Goal: Task Accomplishment & Management: Manage account settings

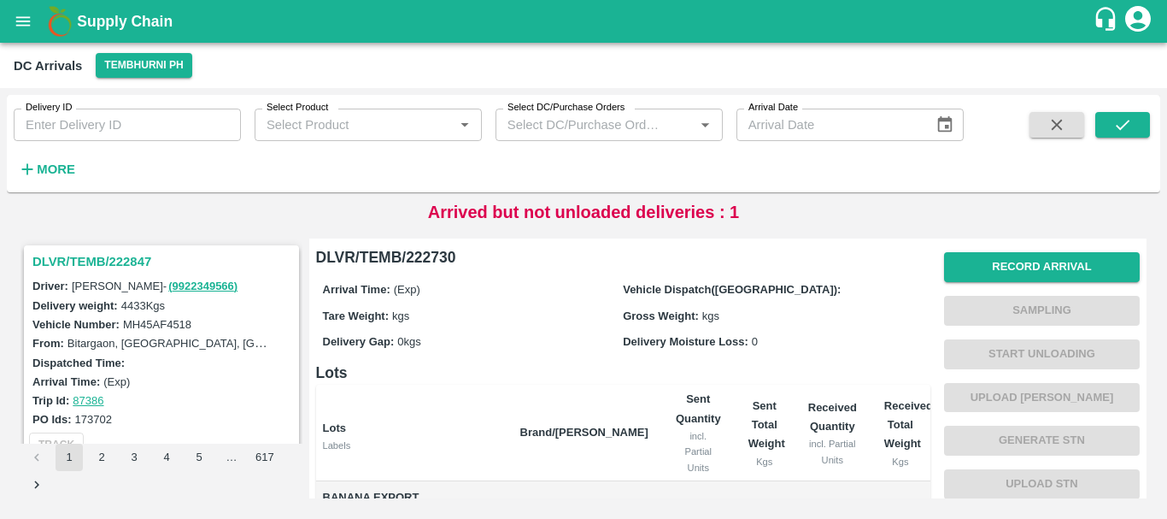
scroll to position [355, 0]
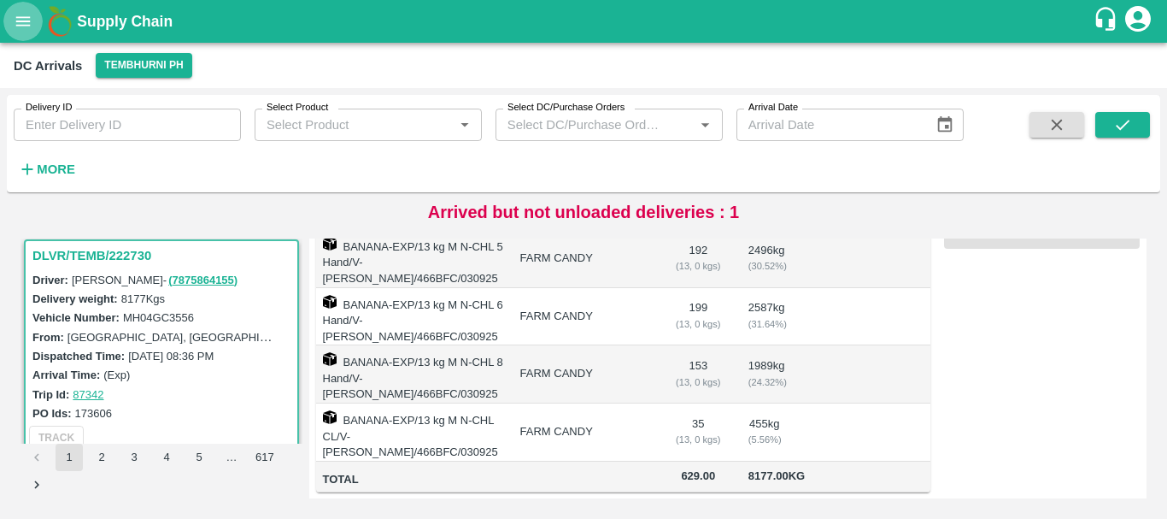
click at [32, 26] on icon "open drawer" at bounding box center [23, 21] width 19 height 19
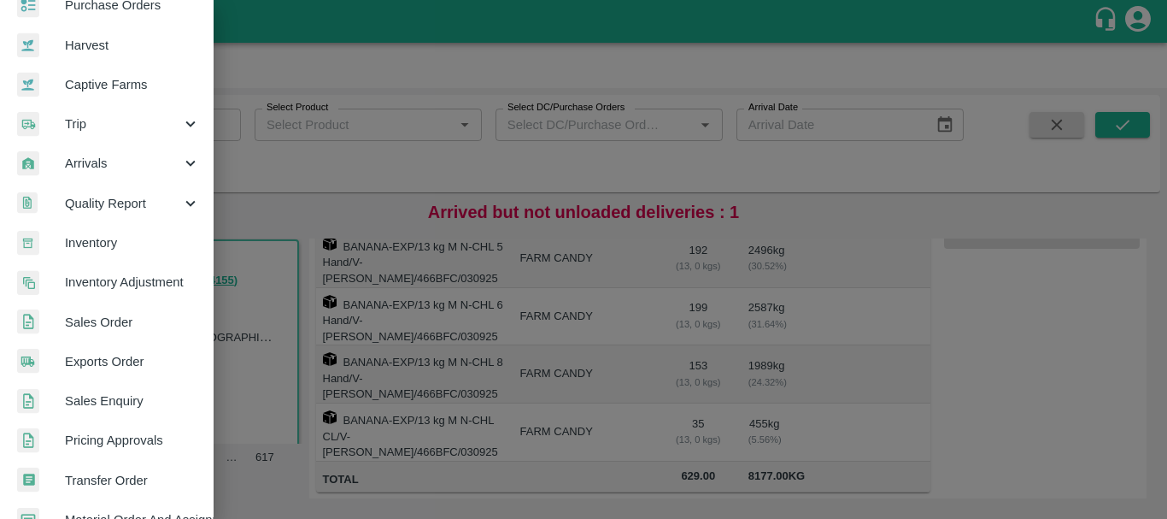
scroll to position [107, 0]
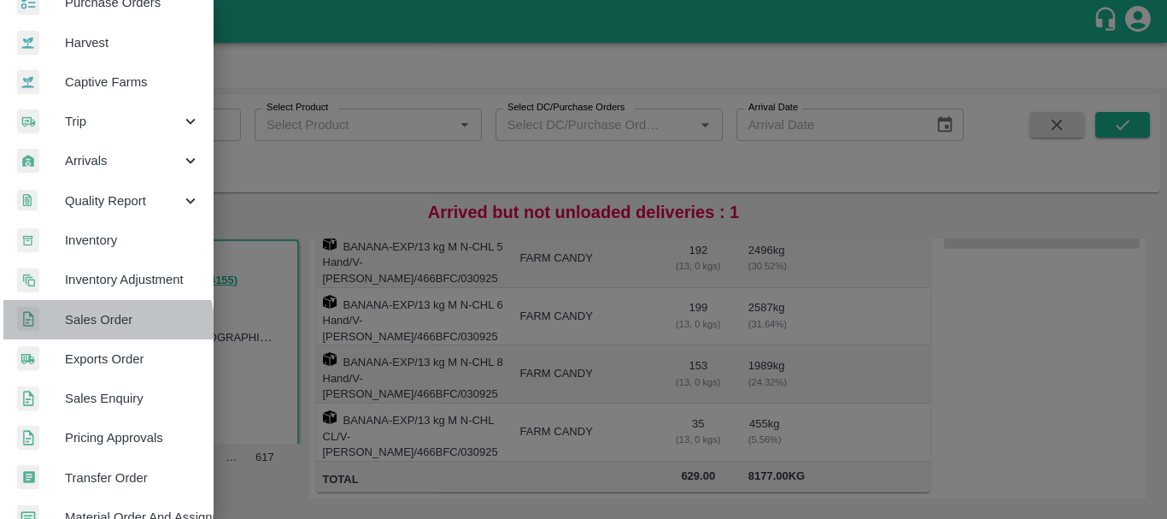
click at [85, 333] on link "Sales Order" at bounding box center [107, 319] width 214 height 39
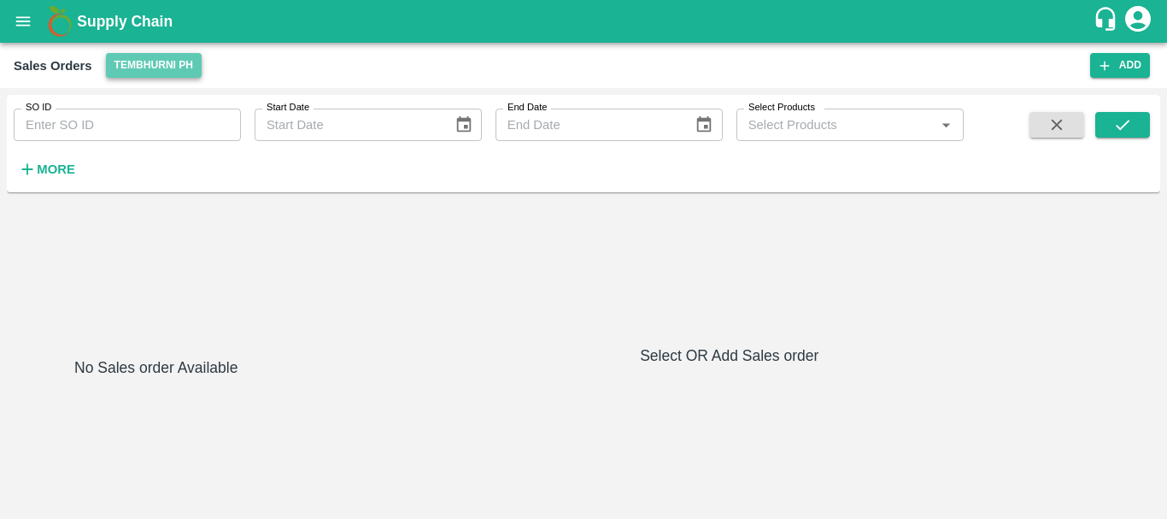
click at [133, 67] on button "Tembhurni PH" at bounding box center [154, 65] width 96 height 25
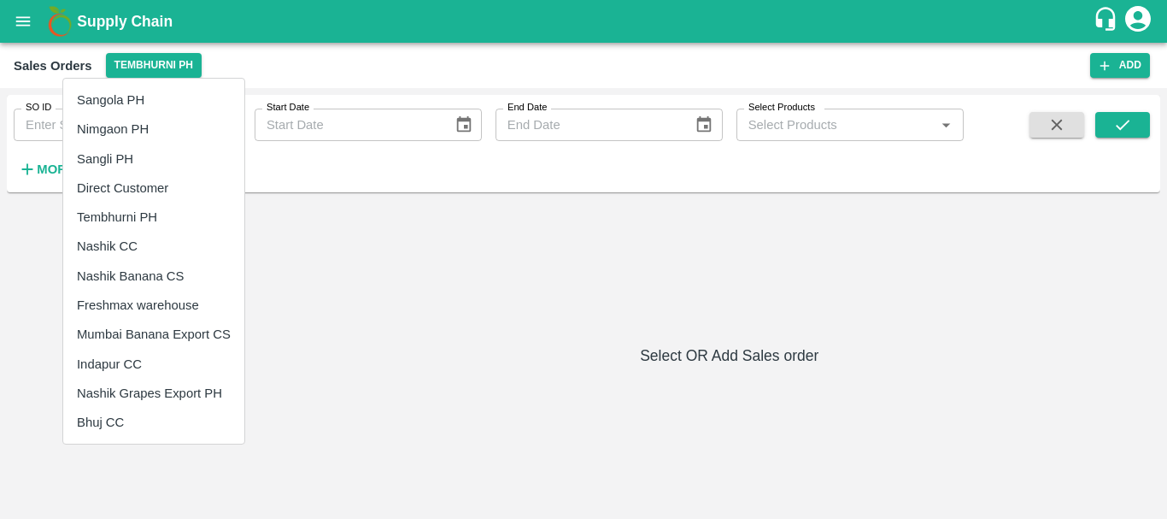
click at [123, 193] on li "Direct Customer" at bounding box center [153, 187] width 181 height 29
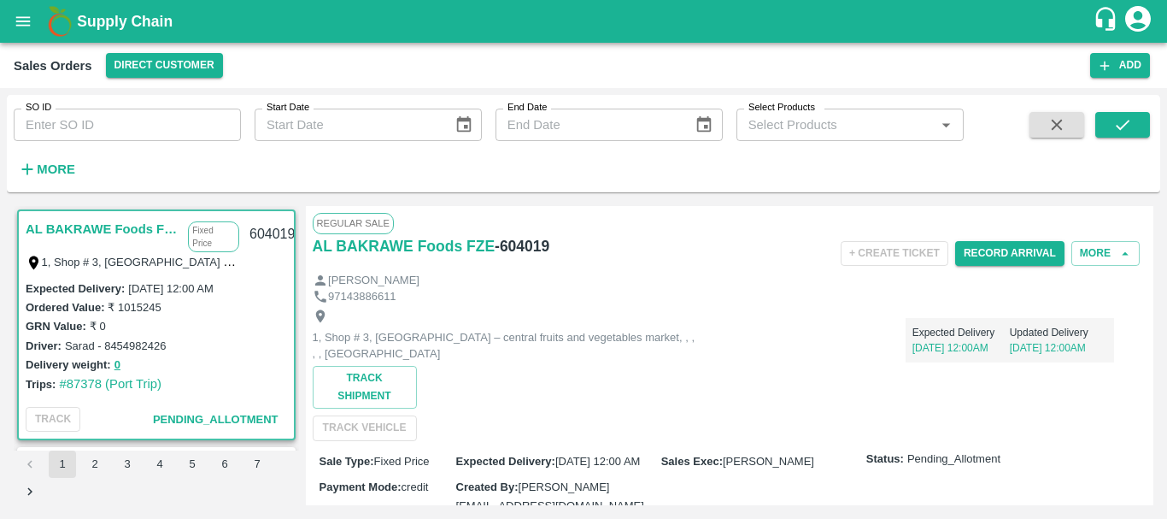
click at [123, 193] on div "SO ID SO ID Start Date Start Date End Date End Date Select Products Select Prod…" at bounding box center [583, 147] width 1153 height 104
click at [124, 132] on input "SO ID" at bounding box center [127, 124] width 227 height 32
paste input "603813"
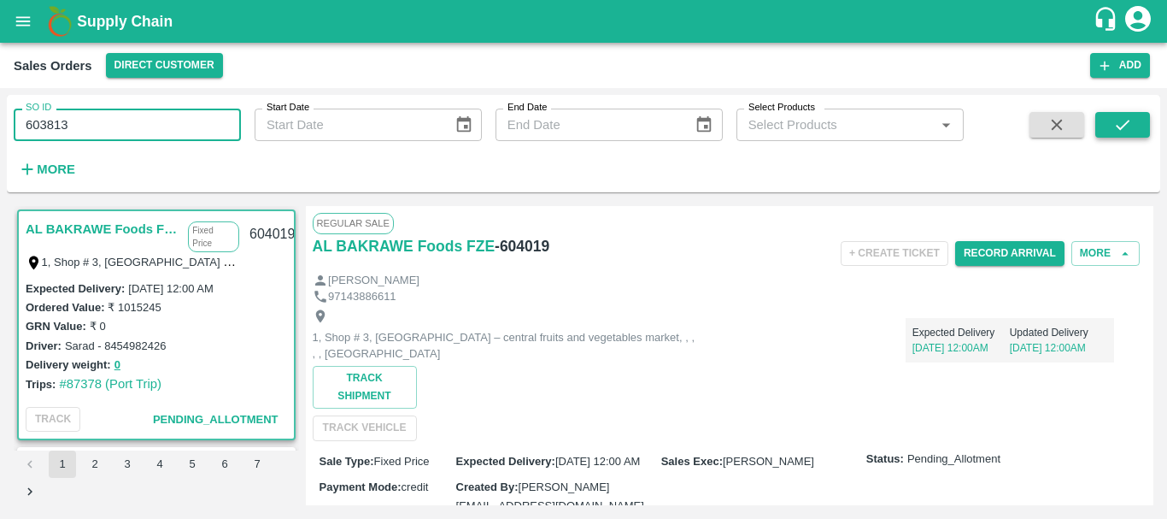
click at [1121, 123] on icon "submit" at bounding box center [1122, 124] width 19 height 19
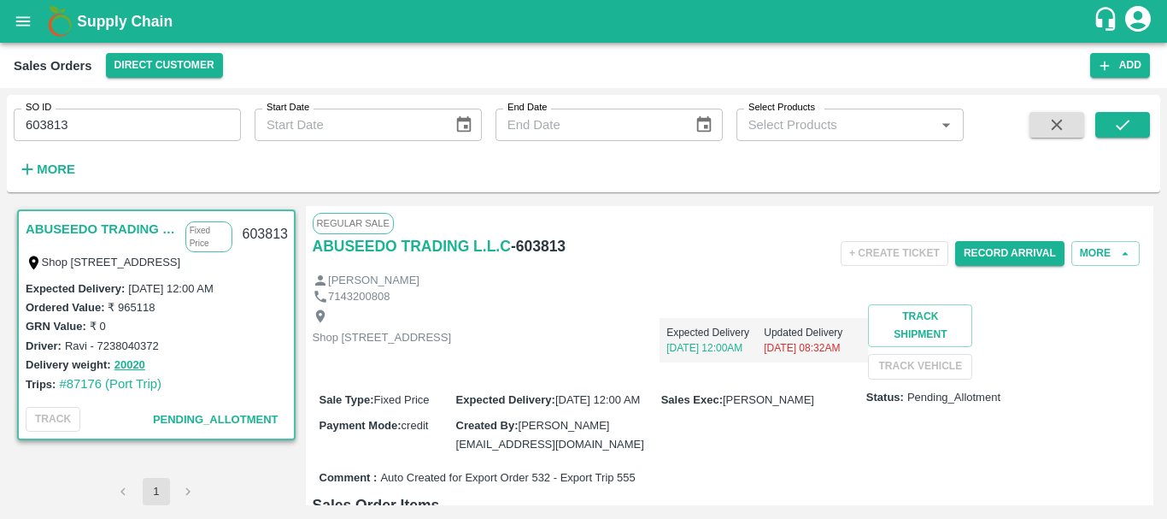
click at [89, 221] on link "ABUSEEDO TRADING L.L.C" at bounding box center [101, 229] width 151 height 22
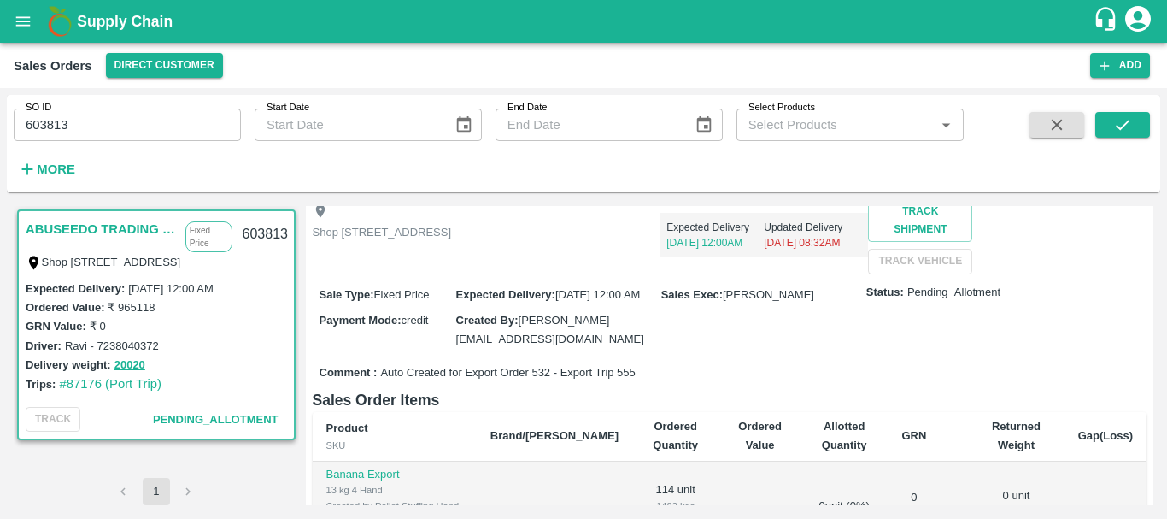
scroll to position [28, 0]
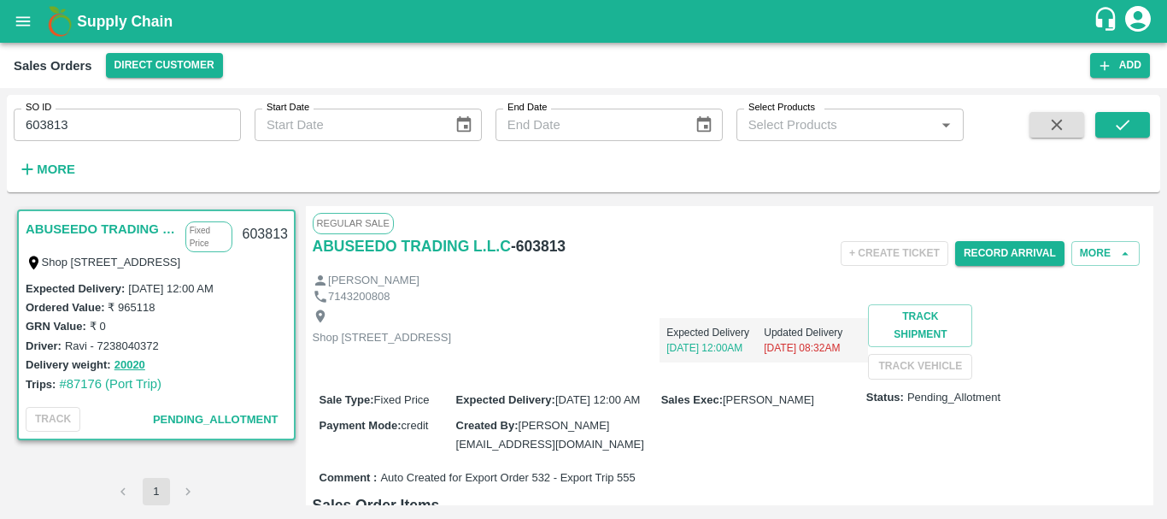
click at [452, 346] on p "Shop No.43, ,Wholesale Building No. 2 Central Fruit and Vegetable Market, PO BO…" at bounding box center [382, 338] width 139 height 16
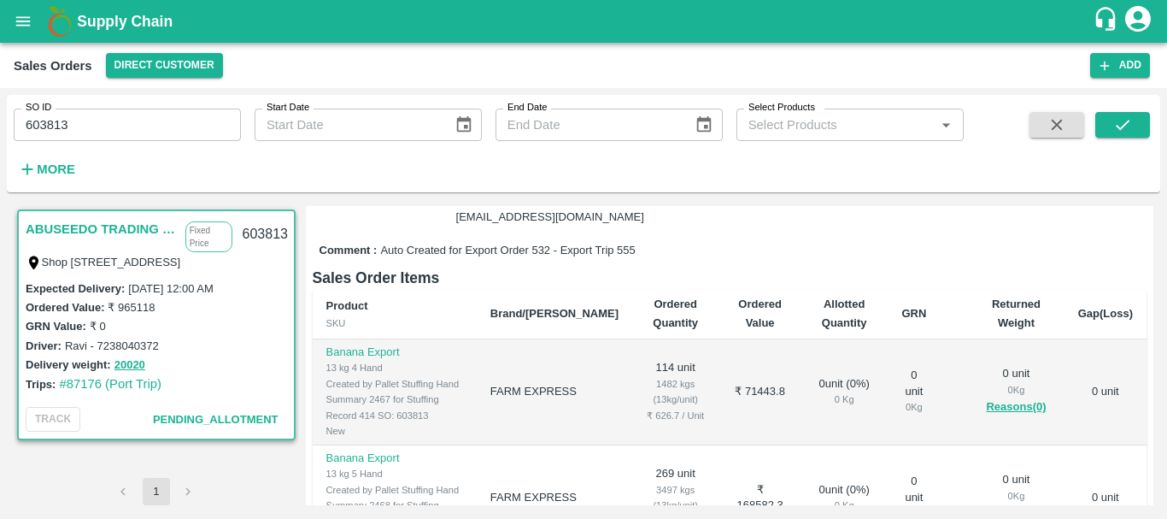
scroll to position [0, 0]
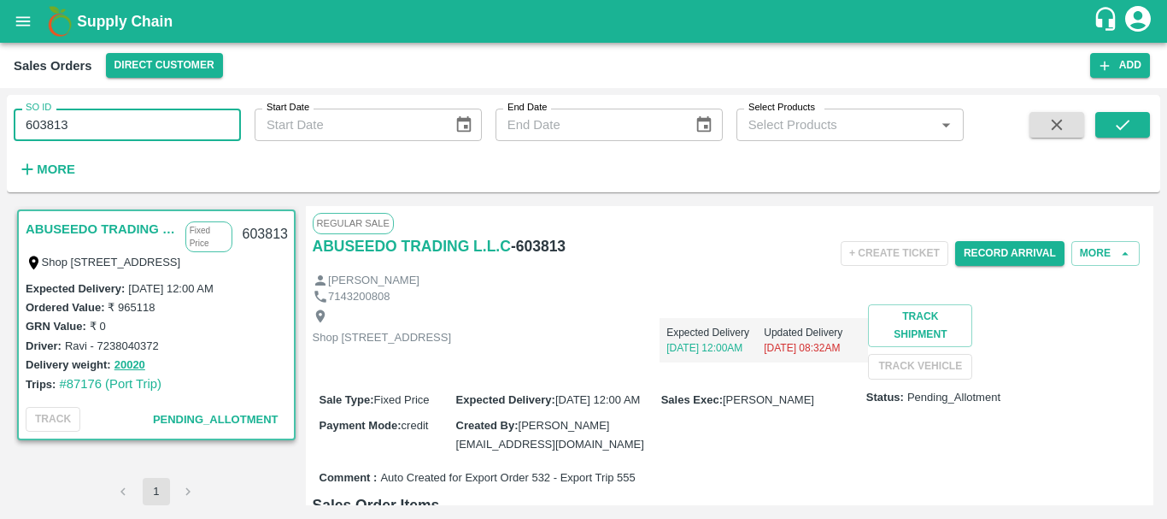
click at [50, 124] on input "603813" at bounding box center [127, 124] width 227 height 32
paste input "text"
type input "603812"
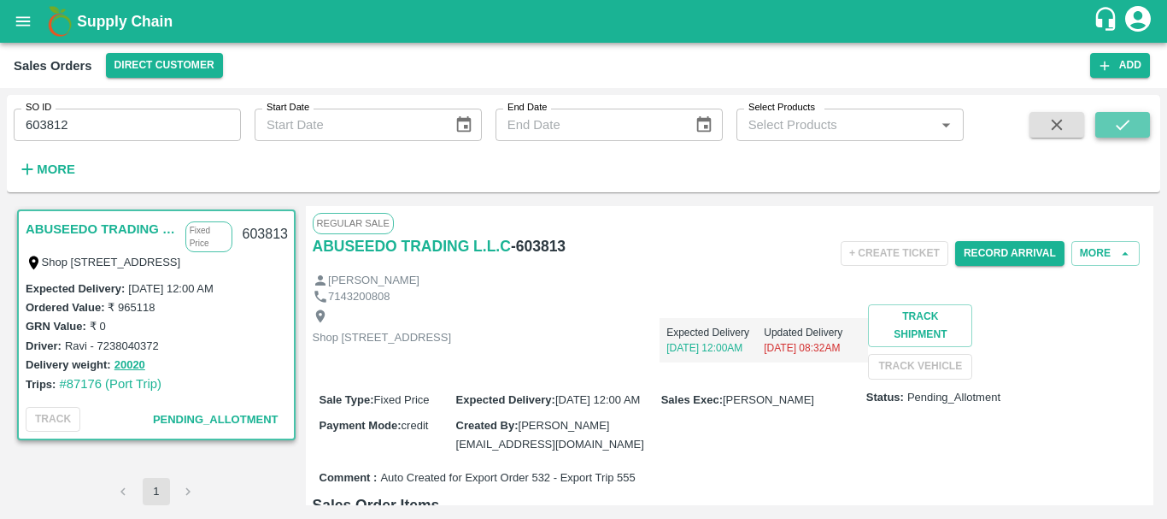
click at [1140, 112] on button "submit" at bounding box center [1122, 125] width 55 height 26
click at [20, 22] on icon "open drawer" at bounding box center [23, 21] width 19 height 19
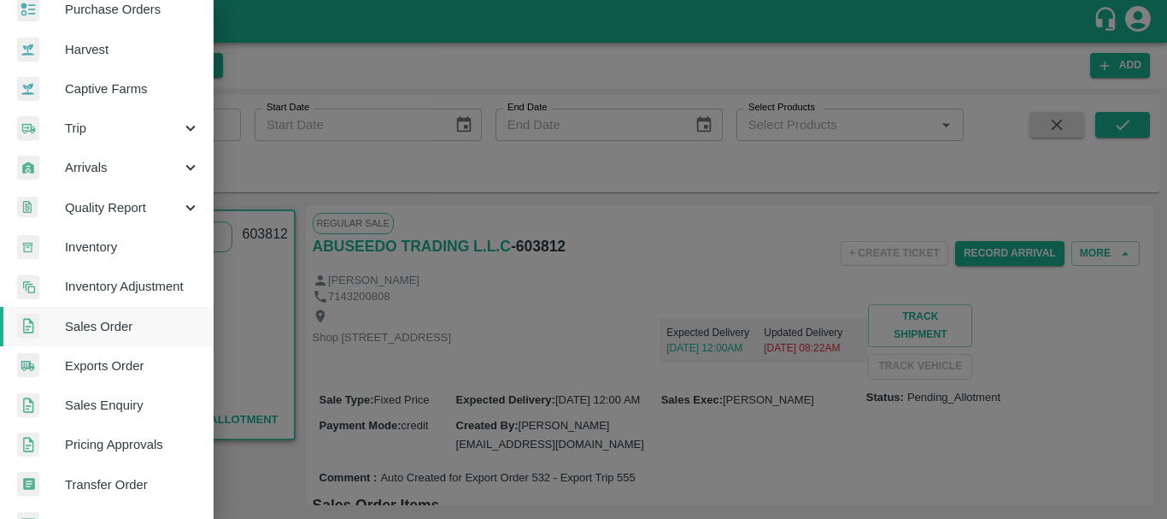
scroll to position [101, 0]
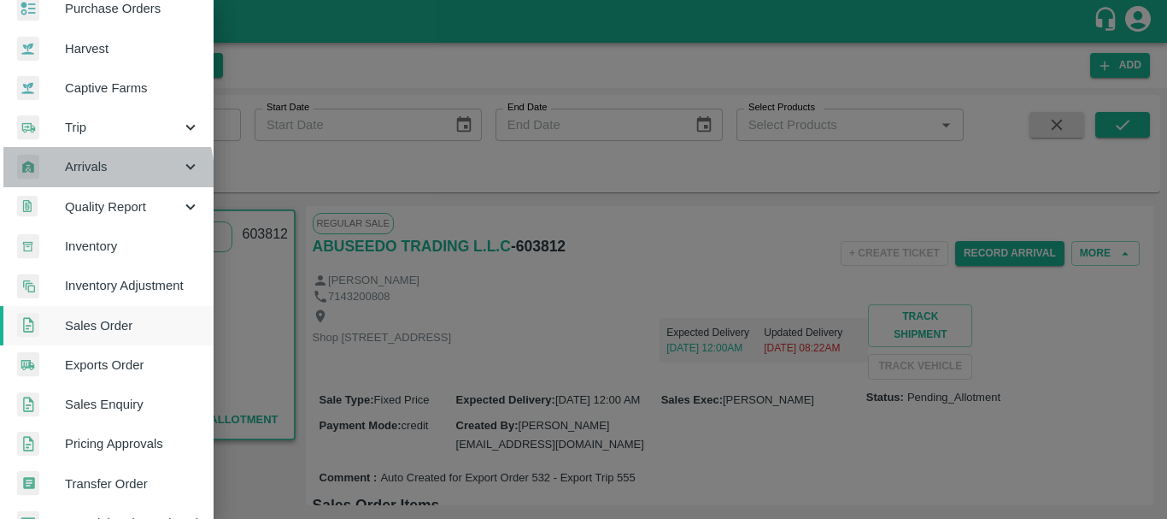
click at [97, 175] on span "Arrivals" at bounding box center [123, 166] width 116 height 19
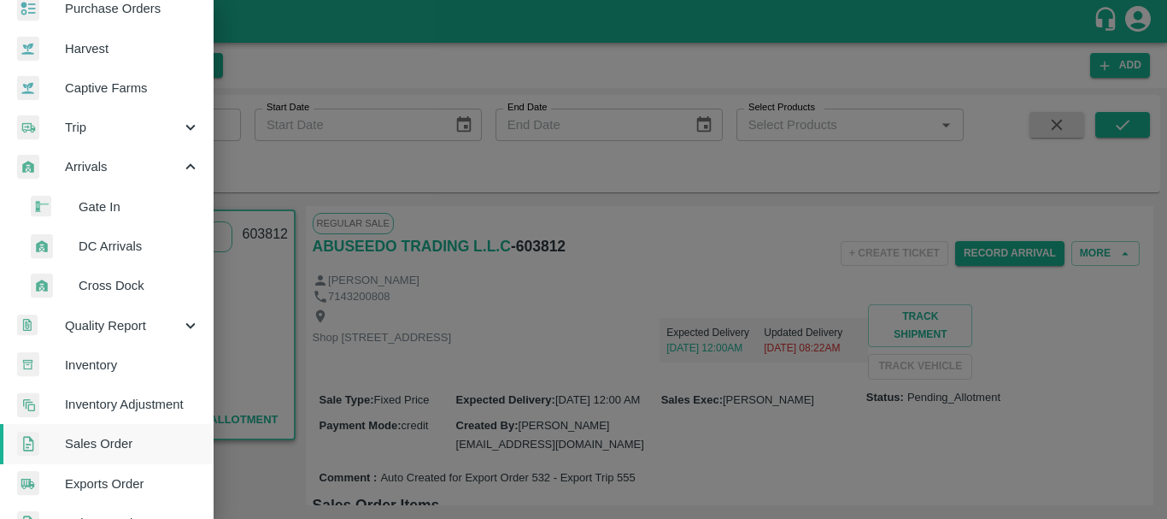
click at [125, 242] on span "DC Arrivals" at bounding box center [139, 246] width 121 height 19
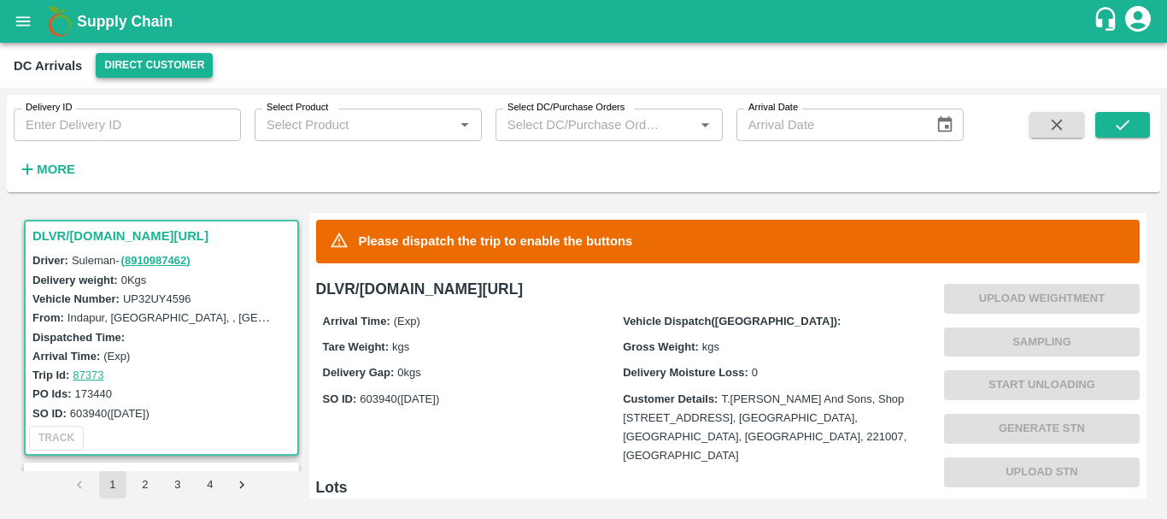
click at [136, 67] on button "Direct Customer" at bounding box center [154, 65] width 117 height 25
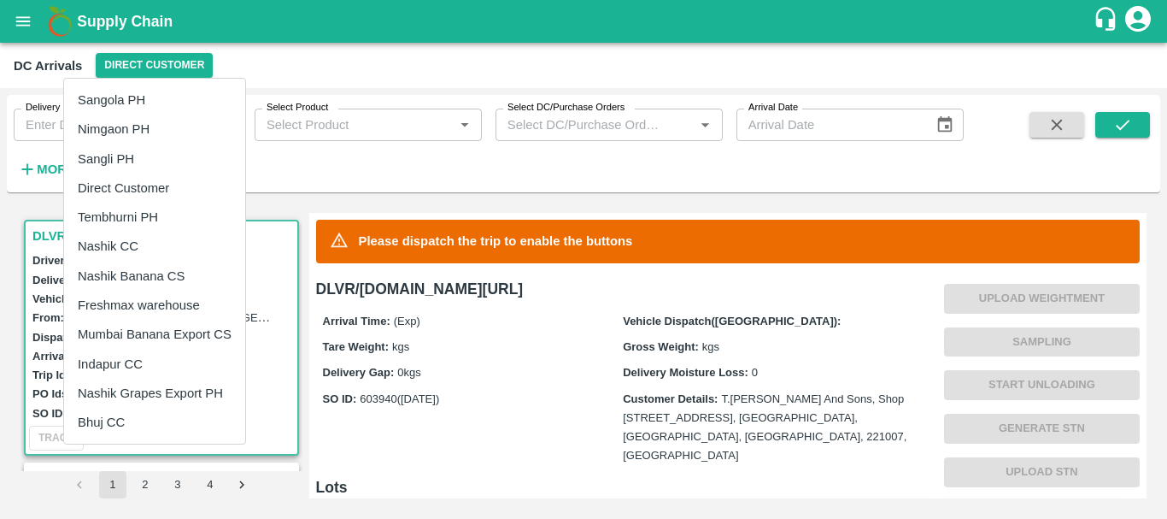
click at [147, 185] on li "Direct Customer" at bounding box center [154, 187] width 181 height 29
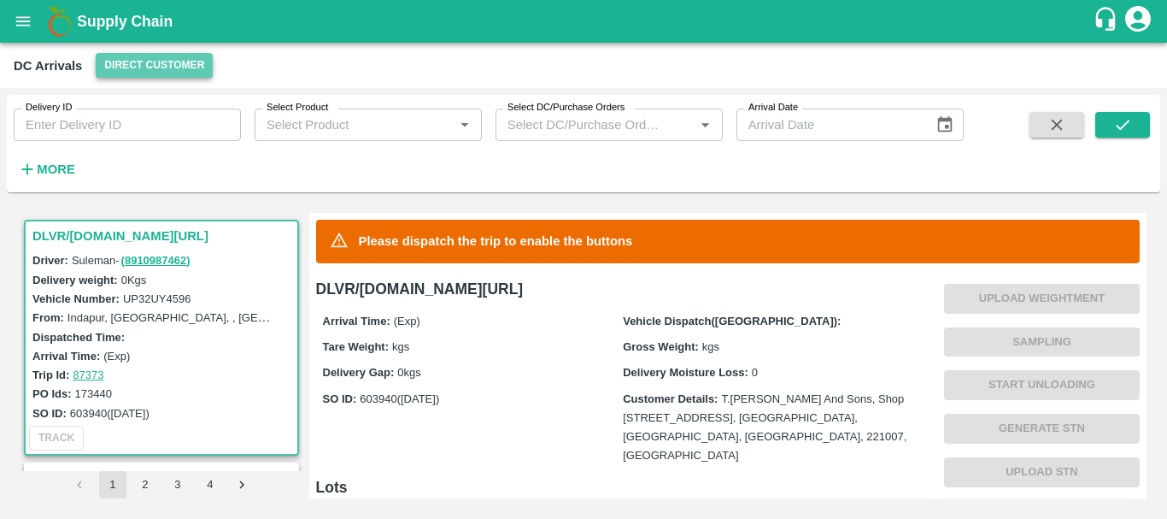
click at [137, 74] on button "Direct Customer" at bounding box center [154, 65] width 117 height 25
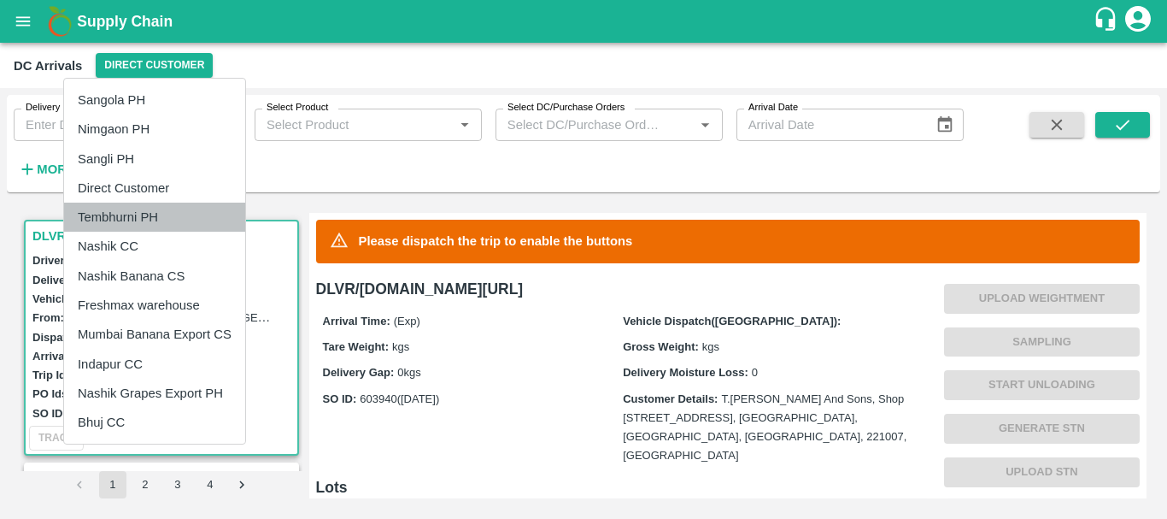
click at [154, 220] on li "Tembhurni PH" at bounding box center [154, 216] width 181 height 29
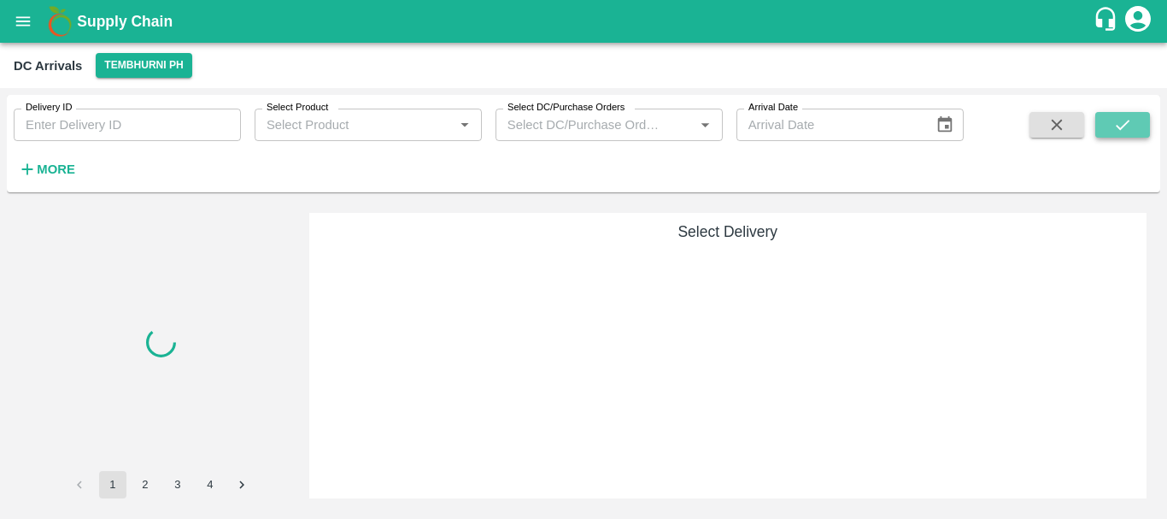
click at [1129, 125] on icon "submit" at bounding box center [1122, 124] width 19 height 19
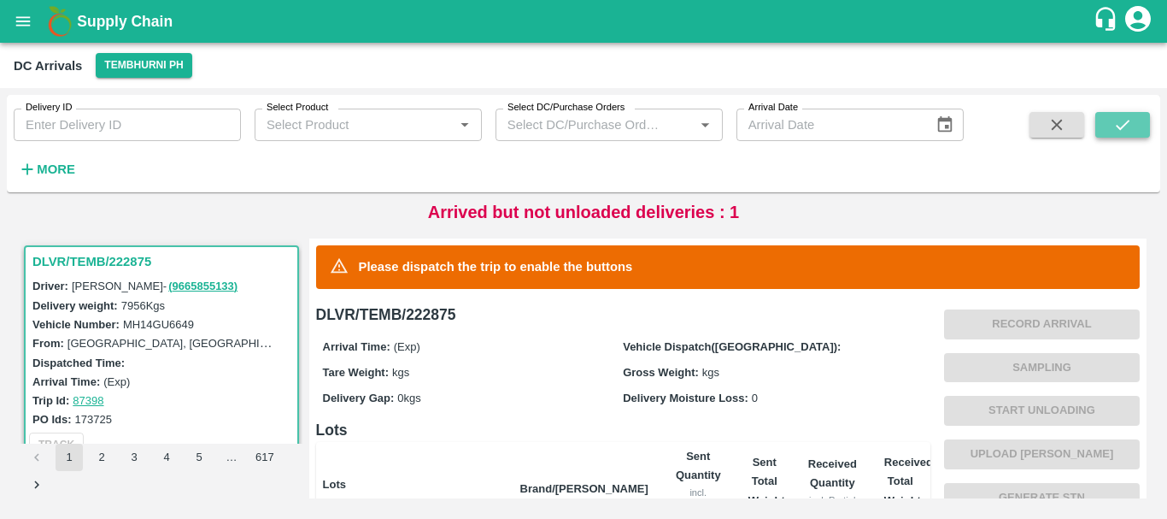
click at [1128, 116] on icon "submit" at bounding box center [1122, 124] width 19 height 19
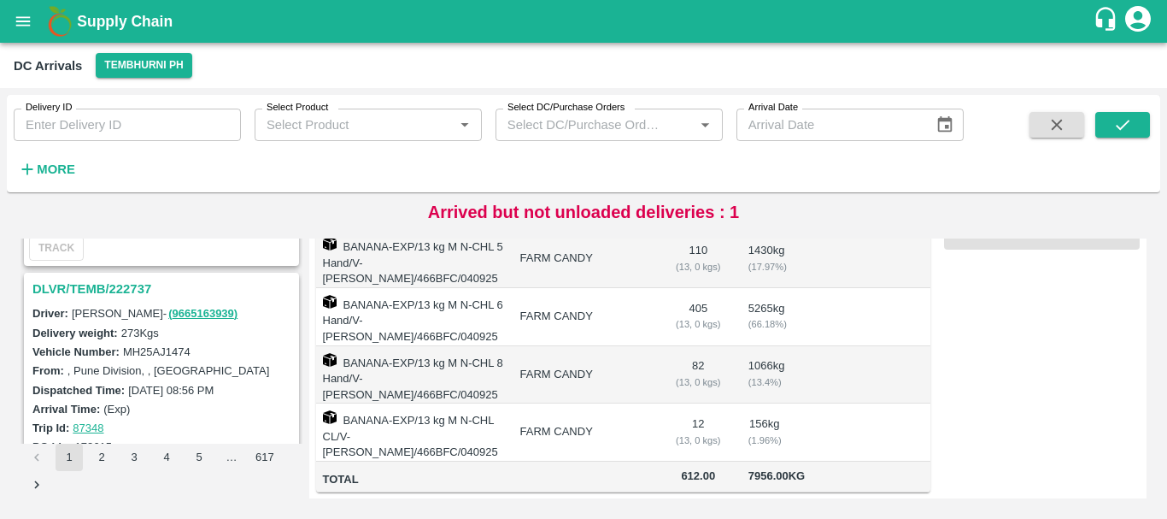
scroll to position [5384, 0]
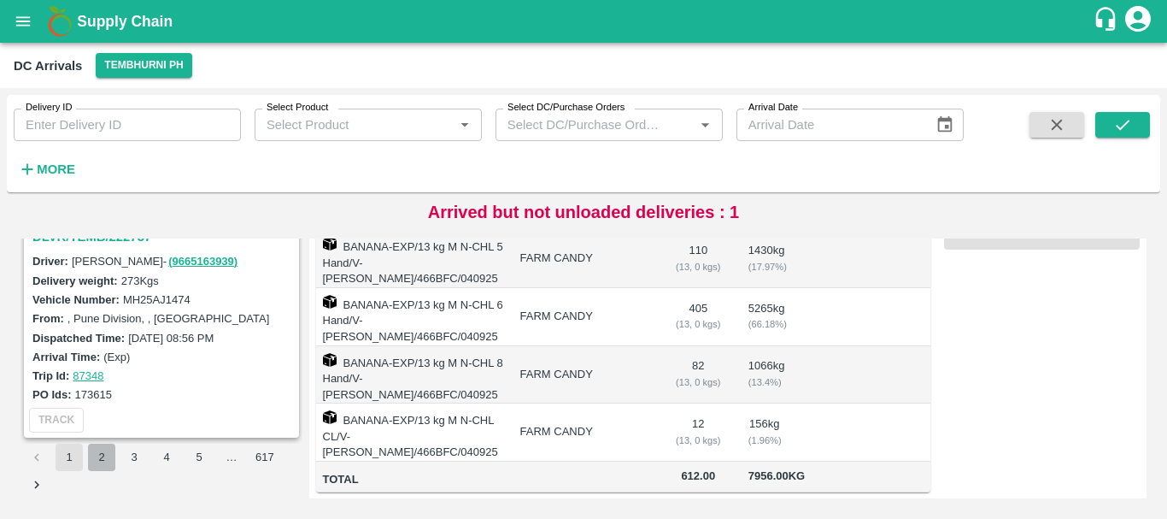
click at [103, 447] on button "2" at bounding box center [101, 456] width 27 height 27
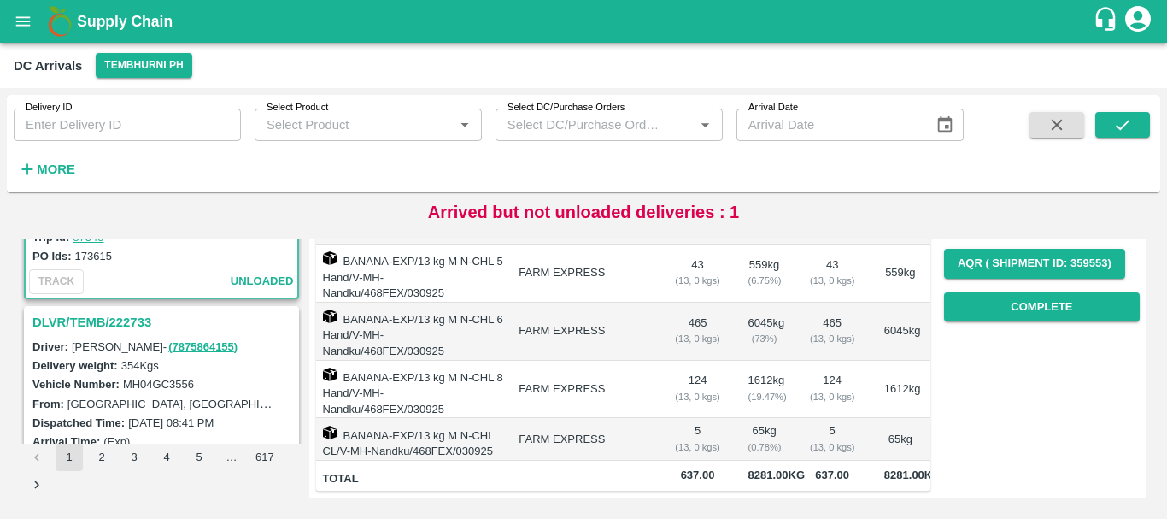
scroll to position [160, 0]
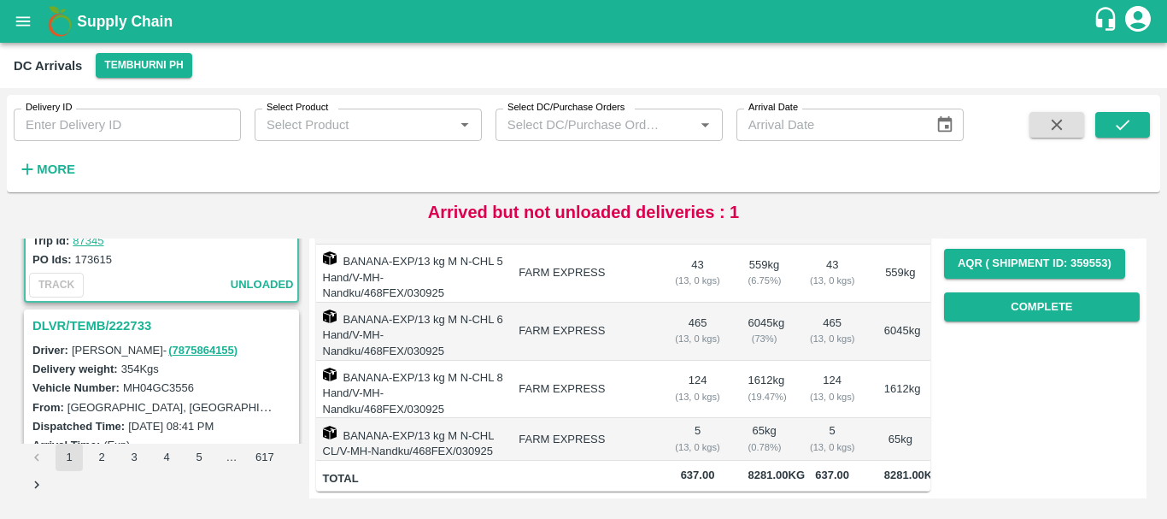
click at [118, 322] on h3 "DLVR/TEMB/222733" at bounding box center [163, 325] width 263 height 22
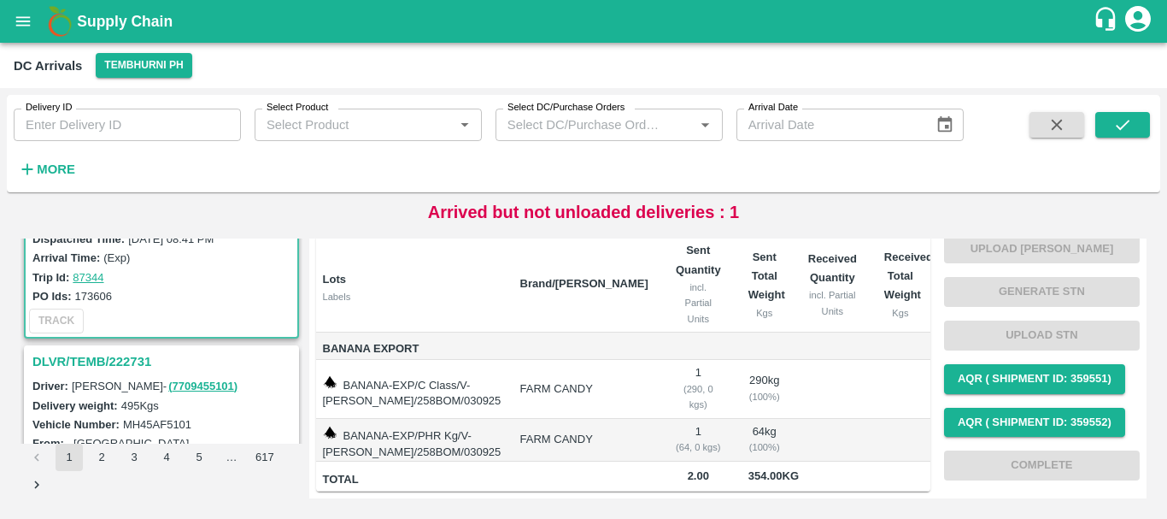
scroll to position [349, 0]
click at [125, 360] on h3 "DLVR/TEMB/222731" at bounding box center [163, 360] width 263 height 22
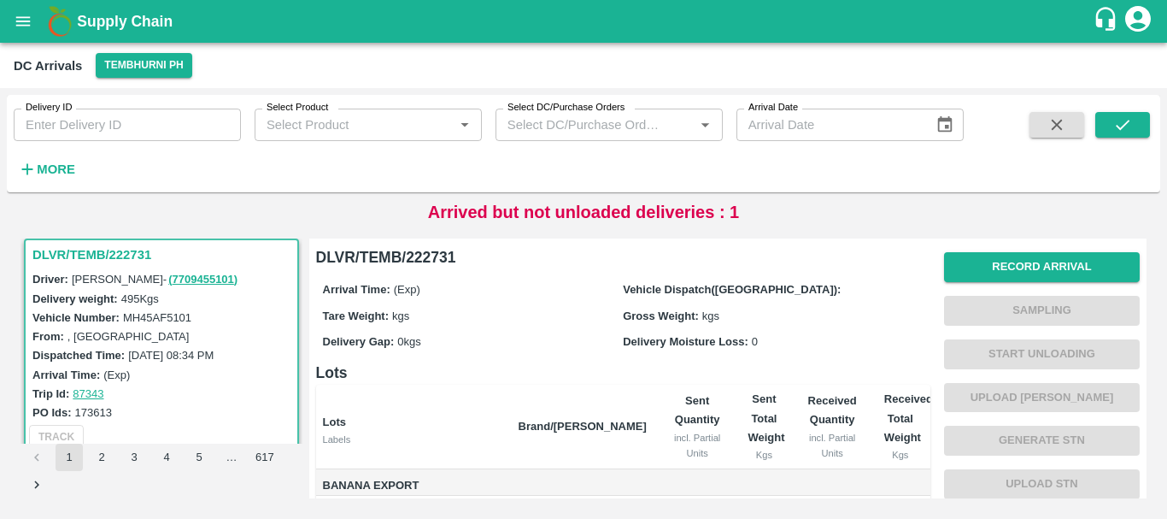
scroll to position [179, 0]
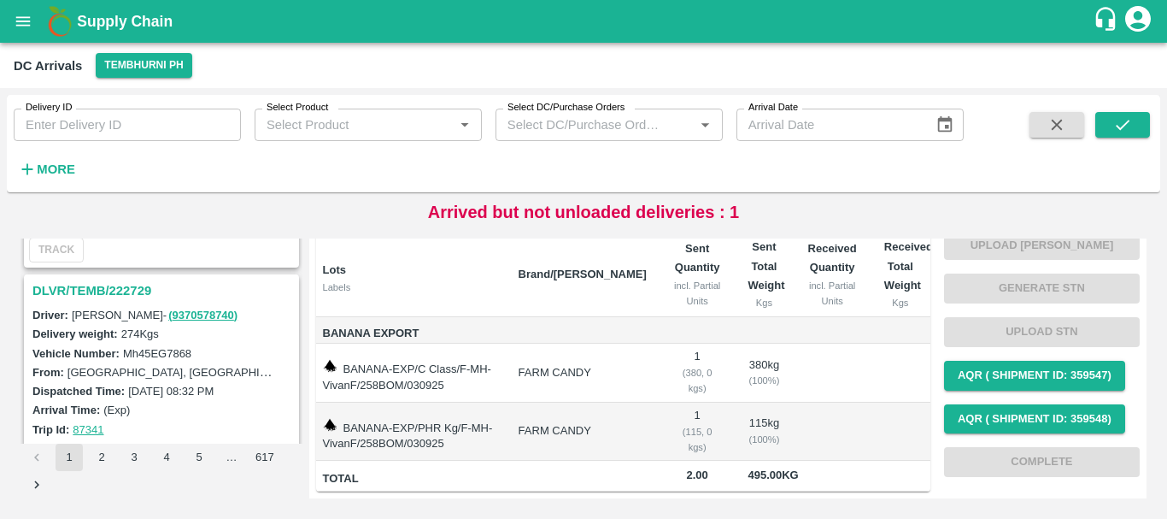
click at [121, 292] on h3 "DLVR/TEMB/222729" at bounding box center [163, 290] width 263 height 22
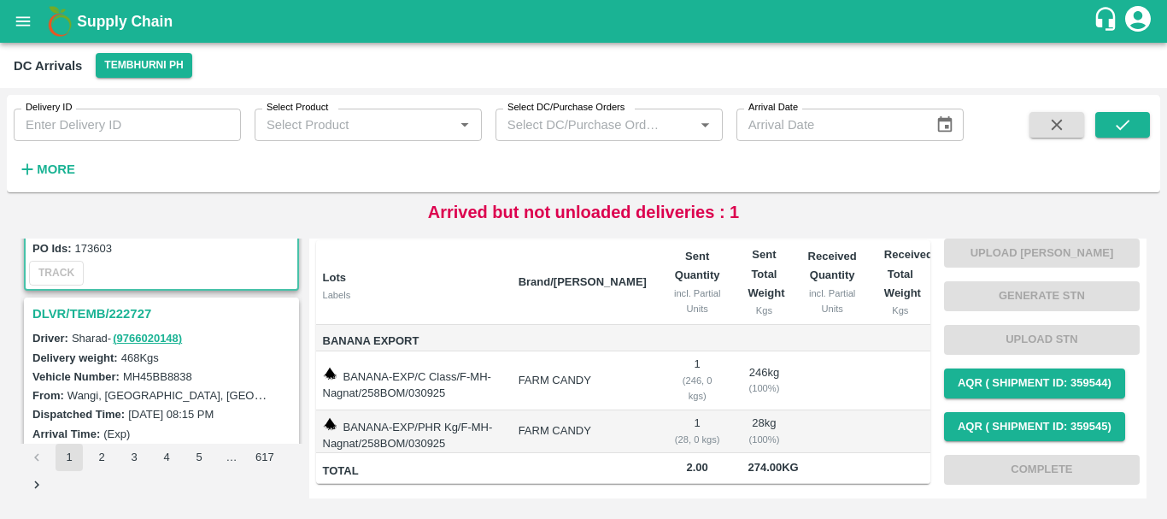
click at [125, 307] on h3 "DLVR/TEMB/222727" at bounding box center [163, 313] width 263 height 22
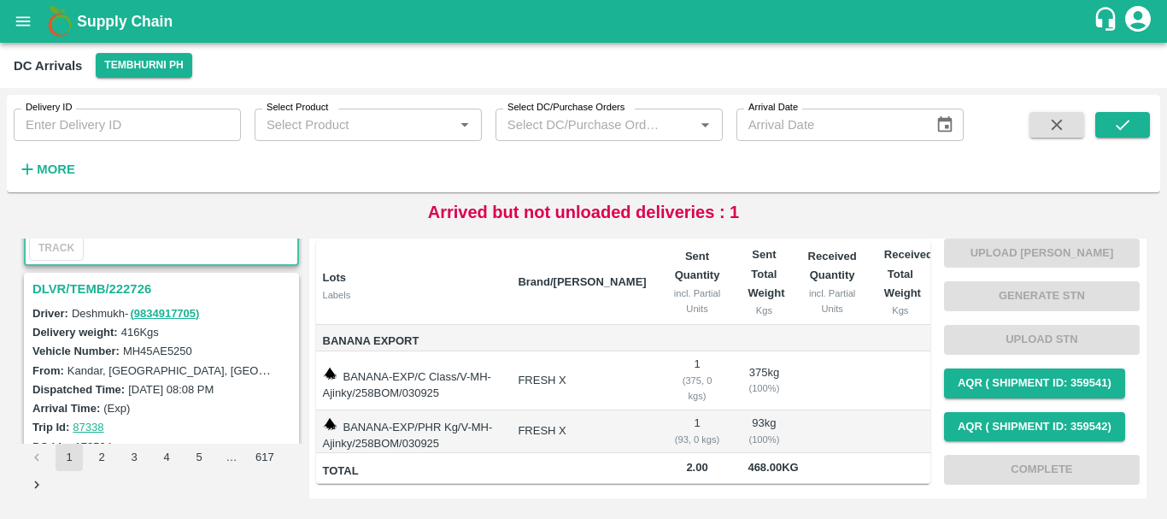
click at [112, 290] on h3 "DLVR/TEMB/222726" at bounding box center [163, 289] width 263 height 22
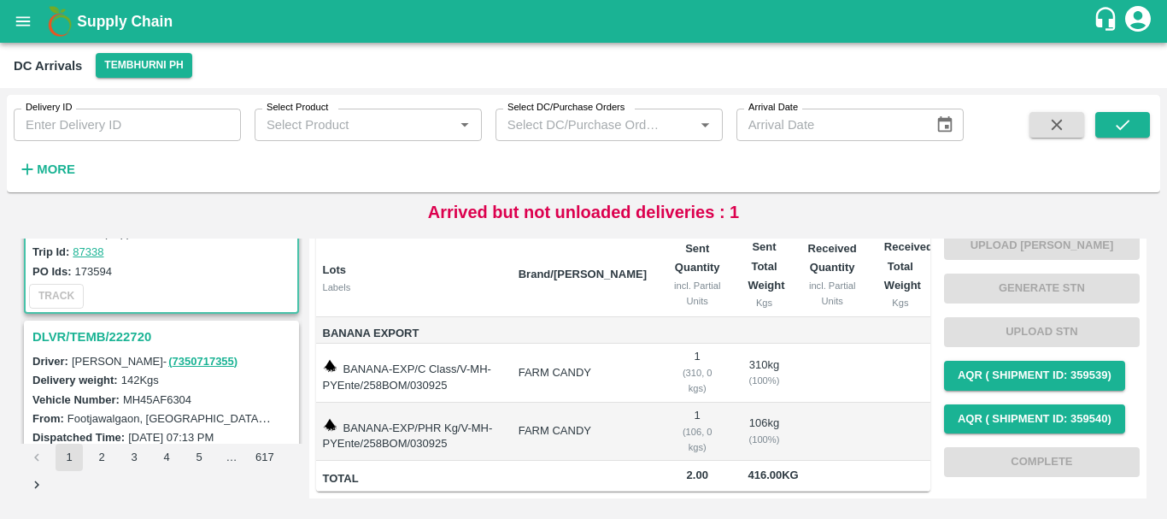
click at [117, 335] on h3 "DLVR/TEMB/222720" at bounding box center [163, 336] width 263 height 22
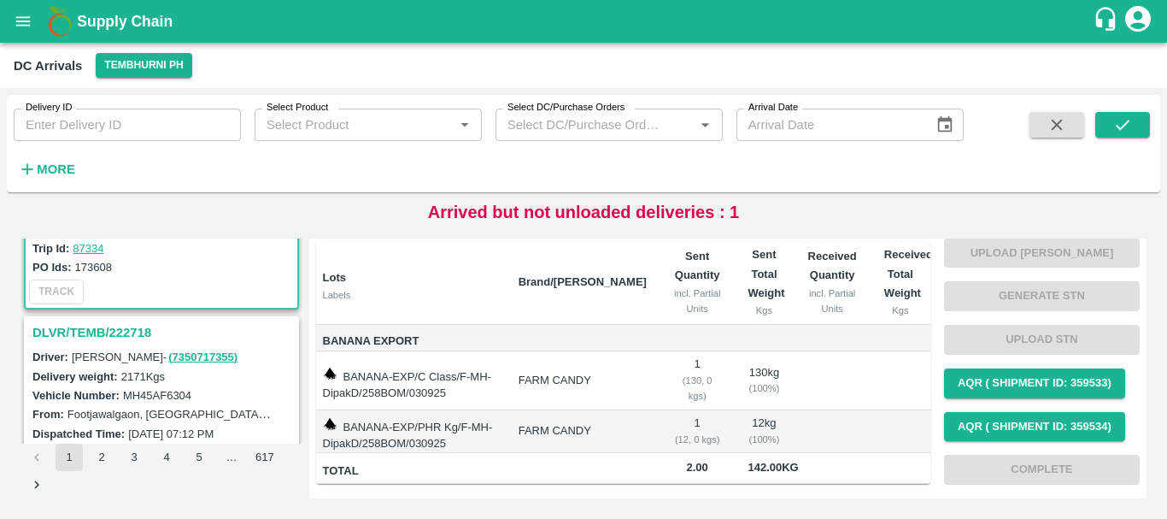
click at [112, 334] on h3 "DLVR/TEMB/222718" at bounding box center [163, 332] width 263 height 22
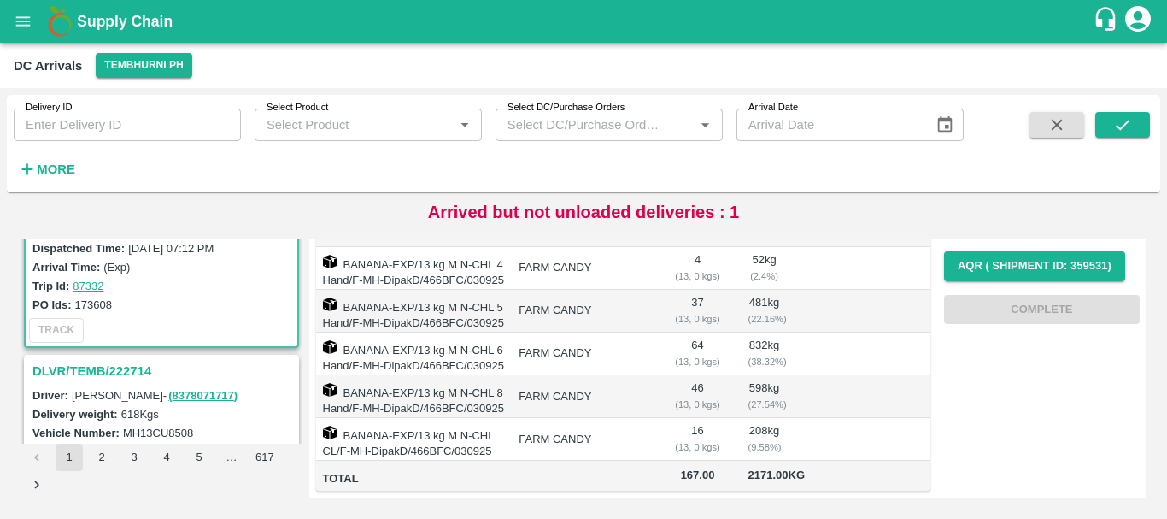
click at [109, 371] on h3 "DLVR/TEMB/222714" at bounding box center [163, 371] width 263 height 22
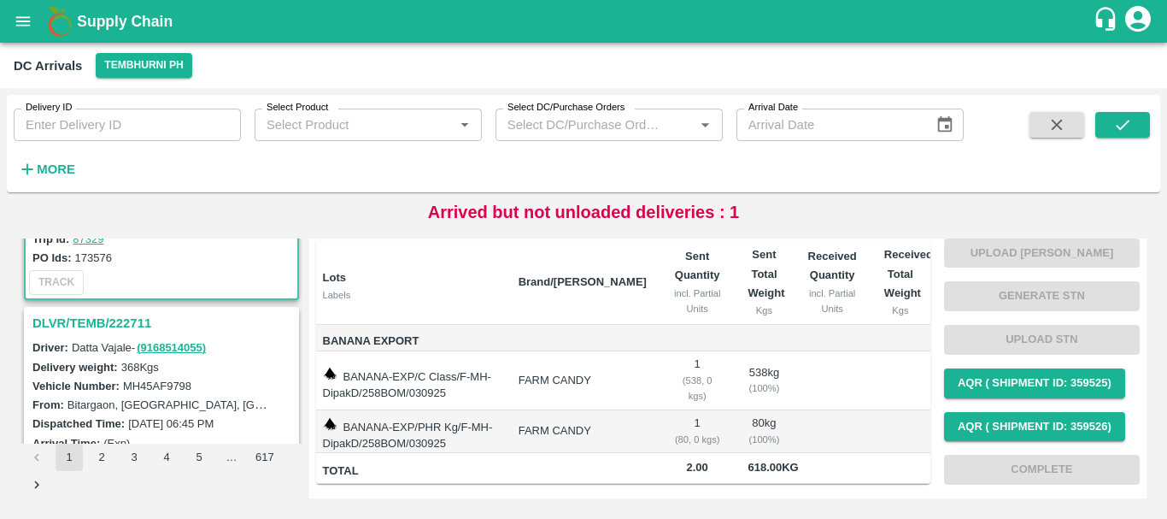
click at [135, 319] on h3 "DLVR/TEMB/222711" at bounding box center [163, 323] width 263 height 22
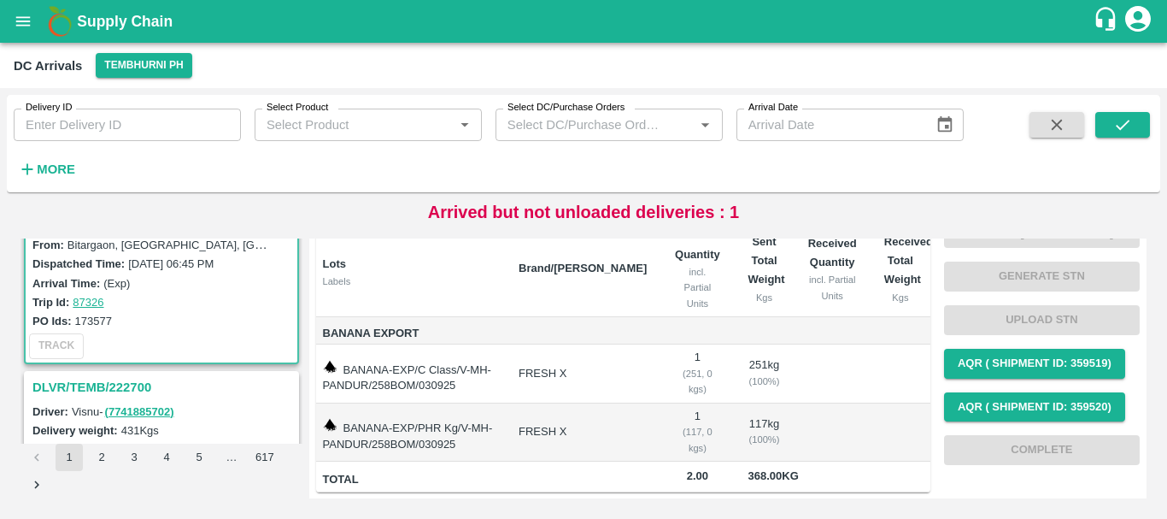
click at [127, 384] on h3 "DLVR/TEMB/222700" at bounding box center [163, 387] width 263 height 22
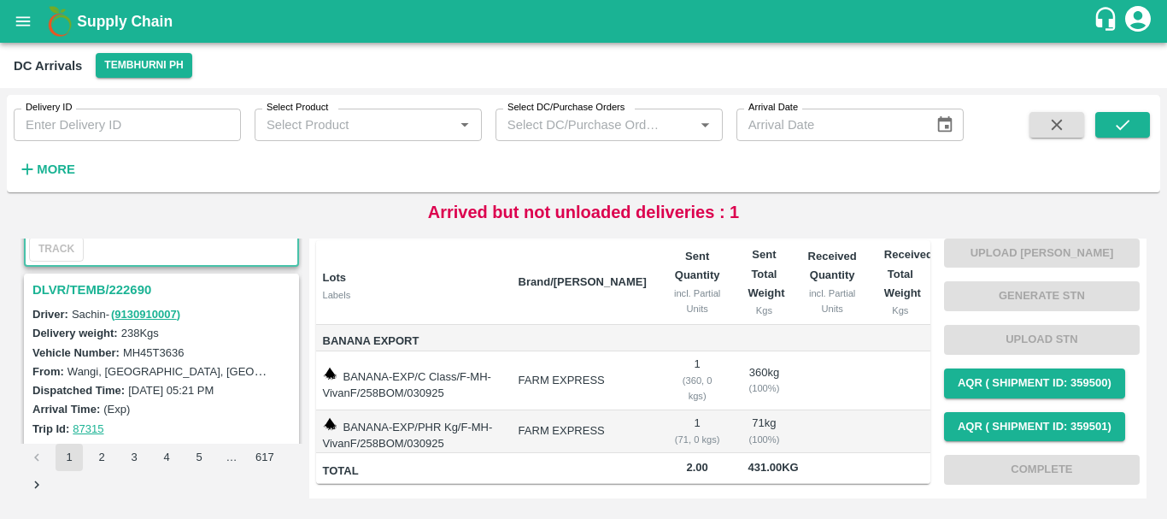
click at [128, 283] on div "DLVR/TEMB/222690" at bounding box center [162, 289] width 272 height 29
click at [128, 283] on h3 "DLVR/TEMB/222690" at bounding box center [163, 289] width 263 height 22
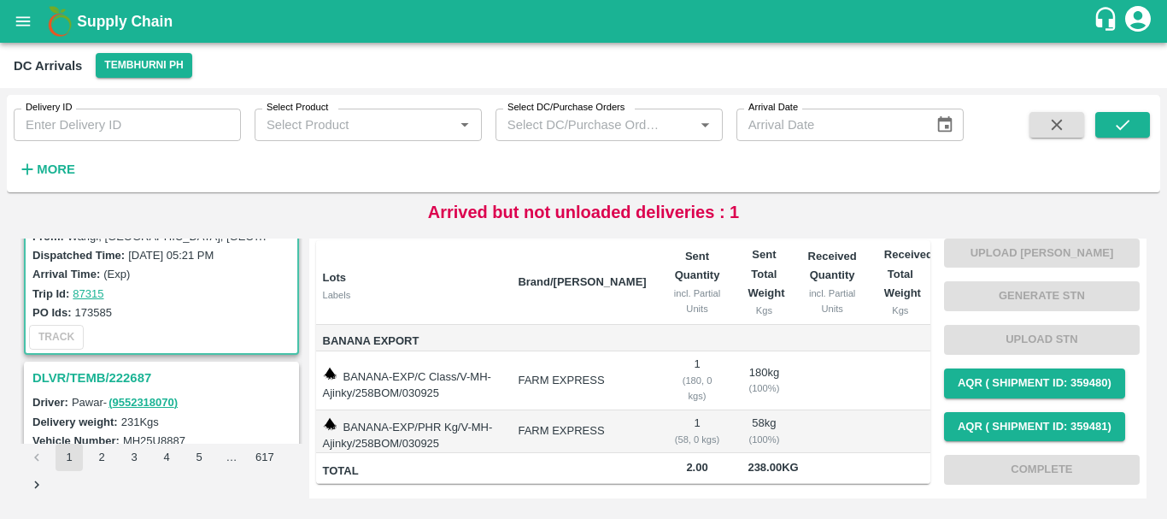
click at [144, 373] on h3 "DLVR/TEMB/222687" at bounding box center [163, 377] width 263 height 22
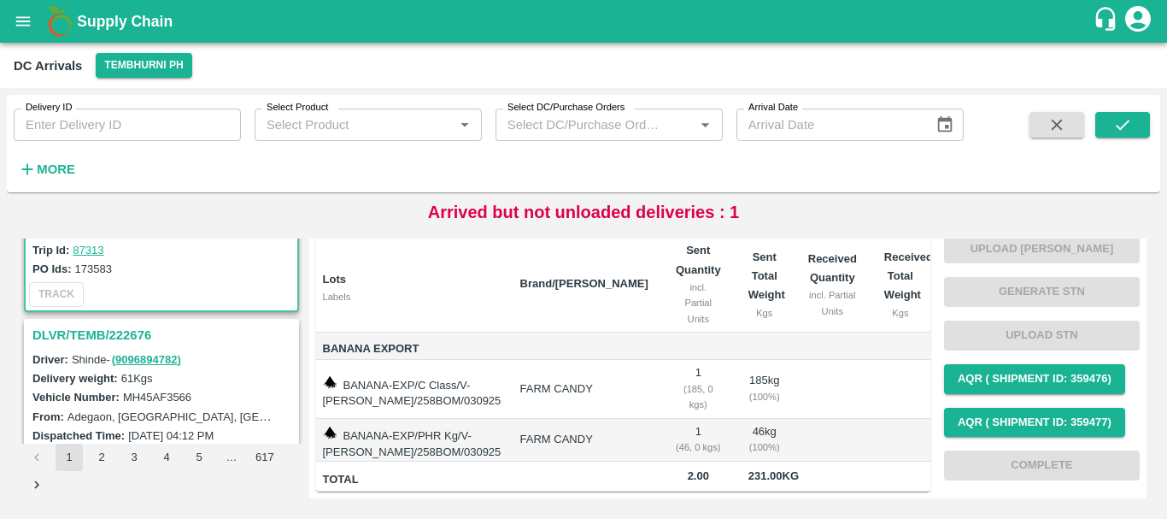
click at [92, 331] on h3 "DLVR/TEMB/222676" at bounding box center [163, 335] width 263 height 22
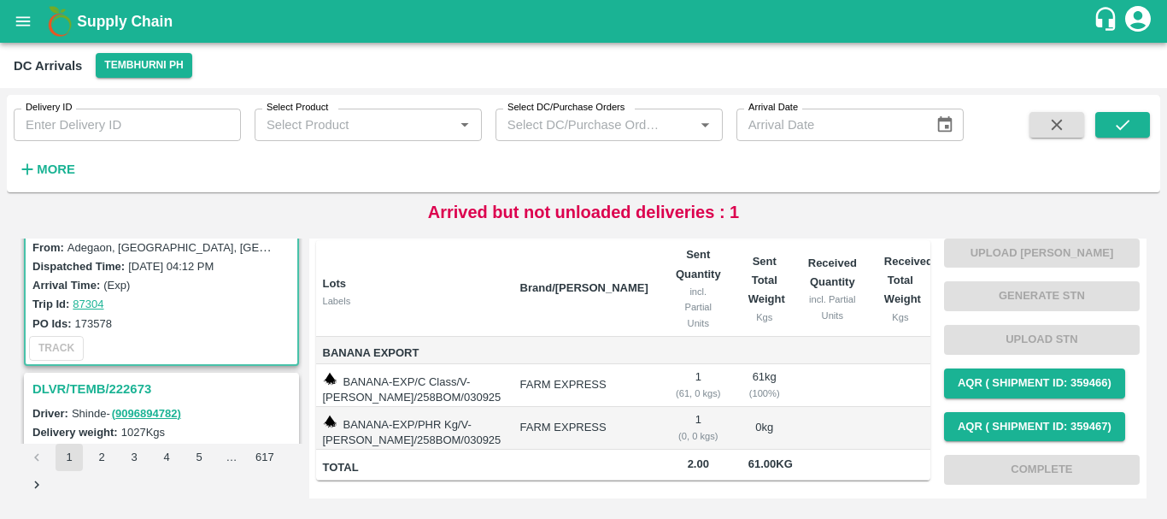
click at [114, 389] on h3 "DLVR/TEMB/222673" at bounding box center [163, 389] width 263 height 22
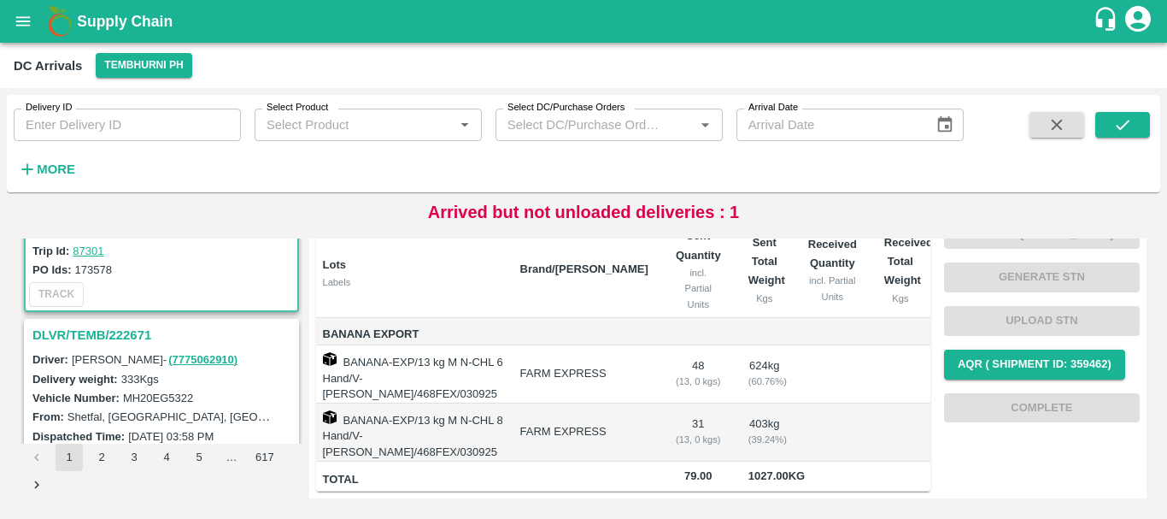
click at [110, 339] on h3 "DLVR/TEMB/222671" at bounding box center [163, 335] width 263 height 22
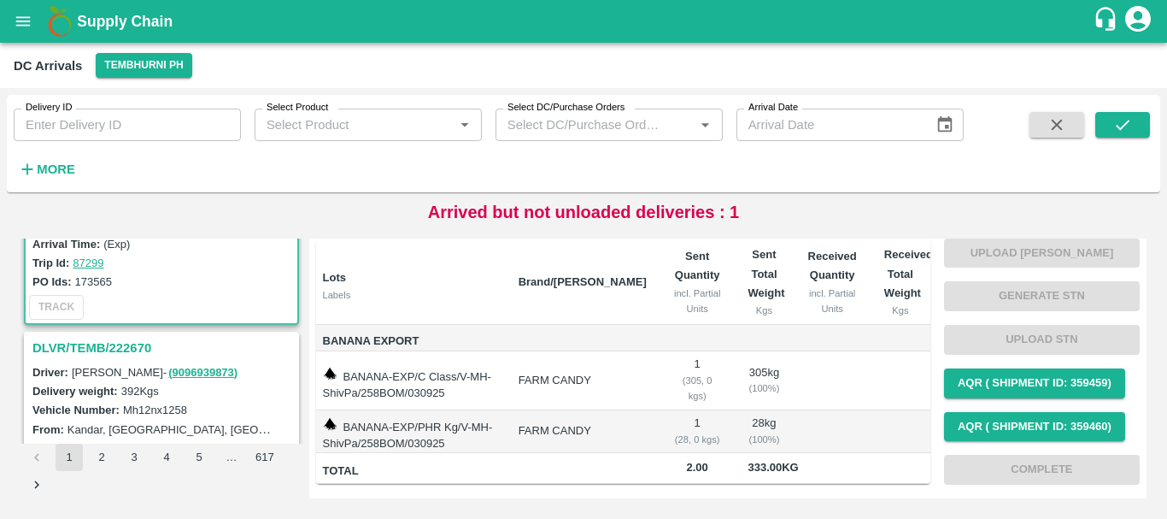
click at [107, 349] on h3 "DLVR/TEMB/222670" at bounding box center [163, 348] width 263 height 22
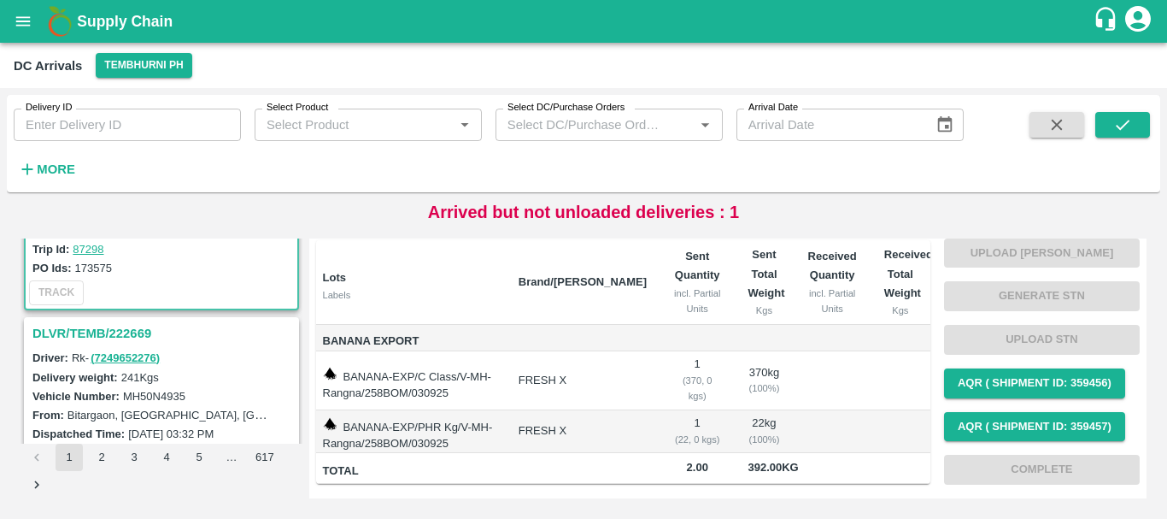
click at [132, 336] on h3 "DLVR/TEMB/222669" at bounding box center [163, 333] width 263 height 22
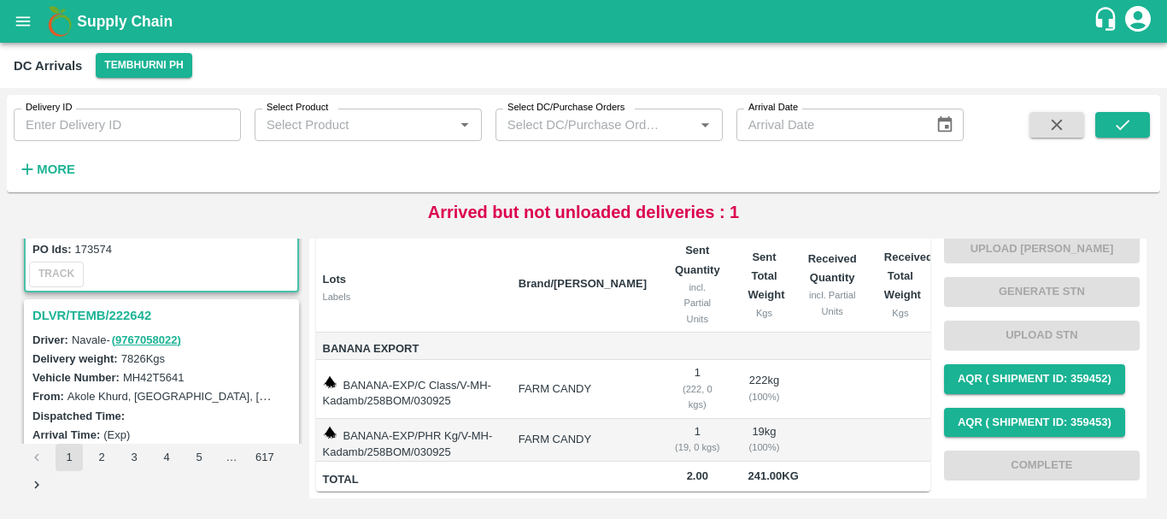
click at [113, 317] on h3 "DLVR/TEMB/222642" at bounding box center [163, 315] width 263 height 22
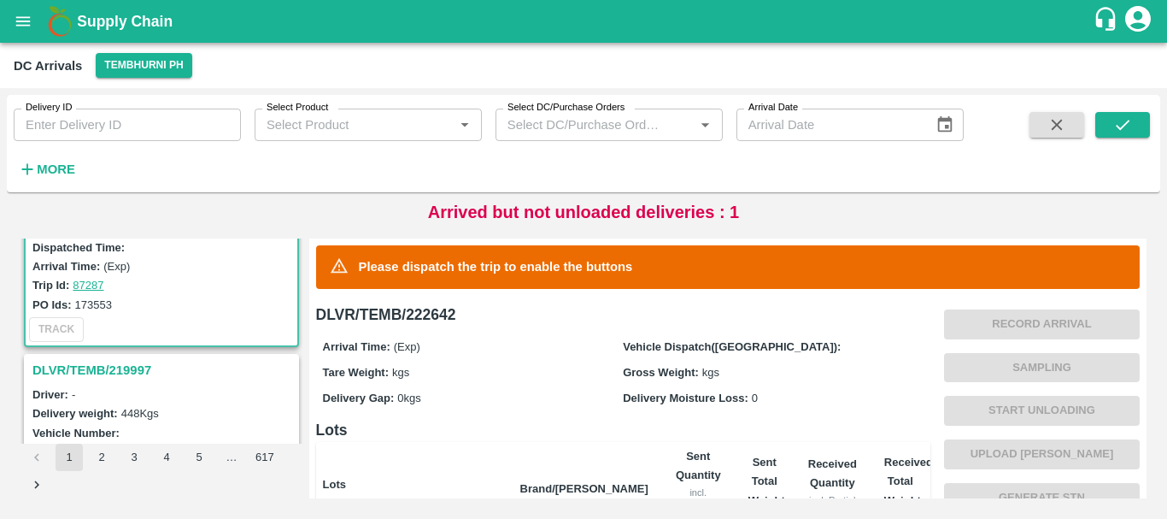
click at [131, 370] on h3 "DLVR/TEMB/219997" at bounding box center [163, 370] width 263 height 22
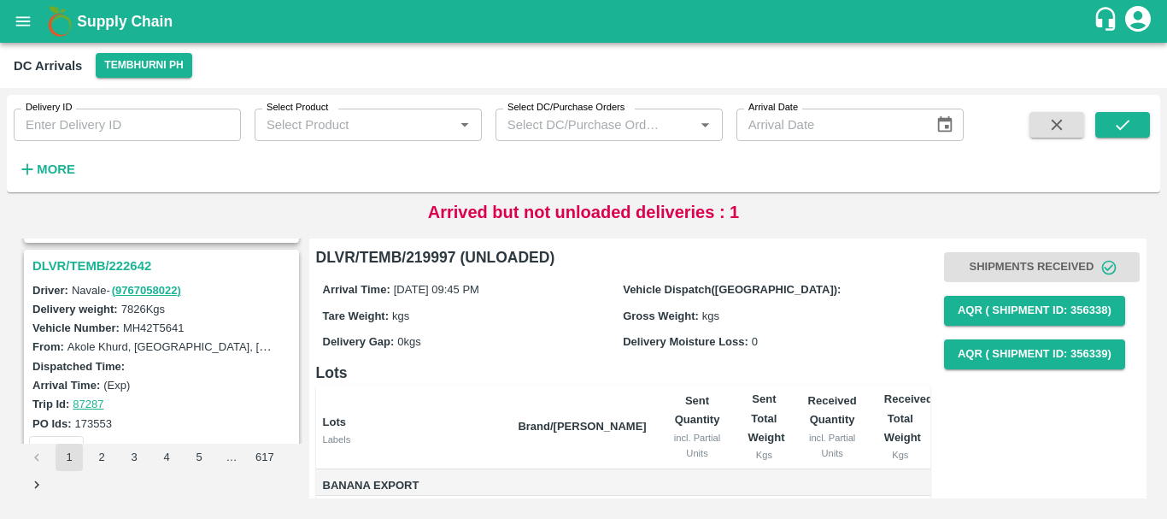
click at [100, 264] on h3 "DLVR/TEMB/222642" at bounding box center [163, 266] width 263 height 22
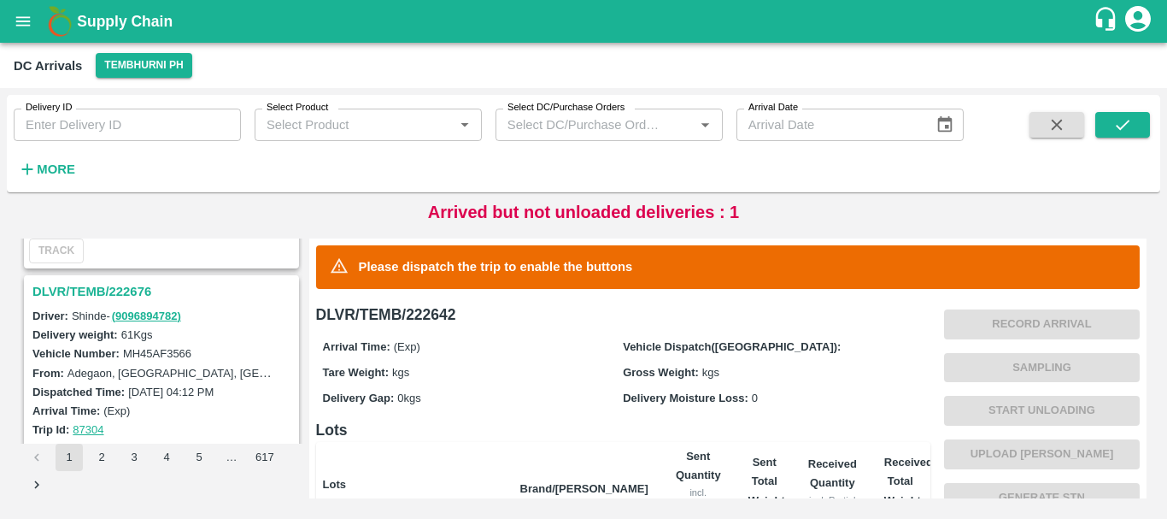
drag, startPoint x: 325, startPoint y: 464, endPoint x: 192, endPoint y: 330, distance: 188.5
click at [192, 330] on div "Delivery weight: 61 Kgs" at bounding box center [163, 334] width 263 height 19
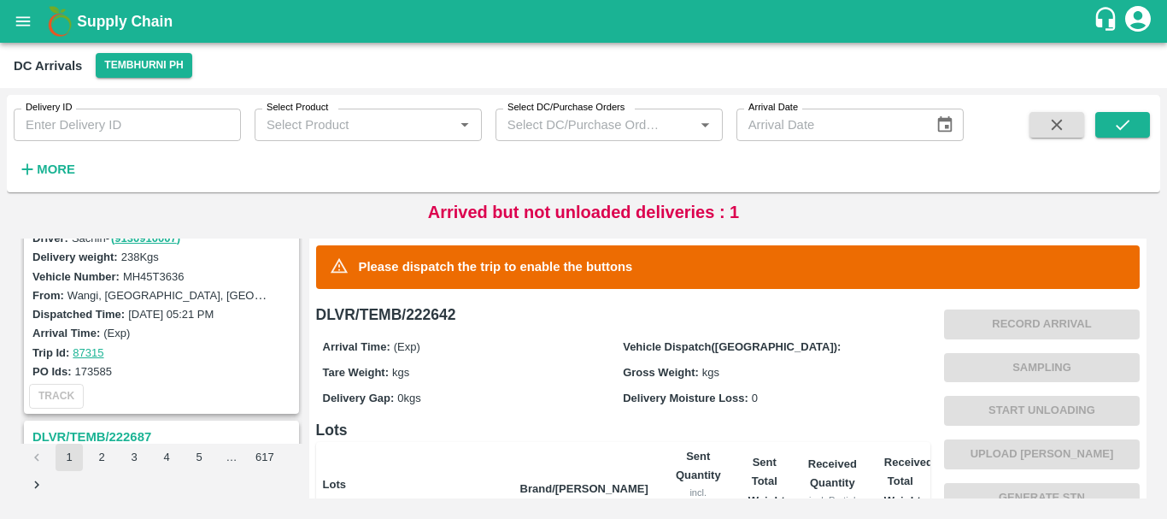
drag, startPoint x: 298, startPoint y: 460, endPoint x: 231, endPoint y: 346, distance: 132.2
click at [231, 346] on div "Trip Id: 87315" at bounding box center [163, 352] width 263 height 19
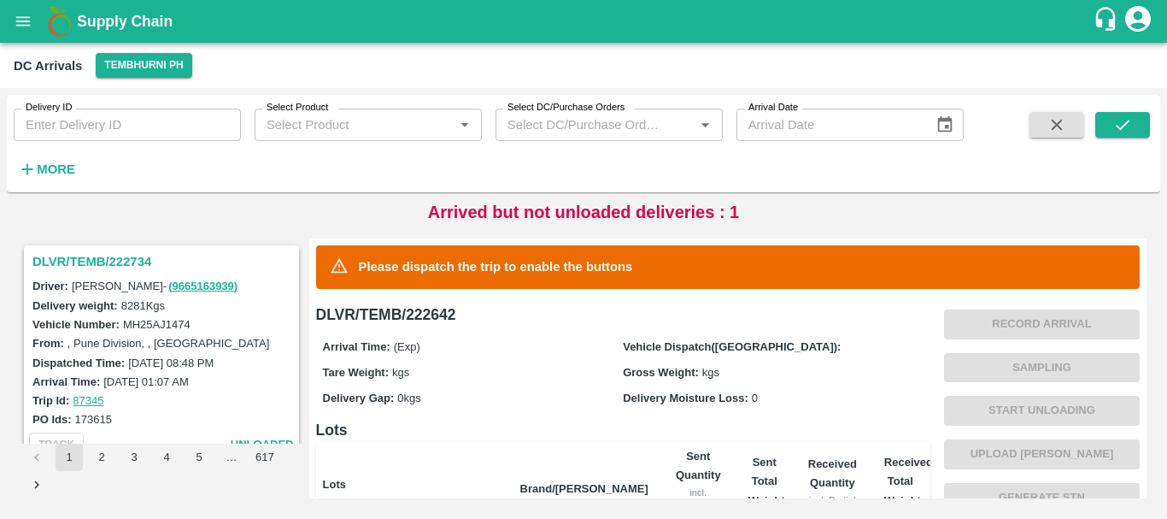
click at [129, 258] on h3 "DLVR/TEMB/222734" at bounding box center [163, 261] width 263 height 22
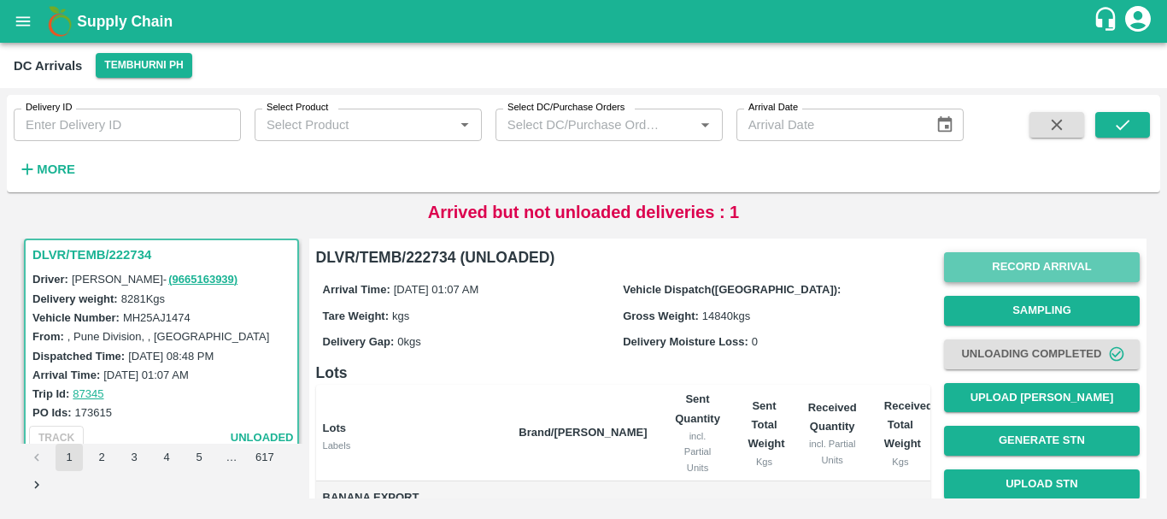
click at [1003, 264] on button "Record Arrival" at bounding box center [1042, 267] width 196 height 30
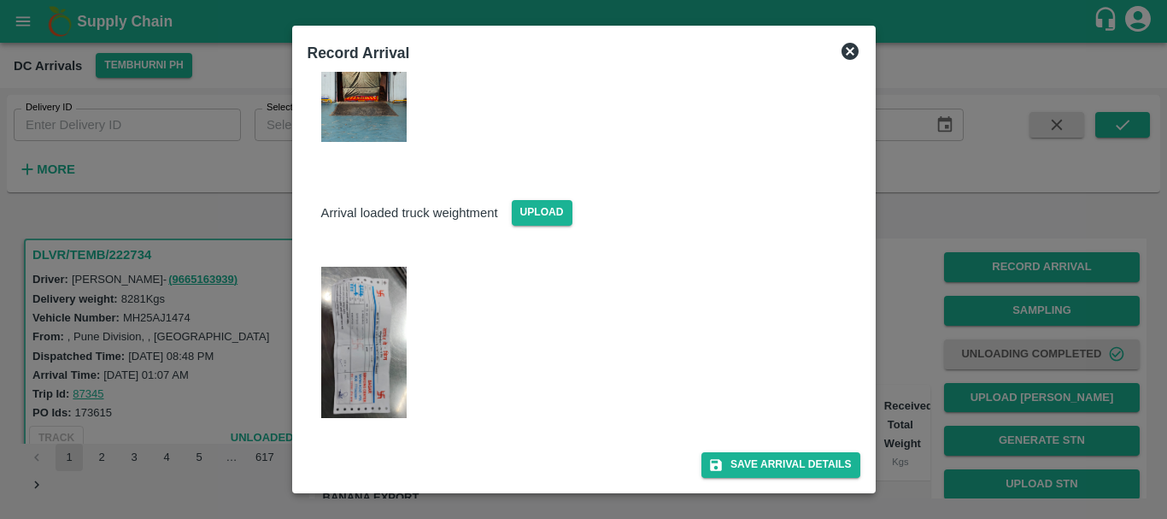
click at [370, 337] on img at bounding box center [363, 343] width 85 height 152
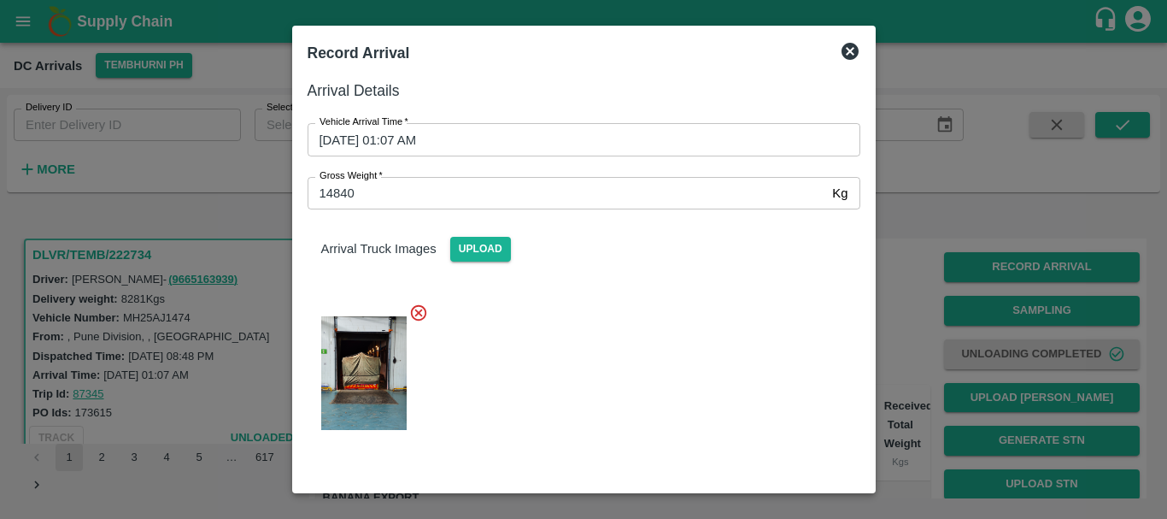
scroll to position [288, 0]
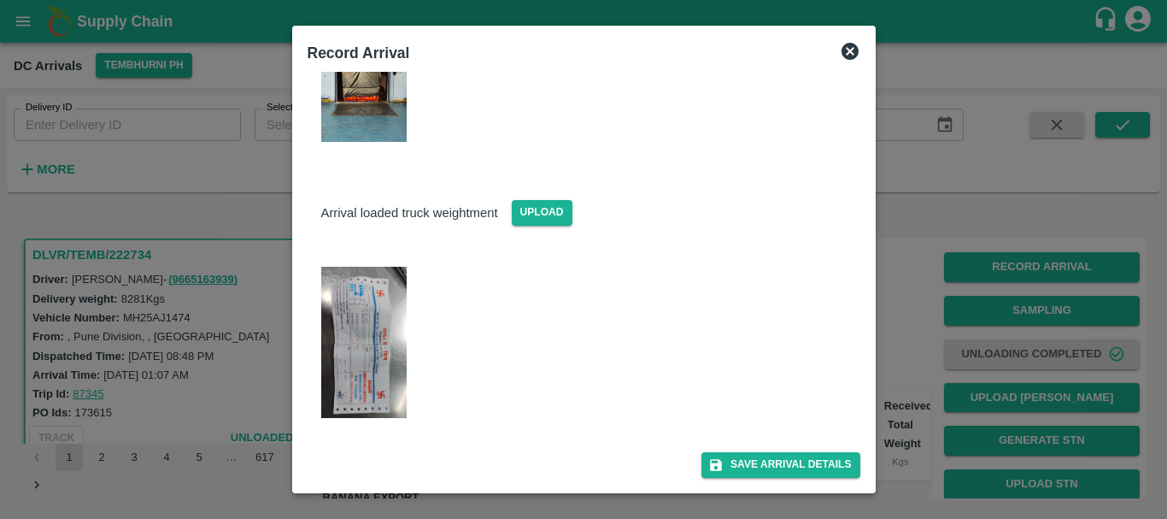
click at [915, 371] on div at bounding box center [583, 259] width 1167 height 519
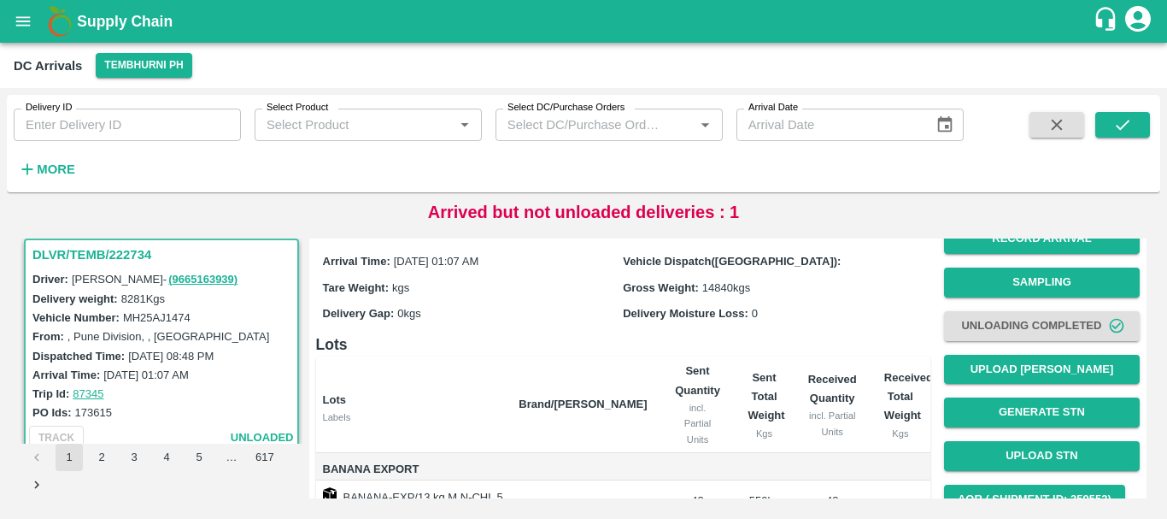
scroll to position [29, 0]
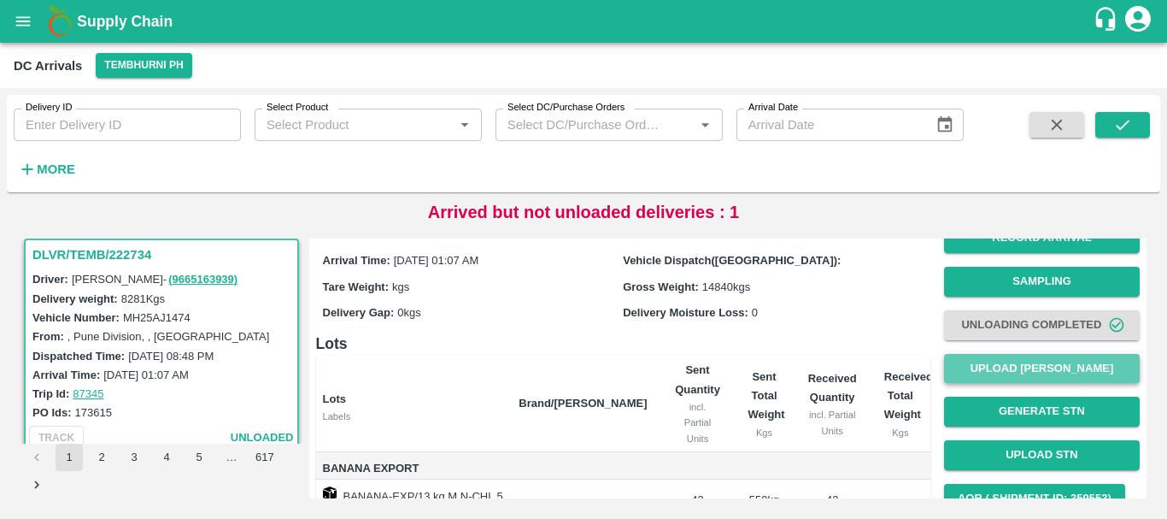
click at [1000, 361] on button "Upload [PERSON_NAME]" at bounding box center [1042, 369] width 196 height 30
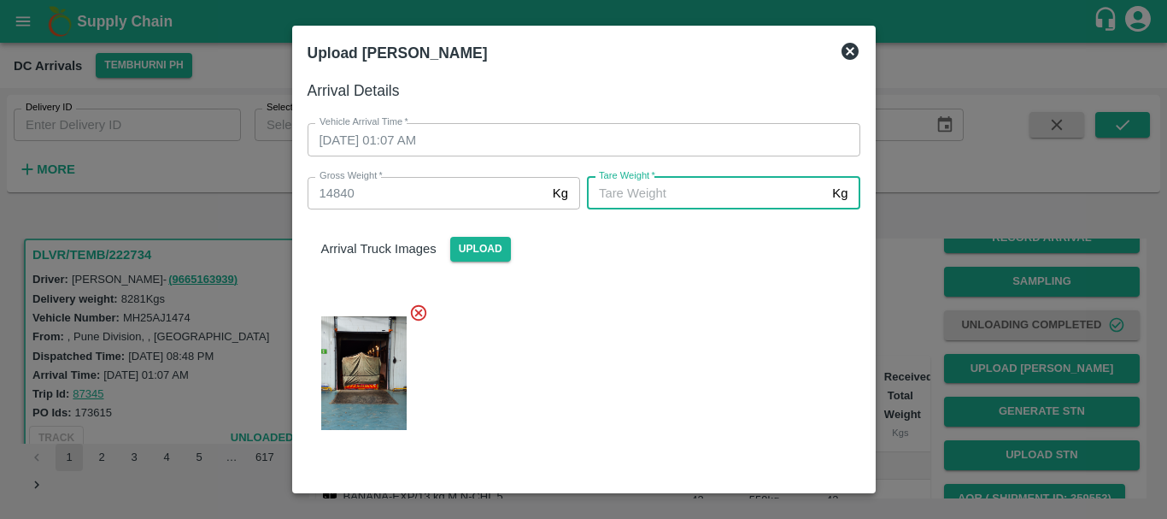
click at [658, 191] on input "Tare Weight   *" at bounding box center [706, 193] width 238 height 32
type input "5950"
click at [651, 342] on div at bounding box center [577, 368] width 566 height 158
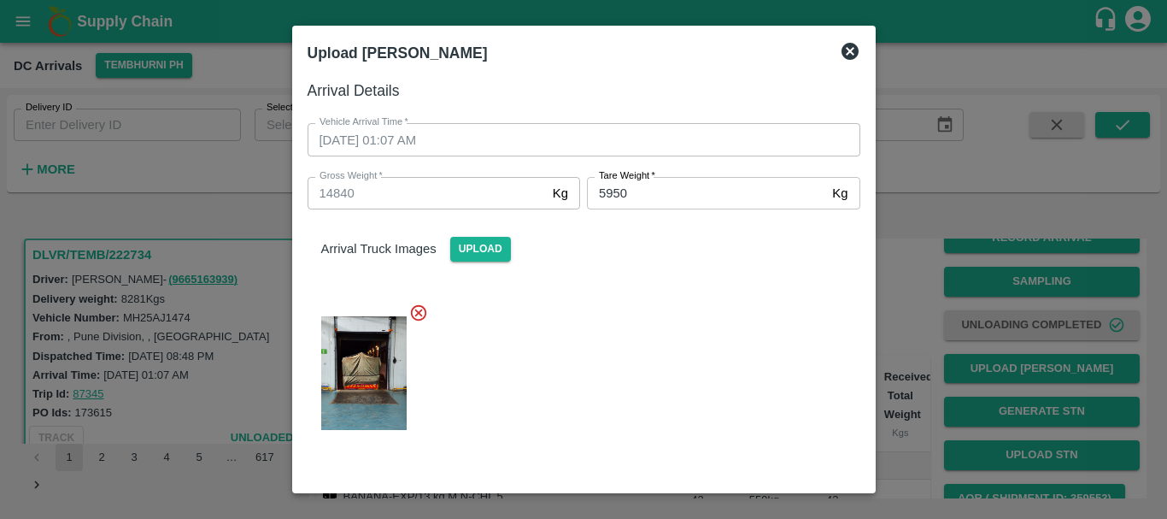
scroll to position [288, 0]
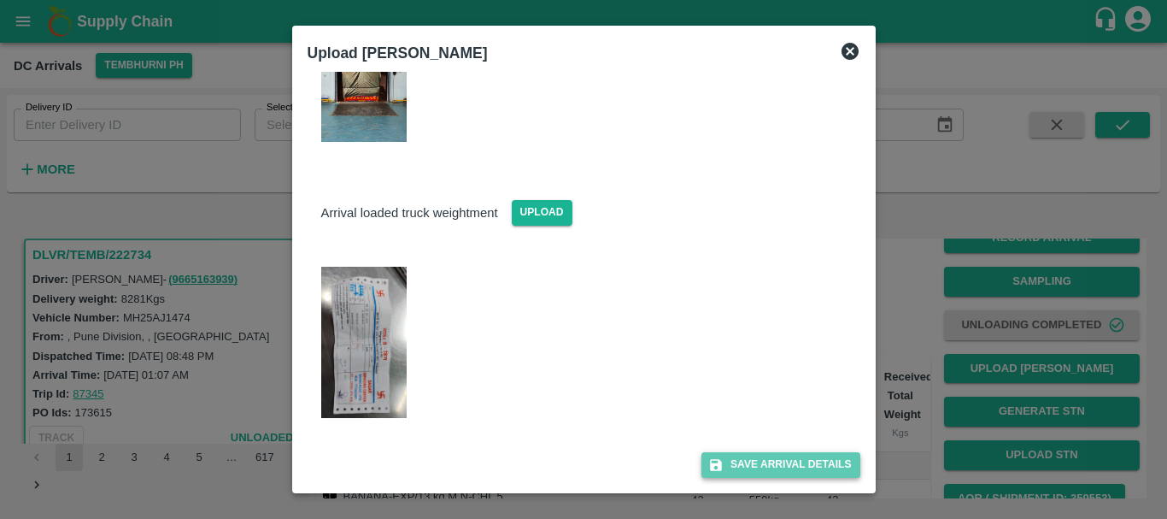
click at [717, 456] on button "Save Arrival Details" at bounding box center [780, 464] width 158 height 25
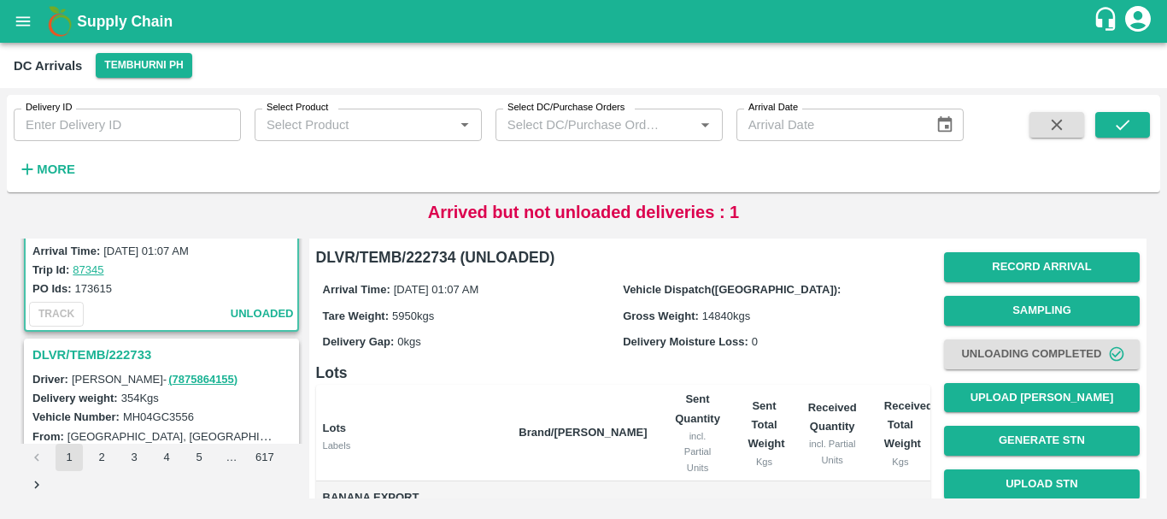
scroll to position [132, 0]
click at [114, 361] on h3 "DLVR/TEMB/222733" at bounding box center [163, 354] width 263 height 22
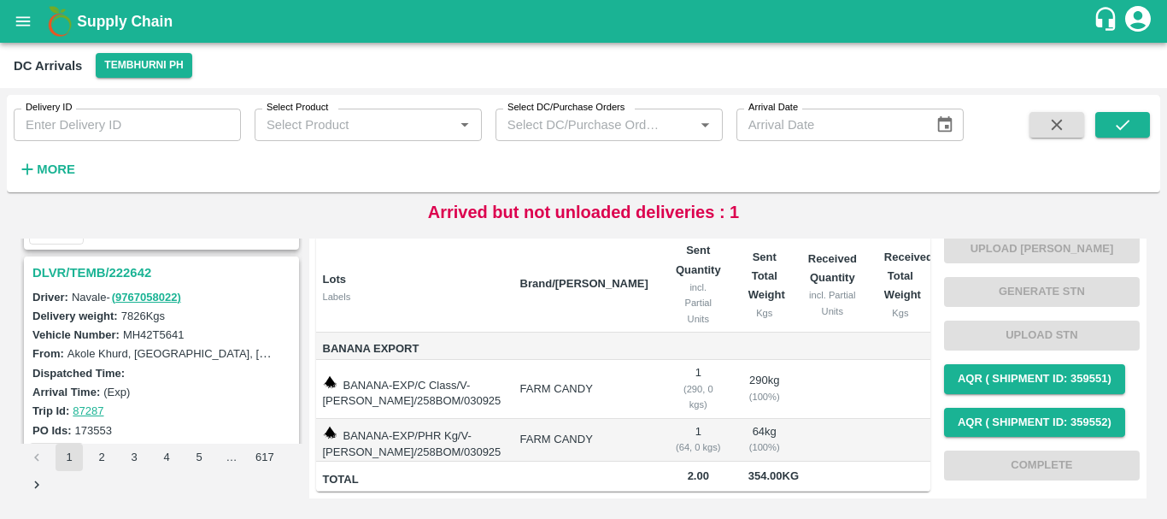
scroll to position [4231, 0]
click at [124, 276] on h3 "DLVR/TEMB/222642" at bounding box center [163, 273] width 263 height 22
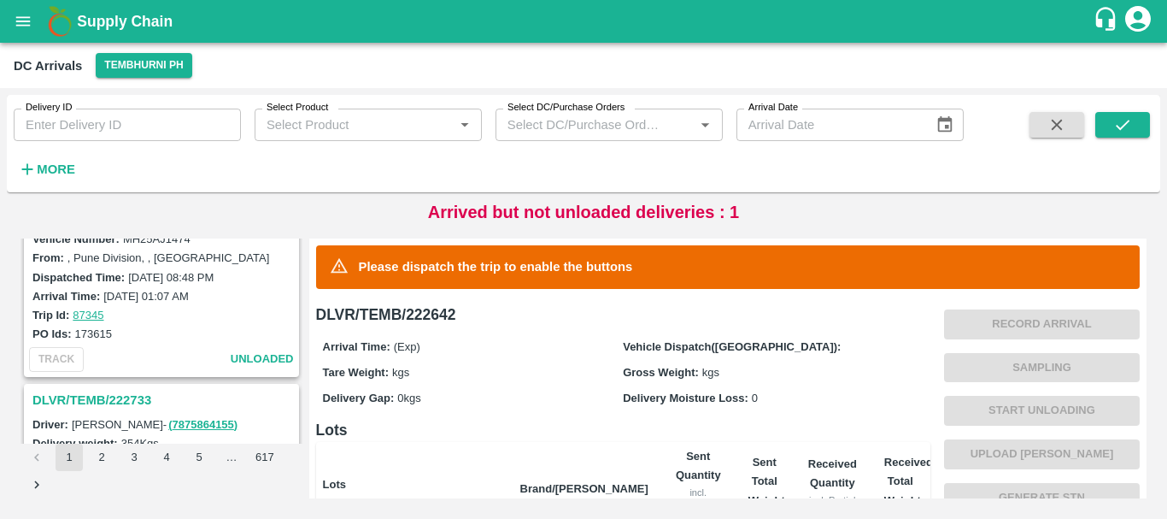
click at [114, 402] on h3 "DLVR/TEMB/222733" at bounding box center [163, 400] width 263 height 22
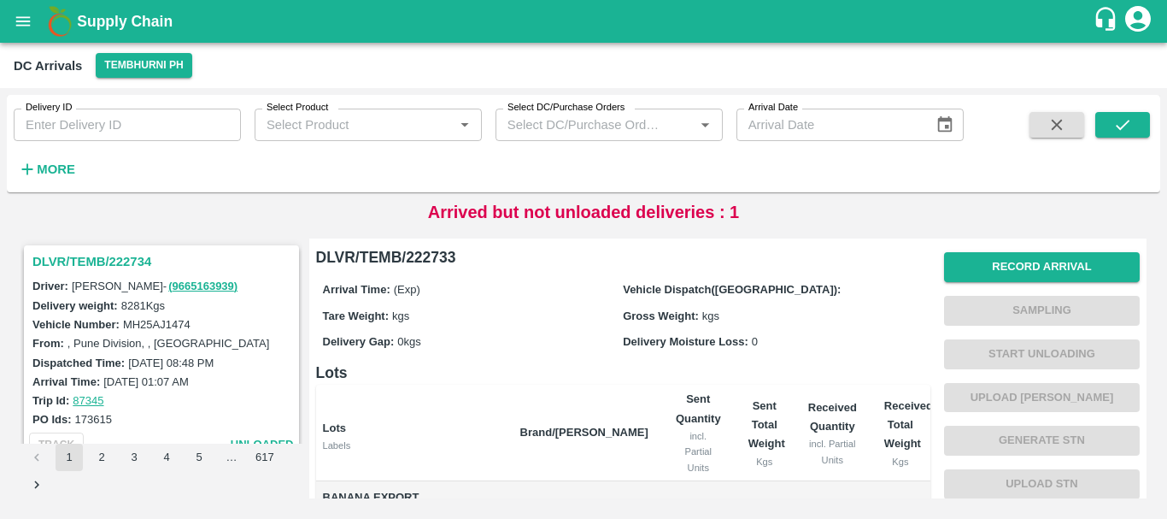
click at [138, 255] on h3 "DLVR/TEMB/222734" at bounding box center [163, 261] width 263 height 22
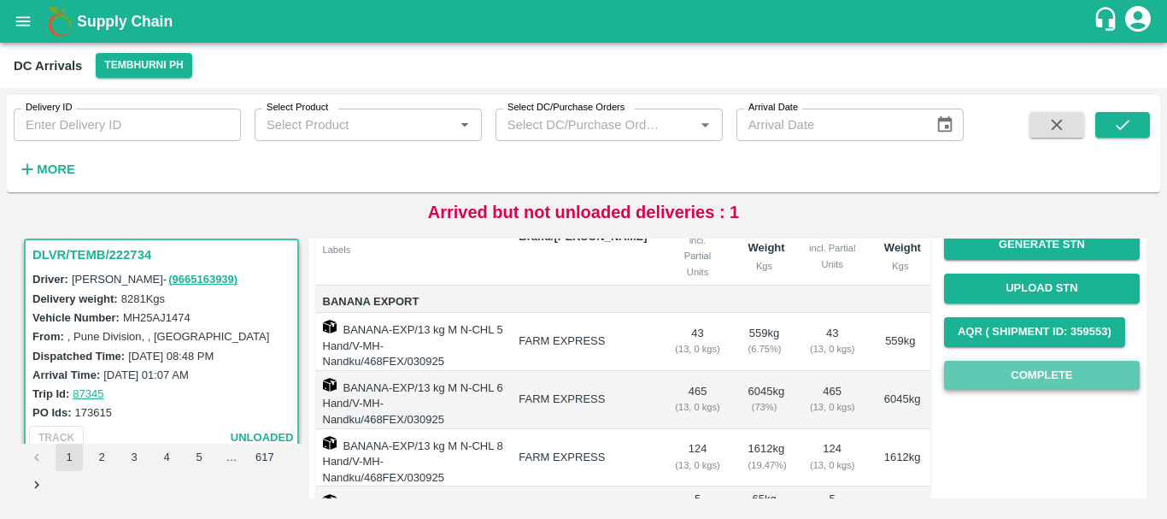
click at [959, 372] on button "Complete" at bounding box center [1042, 376] width 196 height 30
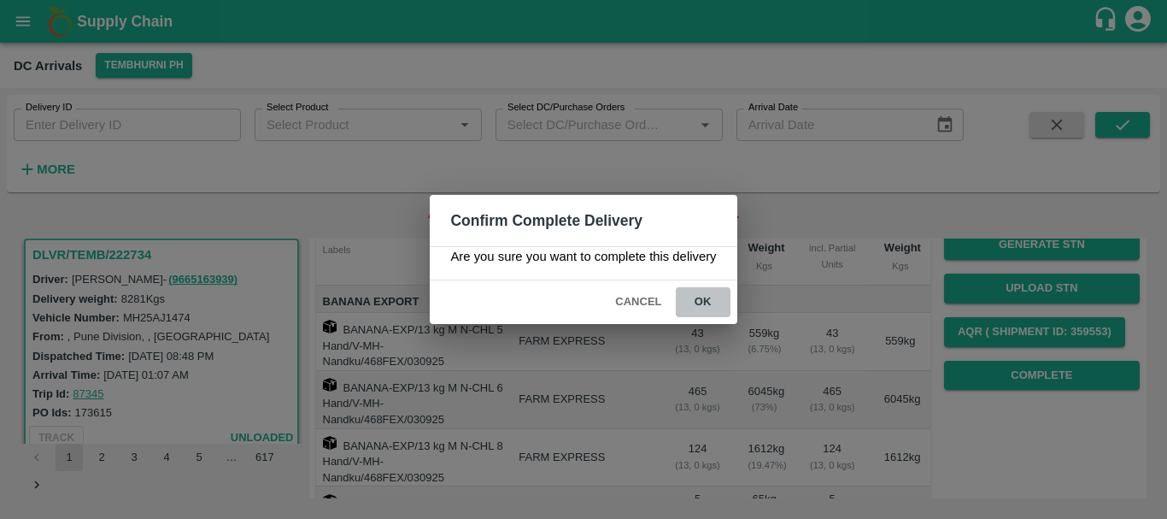
click at [716, 301] on button "ok" at bounding box center [703, 302] width 55 height 30
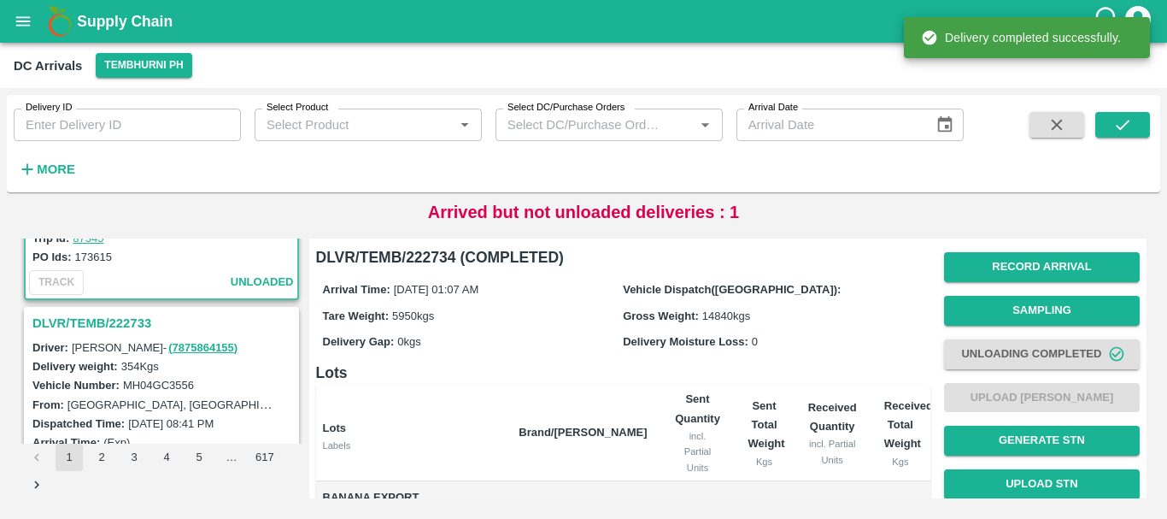
click at [132, 325] on h3 "DLVR/TEMB/222733" at bounding box center [163, 323] width 263 height 22
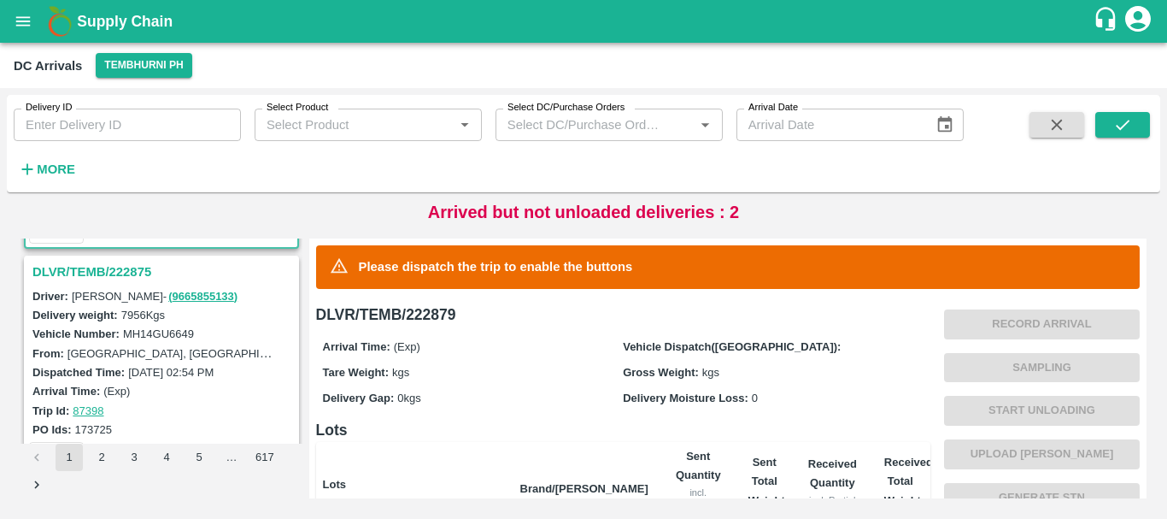
scroll to position [214, 0]
click at [136, 276] on h3 "DLVR/TEMB/222875" at bounding box center [163, 271] width 263 height 22
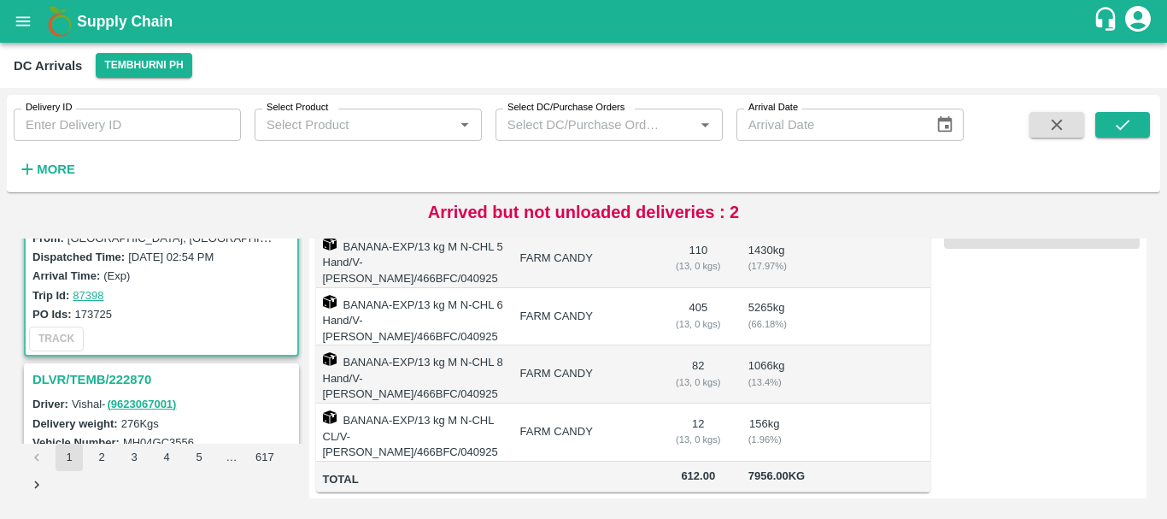
scroll to position [337, 0]
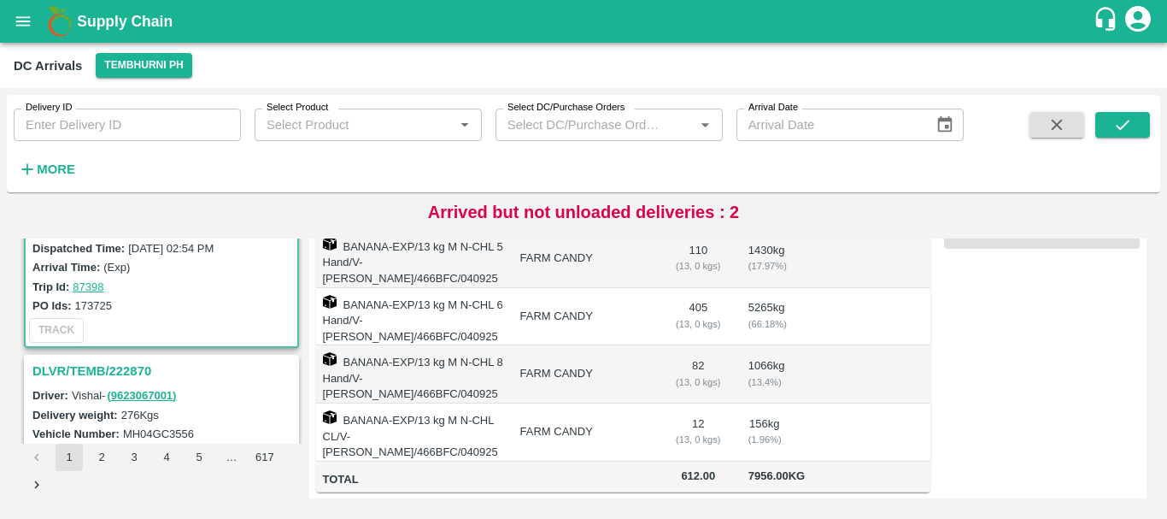
click at [136, 372] on h3 "DLVR/TEMB/222870" at bounding box center [163, 371] width 263 height 22
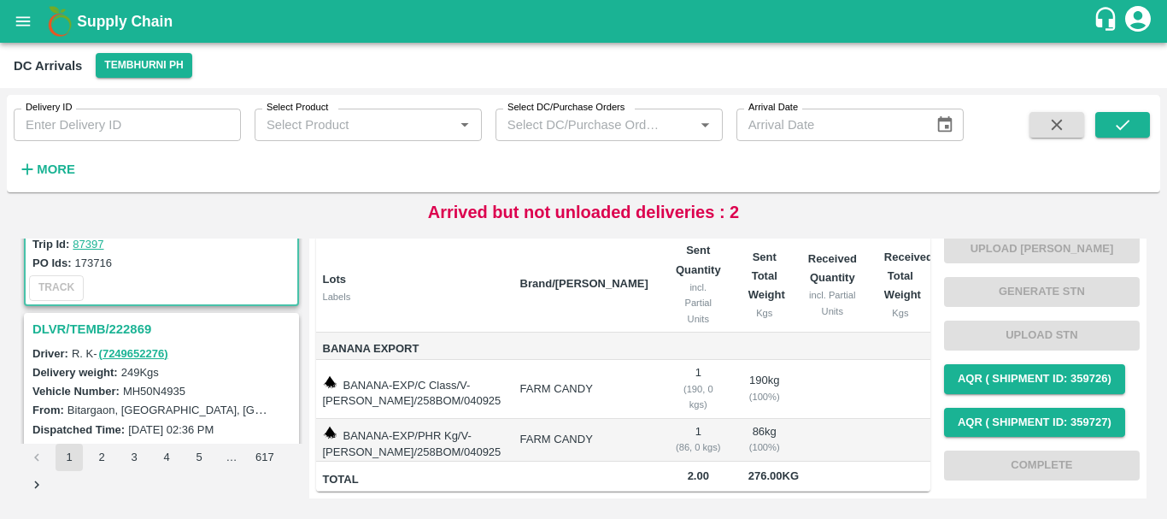
scroll to position [607, 0]
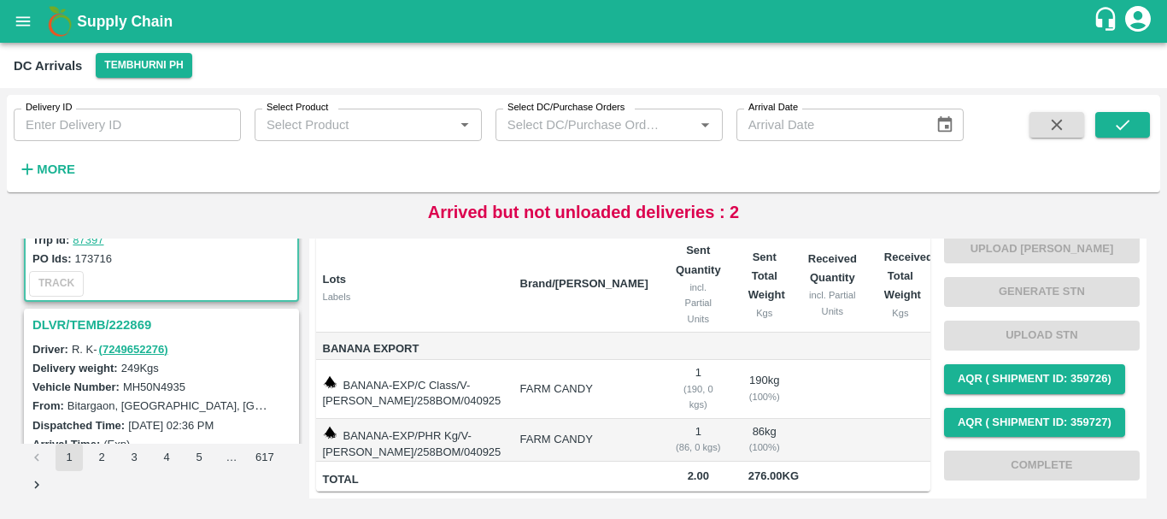
click at [105, 318] on h3 "DLVR/TEMB/222869" at bounding box center [163, 325] width 263 height 22
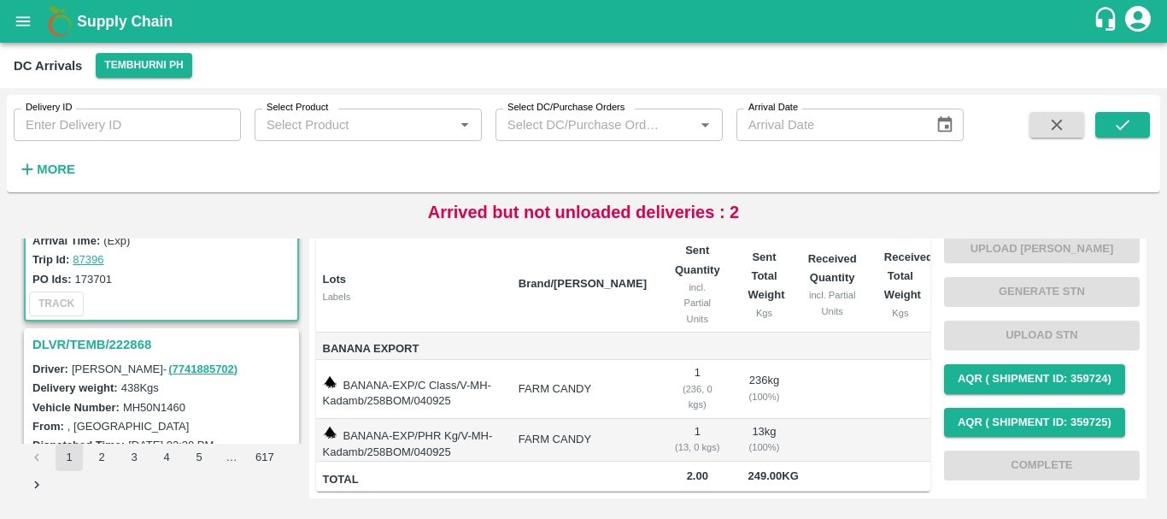
scroll to position [812, 0]
click at [138, 344] on h3 "DLVR/TEMB/222868" at bounding box center [163, 343] width 263 height 22
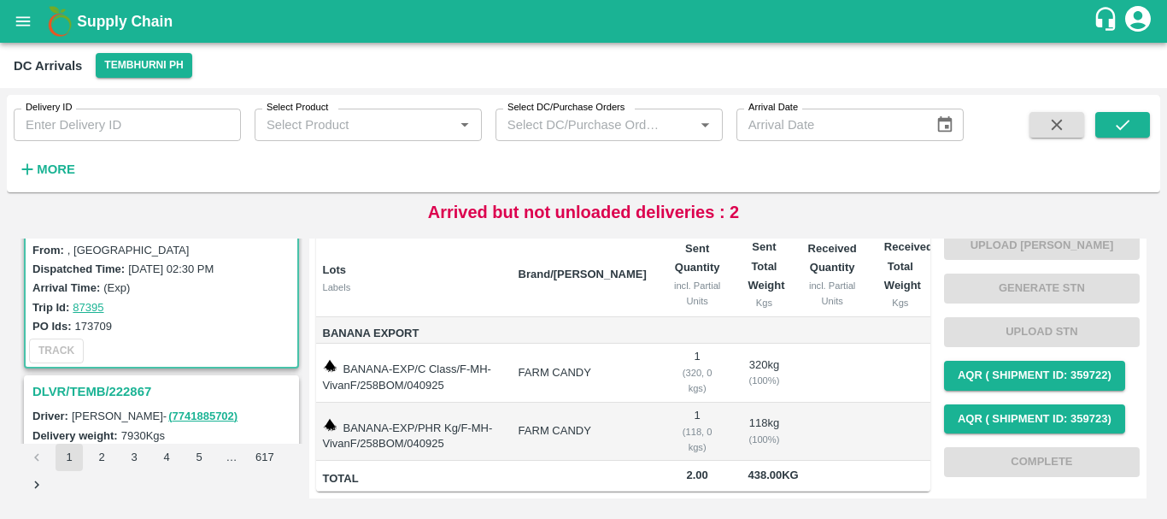
scroll to position [988, 0]
click at [124, 386] on h3 "DLVR/TEMB/222867" at bounding box center [163, 389] width 263 height 22
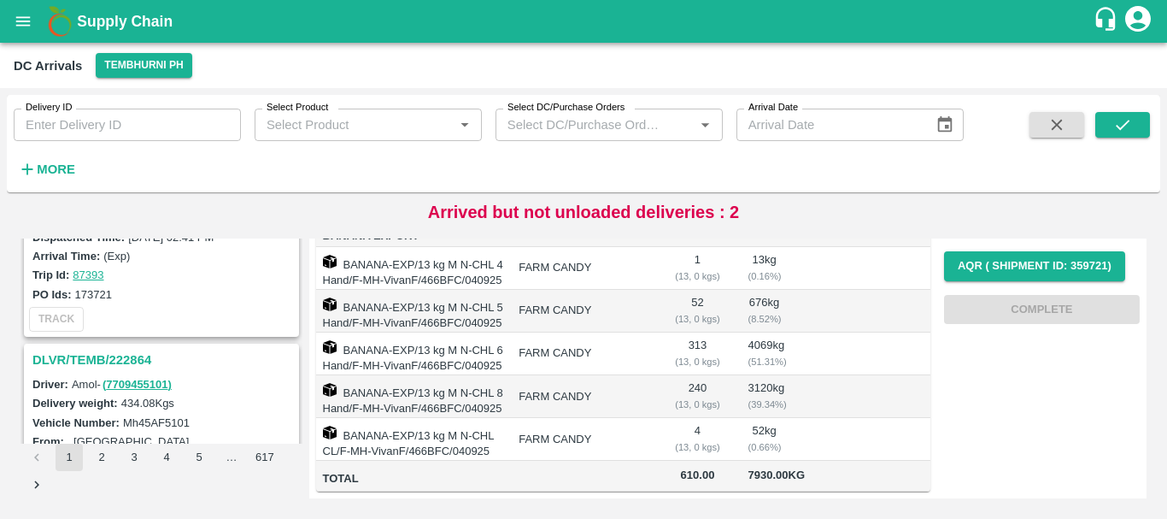
scroll to position [1501, 0]
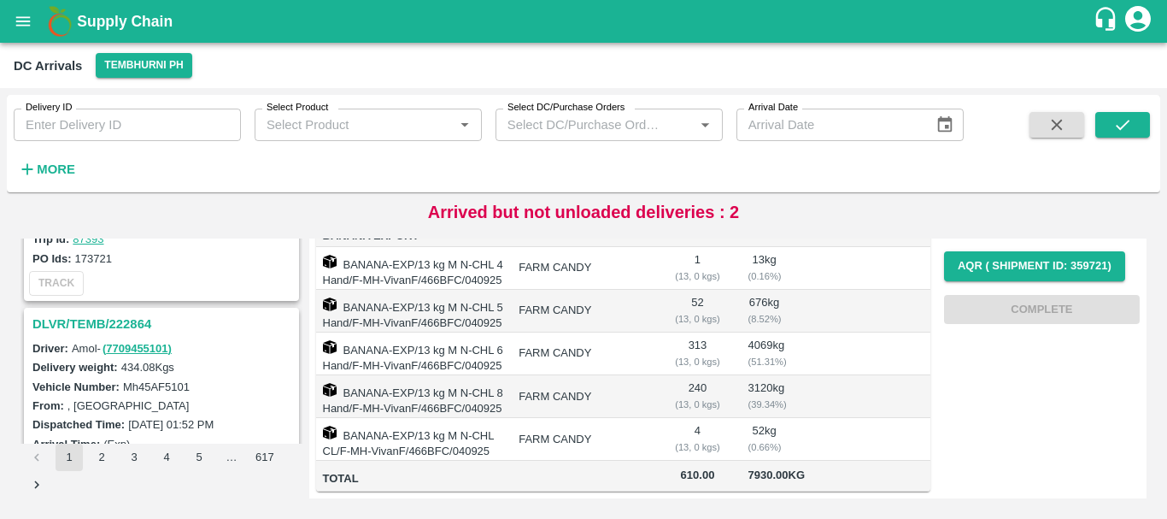
click at [115, 322] on h3 "DLVR/TEMB/222864" at bounding box center [163, 324] width 263 height 22
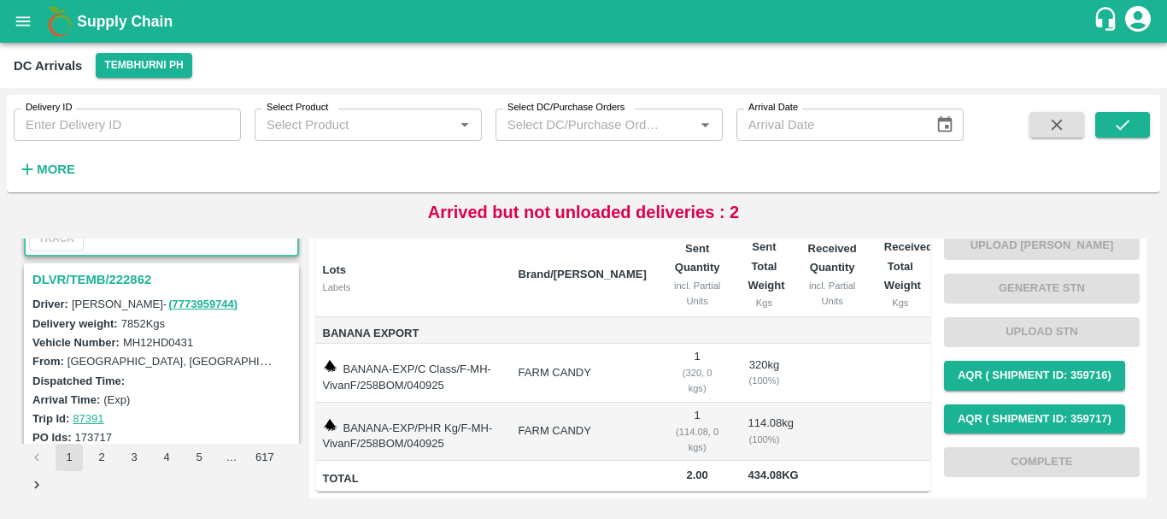
scroll to position [1769, 0]
click at [117, 282] on h3 "DLVR/TEMB/222862" at bounding box center [163, 278] width 263 height 22
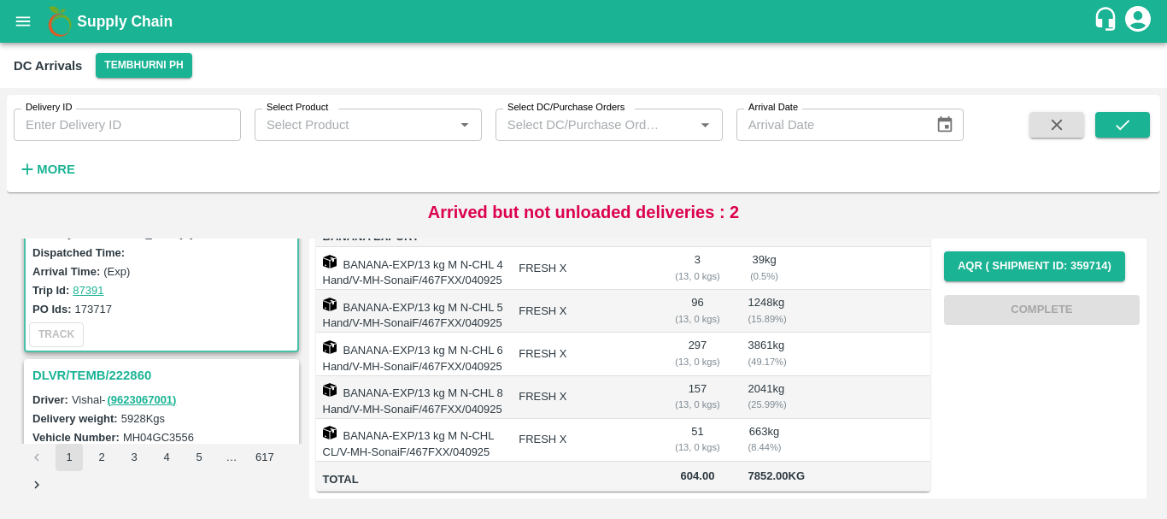
click at [132, 372] on h3 "DLVR/TEMB/222860" at bounding box center [163, 375] width 263 height 22
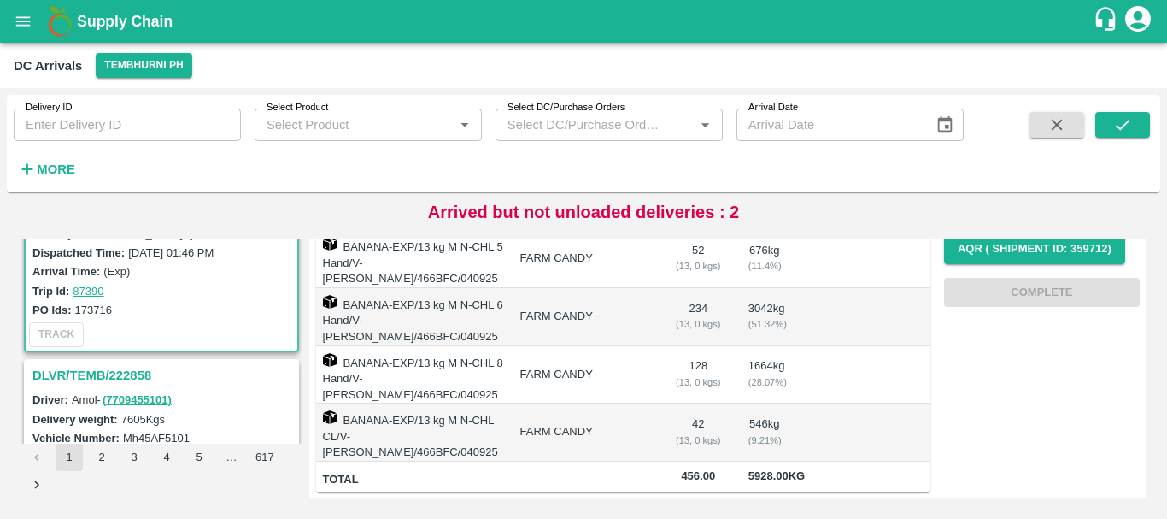
click at [146, 369] on h3 "DLVR/TEMB/222858" at bounding box center [163, 375] width 263 height 22
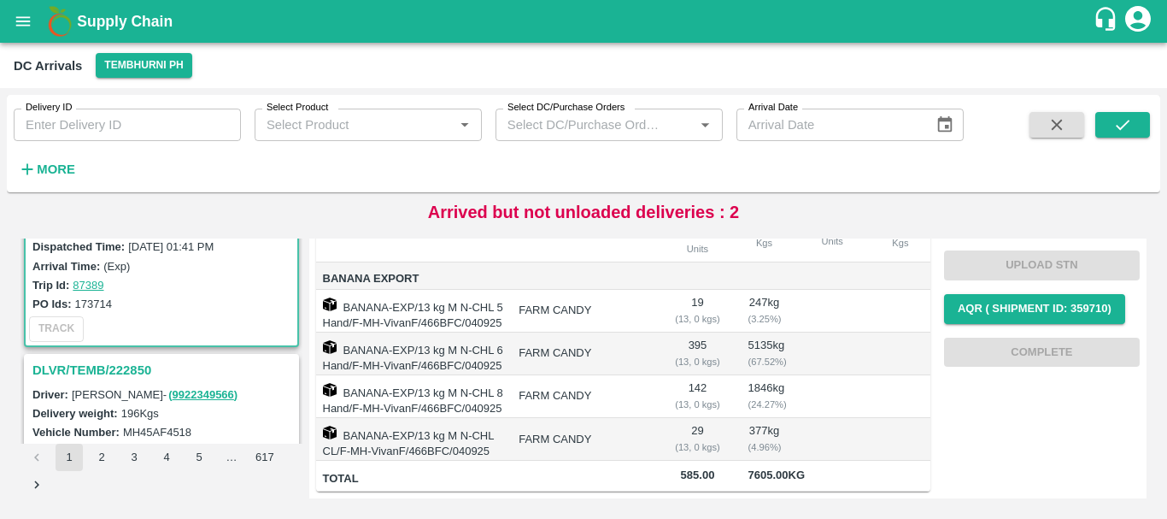
click at [131, 368] on h3 "DLVR/TEMB/222850" at bounding box center [163, 370] width 263 height 22
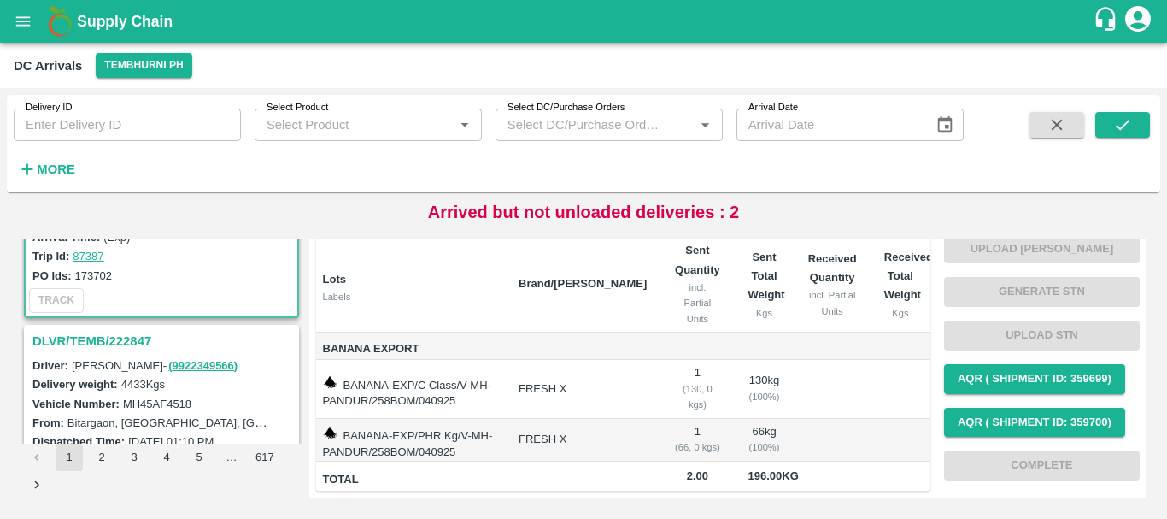
click at [130, 336] on h3 "DLVR/TEMB/222847" at bounding box center [163, 341] width 263 height 22
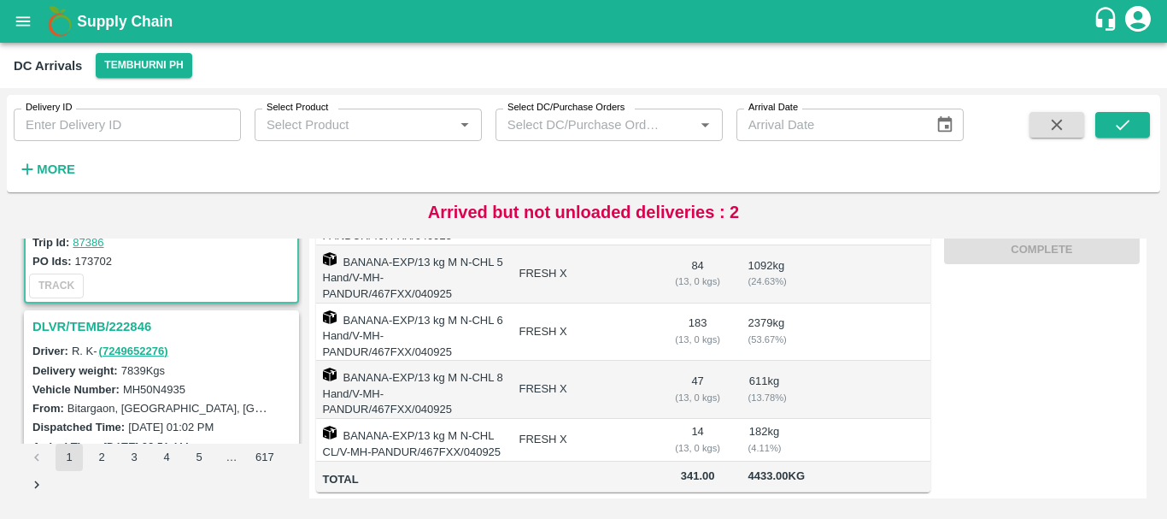
click at [118, 320] on h3 "DLVR/TEMB/222846" at bounding box center [163, 326] width 263 height 22
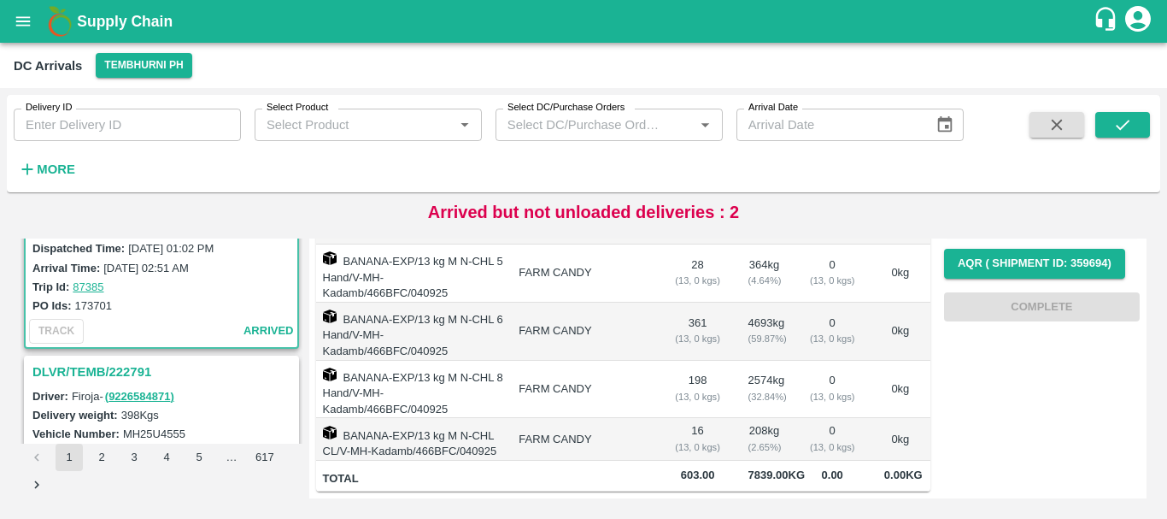
click at [130, 366] on h3 "DLVR/TEMB/222791" at bounding box center [163, 372] width 263 height 22
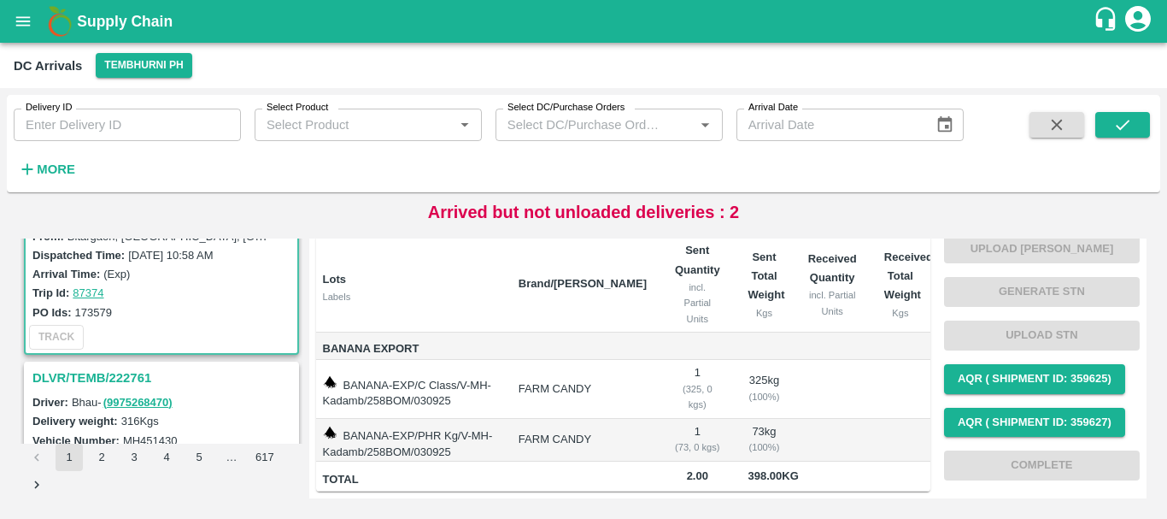
click at [90, 380] on h3 "DLVR/TEMB/222761" at bounding box center [163, 377] width 263 height 22
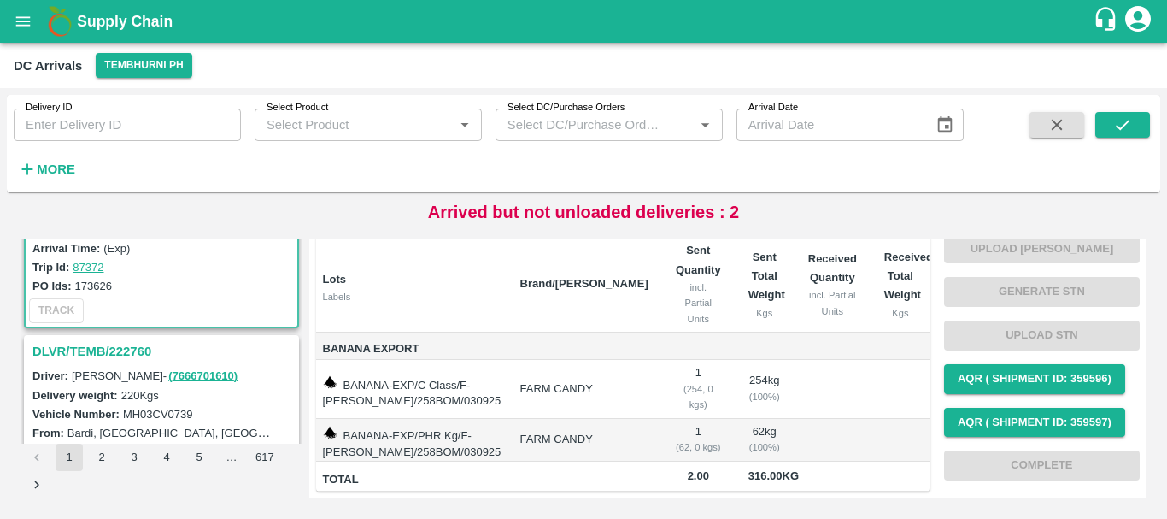
click at [133, 349] on h3 "DLVR/TEMB/222760" at bounding box center [163, 351] width 263 height 22
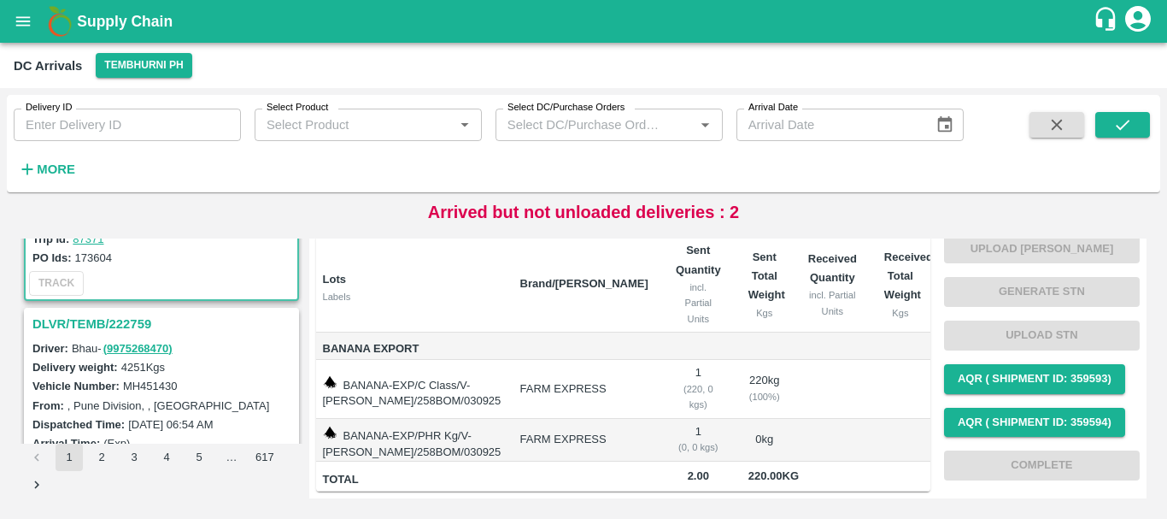
click at [123, 330] on h3 "DLVR/TEMB/222759" at bounding box center [163, 324] width 263 height 22
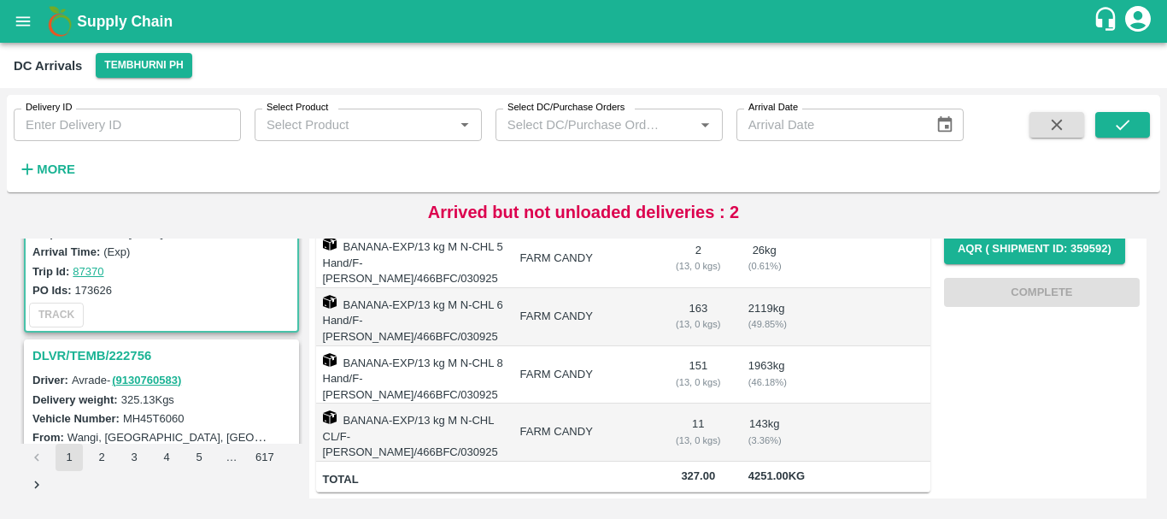
click at [134, 354] on h3 "DLVR/TEMB/222756" at bounding box center [163, 355] width 263 height 22
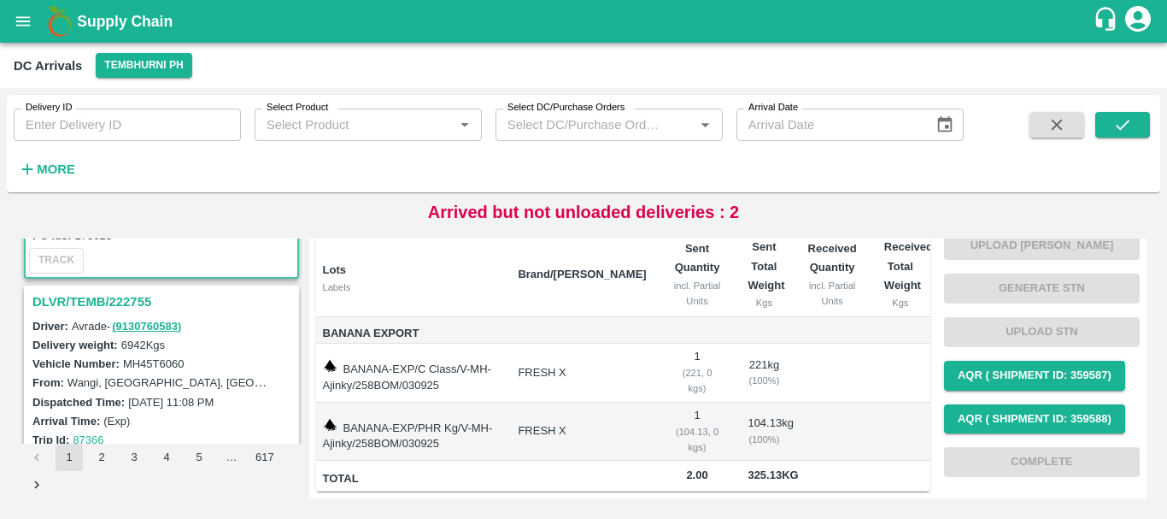
click at [137, 300] on h3 "DLVR/TEMB/222755" at bounding box center [163, 301] width 263 height 22
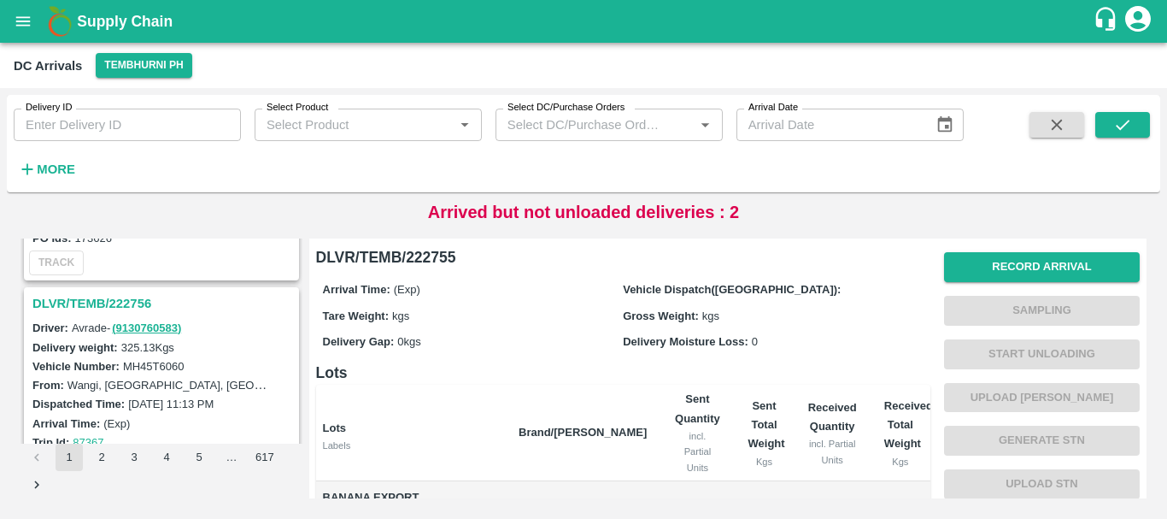
click at [93, 296] on h3 "DLVR/TEMB/222756" at bounding box center [163, 303] width 263 height 22
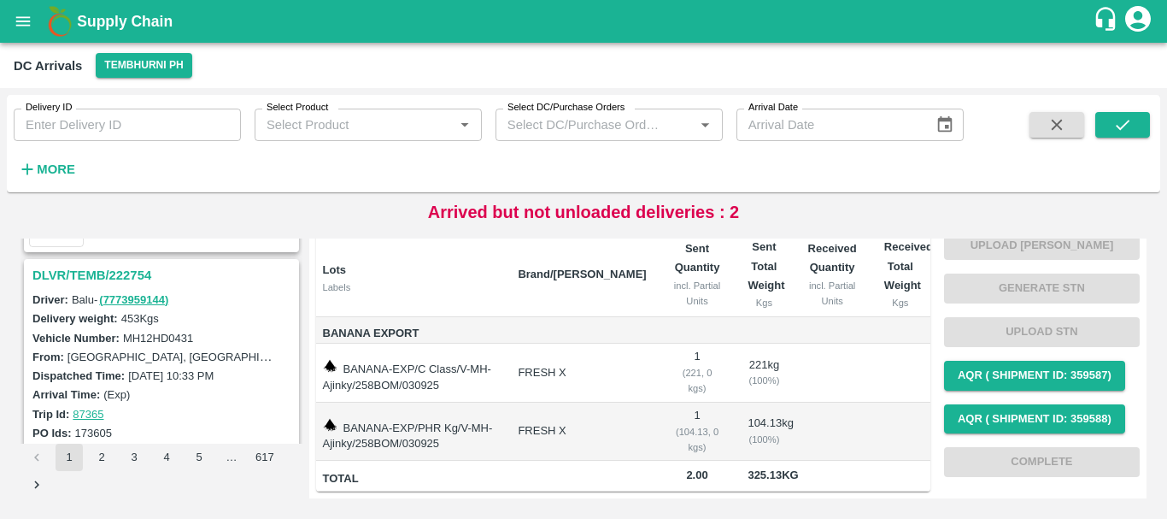
click at [122, 277] on h3 "DLVR/TEMB/222754" at bounding box center [163, 275] width 263 height 22
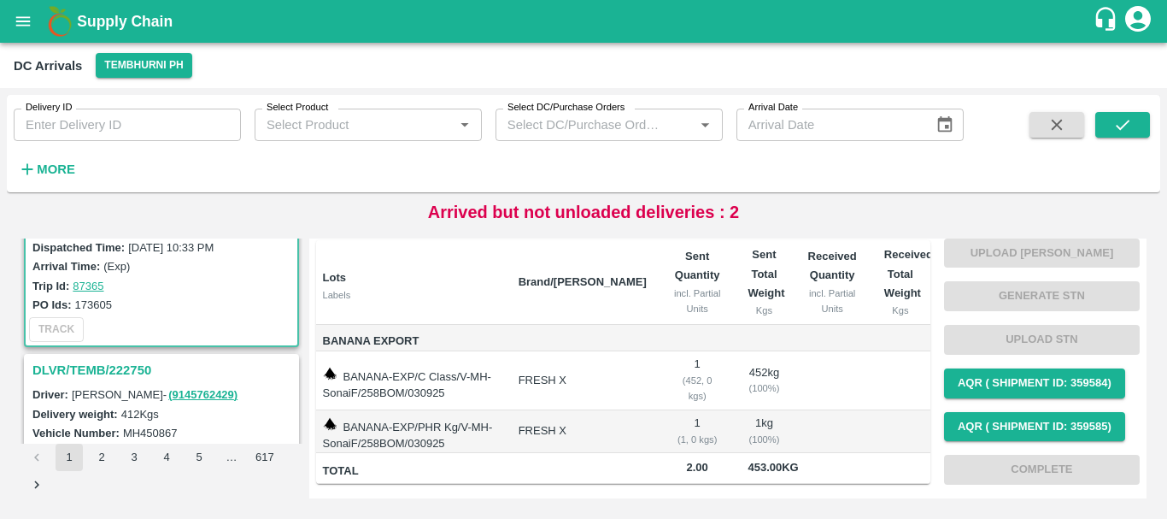
click at [133, 365] on h3 "DLVR/TEMB/222750" at bounding box center [163, 370] width 263 height 22
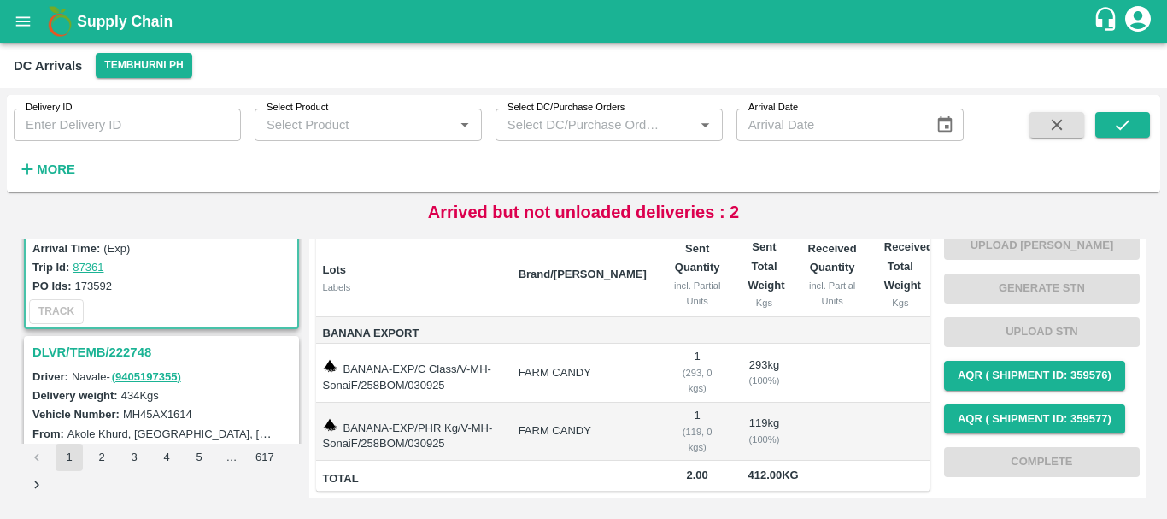
click at [126, 354] on h3 "DLVR/TEMB/222748" at bounding box center [163, 352] width 263 height 22
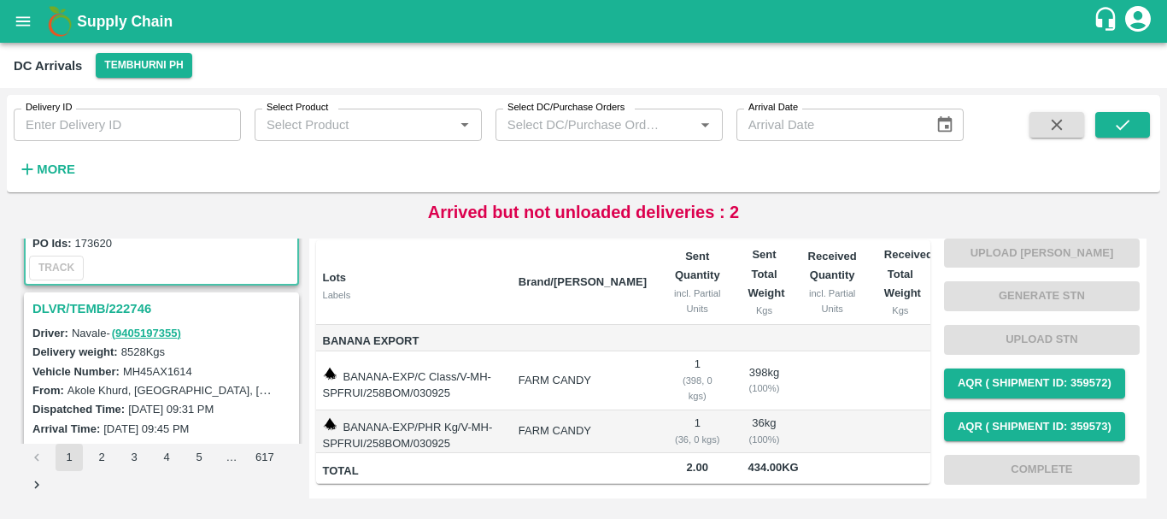
click at [132, 302] on h3 "DLVR/TEMB/222746" at bounding box center [163, 308] width 263 height 22
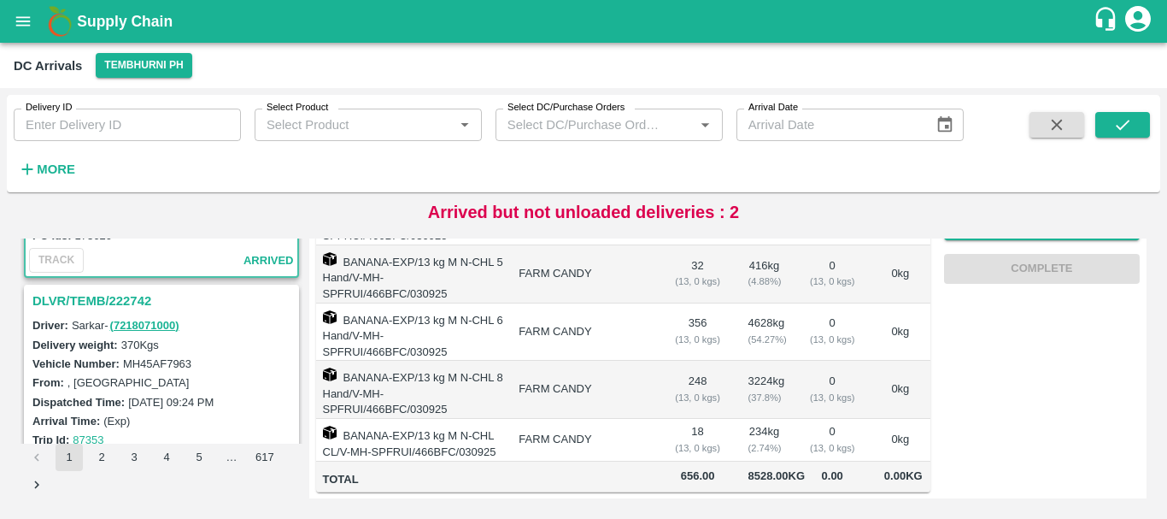
scroll to position [5315, 0]
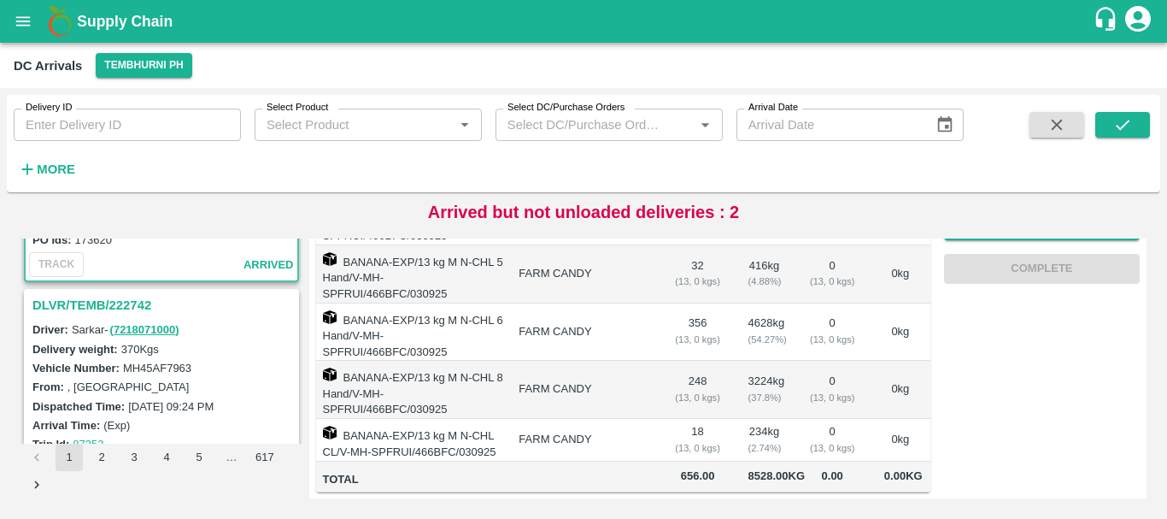
click at [131, 303] on h3 "DLVR/TEMB/222742" at bounding box center [163, 305] width 263 height 22
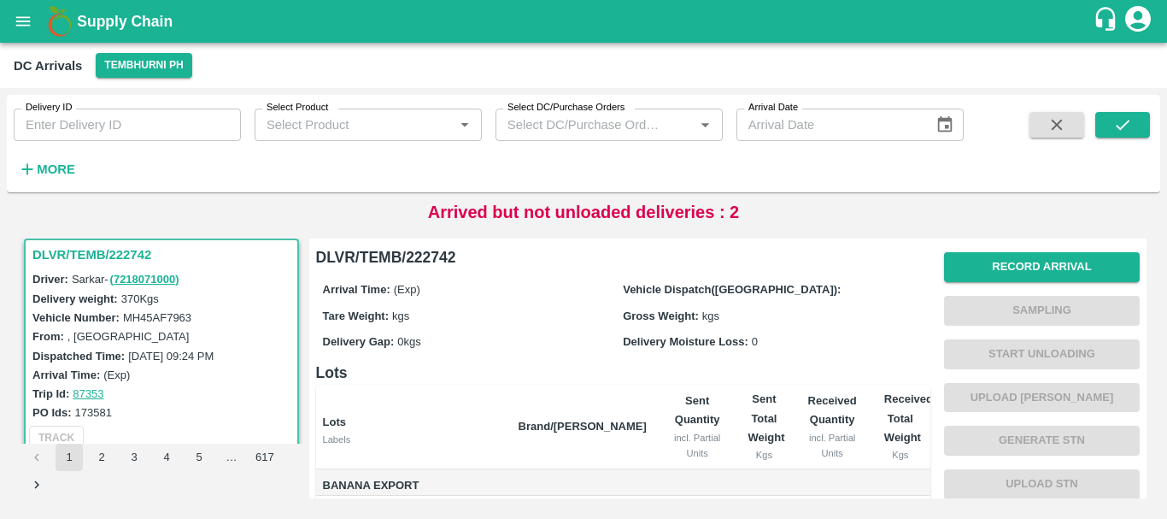
scroll to position [179, 0]
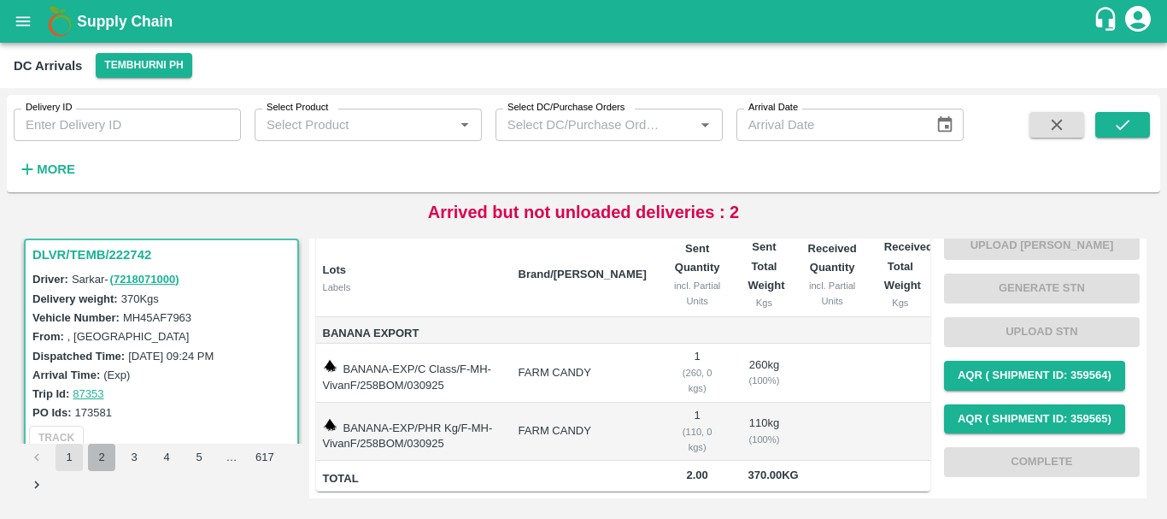
click at [106, 464] on button "2" at bounding box center [101, 456] width 27 height 27
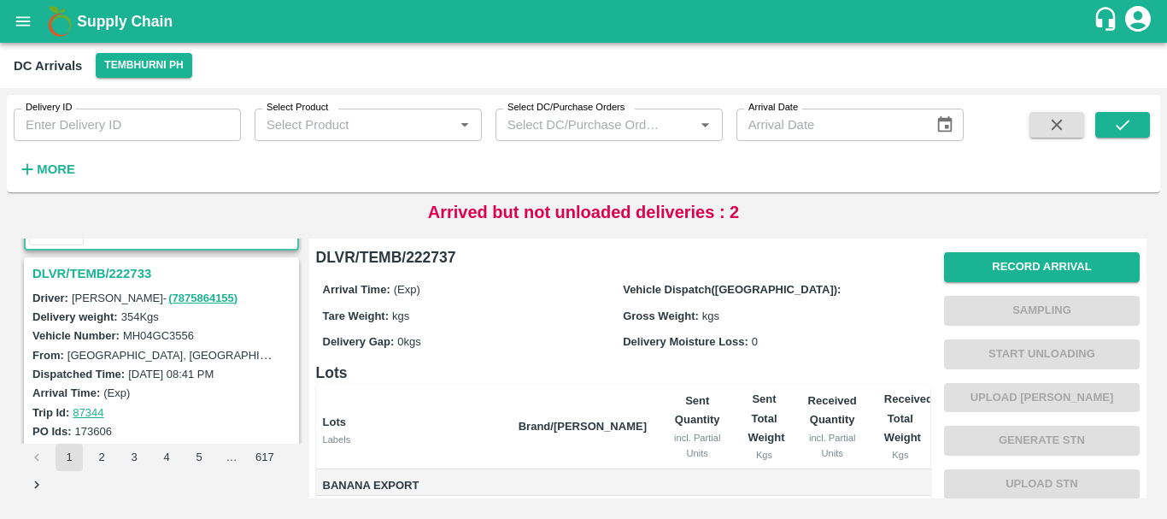
scroll to position [217, 0]
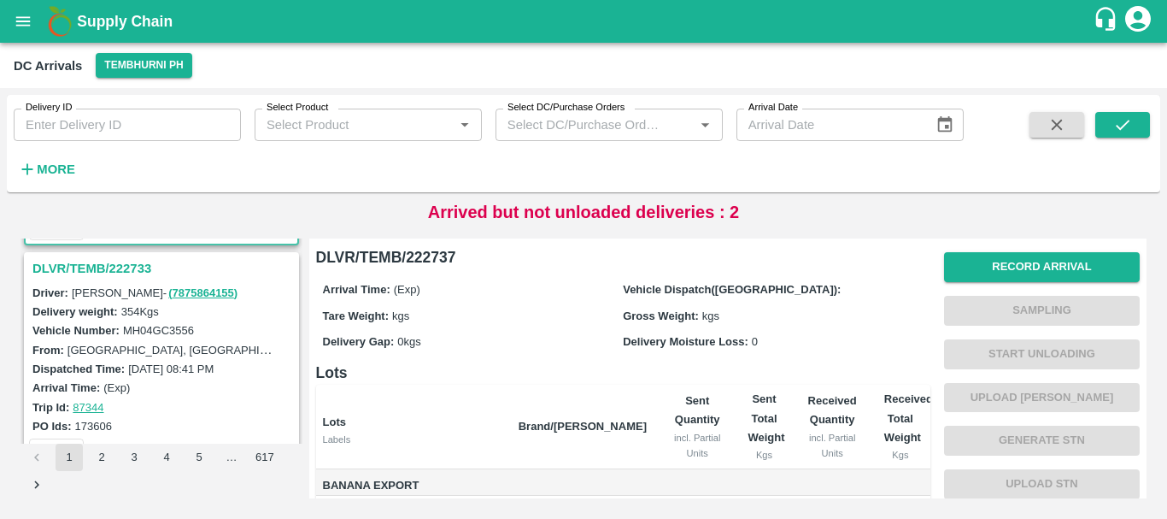
click at [128, 267] on h3 "DLVR/TEMB/222733" at bounding box center [163, 268] width 263 height 22
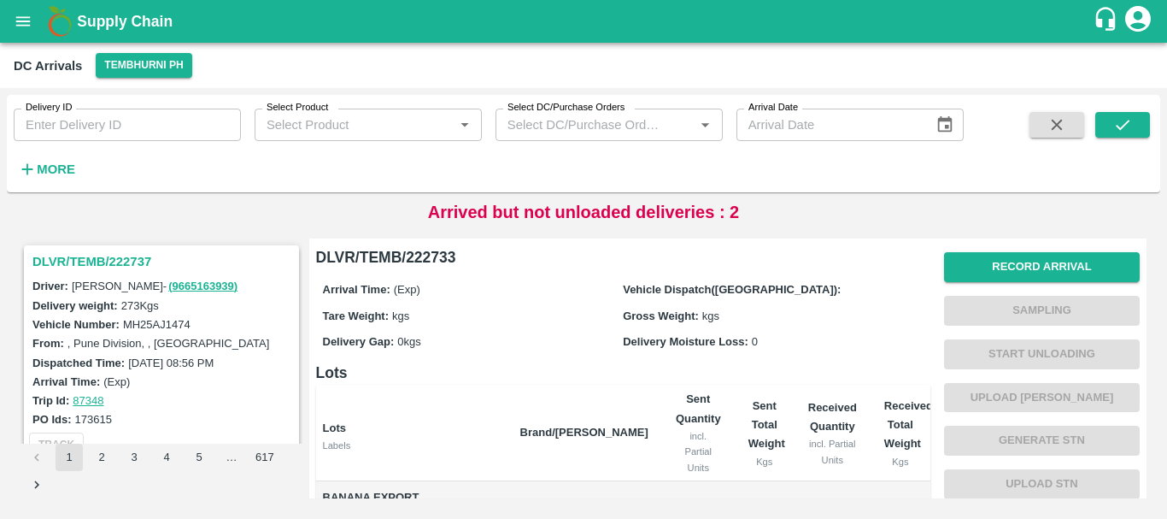
click at [124, 259] on h3 "DLVR/TEMB/222737" at bounding box center [163, 261] width 263 height 22
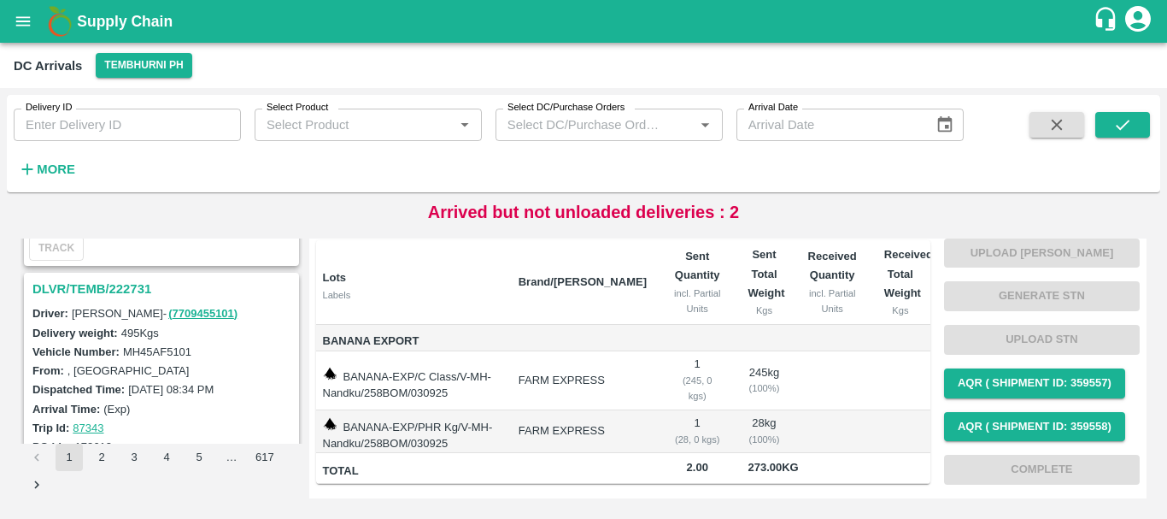
scroll to position [419, 0]
click at [125, 289] on h3 "DLVR/TEMB/222731" at bounding box center [163, 289] width 263 height 22
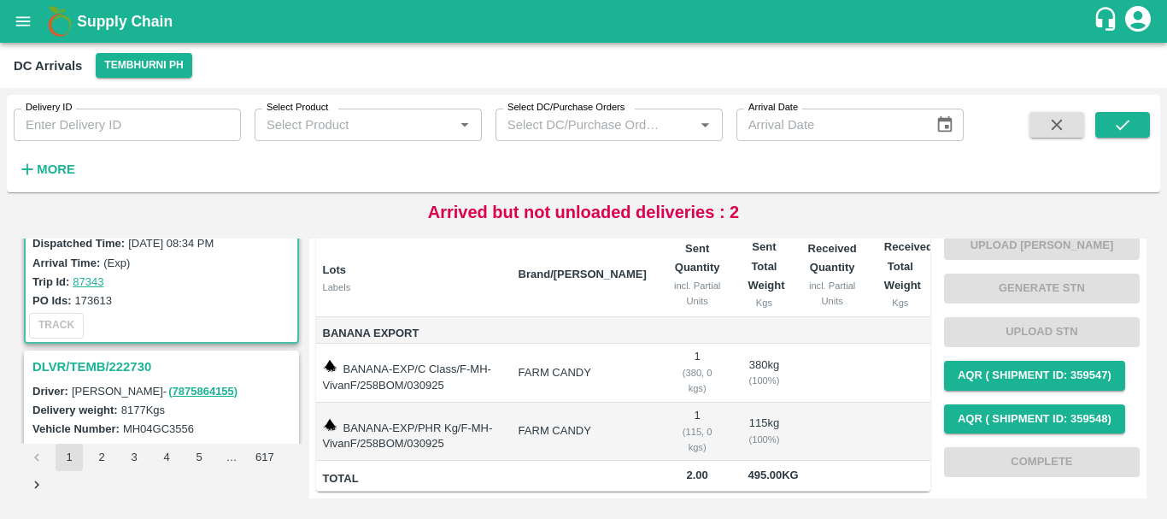
scroll to position [566, 0]
click at [127, 363] on h3 "DLVR/TEMB/222730" at bounding box center [163, 366] width 263 height 22
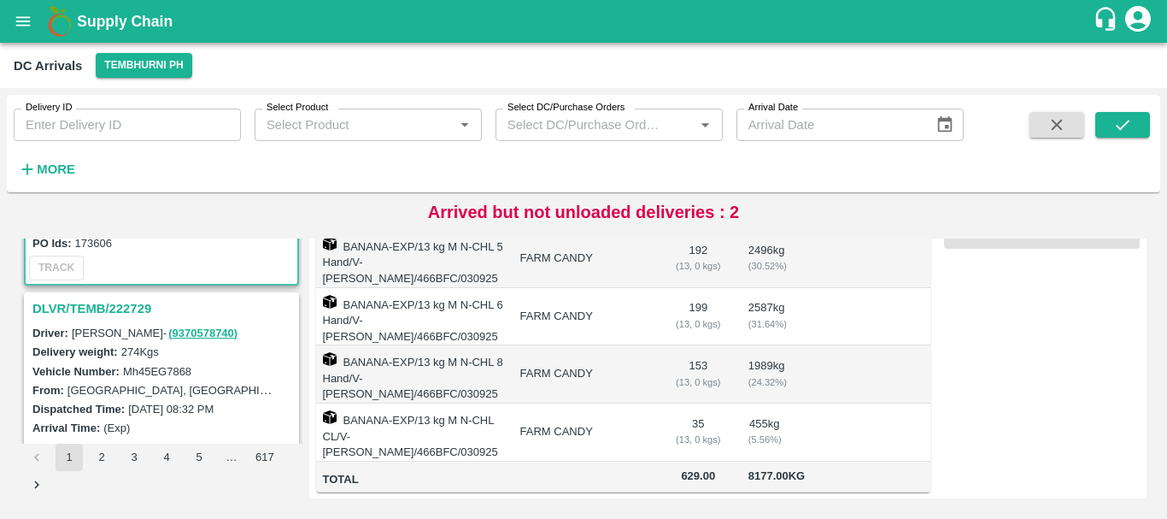
scroll to position [847, 0]
click at [98, 302] on h3 "DLVR/TEMB/222729" at bounding box center [163, 307] width 263 height 22
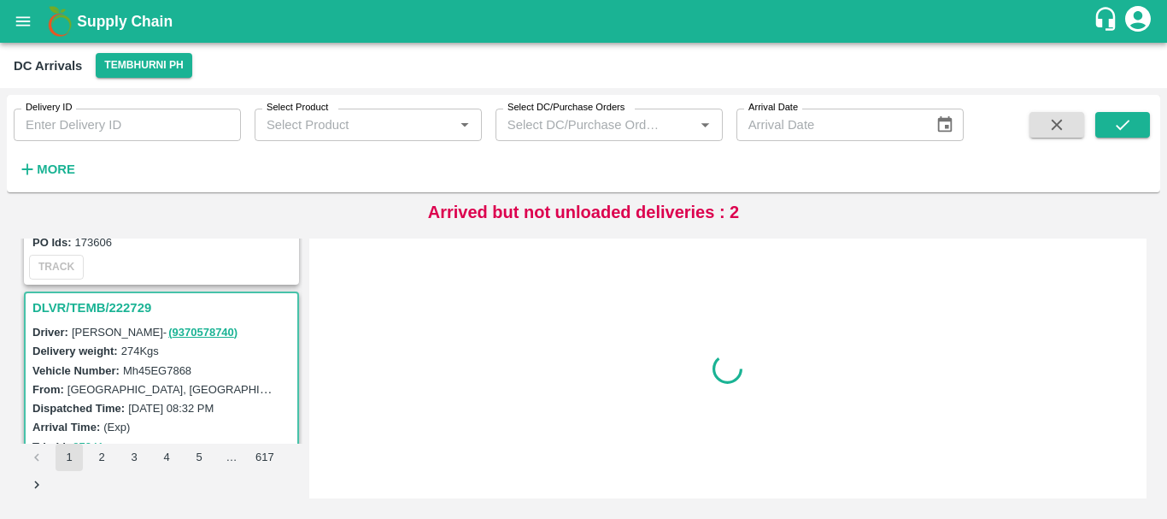
scroll to position [900, 0]
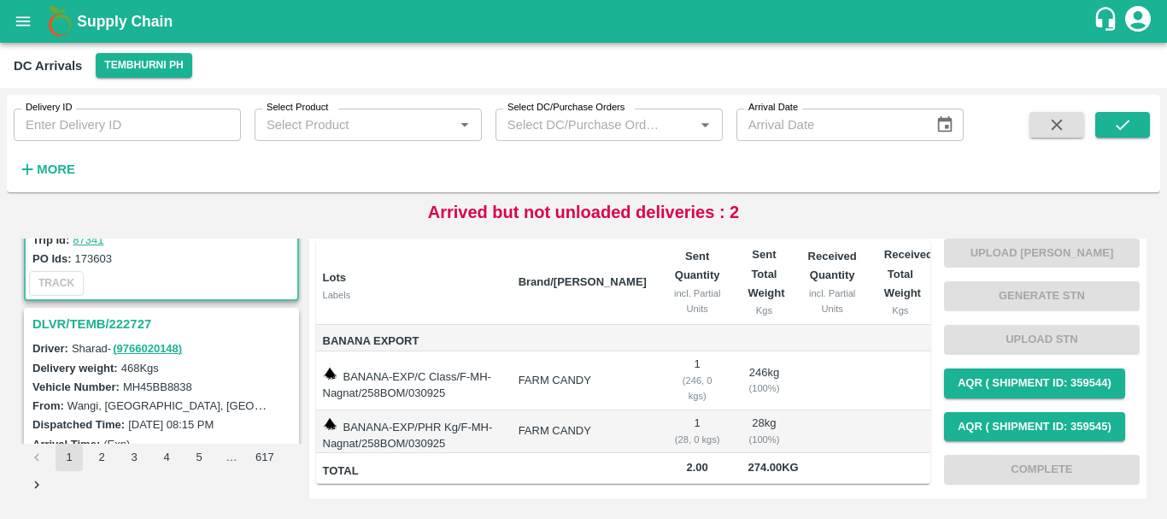
click at [134, 331] on h3 "DLVR/TEMB/222727" at bounding box center [163, 324] width 263 height 22
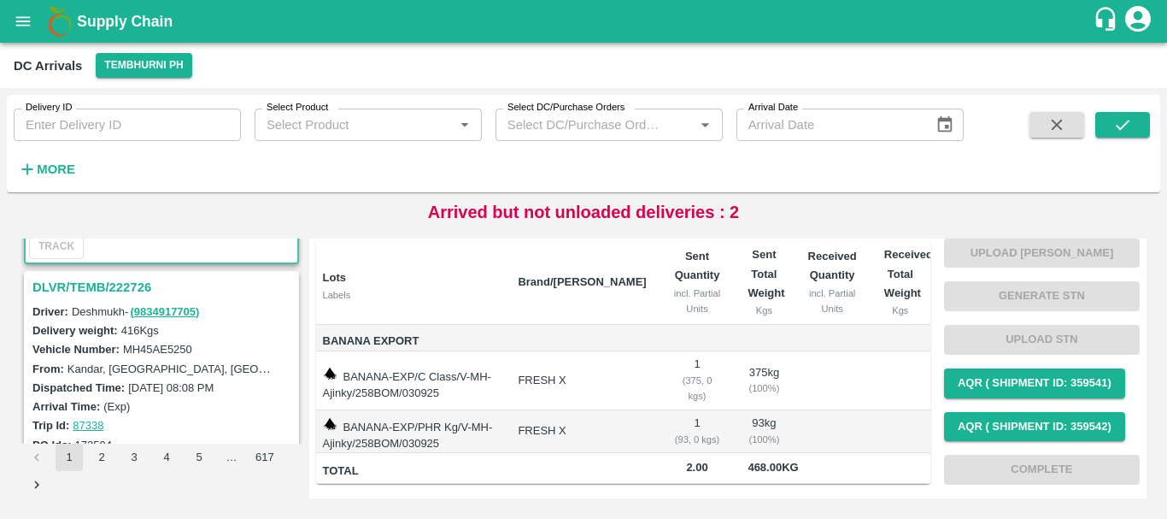
click at [132, 289] on h3 "DLVR/TEMB/222726" at bounding box center [163, 287] width 263 height 22
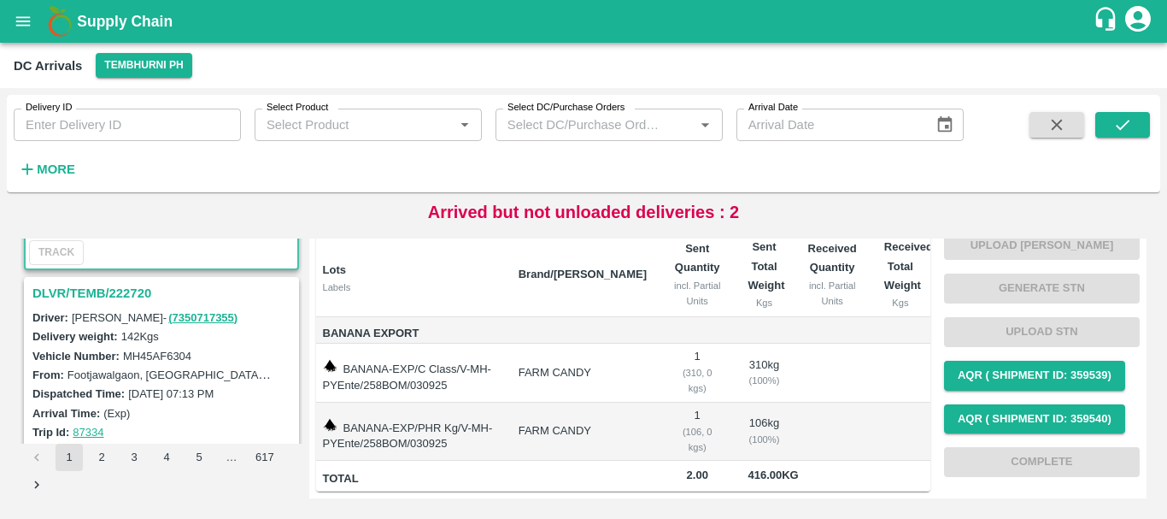
click at [112, 292] on h3 "DLVR/TEMB/222720" at bounding box center [163, 293] width 263 height 22
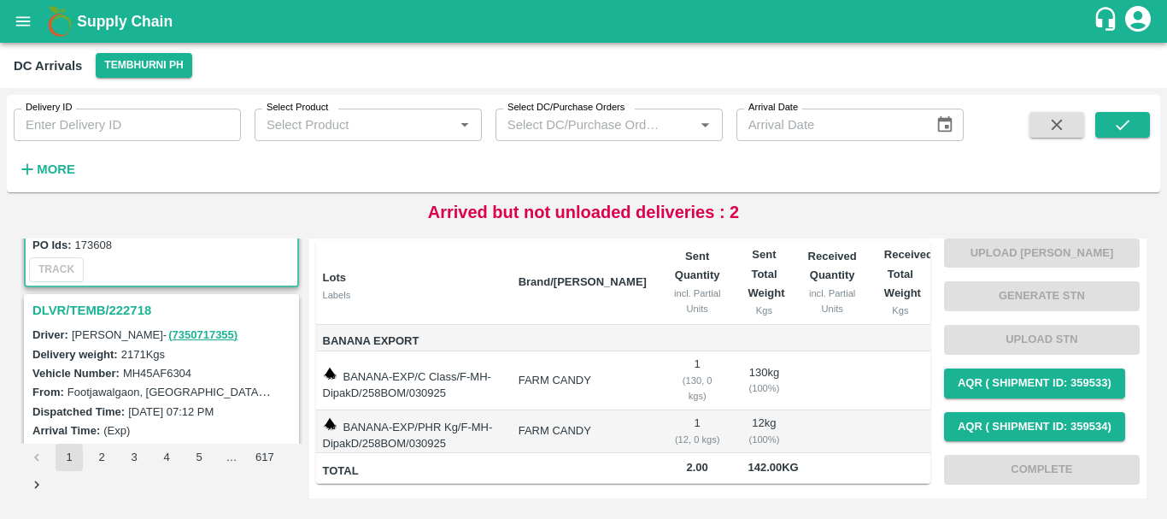
click at [144, 311] on h3 "DLVR/TEMB/222718" at bounding box center [163, 310] width 263 height 22
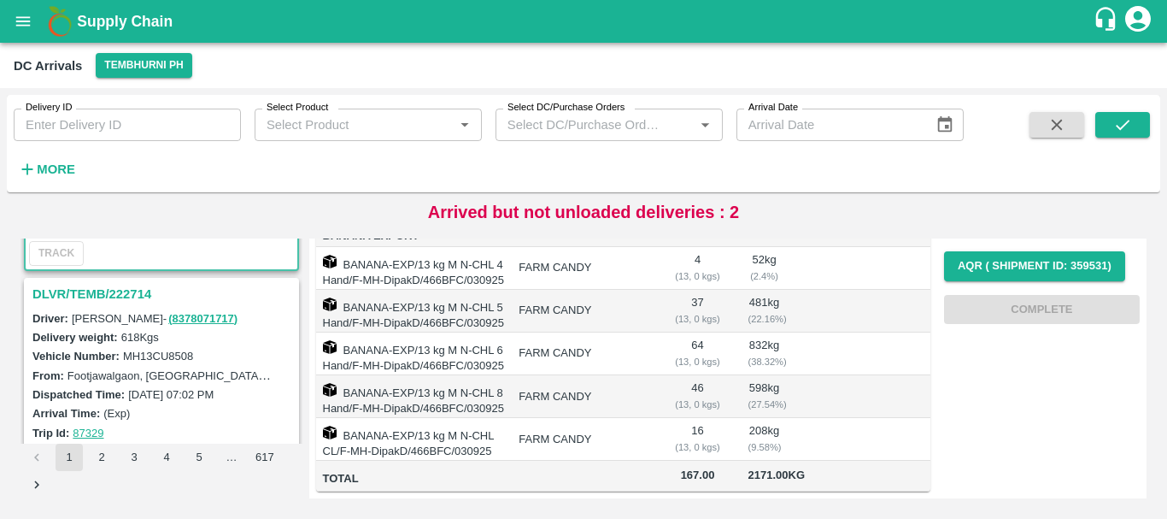
click at [110, 297] on h3 "DLVR/TEMB/222714" at bounding box center [163, 294] width 263 height 22
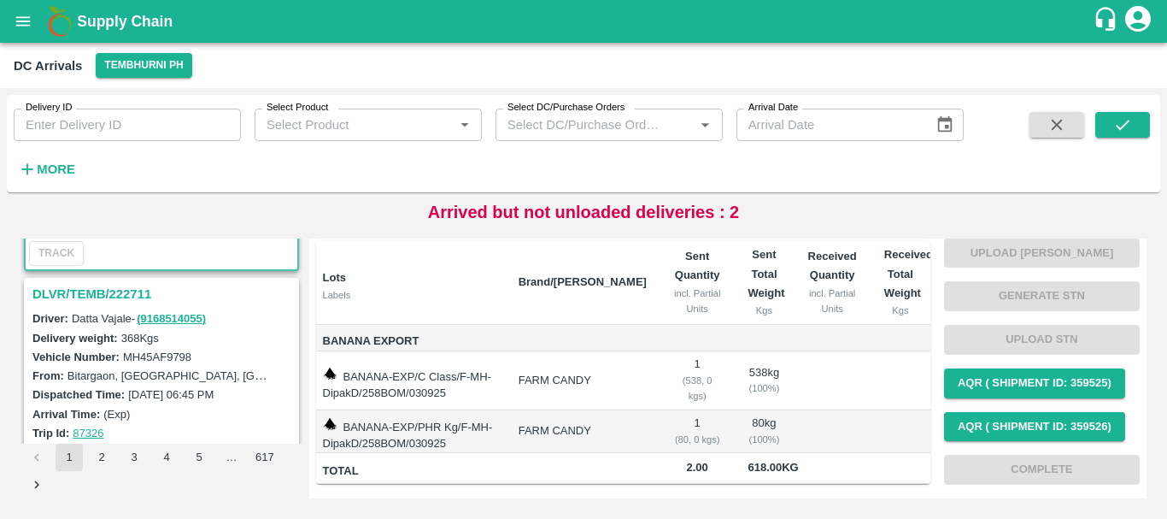
click at [109, 292] on h3 "DLVR/TEMB/222711" at bounding box center [163, 294] width 263 height 22
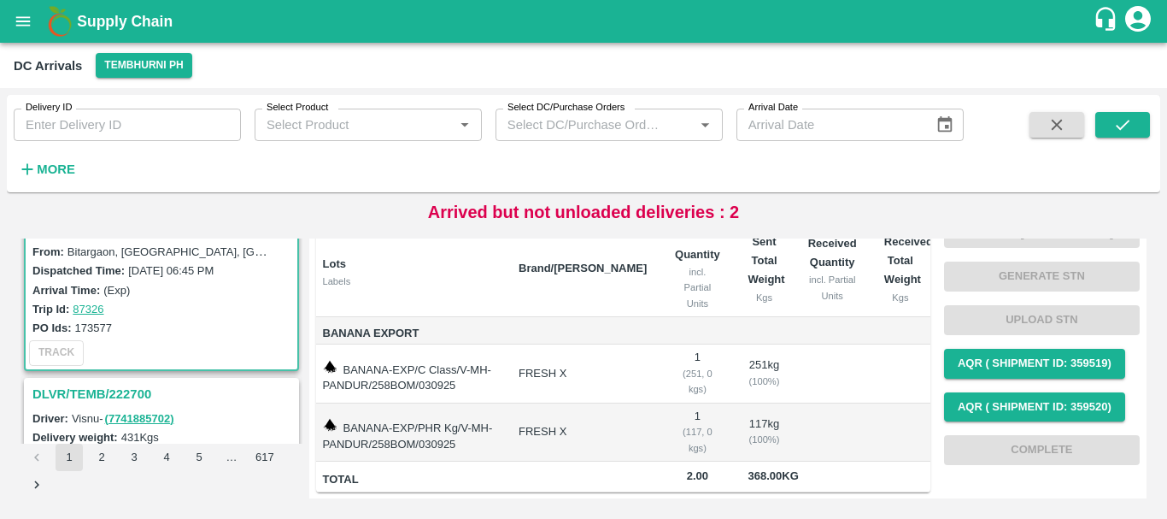
click at [118, 390] on h3 "DLVR/TEMB/222700" at bounding box center [163, 394] width 263 height 22
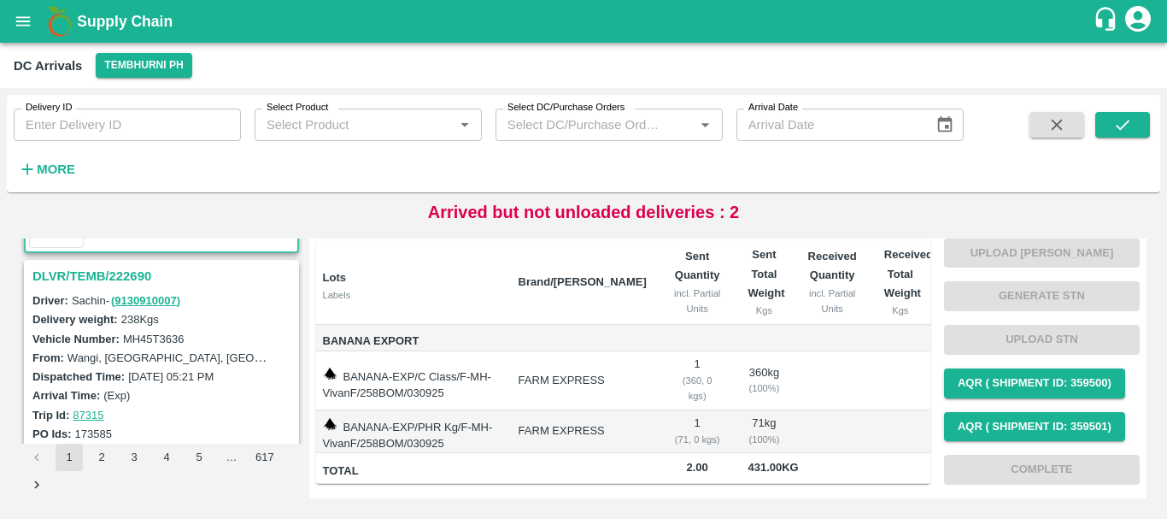
click at [128, 278] on h3 "DLVR/TEMB/222690" at bounding box center [163, 276] width 263 height 22
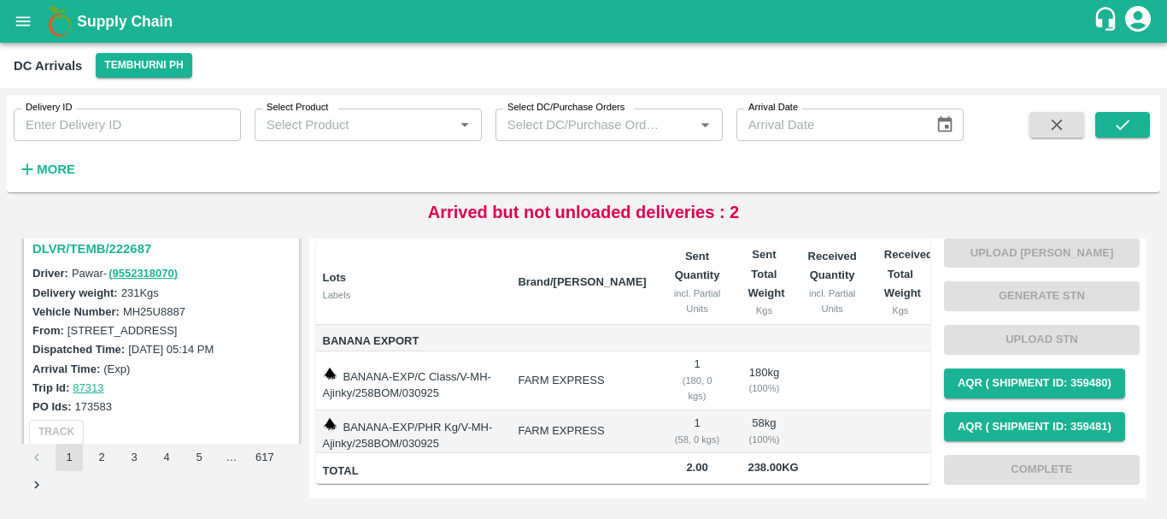
click at [121, 245] on h3 "DLVR/TEMB/222687" at bounding box center [163, 248] width 263 height 22
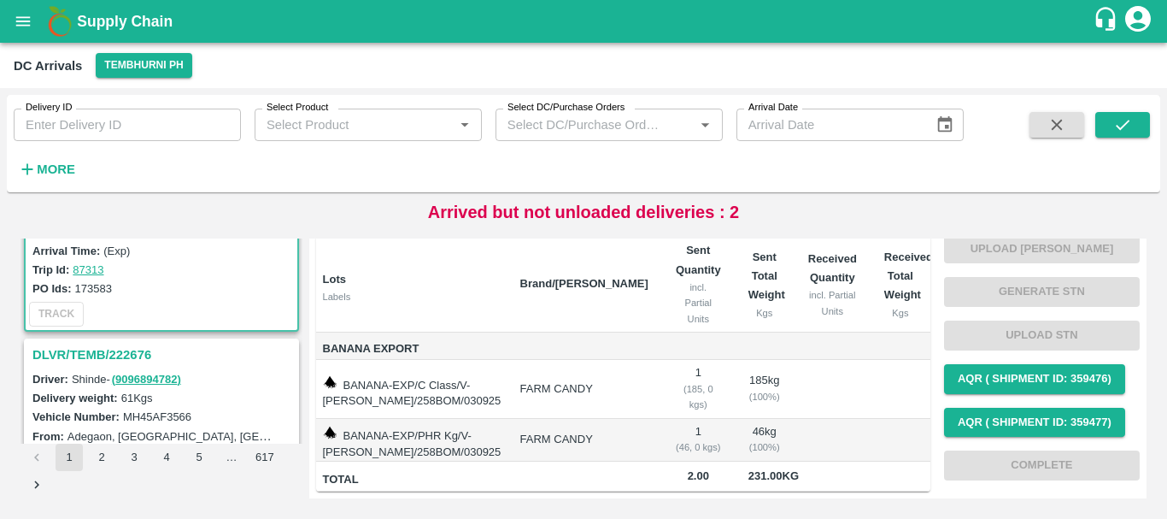
click at [114, 346] on h3 "DLVR/TEMB/222676" at bounding box center [163, 354] width 263 height 22
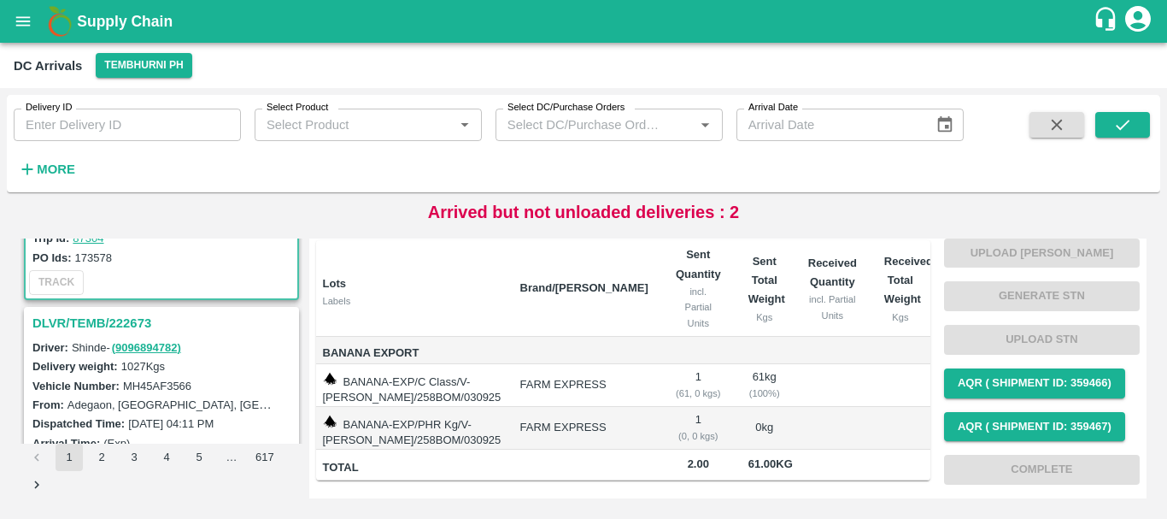
click at [129, 323] on h3 "DLVR/TEMB/222673" at bounding box center [163, 323] width 263 height 22
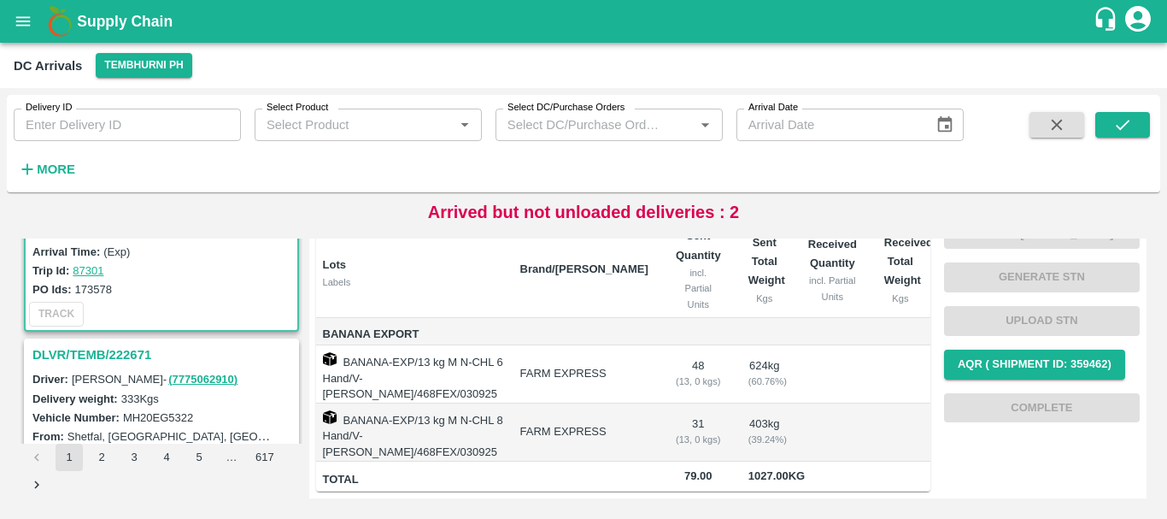
click at [146, 354] on h3 "DLVR/TEMB/222671" at bounding box center [163, 354] width 263 height 22
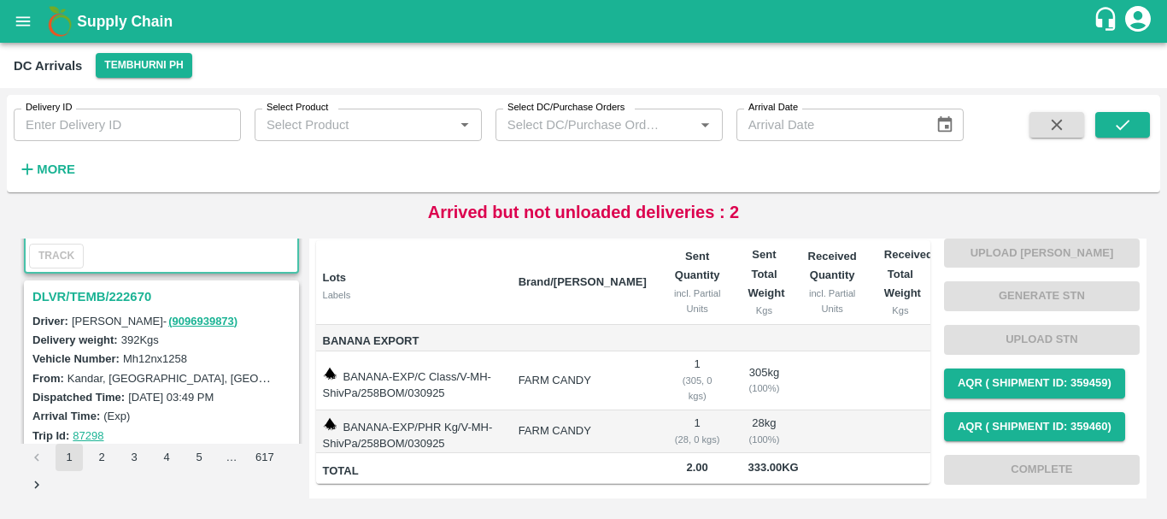
click at [115, 290] on h3 "DLVR/TEMB/222670" at bounding box center [163, 296] width 263 height 22
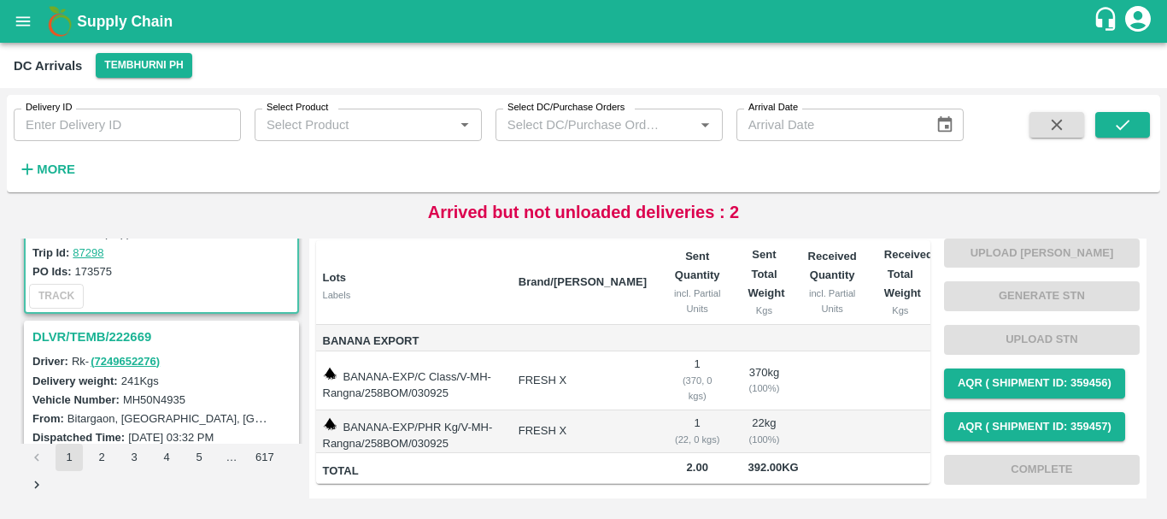
click at [140, 336] on h3 "DLVR/TEMB/222669" at bounding box center [163, 336] width 263 height 22
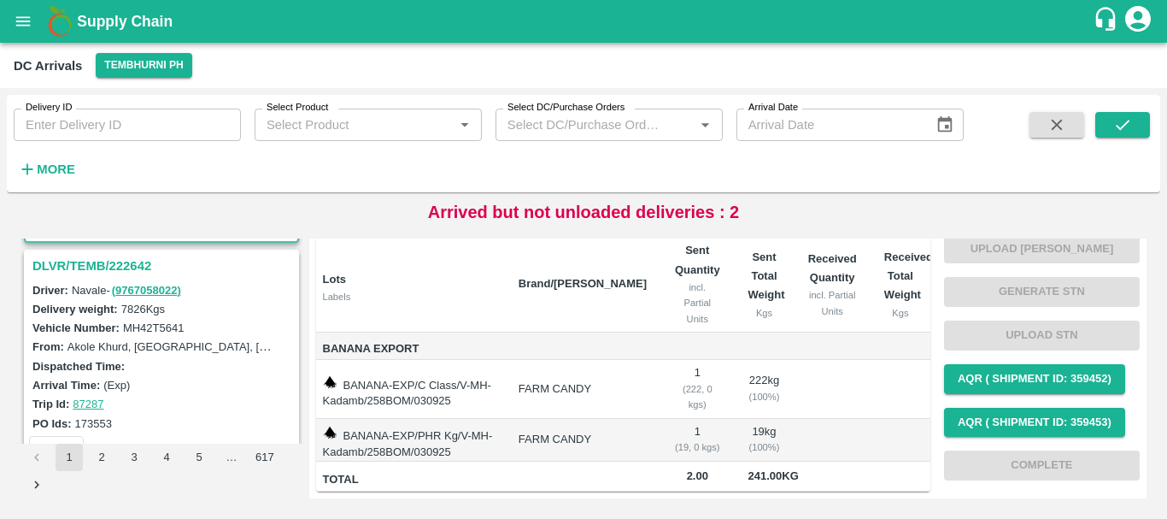
click at [120, 263] on h3 "DLVR/TEMB/222642" at bounding box center [163, 266] width 263 height 22
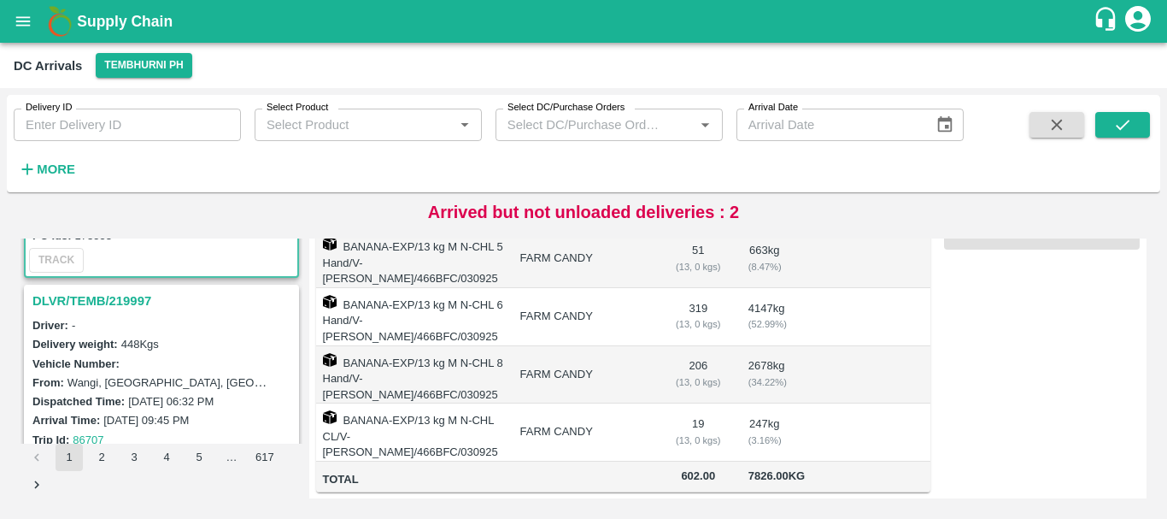
click at [100, 291] on h3 "DLVR/TEMB/219997" at bounding box center [163, 301] width 263 height 22
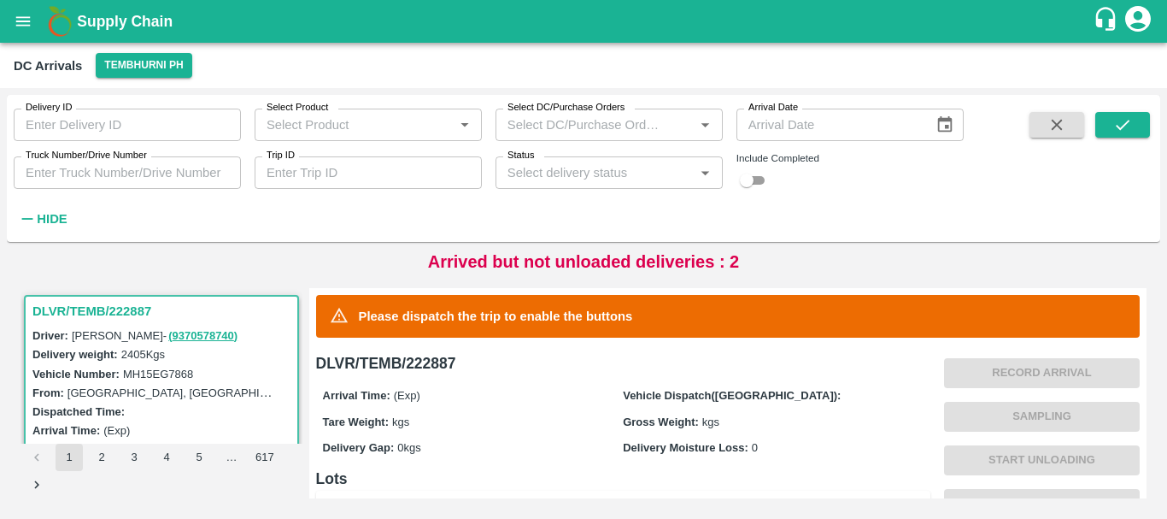
click at [384, 171] on input "Trip ID" at bounding box center [368, 172] width 227 height 32
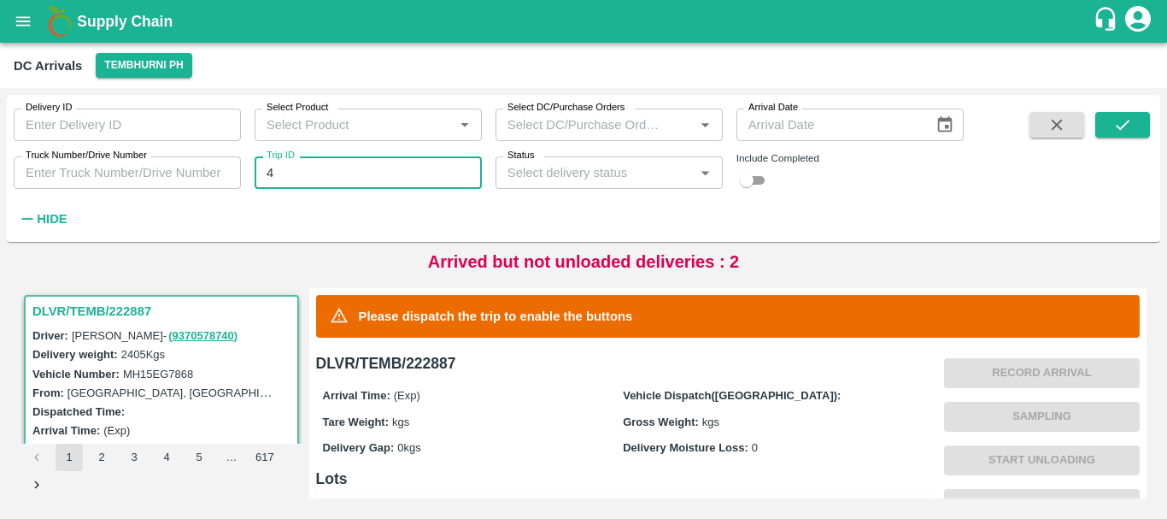
type input "4"
type input "87332"
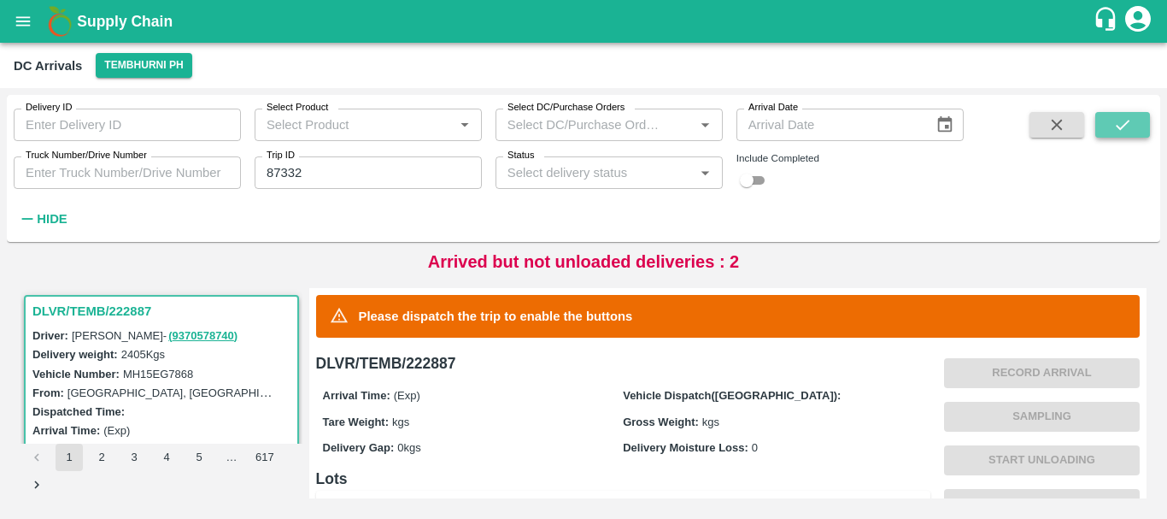
click at [1114, 120] on icon "submit" at bounding box center [1122, 124] width 19 height 19
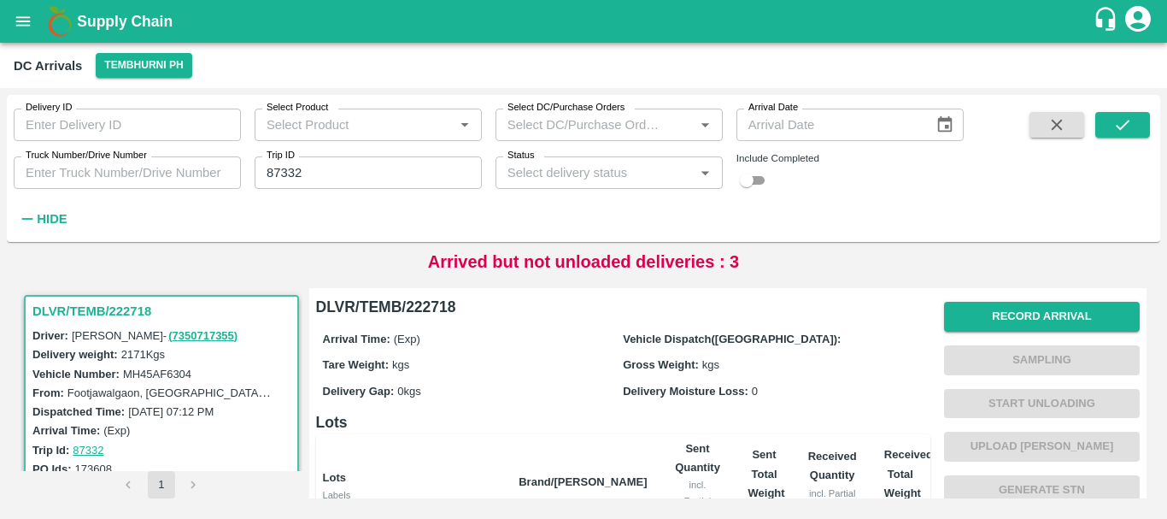
click at [112, 311] on h3 "DLVR/TEMB/222718" at bounding box center [163, 311] width 263 height 22
click at [1000, 320] on button "Record Arrival" at bounding box center [1042, 317] width 196 height 30
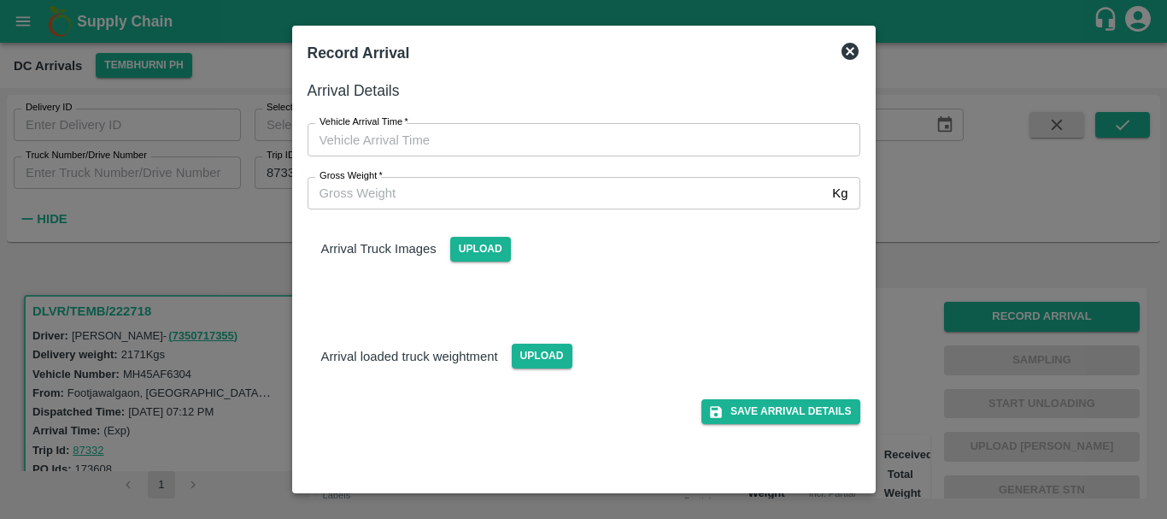
type input "DD/MM/YYYY hh:mm aa"
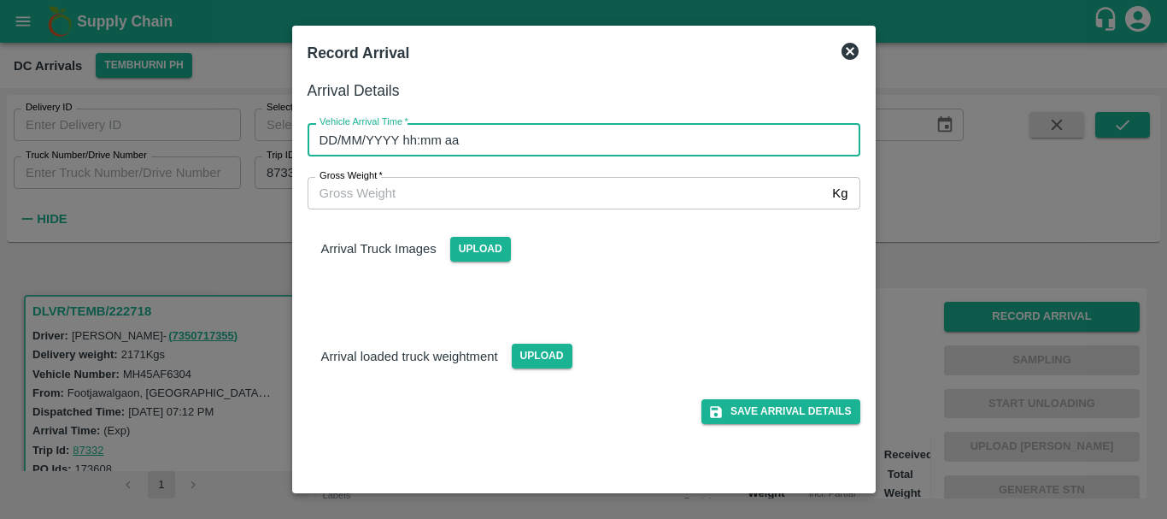
click at [761, 149] on input "DD/MM/YYYY hh:mm aa" at bounding box center [578, 139] width 541 height 32
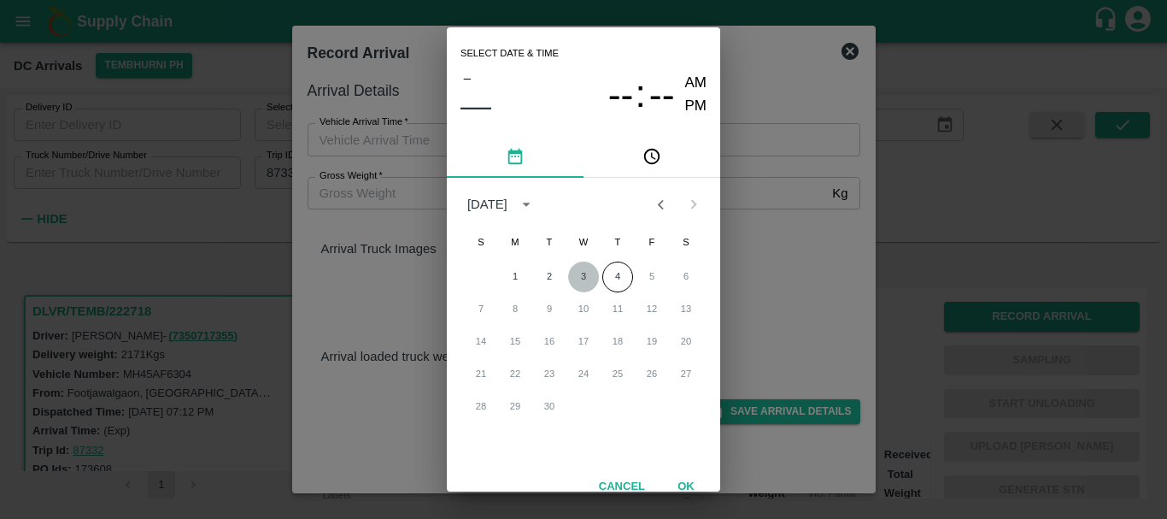
click at [581, 277] on button "3" at bounding box center [583, 276] width 31 height 31
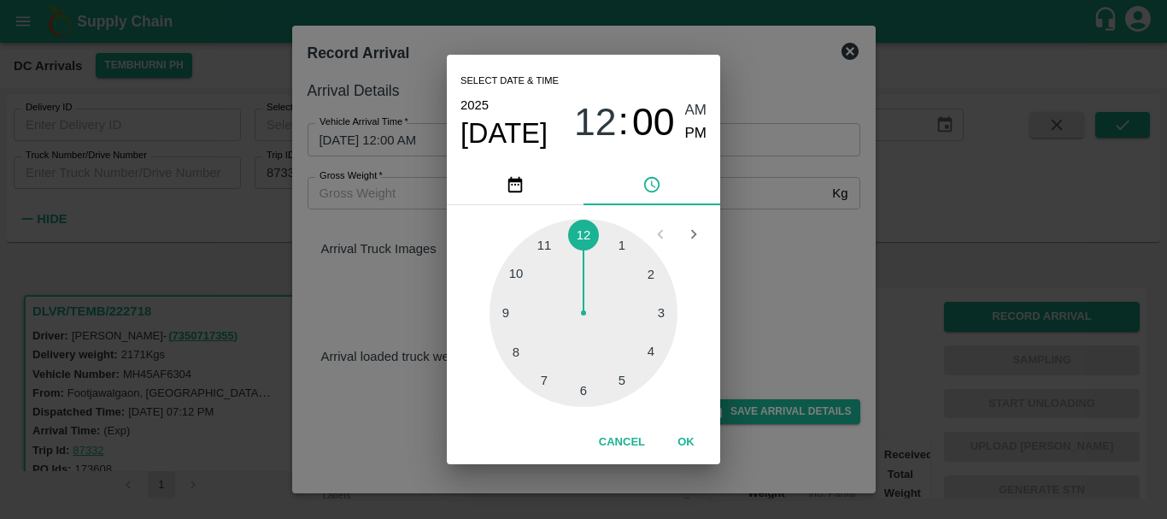
click at [546, 369] on div at bounding box center [584, 313] width 188 height 188
click at [529, 351] on div at bounding box center [584, 313] width 188 height 188
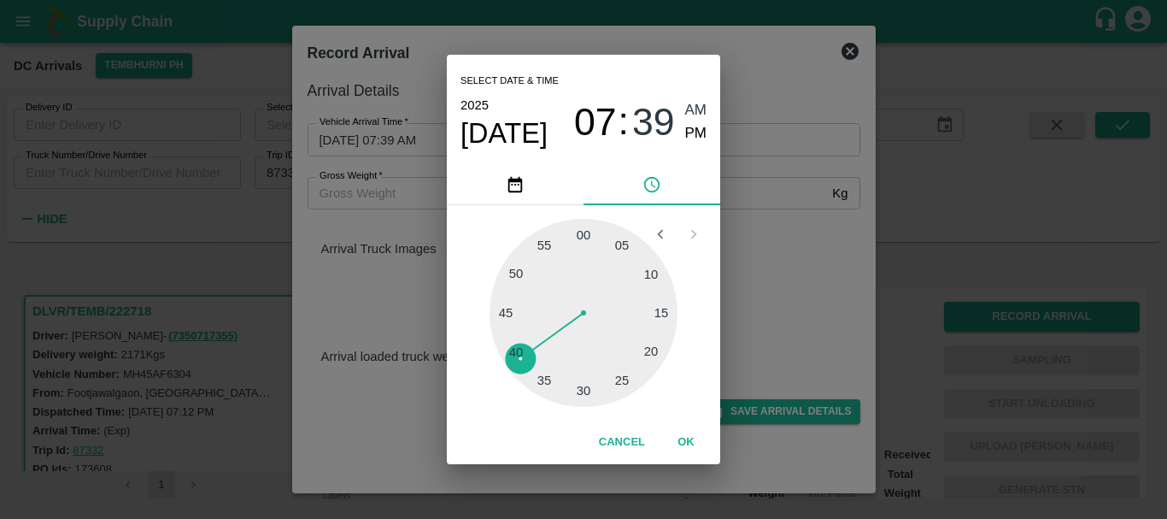
click at [706, 132] on div "Select date & time 2025 Sep 3 07 : 39 AM PM" at bounding box center [583, 109] width 273 height 109
click at [694, 133] on span "PM" at bounding box center [696, 133] width 22 height 23
type input "03/09/2025 07:39 PM"
click at [790, 264] on div "Select date & time 2025 Sep 3 07 : 39 AM PM 05 10 15 20 25 30 35 40 45 50 55 00…" at bounding box center [583, 259] width 1167 height 519
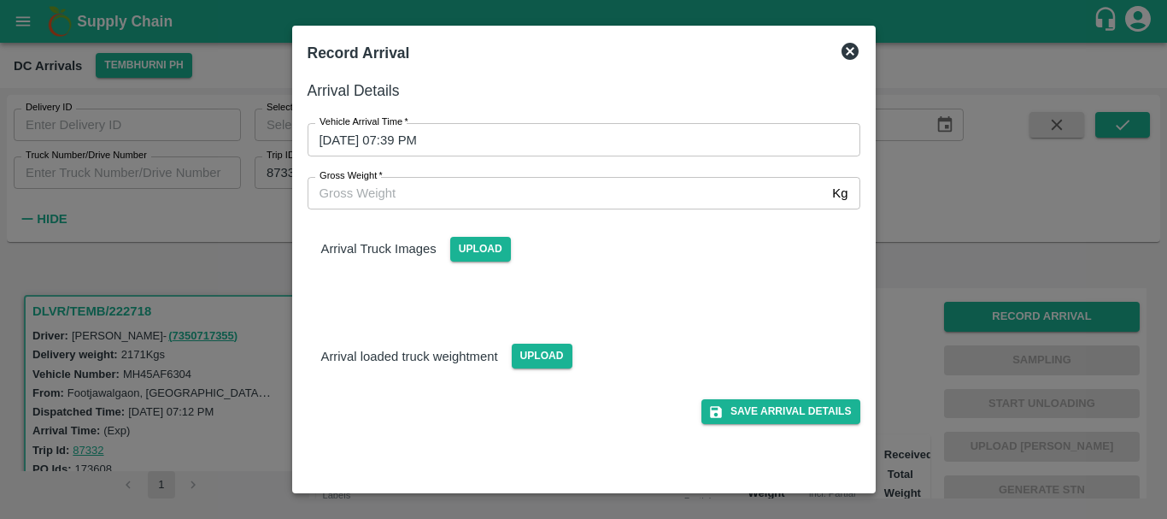
click at [688, 273] on div "Arrival Truck Images Upload" at bounding box center [577, 256] width 566 height 120
click at [734, 412] on button "Save Arrival Details" at bounding box center [780, 411] width 158 height 25
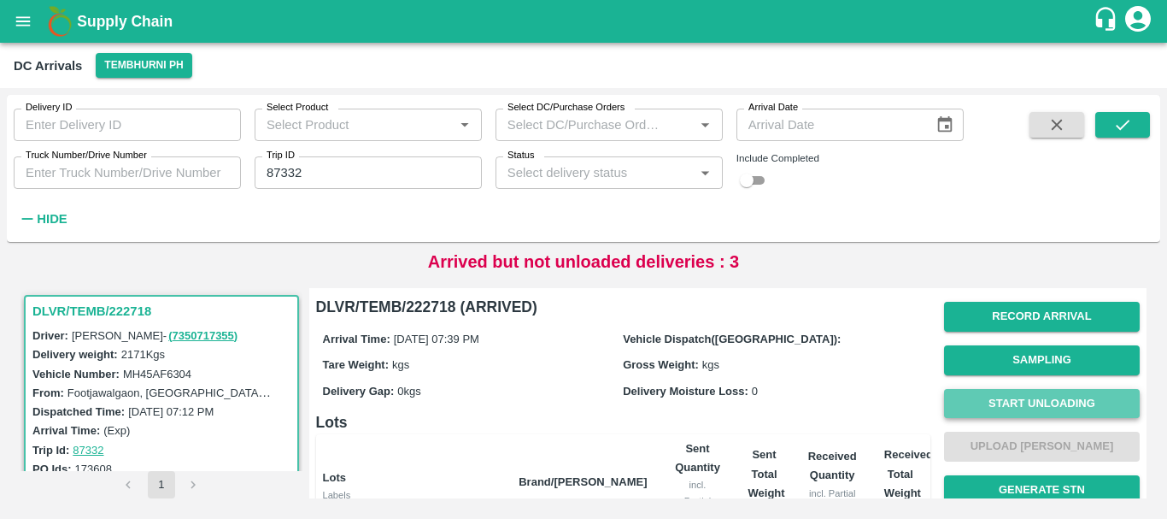
click at [994, 400] on button "Start Unloading" at bounding box center [1042, 404] width 196 height 30
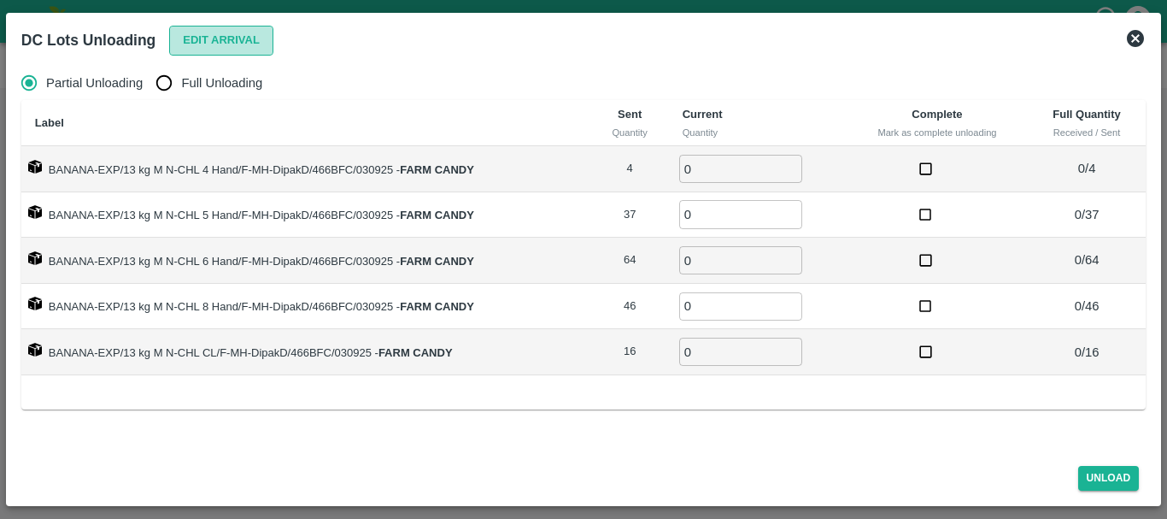
click at [218, 40] on button "Edit Arrival" at bounding box center [221, 41] width 104 height 30
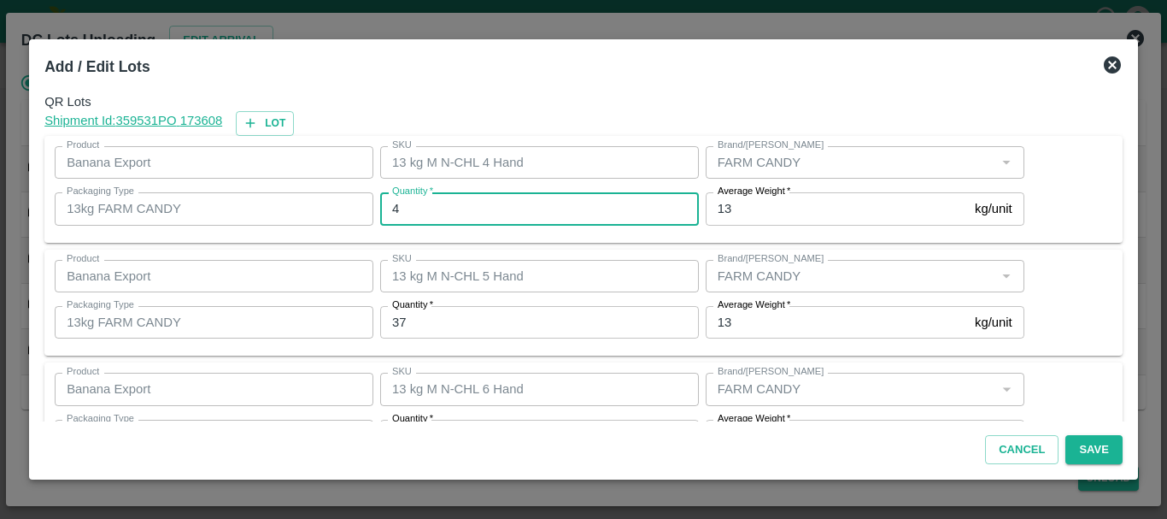
click at [448, 213] on input "4" at bounding box center [539, 208] width 319 height 32
type input "4"
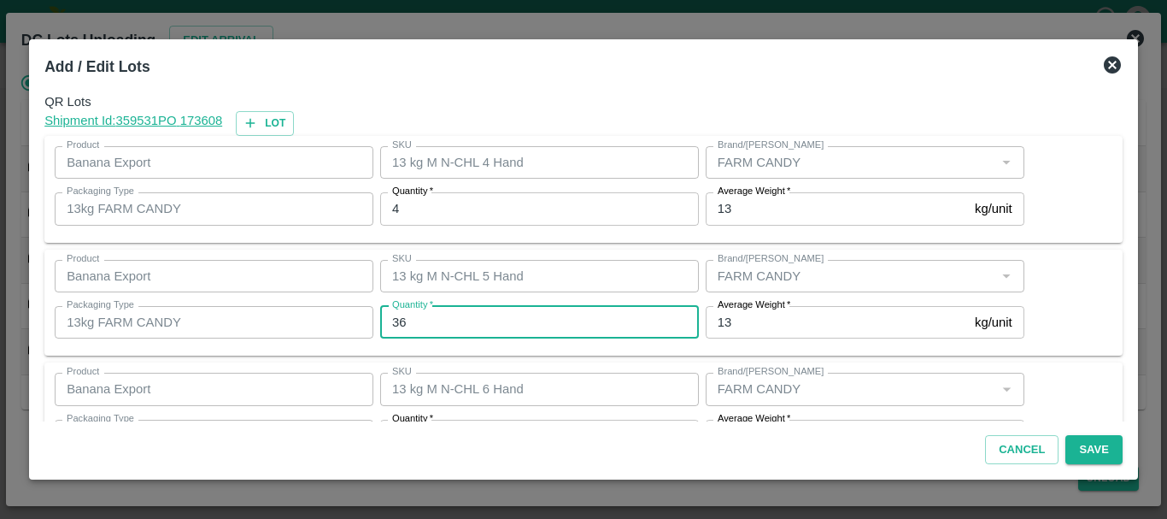
type input "36"
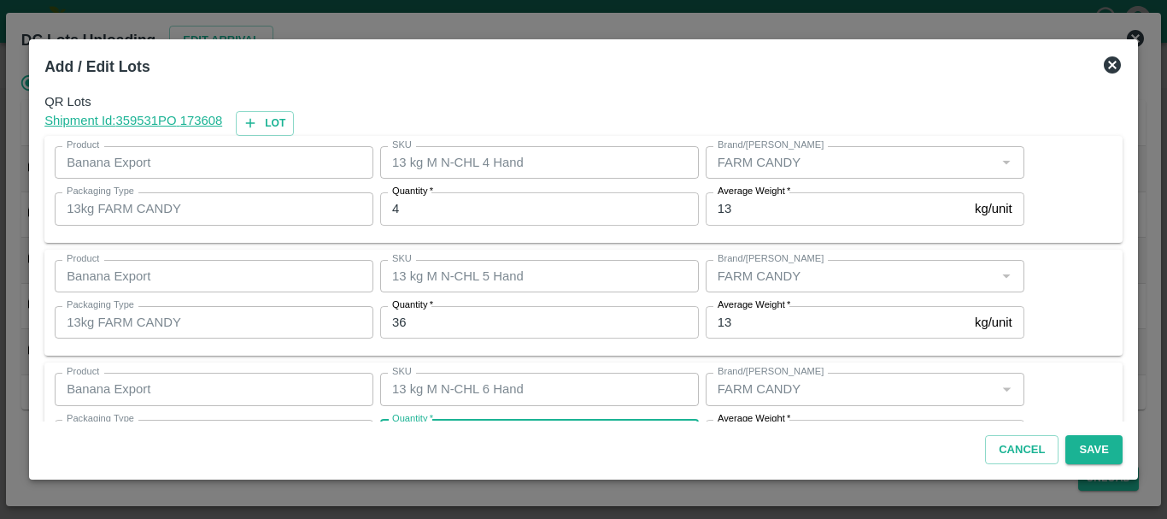
scroll to position [31, 0]
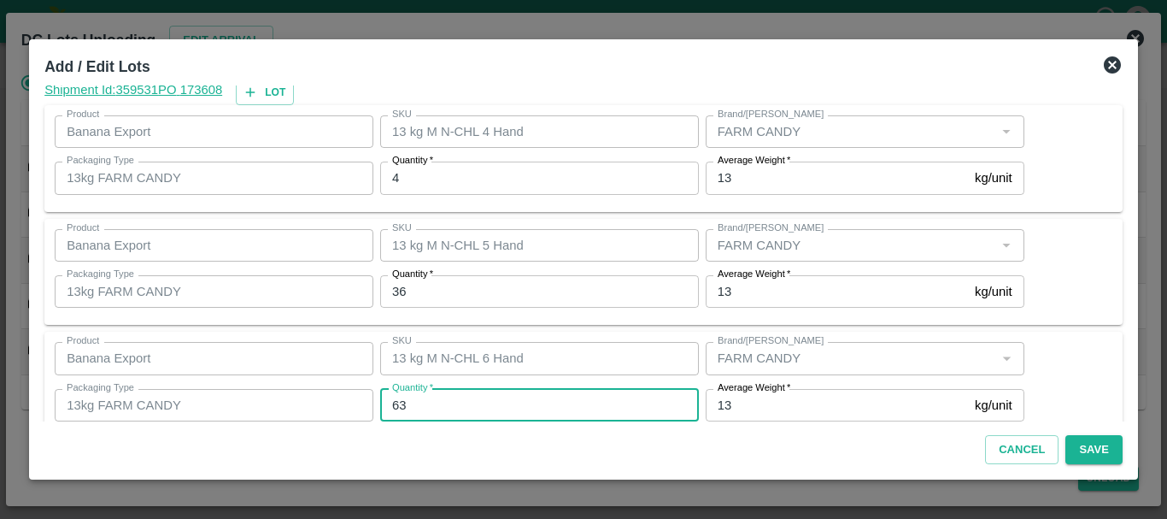
type input "63"
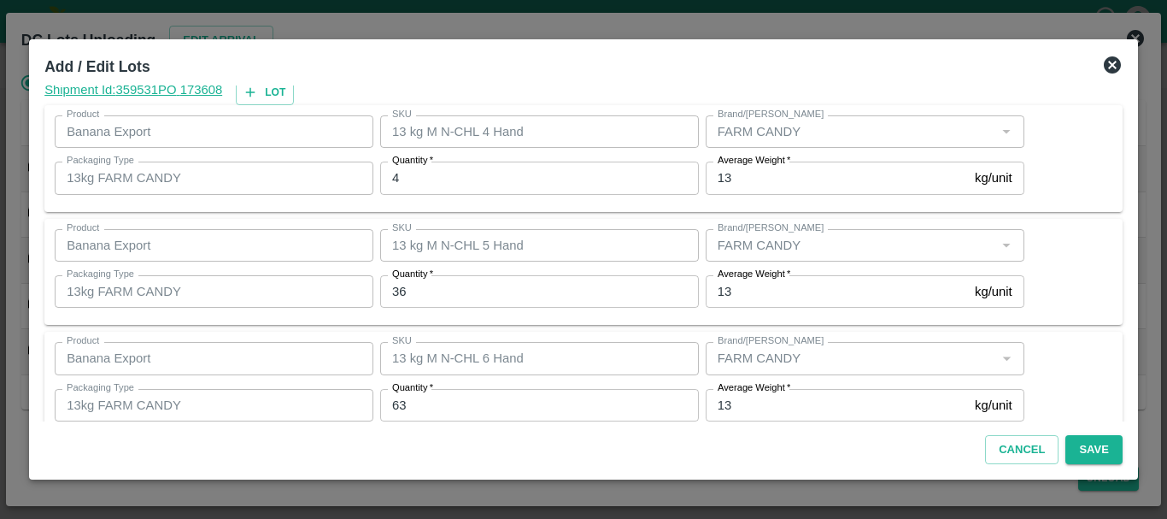
scroll to position [289, 0]
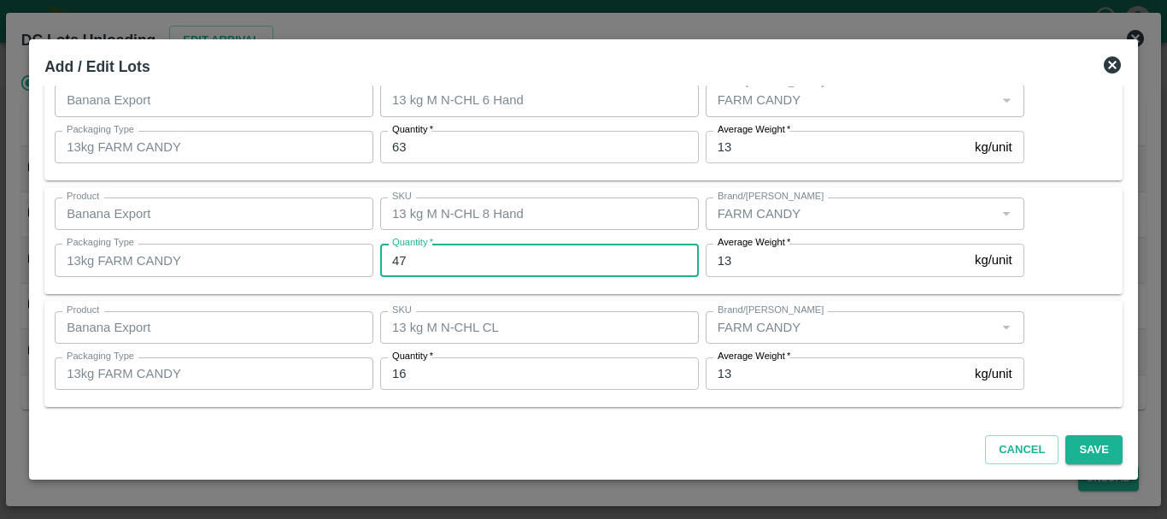
type input "47"
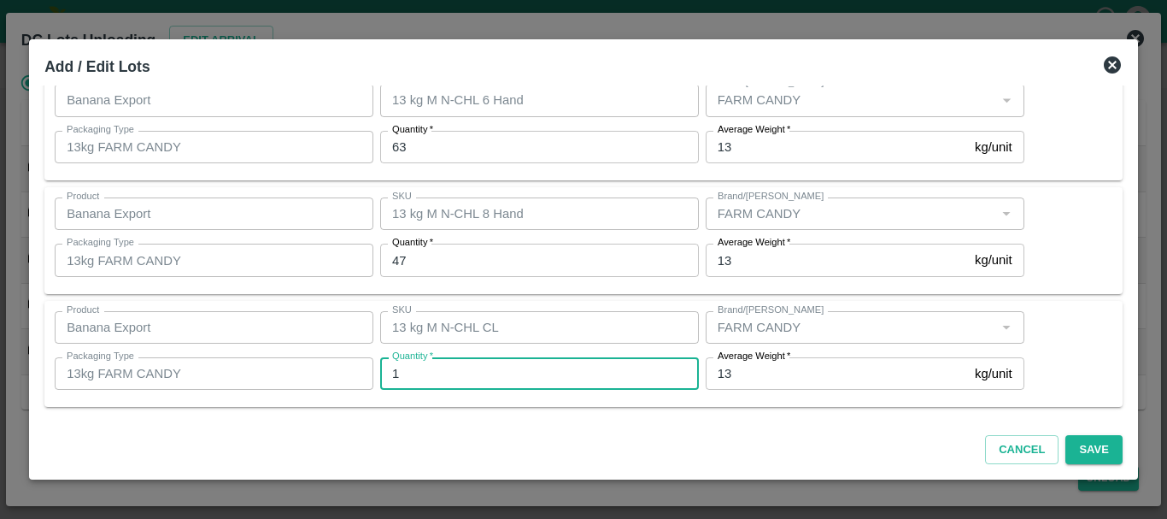
type input "16"
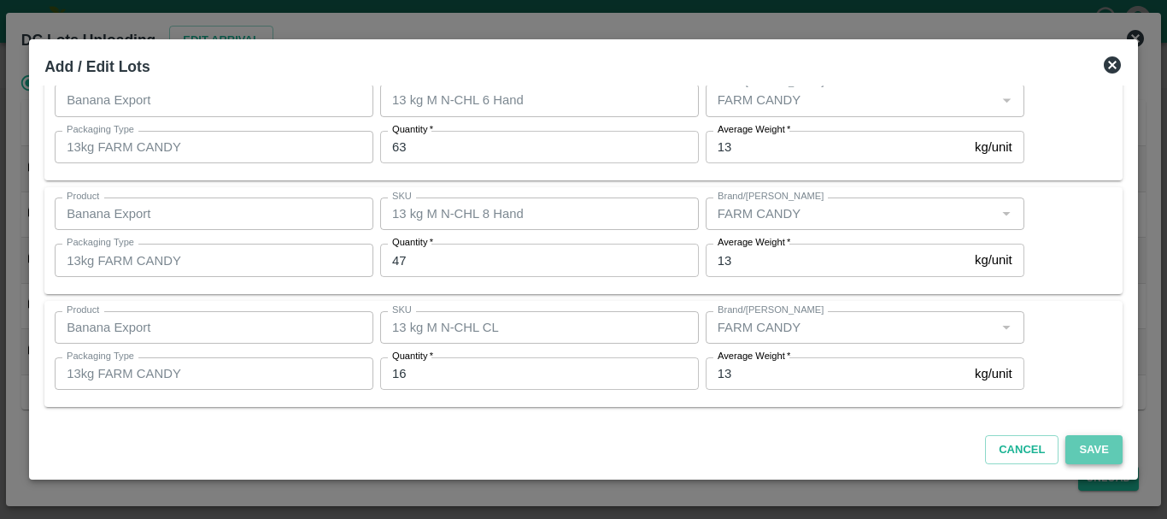
click at [1076, 447] on button "Save" at bounding box center [1093, 450] width 56 height 30
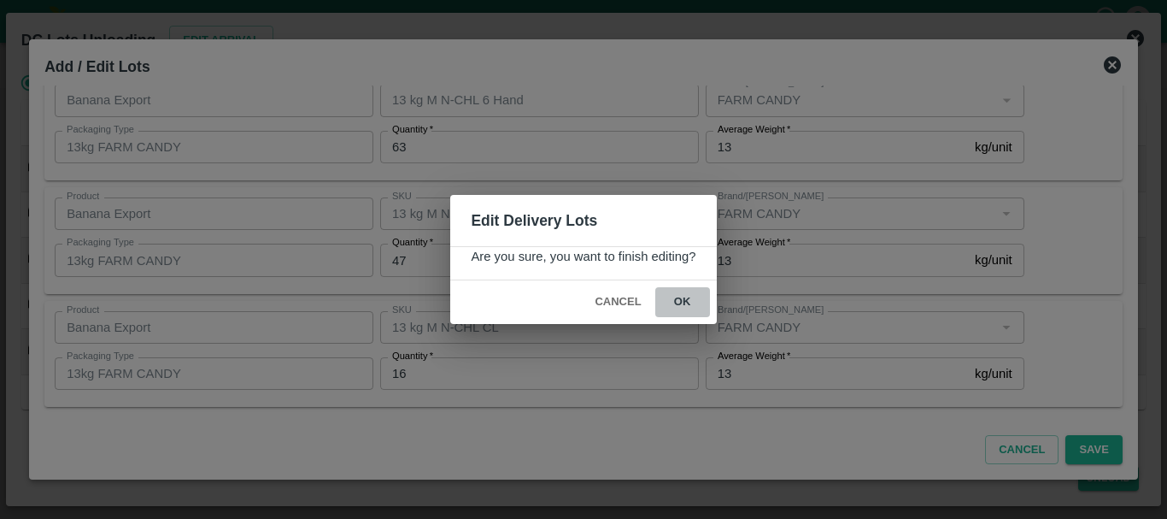
click at [683, 303] on button "ok" at bounding box center [682, 302] width 55 height 30
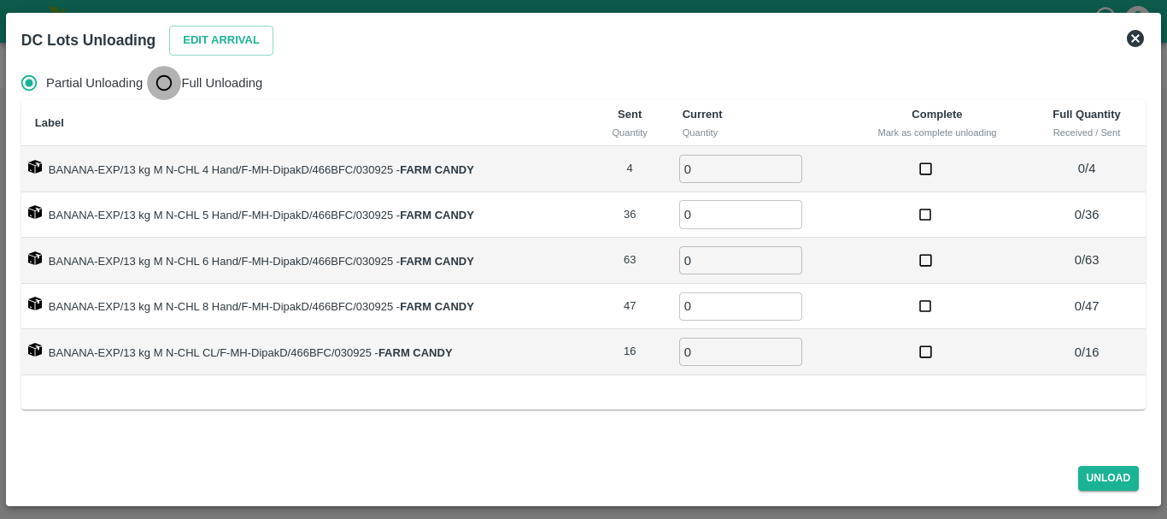
click at [171, 82] on input "Full Unloading" at bounding box center [164, 83] width 34 height 34
radio input "true"
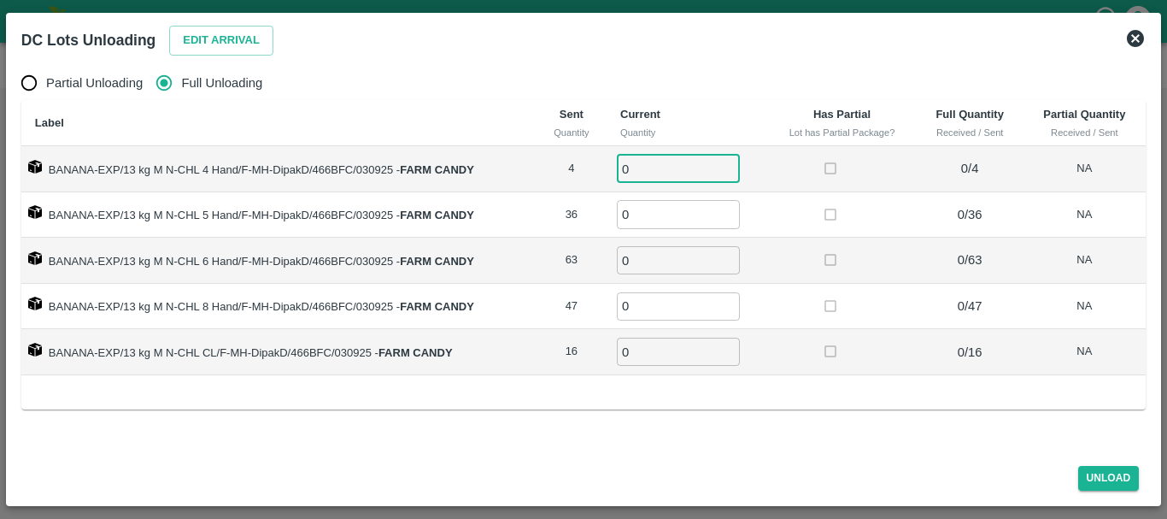
click at [647, 159] on input "0" at bounding box center [678, 169] width 123 height 28
type input "04"
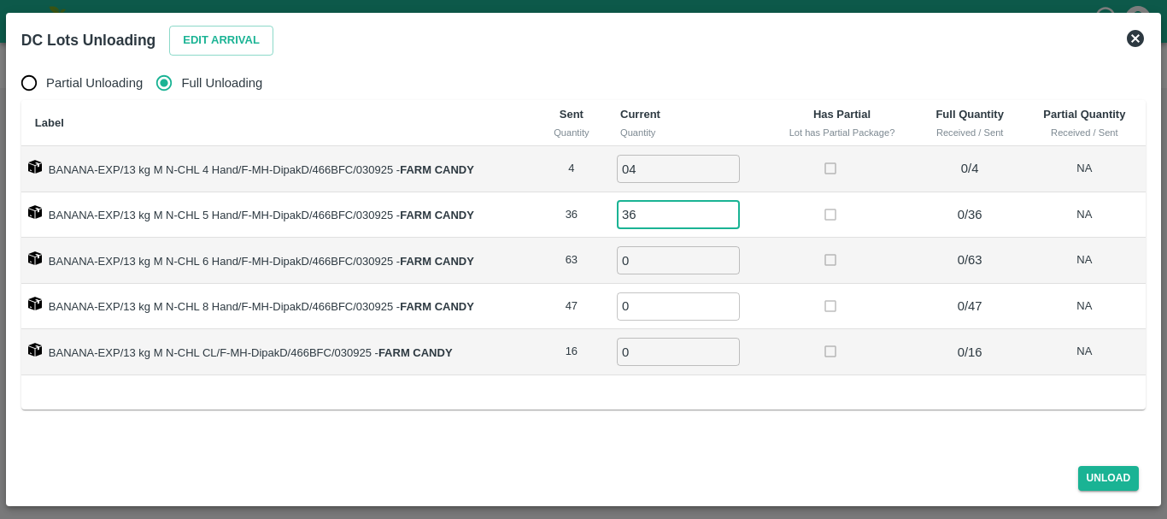
type input "36"
type input "63"
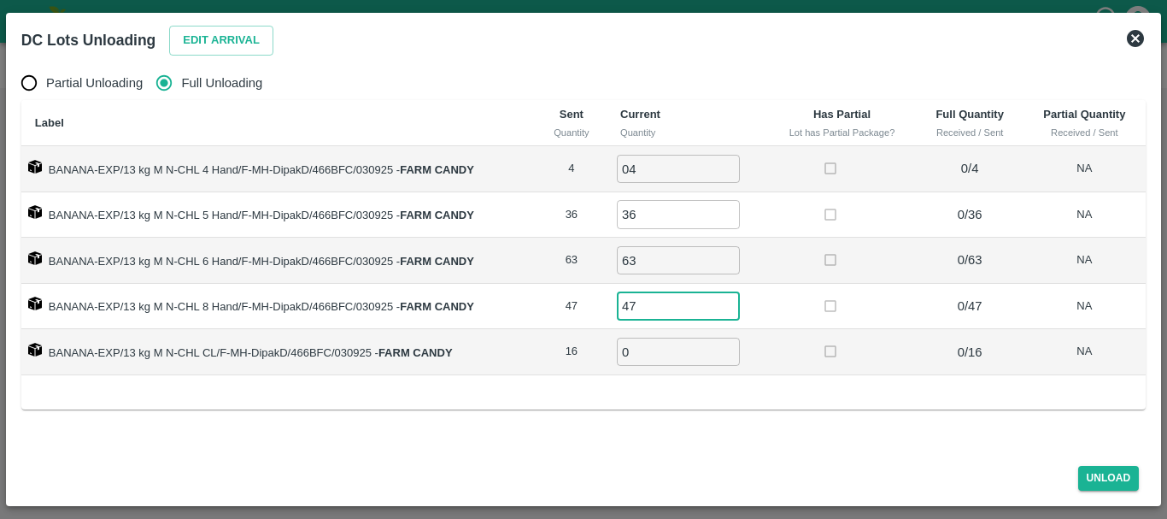
type input "47"
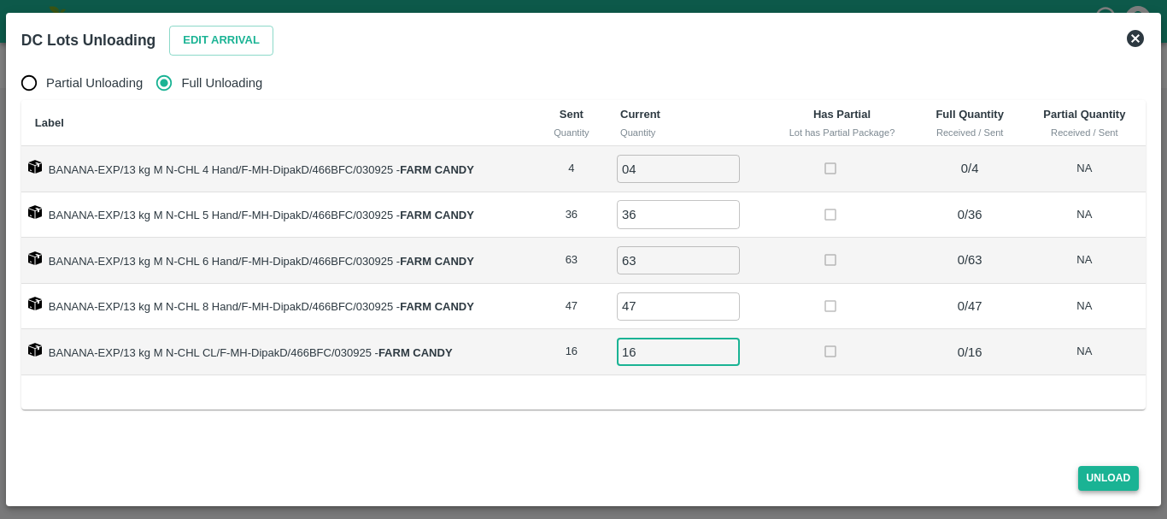
type input "16"
click at [1091, 470] on button "Unload" at bounding box center [1109, 478] width 62 height 25
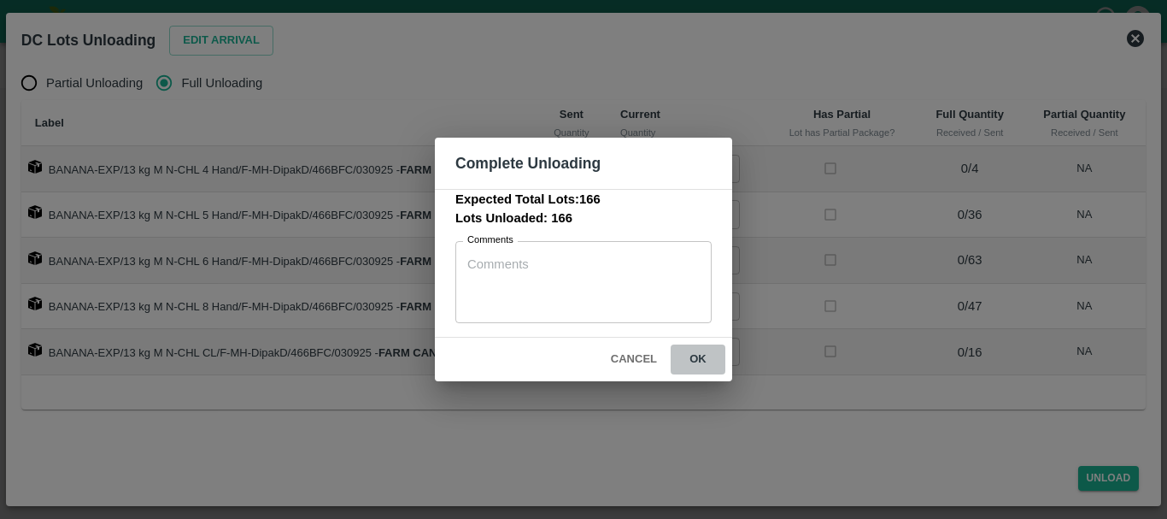
click at [701, 360] on button "ok" at bounding box center [698, 359] width 55 height 30
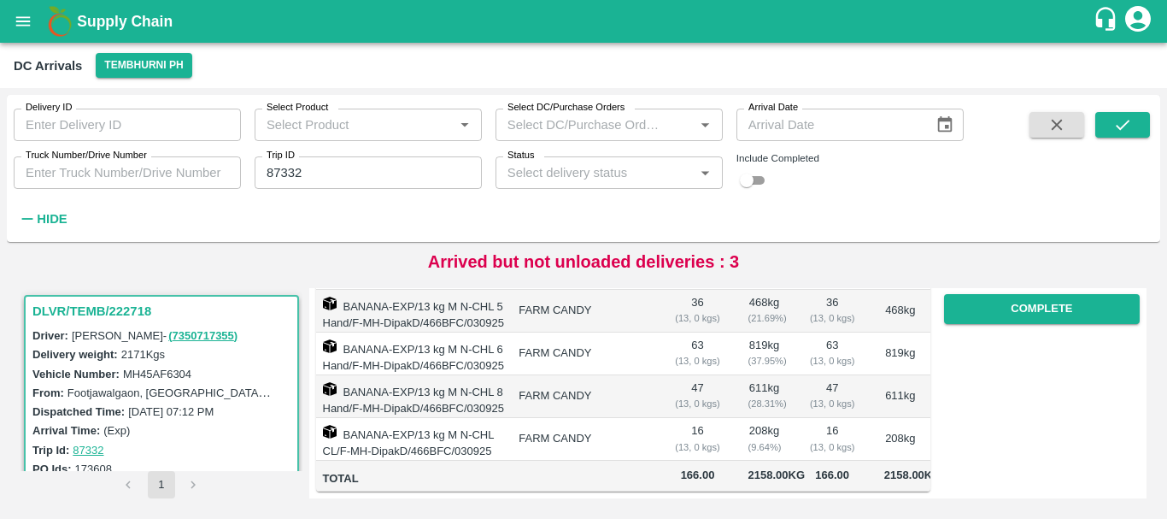
scroll to position [0, 0]
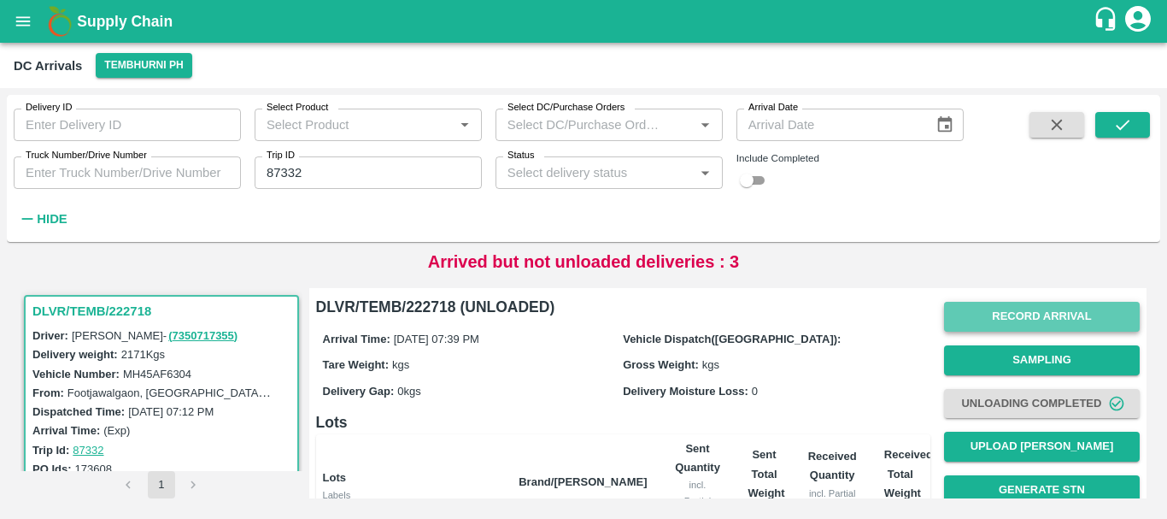
click at [1017, 310] on button "Record Arrival" at bounding box center [1042, 317] width 196 height 30
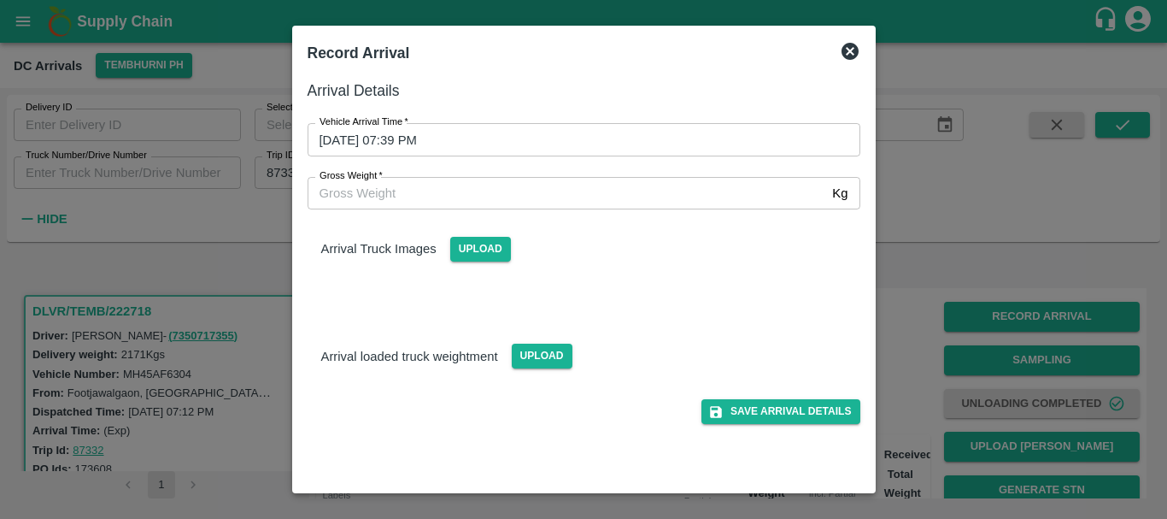
click at [889, 274] on div at bounding box center [583, 259] width 1167 height 519
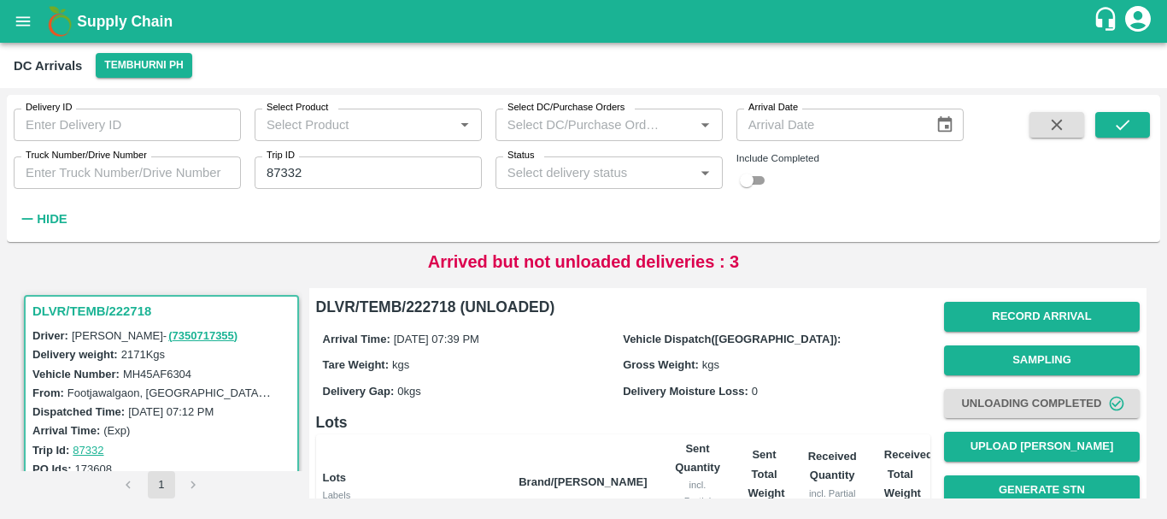
click at [838, 360] on div "Gross Weight: kgs" at bounding box center [773, 364] width 301 height 19
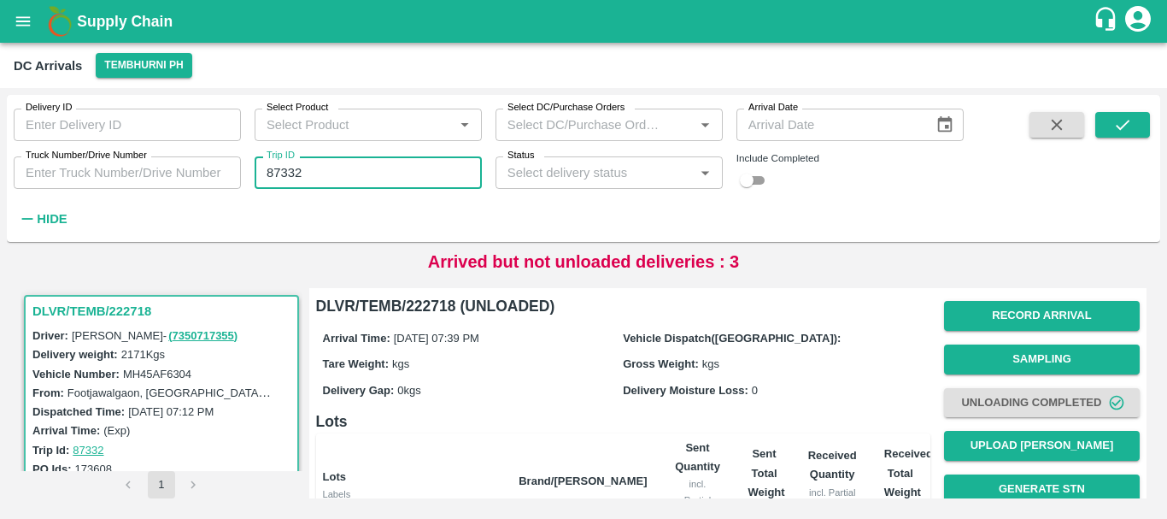
click at [331, 167] on input "87332" at bounding box center [368, 172] width 227 height 32
type input "8"
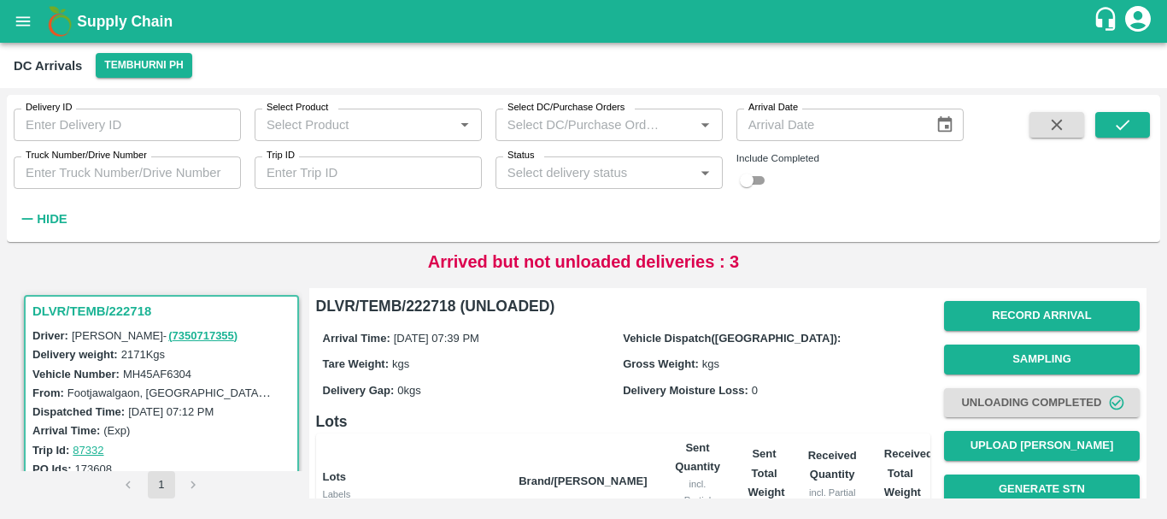
click at [320, 211] on div "Delivery ID Delivery ID Select Product Select Product   * Select DC/Purchase Or…" at bounding box center [482, 164] width 964 height 138
click at [843, 179] on div "Include Completed" at bounding box center [849, 173] width 227 height 36
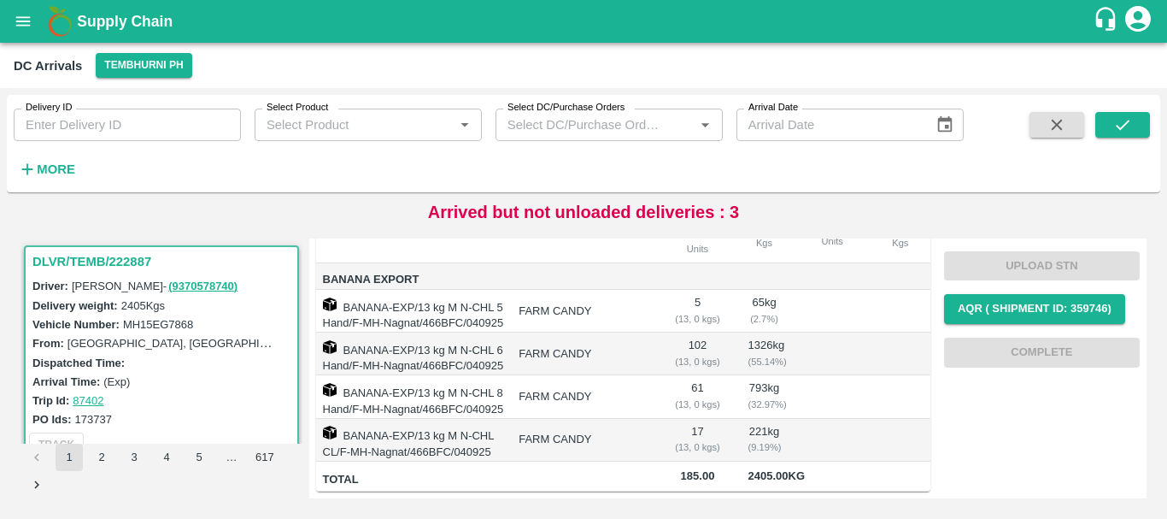
scroll to position [336, 0]
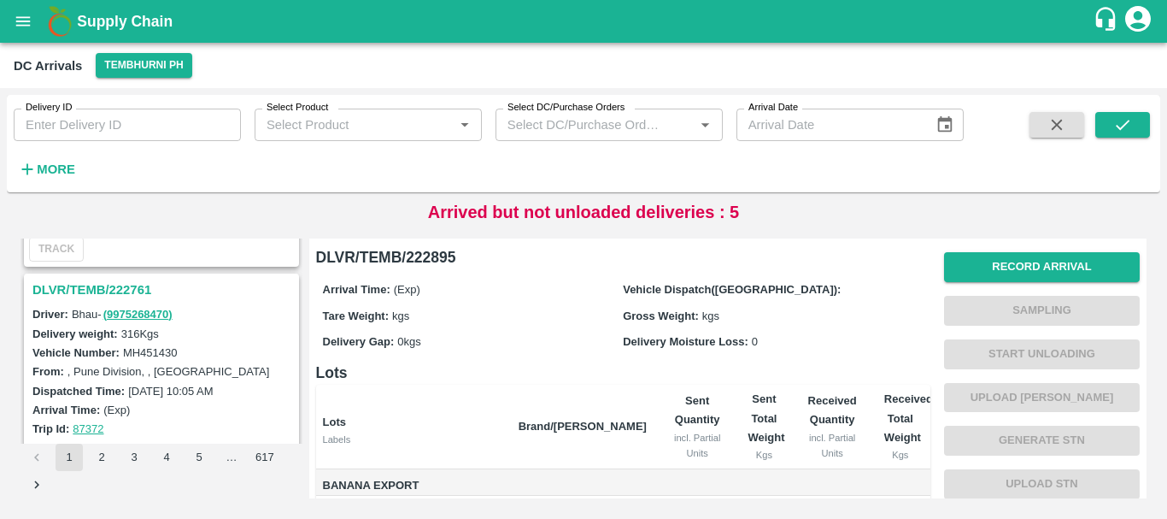
scroll to position [5384, 0]
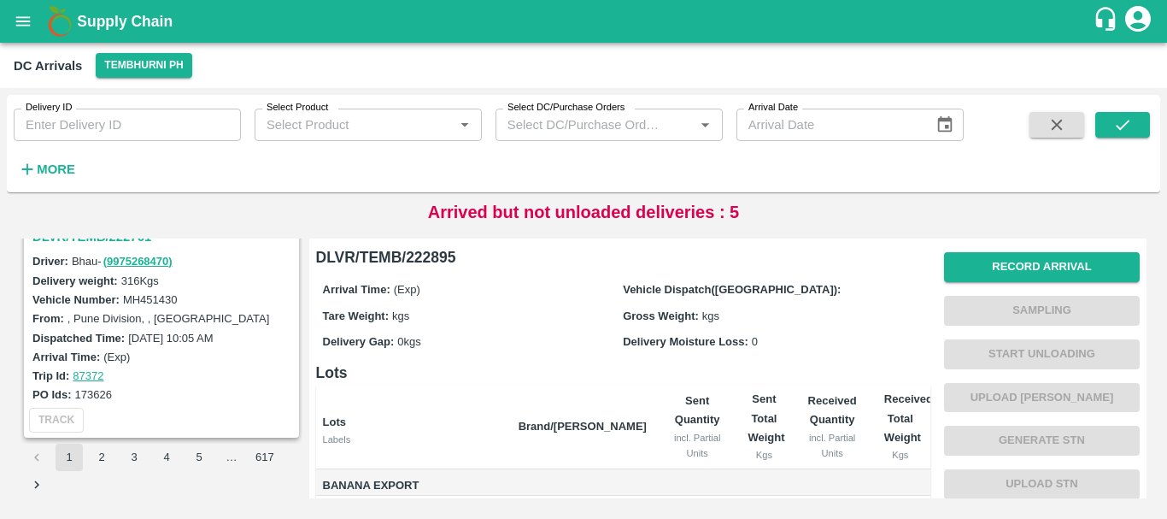
click at [96, 458] on button "2" at bounding box center [101, 456] width 27 height 27
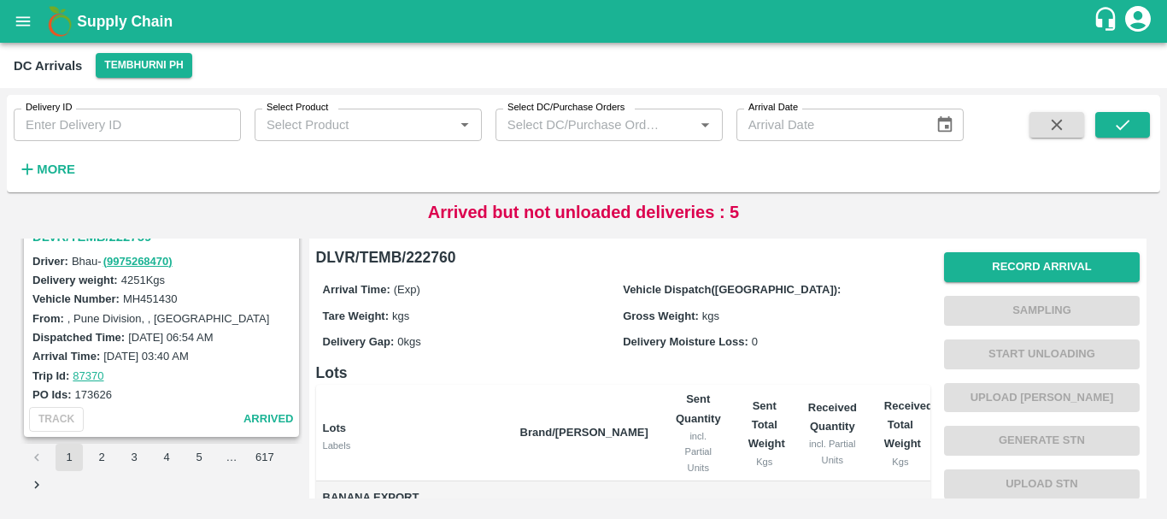
scroll to position [227, 0]
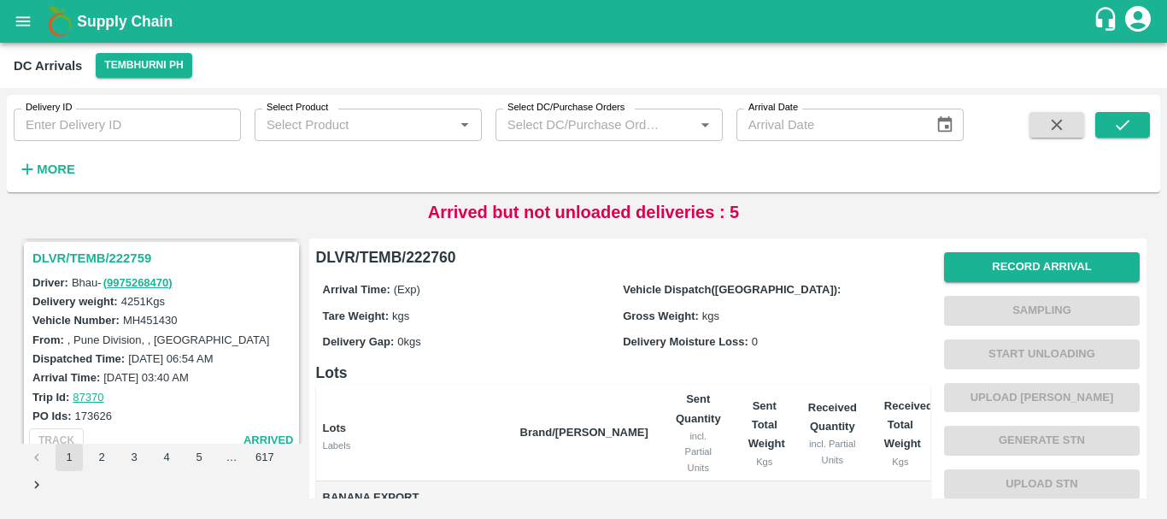
click at [110, 256] on h3 "DLVR/TEMB/222759" at bounding box center [163, 258] width 263 height 22
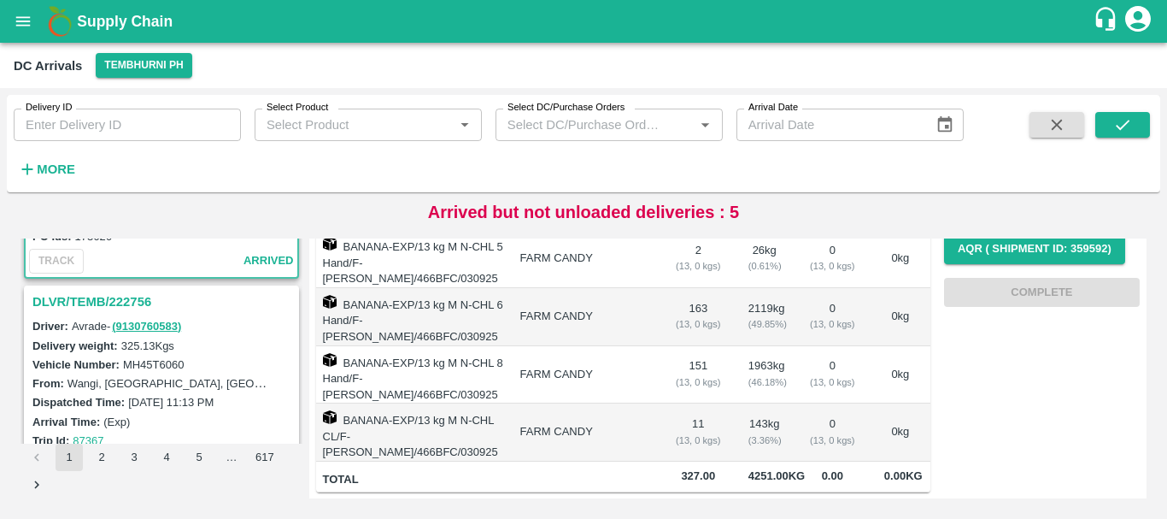
scroll to position [437, 0]
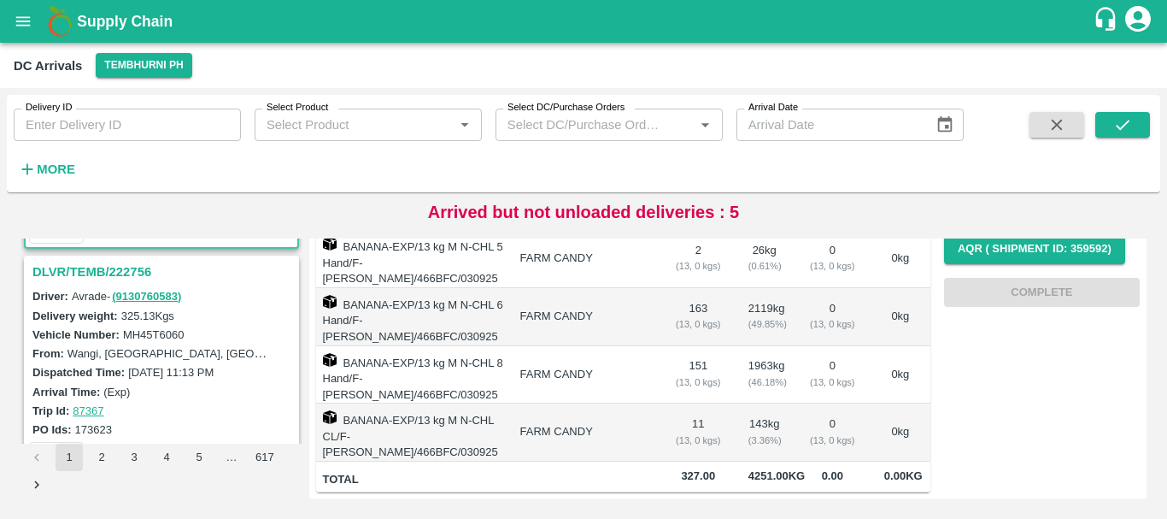
click at [120, 267] on h3 "DLVR/TEMB/222756" at bounding box center [163, 272] width 263 height 22
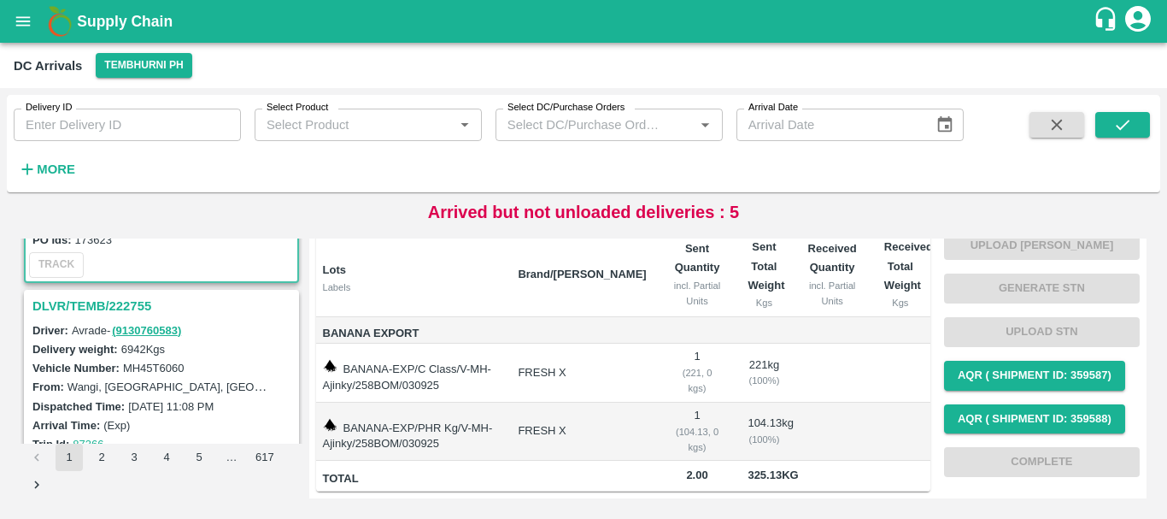
scroll to position [627, 0]
click at [120, 303] on h3 "DLVR/TEMB/222755" at bounding box center [163, 305] width 263 height 22
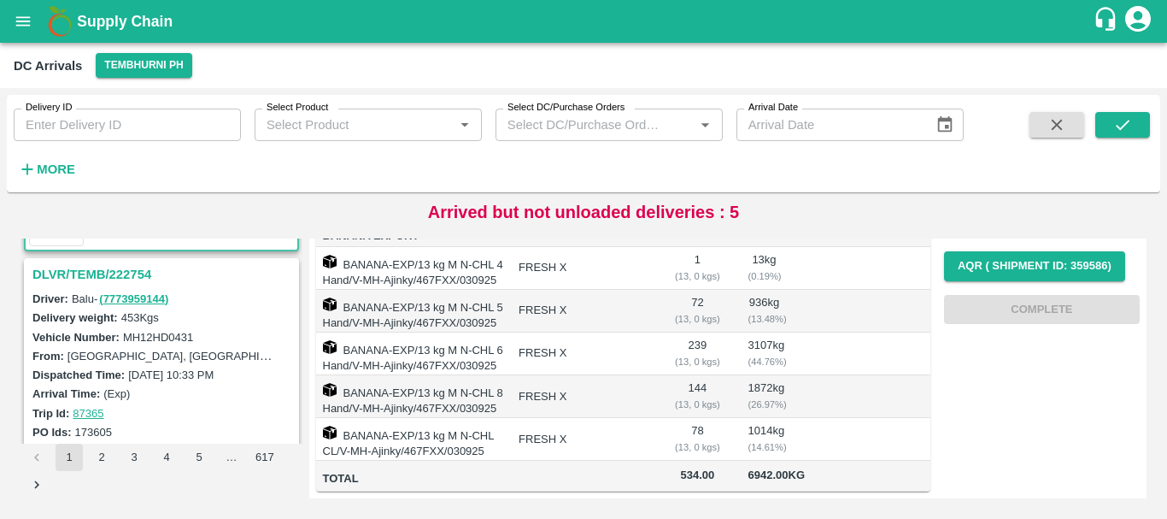
scroll to position [880, 0]
click at [128, 274] on h3 "DLVR/TEMB/222754" at bounding box center [163, 275] width 263 height 22
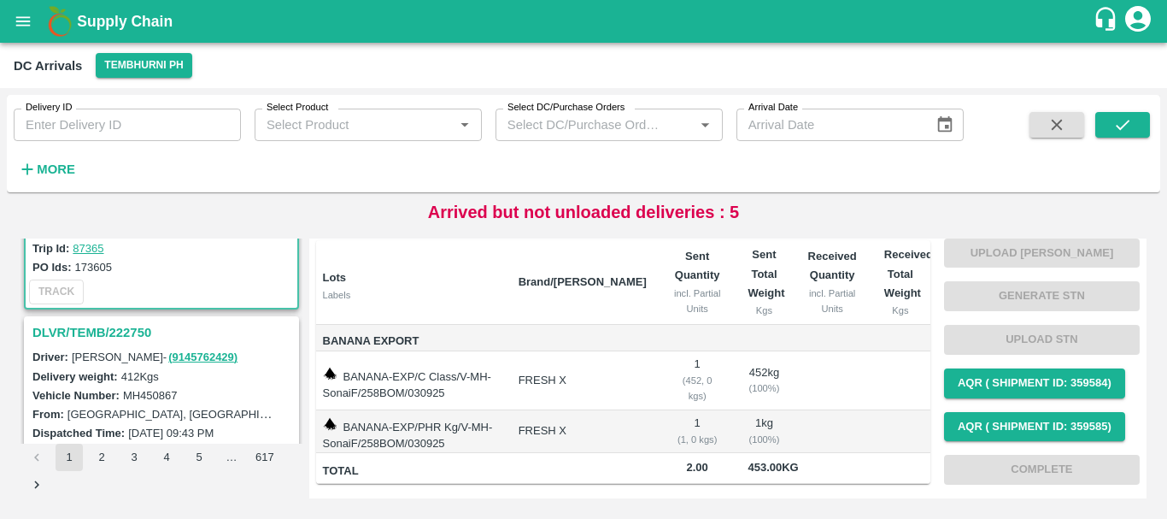
scroll to position [1052, 0]
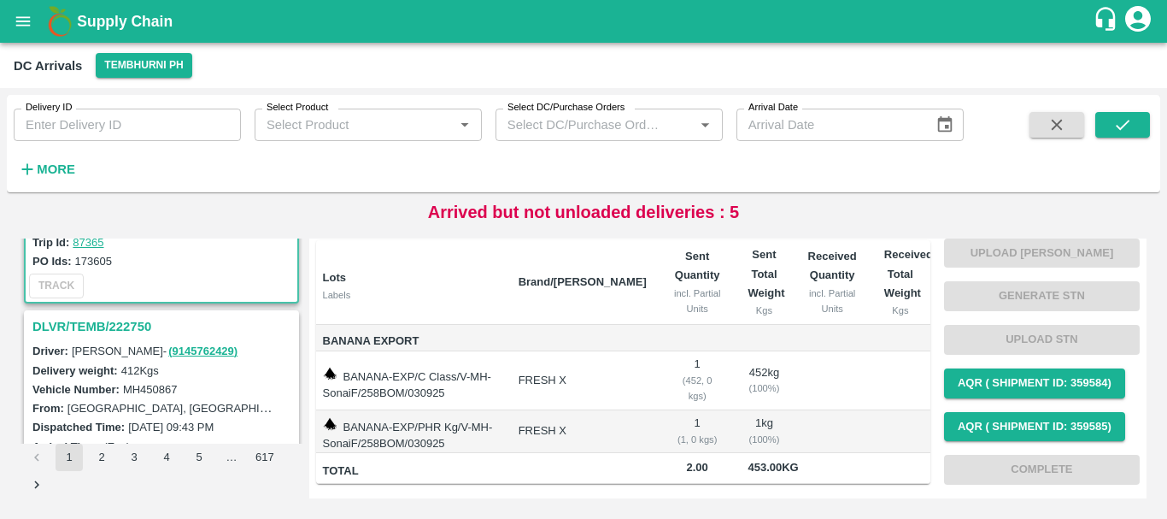
click at [120, 327] on h3 "DLVR/TEMB/222750" at bounding box center [163, 326] width 263 height 22
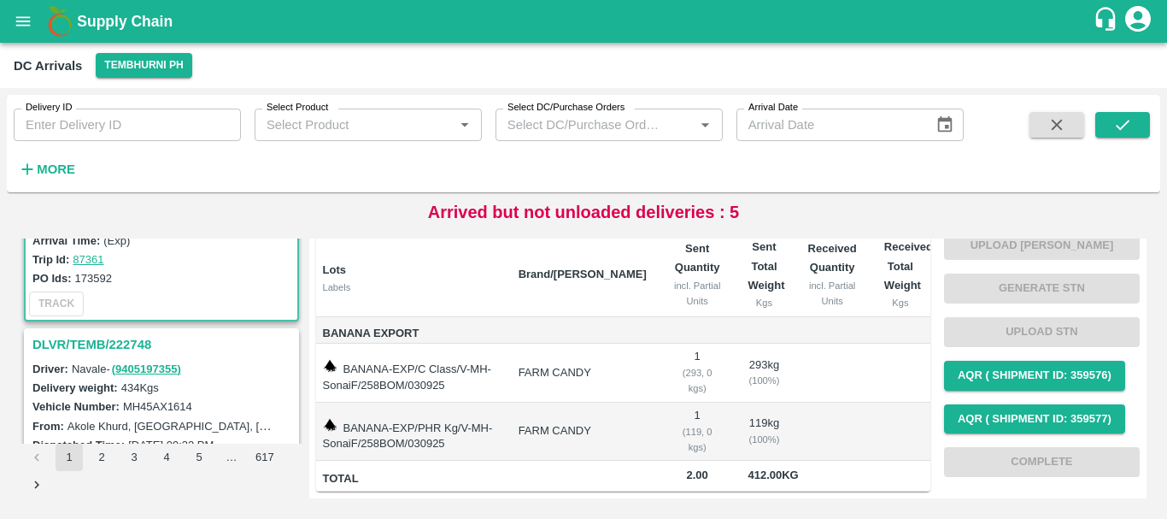
click at [138, 339] on h3 "DLVR/TEMB/222748" at bounding box center [163, 344] width 263 height 22
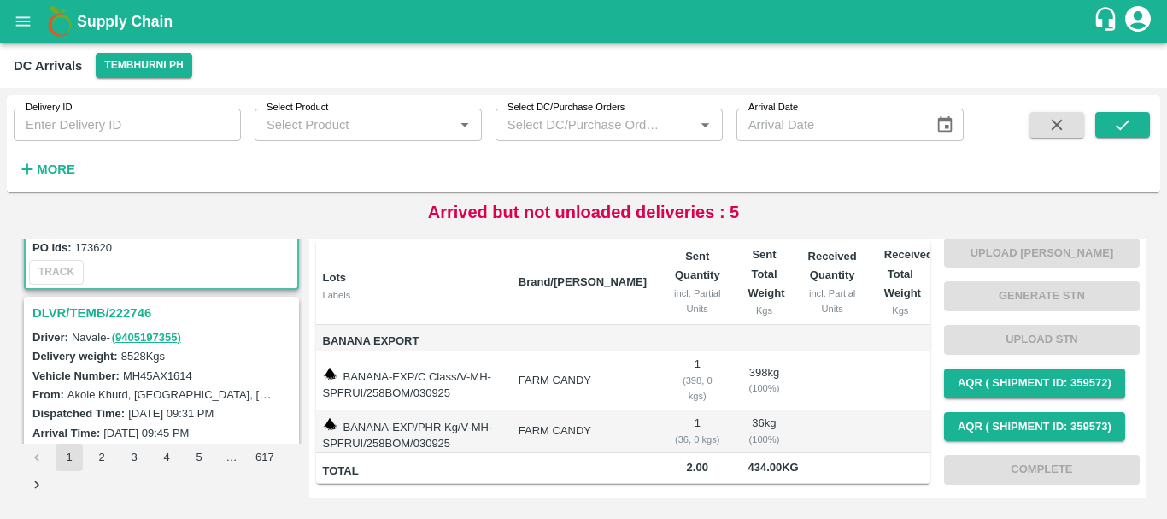
click at [114, 315] on h3 "DLVR/TEMB/222746" at bounding box center [163, 313] width 263 height 22
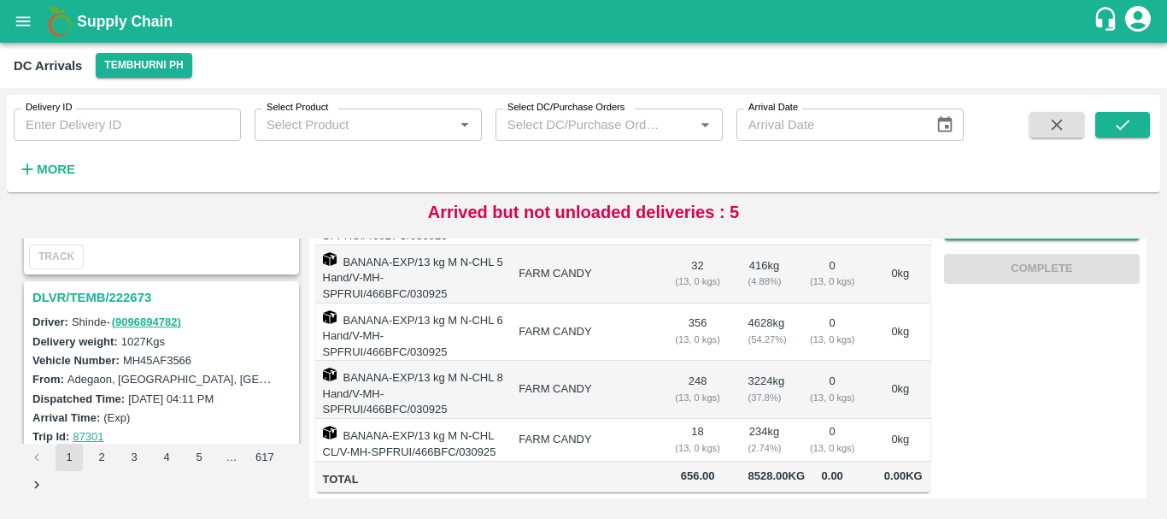
click at [131, 294] on h3 "DLVR/TEMB/222673" at bounding box center [163, 297] width 263 height 22
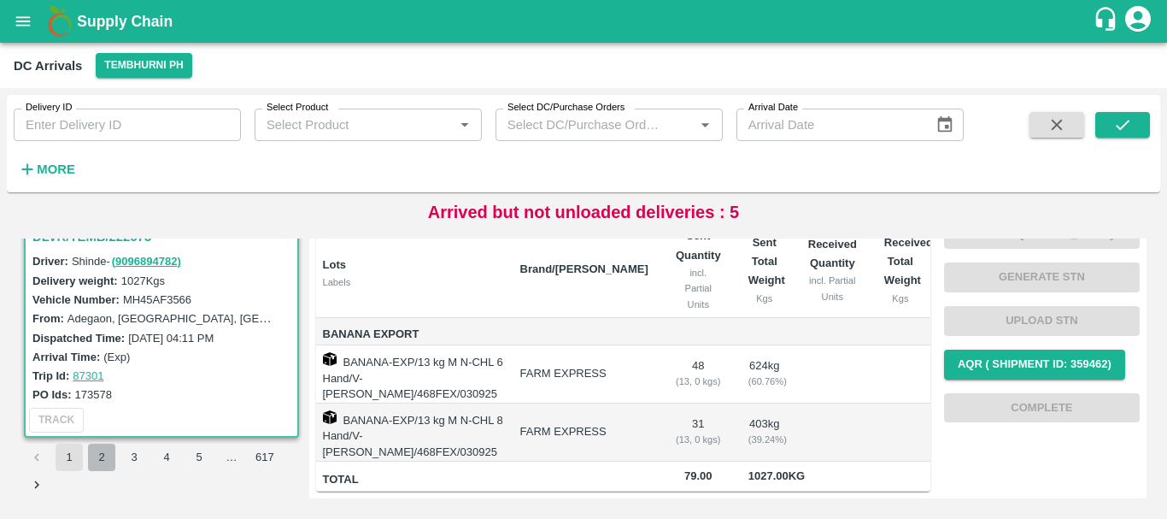
click at [107, 454] on button "2" at bounding box center [101, 456] width 27 height 27
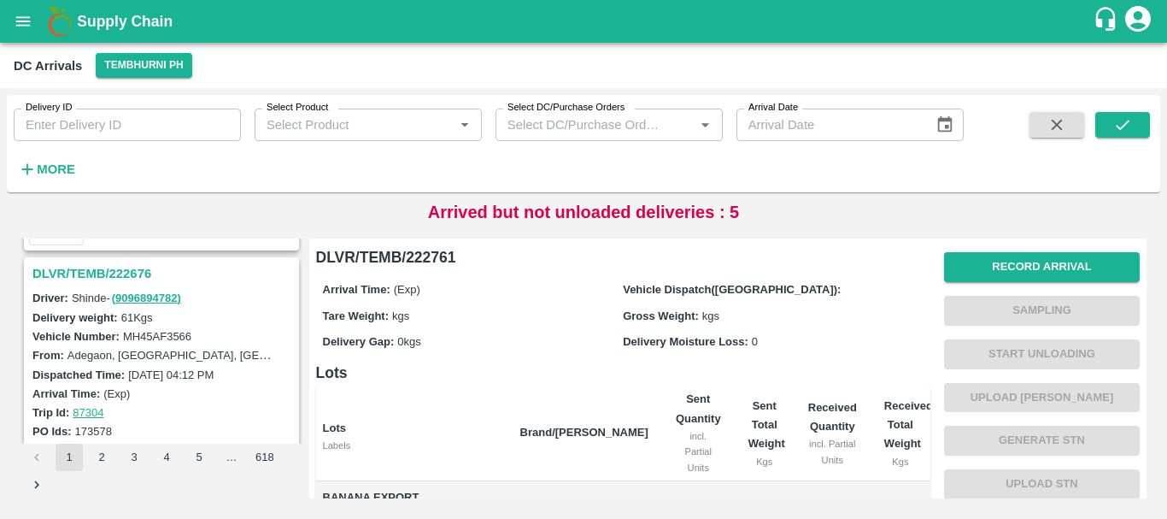
click at [121, 268] on h3 "DLVR/TEMB/222676" at bounding box center [163, 273] width 263 height 22
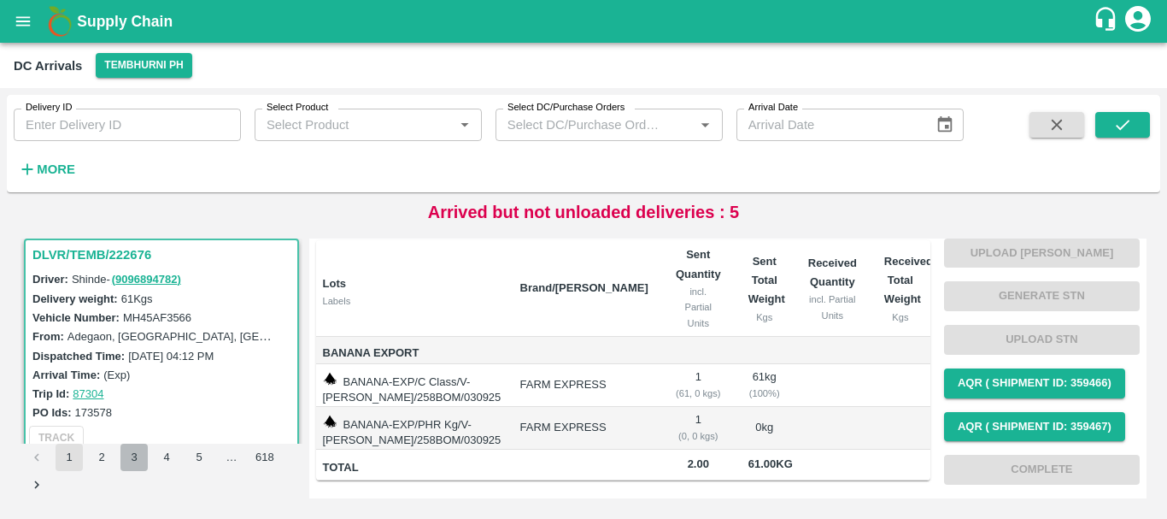
click at [136, 458] on button "3" at bounding box center [133, 456] width 27 height 27
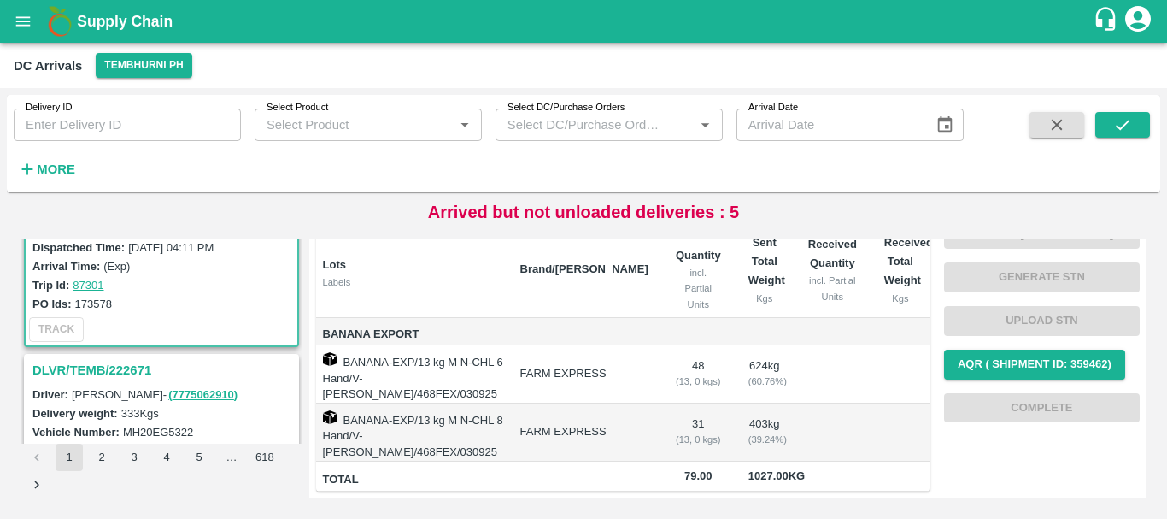
click at [135, 369] on h3 "DLVR/TEMB/222671" at bounding box center [163, 370] width 263 height 22
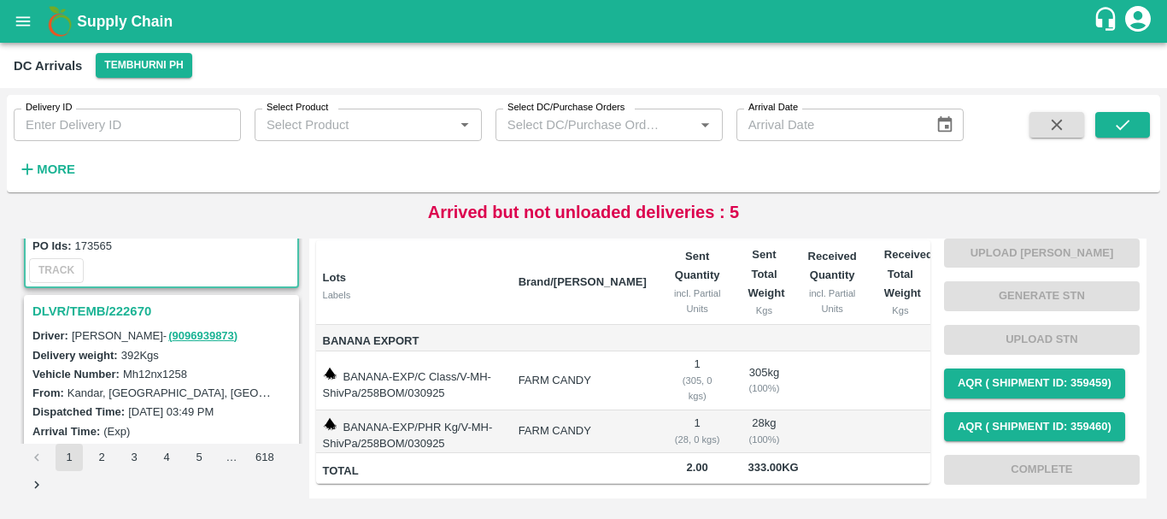
click at [115, 312] on h3 "DLVR/TEMB/222670" at bounding box center [163, 311] width 263 height 22
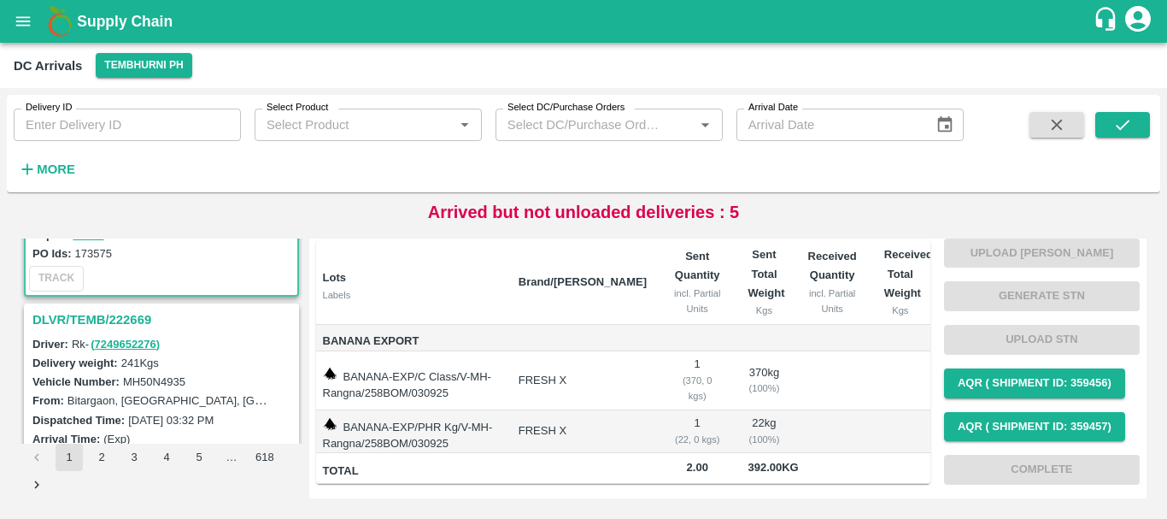
click at [133, 323] on h3 "DLVR/TEMB/222669" at bounding box center [163, 319] width 263 height 22
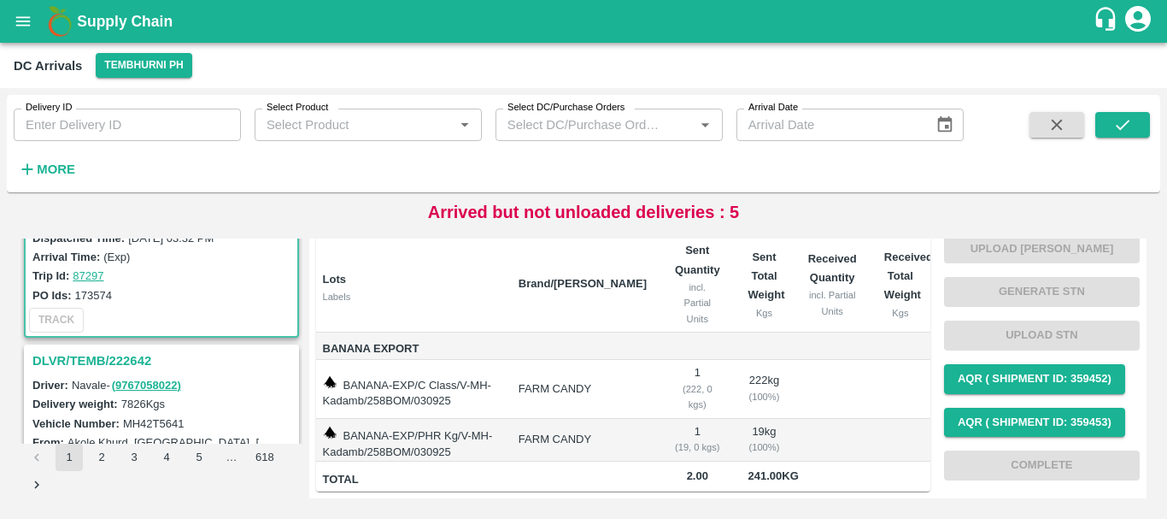
click at [120, 359] on h3 "DLVR/TEMB/222642" at bounding box center [163, 360] width 263 height 22
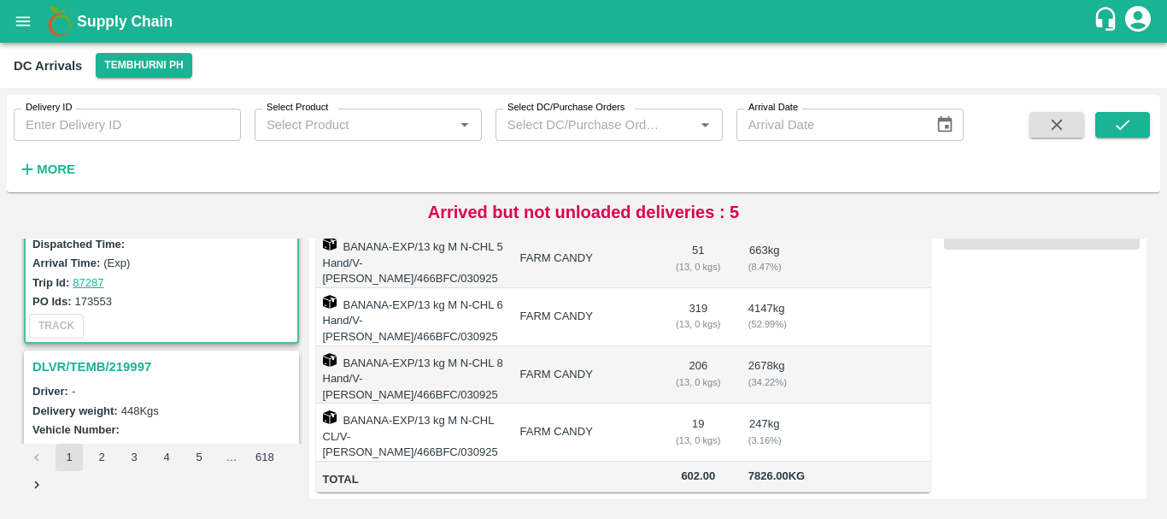
click at [120, 361] on h3 "DLVR/TEMB/219997" at bounding box center [163, 366] width 263 height 22
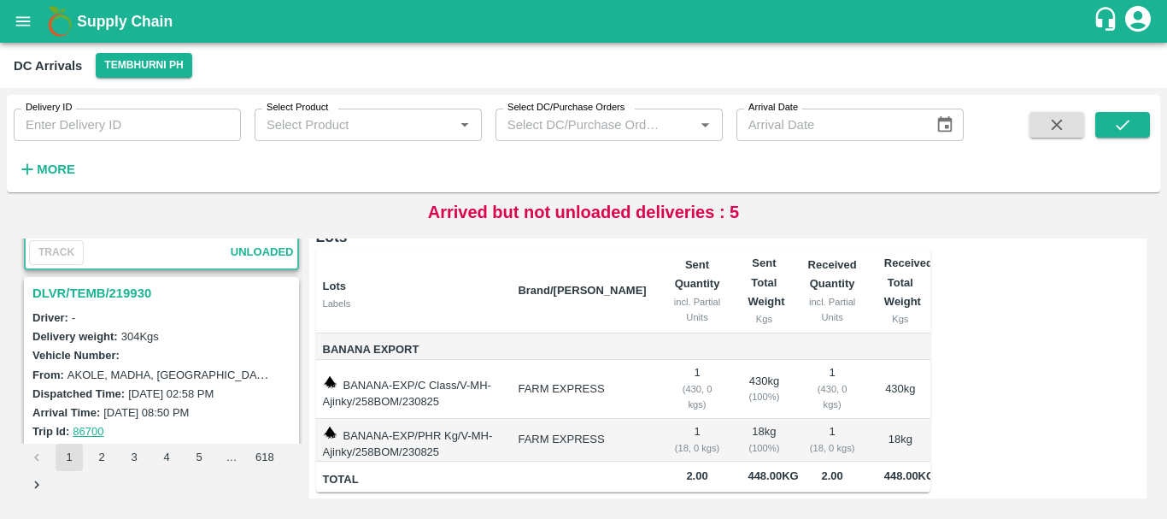
click at [109, 290] on h3 "DLVR/TEMB/219930" at bounding box center [163, 293] width 263 height 22
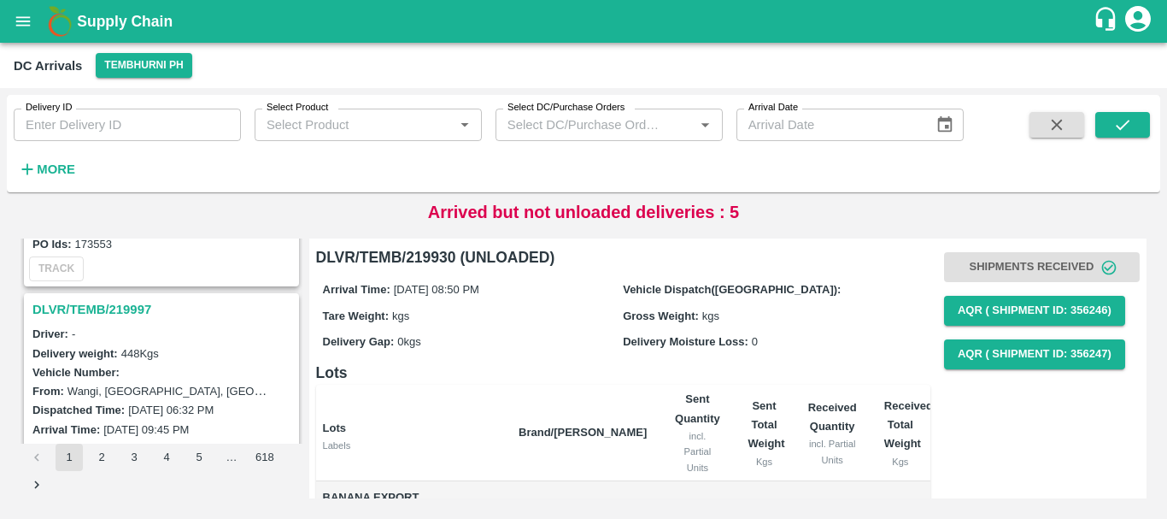
click at [125, 307] on h3 "DLVR/TEMB/219997" at bounding box center [163, 309] width 263 height 22
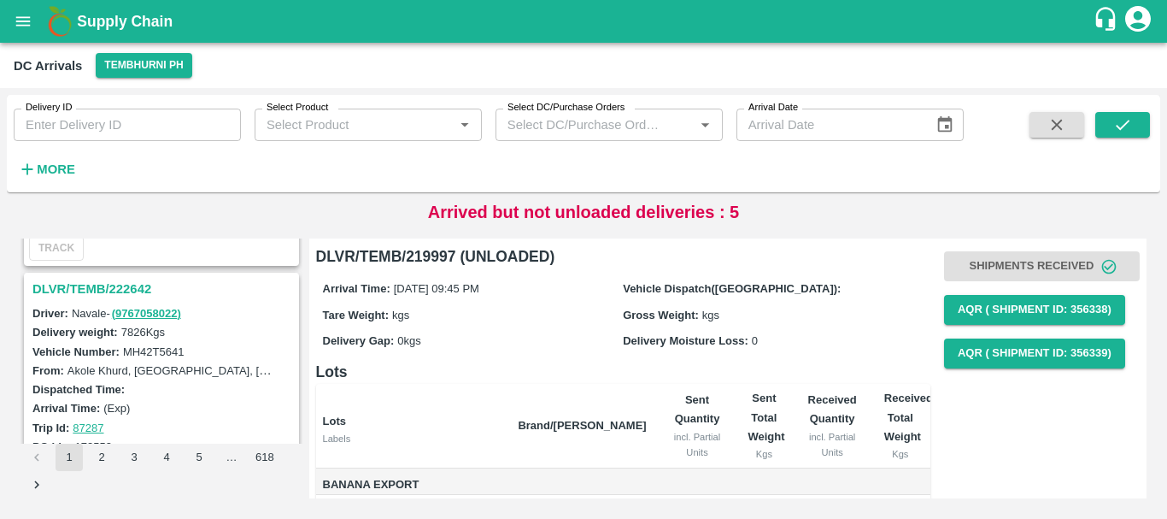
click at [124, 283] on h3 "DLVR/TEMB/222642" at bounding box center [163, 289] width 263 height 22
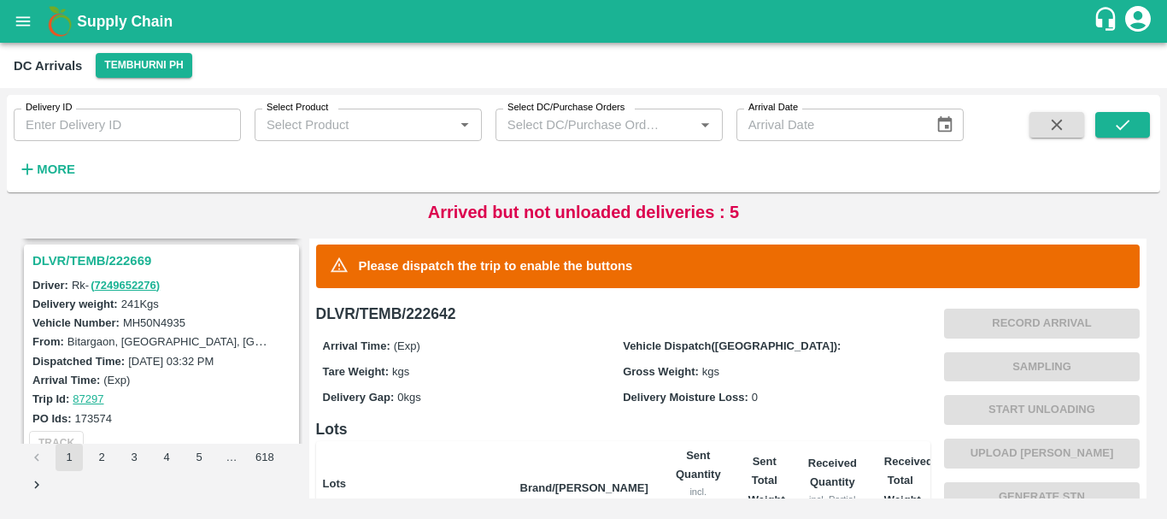
click at [126, 261] on h3 "DLVR/TEMB/222669" at bounding box center [163, 260] width 263 height 22
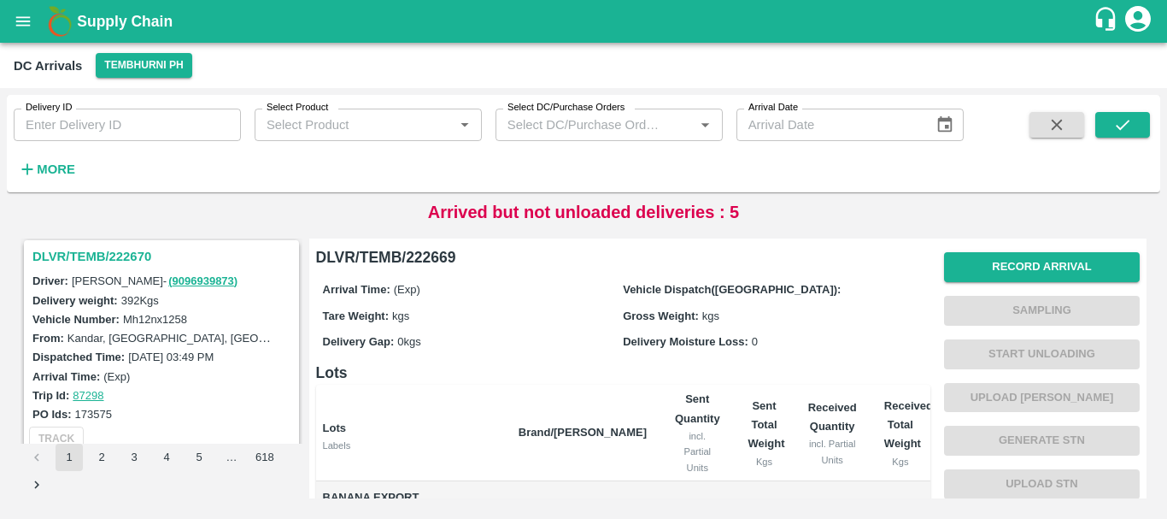
click at [133, 260] on h3 "DLVR/TEMB/222670" at bounding box center [163, 256] width 263 height 22
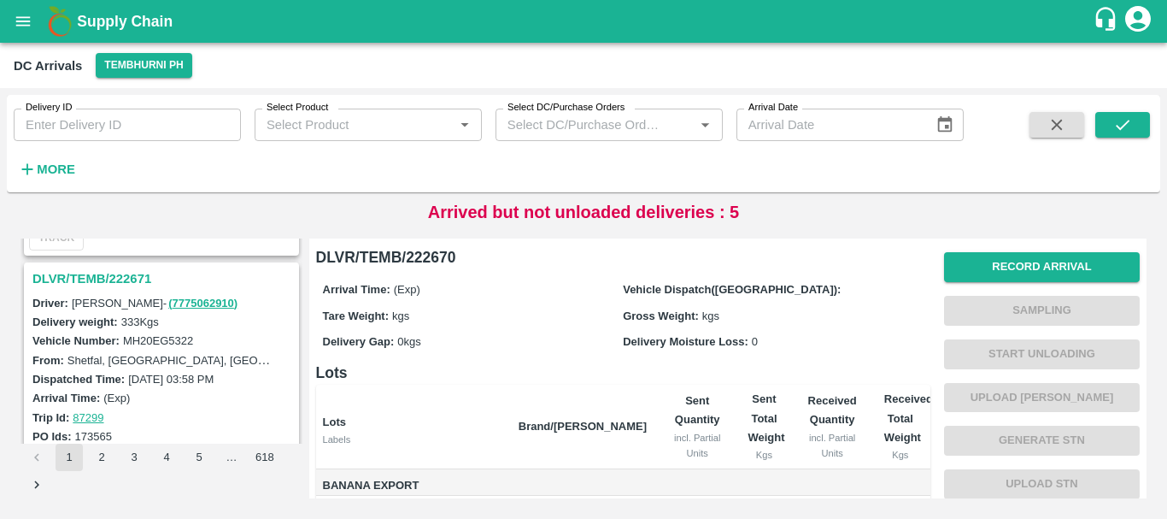
click at [115, 273] on h3 "DLVR/TEMB/222671" at bounding box center [163, 278] width 263 height 22
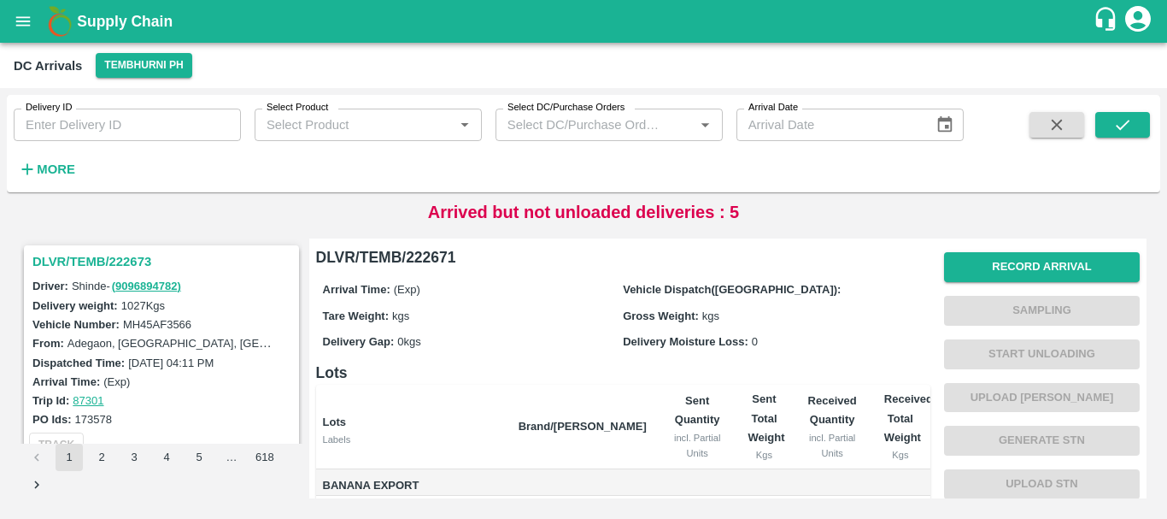
click at [133, 260] on h3 "DLVR/TEMB/222673" at bounding box center [163, 261] width 263 height 22
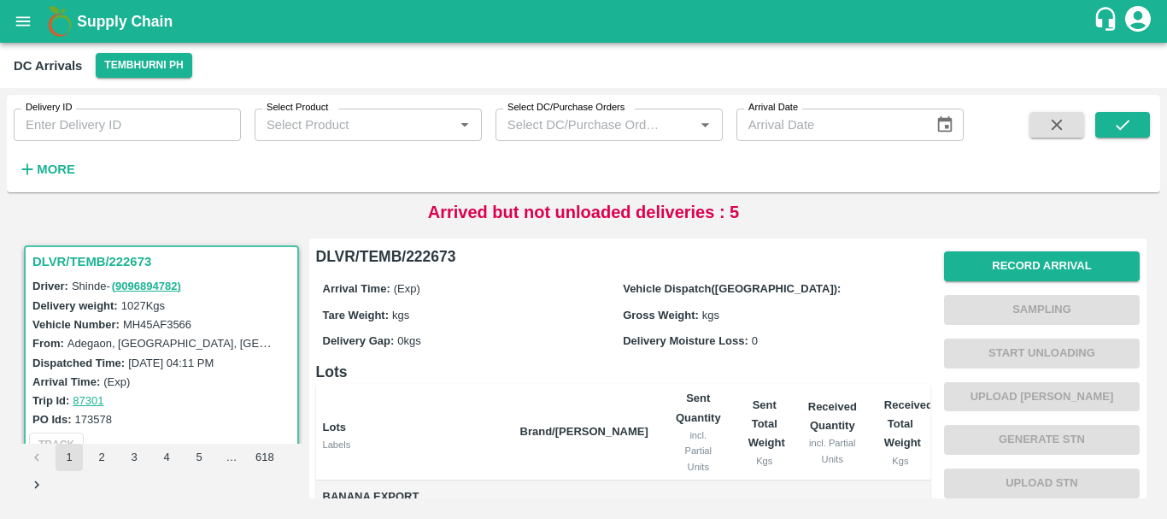
click at [101, 458] on button "2" at bounding box center [101, 456] width 27 height 27
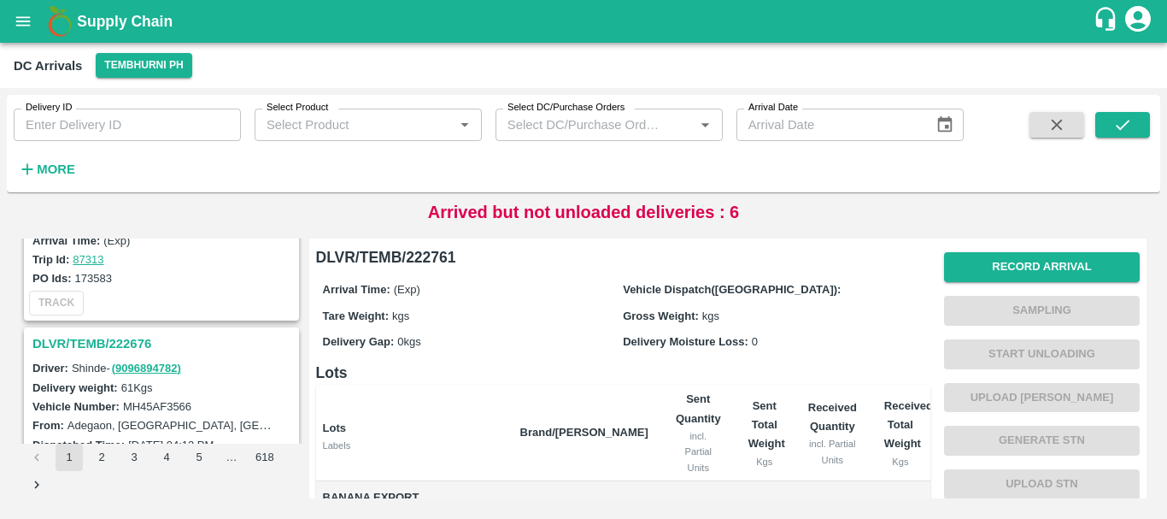
click at [118, 337] on h3 "DLVR/TEMB/222676" at bounding box center [163, 343] width 263 height 22
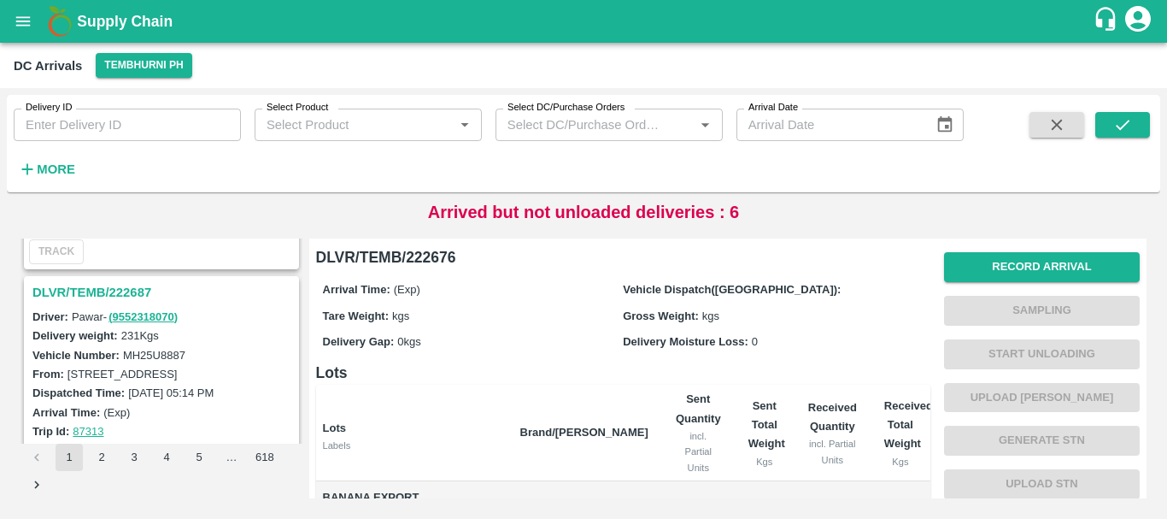
click at [141, 286] on h3 "DLVR/TEMB/222687" at bounding box center [163, 292] width 263 height 22
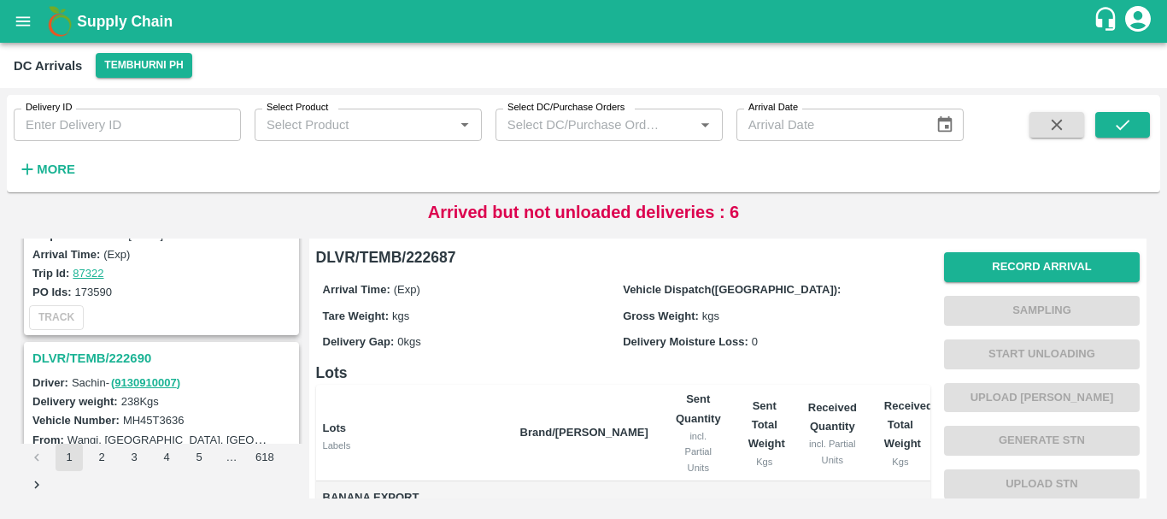
click at [132, 350] on h3 "DLVR/TEMB/222690" at bounding box center [163, 358] width 263 height 22
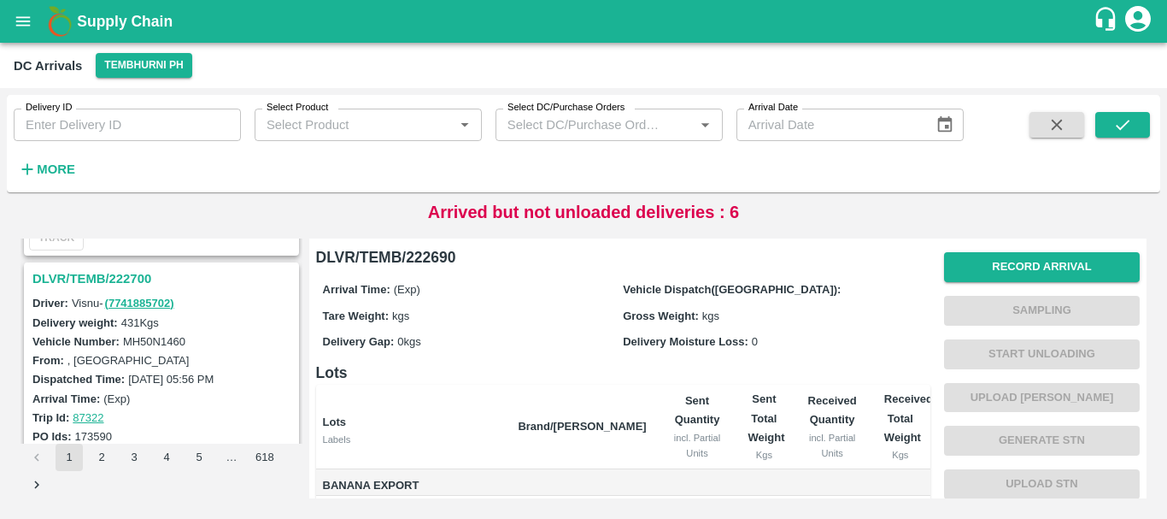
click at [131, 273] on h3 "DLVR/TEMB/222700" at bounding box center [163, 278] width 263 height 22
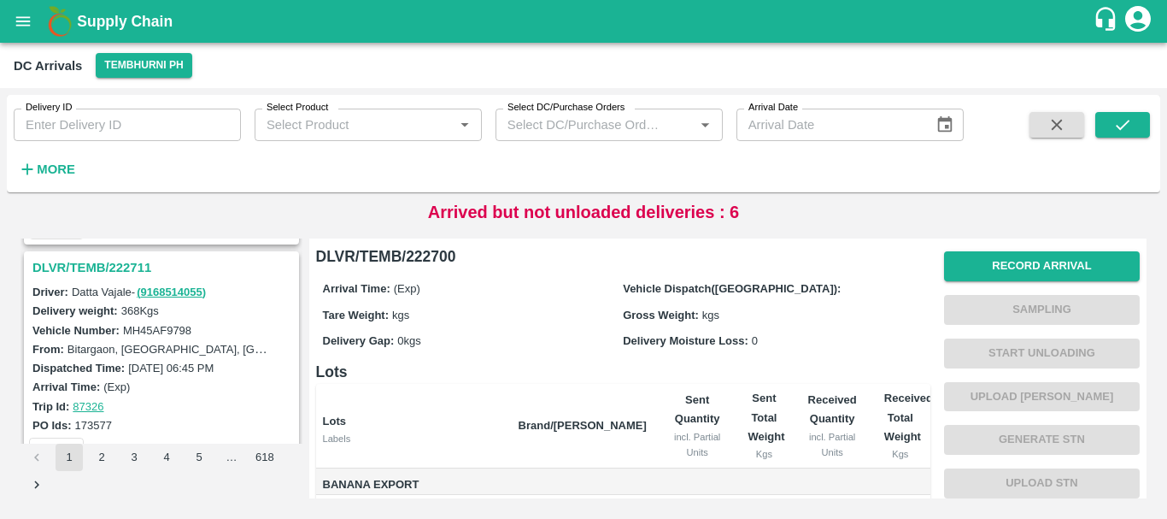
click at [130, 263] on h3 "DLVR/TEMB/222711" at bounding box center [163, 267] width 263 height 22
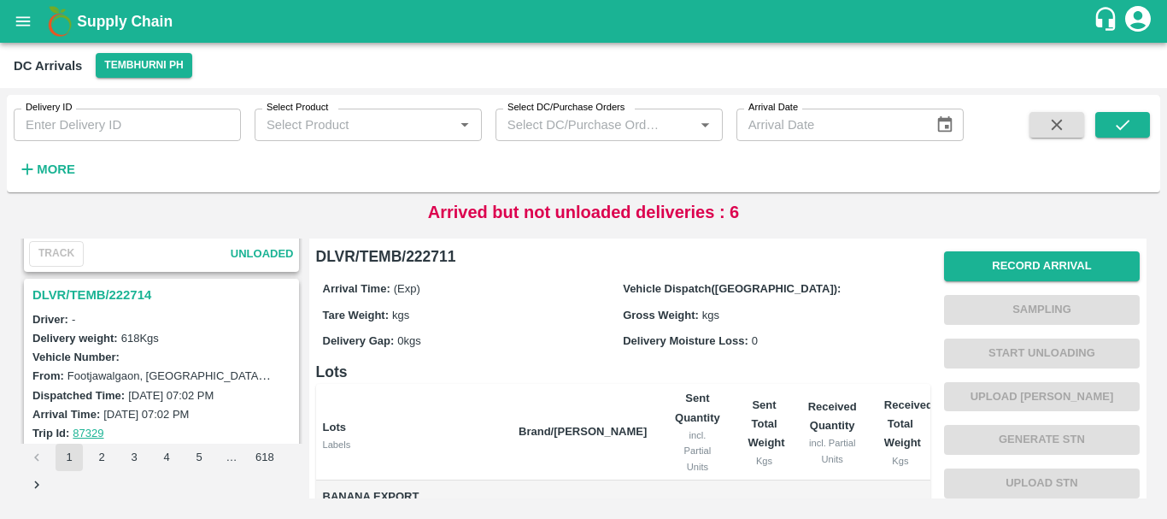
click at [120, 295] on h3 "DLVR/TEMB/222714" at bounding box center [163, 295] width 263 height 22
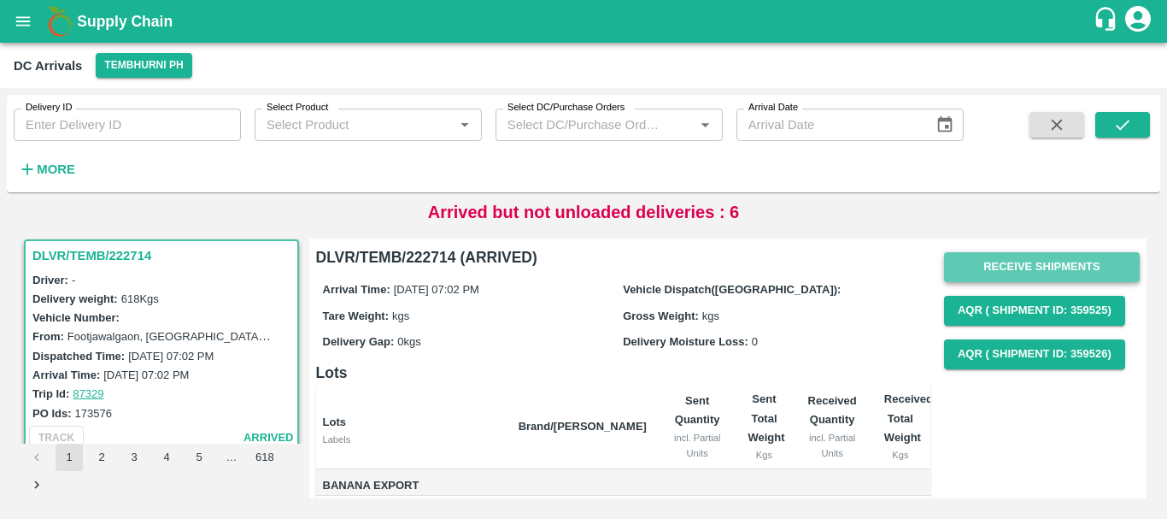
click at [997, 259] on button "Receive Shipments" at bounding box center [1042, 267] width 196 height 30
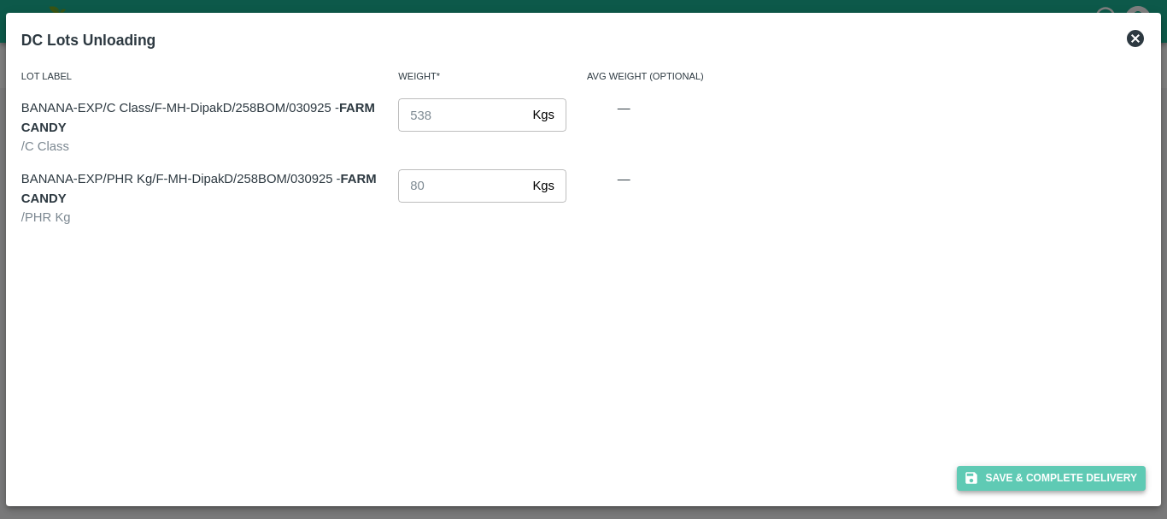
click at [1033, 476] on button "Save & Complete Delivery" at bounding box center [1052, 478] width 190 height 25
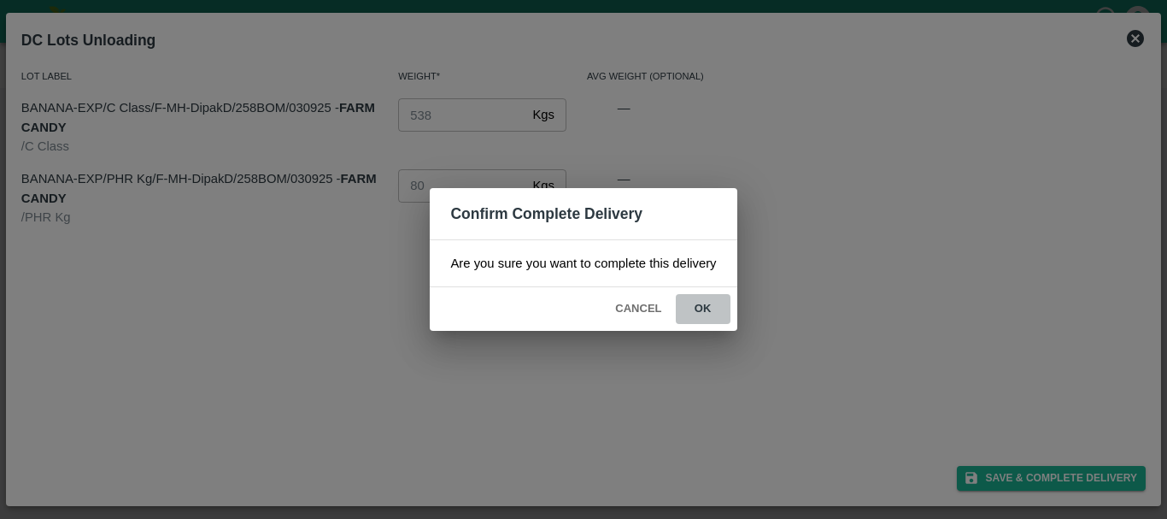
click at [706, 314] on button "ok" at bounding box center [703, 309] width 55 height 30
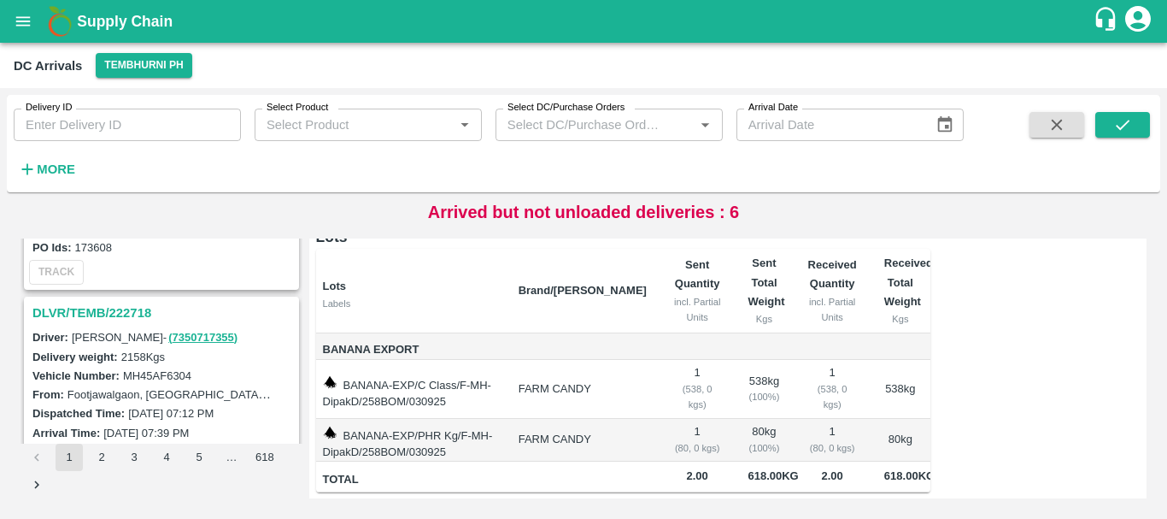
click at [138, 306] on h3 "DLVR/TEMB/222718" at bounding box center [163, 313] width 263 height 22
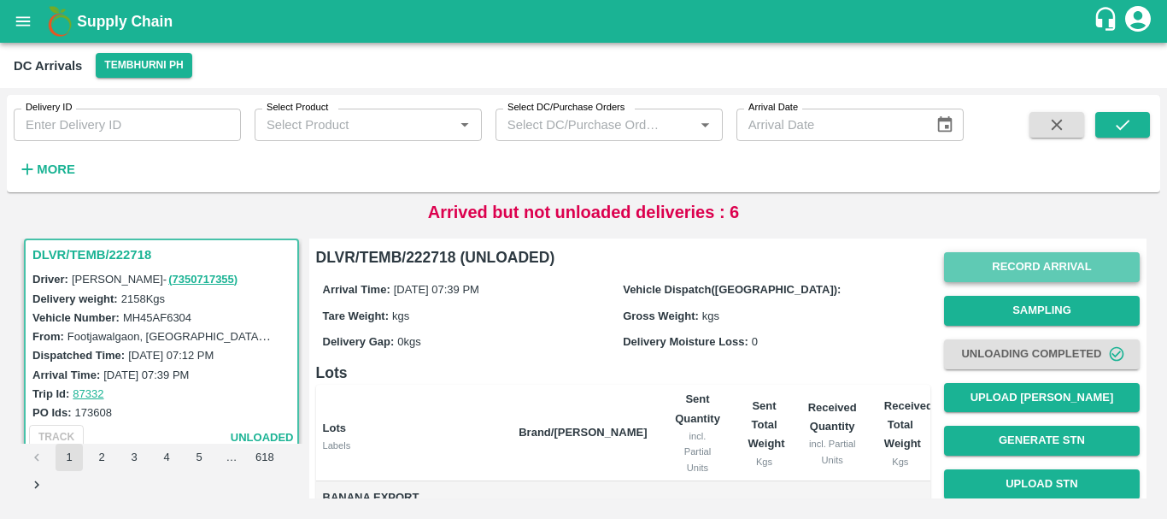
click at [996, 266] on button "Record Arrival" at bounding box center [1042, 267] width 196 height 30
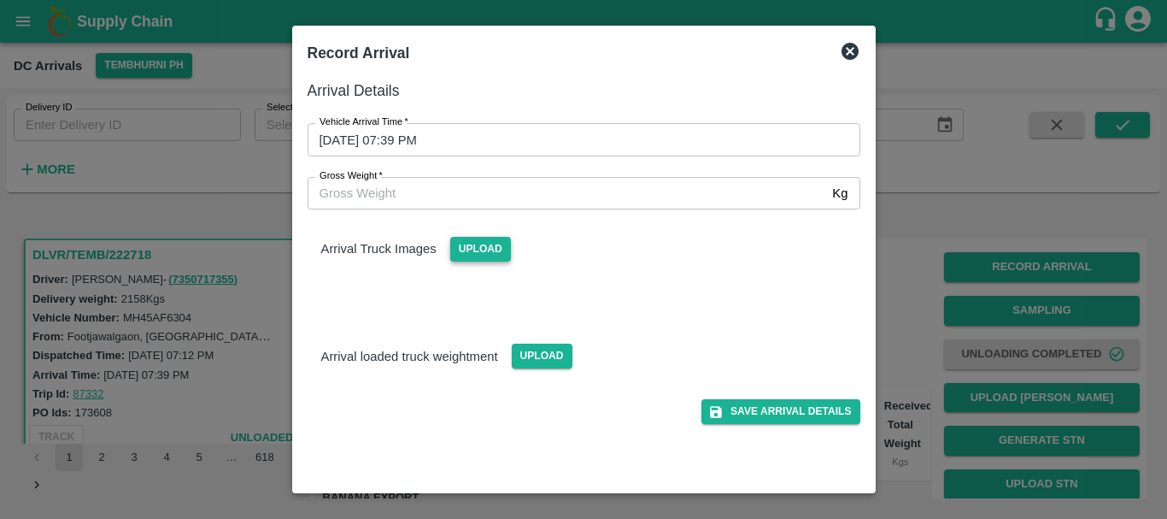
click at [487, 243] on span "Upload" at bounding box center [480, 249] width 61 height 25
click at [0, 0] on input "Upload" at bounding box center [0, 0] width 0 height 0
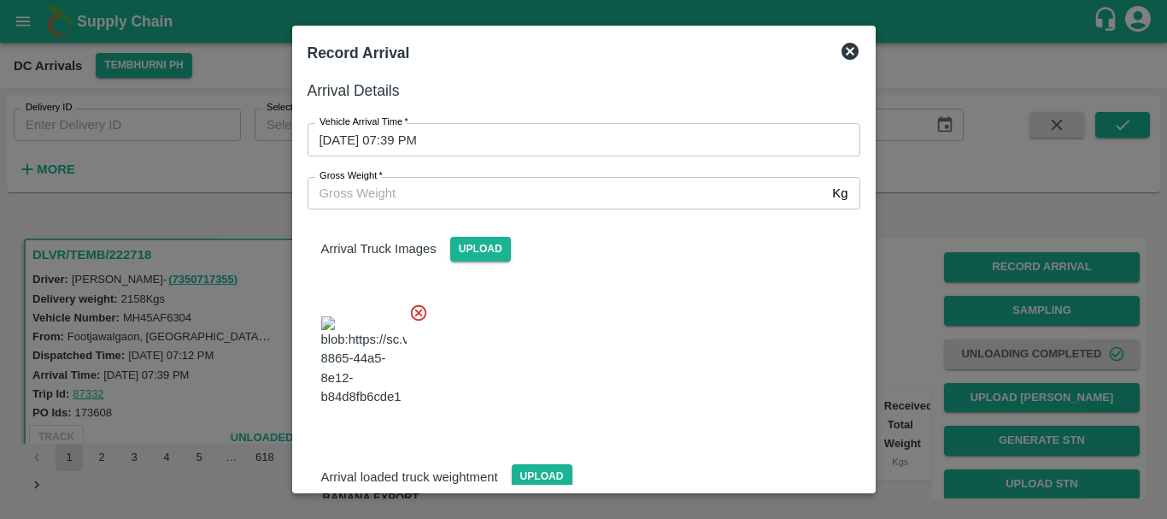
scroll to position [91, 0]
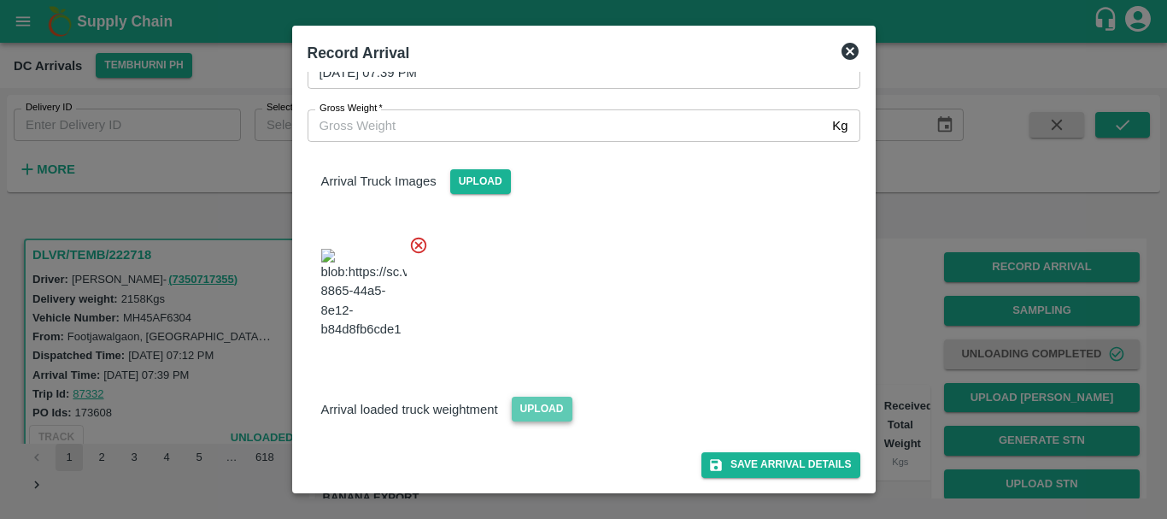
click at [548, 405] on span "Upload" at bounding box center [542, 408] width 61 height 25
click at [0, 0] on input "Upload" at bounding box center [0, 0] width 0 height 0
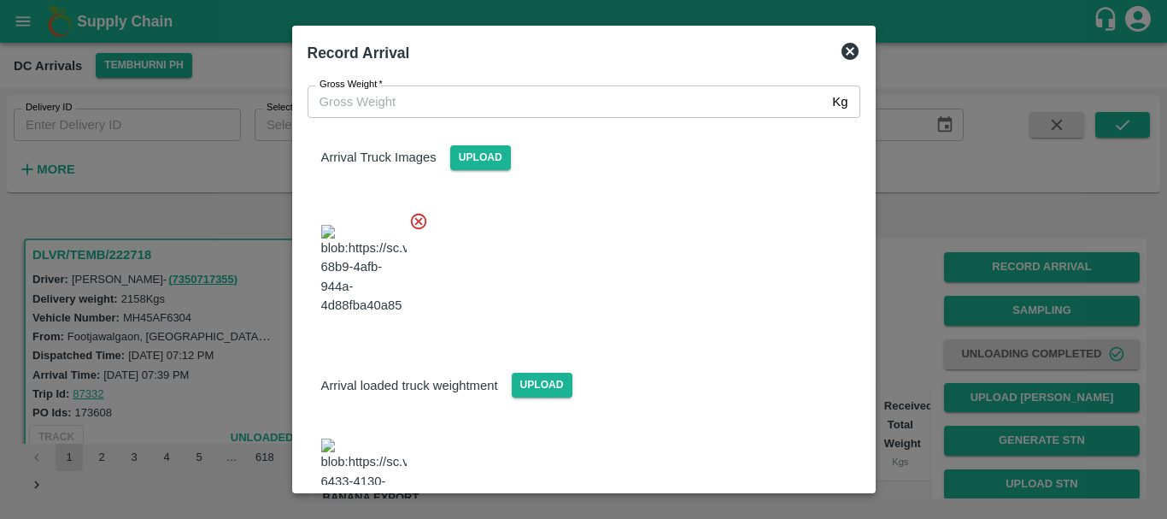
scroll to position [179, 0]
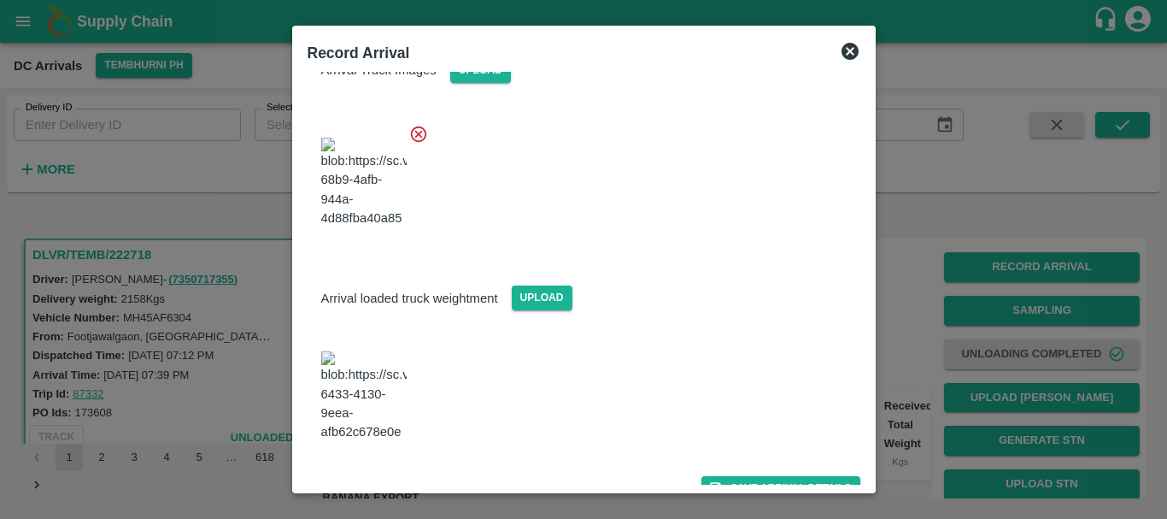
click at [383, 394] on img at bounding box center [363, 396] width 85 height 90
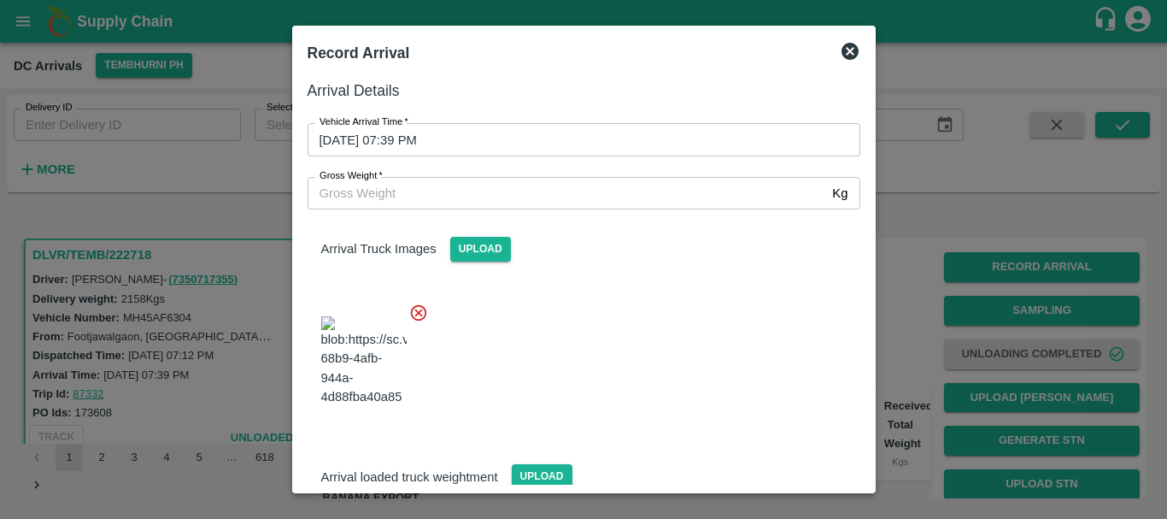
click at [425, 191] on input "Gross Weight   *" at bounding box center [567, 193] width 519 height 32
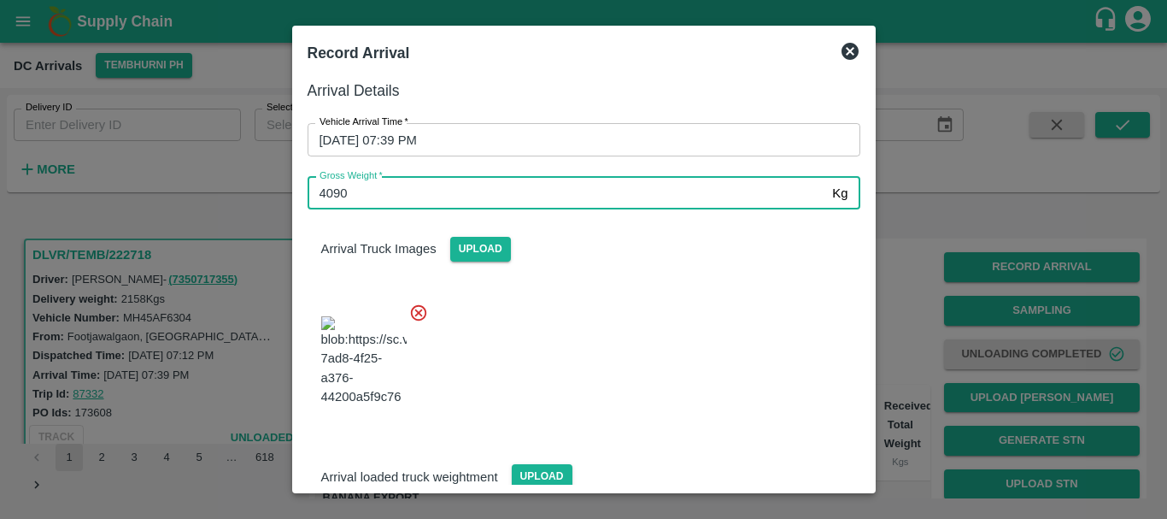
type input "4090"
click at [592, 357] on div at bounding box center [577, 356] width 566 height 134
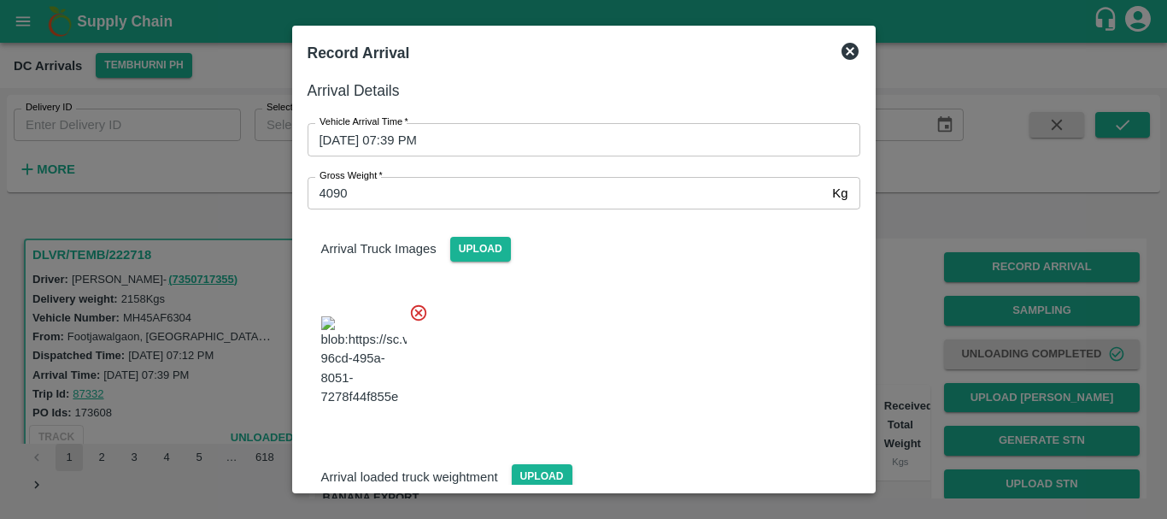
scroll to position [179, 0]
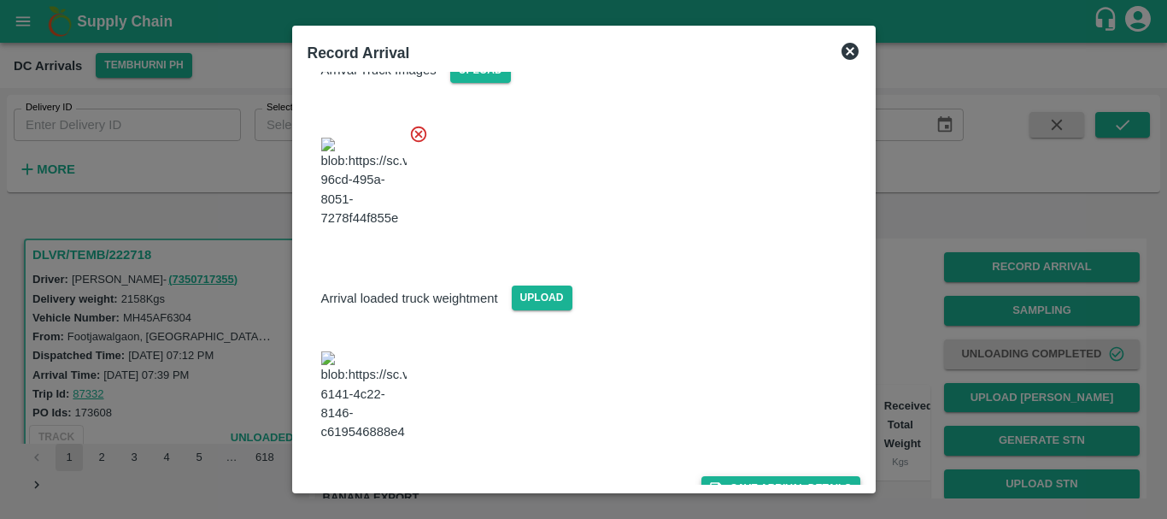
click at [716, 476] on button "Save Arrival Details" at bounding box center [780, 488] width 158 height 25
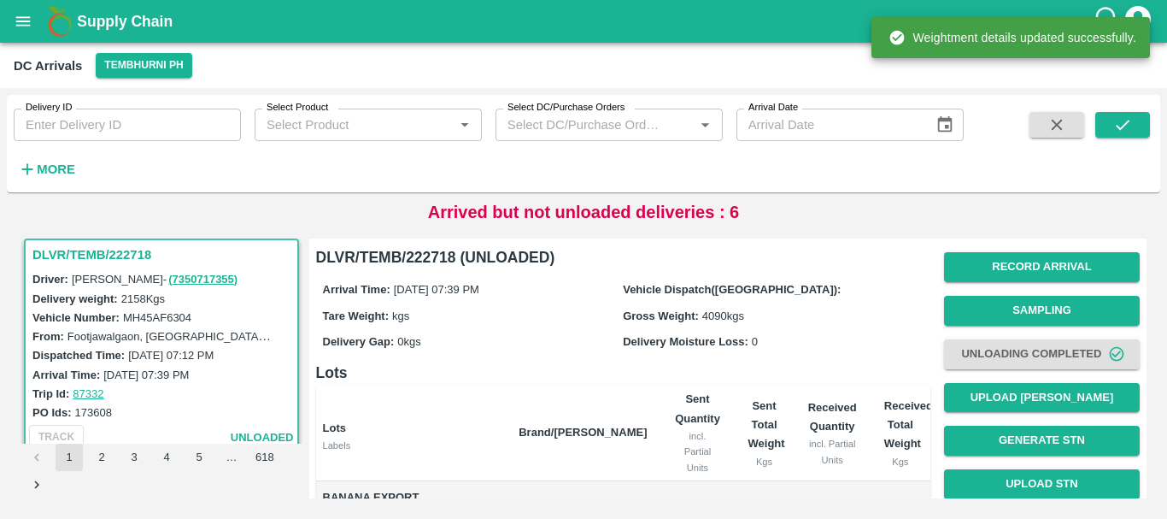
click at [772, 378] on h6 "Lots" at bounding box center [623, 373] width 614 height 24
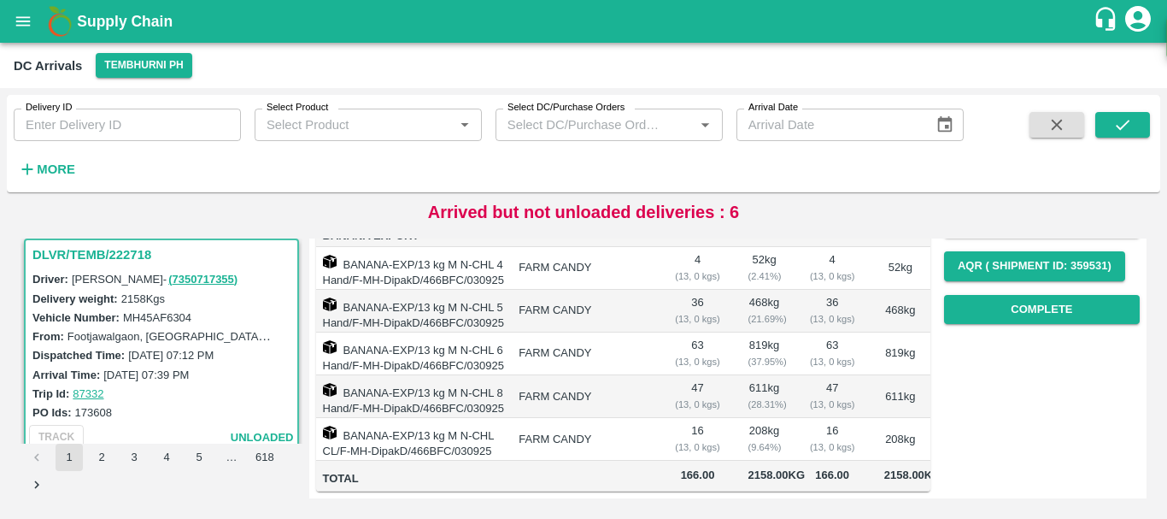
scroll to position [0, 0]
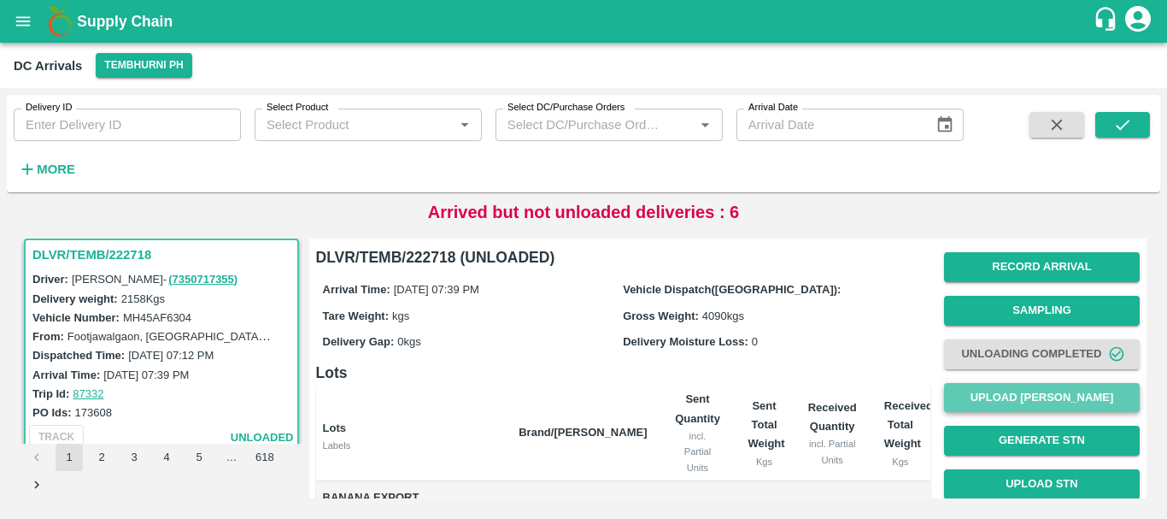
click at [952, 391] on button "Upload [PERSON_NAME]" at bounding box center [1042, 398] width 196 height 30
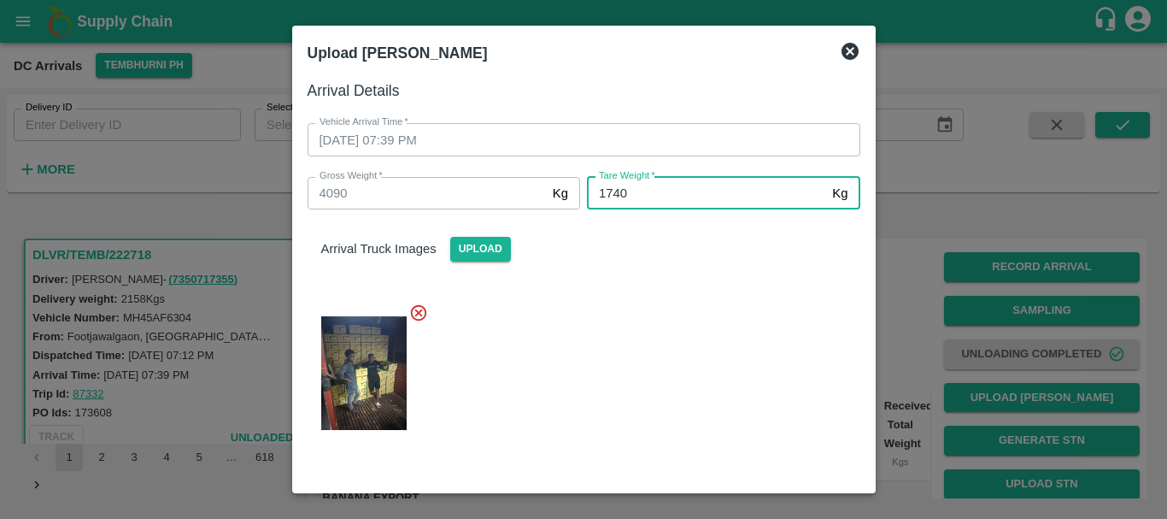
type input "1740"
click at [686, 332] on div at bounding box center [577, 368] width 566 height 158
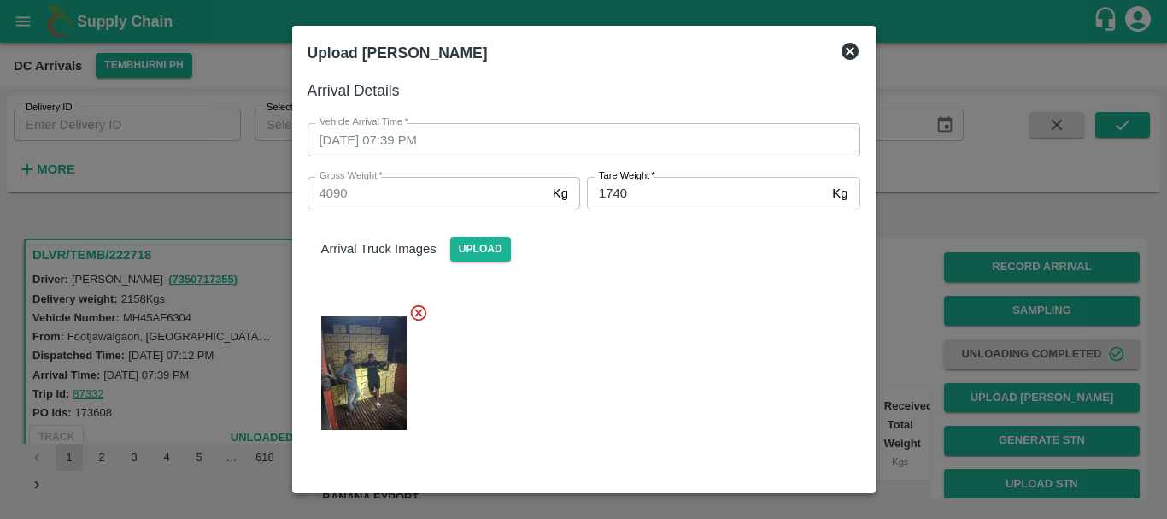
scroll to position [179, 0]
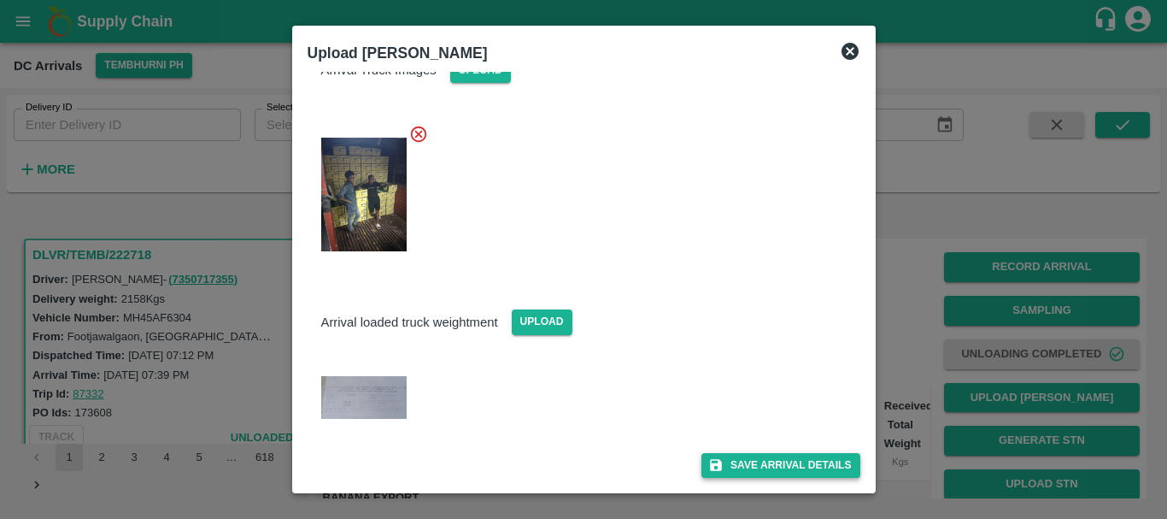
click at [755, 461] on button "Save Arrival Details" at bounding box center [780, 465] width 158 height 25
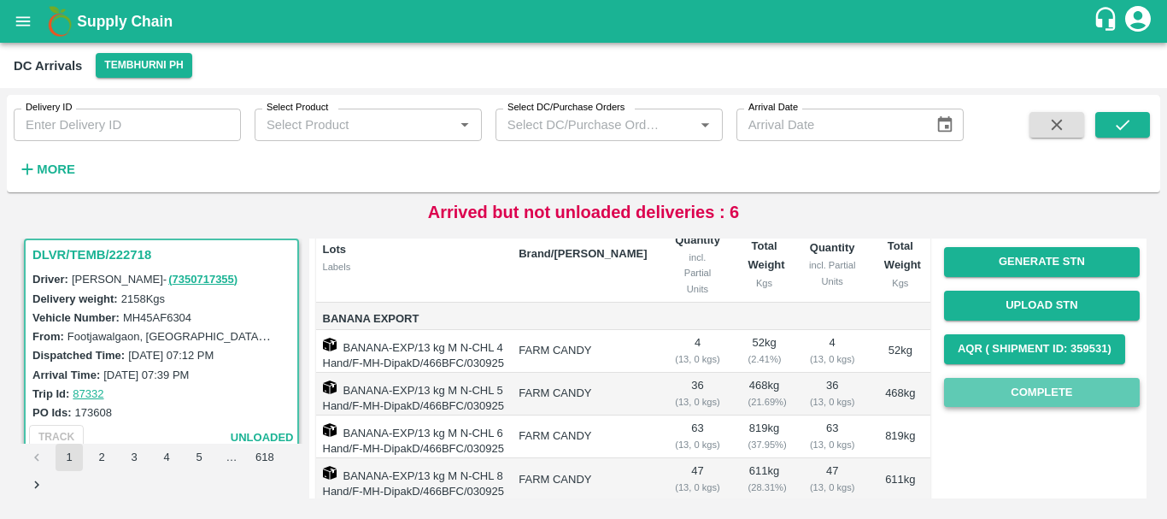
click at [986, 387] on button "Complete" at bounding box center [1042, 393] width 196 height 30
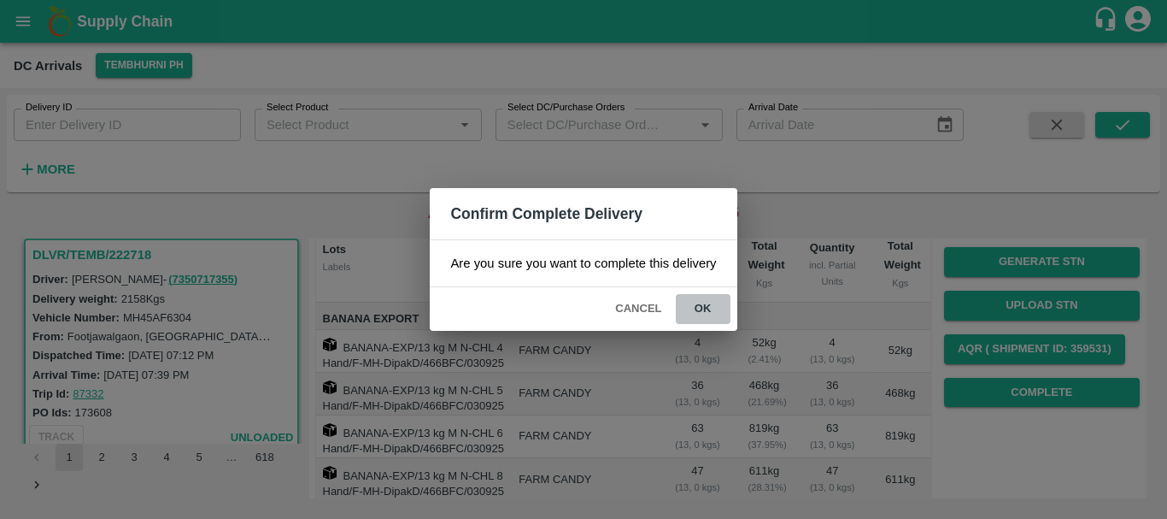
click at [707, 306] on button "ok" at bounding box center [703, 309] width 55 height 30
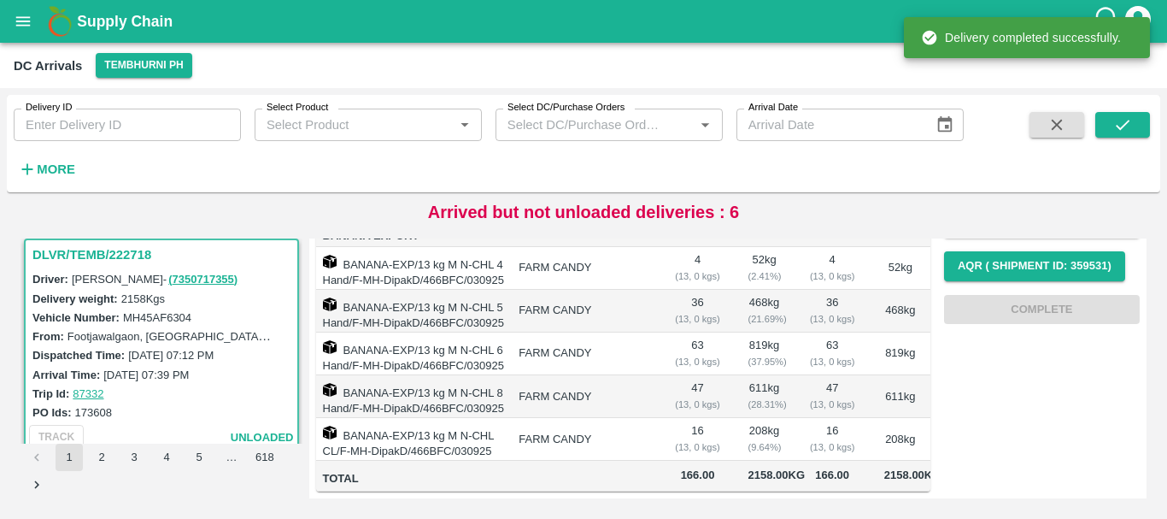
scroll to position [0, 0]
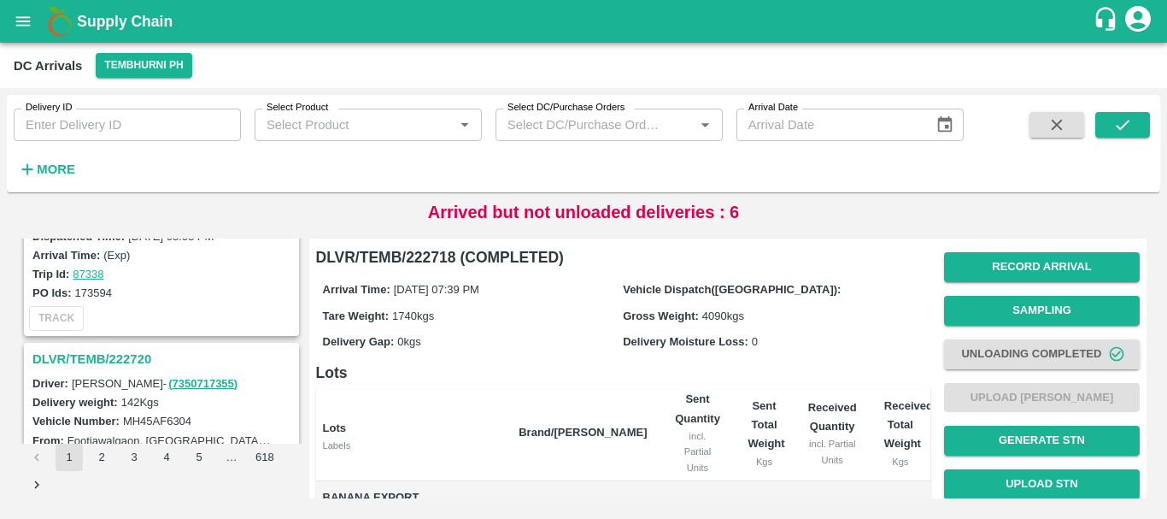
click at [126, 353] on h3 "DLVR/TEMB/222720" at bounding box center [163, 359] width 263 height 22
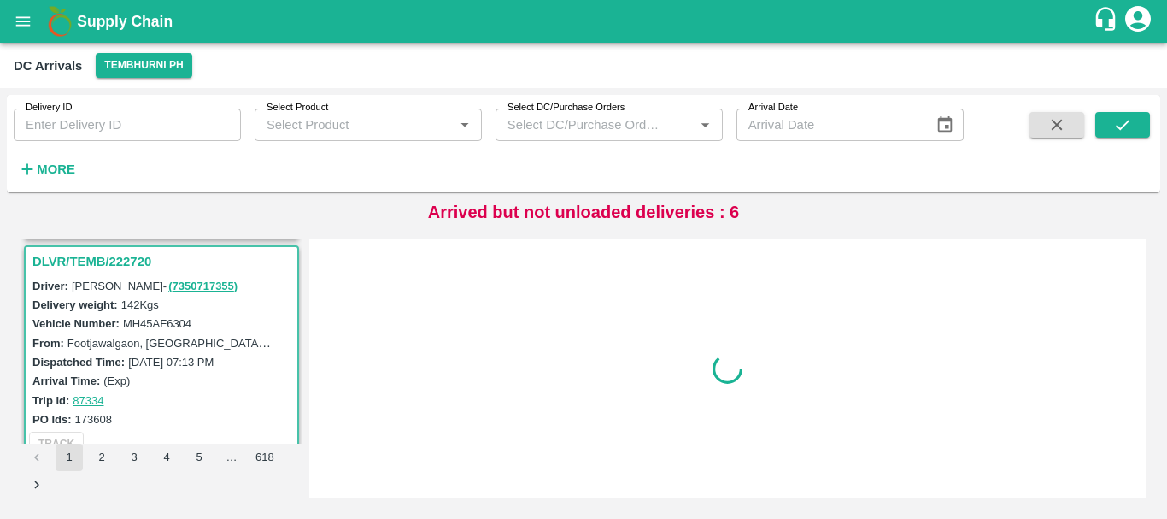
scroll to position [3802, 0]
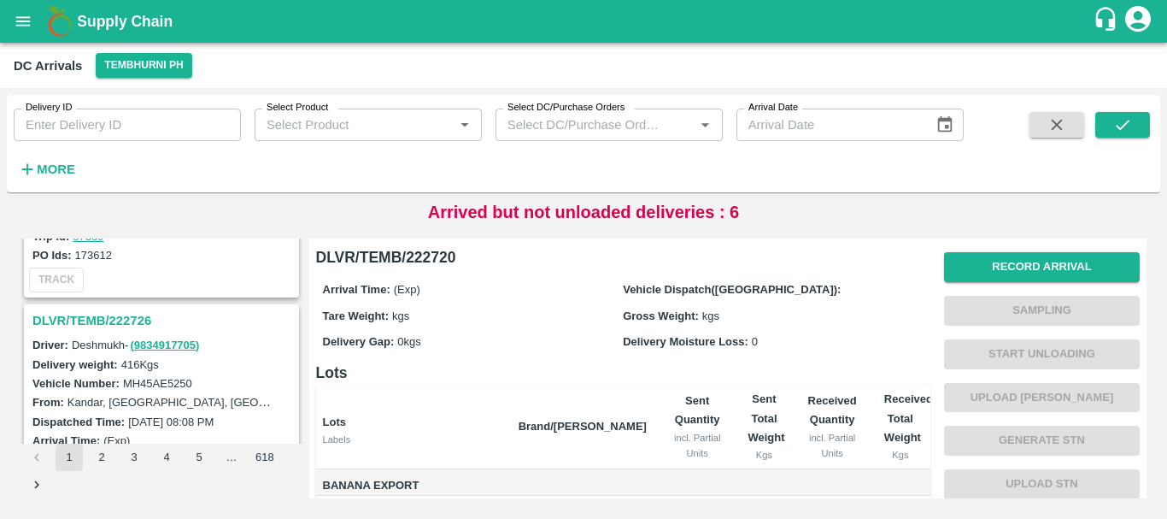
click at [120, 316] on h3 "DLVR/TEMB/222726" at bounding box center [163, 320] width 263 height 22
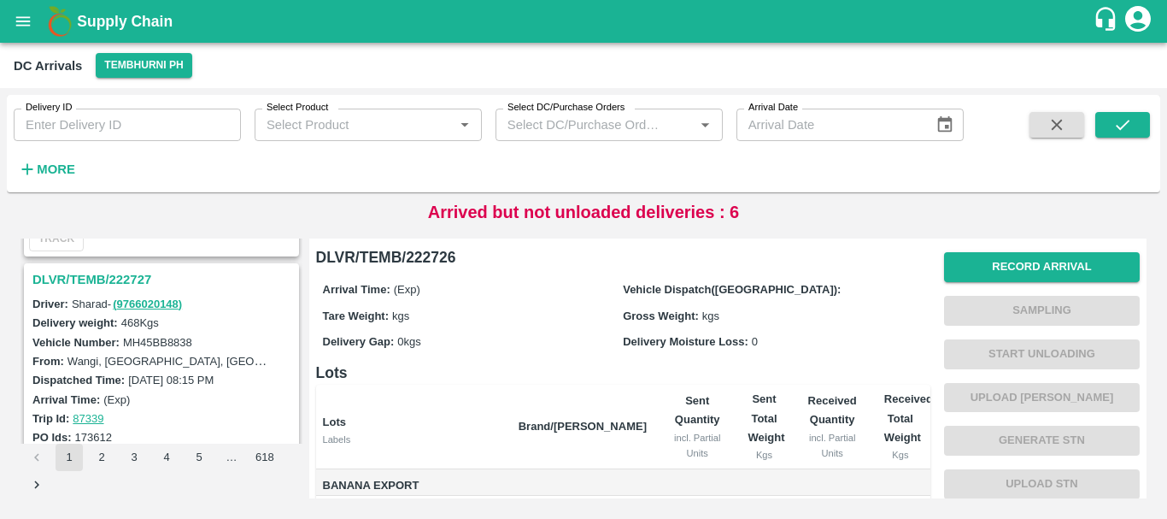
click at [116, 278] on h3 "DLVR/TEMB/222727" at bounding box center [163, 279] width 263 height 22
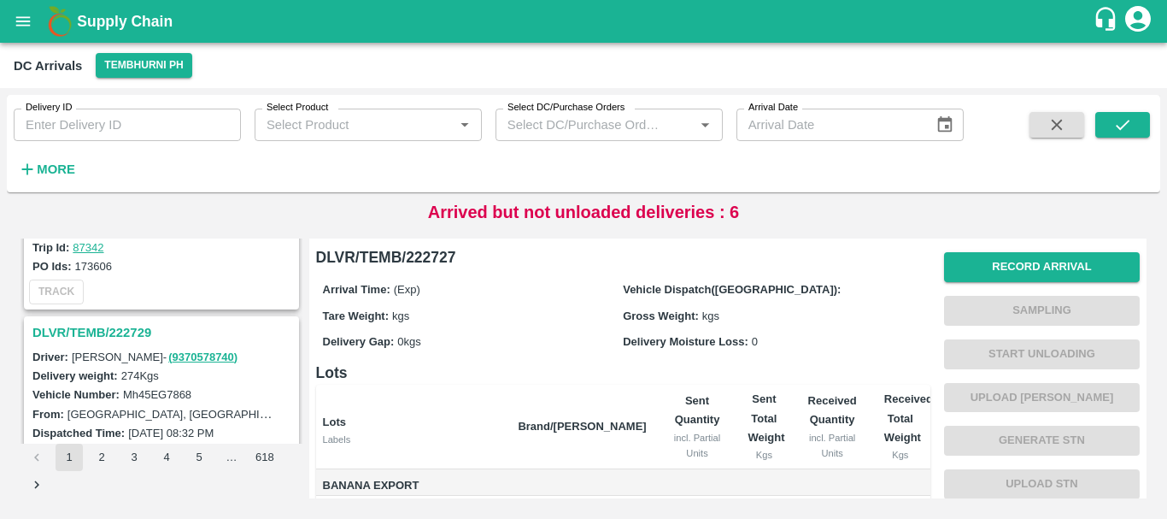
click at [110, 331] on h3 "DLVR/TEMB/222729" at bounding box center [163, 332] width 263 height 22
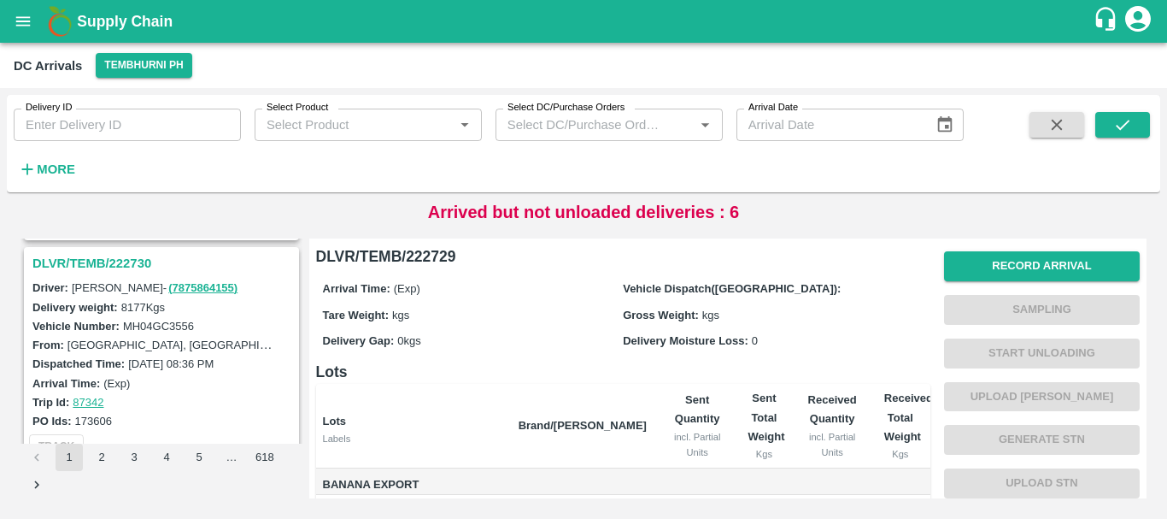
click at [118, 261] on h3 "DLVR/TEMB/222730" at bounding box center [163, 263] width 263 height 22
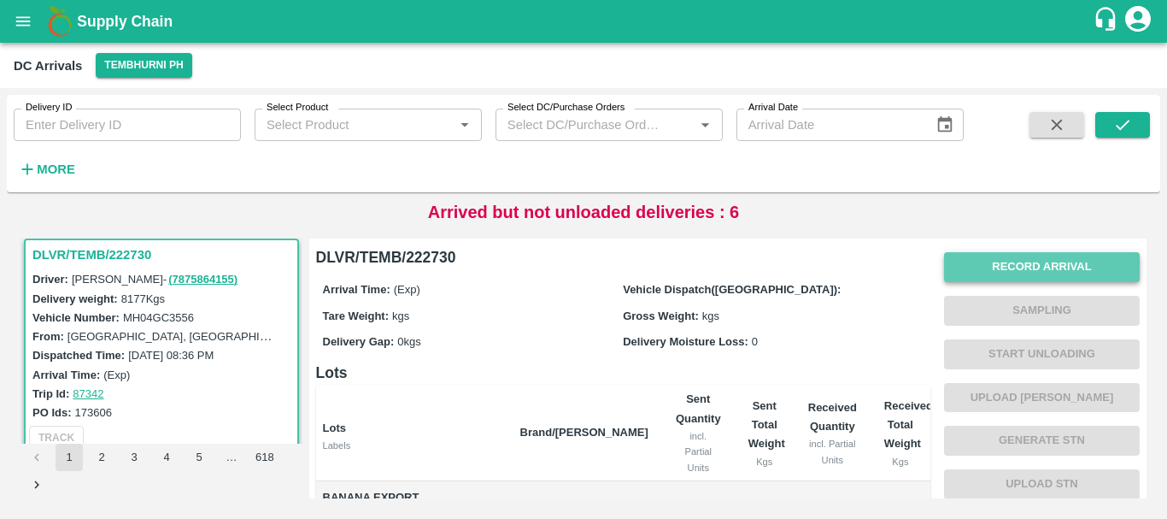
click at [1006, 260] on button "Record Arrival" at bounding box center [1042, 267] width 196 height 30
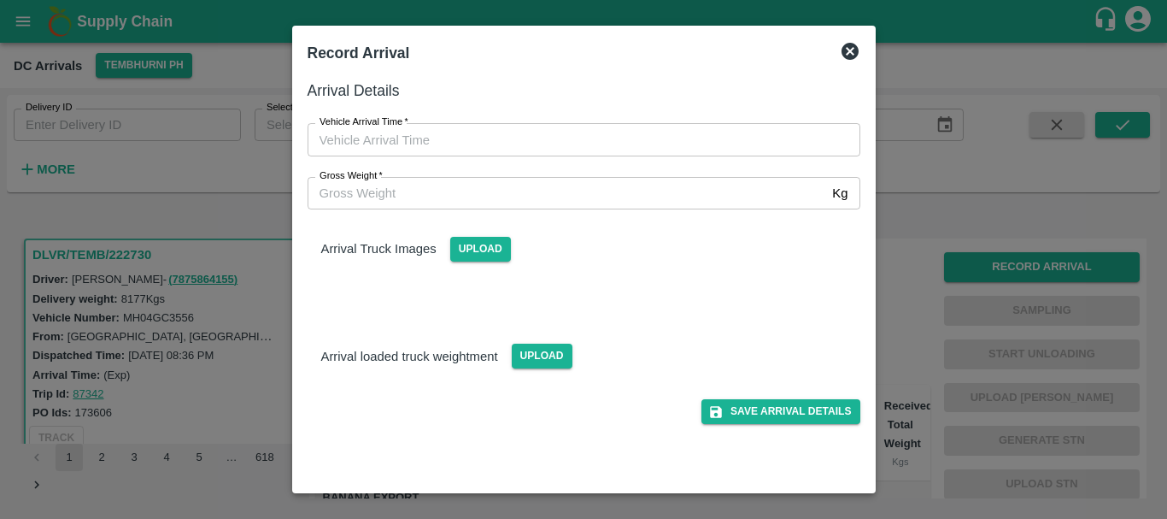
type input "DD/MM/YYYY hh:mm aa"
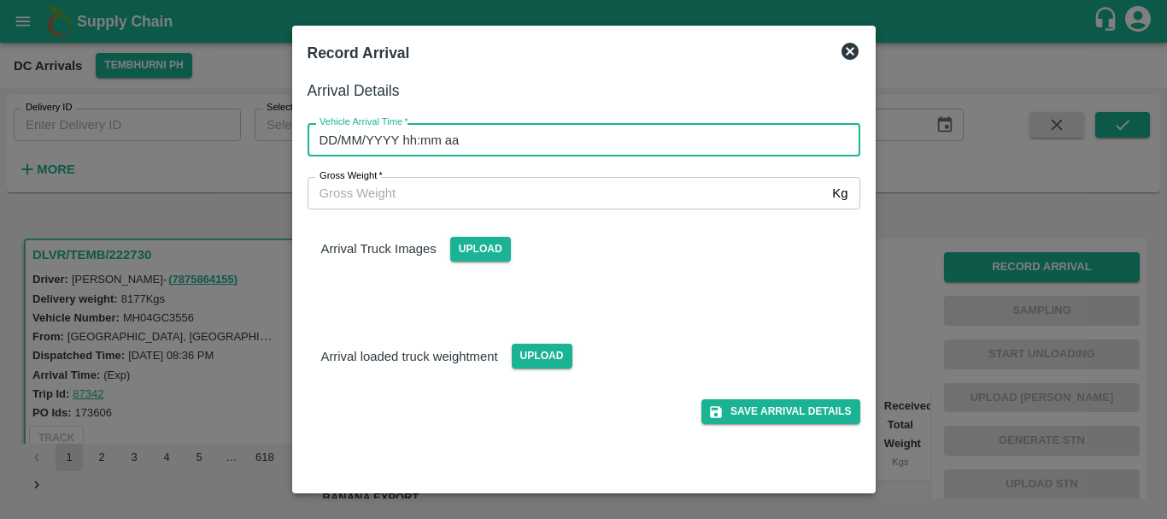
click at [595, 137] on input "DD/MM/YYYY hh:mm aa" at bounding box center [578, 139] width 541 height 32
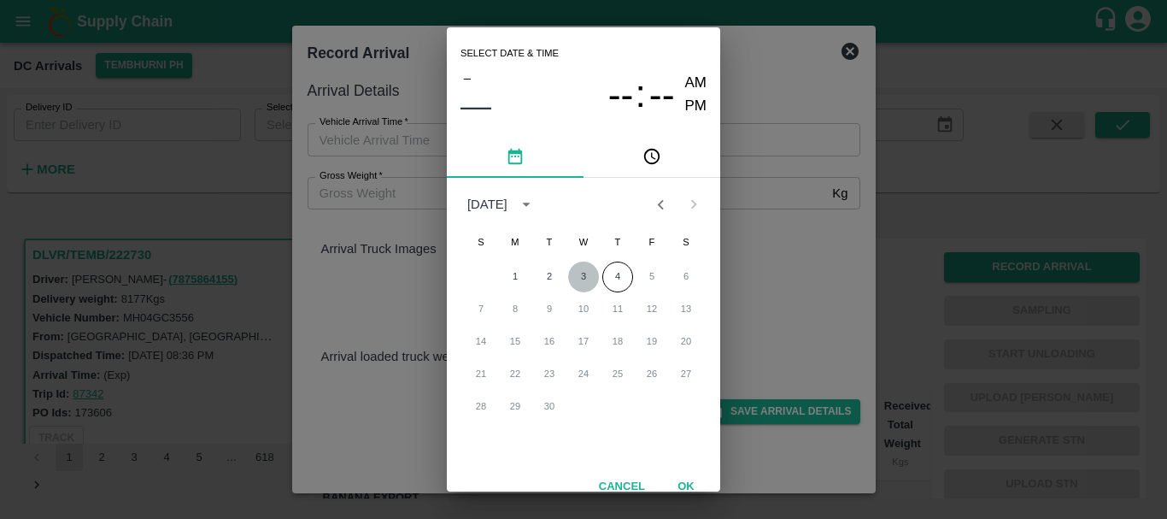
click at [577, 273] on button "3" at bounding box center [583, 276] width 31 height 31
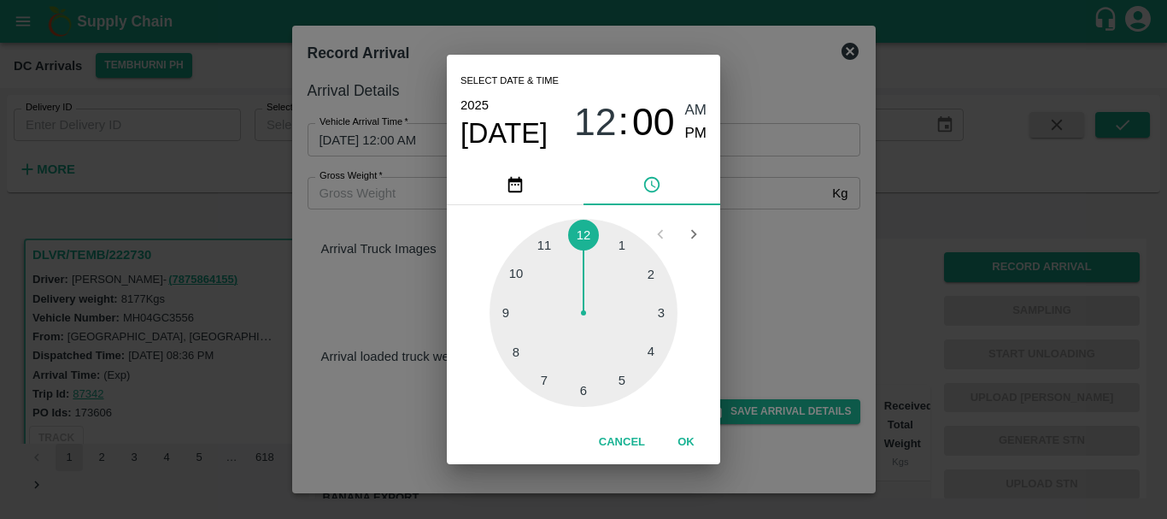
click at [519, 324] on div at bounding box center [584, 313] width 188 height 188
click at [649, 347] on div at bounding box center [584, 313] width 188 height 188
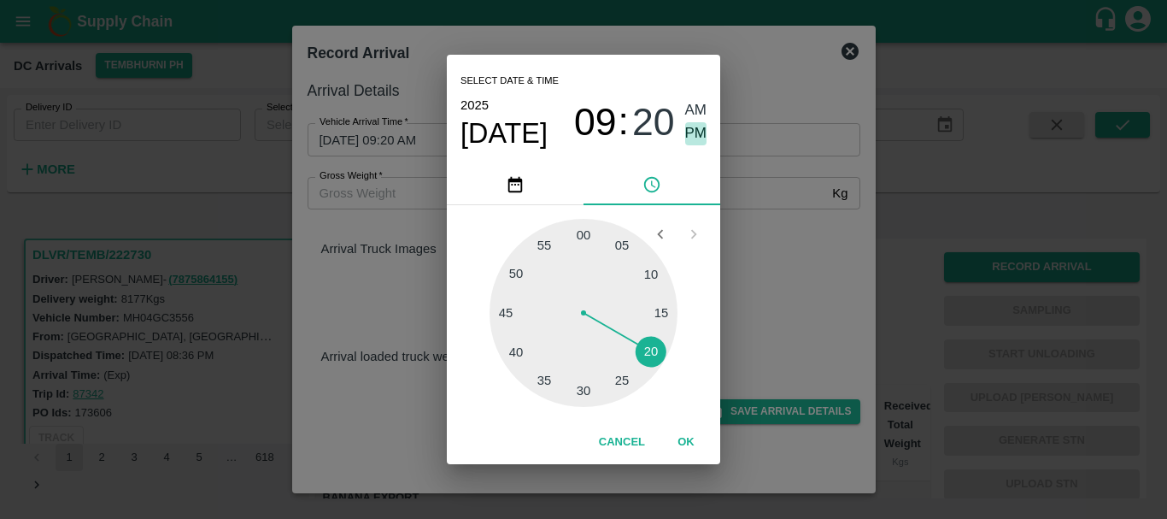
click at [698, 129] on span "PM" at bounding box center [696, 133] width 22 height 23
type input "03/09/2025 09:20 PM"
click at [804, 214] on div "Select date & time 2025 Sep 3 09 : 20 AM PM 05 10 15 20 25 30 35 40 45 50 55 00…" at bounding box center [583, 259] width 1167 height 519
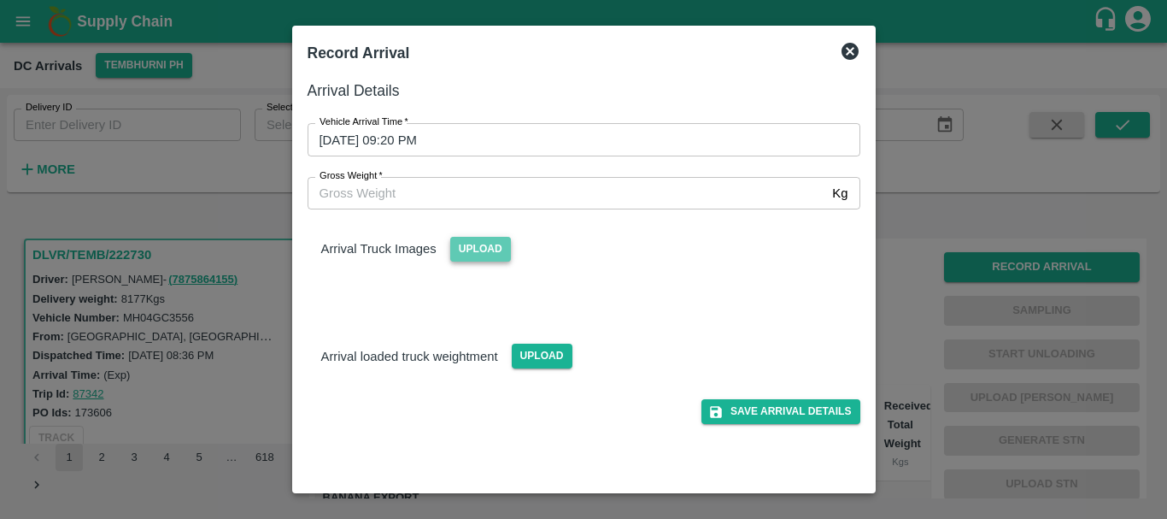
click at [480, 246] on span "Upload" at bounding box center [480, 249] width 61 height 25
click at [0, 0] on input "Upload" at bounding box center [0, 0] width 0 height 0
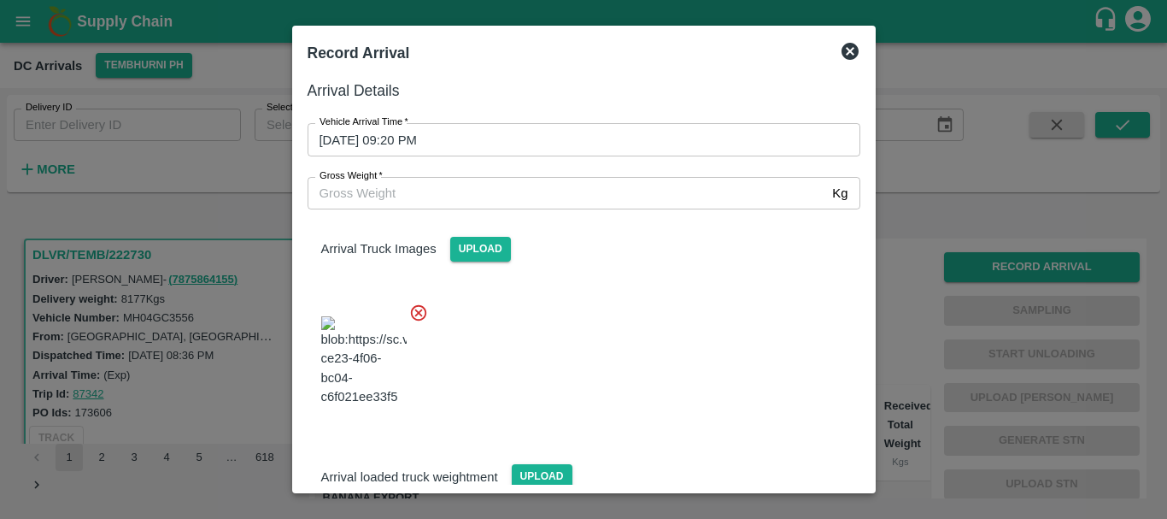
scroll to position [41, 0]
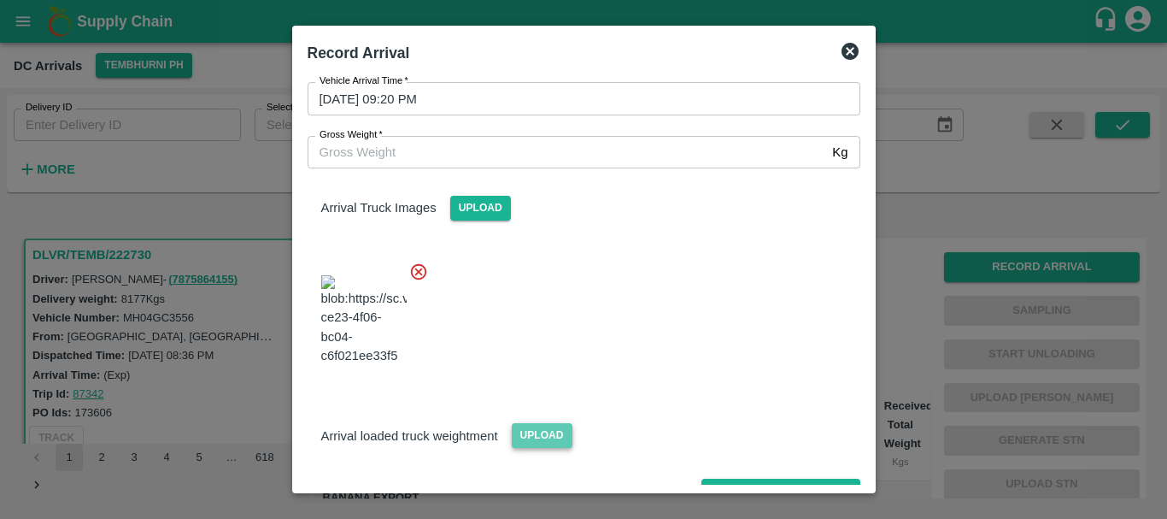
click at [527, 423] on span "Upload" at bounding box center [542, 435] width 61 height 25
click at [0, 0] on input "Upload" at bounding box center [0, 0] width 0 height 0
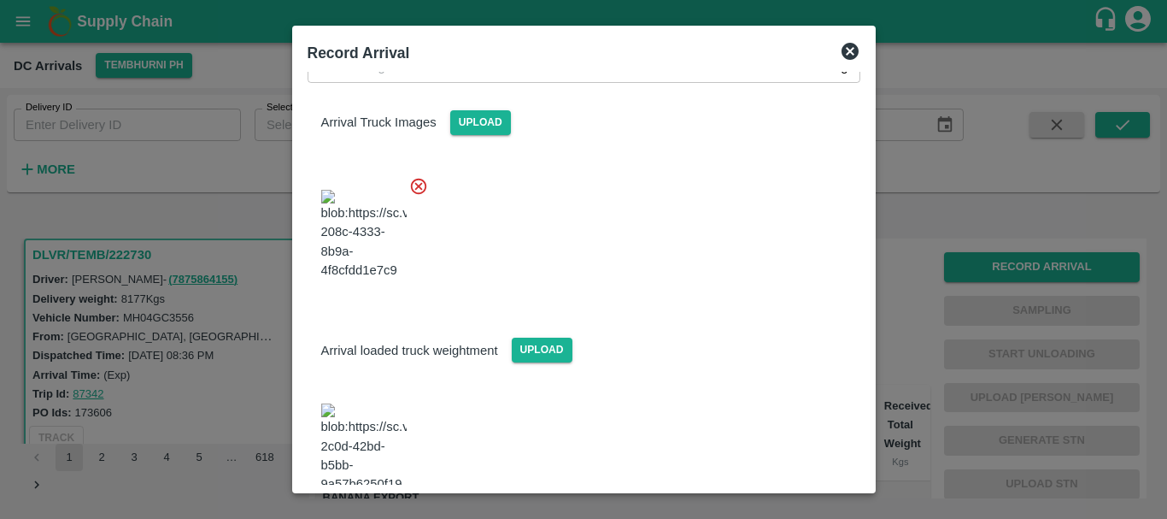
click at [390, 403] on img at bounding box center [363, 448] width 85 height 90
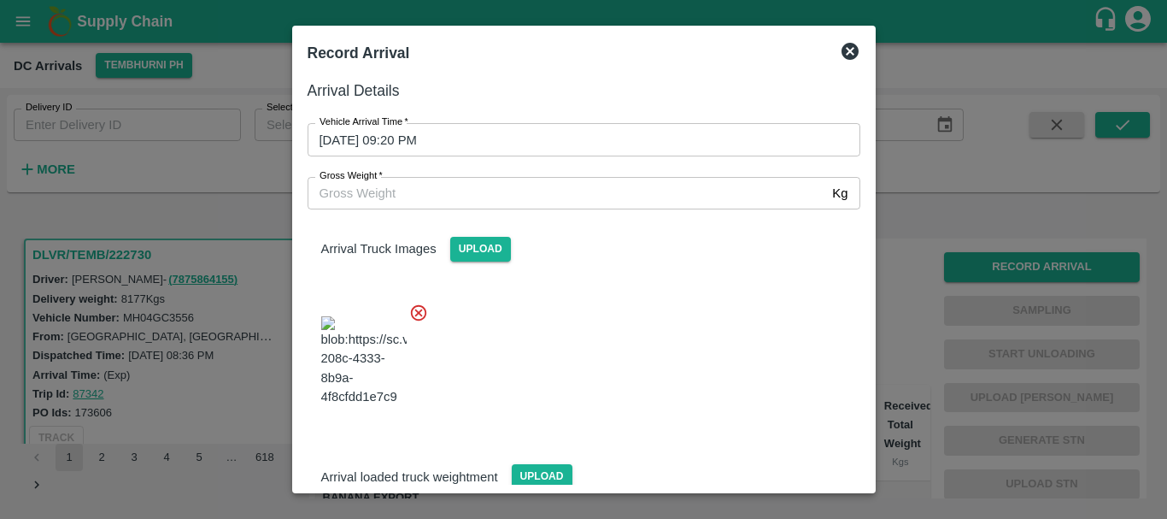
click at [467, 185] on input "Gross Weight   *" at bounding box center [567, 193] width 519 height 32
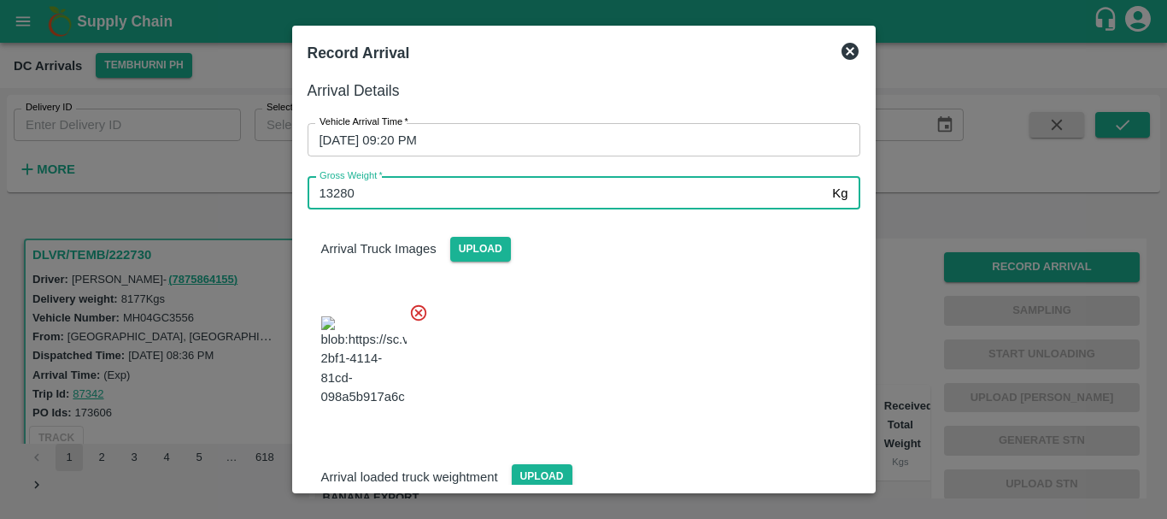
type input "13280"
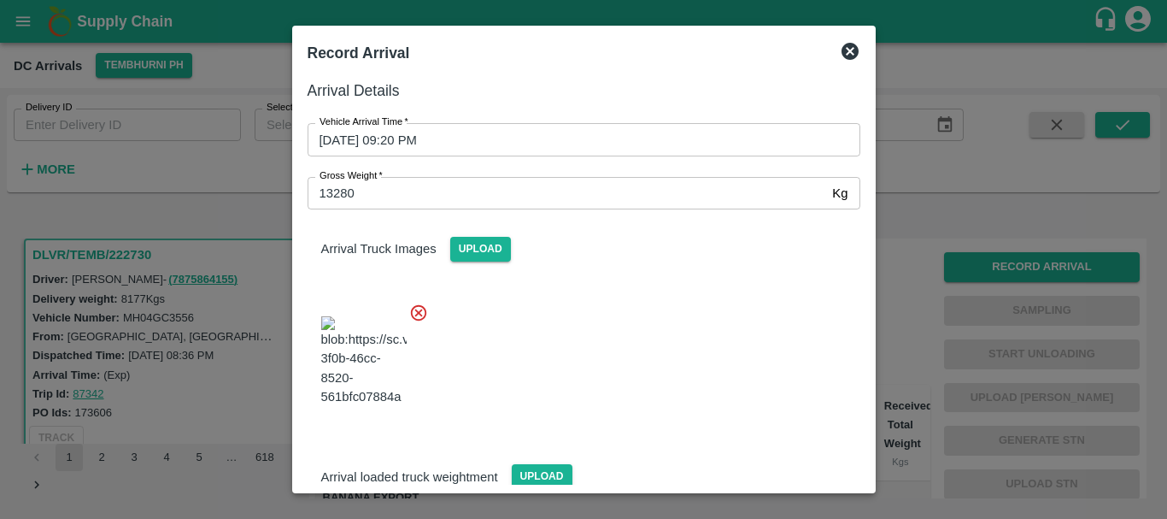
click at [598, 395] on div at bounding box center [577, 356] width 566 height 134
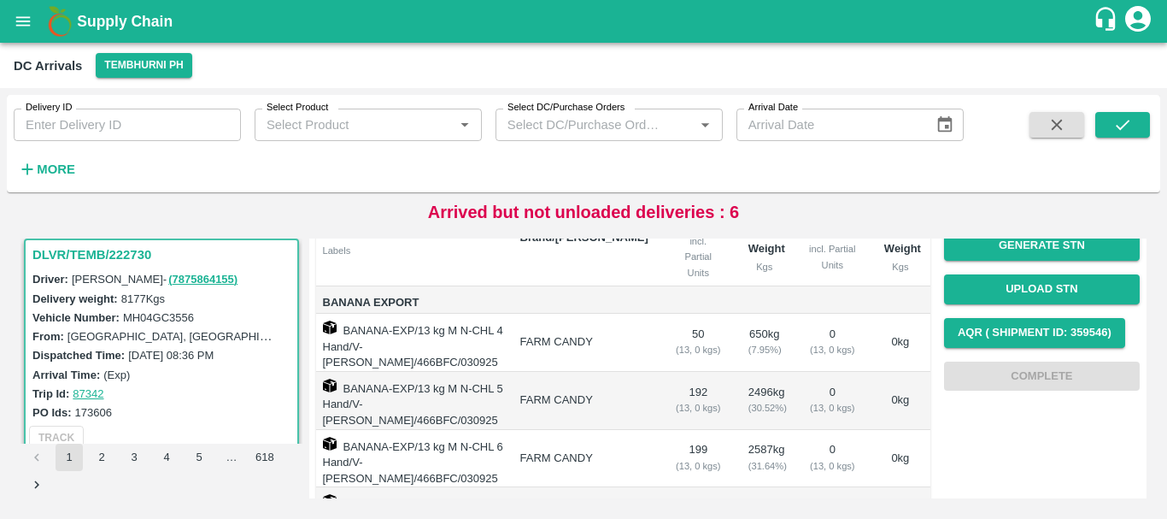
scroll to position [0, 0]
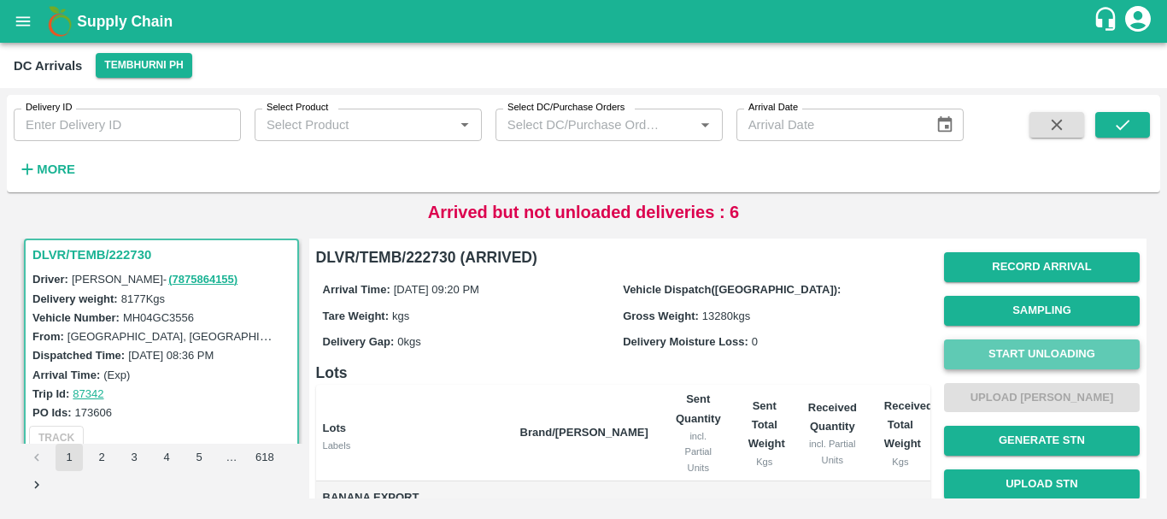
click at [966, 343] on button "Start Unloading" at bounding box center [1042, 354] width 196 height 30
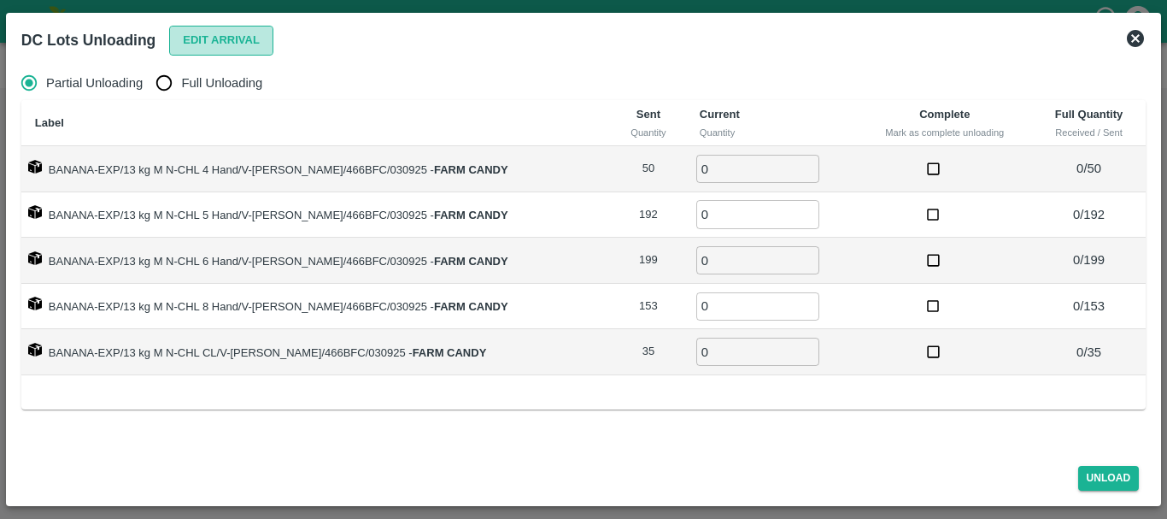
click at [201, 44] on button "Edit Arrival" at bounding box center [221, 41] width 104 height 30
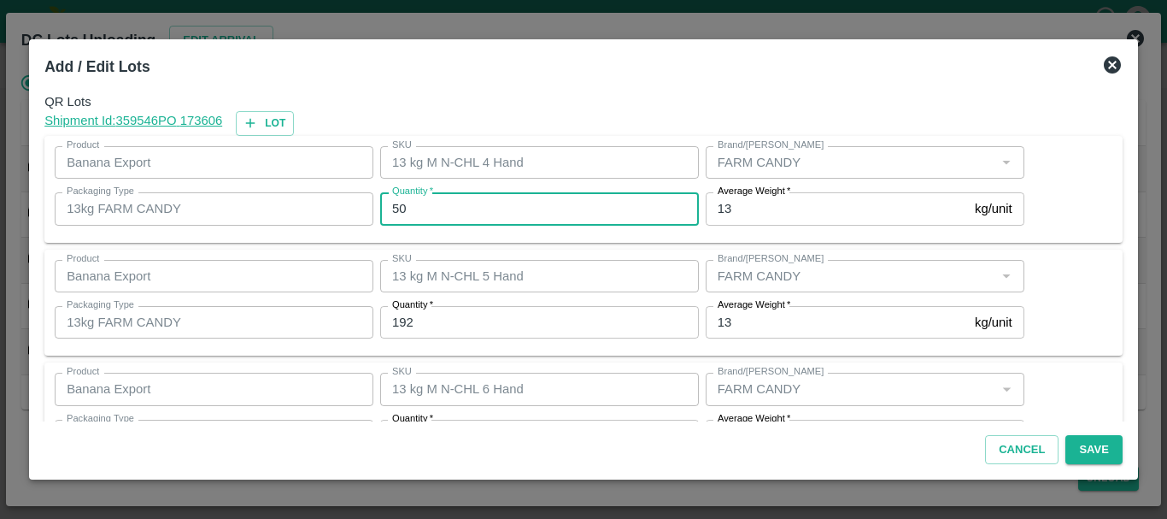
click at [538, 209] on input "50" at bounding box center [539, 208] width 319 height 32
type input "5"
type input "52"
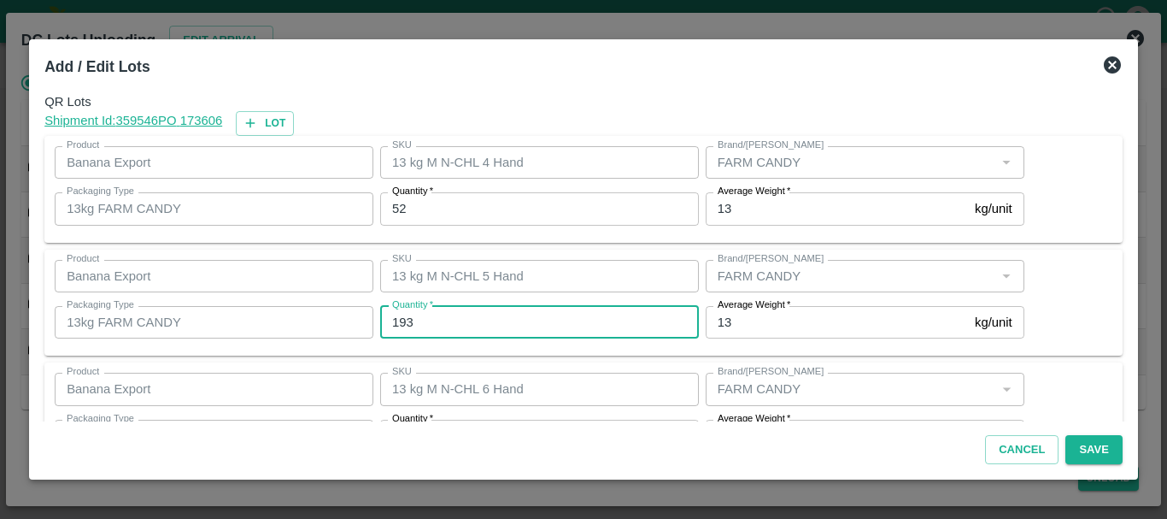
type input "193"
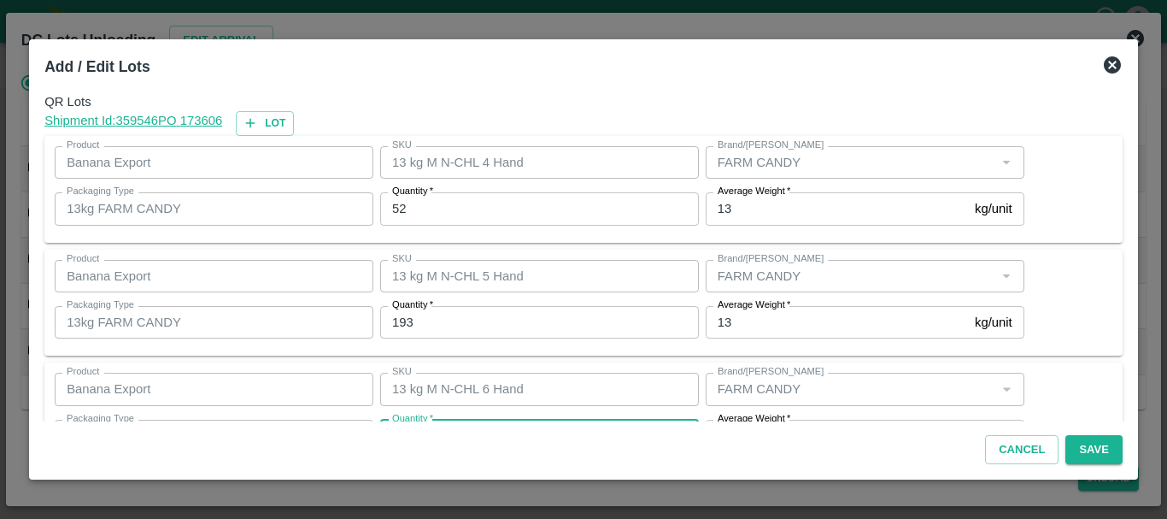
scroll to position [31, 0]
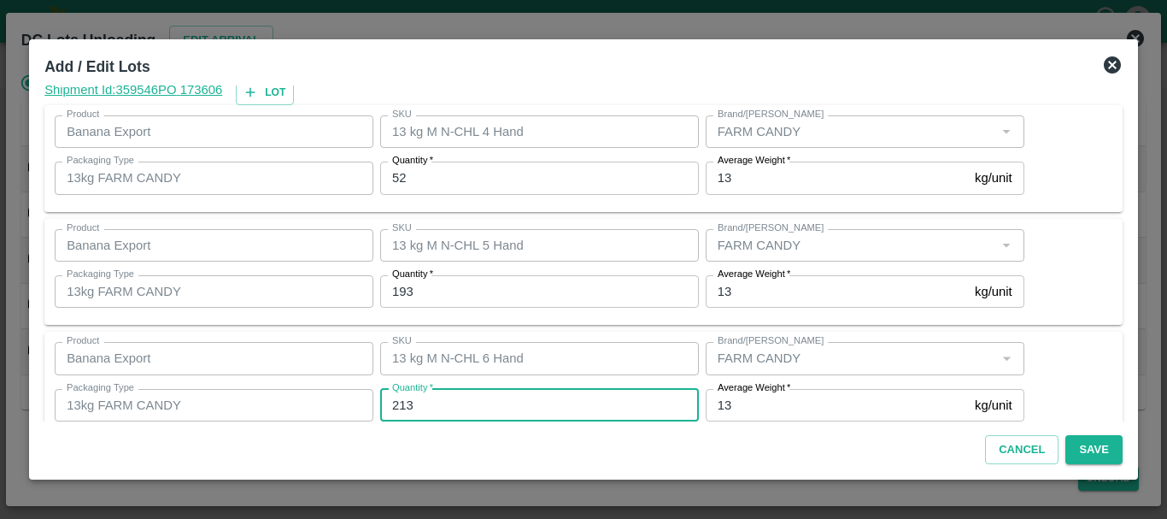
type input "213"
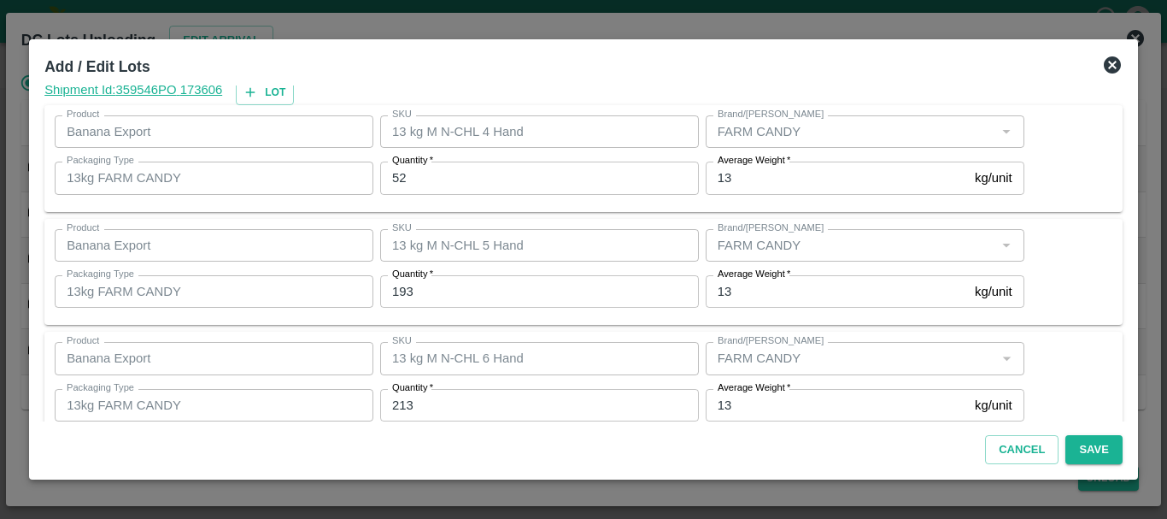
scroll to position [289, 0]
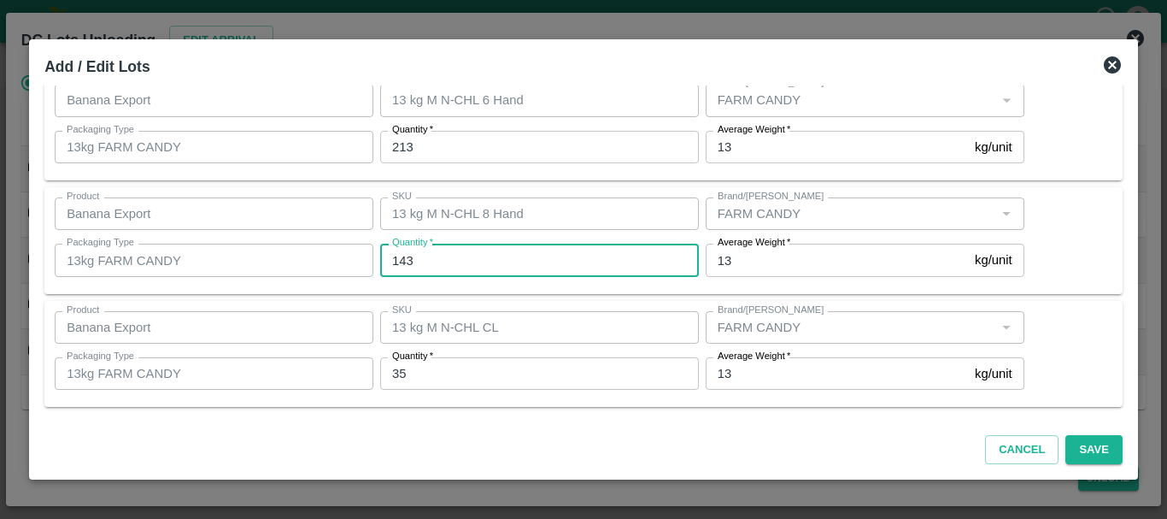
type input "143"
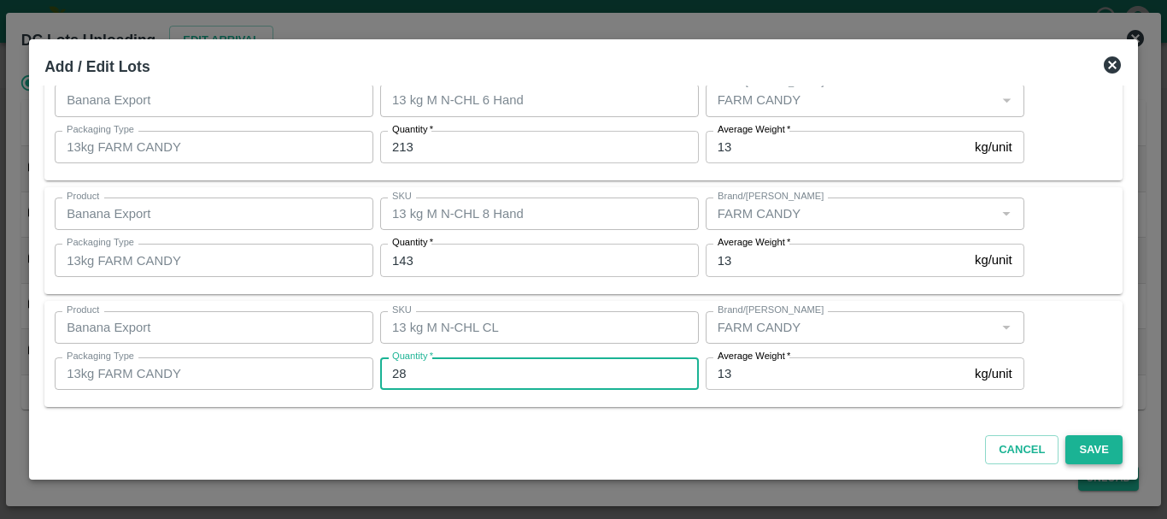
type input "28"
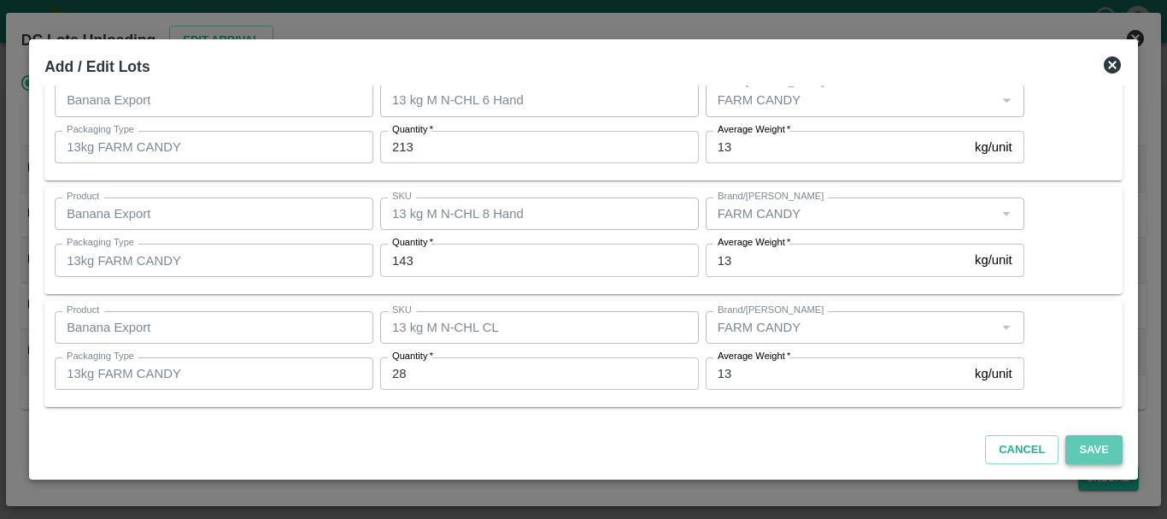
click at [1111, 454] on button "Save" at bounding box center [1093, 450] width 56 height 30
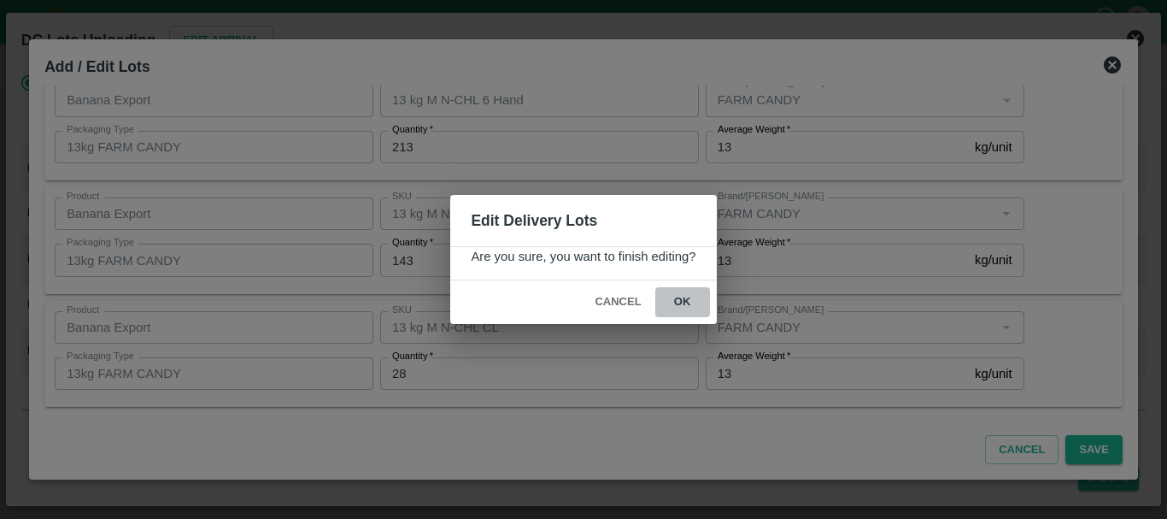
click at [696, 307] on button "ok" at bounding box center [682, 302] width 55 height 30
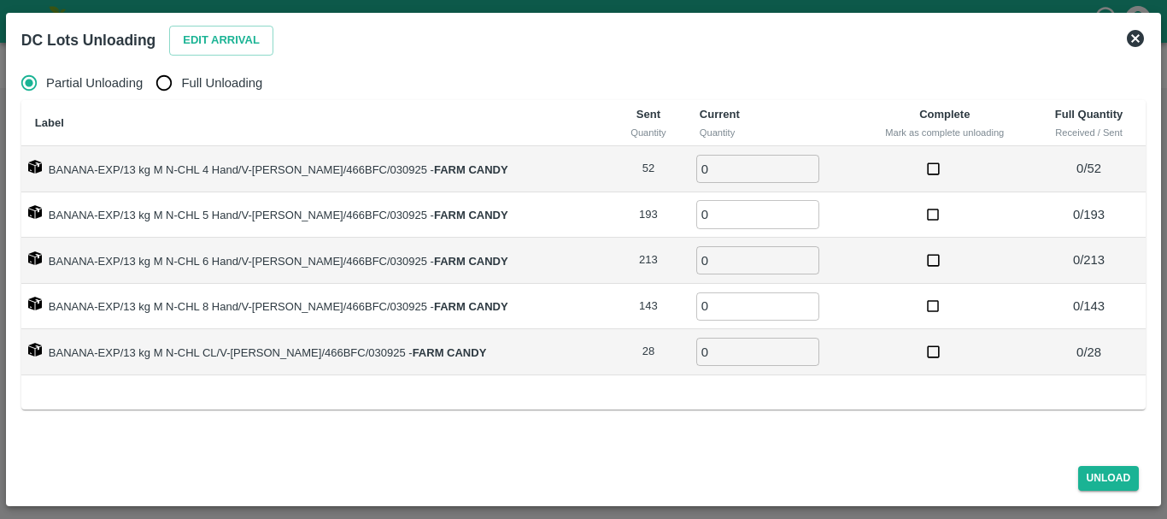
click at [190, 76] on span "Full Unloading" at bounding box center [221, 82] width 81 height 19
click at [181, 76] on input "Full Unloading" at bounding box center [164, 83] width 34 height 34
radio input "true"
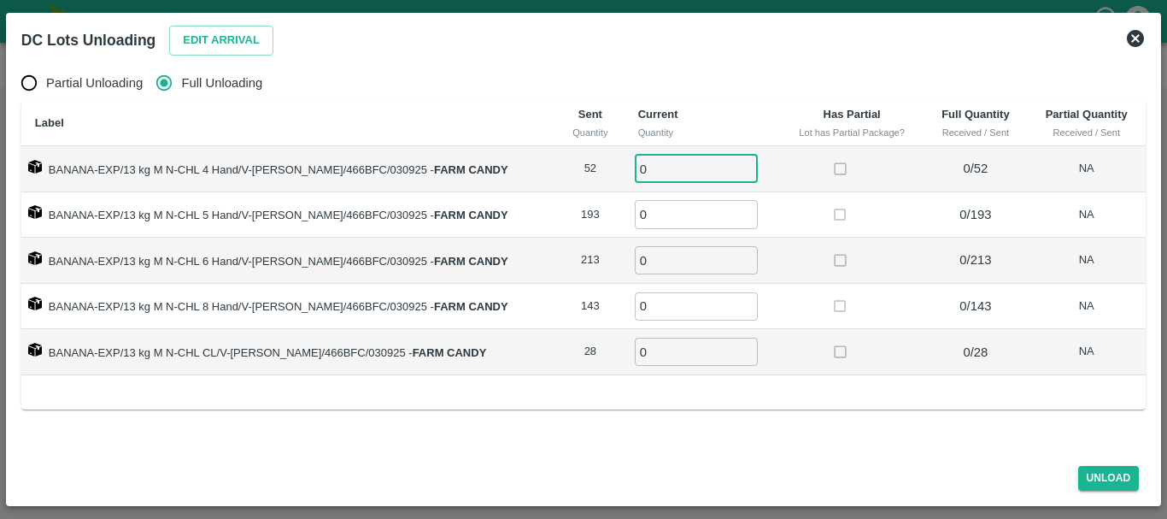
click at [664, 162] on input "0" at bounding box center [696, 169] width 123 height 28
type input "052"
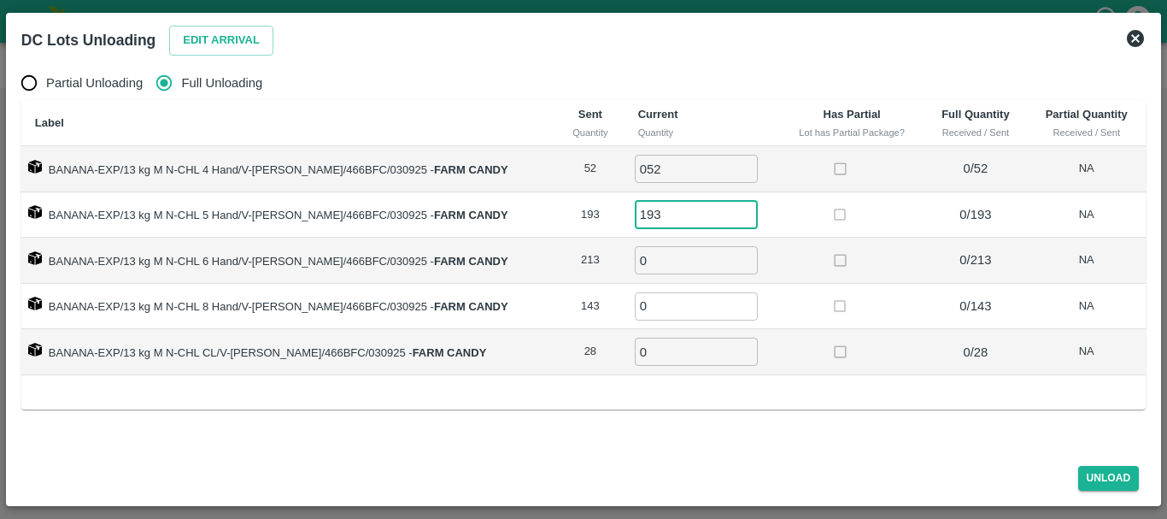
type input "193"
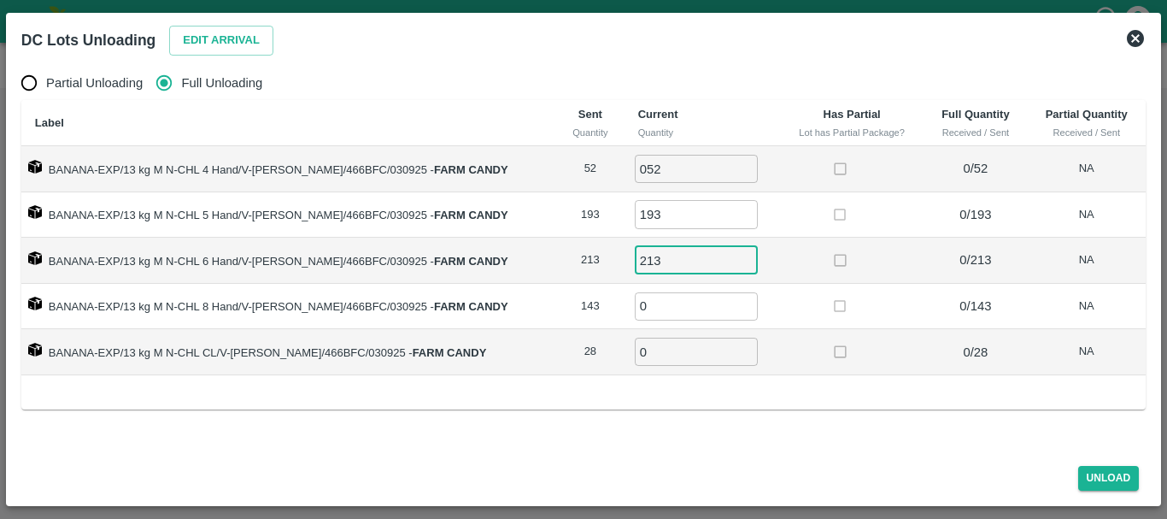
type input "213"
type input "143"
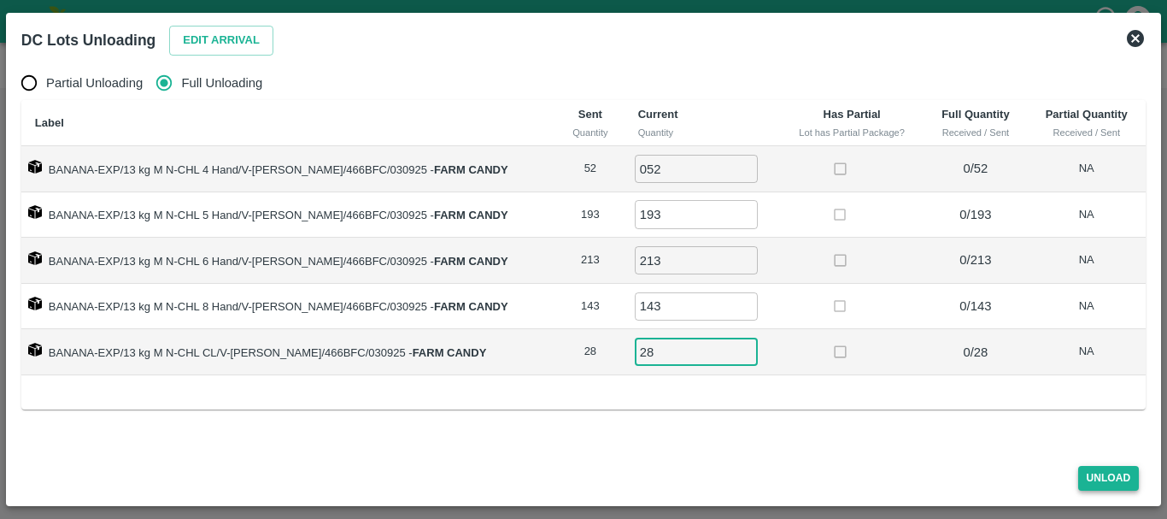
type input "28"
click at [1084, 471] on button "Unload" at bounding box center [1109, 478] width 62 height 25
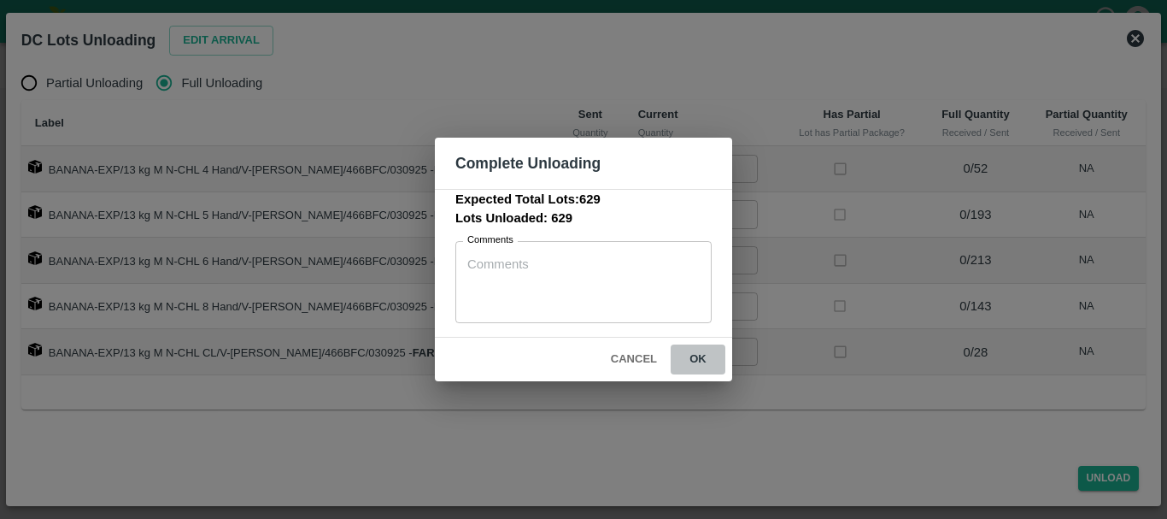
click at [708, 361] on button "ok" at bounding box center [698, 359] width 55 height 30
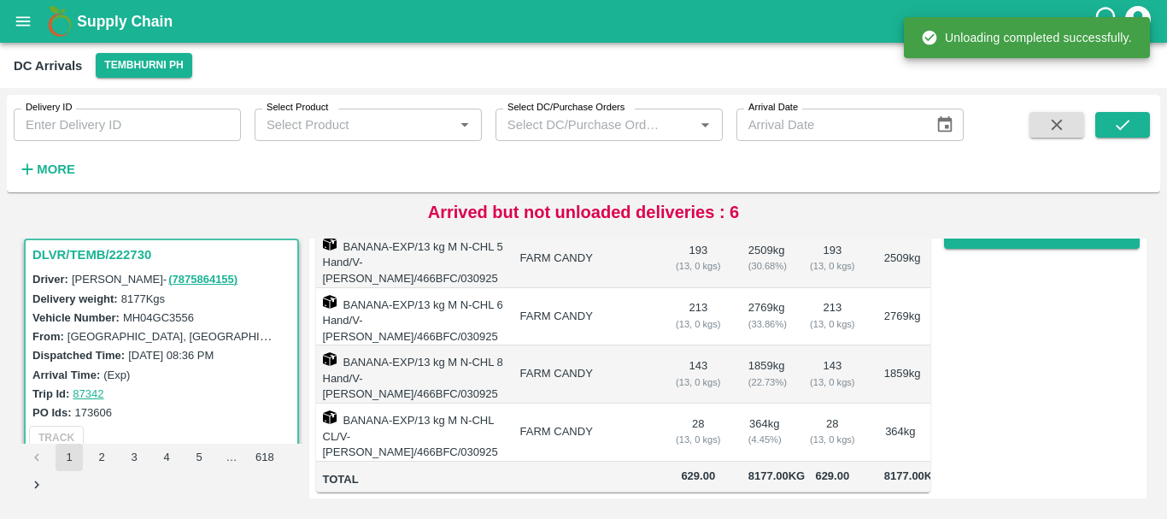
scroll to position [0, 0]
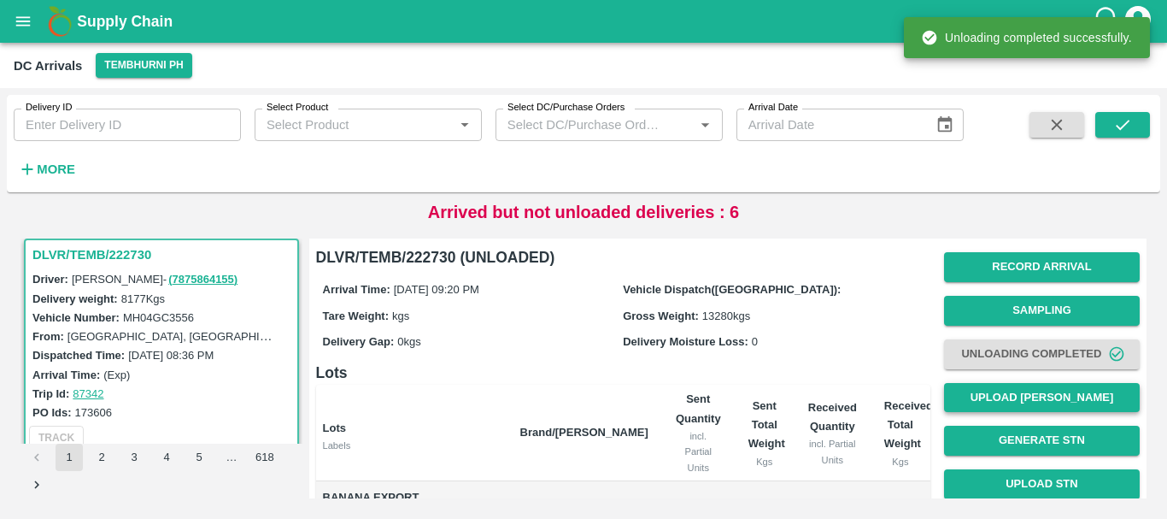
click at [1017, 396] on button "Upload [PERSON_NAME]" at bounding box center [1042, 398] width 196 height 30
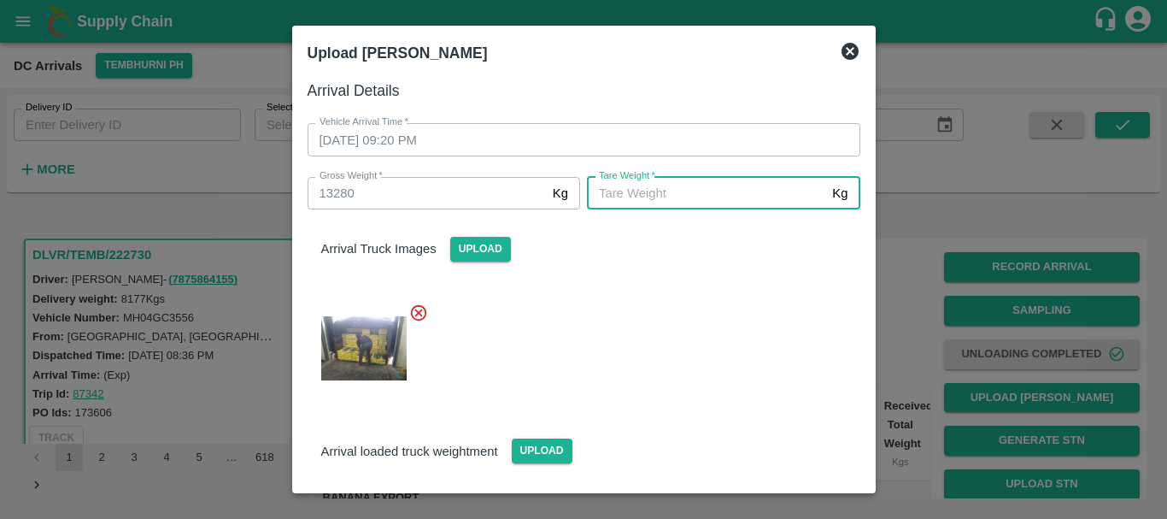
click at [710, 198] on input "Tare Weight   *" at bounding box center [706, 193] width 238 height 32
type input "4410"
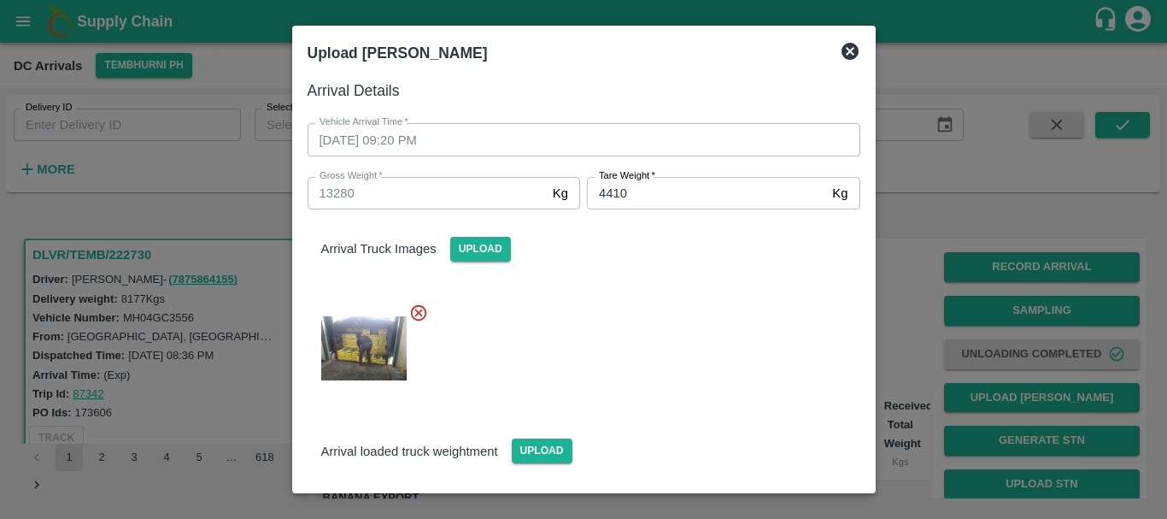
click at [685, 351] on div at bounding box center [577, 343] width 566 height 108
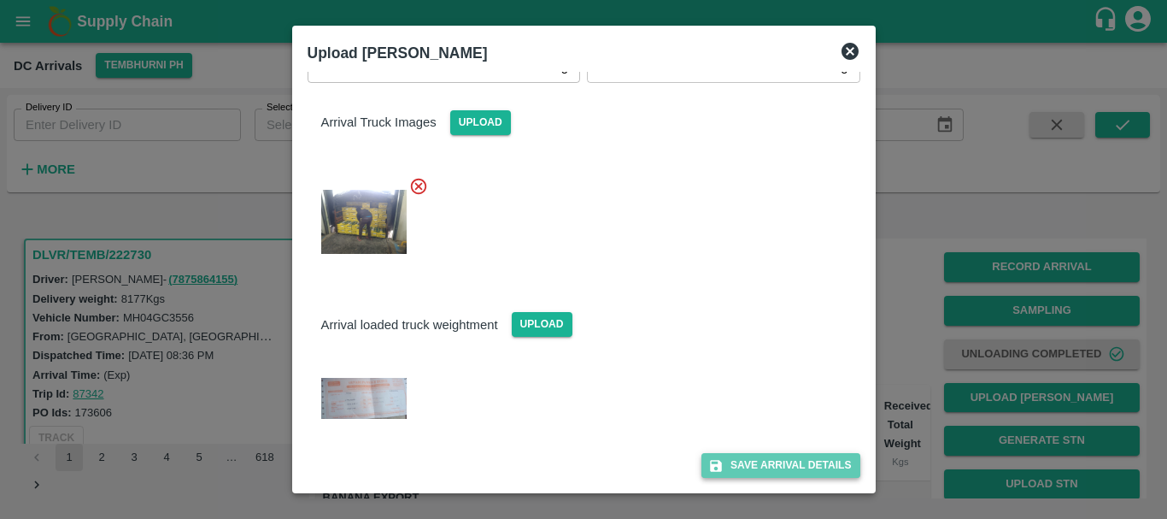
click at [749, 460] on button "Save Arrival Details" at bounding box center [780, 465] width 158 height 25
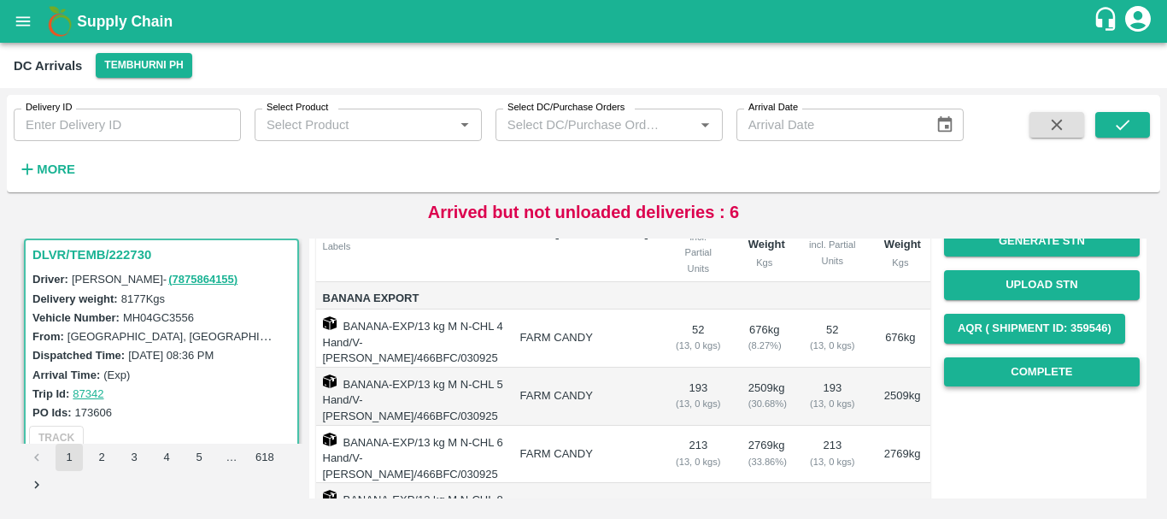
scroll to position [200, 0]
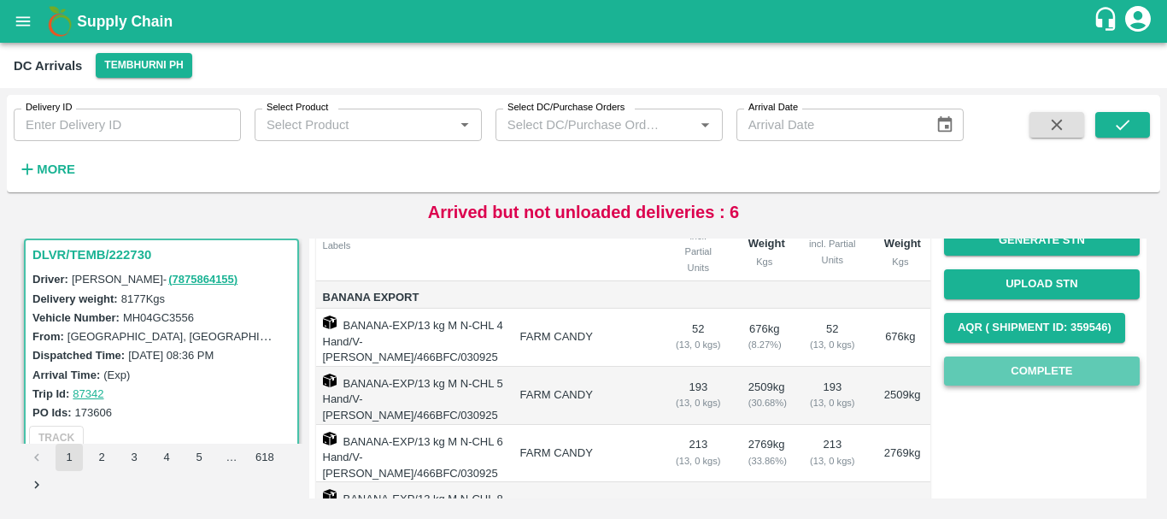
click at [984, 378] on button "Complete" at bounding box center [1042, 371] width 196 height 30
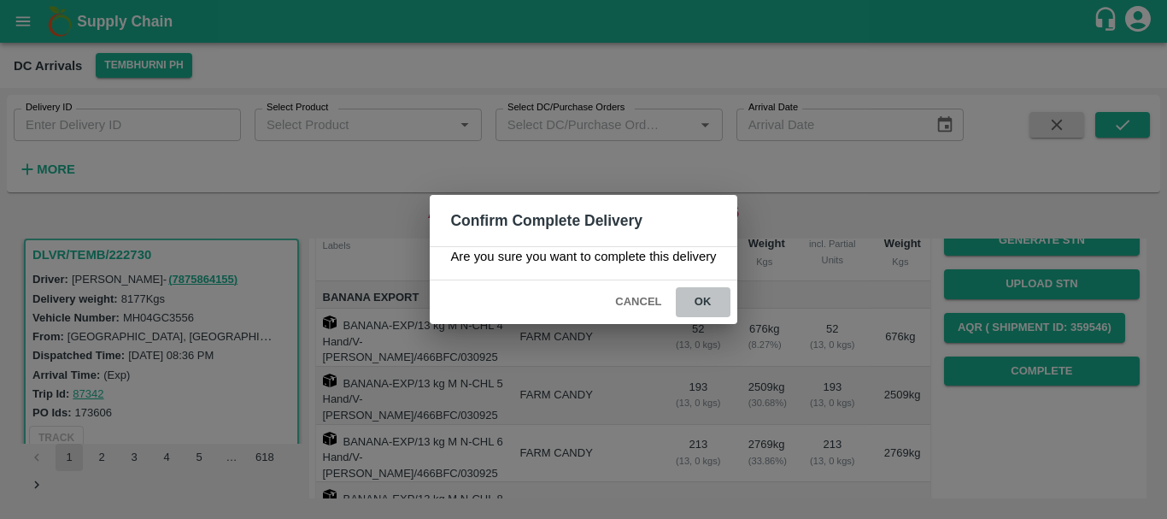
click at [702, 302] on button "ok" at bounding box center [703, 302] width 55 height 30
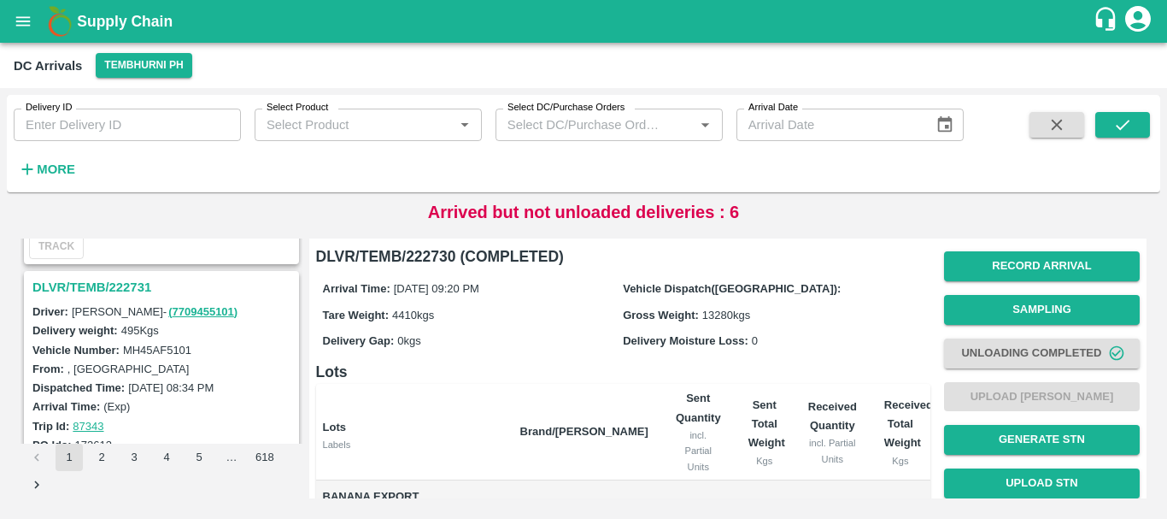
scroll to position [2653, 0]
click at [124, 286] on h3 "DLVR/TEMB/222731" at bounding box center [163, 288] width 263 height 22
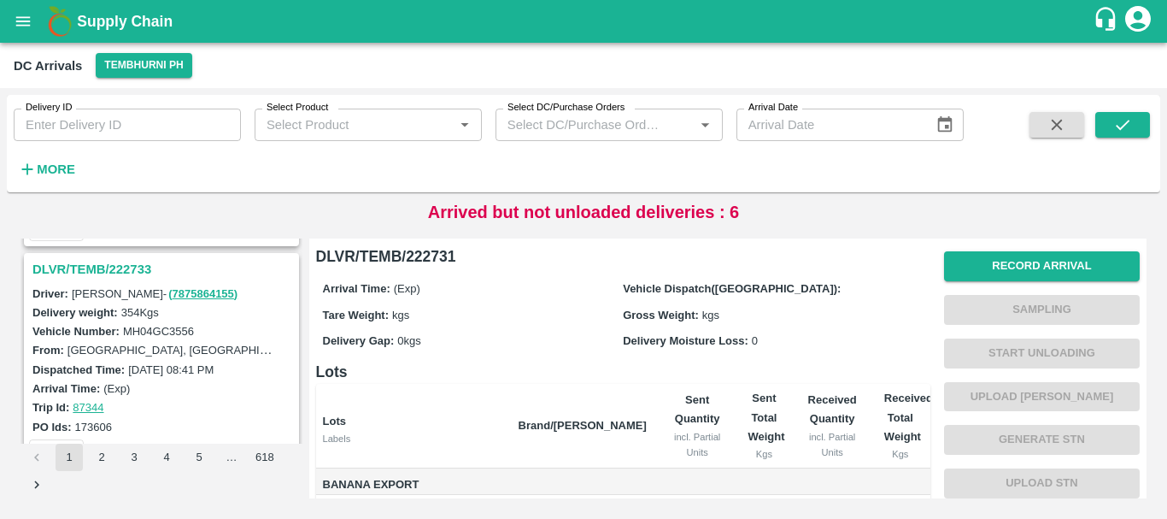
scroll to position [2447, 0]
click at [104, 273] on h3 "DLVR/TEMB/222733" at bounding box center [163, 272] width 263 height 22
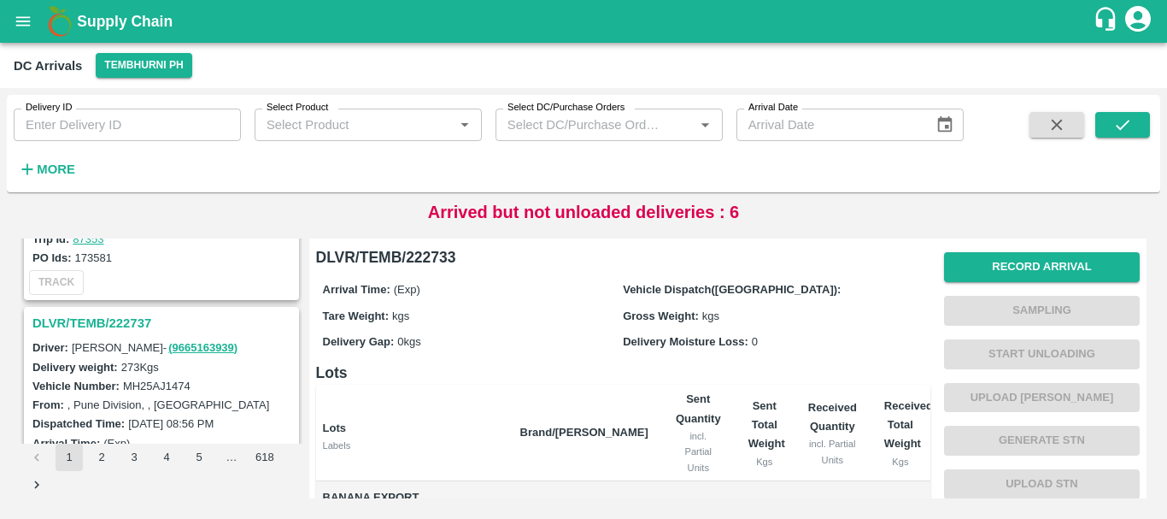
click at [130, 316] on h3 "DLVR/TEMB/222737" at bounding box center [163, 323] width 263 height 22
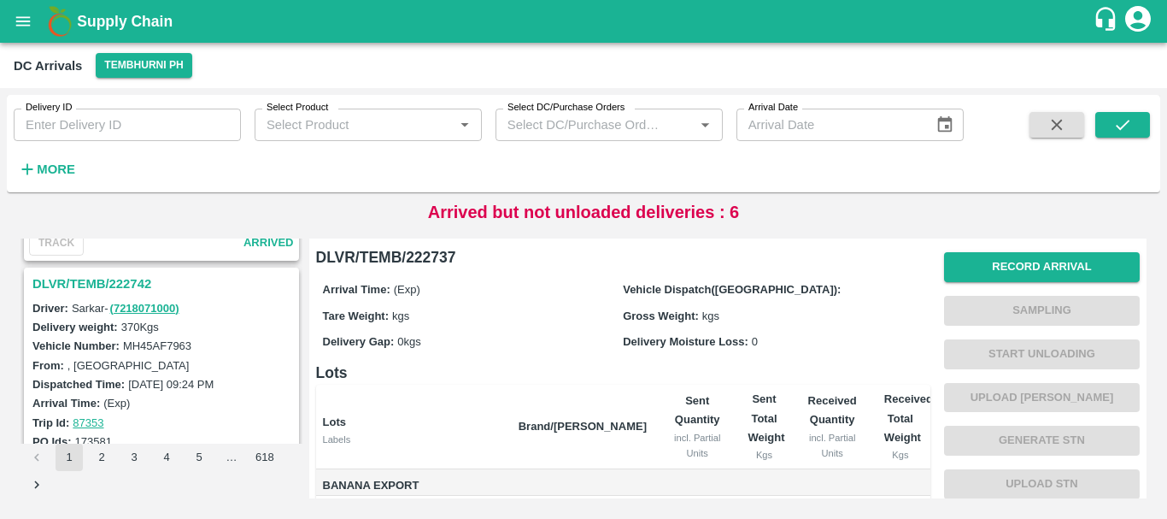
click at [95, 285] on h3 "DLVR/TEMB/222742" at bounding box center [163, 284] width 263 height 22
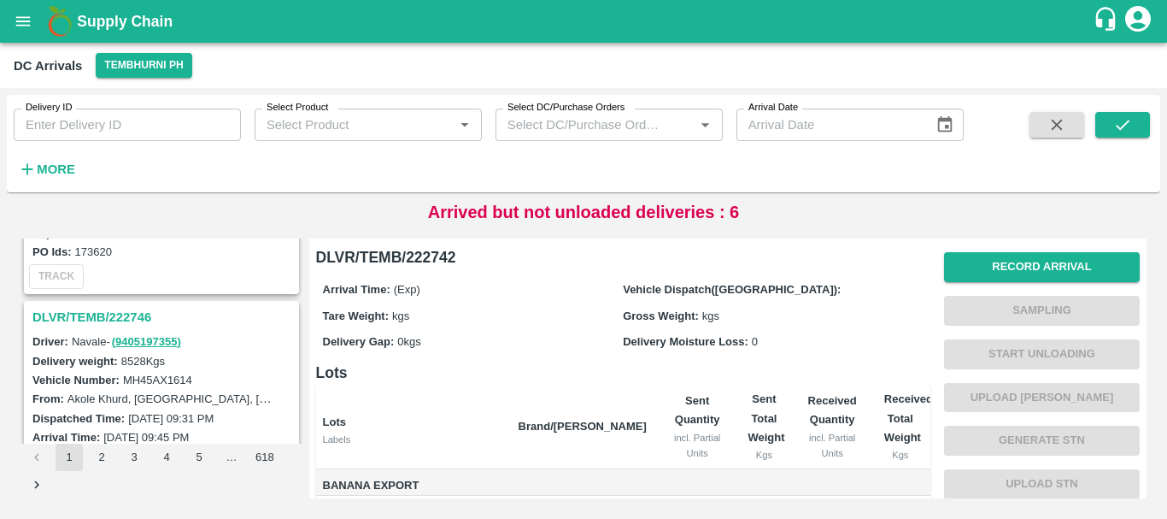
click at [96, 313] on h3 "DLVR/TEMB/222746" at bounding box center [163, 317] width 263 height 22
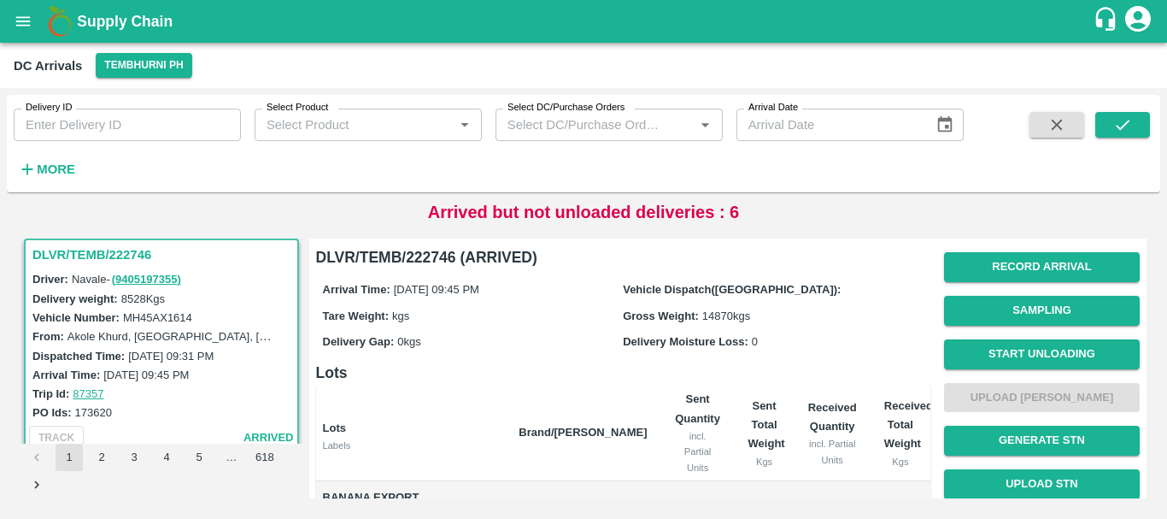
scroll to position [338, 0]
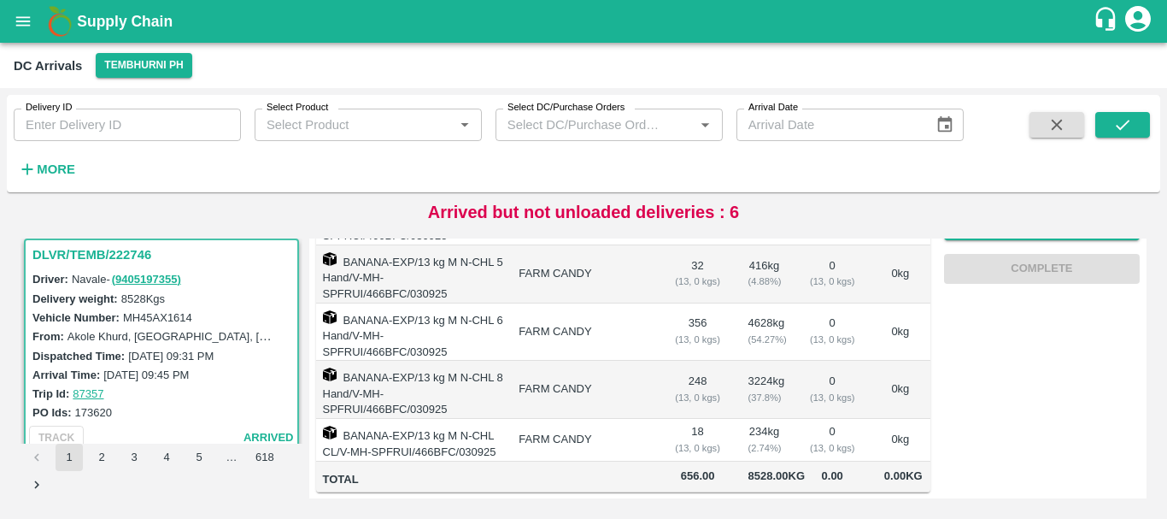
click at [633, 361] on td "FARM CANDY" at bounding box center [582, 390] width 155 height 58
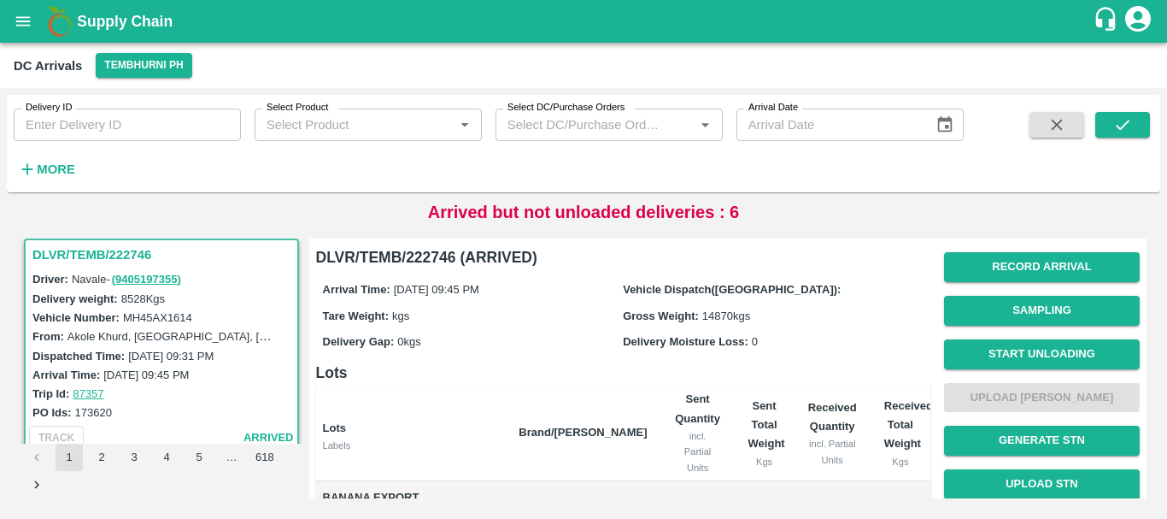
click at [584, 366] on h6 "Lots" at bounding box center [623, 373] width 614 height 24
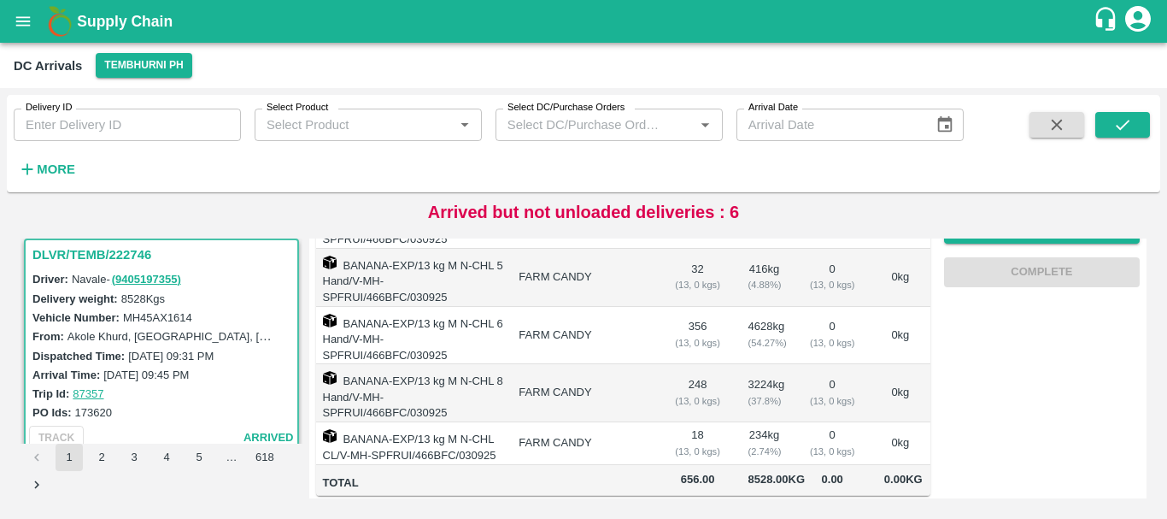
scroll to position [338, 0]
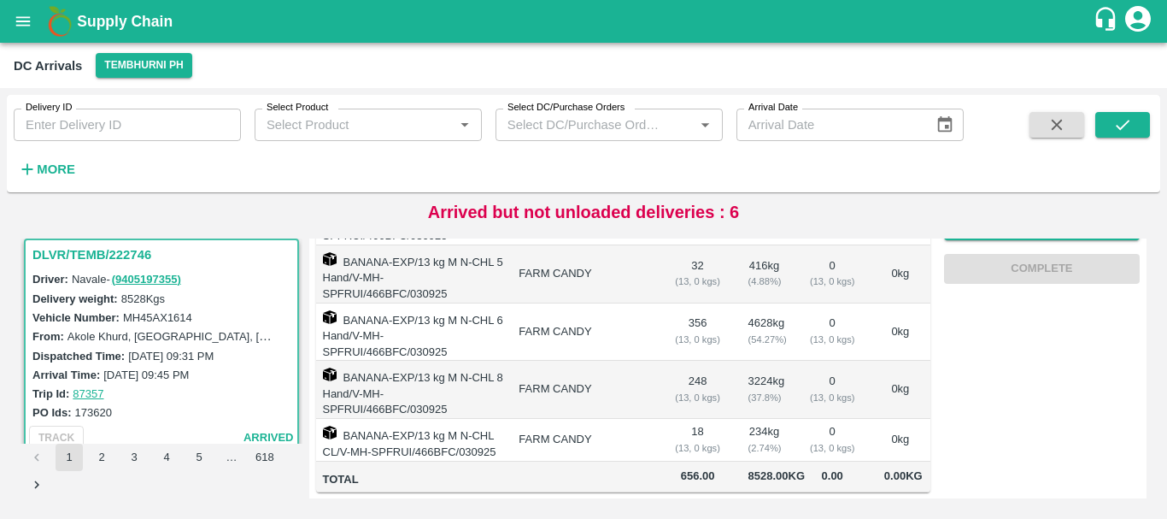
click at [578, 309] on td "FARM CANDY" at bounding box center [582, 332] width 155 height 58
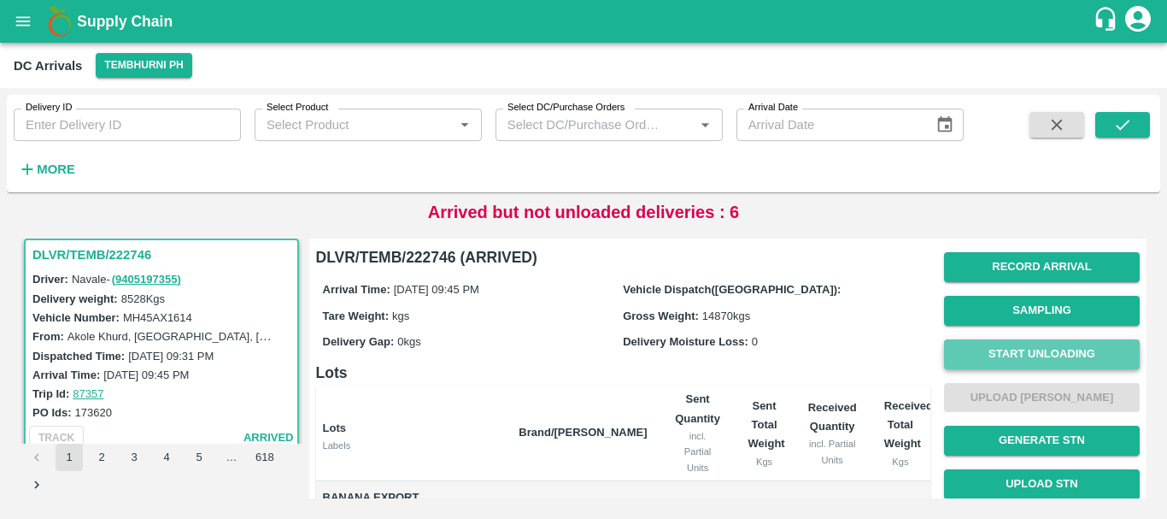
click at [974, 348] on button "Start Unloading" at bounding box center [1042, 354] width 196 height 30
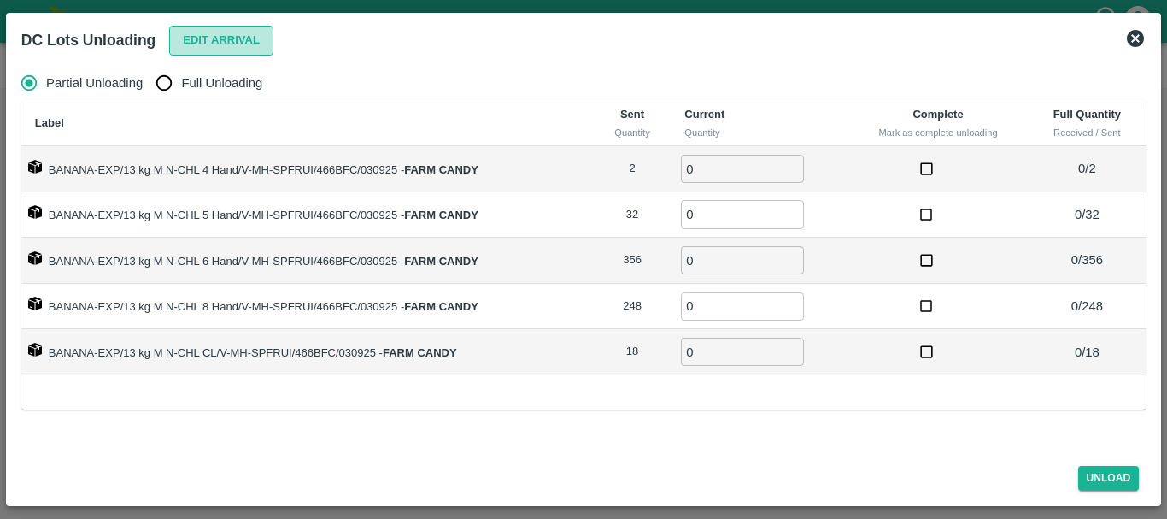
click at [214, 28] on button "Edit Arrival" at bounding box center [221, 41] width 104 height 30
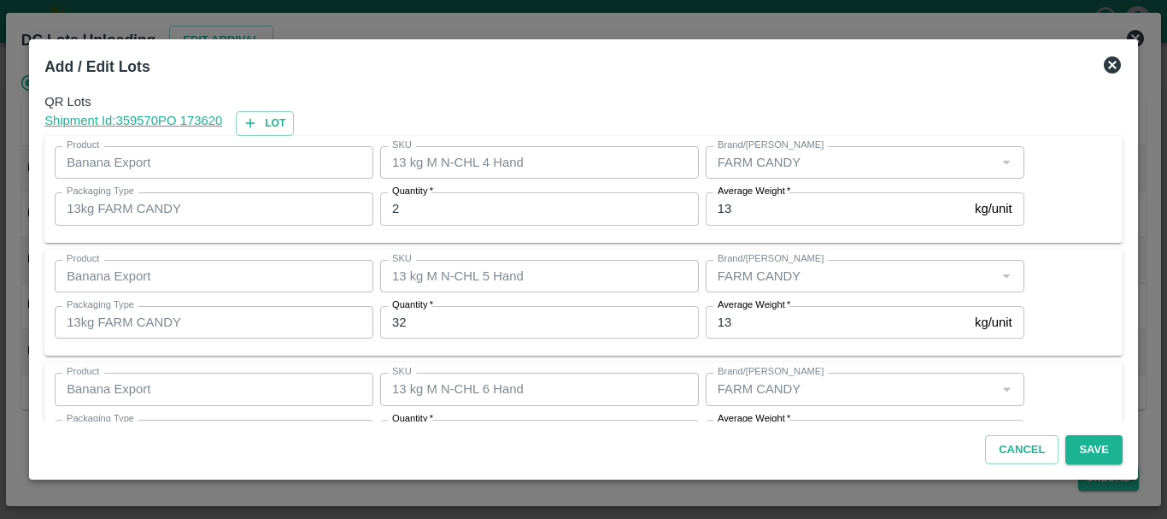
click at [425, 210] on input "2" at bounding box center [539, 208] width 319 height 32
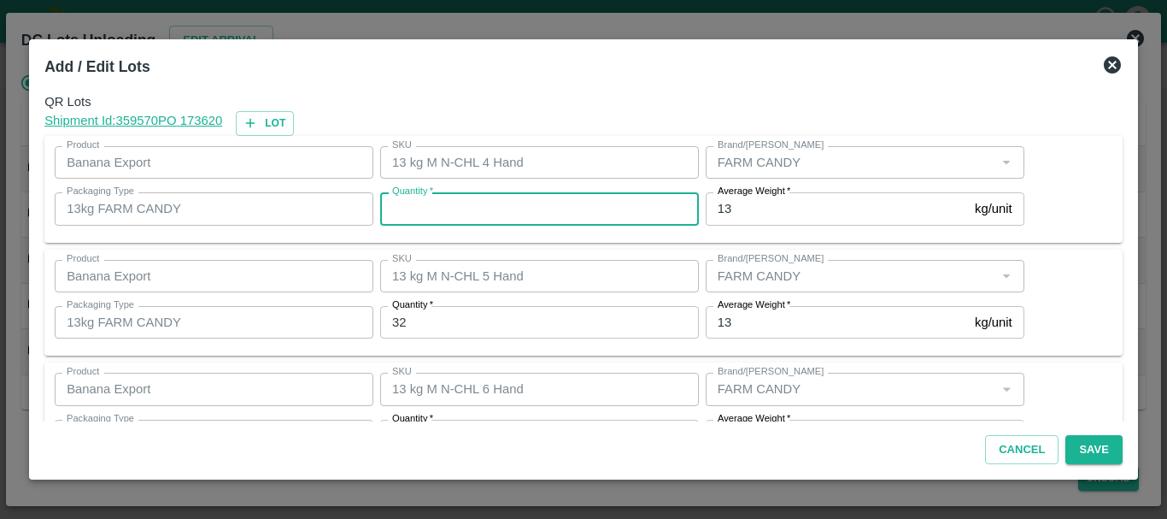
type input "2"
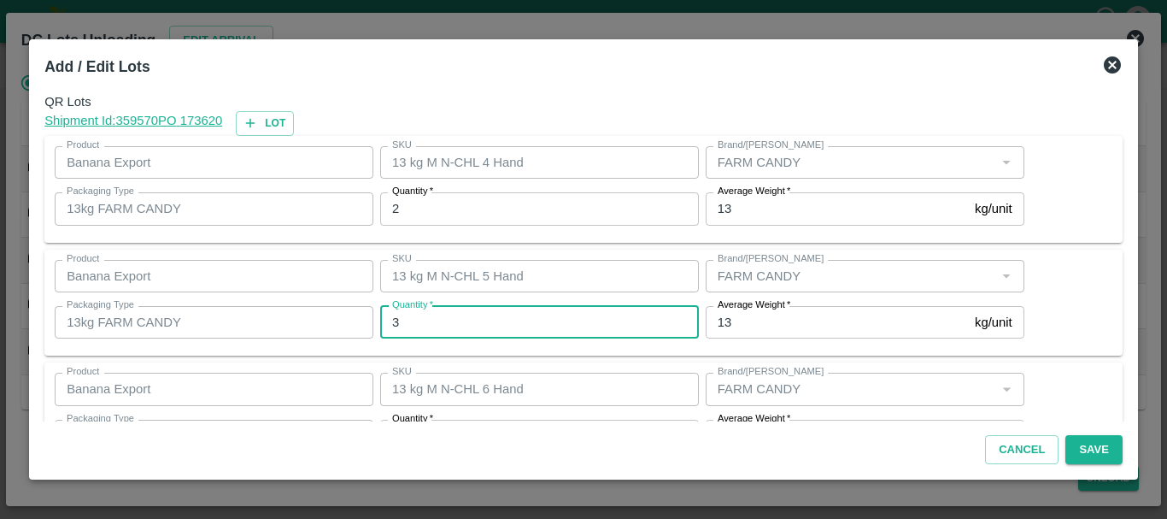
type input "32"
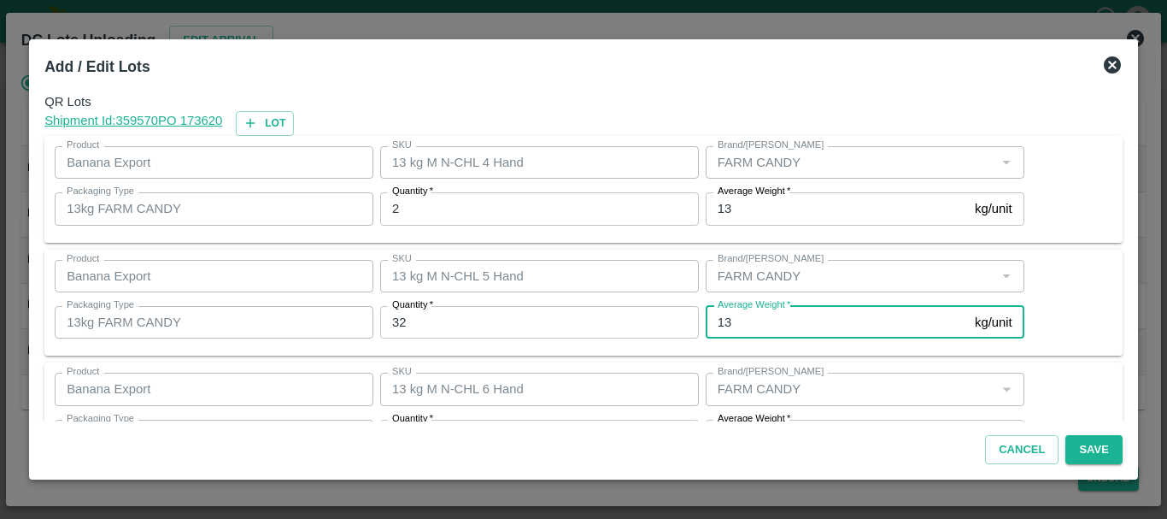
scroll to position [31, 0]
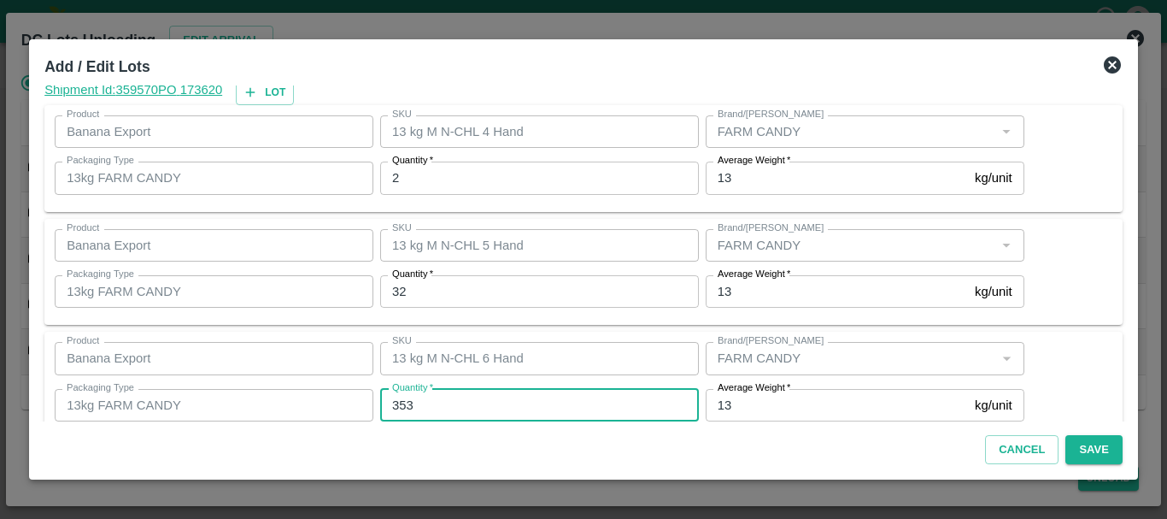
type input "353"
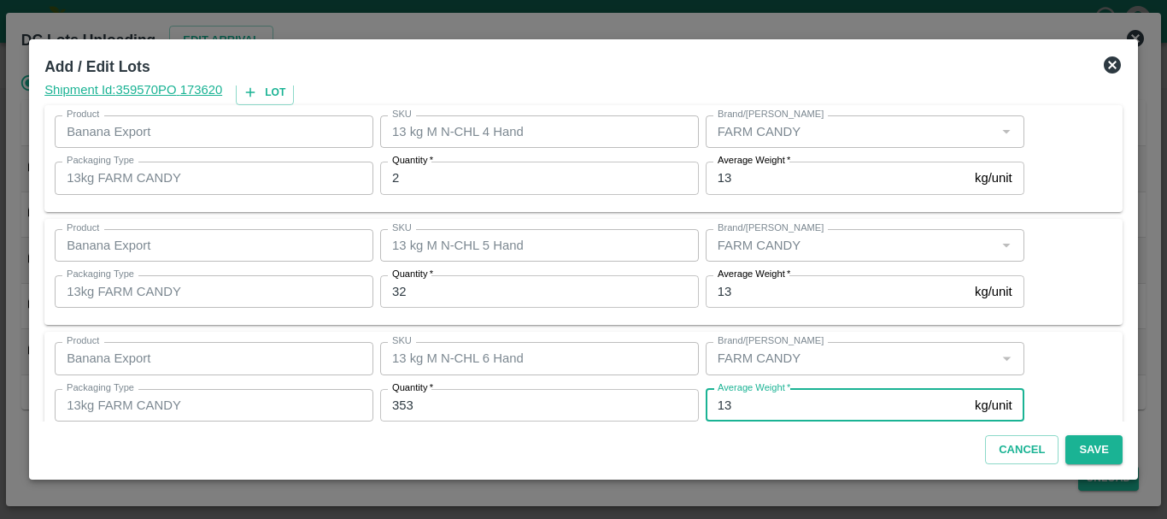
scroll to position [289, 0]
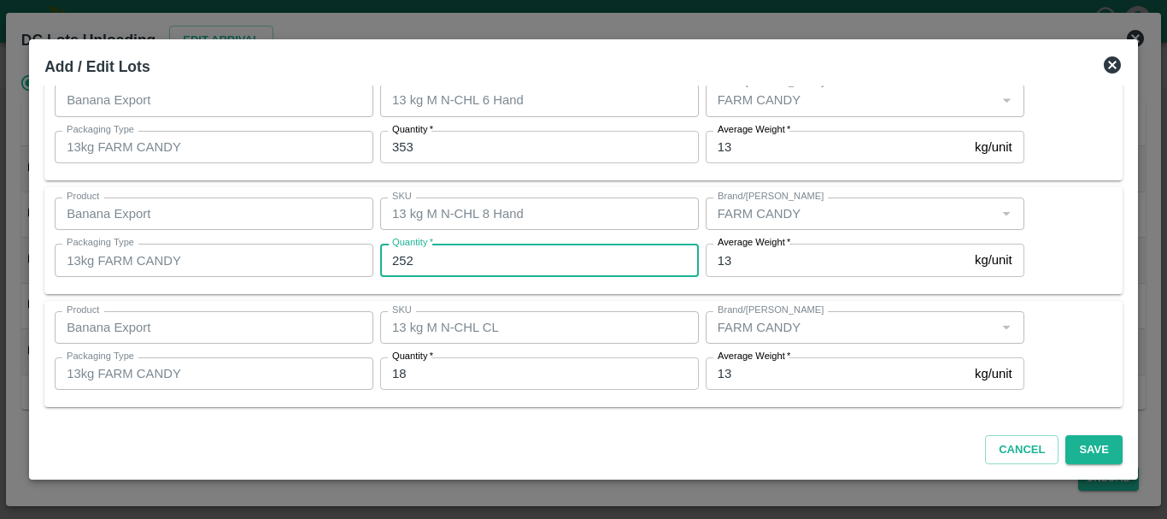
type input "252"
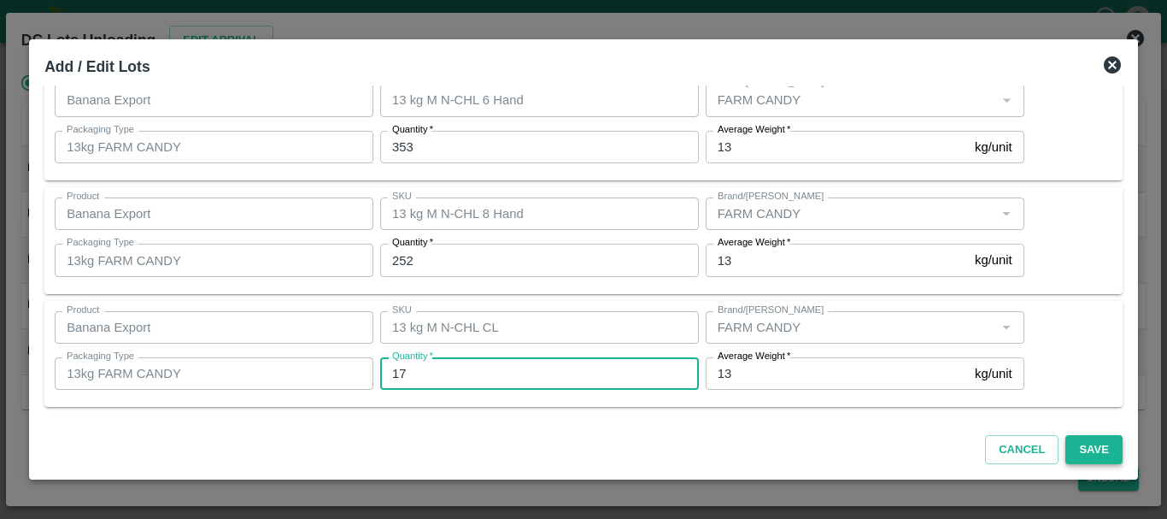
type input "17"
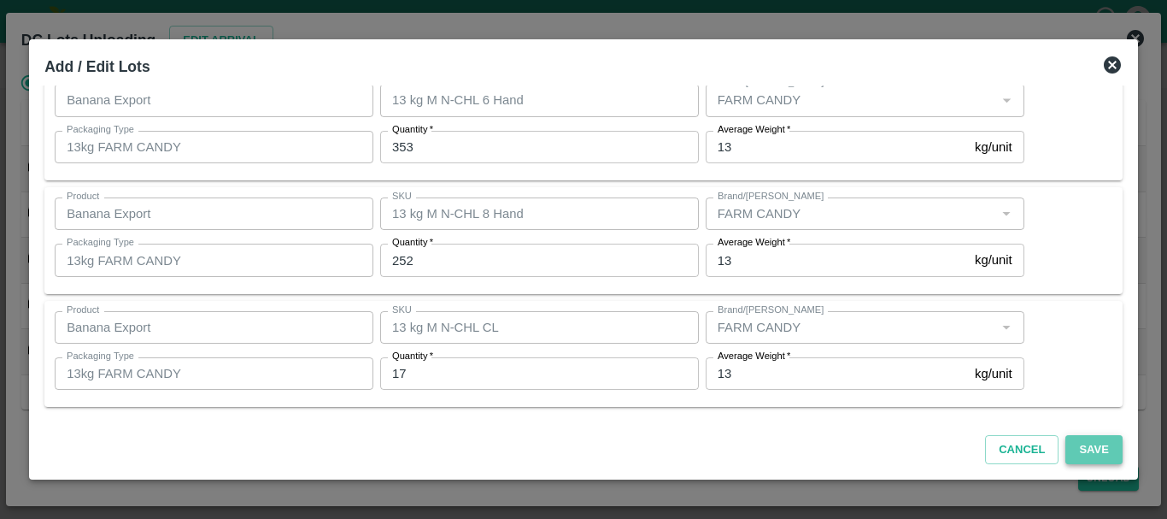
click at [1104, 453] on button "Save" at bounding box center [1093, 450] width 56 height 30
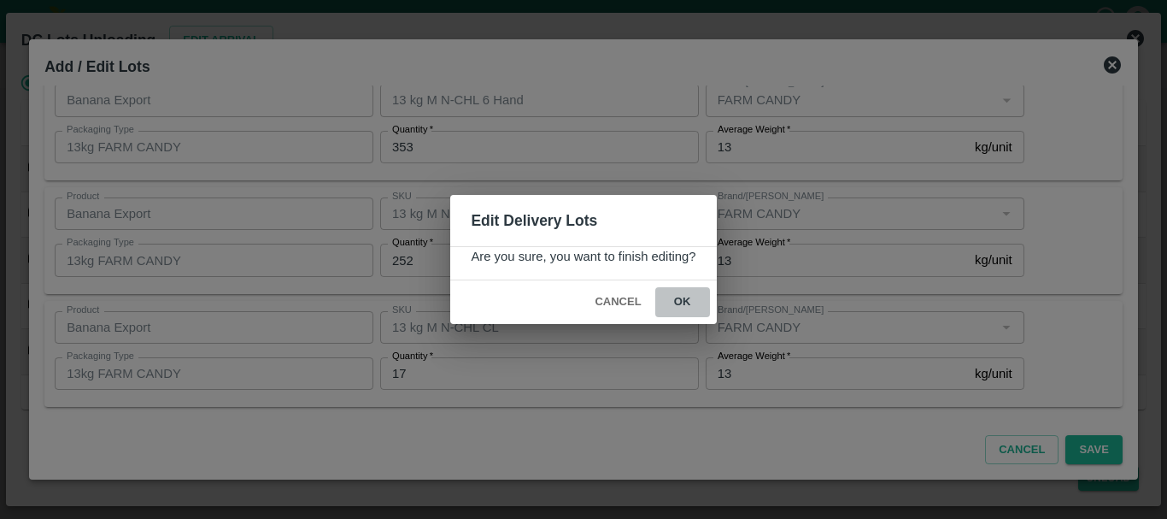
click at [673, 300] on button "ok" at bounding box center [682, 302] width 55 height 30
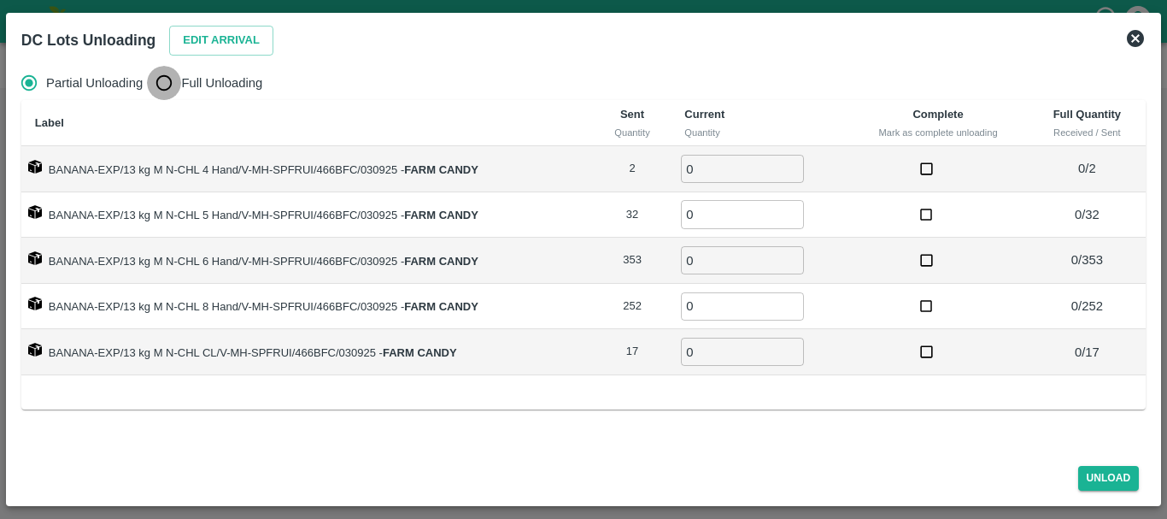
click at [164, 73] on input "Full Unloading" at bounding box center [164, 83] width 34 height 34
radio input "true"
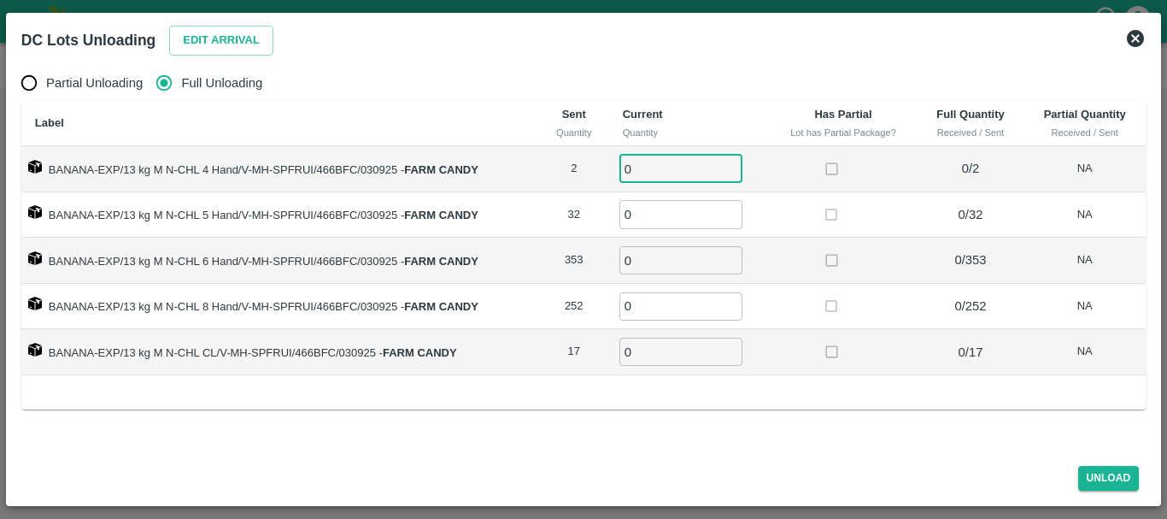
click at [685, 164] on input "0" at bounding box center [680, 169] width 123 height 28
type input "02"
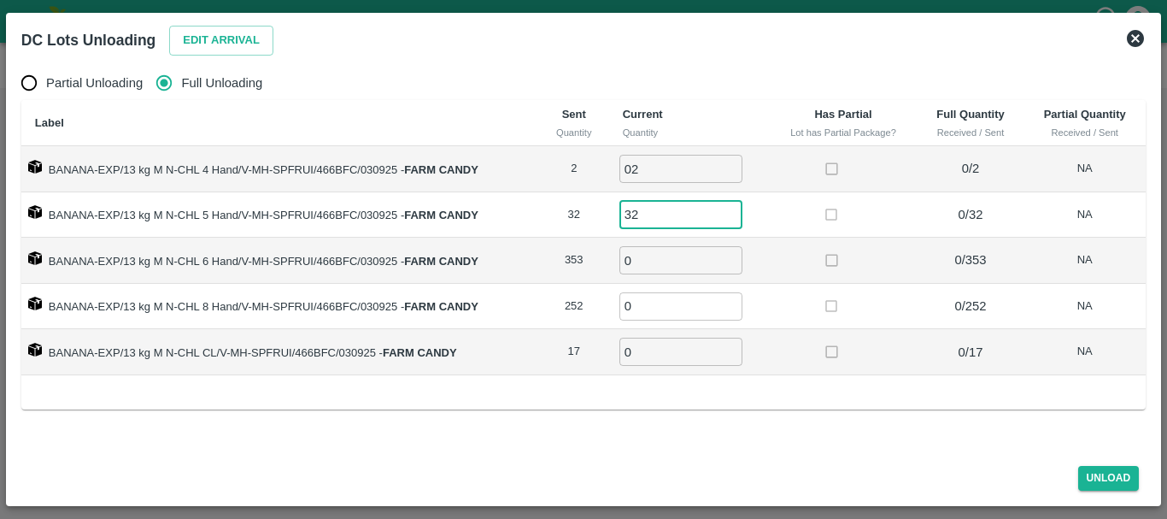
type input "32"
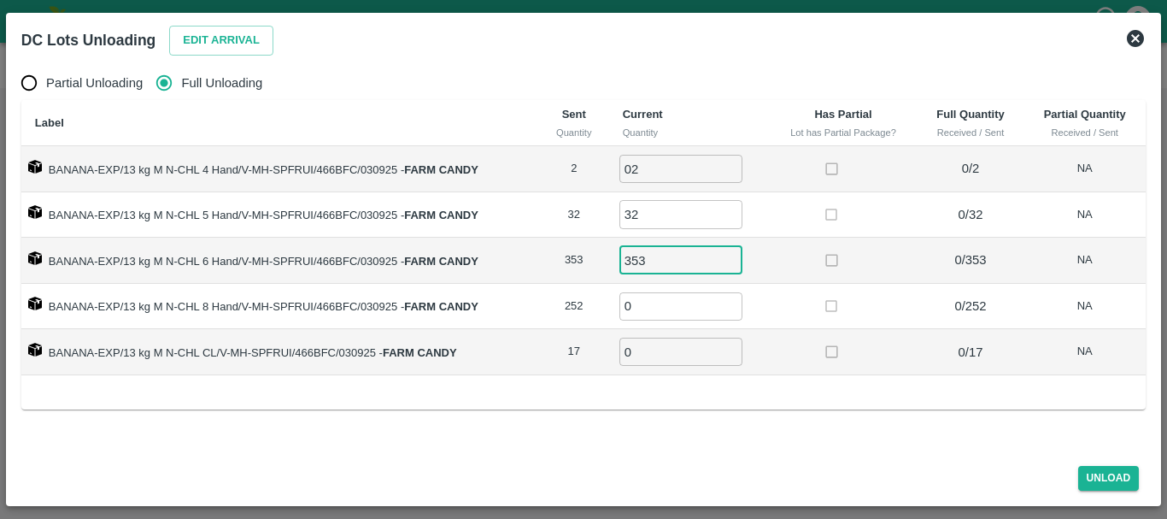
type input "353"
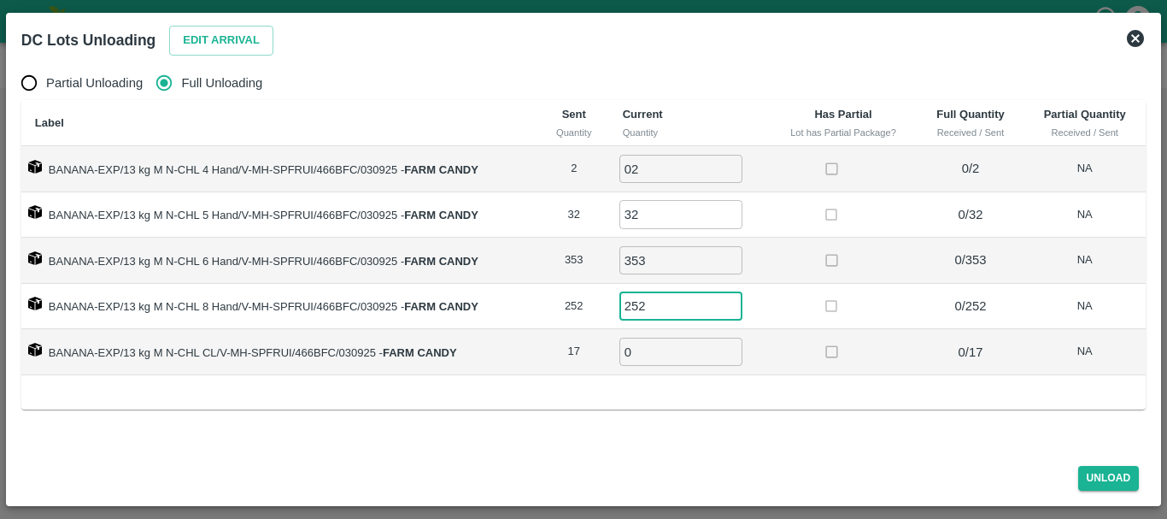
type input "252"
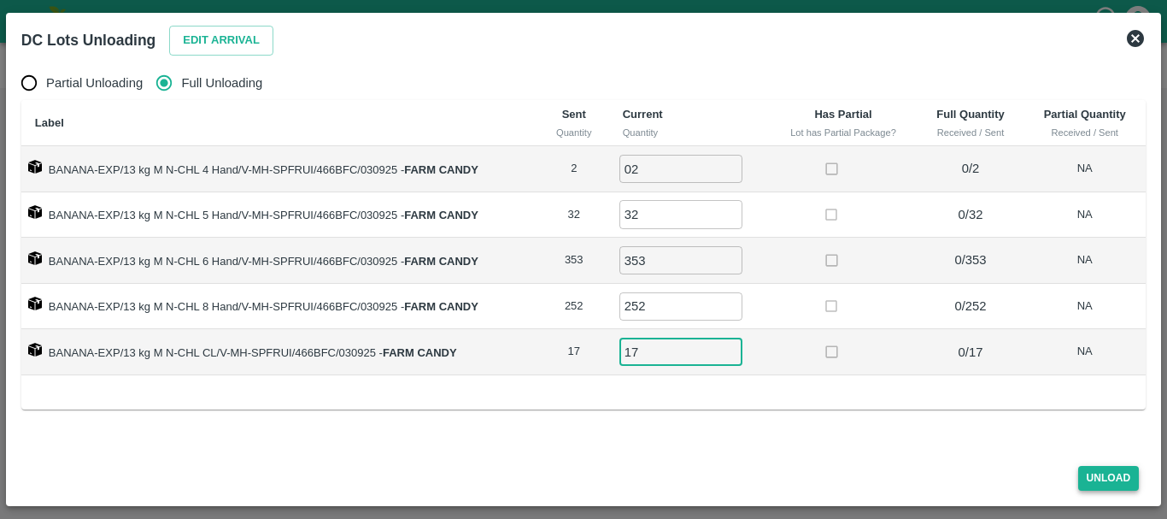
type input "17"
click at [1111, 469] on button "Unload" at bounding box center [1109, 478] width 62 height 25
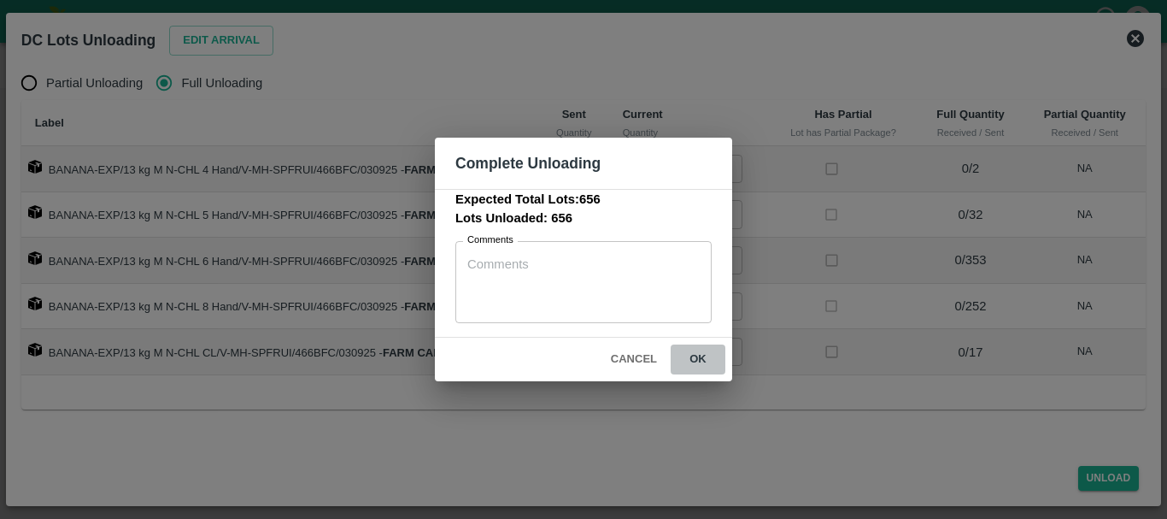
click at [706, 357] on button "ok" at bounding box center [698, 359] width 55 height 30
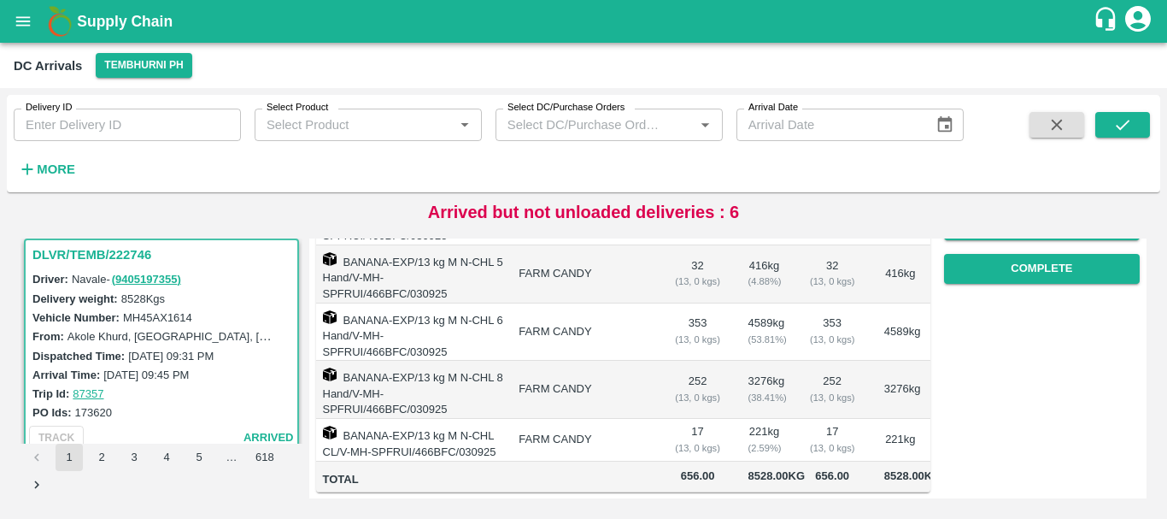
scroll to position [0, 0]
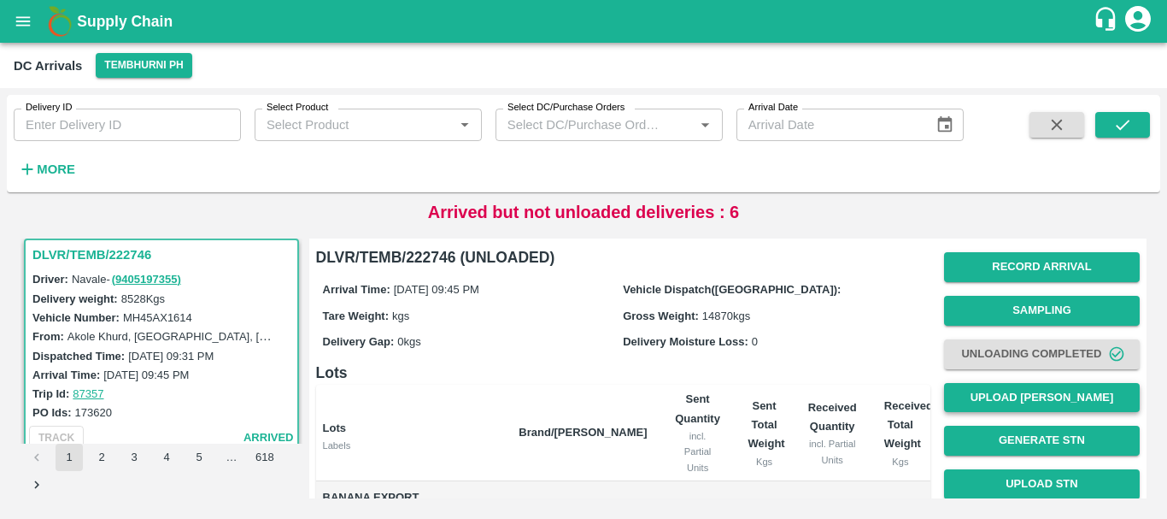
click at [998, 407] on button "Upload [PERSON_NAME]" at bounding box center [1042, 398] width 196 height 30
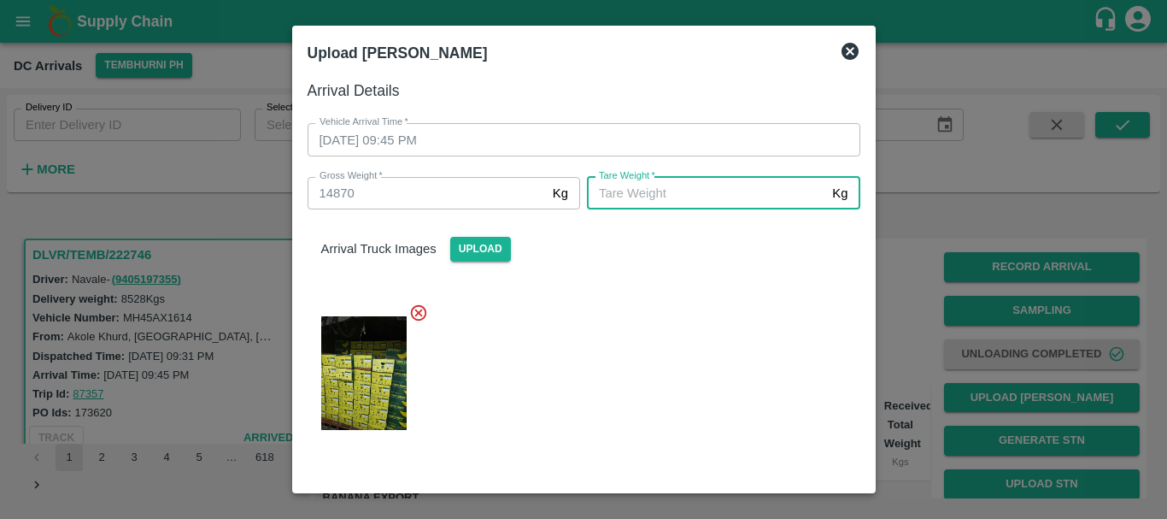
click at [674, 200] on input "Tare Weight   *" at bounding box center [706, 193] width 238 height 32
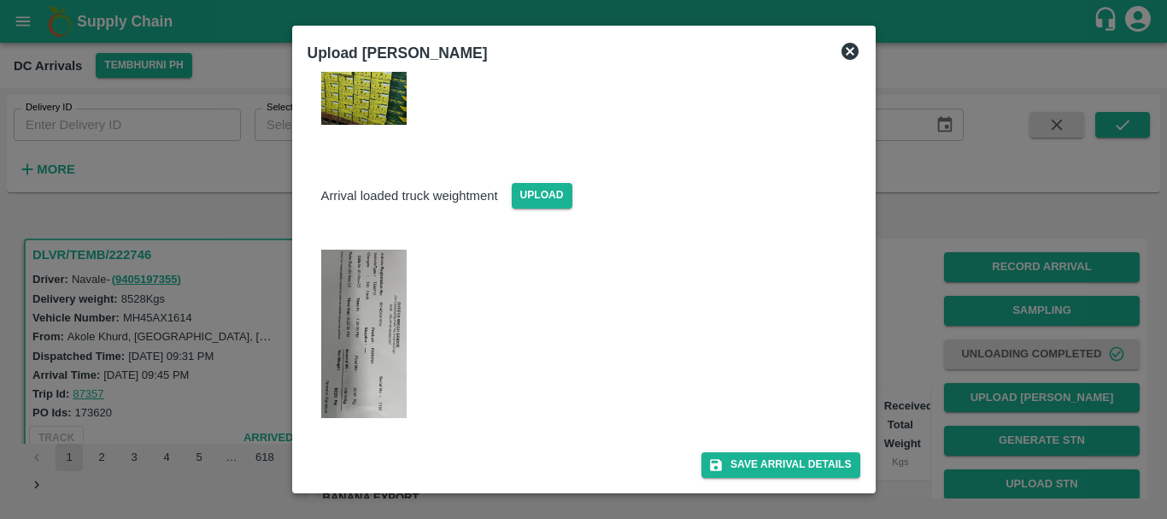
click at [375, 348] on img at bounding box center [363, 333] width 85 height 169
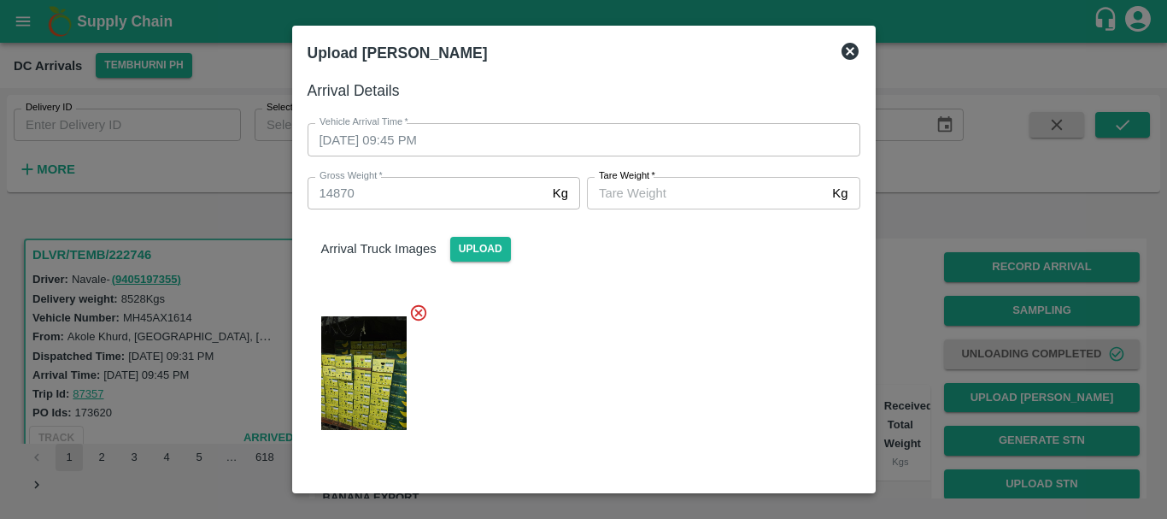
click at [632, 193] on input "Tare Weight   *" at bounding box center [706, 193] width 238 height 32
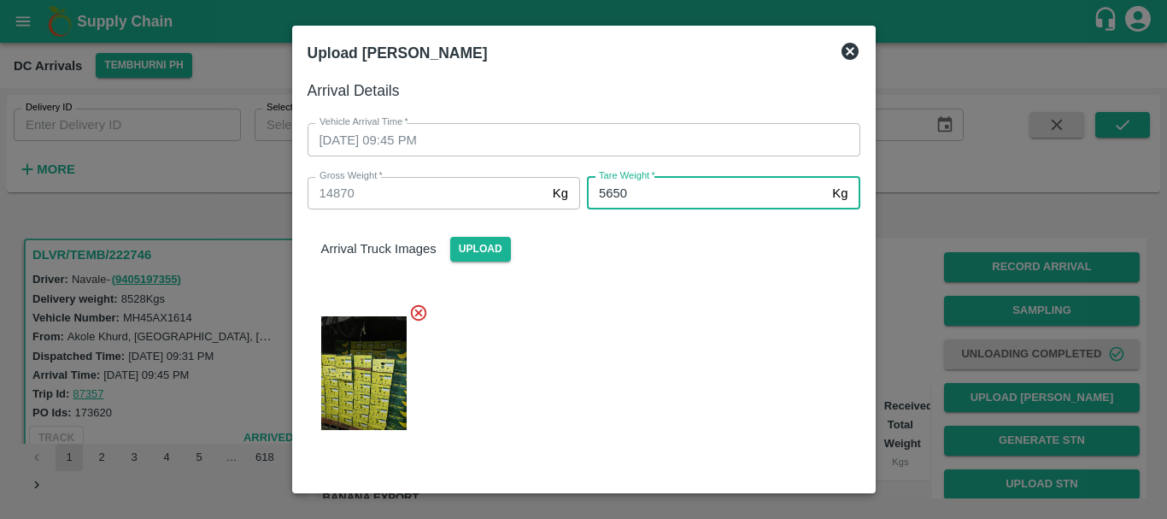
type input "5650"
click at [654, 356] on div at bounding box center [577, 368] width 566 height 158
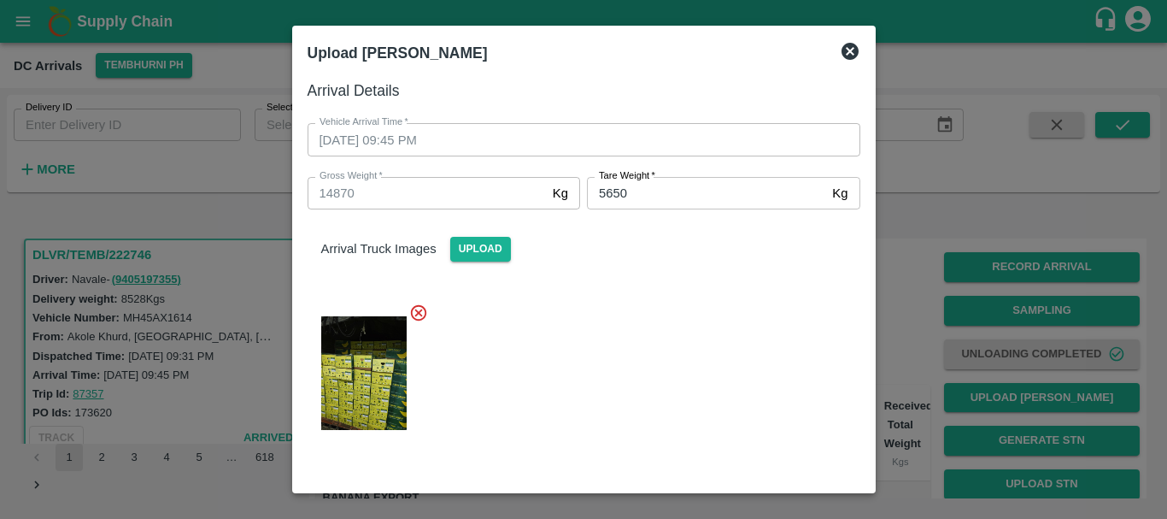
scroll to position [305, 0]
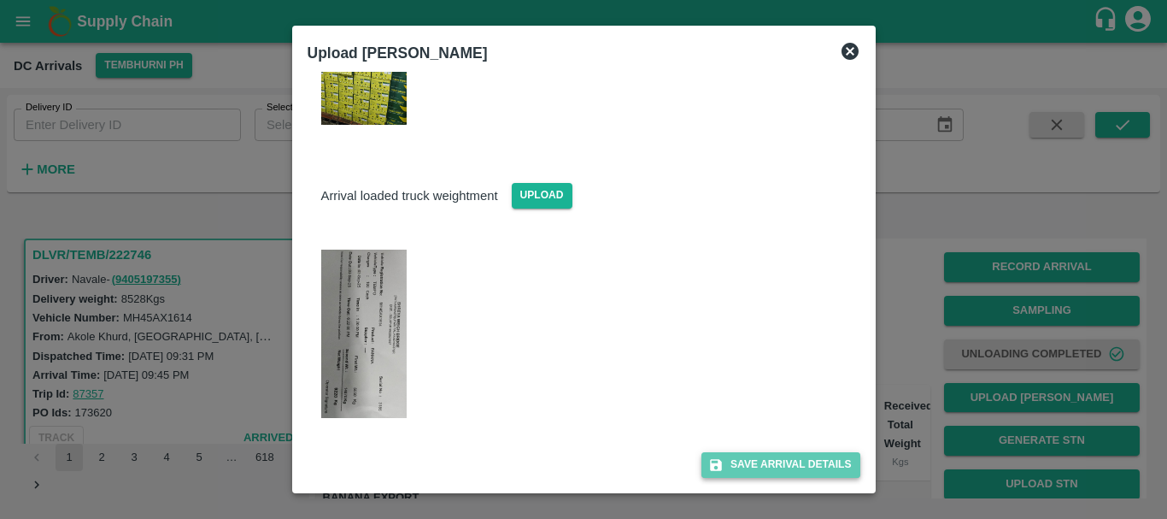
click at [770, 473] on button "Save Arrival Details" at bounding box center [780, 464] width 158 height 25
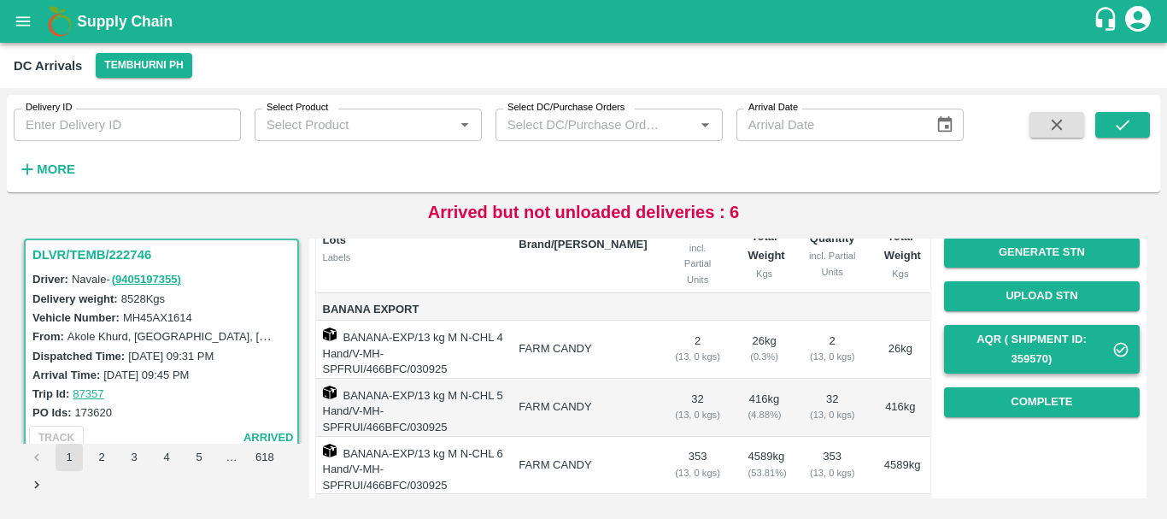
scroll to position [192, 0]
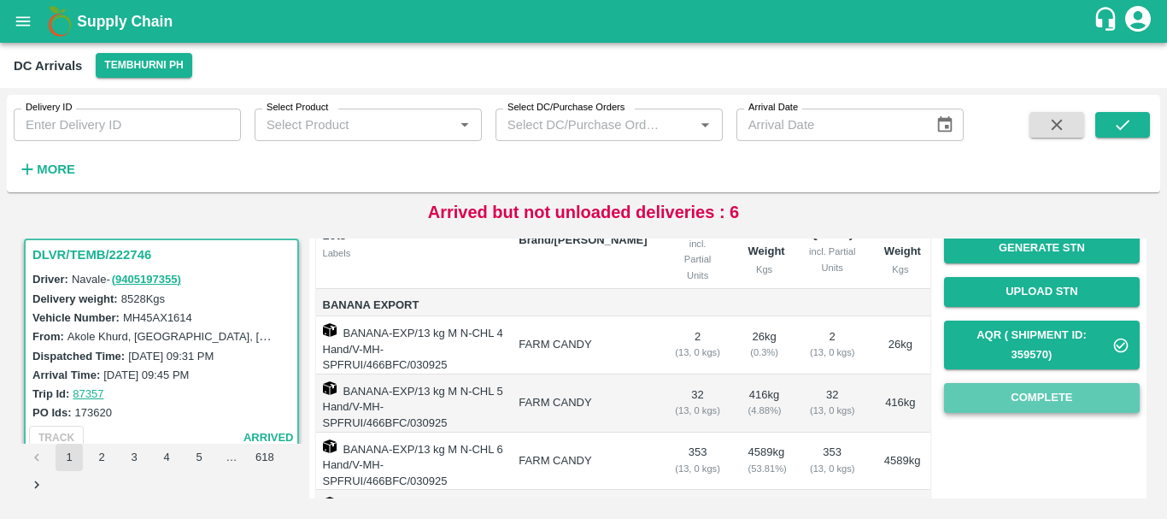
click at [998, 394] on button "Complete" at bounding box center [1042, 398] width 196 height 30
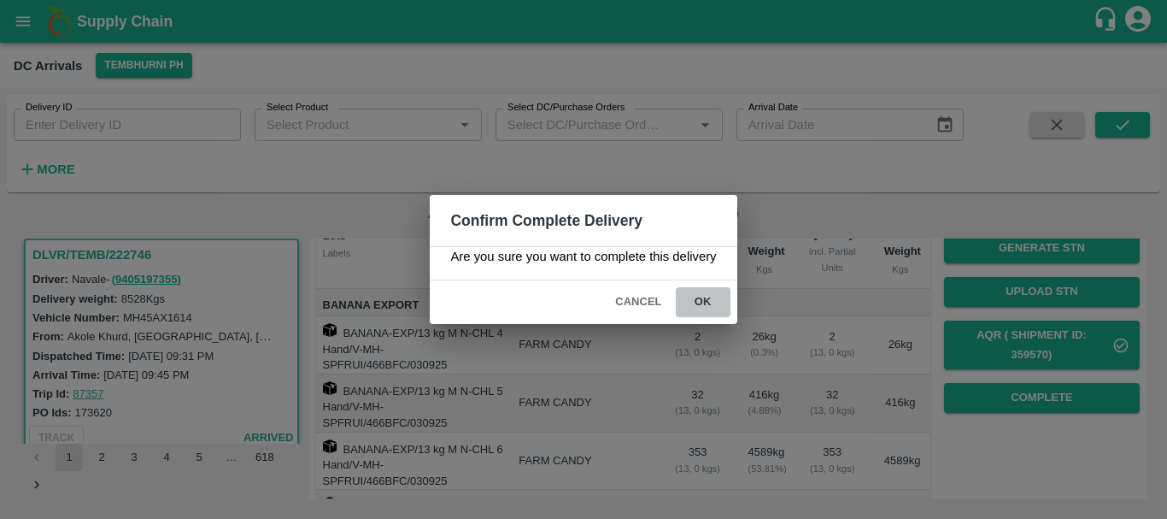
click at [704, 304] on button "ok" at bounding box center [703, 302] width 55 height 30
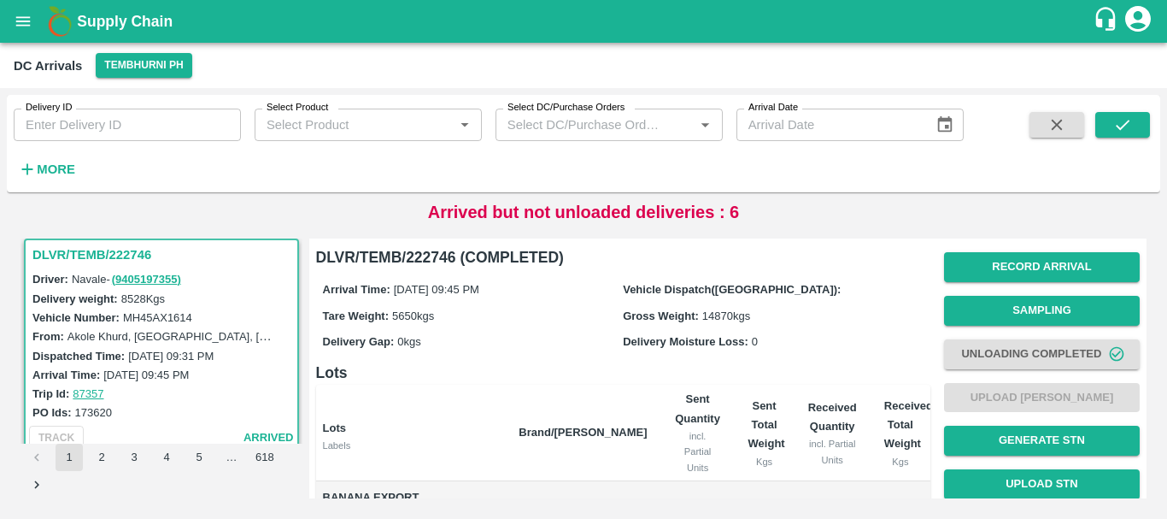
scroll to position [338, 0]
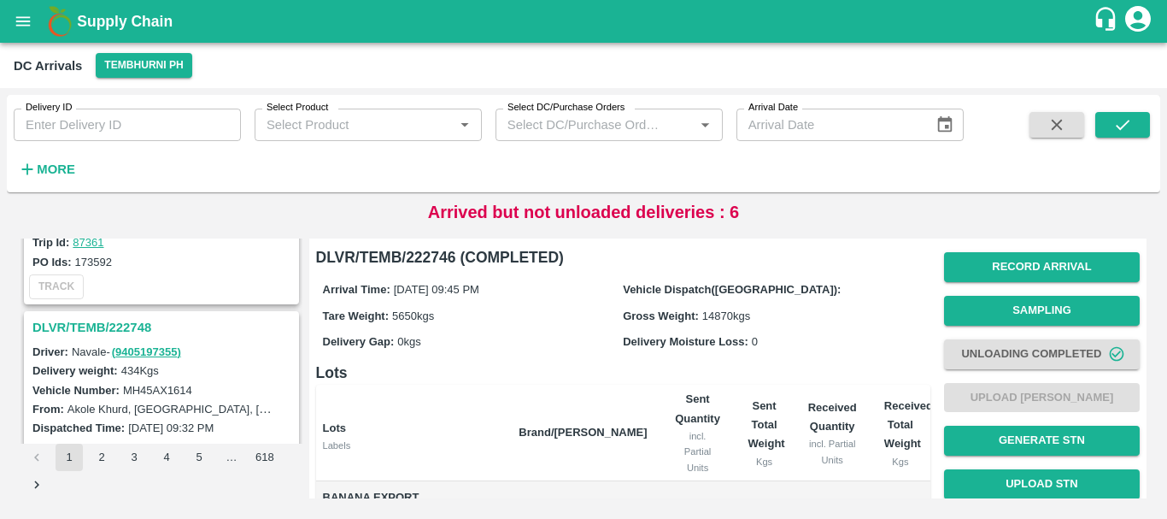
click at [138, 323] on h3 "DLVR/TEMB/222748" at bounding box center [163, 327] width 263 height 22
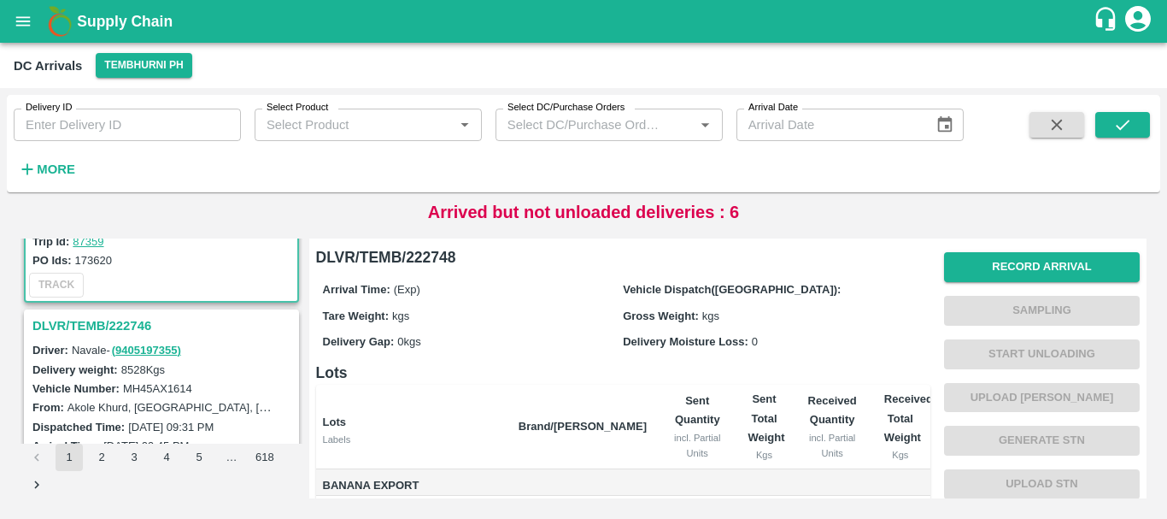
click at [112, 327] on h3 "DLVR/TEMB/222746" at bounding box center [163, 325] width 263 height 22
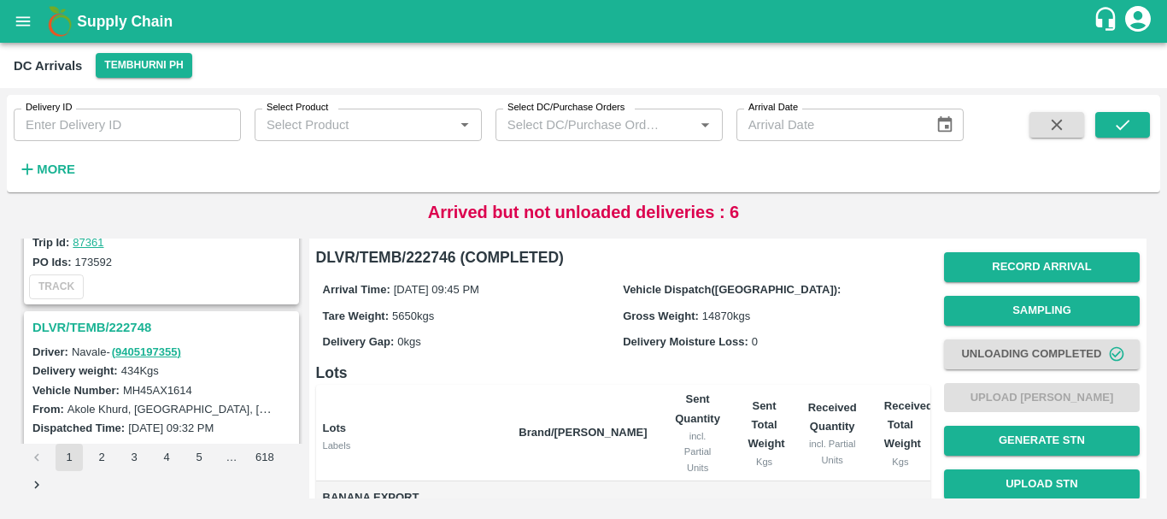
click at [139, 327] on h3 "DLVR/TEMB/222748" at bounding box center [163, 327] width 263 height 22
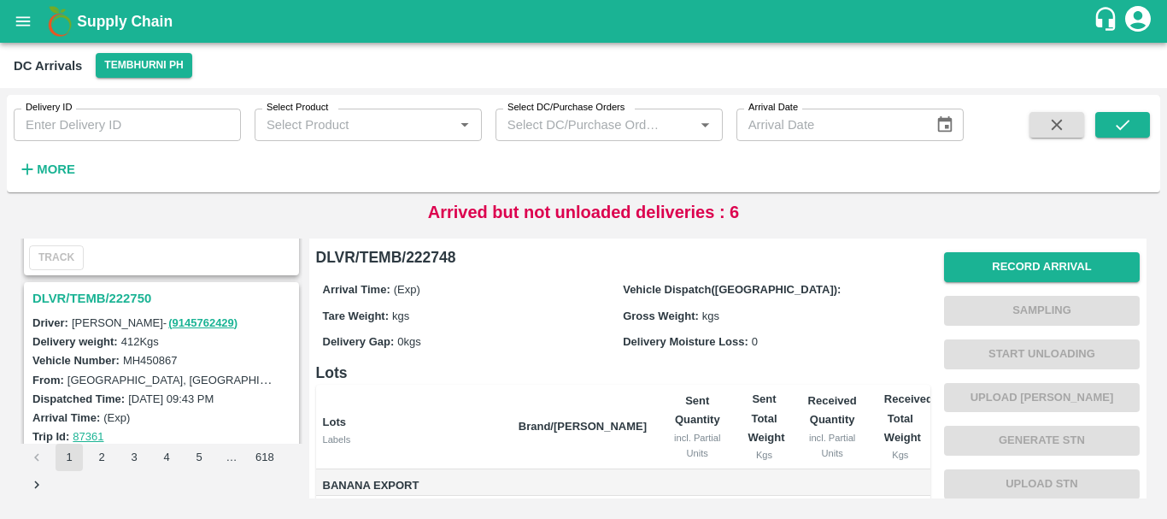
click at [110, 296] on h3 "DLVR/TEMB/222750" at bounding box center [163, 298] width 263 height 22
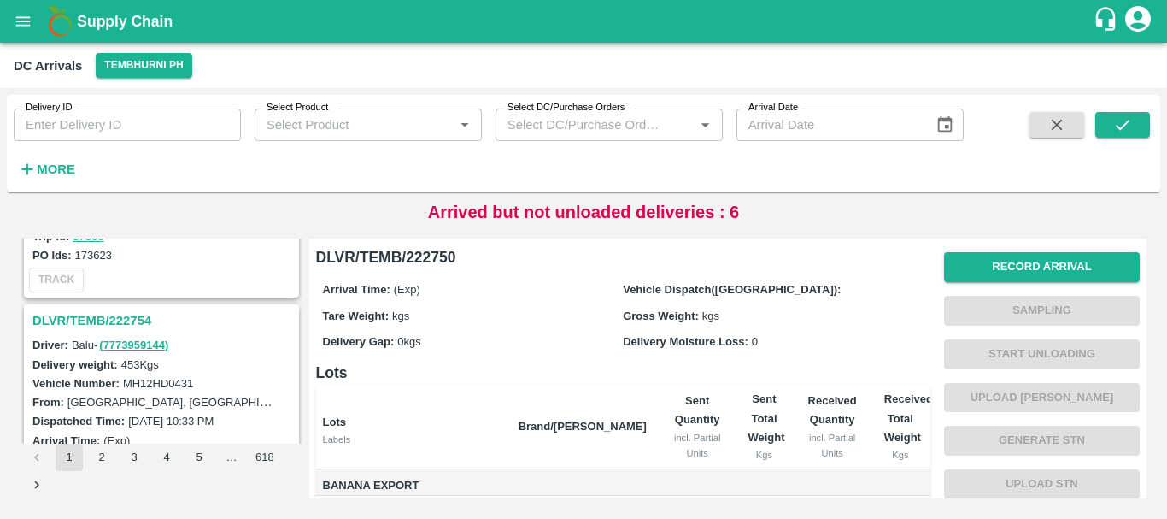
click at [103, 321] on h3 "DLVR/TEMB/222754" at bounding box center [163, 320] width 263 height 22
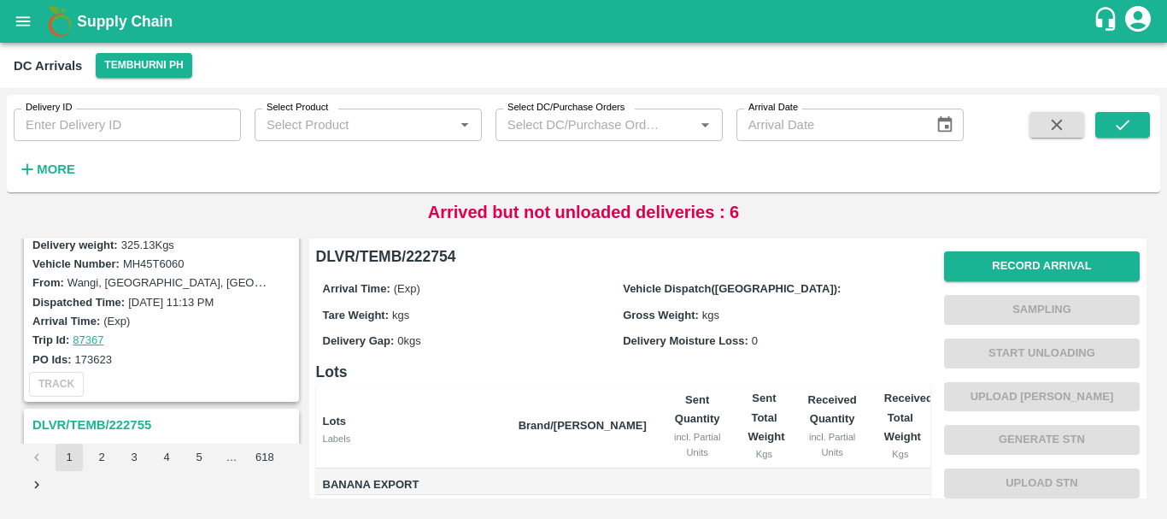
click at [113, 416] on h3 "DLVR/TEMB/222755" at bounding box center [163, 424] width 263 height 22
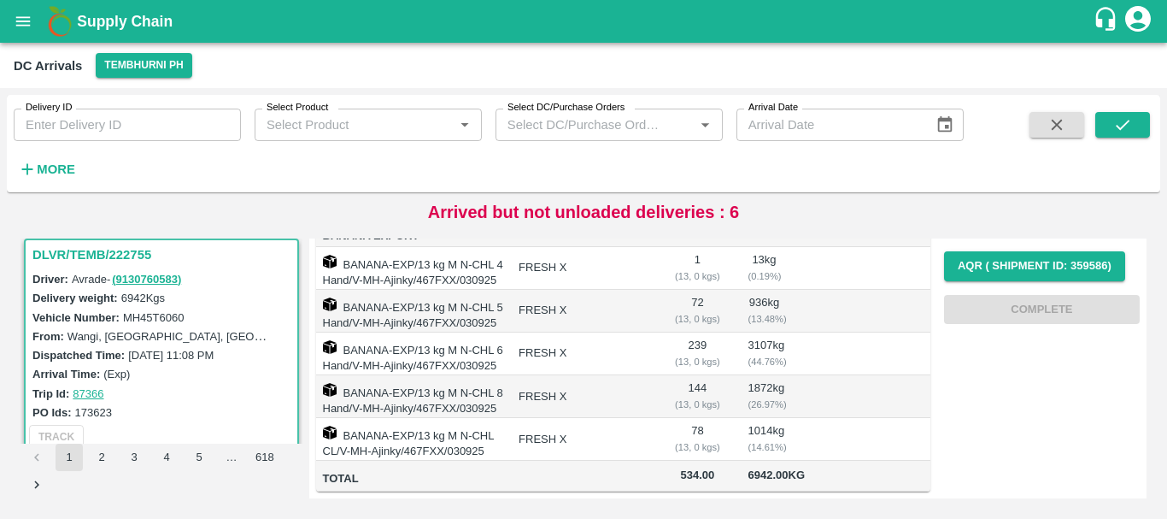
click at [613, 418] on td "FRESH X" at bounding box center [582, 439] width 155 height 43
click at [567, 381] on td "FRESH X" at bounding box center [582, 396] width 155 height 43
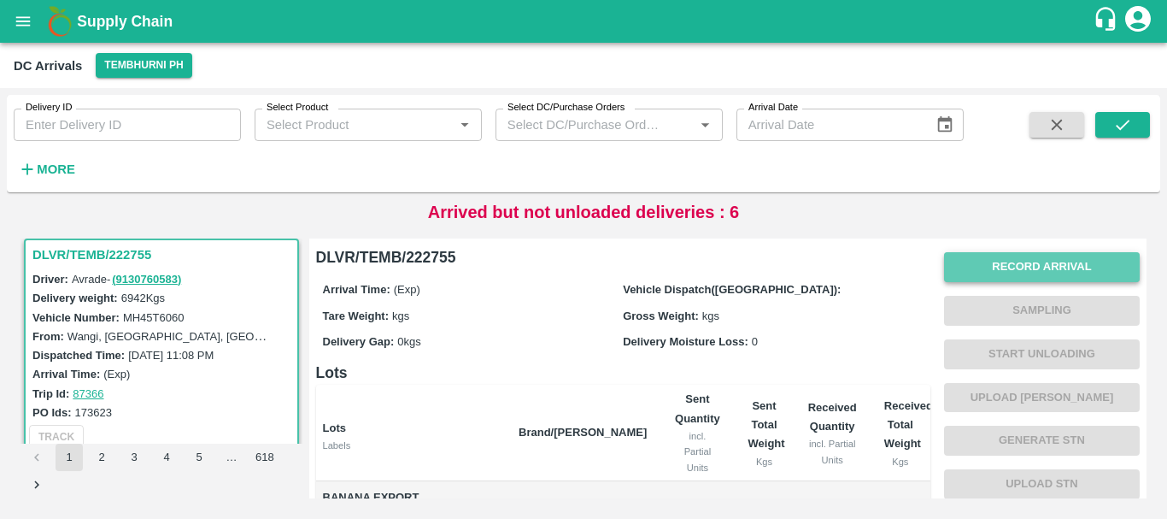
click at [1014, 266] on button "Record Arrival" at bounding box center [1042, 267] width 196 height 30
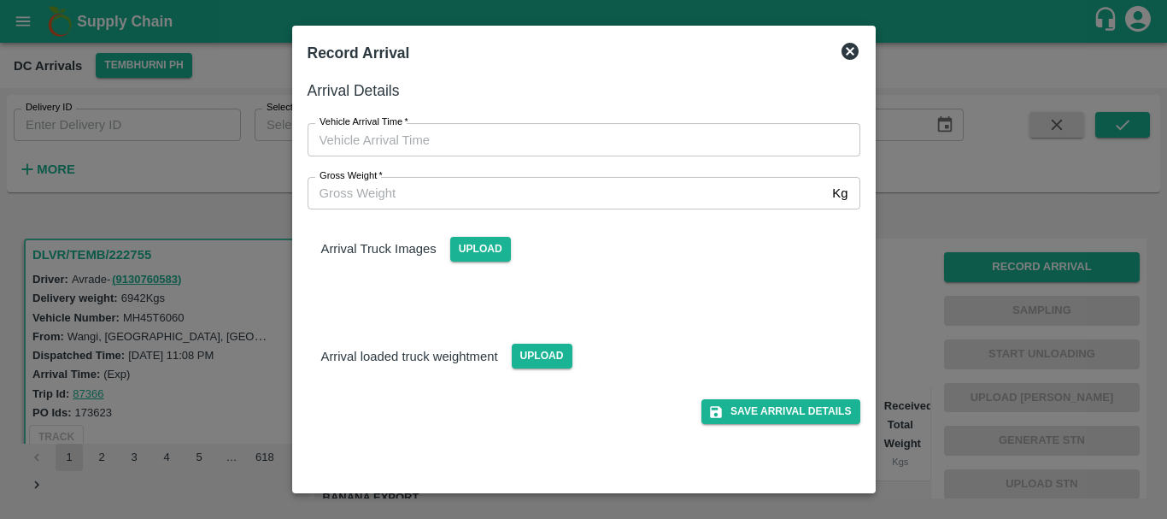
type input "DD/MM/YYYY hh:mm aa"
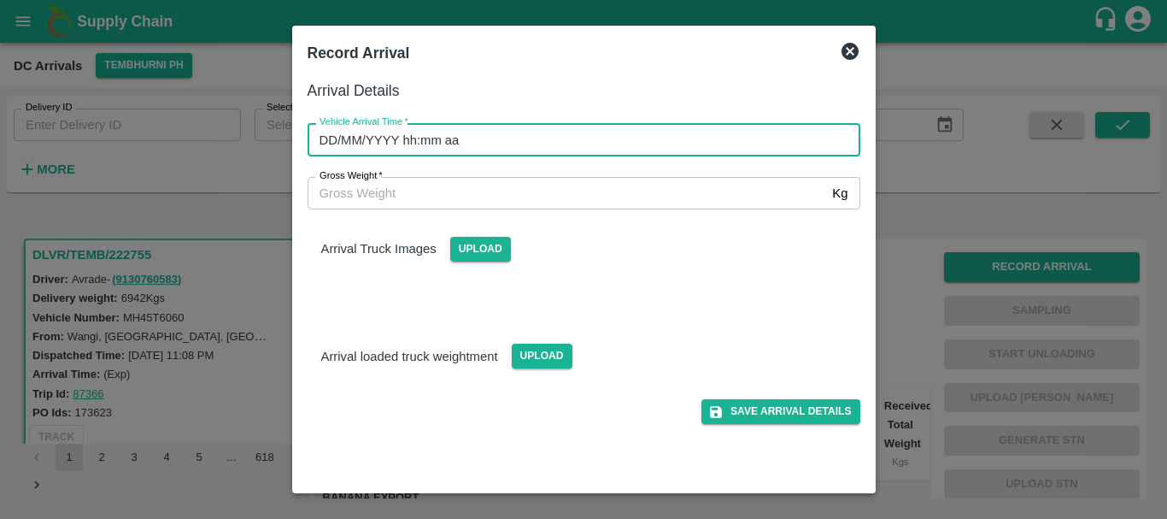
click at [742, 141] on input "DD/MM/YYYY hh:mm aa" at bounding box center [578, 139] width 541 height 32
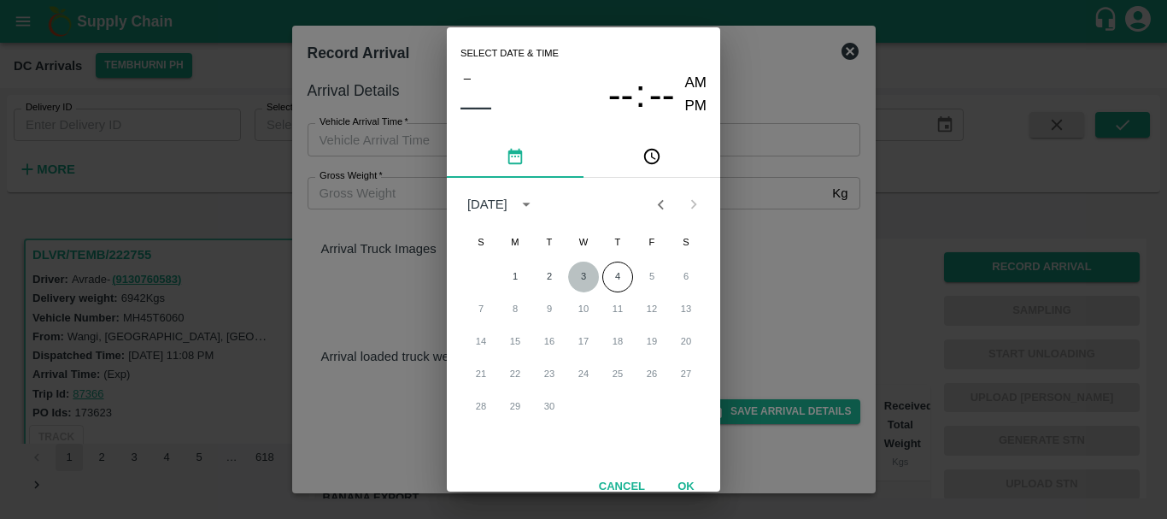
click at [576, 266] on button "3" at bounding box center [583, 276] width 31 height 31
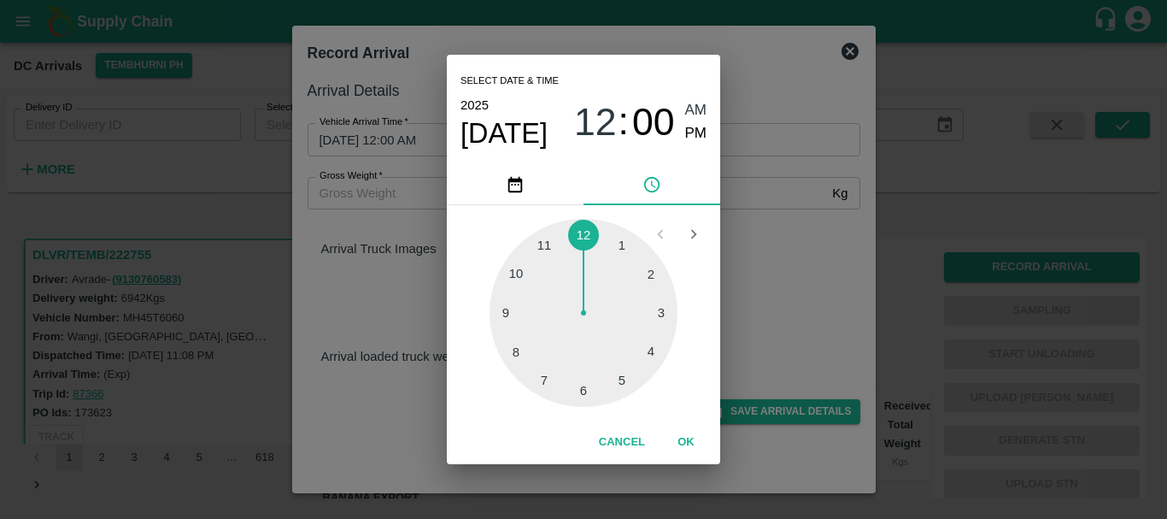
click at [521, 341] on div at bounding box center [584, 313] width 188 height 188
type input "03/09/2025 08:00 AM"
click at [605, 114] on span "08" at bounding box center [595, 122] width 43 height 44
click at [546, 232] on div at bounding box center [584, 313] width 188 height 188
click at [652, 238] on icon "Open previous view" at bounding box center [660, 234] width 19 height 19
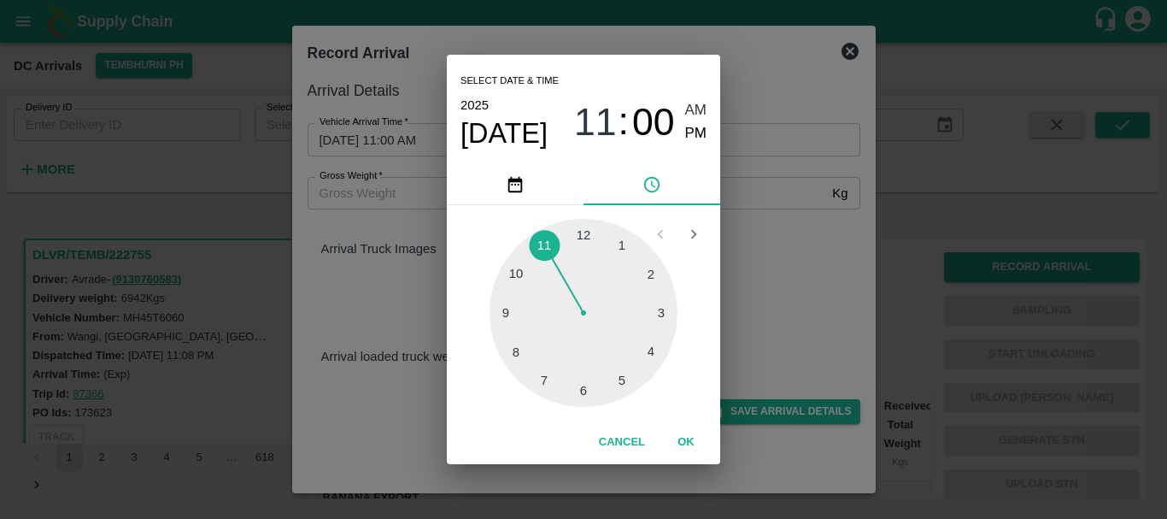
click at [539, 244] on div at bounding box center [584, 313] width 188 height 188
click at [534, 344] on div at bounding box center [584, 313] width 188 height 188
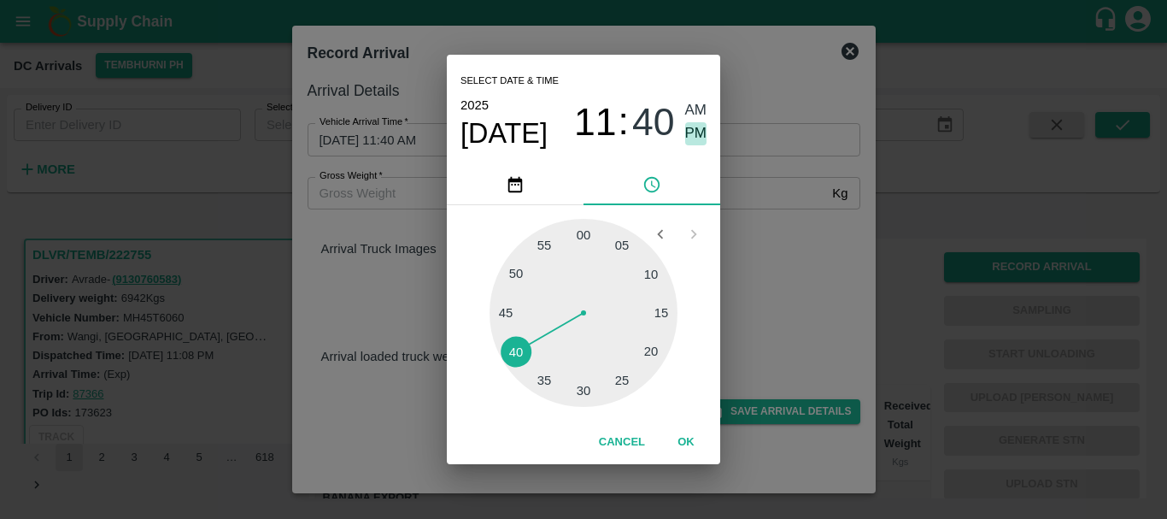
click at [696, 134] on span "PM" at bounding box center [696, 133] width 22 height 23
type input "03/09/2025 11:40 PM"
click at [818, 325] on div "Select date & time 2025 Sep 3 11 : 40 AM PM 05 10 15 20 25 30 35 40 45 50 55 00…" at bounding box center [583, 259] width 1167 height 519
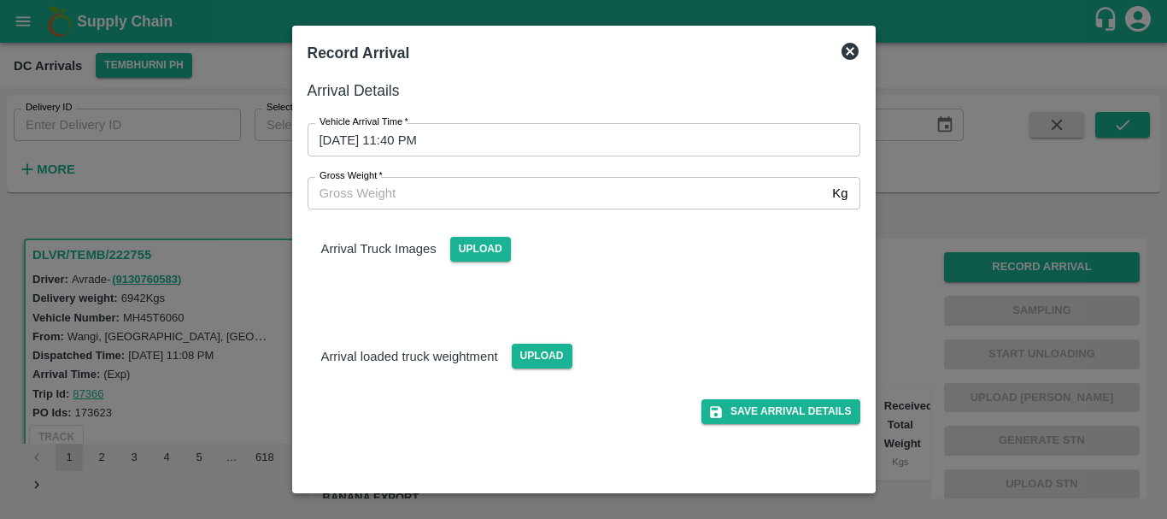
click at [518, 253] on div "Arrival Truck Images Upload" at bounding box center [584, 235] width 580 height 52
click at [464, 255] on span "Upload" at bounding box center [480, 249] width 61 height 25
click at [0, 0] on input "Upload" at bounding box center [0, 0] width 0 height 0
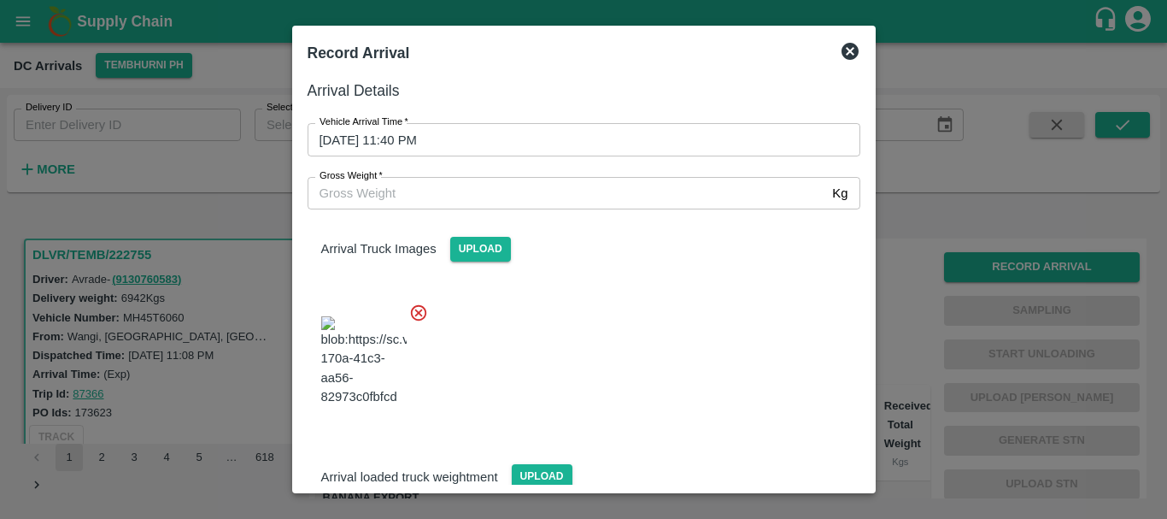
scroll to position [26, 0]
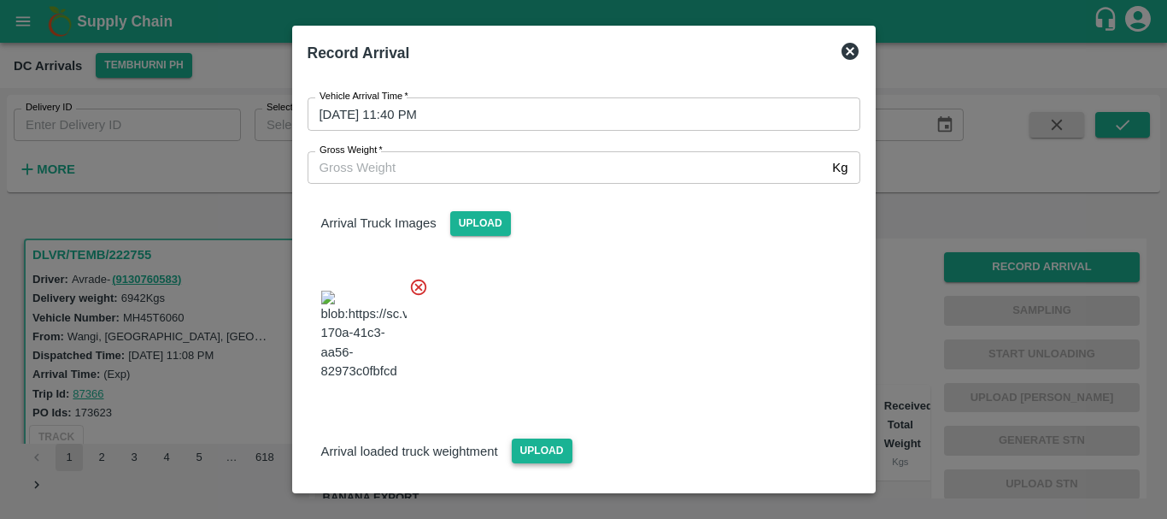
click at [548, 438] on span "Upload" at bounding box center [542, 450] width 61 height 25
click at [0, 0] on input "Upload" at bounding box center [0, 0] width 0 height 0
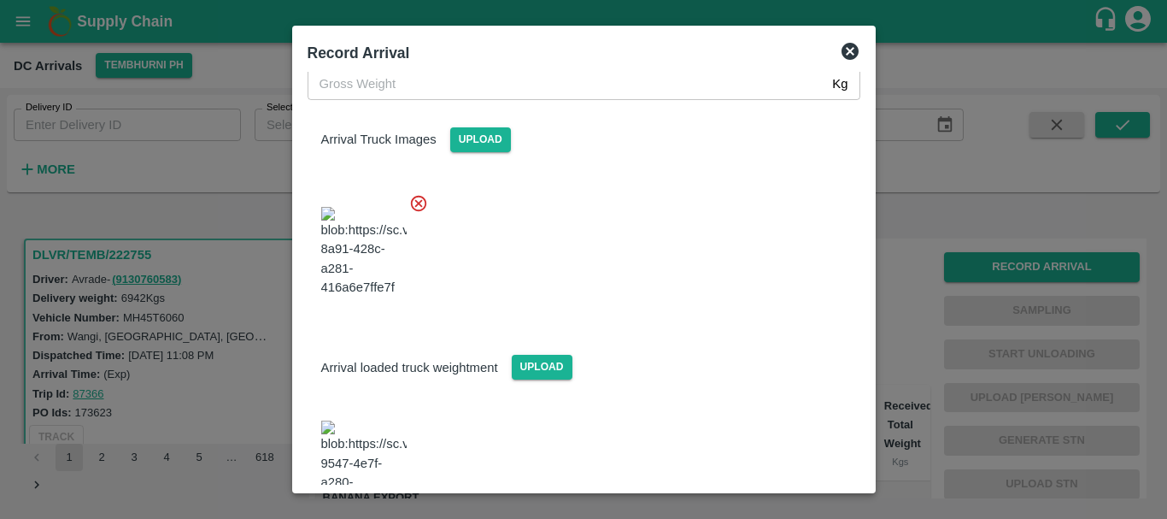
click at [381, 420] on img at bounding box center [363, 465] width 85 height 90
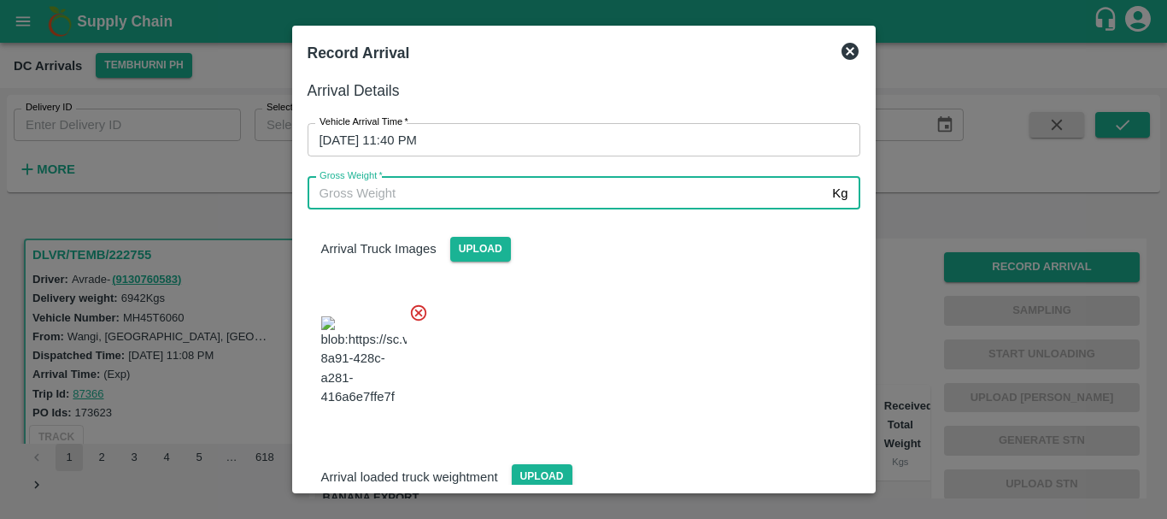
click at [447, 191] on input "Gross Weight   *" at bounding box center [567, 193] width 519 height 32
type input "12585"
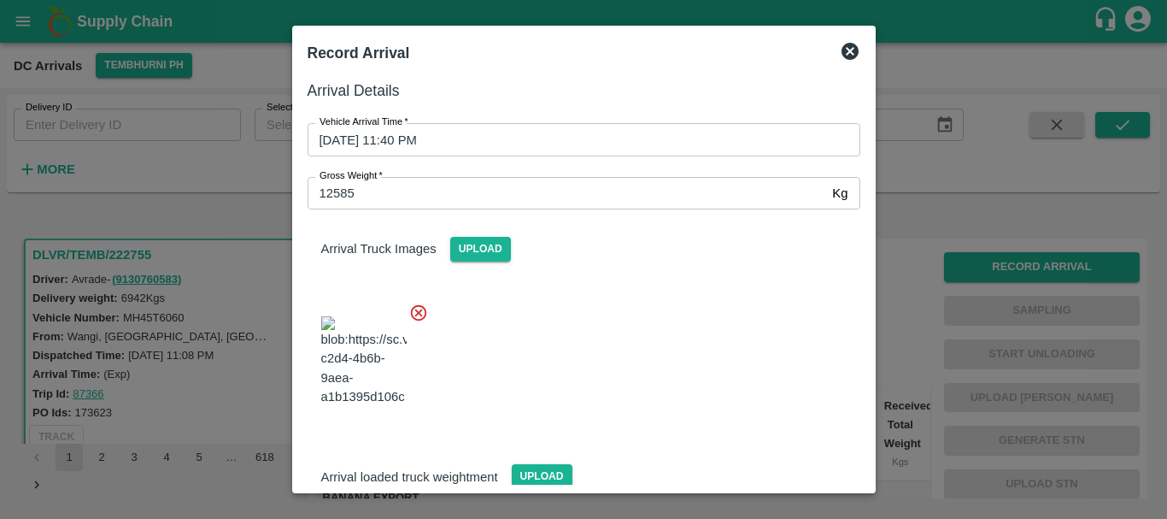
click at [654, 327] on div at bounding box center [577, 356] width 566 height 134
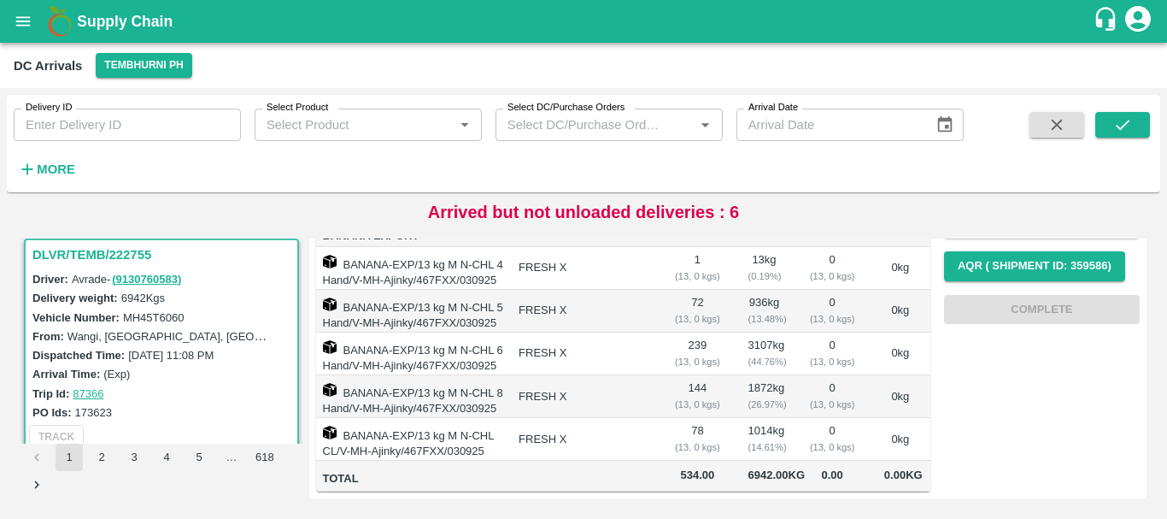
scroll to position [0, 0]
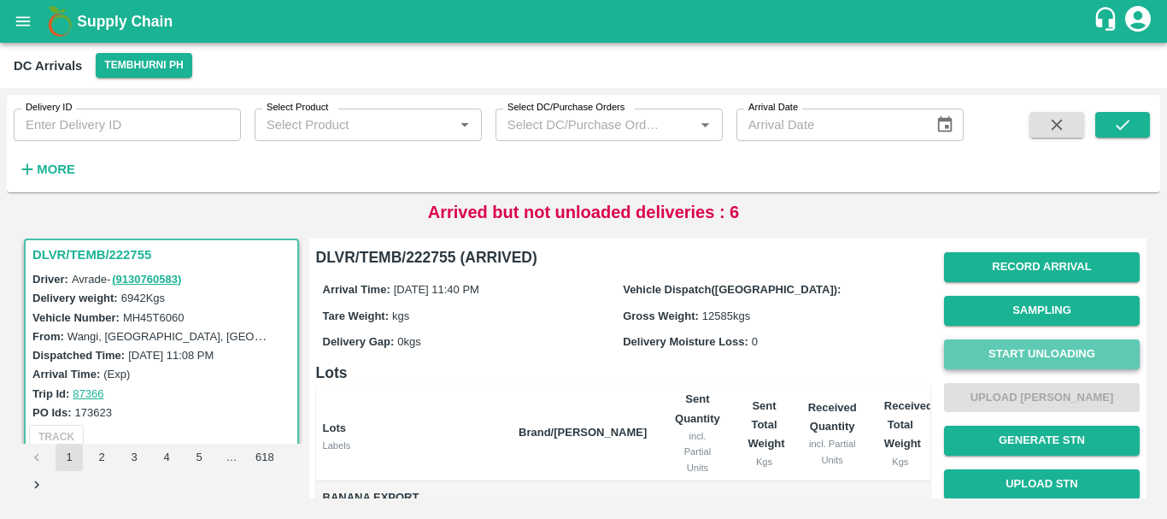
click at [1026, 361] on button "Start Unloading" at bounding box center [1042, 354] width 196 height 30
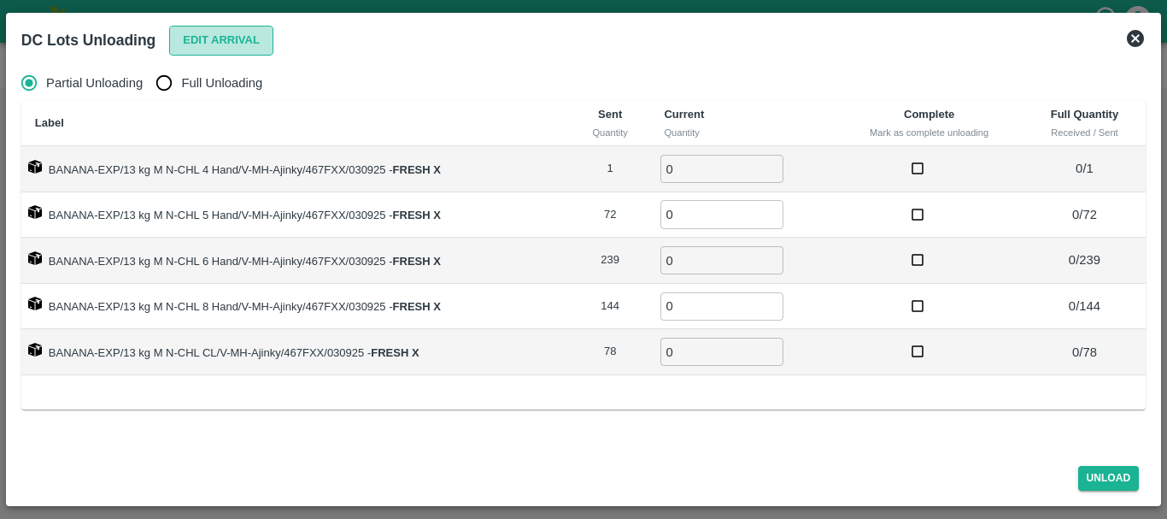
click at [194, 38] on button "Edit Arrival" at bounding box center [221, 41] width 104 height 30
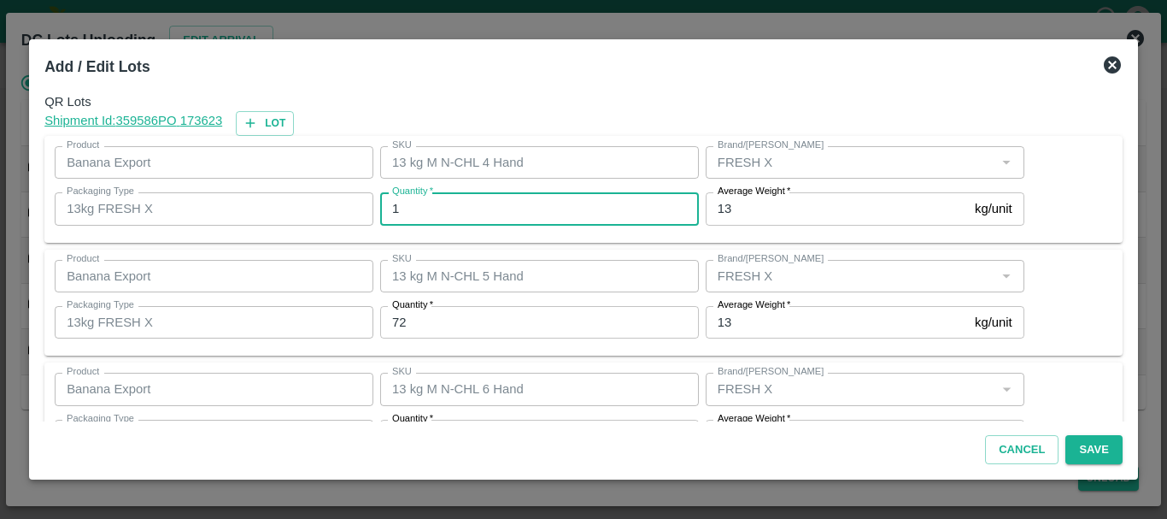
click at [500, 204] on input "1" at bounding box center [539, 208] width 319 height 32
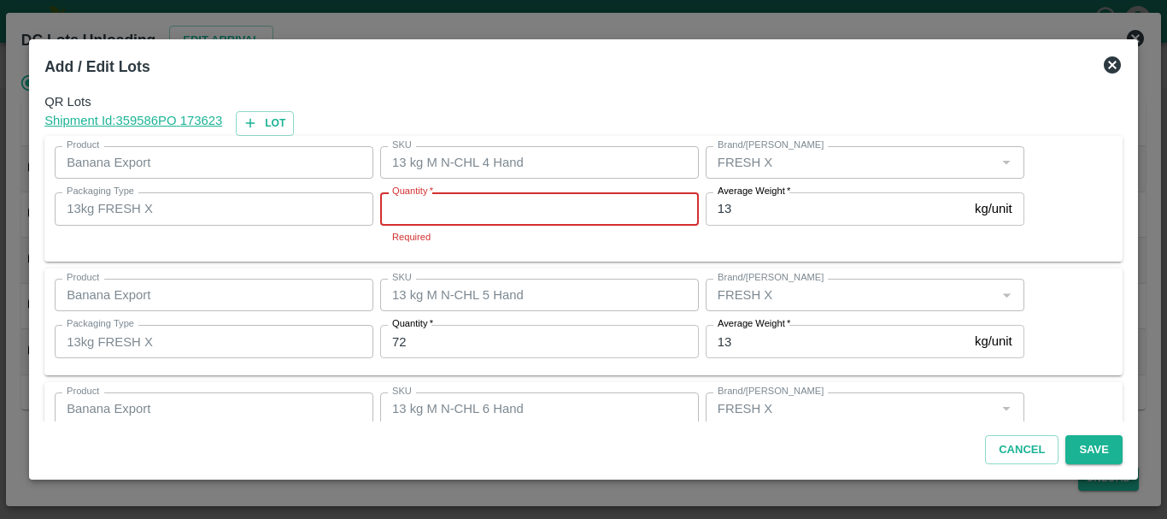
click at [425, 201] on input "Quantity   *" at bounding box center [539, 208] width 319 height 32
click at [495, 208] on input "Quantity   *" at bounding box center [539, 208] width 319 height 32
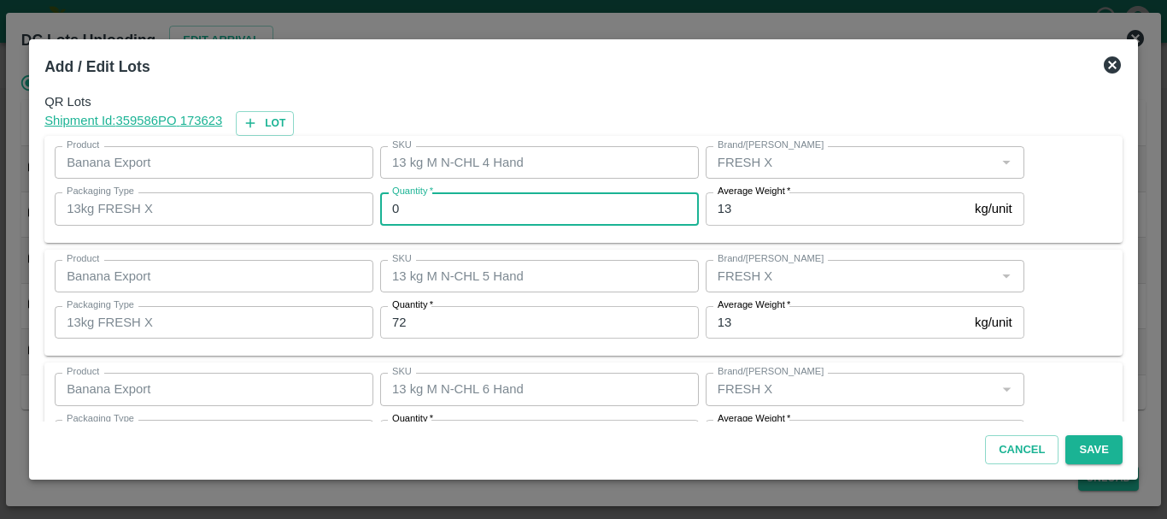
type input "0"
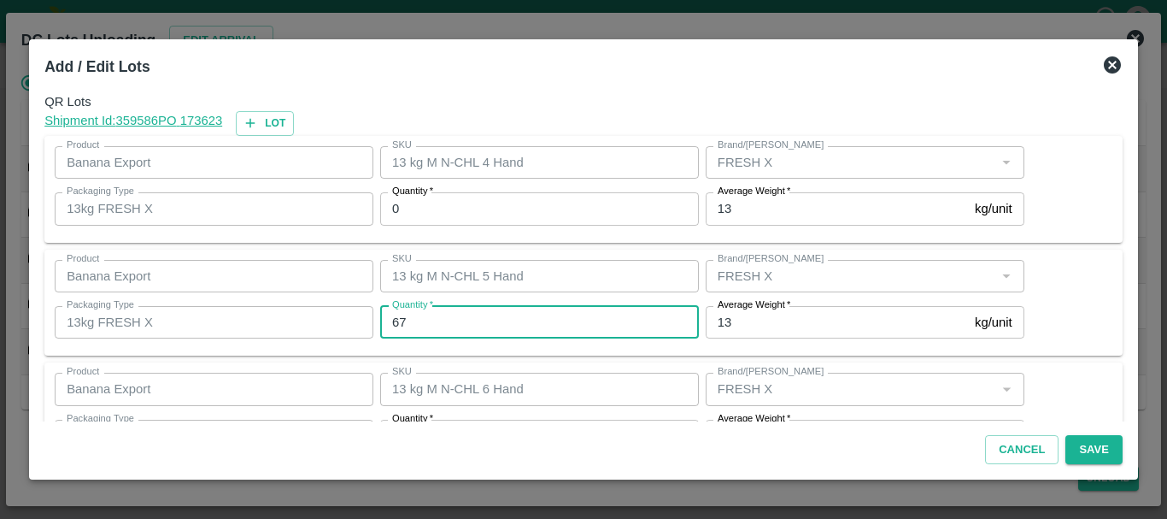
type input "67"
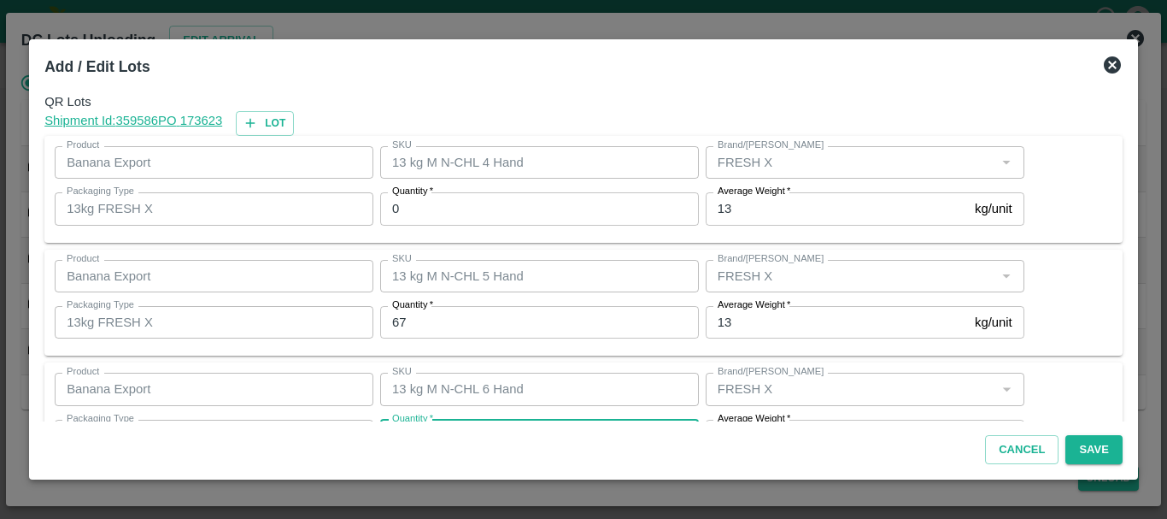
scroll to position [31, 0]
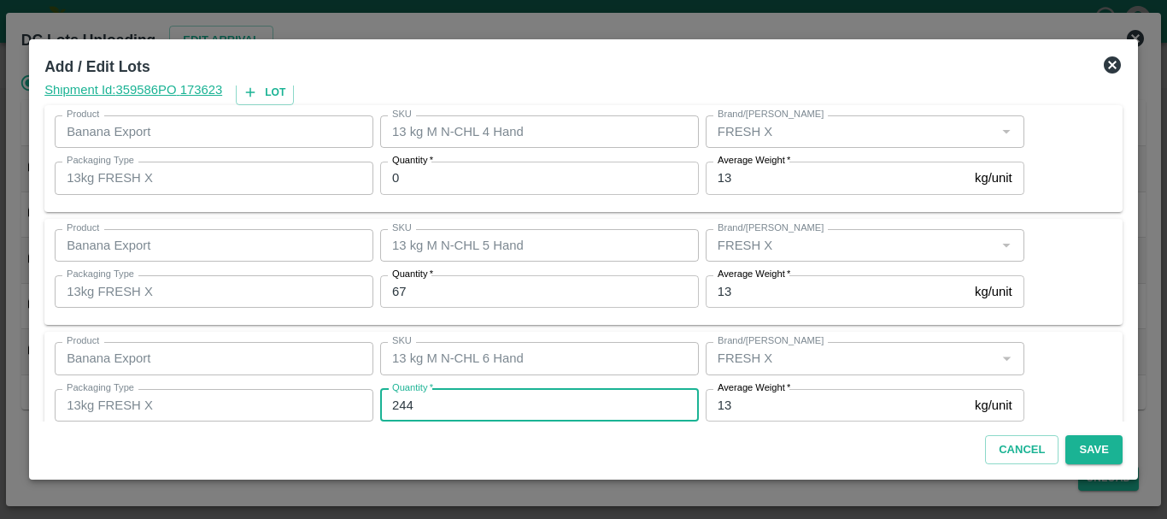
type input "244"
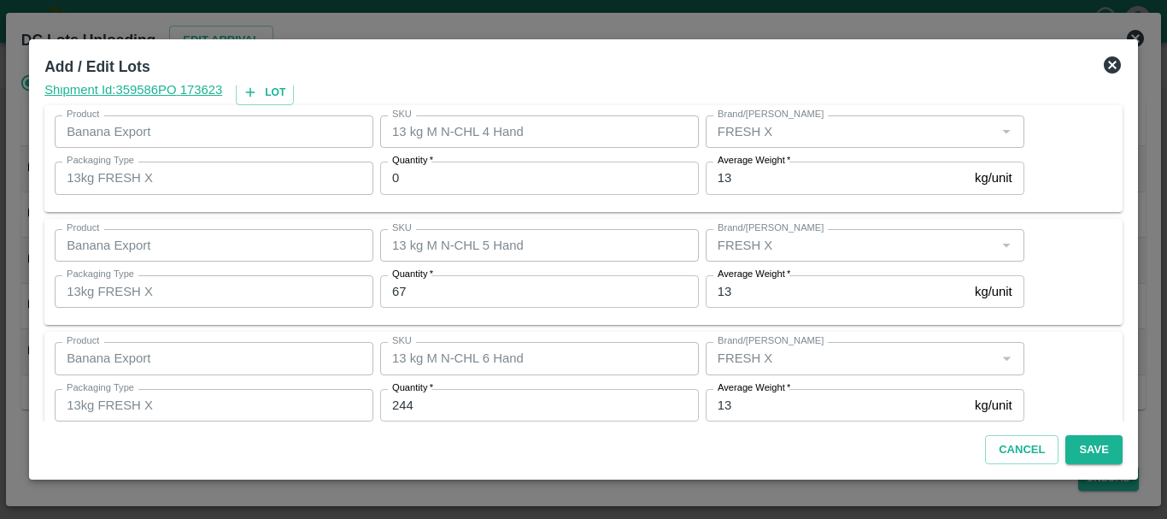
scroll to position [289, 0]
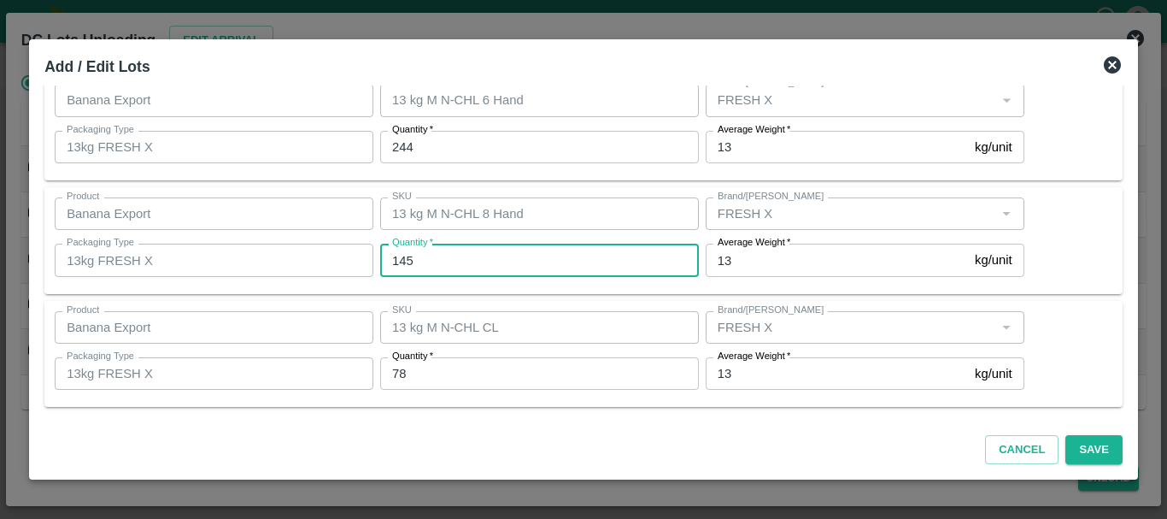
type input "145"
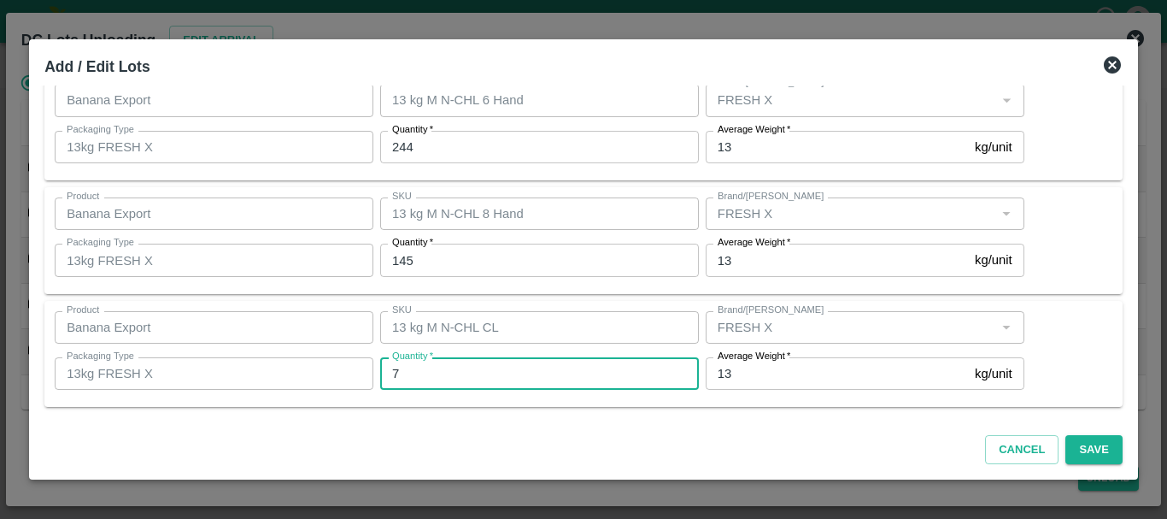
type input "78"
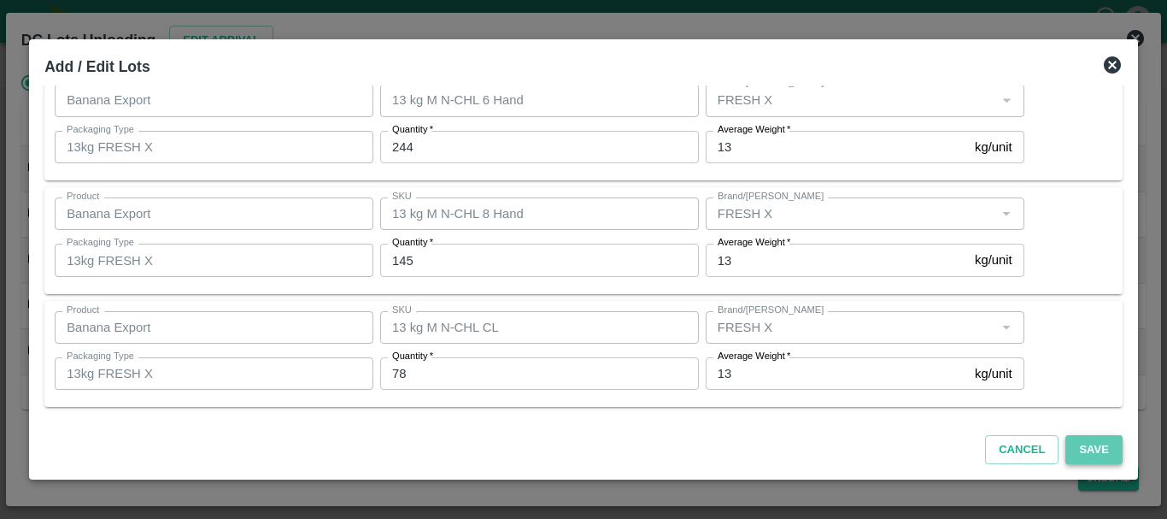
click at [1090, 460] on button "Save" at bounding box center [1093, 450] width 56 height 30
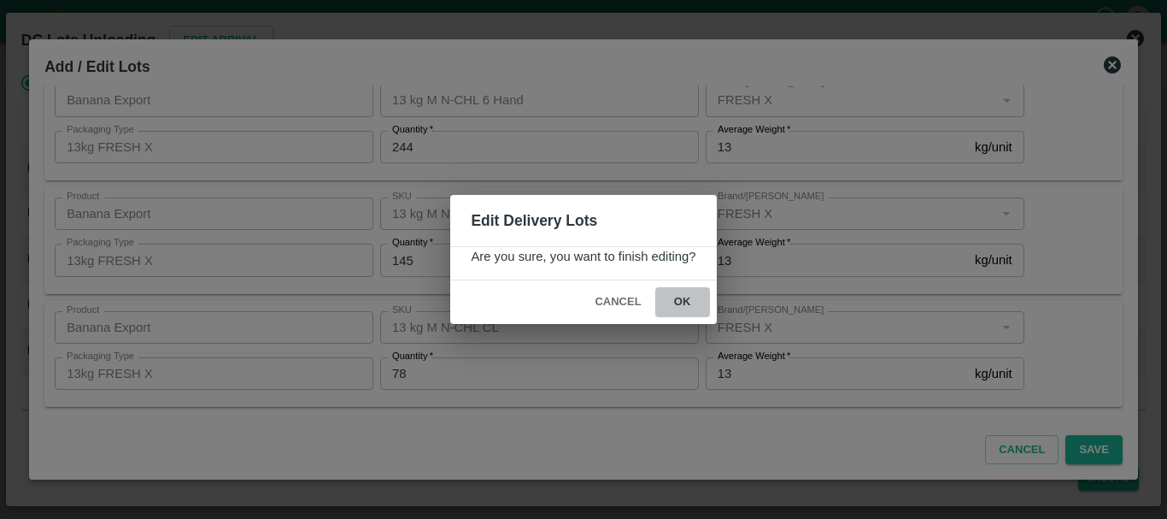
click at [676, 293] on button "ok" at bounding box center [682, 302] width 55 height 30
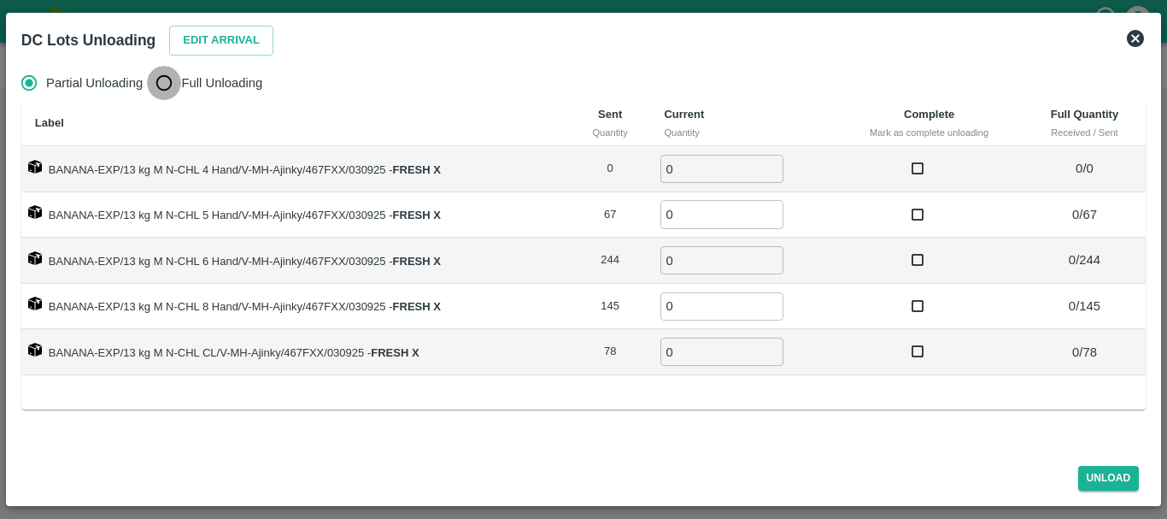
click at [169, 88] on input "Full Unloading" at bounding box center [164, 83] width 34 height 34
radio input "true"
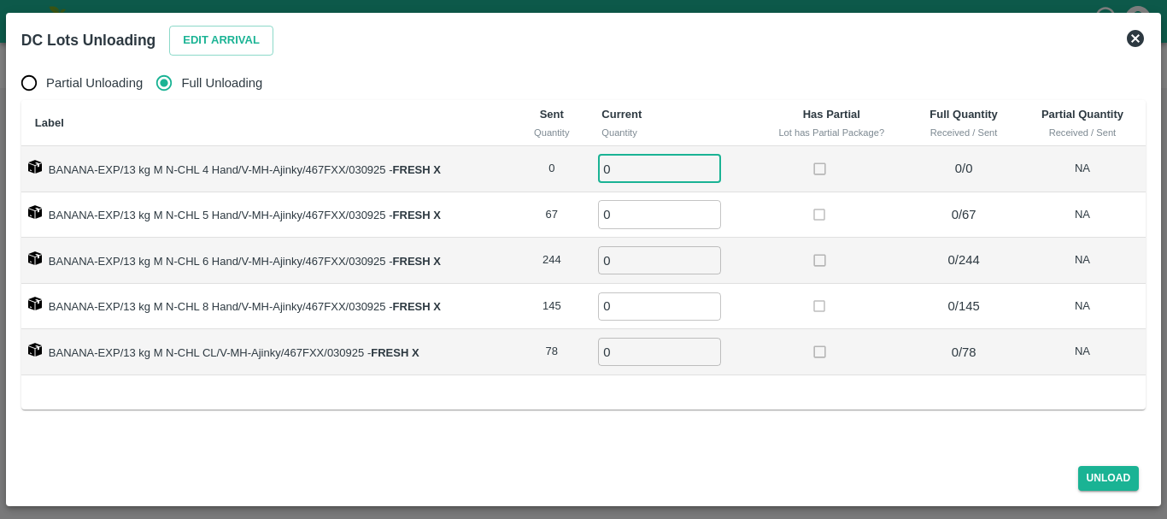
click at [648, 169] on input "0" at bounding box center [659, 169] width 123 height 28
type input "0"
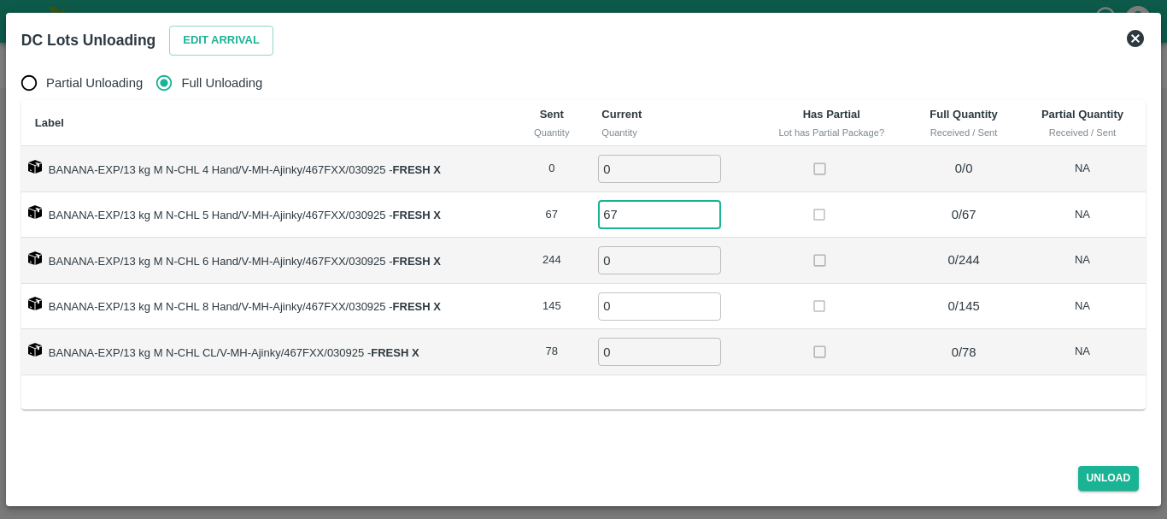
type input "67"
type input "244"
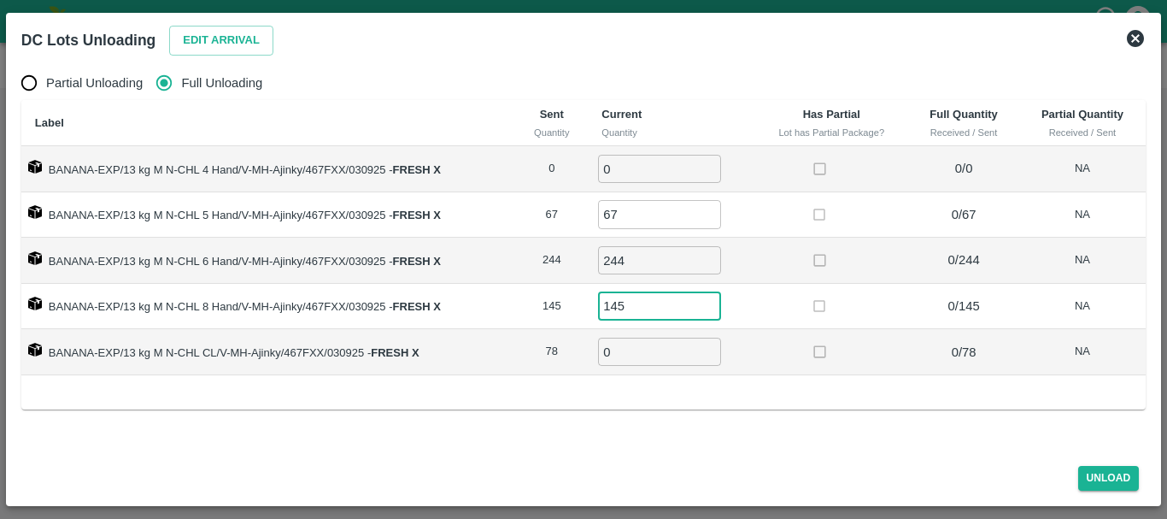
type input "145"
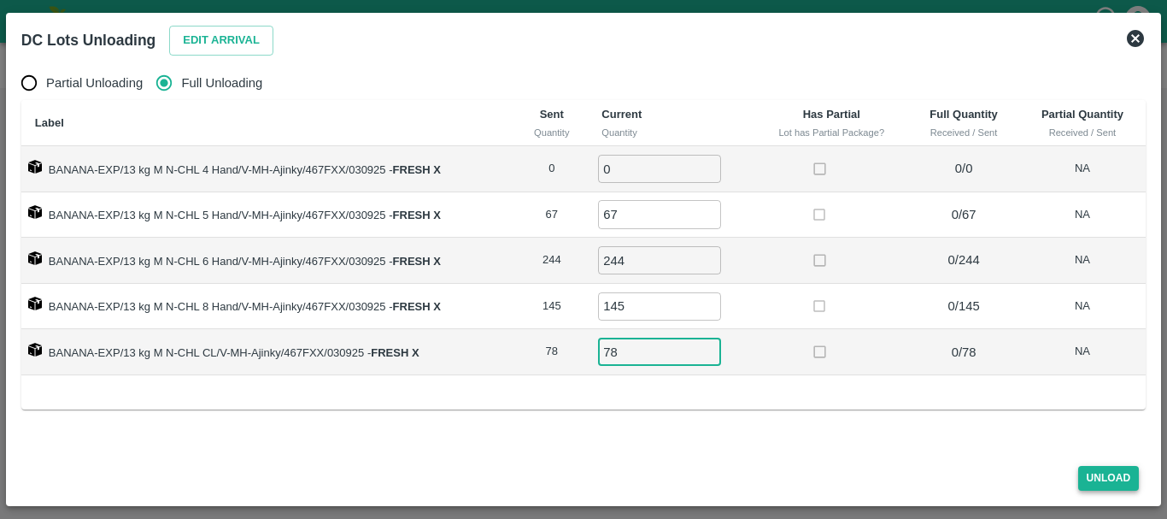
type input "78"
click at [1094, 466] on button "Unload" at bounding box center [1109, 478] width 62 height 25
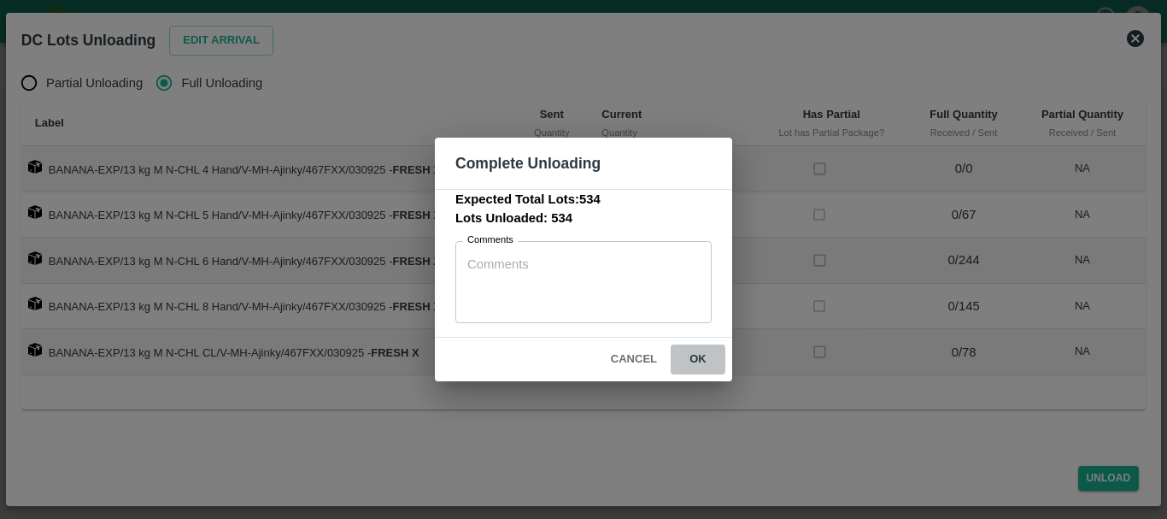
click at [696, 352] on button "ok" at bounding box center [698, 359] width 55 height 30
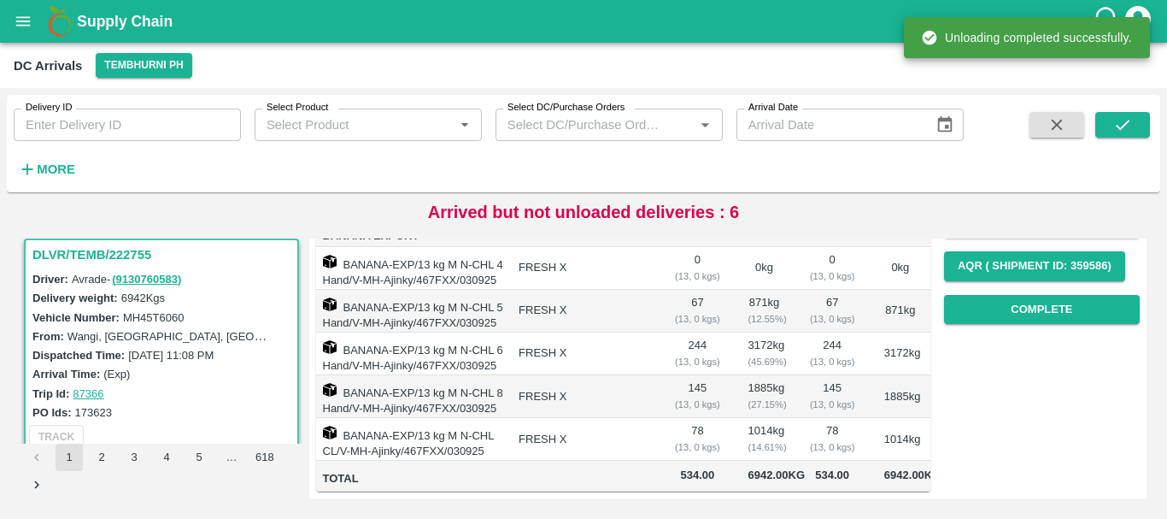
scroll to position [0, 0]
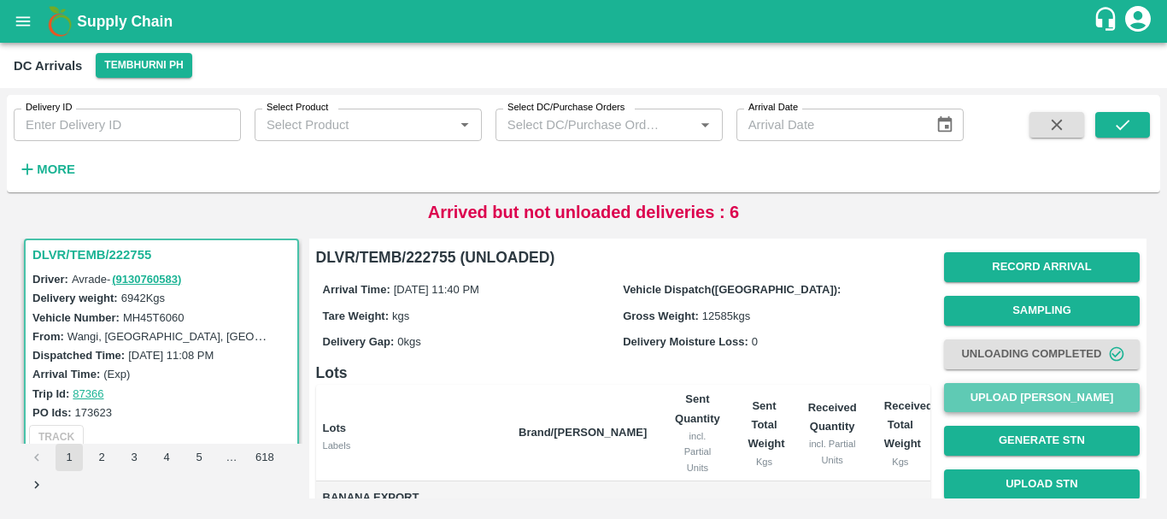
click at [998, 403] on button "Upload [PERSON_NAME]" at bounding box center [1042, 398] width 196 height 30
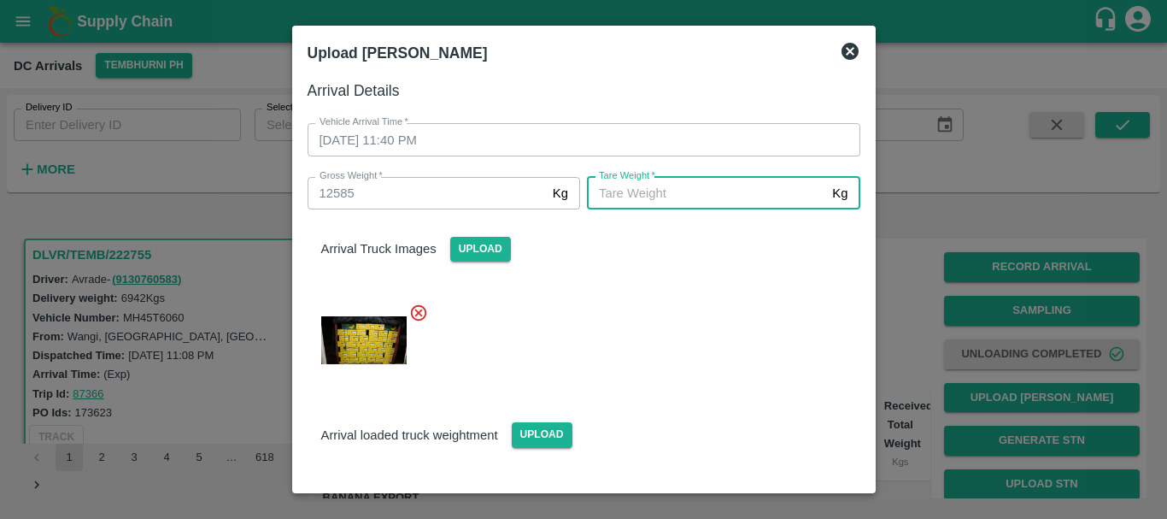
click at [666, 192] on input "Tare Weight   *" at bounding box center [706, 193] width 238 height 32
type input "5000"
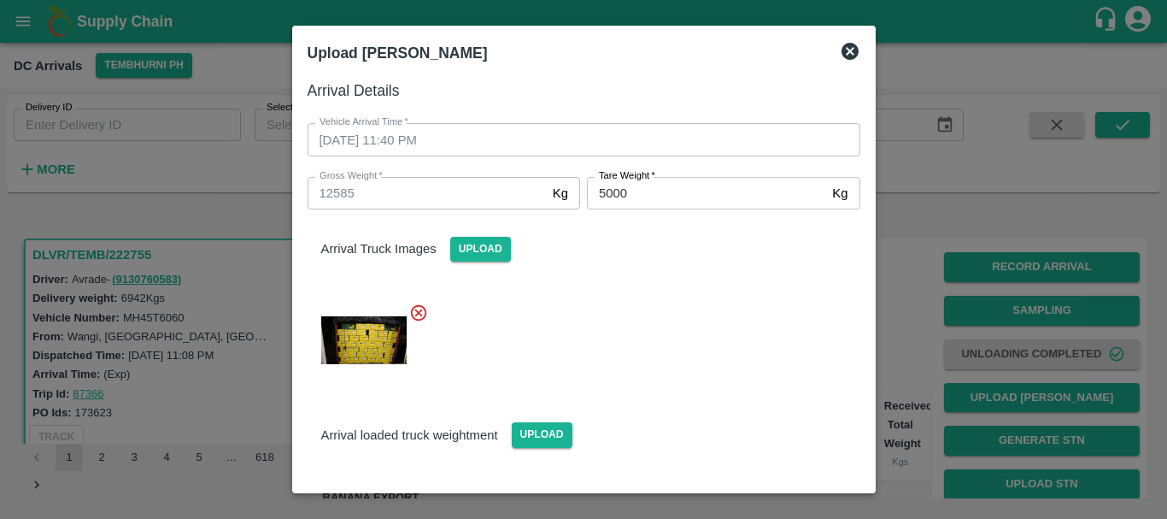
click at [667, 413] on div "Arrival loaded truck weightment Upload" at bounding box center [584, 421] width 580 height 52
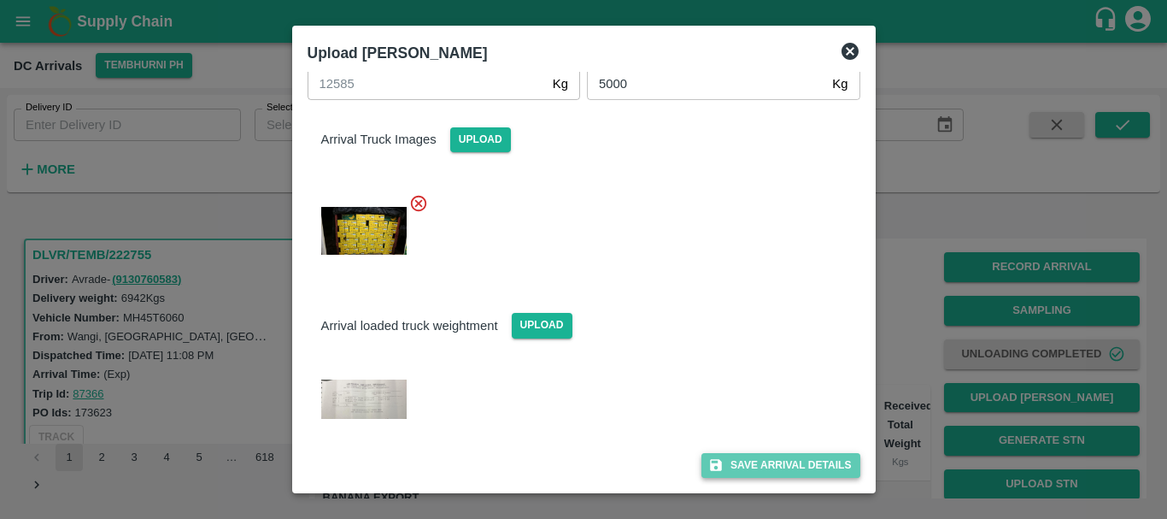
click at [719, 458] on icon "submit" at bounding box center [715, 464] width 15 height 15
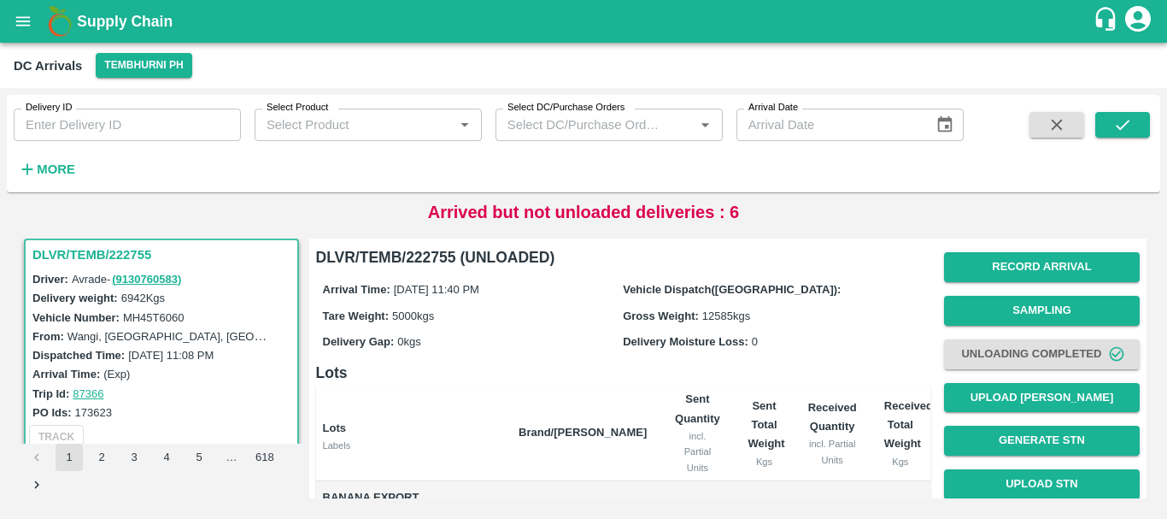
scroll to position [338, 0]
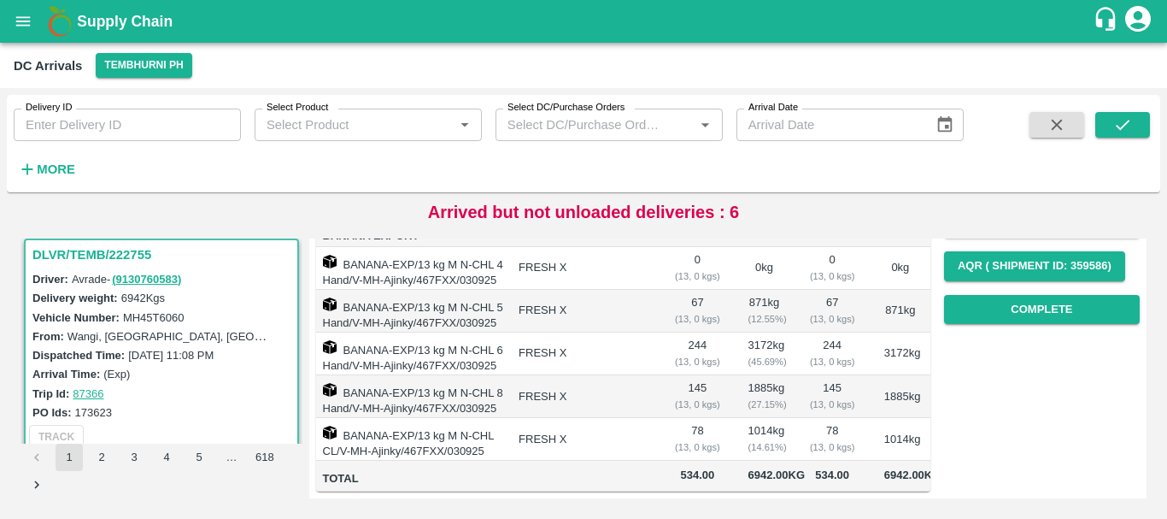
click at [787, 418] on td "1014 kg ( 14.61 %)" at bounding box center [765, 439] width 60 height 43
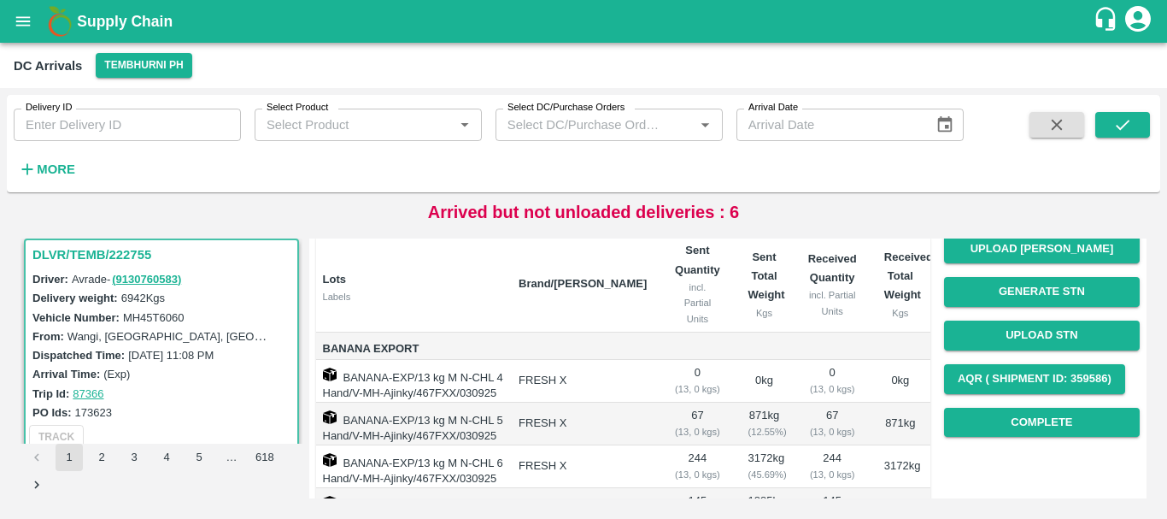
scroll to position [148, 0]
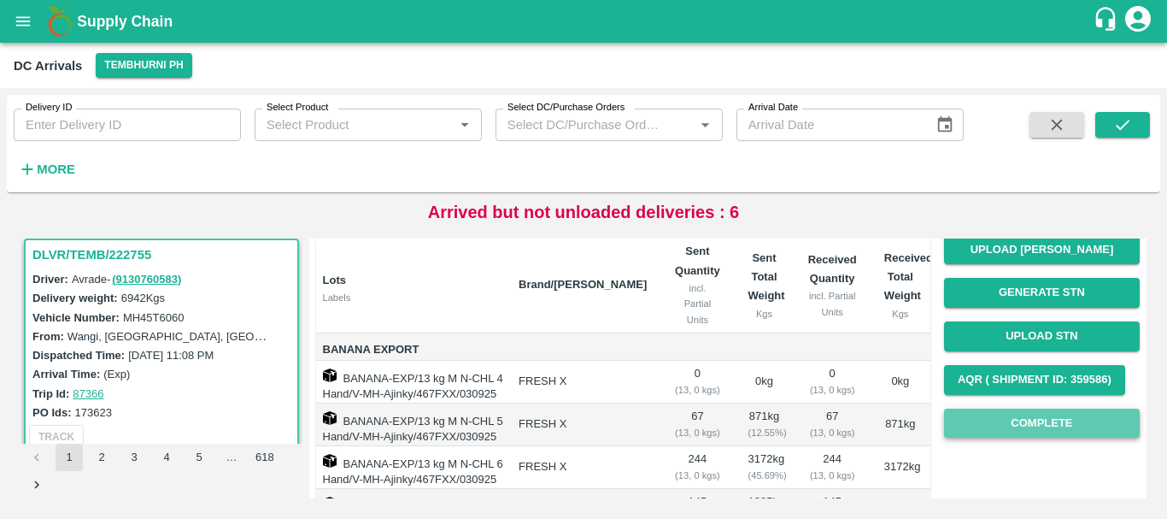
click at [992, 410] on button "Complete" at bounding box center [1042, 423] width 196 height 30
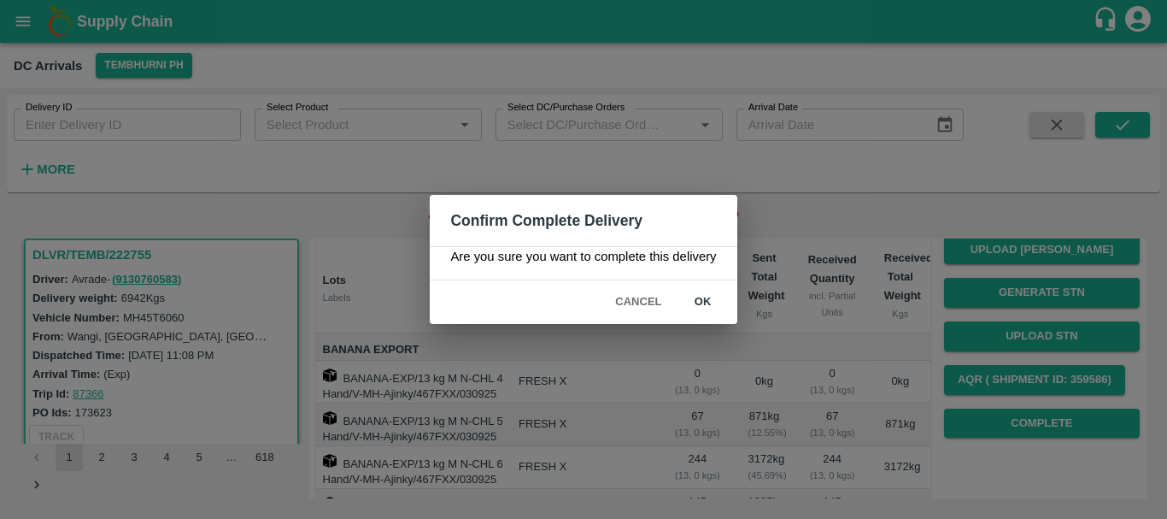
click at [699, 306] on button "ok" at bounding box center [703, 302] width 55 height 30
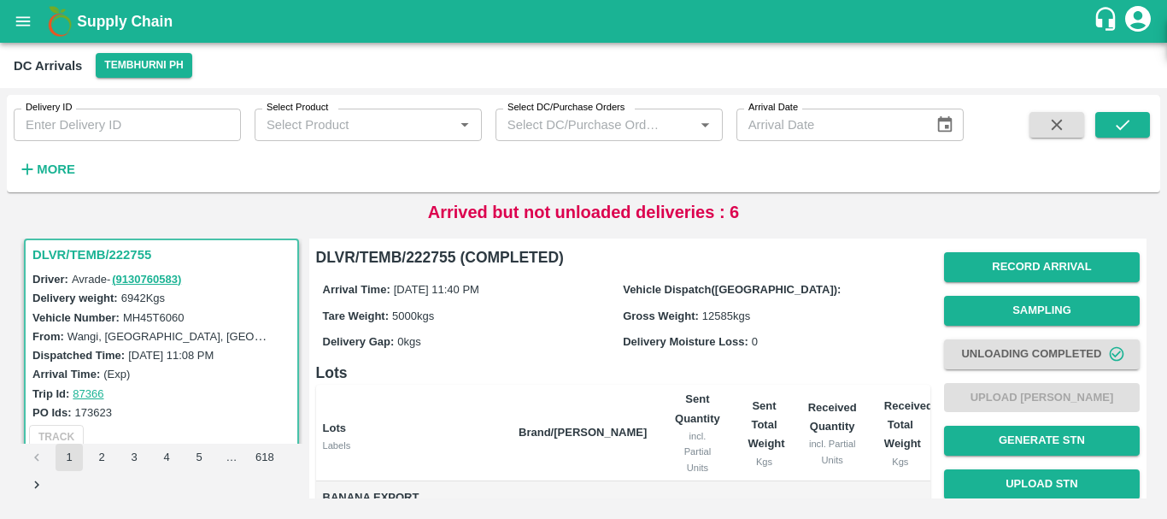
scroll to position [338, 0]
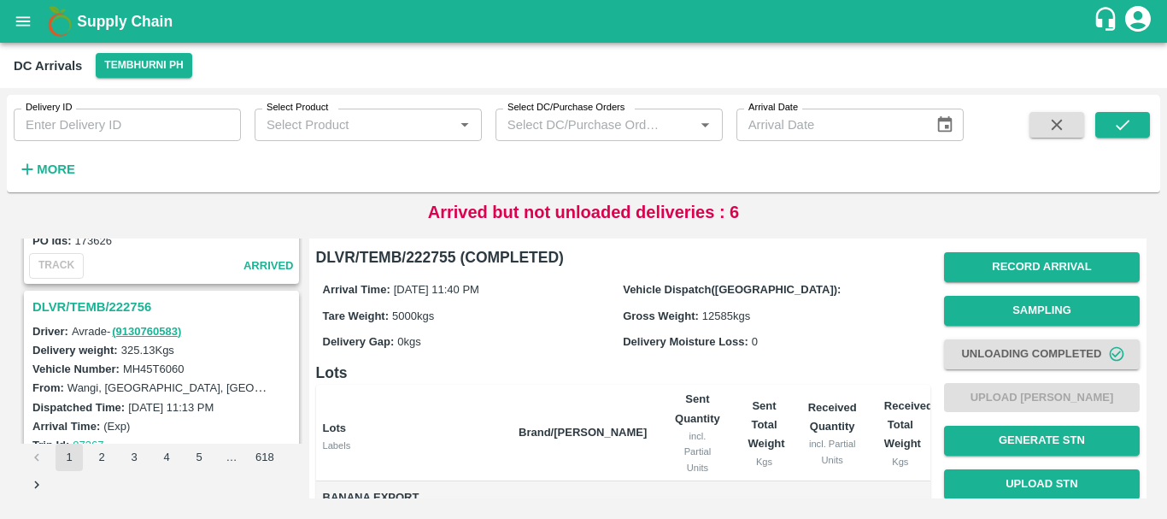
click at [138, 304] on h3 "DLVR/TEMB/222756" at bounding box center [163, 307] width 263 height 22
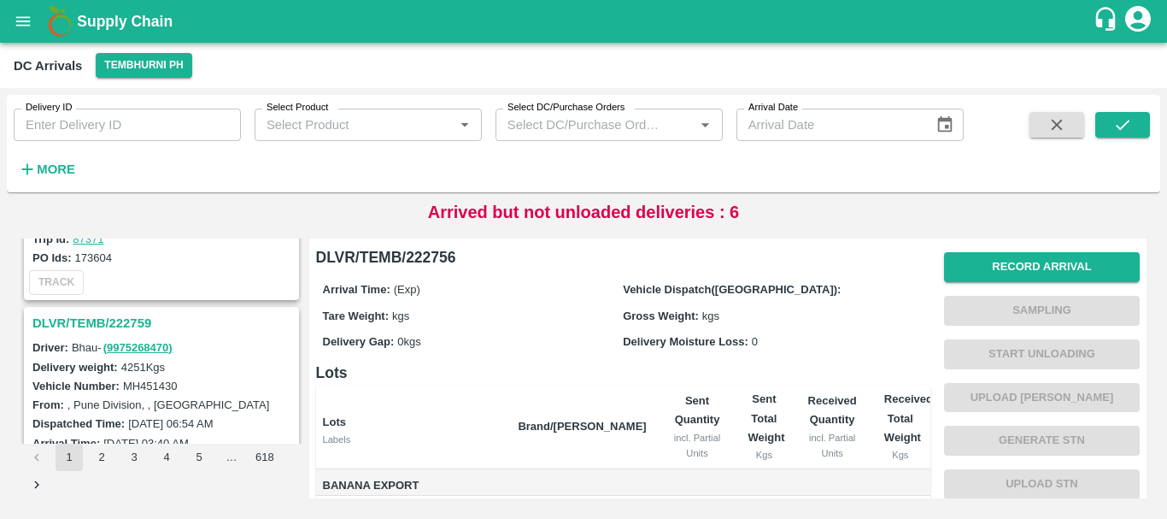
click at [137, 314] on h3 "DLVR/TEMB/222759" at bounding box center [163, 323] width 263 height 22
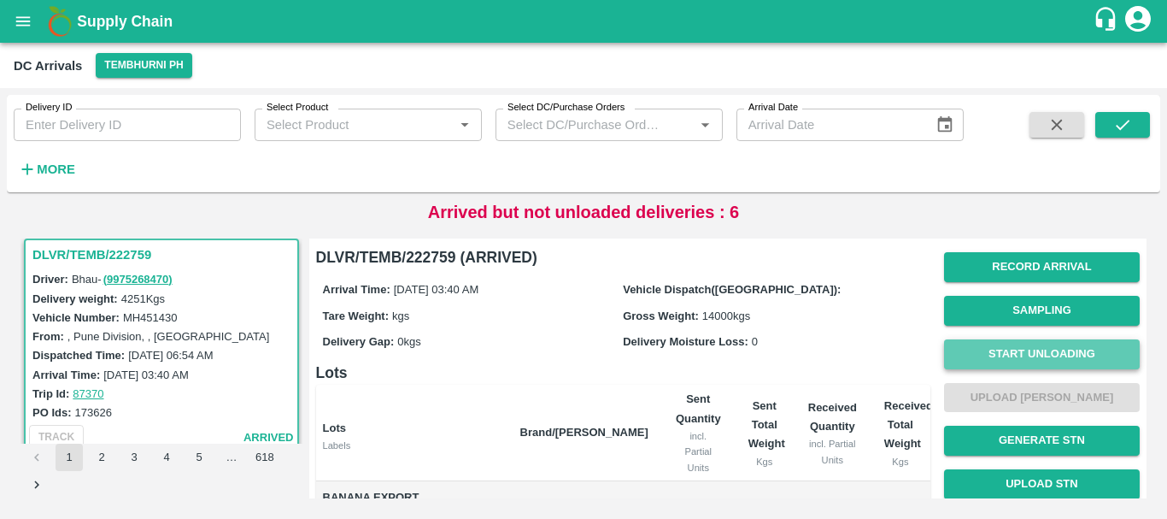
click at [1032, 347] on button "Start Unloading" at bounding box center [1042, 354] width 196 height 30
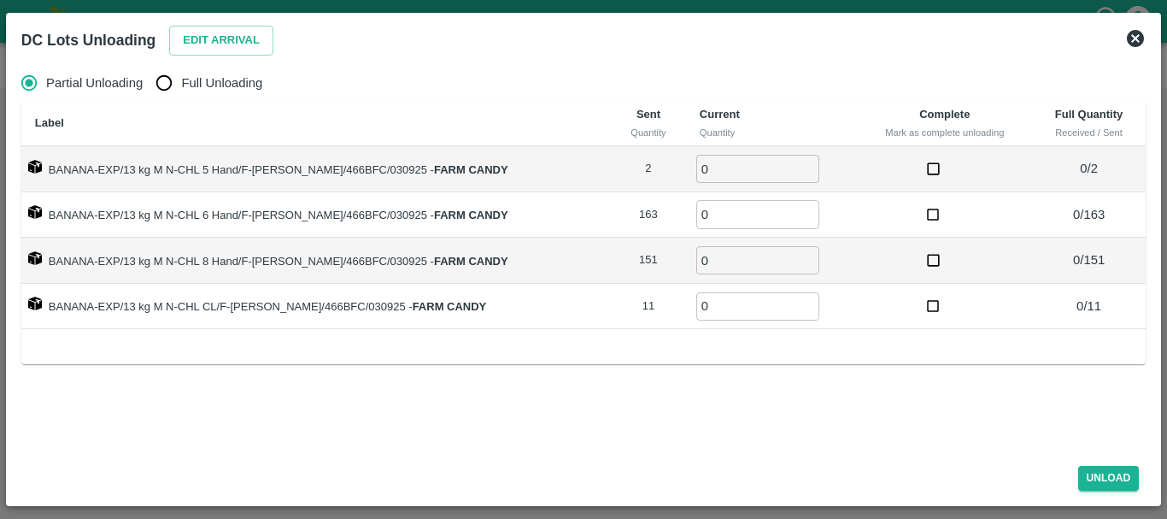
click at [1131, 43] on icon at bounding box center [1135, 38] width 17 height 17
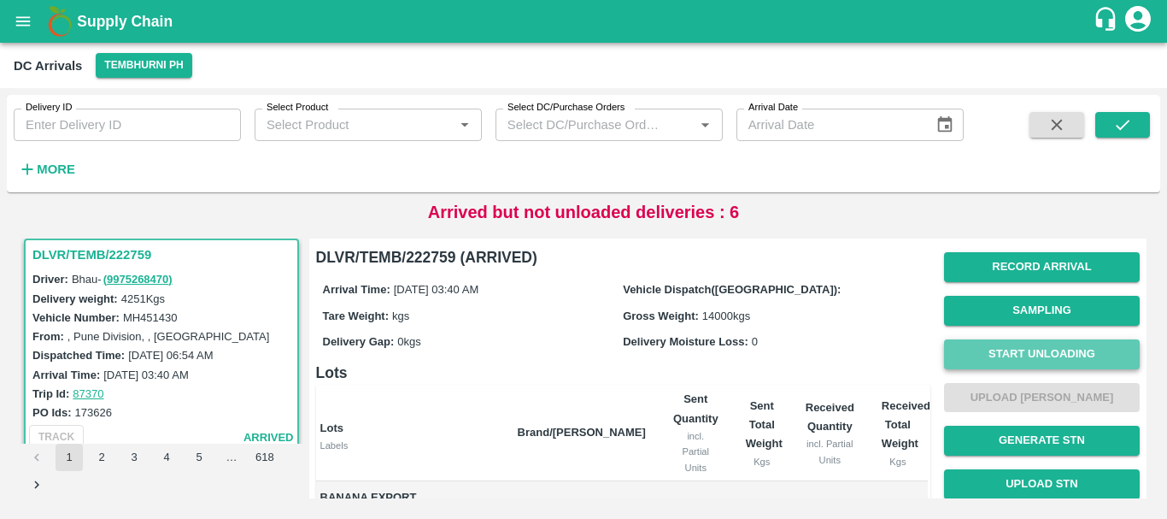
click at [982, 357] on button "Start Unloading" at bounding box center [1042, 354] width 196 height 30
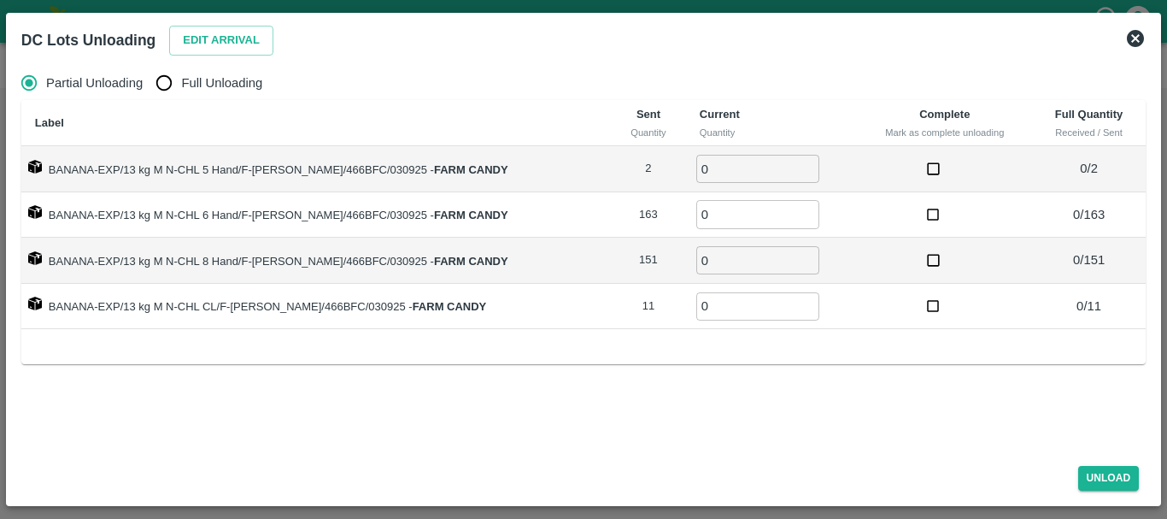
click at [1125, 36] on icon at bounding box center [1135, 38] width 21 height 21
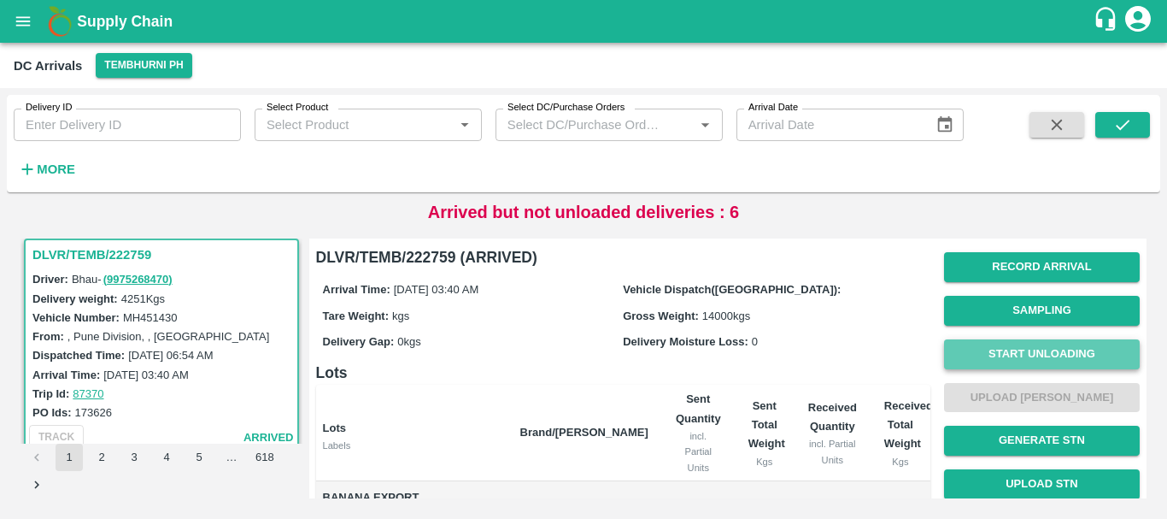
click at [1040, 360] on button "Start Unloading" at bounding box center [1042, 354] width 196 height 30
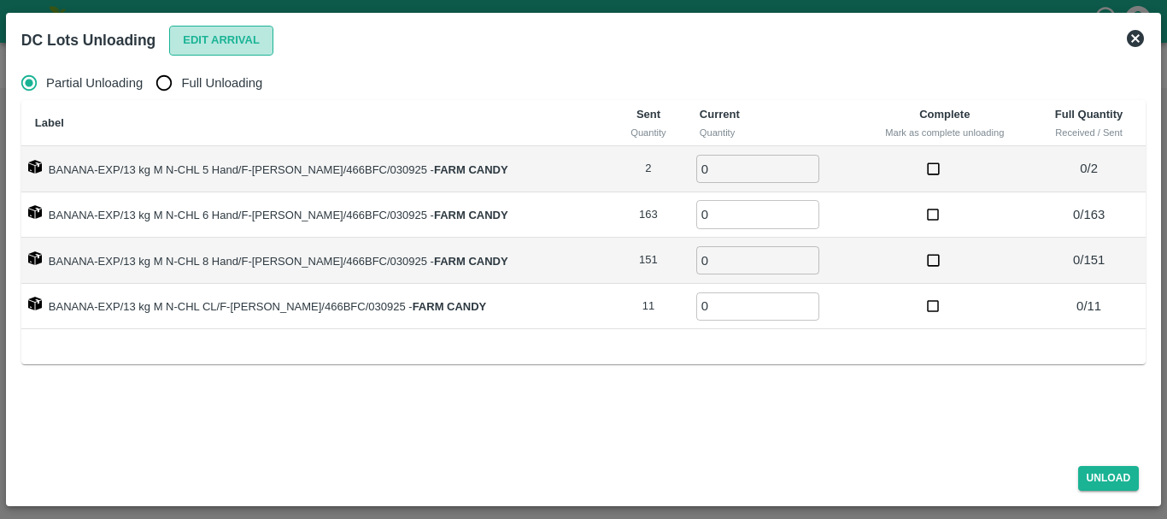
click at [247, 32] on button "Edit Arrival" at bounding box center [221, 41] width 104 height 30
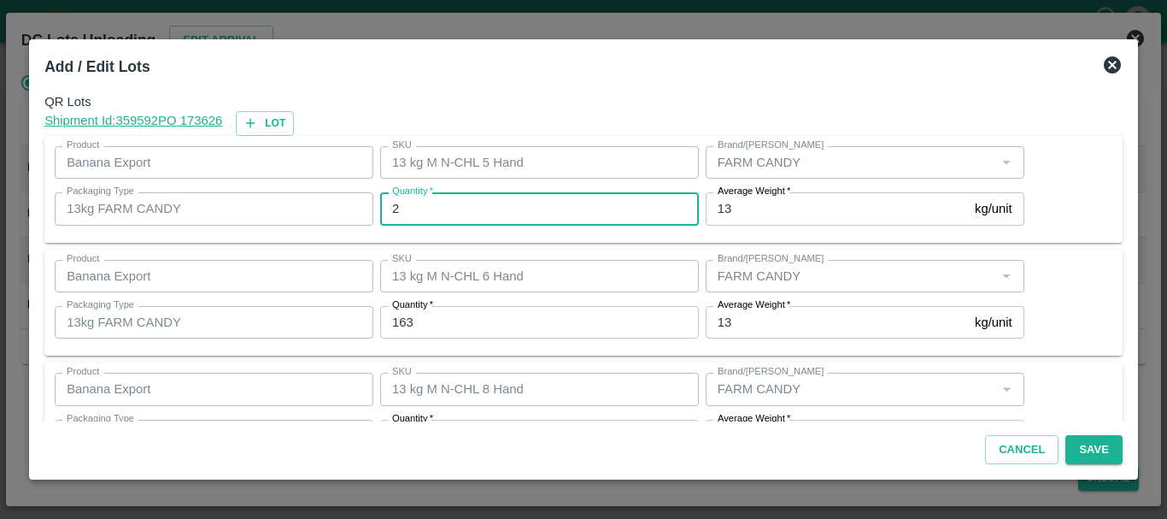
click at [484, 210] on input "2" at bounding box center [539, 208] width 319 height 32
type input "3"
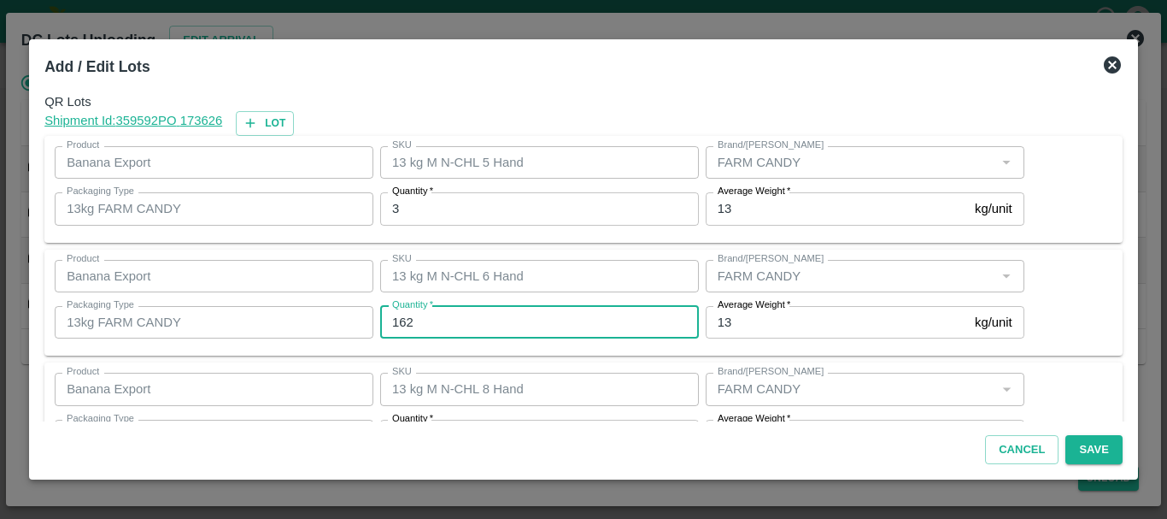
type input "162"
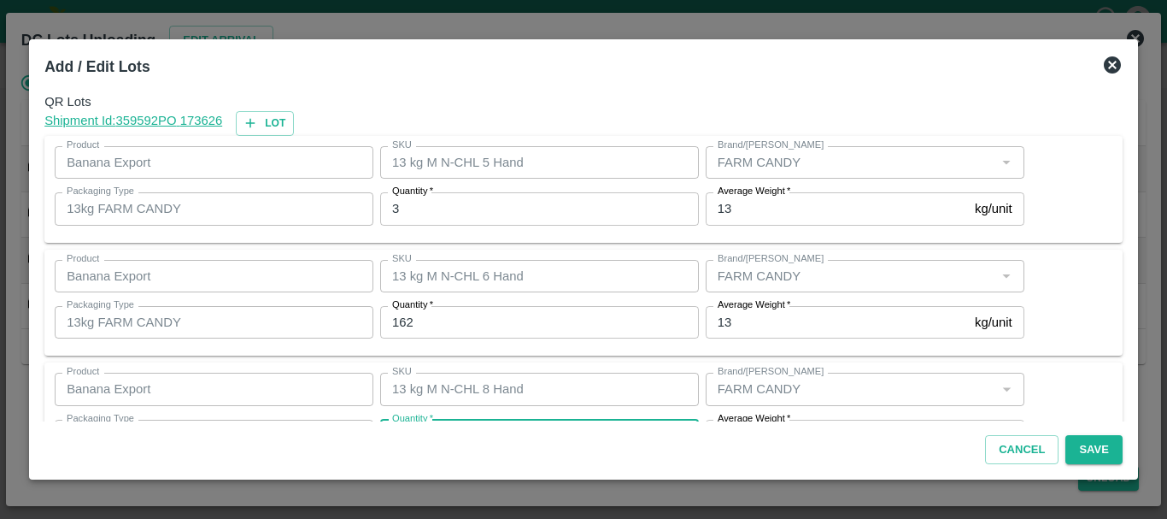
scroll to position [31, 0]
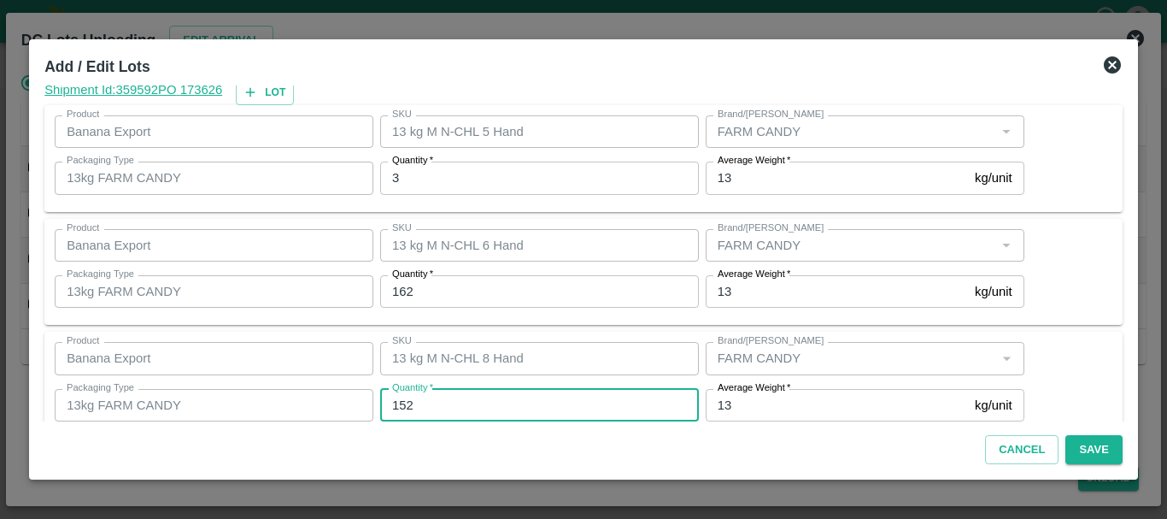
type input "152"
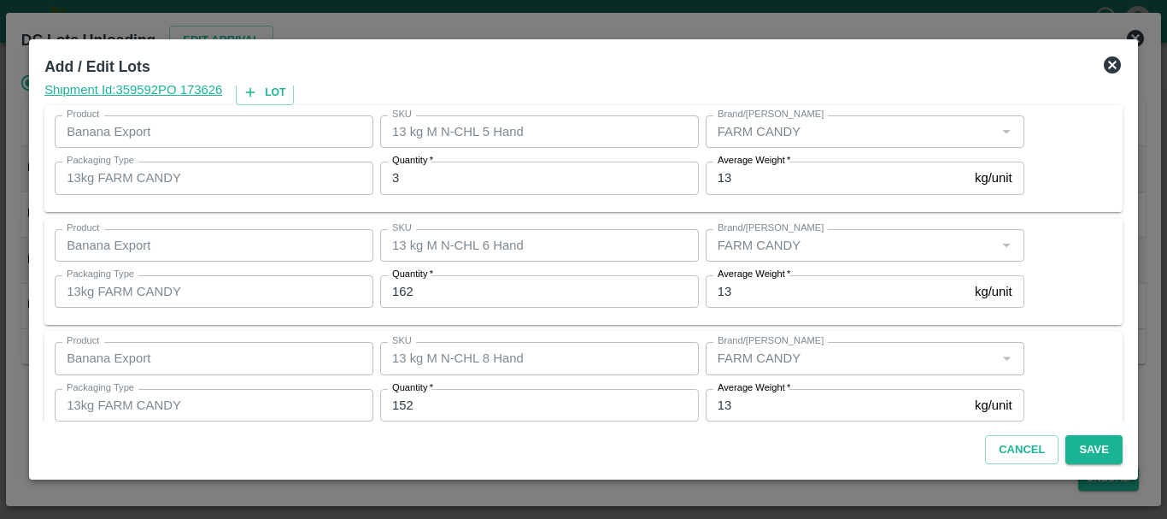
scroll to position [175, 0]
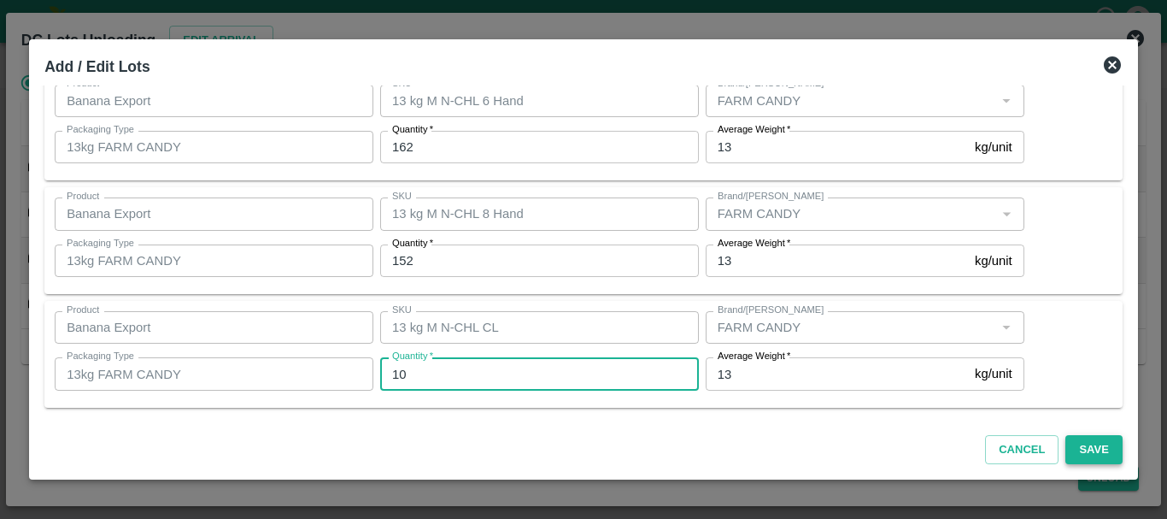
type input "10"
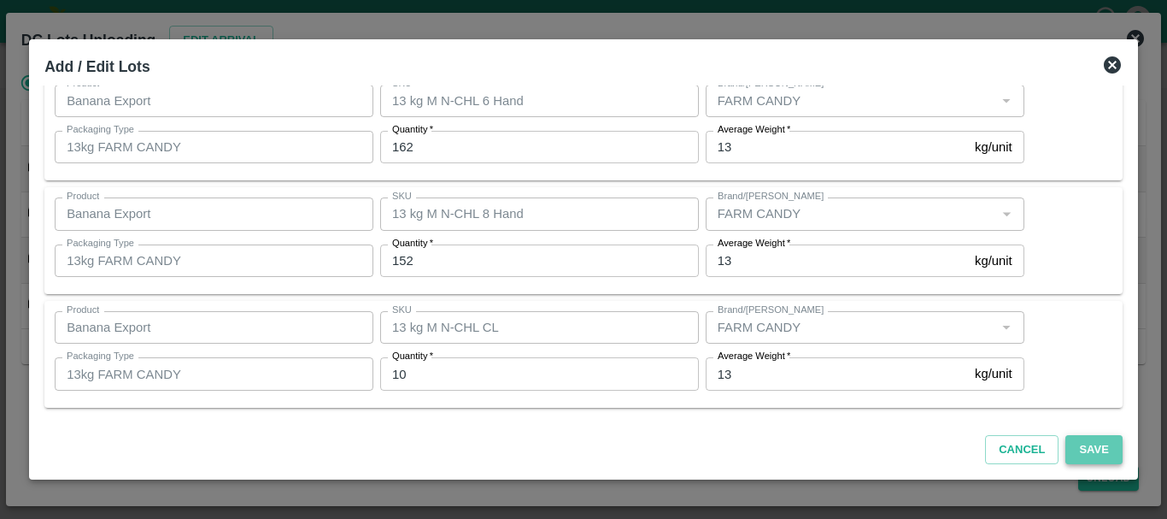
click at [1095, 445] on button "Save" at bounding box center [1093, 450] width 56 height 30
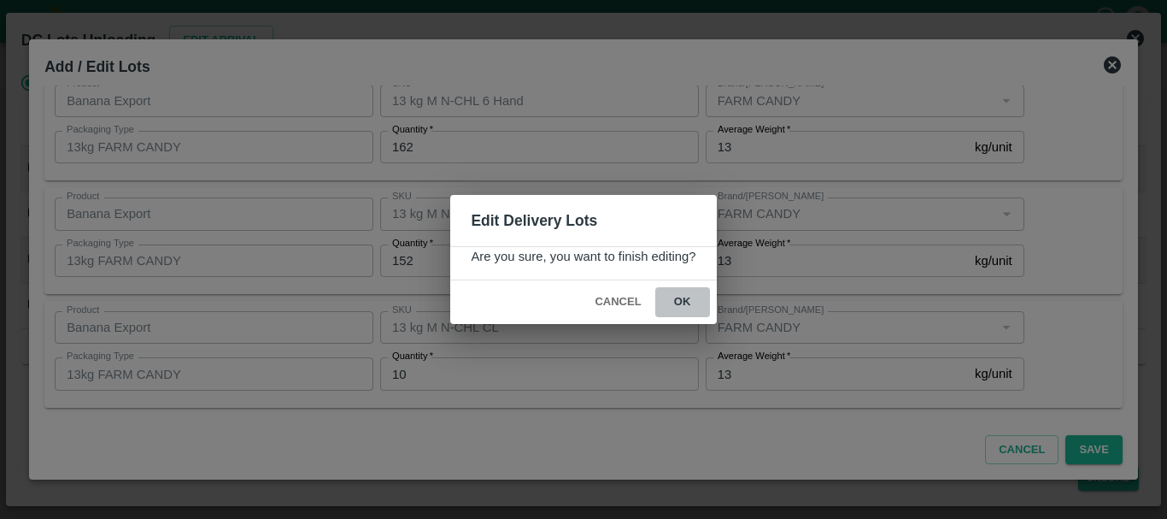
click at [684, 312] on button "ok" at bounding box center [682, 302] width 55 height 30
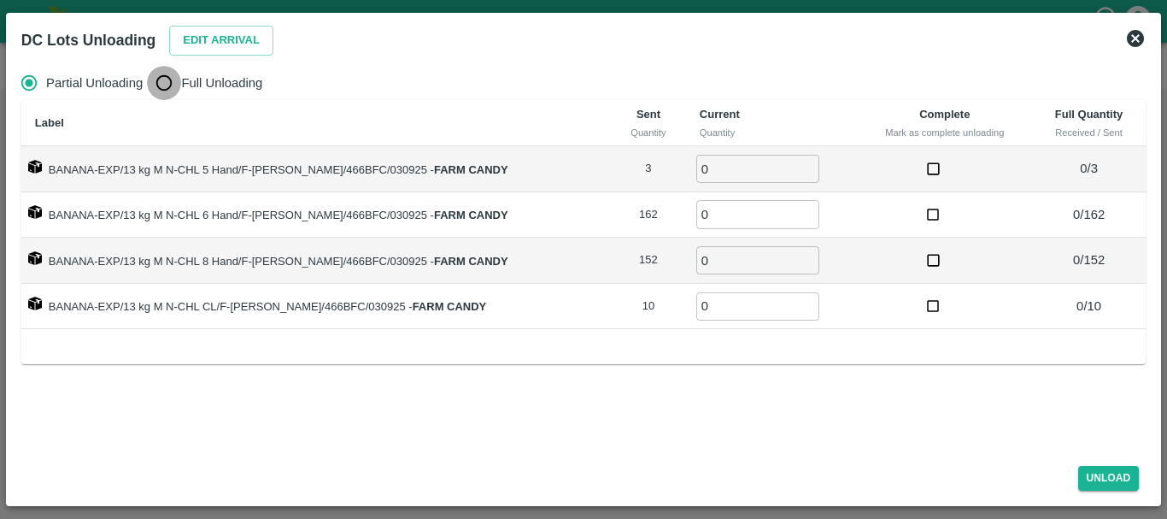
click at [168, 90] on input "Full Unloading" at bounding box center [164, 83] width 34 height 34
radio input "true"
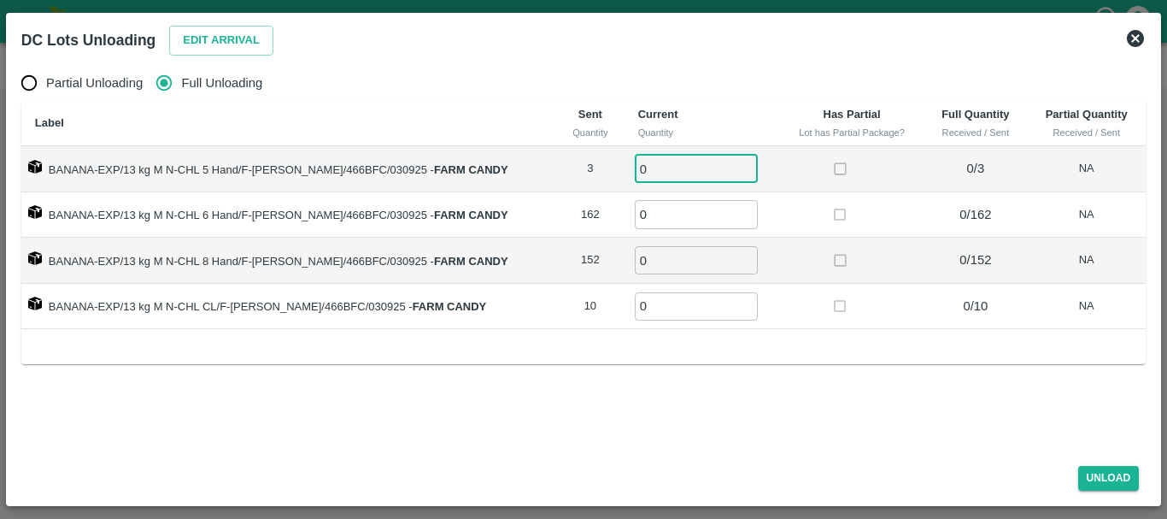
click at [635, 162] on input "0" at bounding box center [696, 169] width 123 height 28
type input "03"
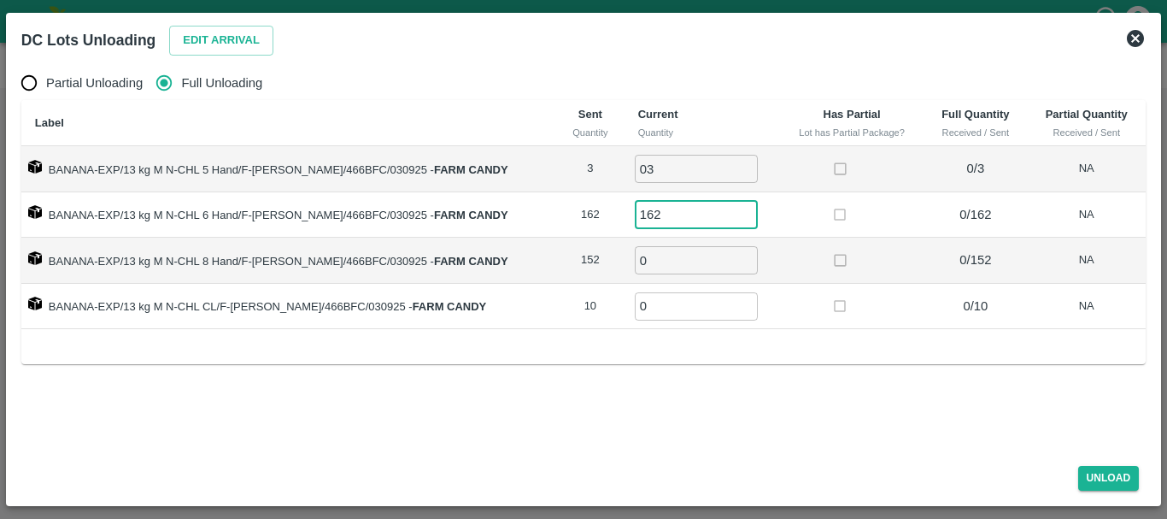
type input "162"
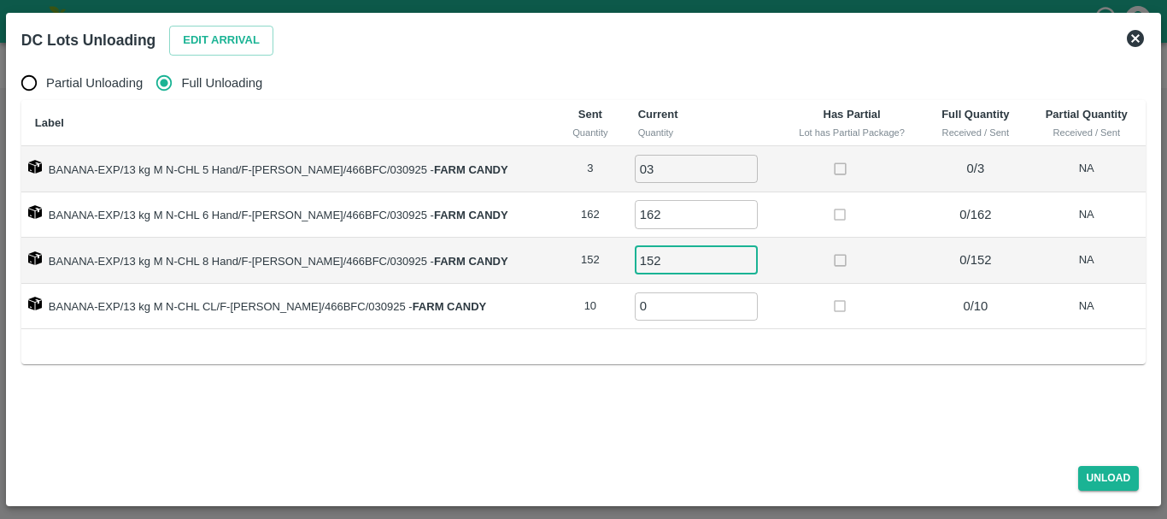
type input "152"
type input "10"
click at [1098, 481] on button "Unload" at bounding box center [1109, 478] width 62 height 25
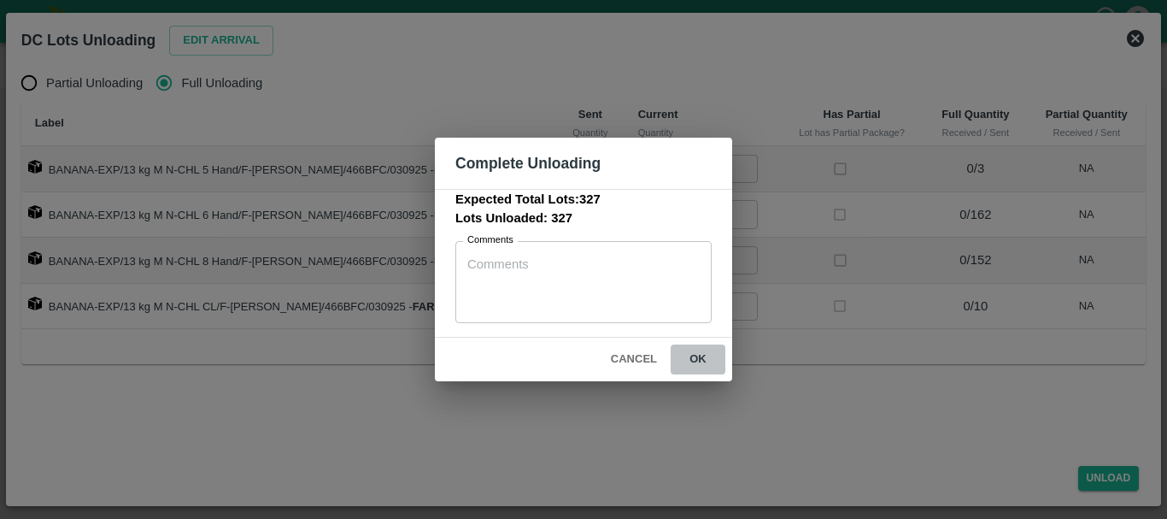
click at [673, 356] on button "ok" at bounding box center [698, 359] width 55 height 30
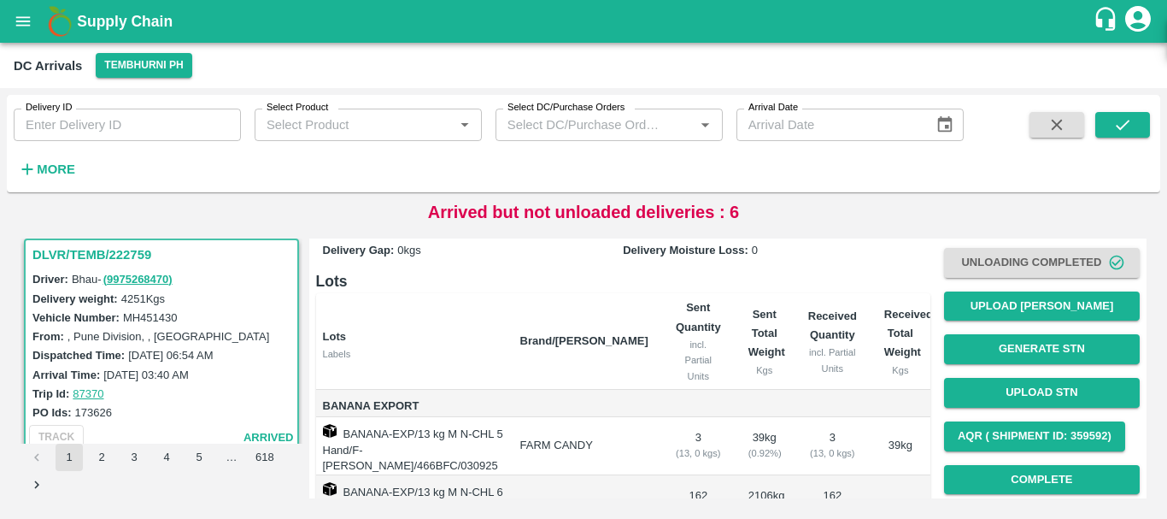
scroll to position [0, 0]
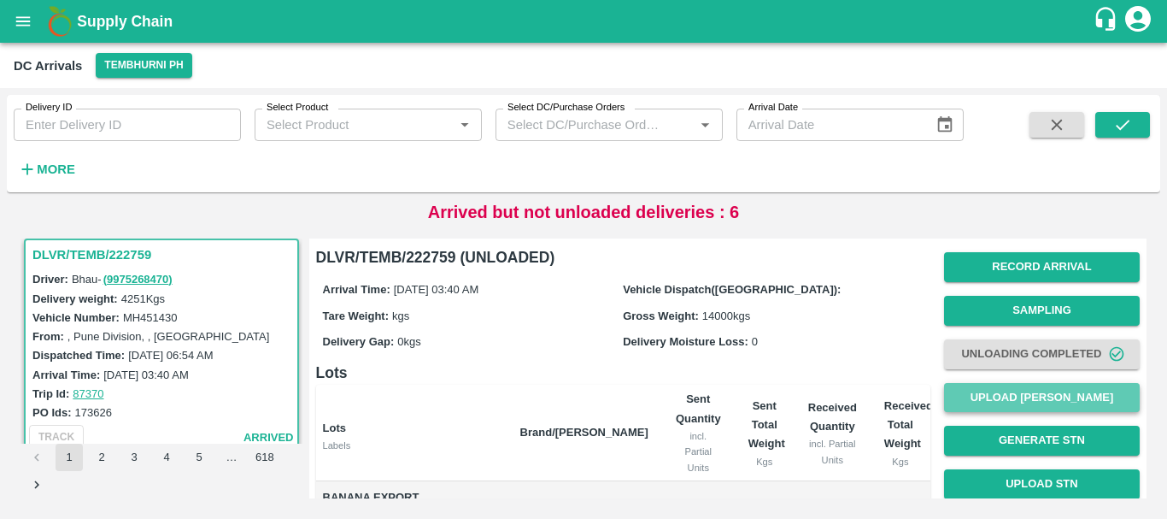
click at [995, 404] on button "Upload [PERSON_NAME]" at bounding box center [1042, 398] width 196 height 30
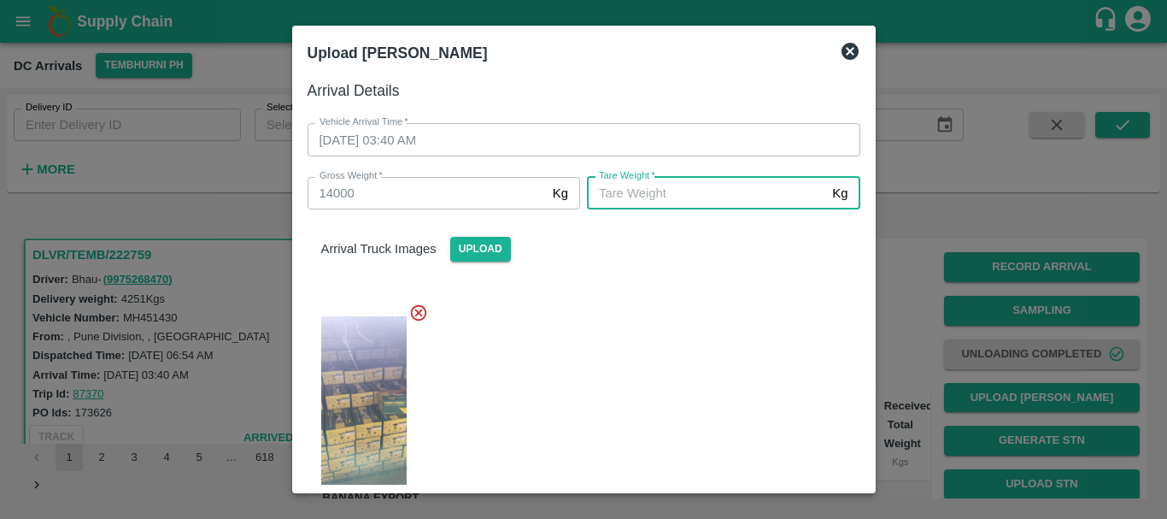
click at [698, 209] on input "Tare Weight   *" at bounding box center [706, 193] width 238 height 32
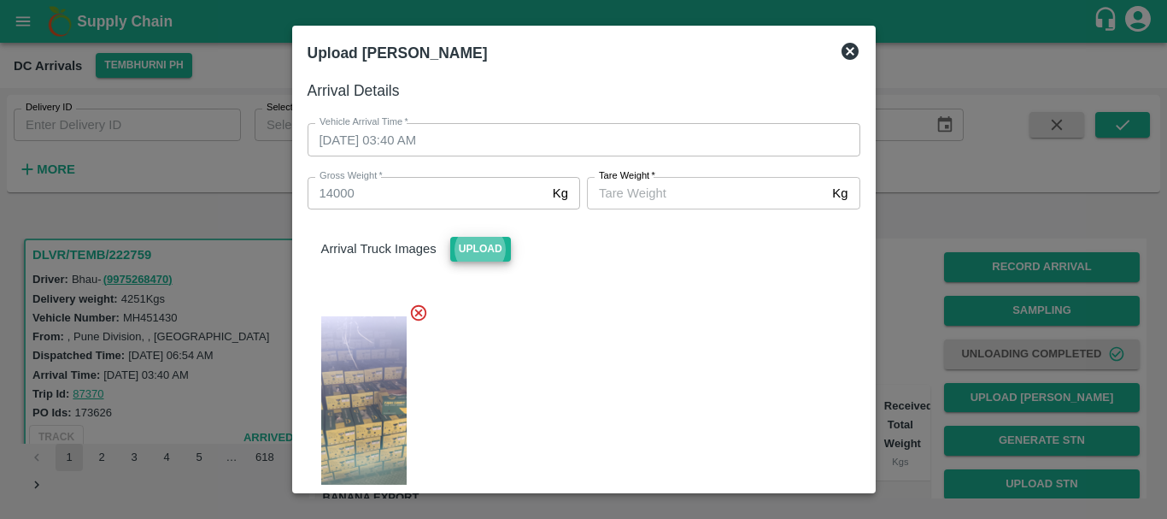
scroll to position [249, 0]
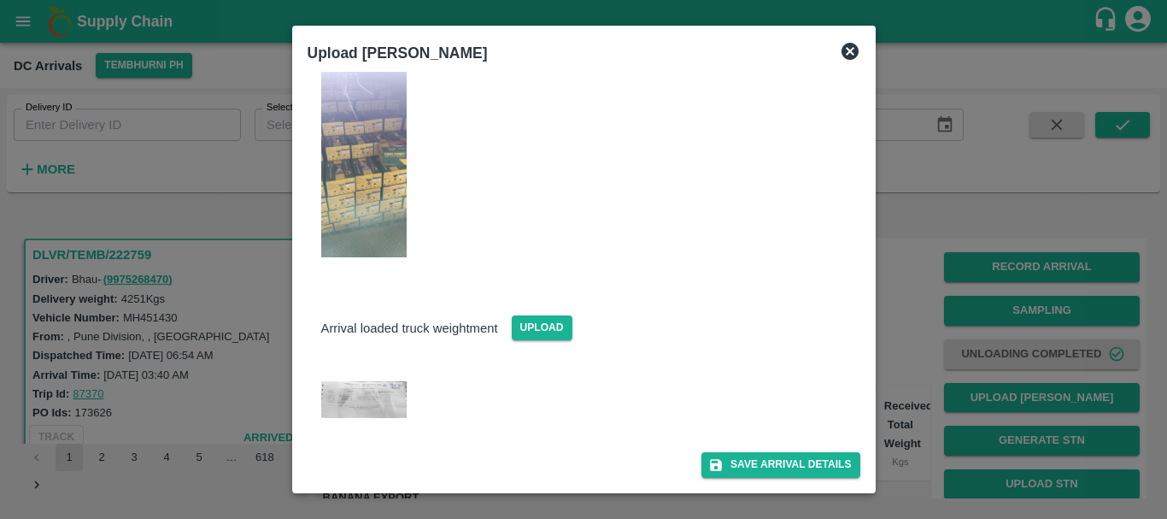
click at [365, 402] on img at bounding box center [363, 399] width 85 height 37
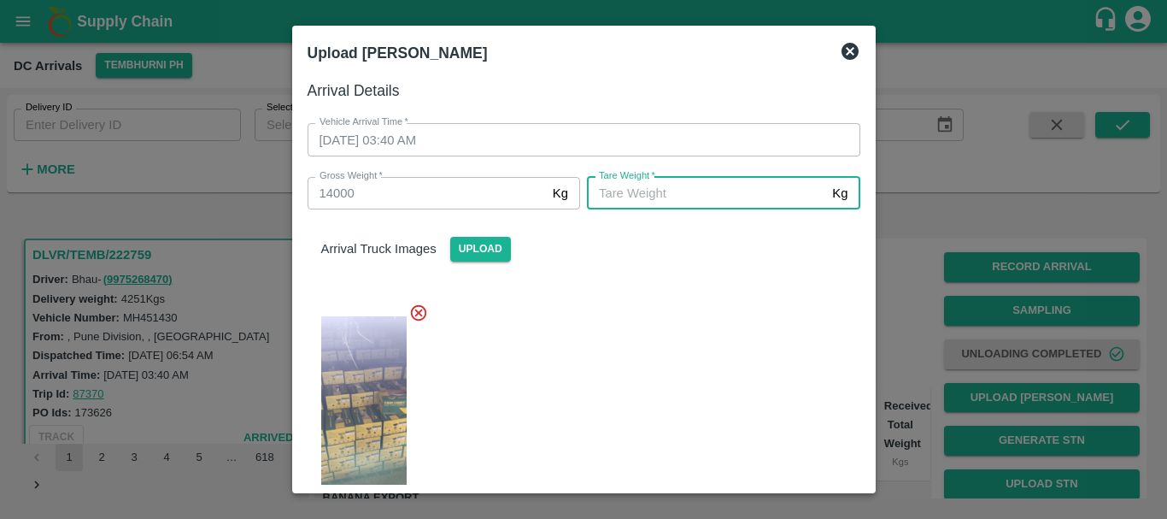
click at [630, 191] on input "Tare Weight   *" at bounding box center [706, 193] width 238 height 32
type input "5560"
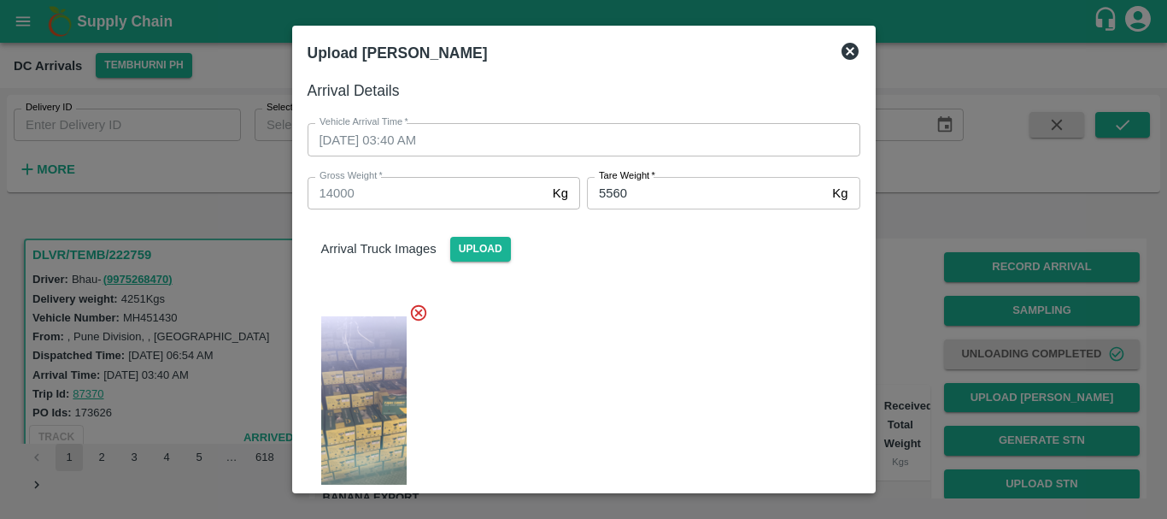
click at [656, 337] on div at bounding box center [577, 406] width 566 height 234
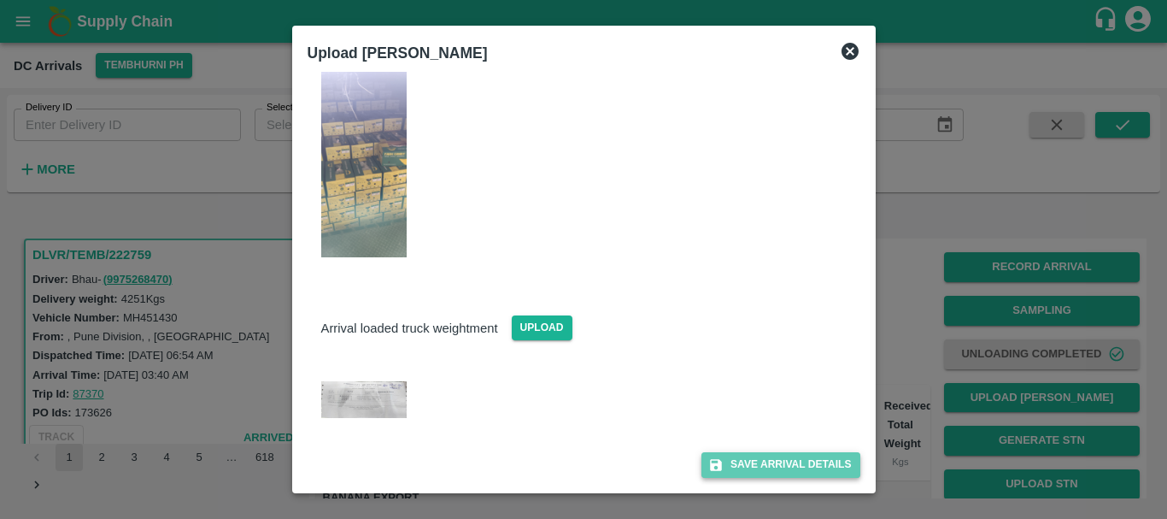
click at [745, 458] on button "Save Arrival Details" at bounding box center [780, 464] width 158 height 25
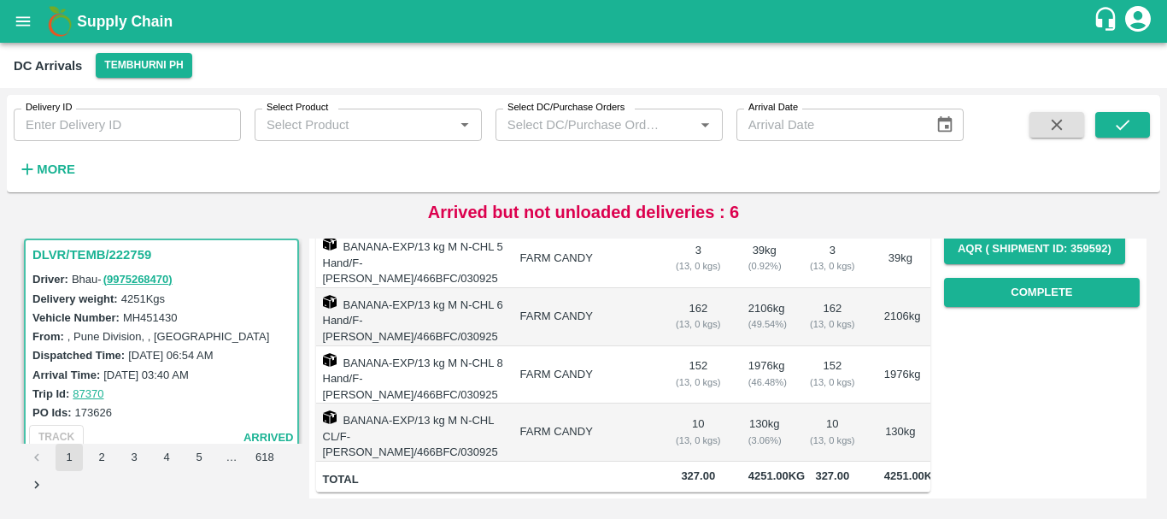
scroll to position [0, 0]
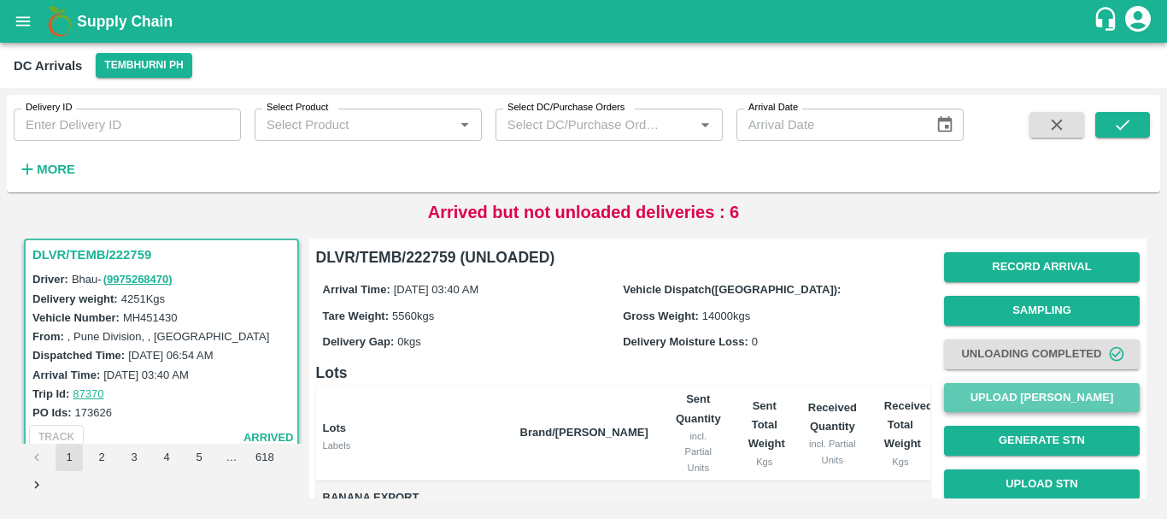
click at [959, 393] on button "Upload [PERSON_NAME]" at bounding box center [1042, 398] width 196 height 30
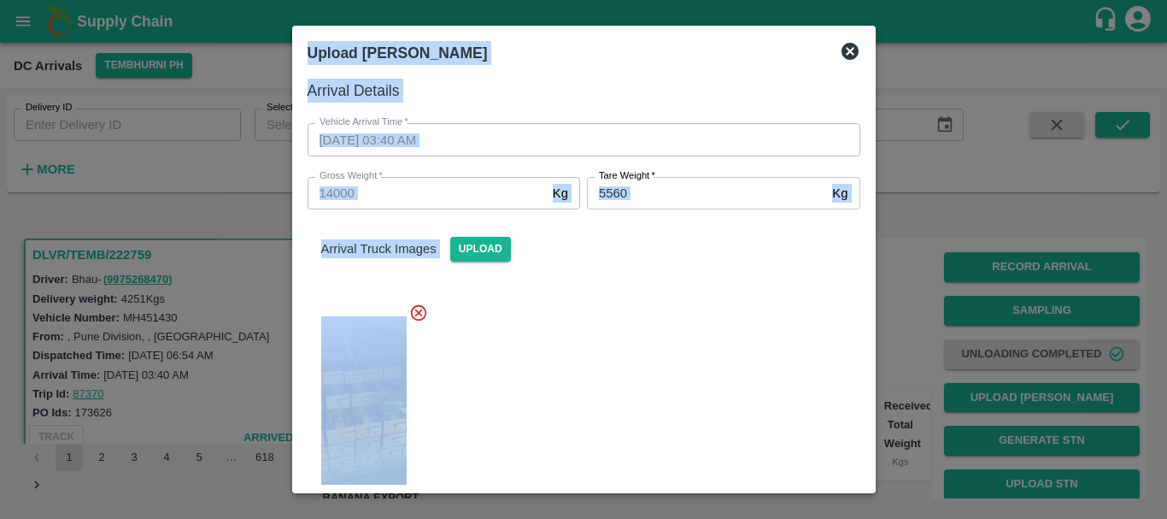
drag, startPoint x: 734, startPoint y: 334, endPoint x: 893, endPoint y: 325, distance: 159.2
click at [893, 325] on div "Upload Tare Weight Arrival Details Vehicle Arrival Time   * 04/09/2025 03:40 AM…" at bounding box center [583, 259] width 1167 height 519
click at [893, 325] on div at bounding box center [583, 259] width 1167 height 519
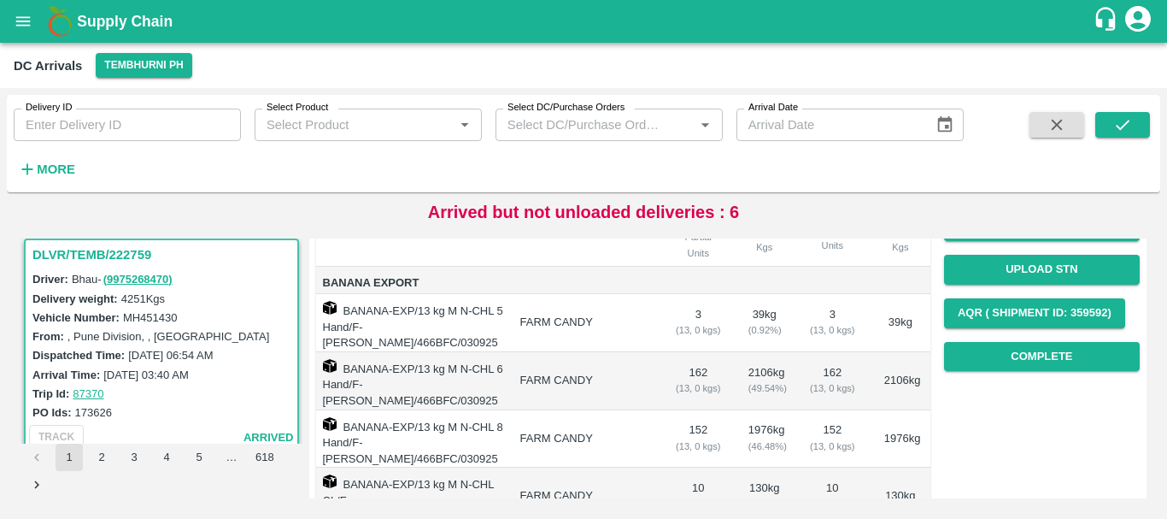
scroll to position [280, 0]
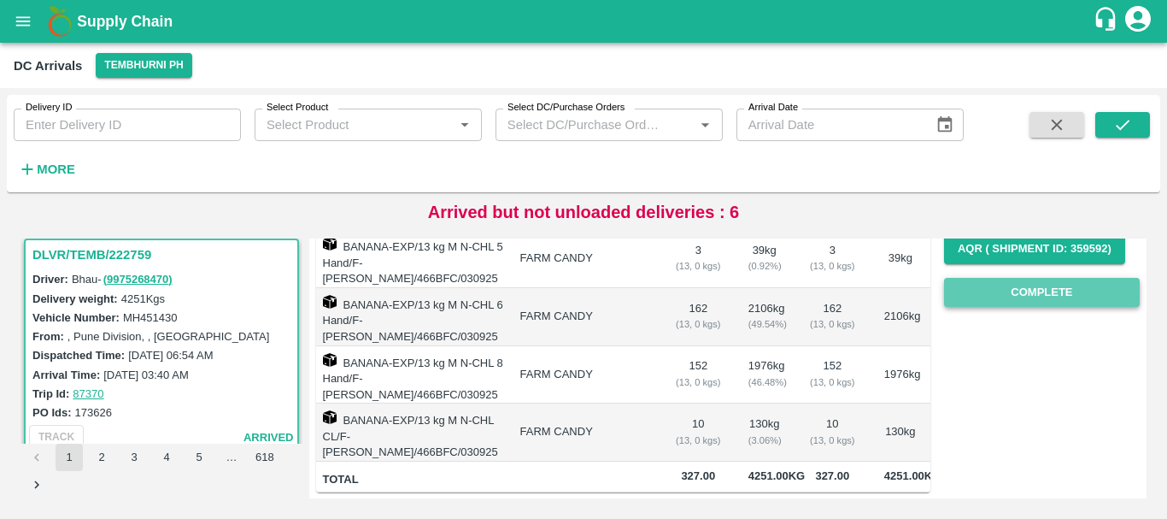
click at [1037, 296] on button "Complete" at bounding box center [1042, 293] width 196 height 30
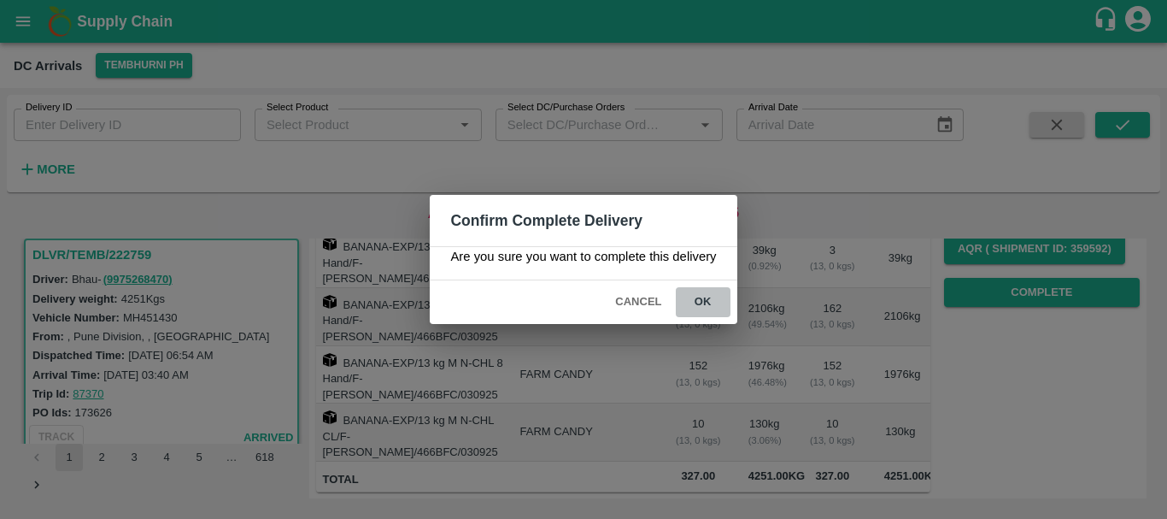
click at [721, 303] on button "ok" at bounding box center [703, 302] width 55 height 30
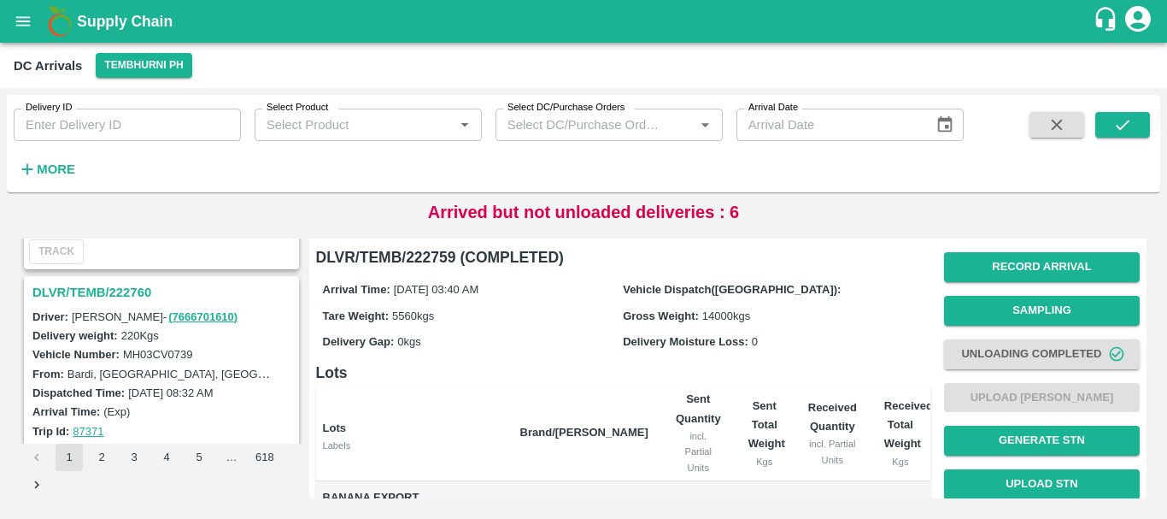
scroll to position [187, 0]
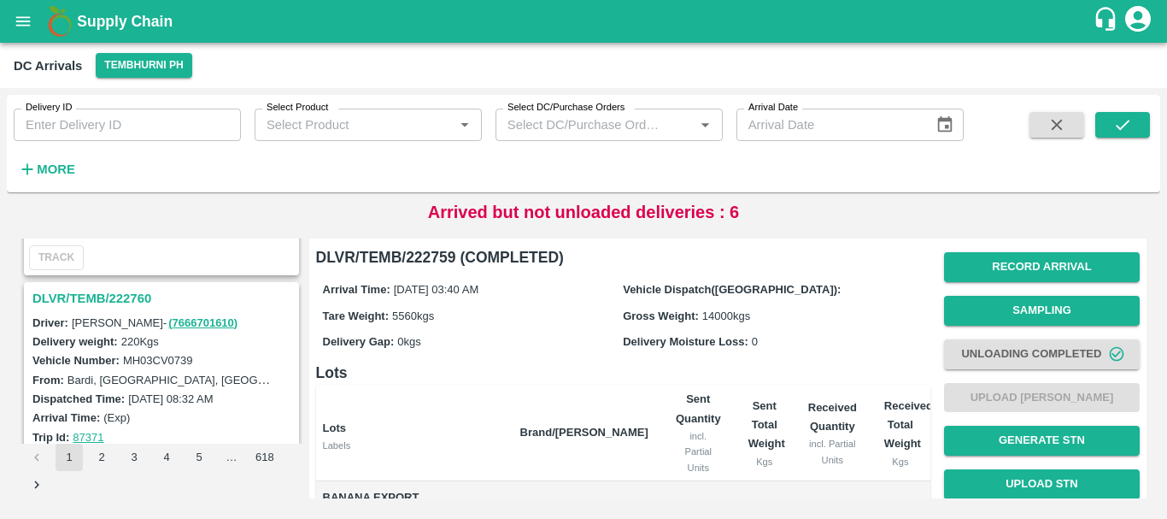
click at [105, 299] on h3 "DLVR/TEMB/222760" at bounding box center [163, 298] width 263 height 22
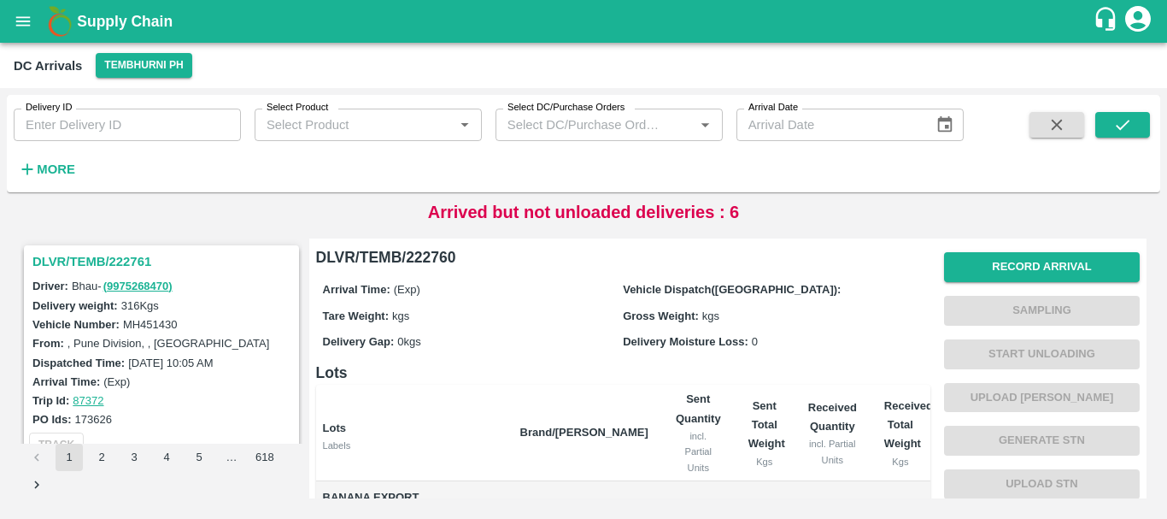
click at [108, 259] on h3 "DLVR/TEMB/222761" at bounding box center [163, 261] width 263 height 22
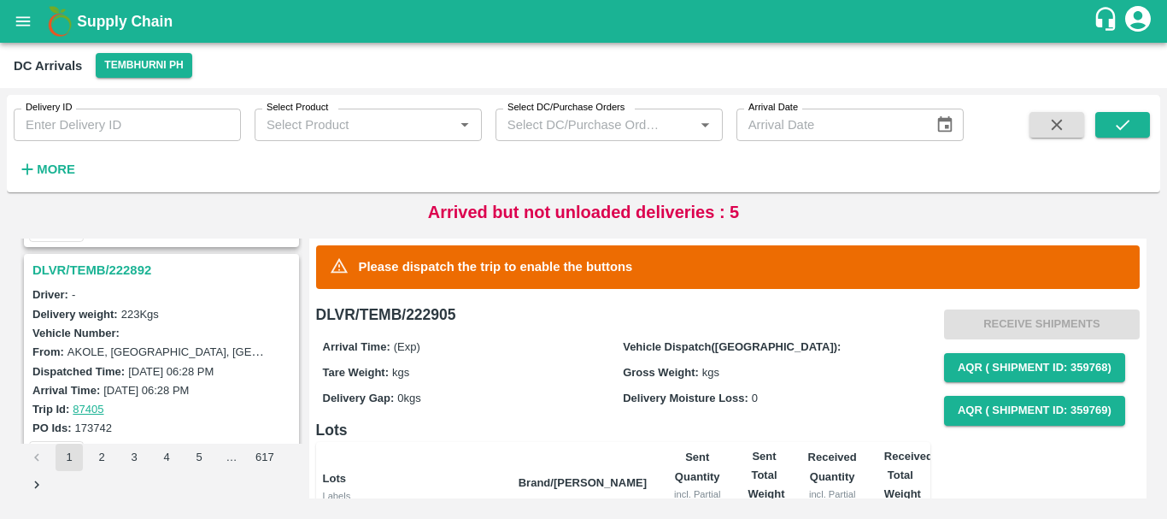
scroll to position [1769, 0]
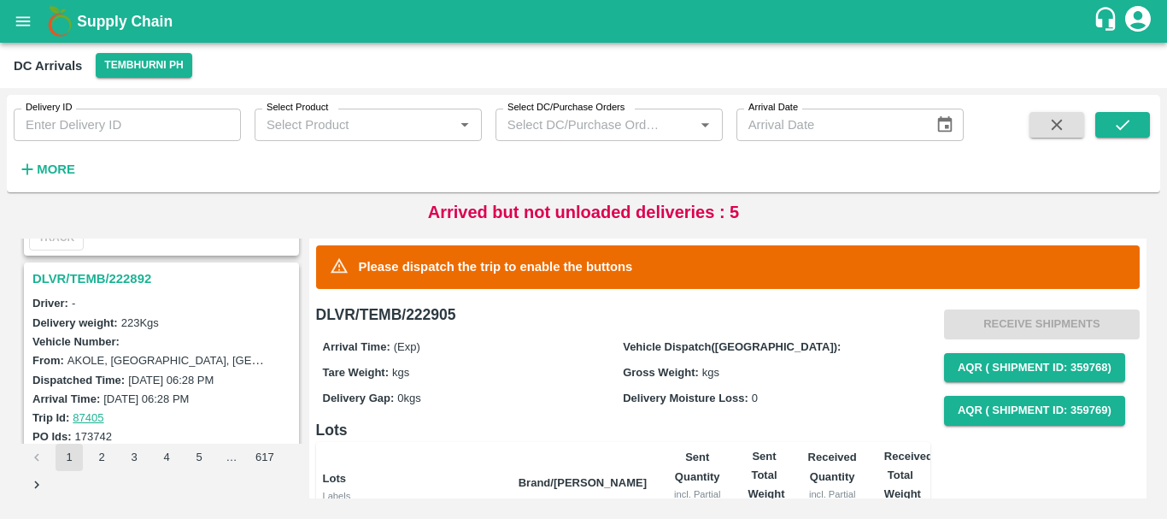
click at [140, 275] on h3 "DLVR/TEMB/222892" at bounding box center [163, 278] width 263 height 22
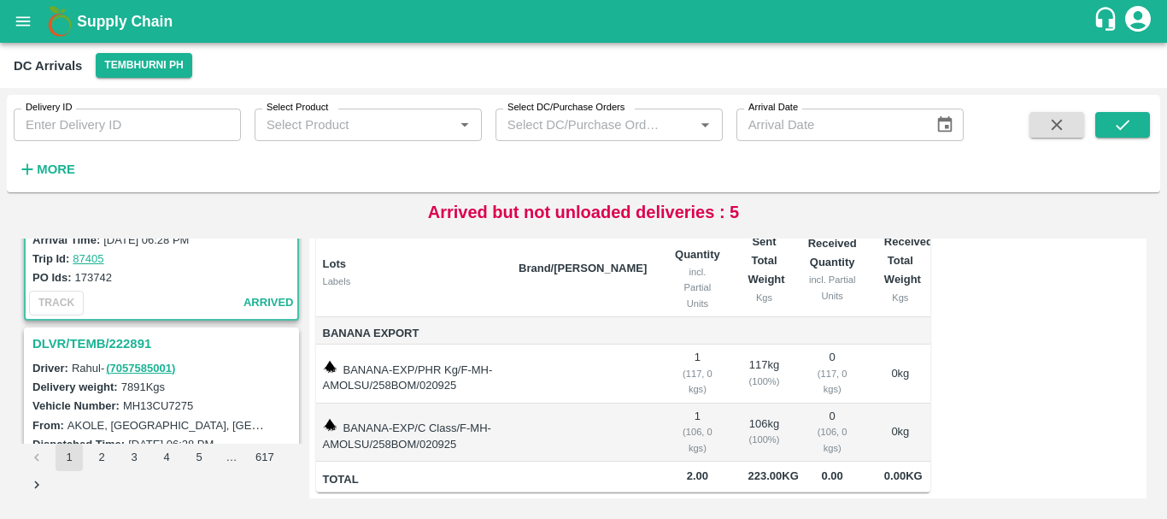
scroll to position [1929, 0]
click at [121, 332] on h3 "DLVR/TEMB/222891" at bounding box center [163, 342] width 263 height 22
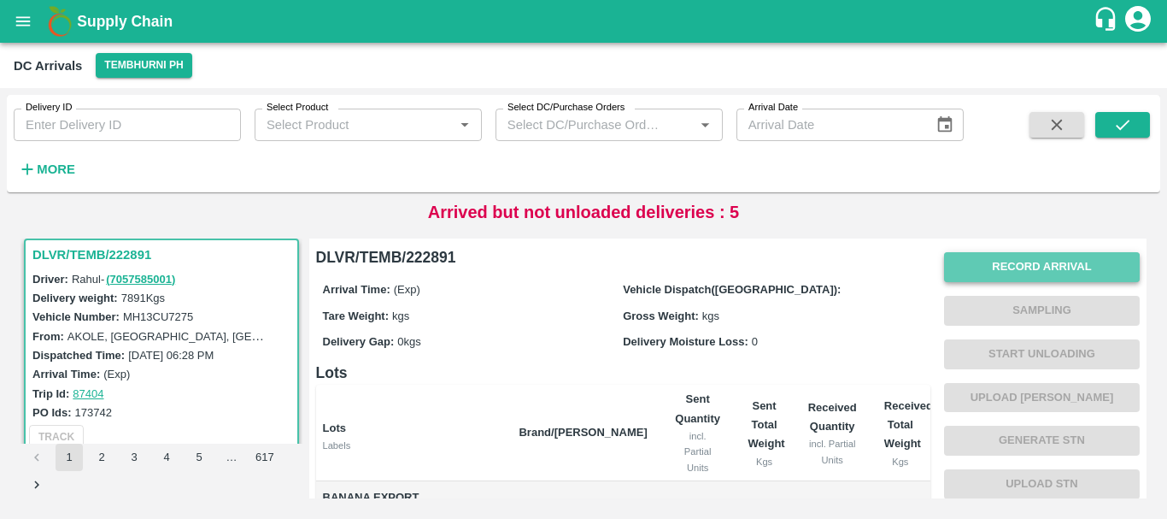
click at [957, 273] on button "Record Arrival" at bounding box center [1042, 267] width 196 height 30
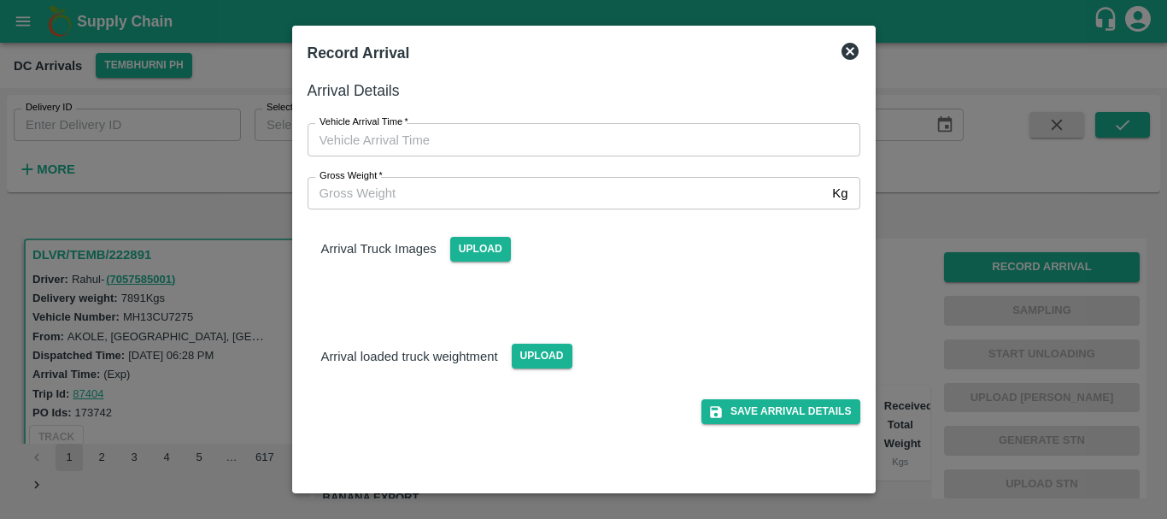
type input "DD/MM/YYYY hh:mm aa"
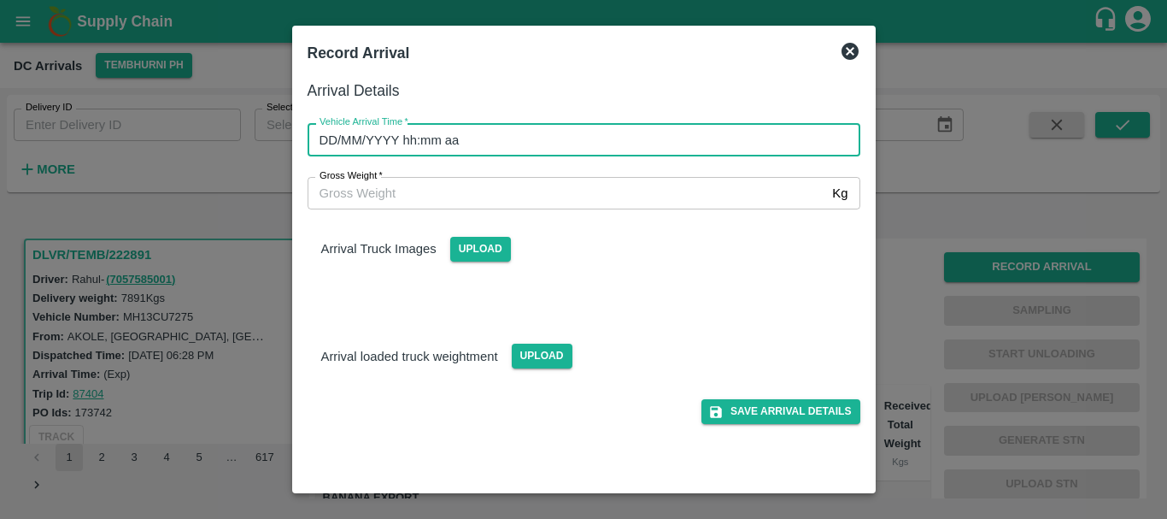
click at [751, 132] on input "DD/MM/YYYY hh:mm aa" at bounding box center [578, 139] width 541 height 32
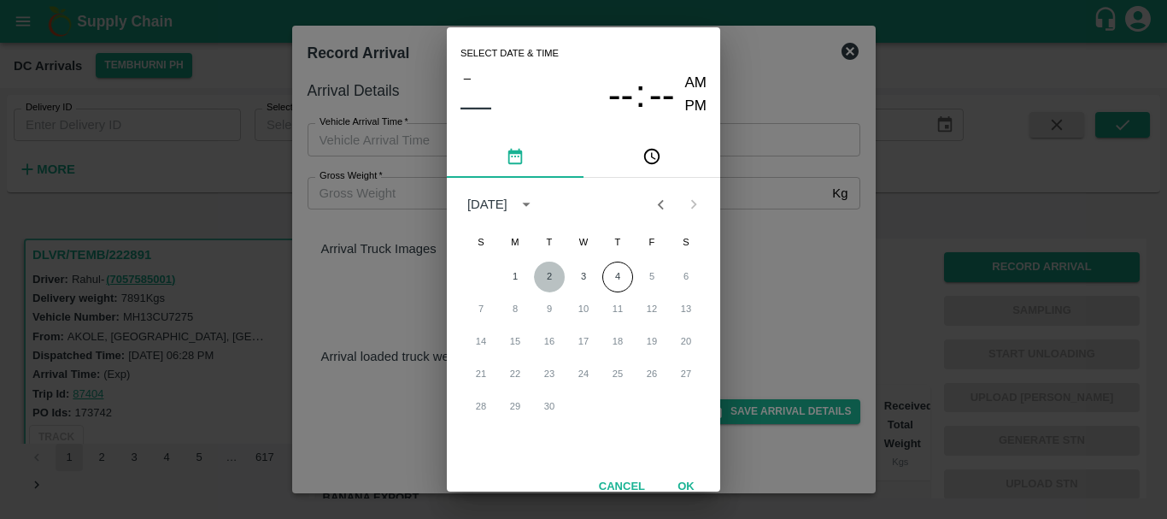
click at [551, 271] on button "2" at bounding box center [549, 276] width 31 height 31
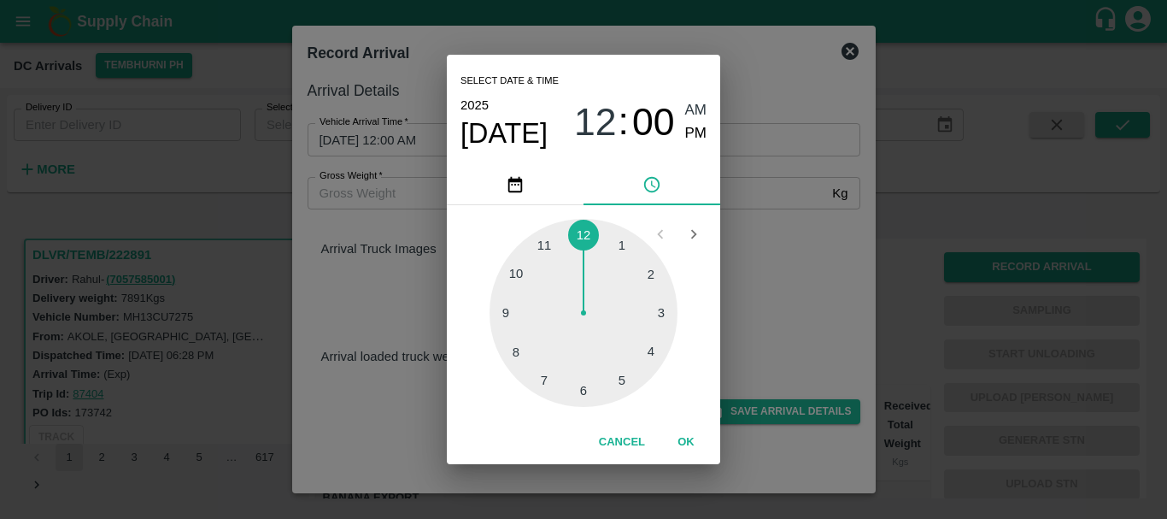
click at [518, 348] on div at bounding box center [584, 313] width 188 height 188
click at [519, 273] on div at bounding box center [584, 313] width 188 height 188
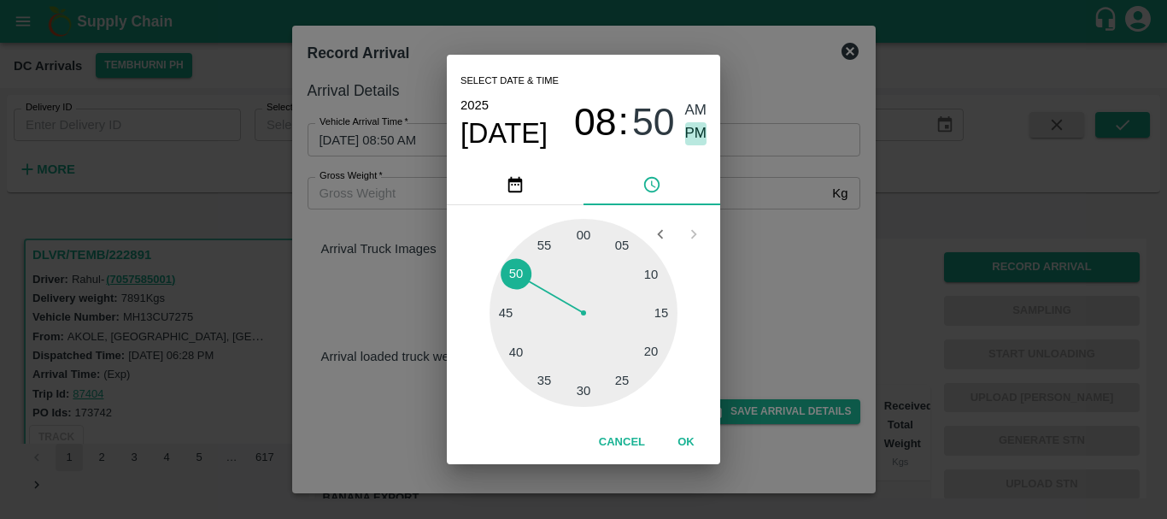
click at [696, 136] on span "PM" at bounding box center [696, 133] width 22 height 23
type input "[DATE] 08:50 PM"
click at [787, 261] on div "Select date & time [DATE] 08 : 50 AM PM 05 10 15 20 25 30 35 40 45 50 55 00 Can…" at bounding box center [583, 259] width 1167 height 519
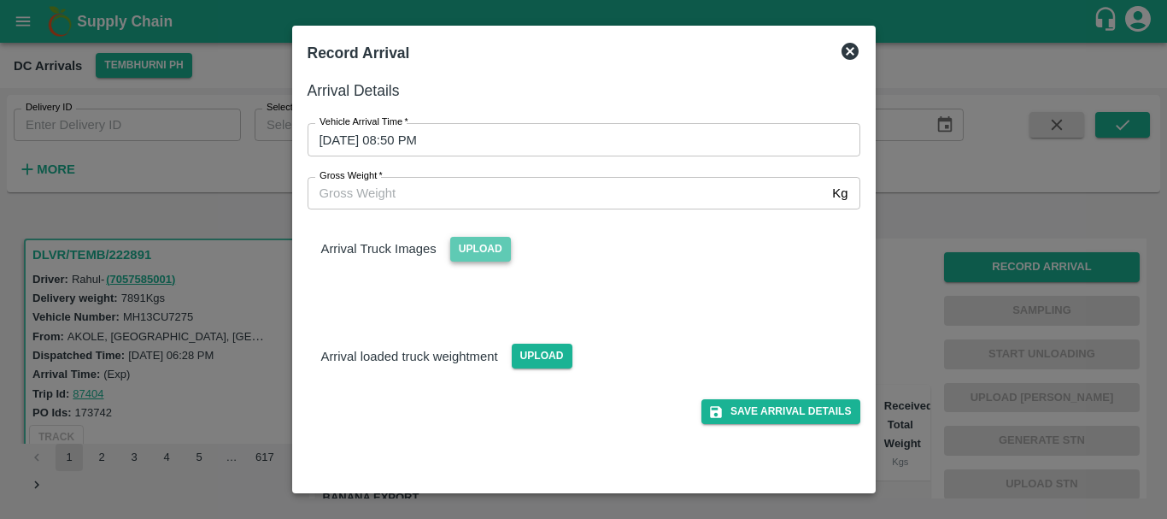
click at [472, 252] on span "Upload" at bounding box center [480, 249] width 61 height 25
click at [0, 0] on input "Upload" at bounding box center [0, 0] width 0 height 0
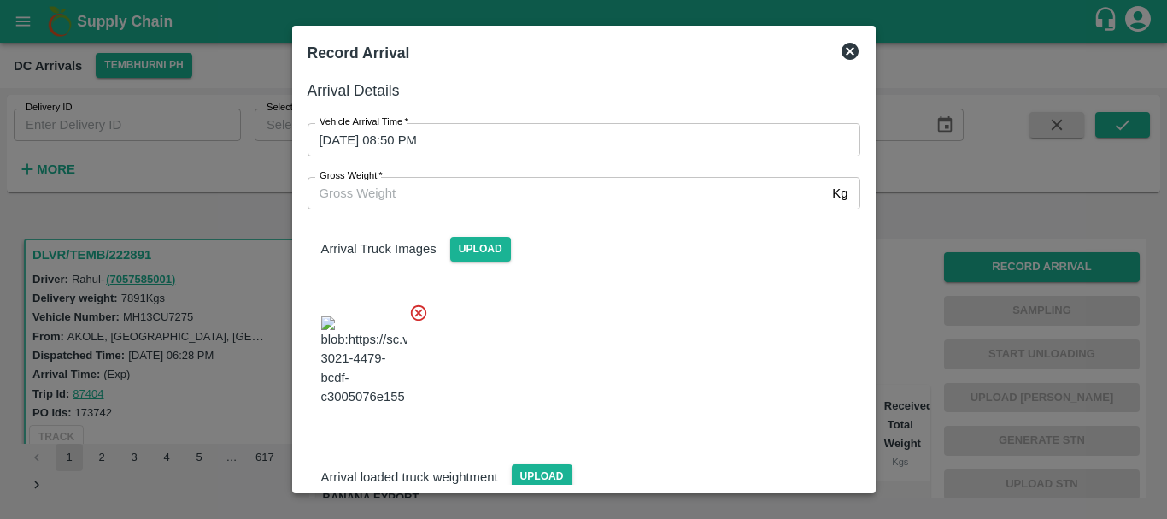
scroll to position [91, 0]
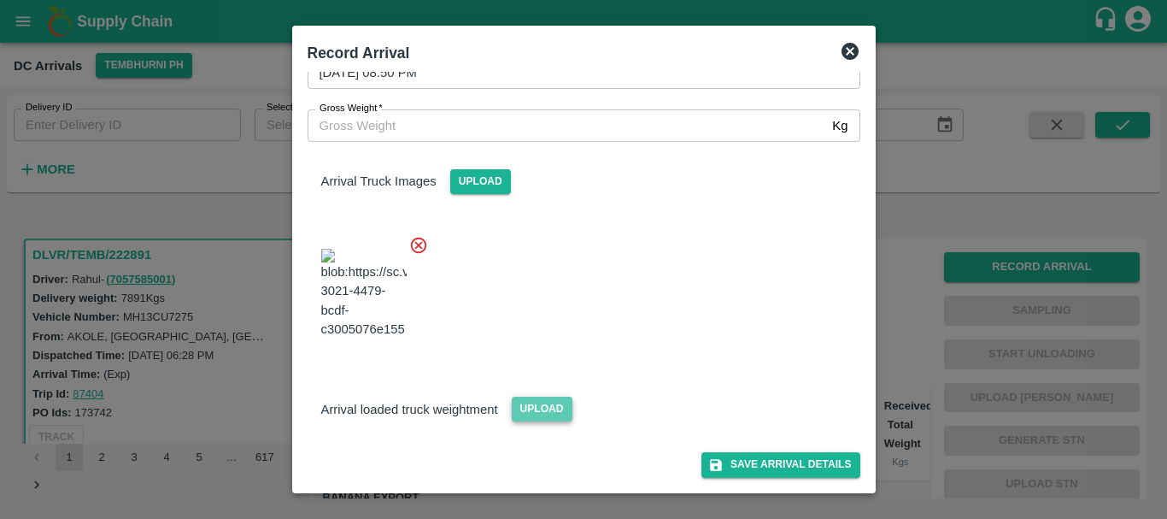
click at [518, 408] on span "Upload" at bounding box center [542, 408] width 61 height 25
click at [0, 0] on input "Upload" at bounding box center [0, 0] width 0 height 0
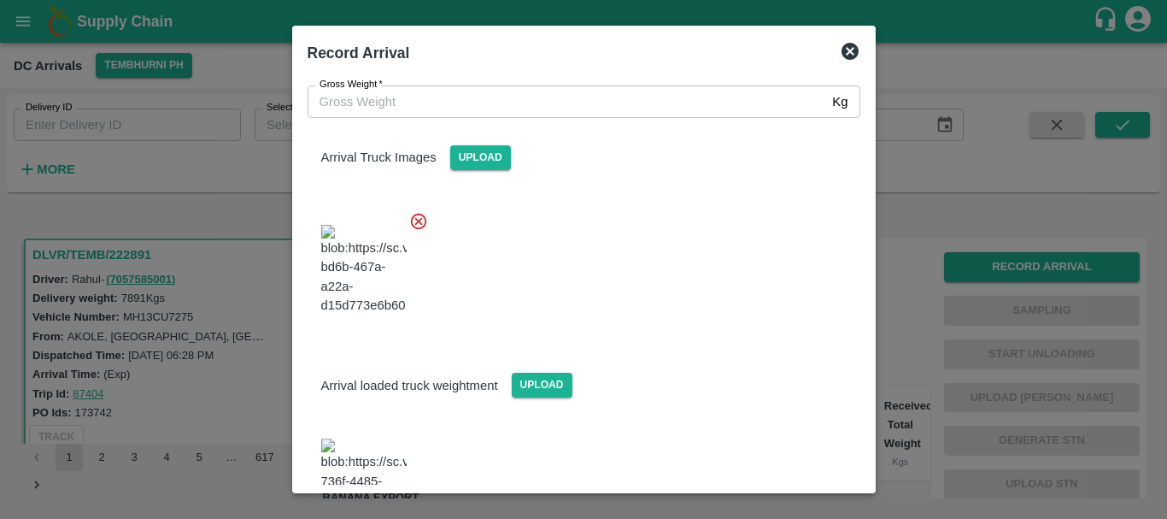
scroll to position [200, 0]
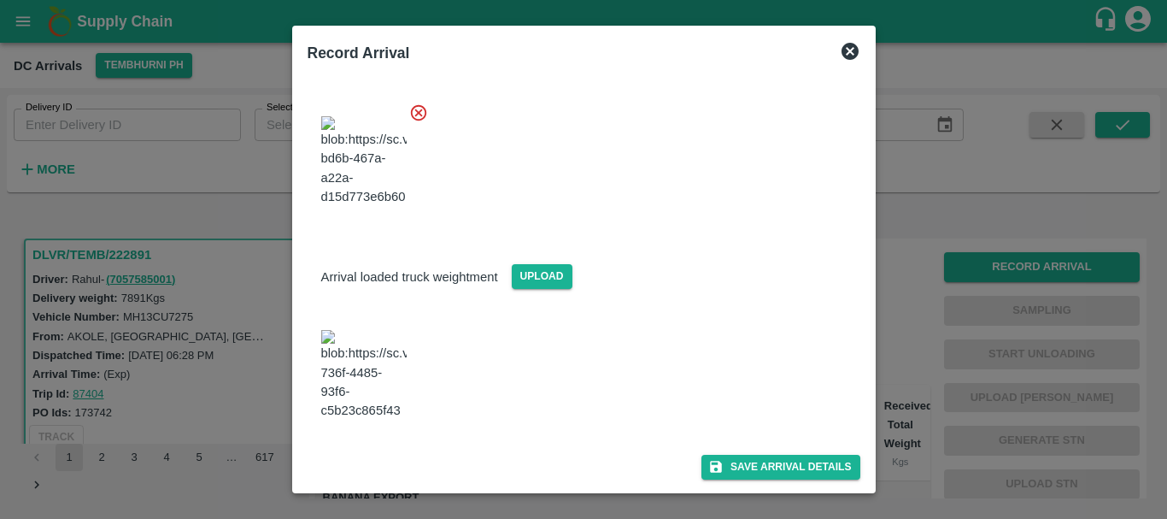
click at [368, 368] on img at bounding box center [363, 375] width 85 height 90
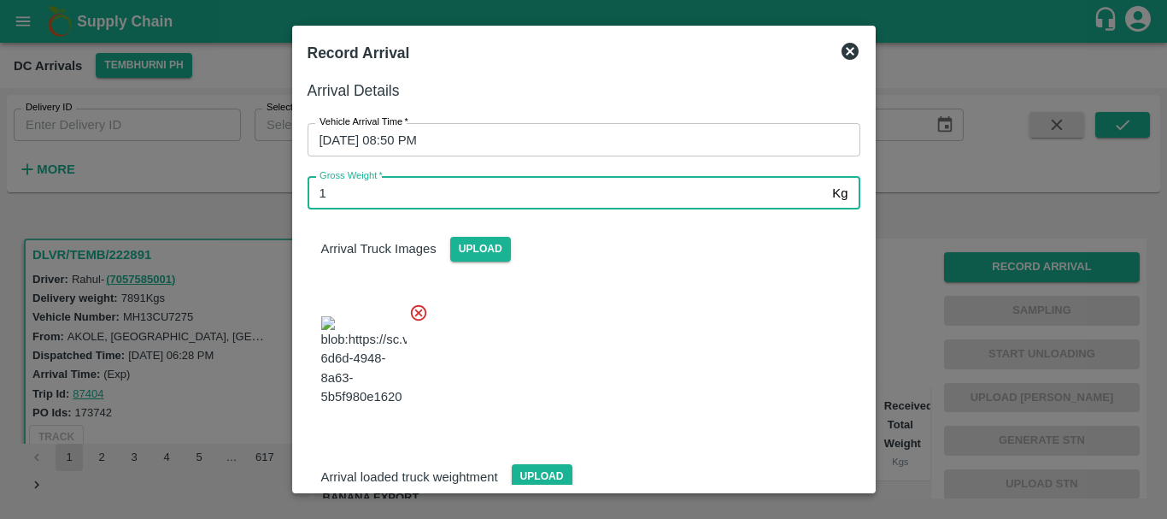
click at [460, 193] on input "1" at bounding box center [567, 193] width 519 height 32
type input "13720"
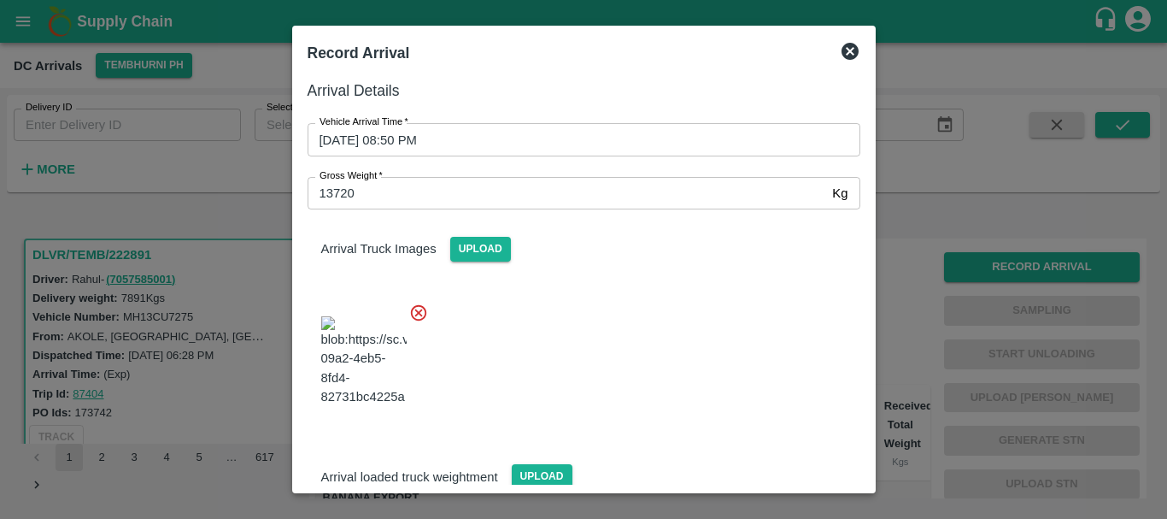
click at [618, 390] on div at bounding box center [577, 356] width 566 height 134
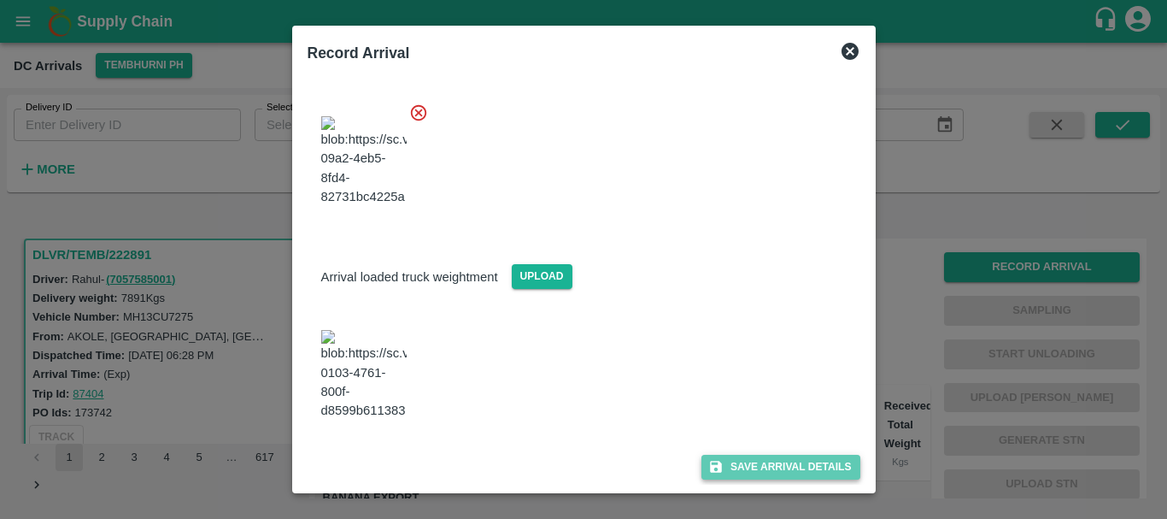
click at [758, 468] on button "Save Arrival Details" at bounding box center [780, 466] width 158 height 25
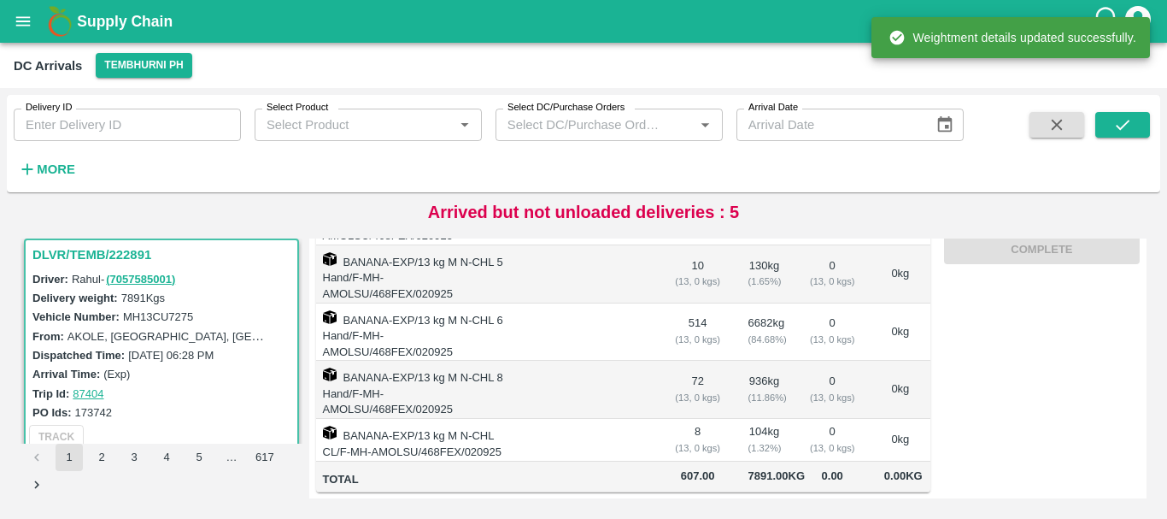
scroll to position [0, 0]
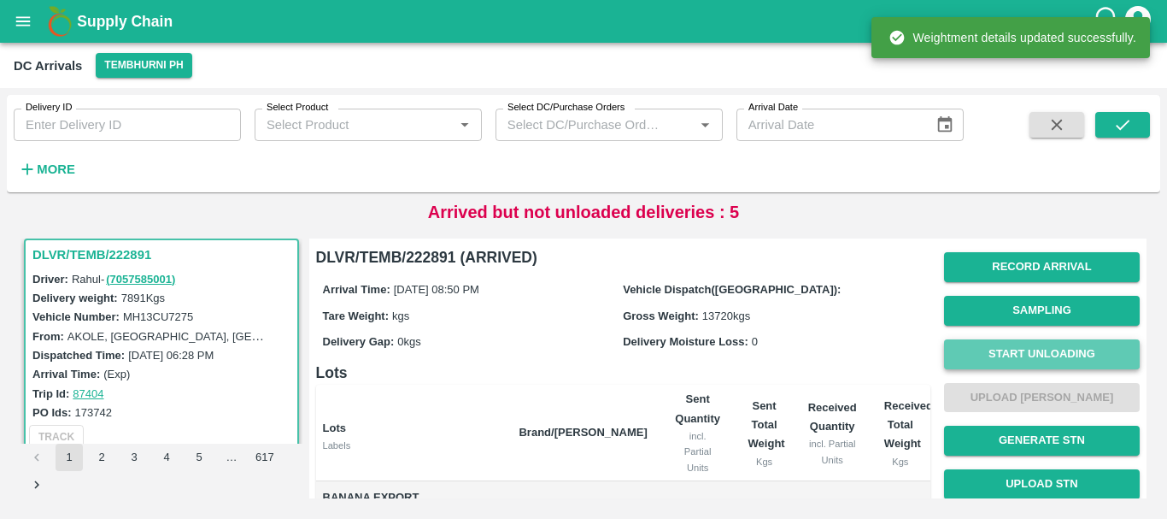
click at [1010, 351] on button "Start Unloading" at bounding box center [1042, 354] width 196 height 30
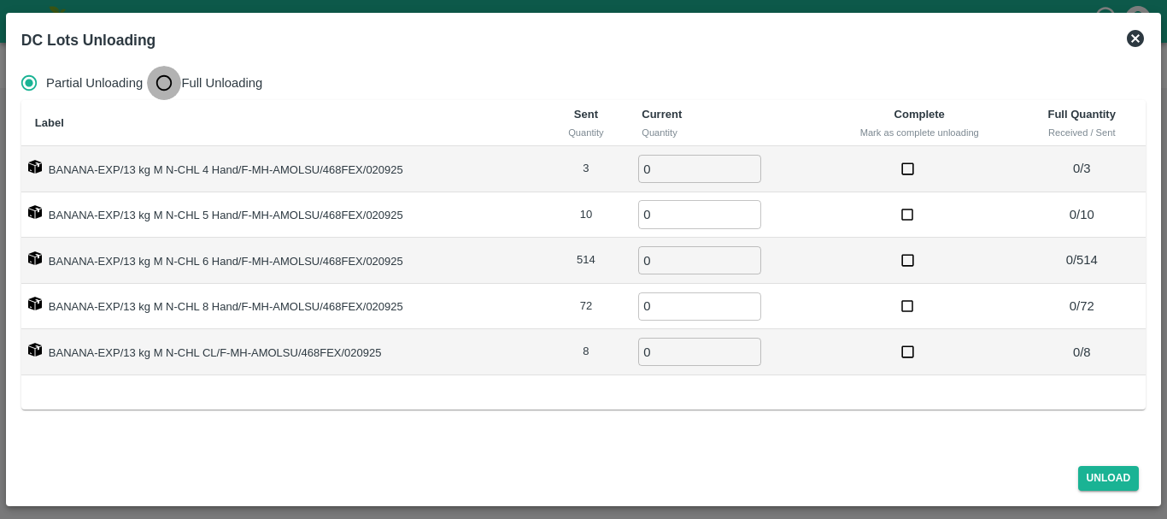
click at [178, 75] on input "Full Unloading" at bounding box center [164, 83] width 34 height 34
radio input "true"
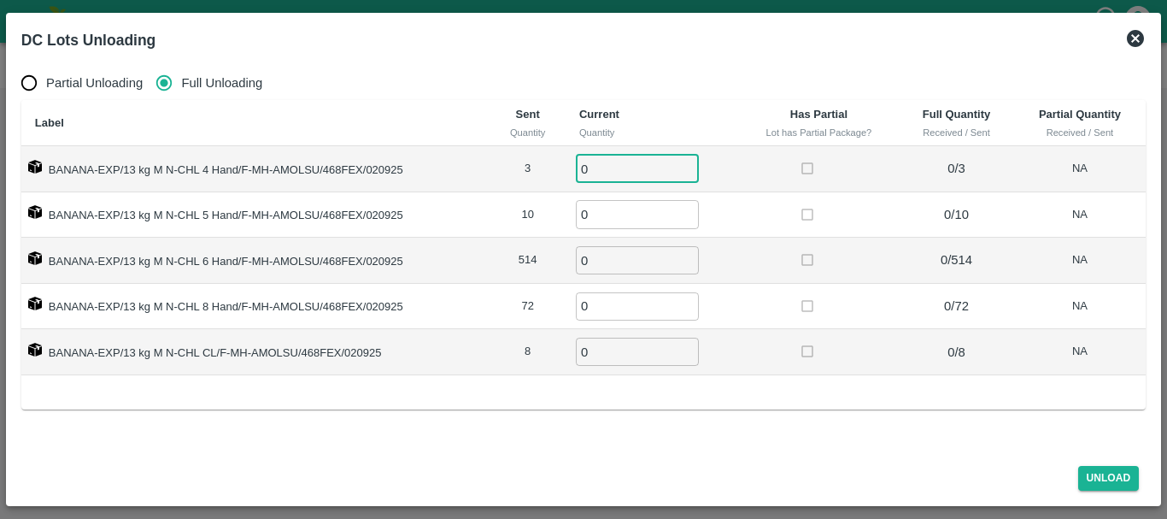
click at [636, 169] on input "0" at bounding box center [637, 169] width 123 height 28
type input "03"
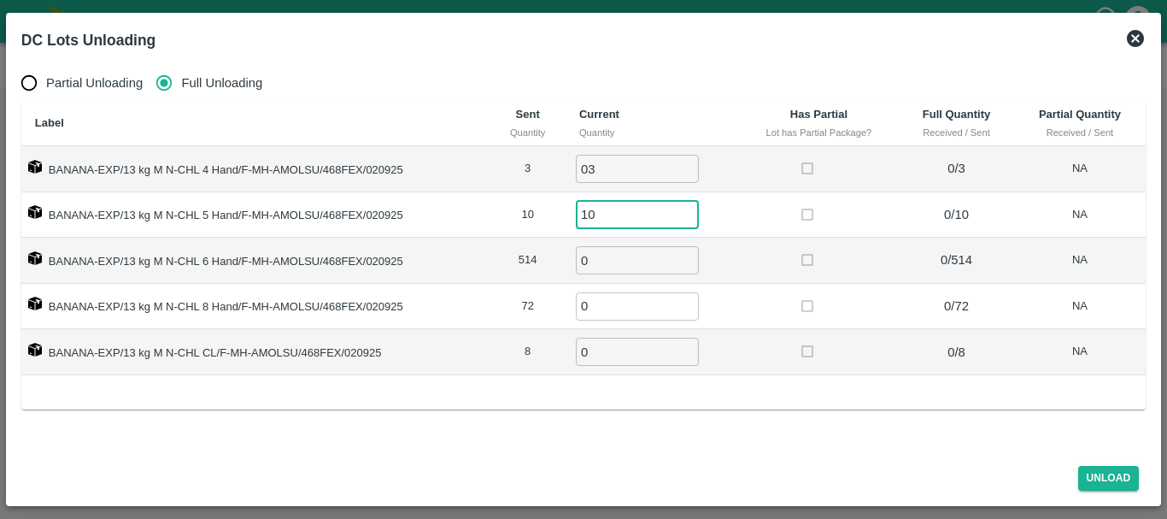
type input "10"
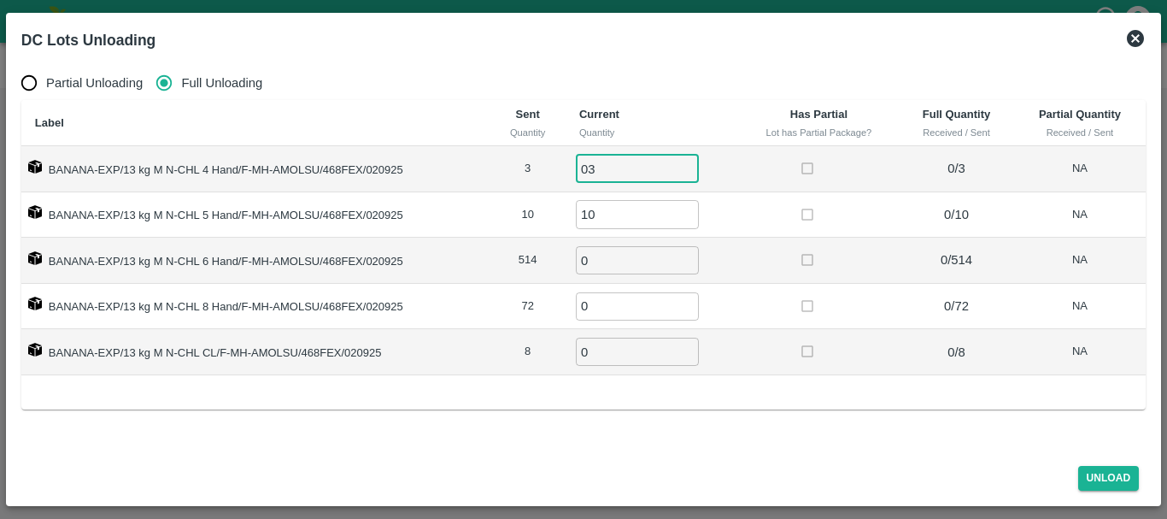
click at [627, 166] on input "03" at bounding box center [637, 169] width 123 height 28
click at [630, 164] on input "03514" at bounding box center [637, 169] width 123 height 28
type input "03"
type input "514"
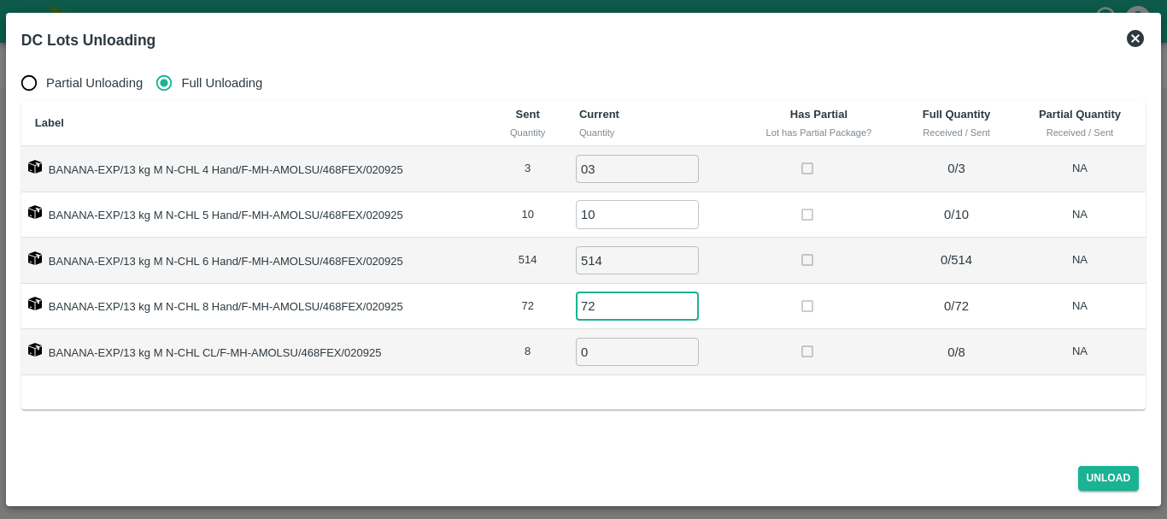
type input "72"
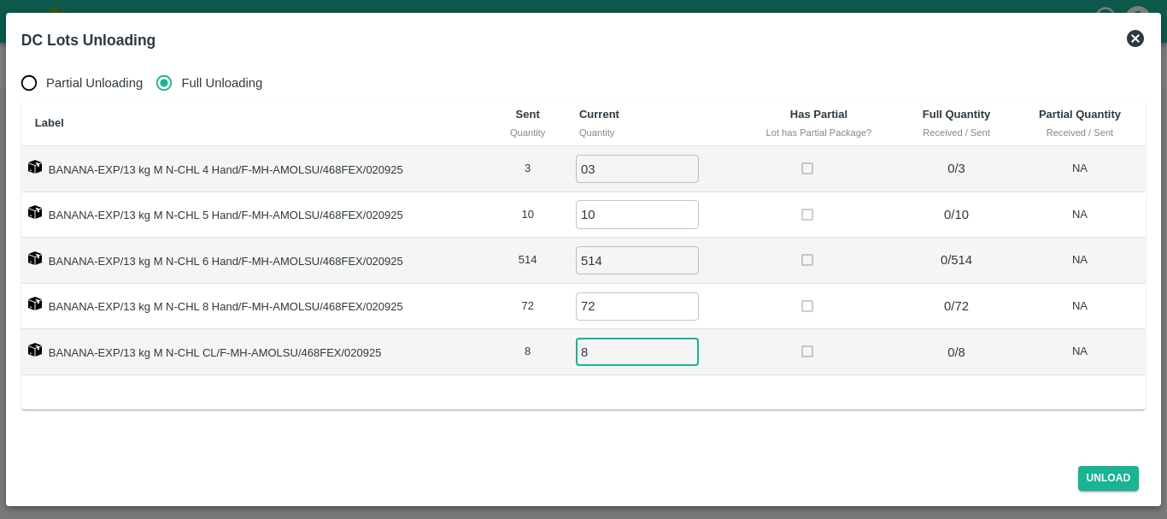
type input "8"
click at [749, 339] on td at bounding box center [819, 352] width 161 height 46
click at [1104, 480] on button "Unload" at bounding box center [1109, 478] width 62 height 25
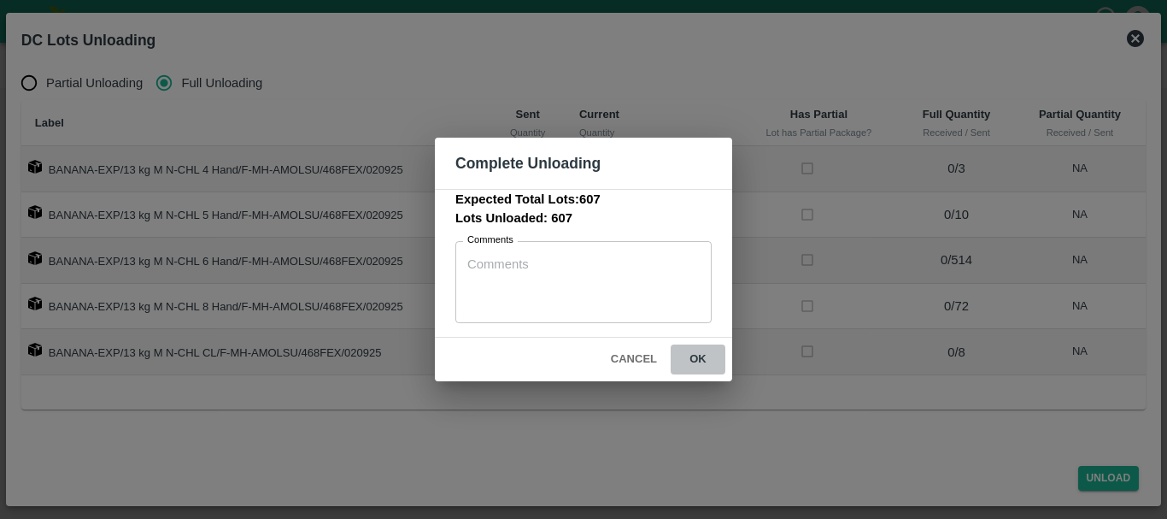
click at [716, 358] on button "ok" at bounding box center [698, 359] width 55 height 30
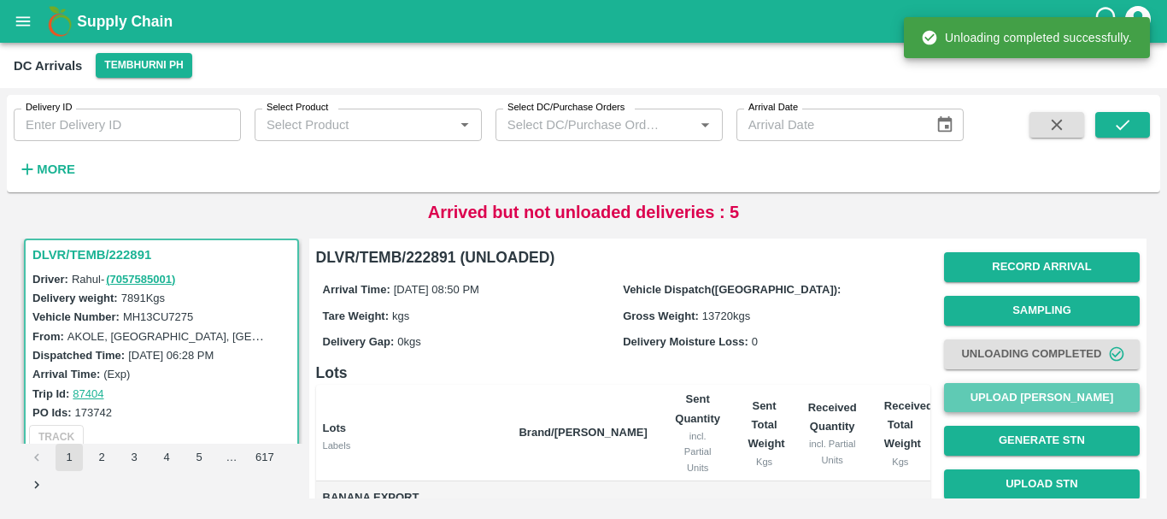
click at [1029, 397] on button "Upload [PERSON_NAME]" at bounding box center [1042, 398] width 196 height 30
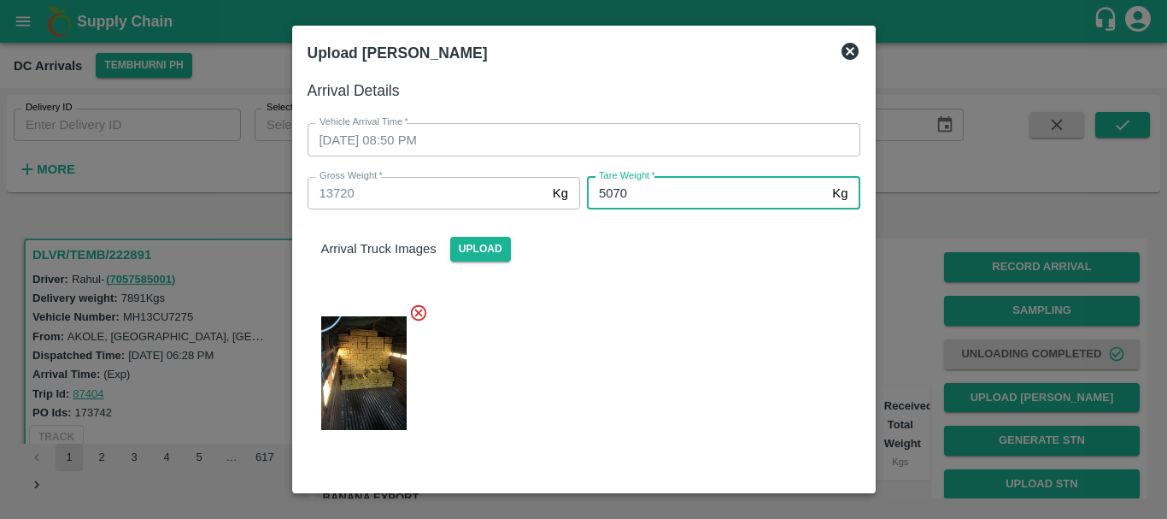
type input "5070"
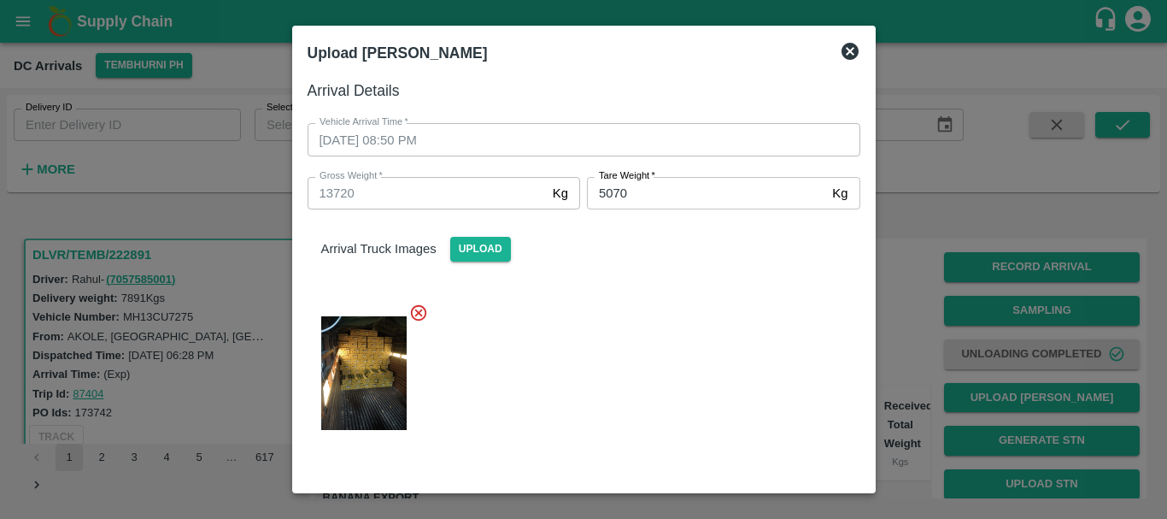
click at [656, 389] on div at bounding box center [577, 368] width 566 height 158
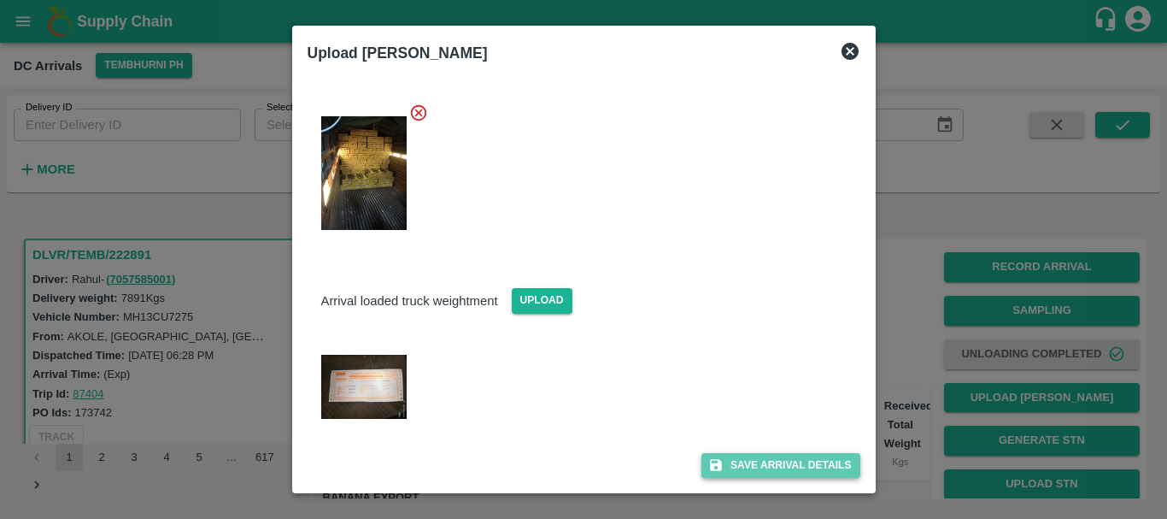
click at [727, 476] on button "Save Arrival Details" at bounding box center [780, 465] width 158 height 25
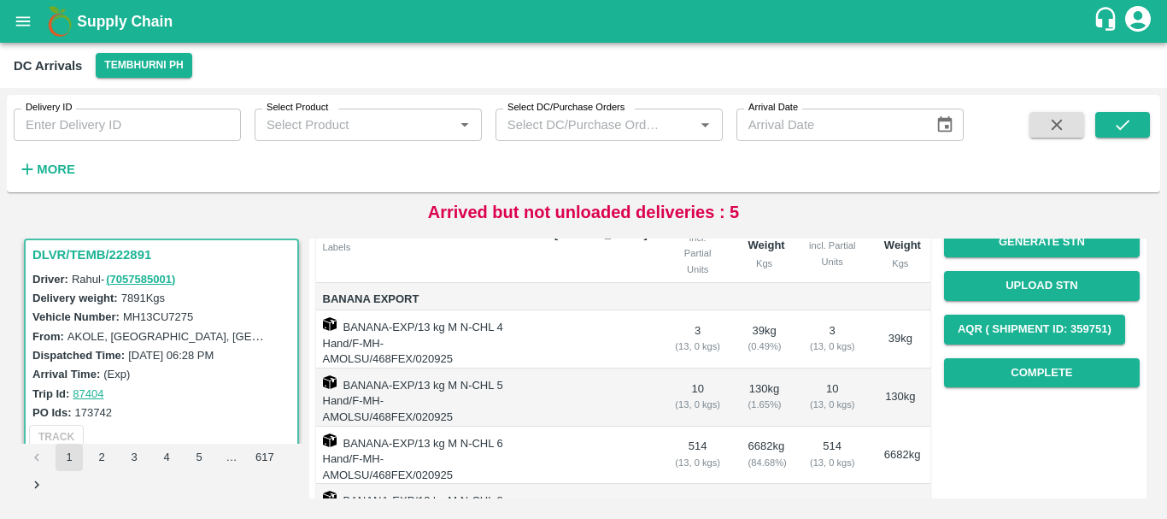
scroll to position [208, 0]
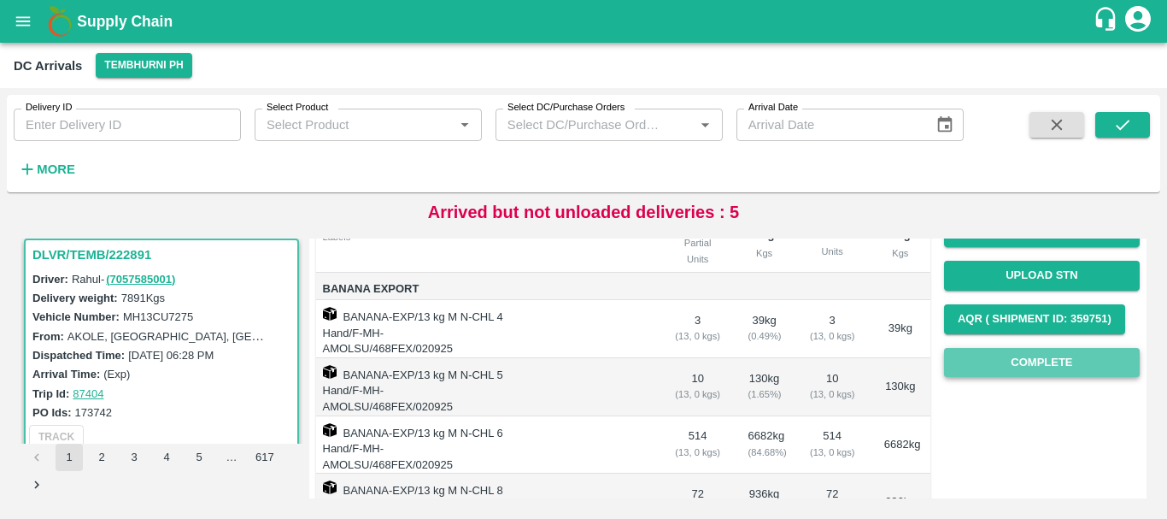
click at [1000, 372] on button "Complete" at bounding box center [1042, 363] width 196 height 30
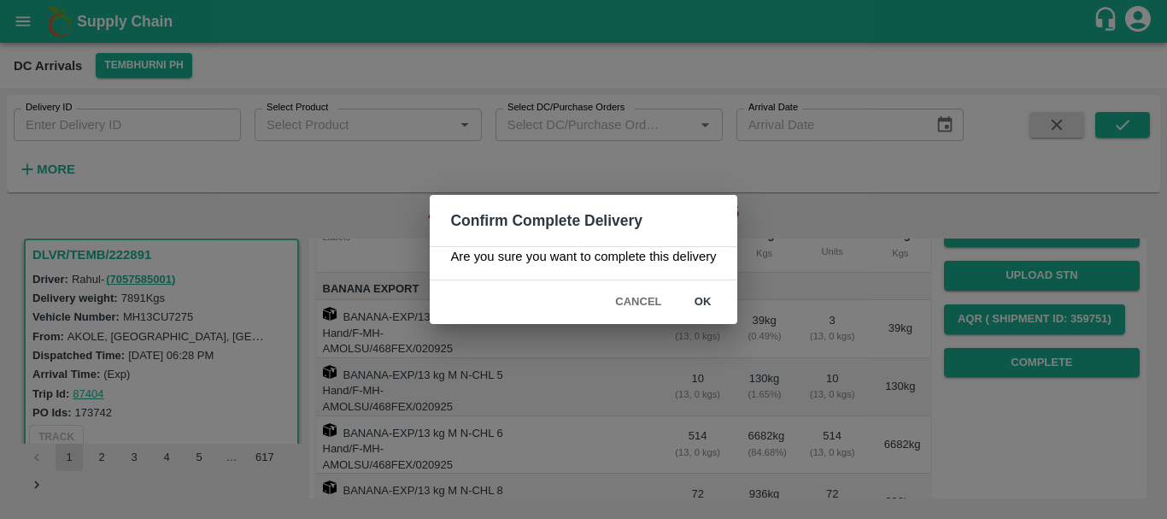
click at [775, 363] on div "Confirm Complete Delivery Are you sure you want to complete this delivery Cance…" at bounding box center [583, 259] width 1167 height 519
click at [626, 299] on button "Cancel" at bounding box center [638, 302] width 60 height 30
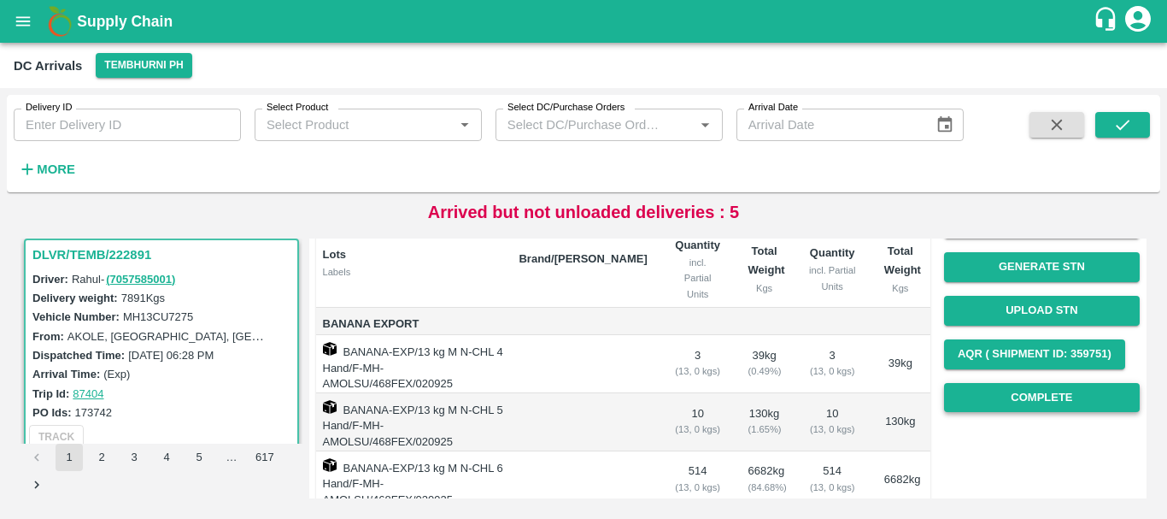
scroll to position [167, 0]
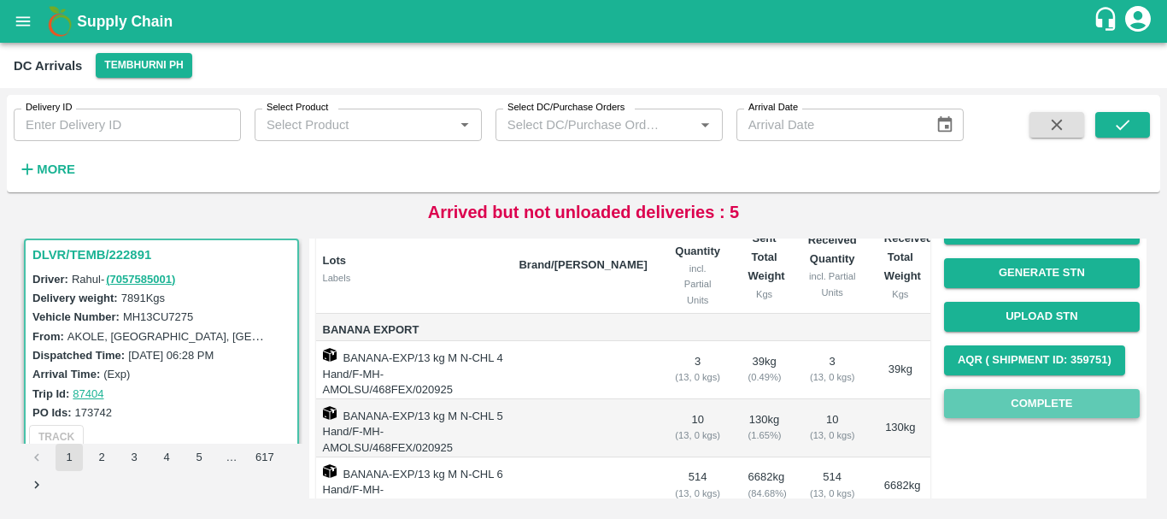
click at [975, 402] on button "Complete" at bounding box center [1042, 404] width 196 height 30
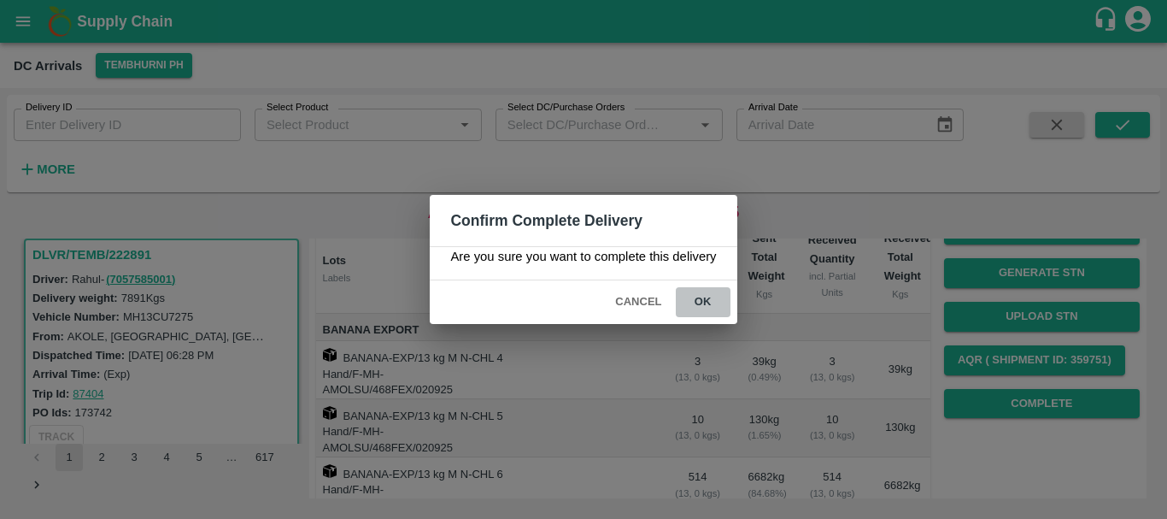
click at [706, 290] on button "ok" at bounding box center [703, 302] width 55 height 30
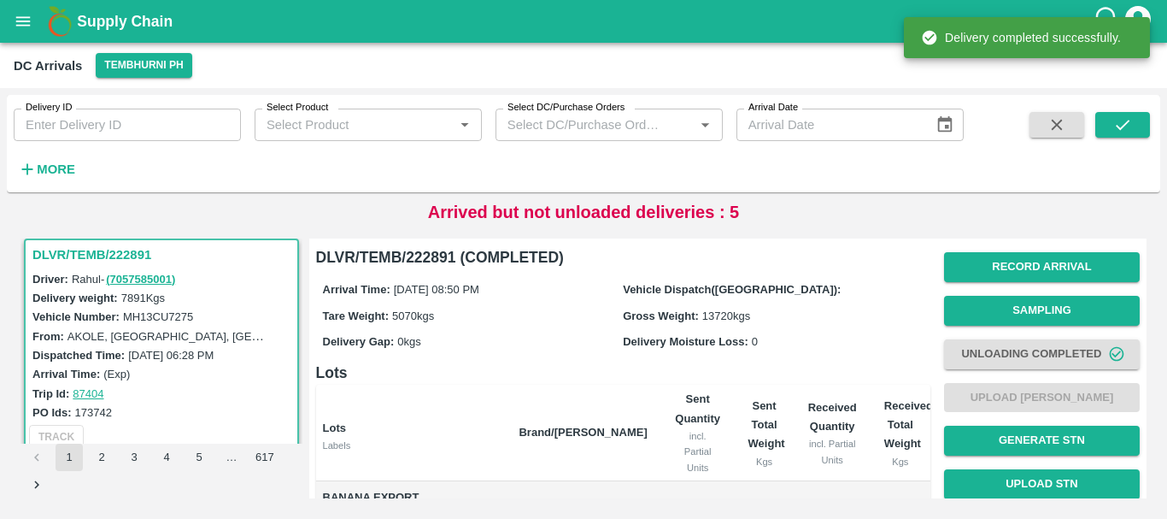
scroll to position [338, 0]
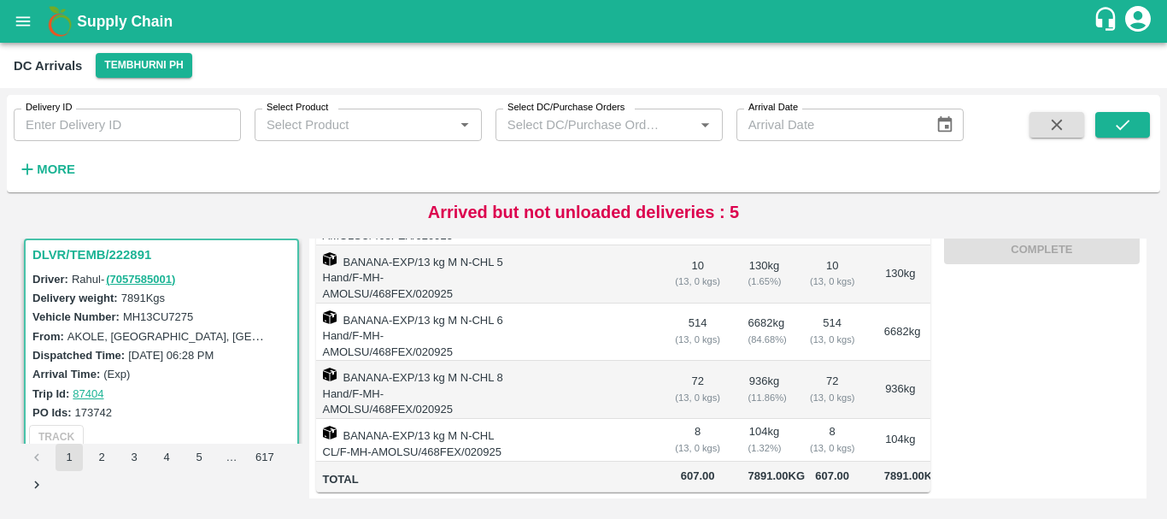
click at [582, 361] on td at bounding box center [582, 390] width 155 height 58
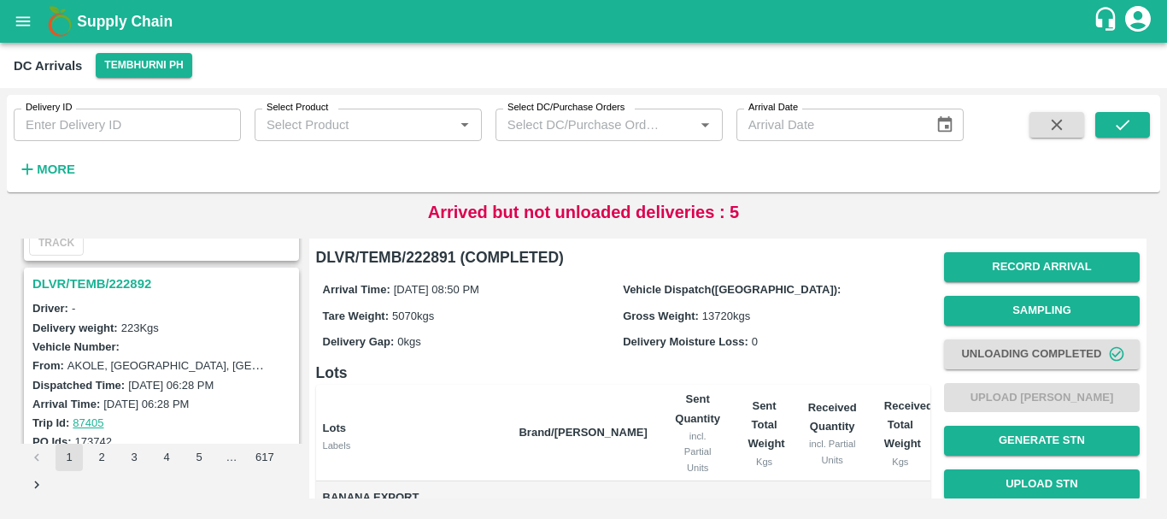
click at [114, 287] on h3 "DLVR/TEMB/222892" at bounding box center [163, 284] width 263 height 22
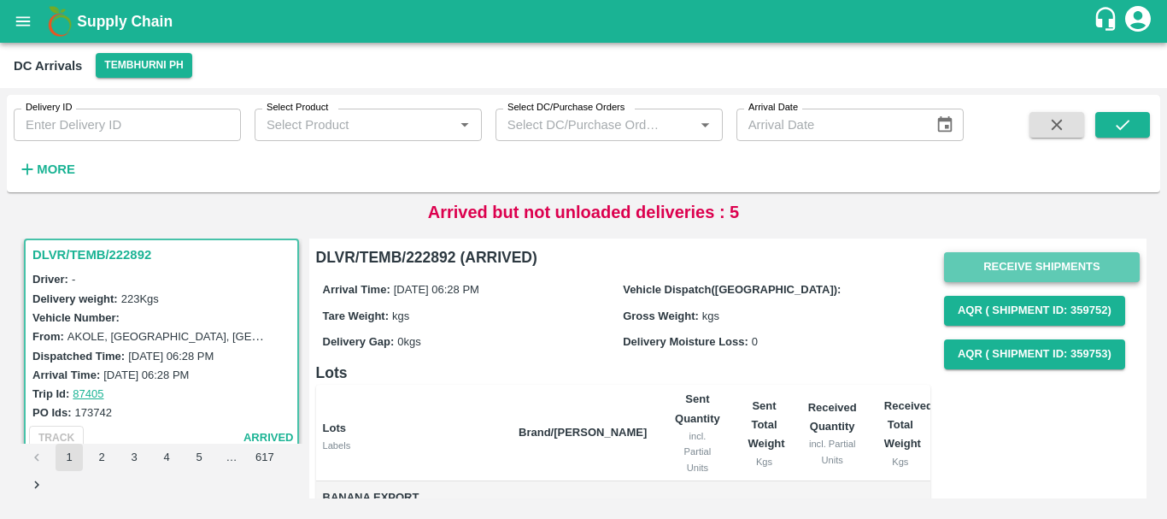
click at [1035, 262] on button "Receive Shipments" at bounding box center [1042, 267] width 196 height 30
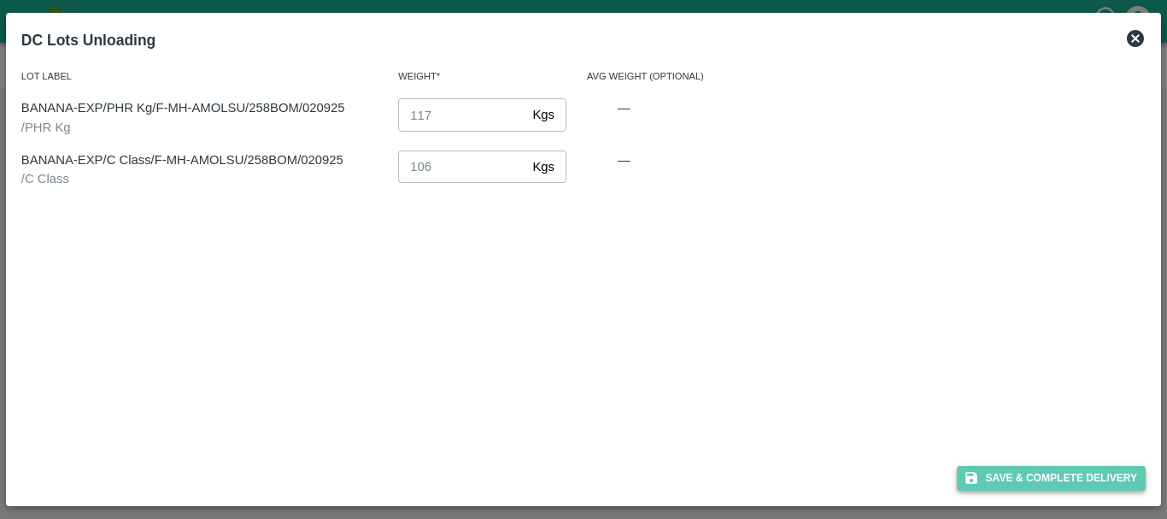
click at [1032, 475] on button "Save & Complete Delivery" at bounding box center [1052, 478] width 190 height 25
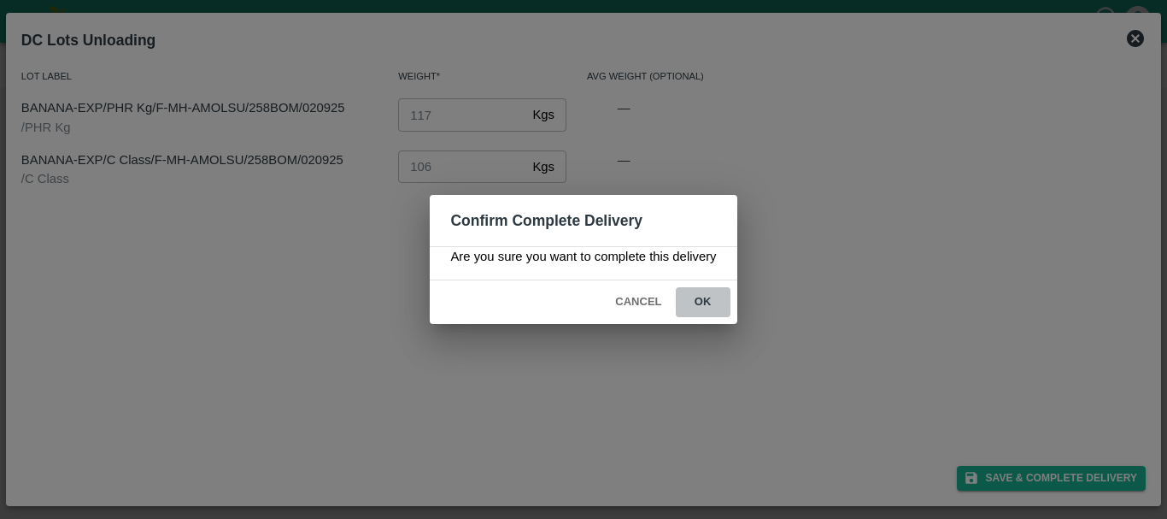
click at [706, 294] on button "ok" at bounding box center [703, 302] width 55 height 30
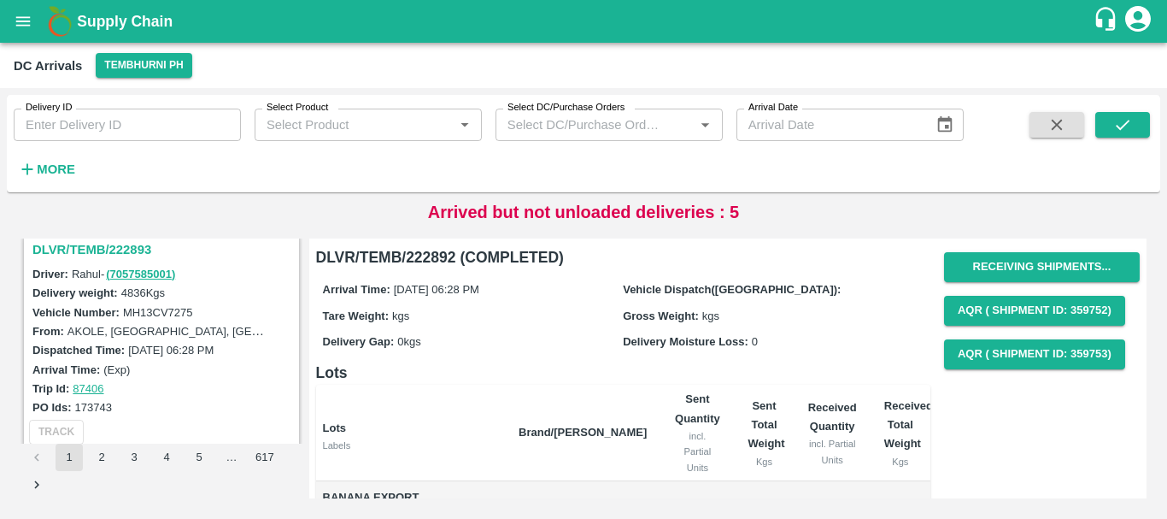
click at [113, 244] on h3 "DLVR/TEMB/222893" at bounding box center [163, 249] width 263 height 22
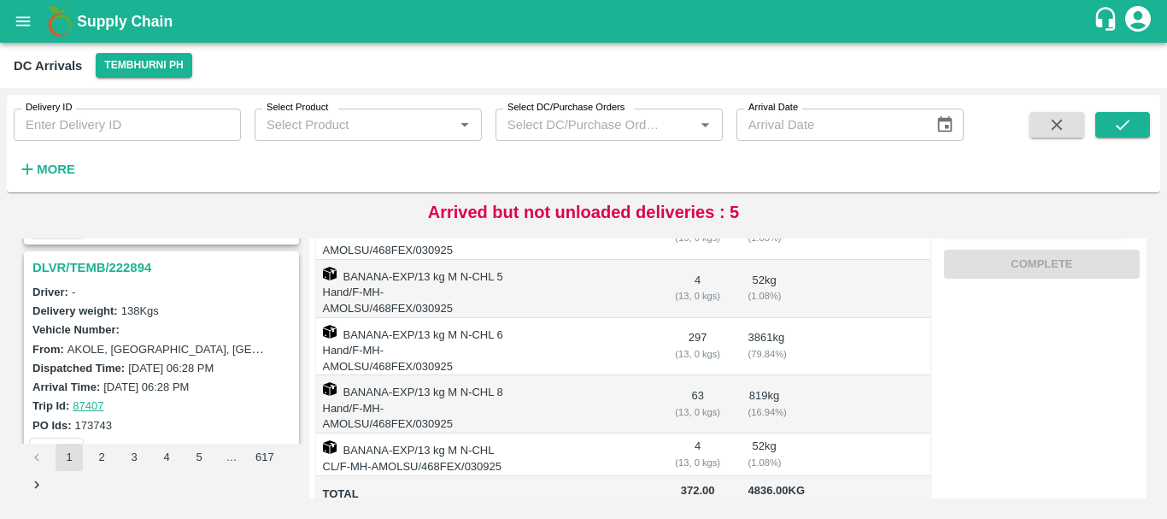
click at [124, 270] on h3 "DLVR/TEMB/222894" at bounding box center [163, 267] width 263 height 22
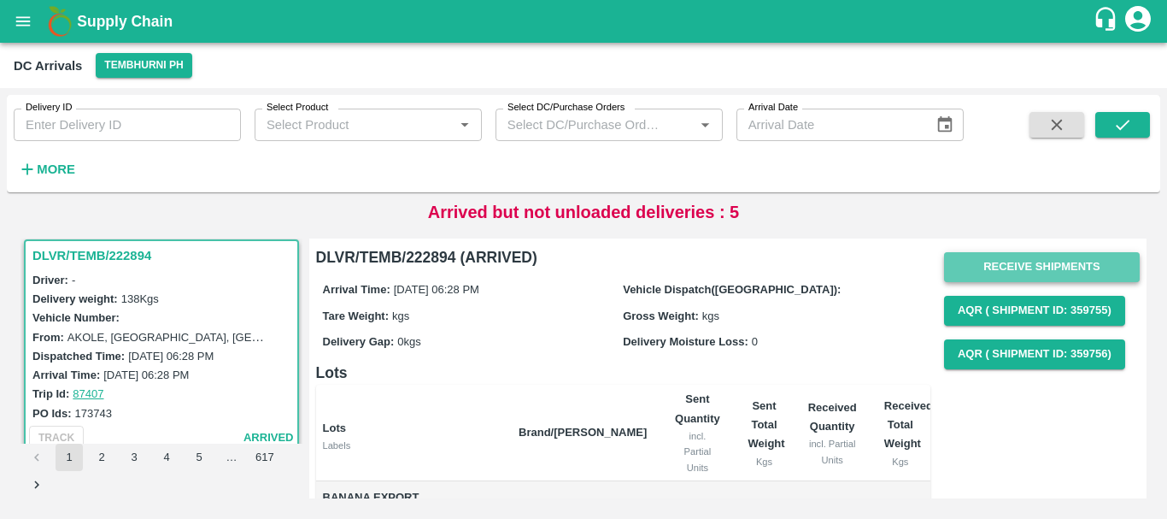
click at [1011, 259] on button "Receive Shipments" at bounding box center [1042, 267] width 196 height 30
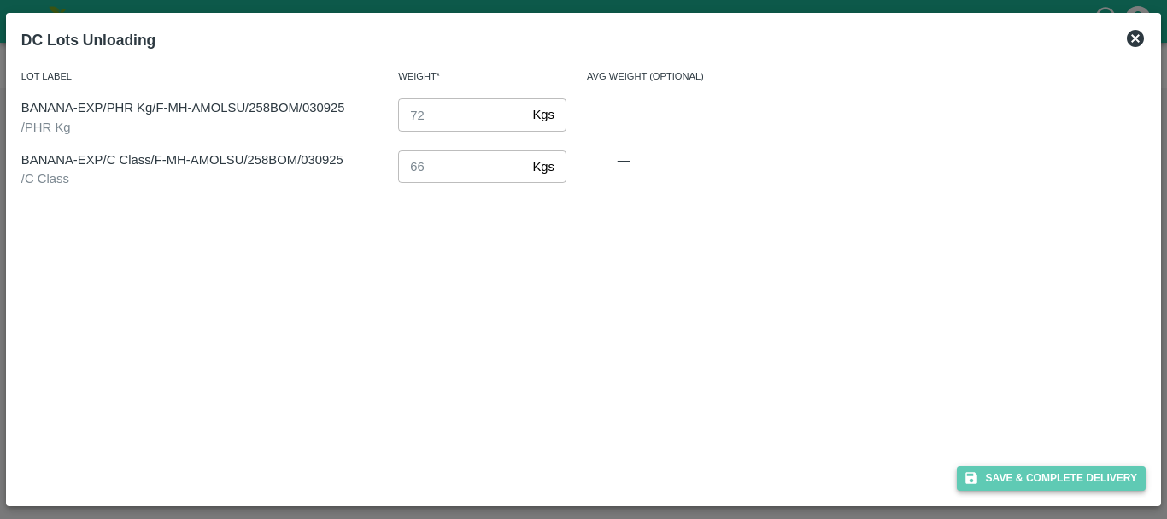
click at [985, 484] on button "Save & Complete Delivery" at bounding box center [1052, 478] width 190 height 25
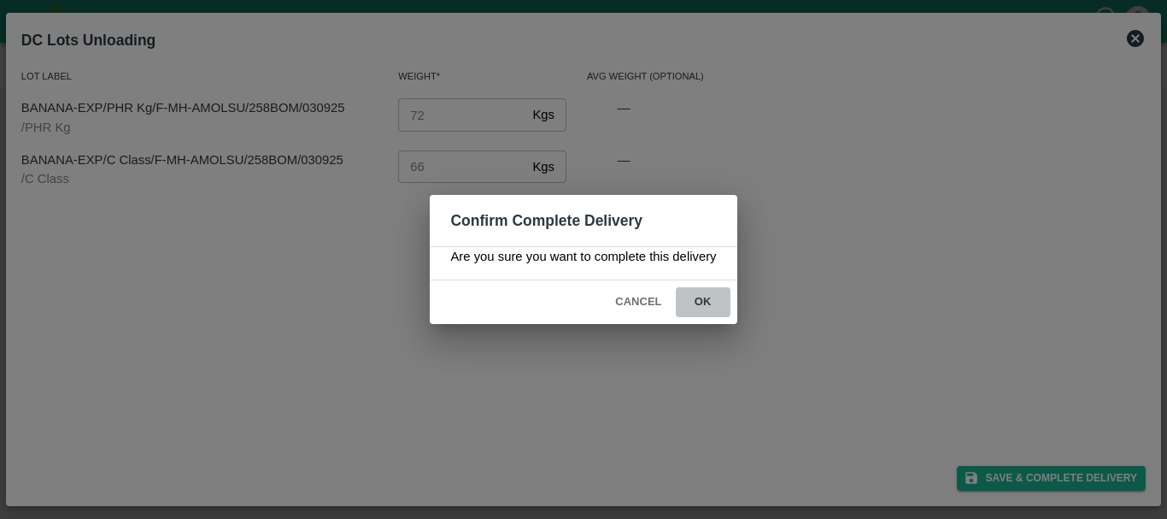
click at [721, 305] on button "ok" at bounding box center [703, 302] width 55 height 30
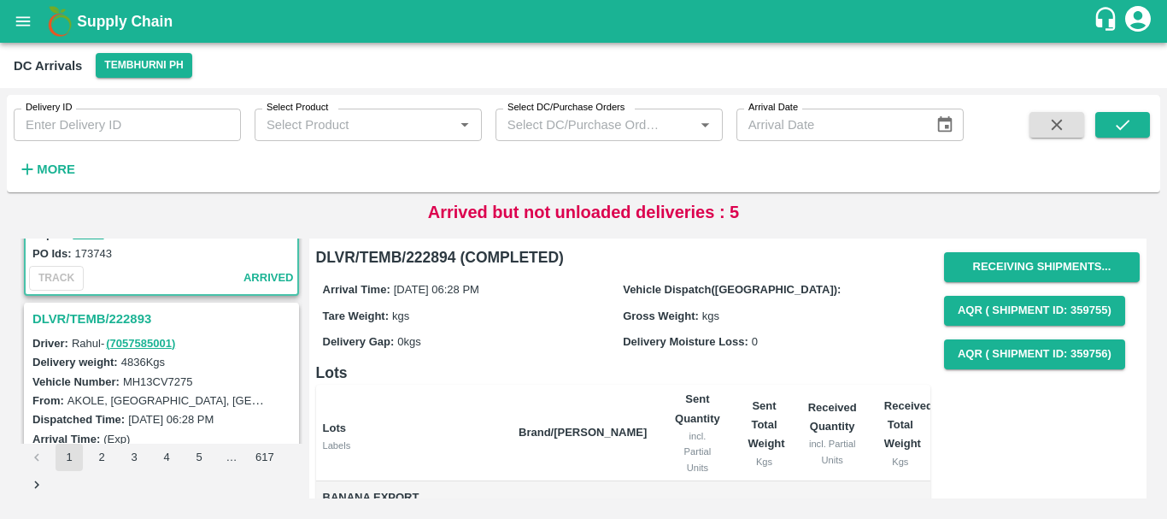
click at [123, 312] on h3 "DLVR/TEMB/222893" at bounding box center [163, 319] width 263 height 22
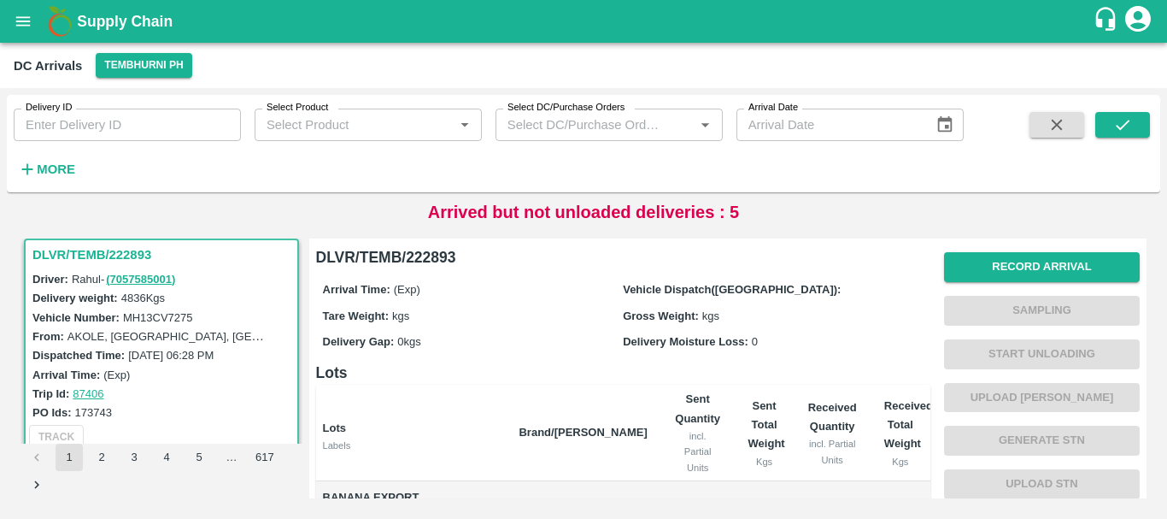
click at [678, 352] on div "Arrival Time: (Exp) Vehicle Dispatch(DC): Tare Weight: kgs Gross Weight: kgs De…" at bounding box center [623, 314] width 614 height 91
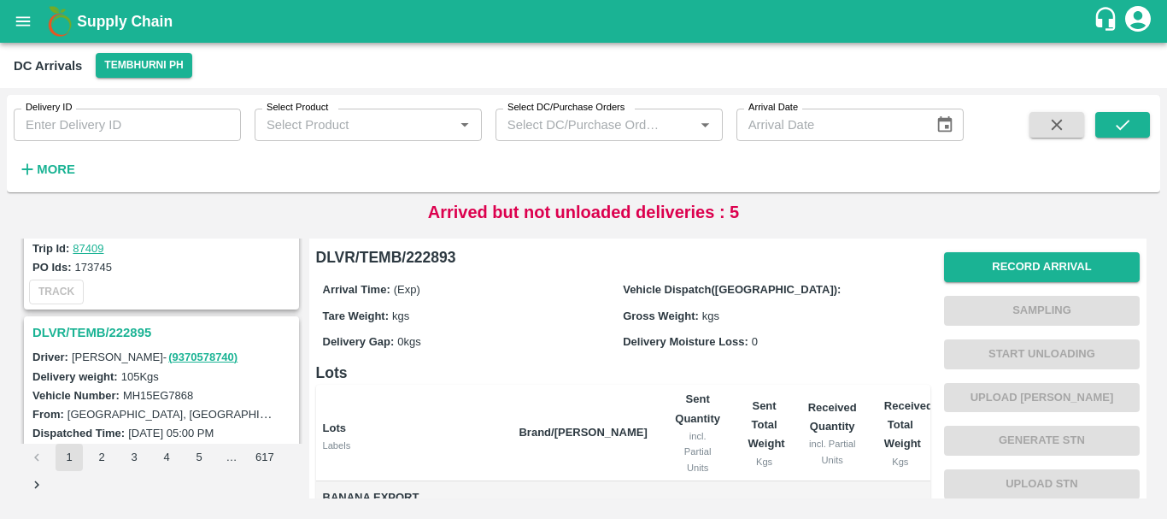
click at [97, 329] on h3 "DLVR/TEMB/222895" at bounding box center [163, 332] width 263 height 22
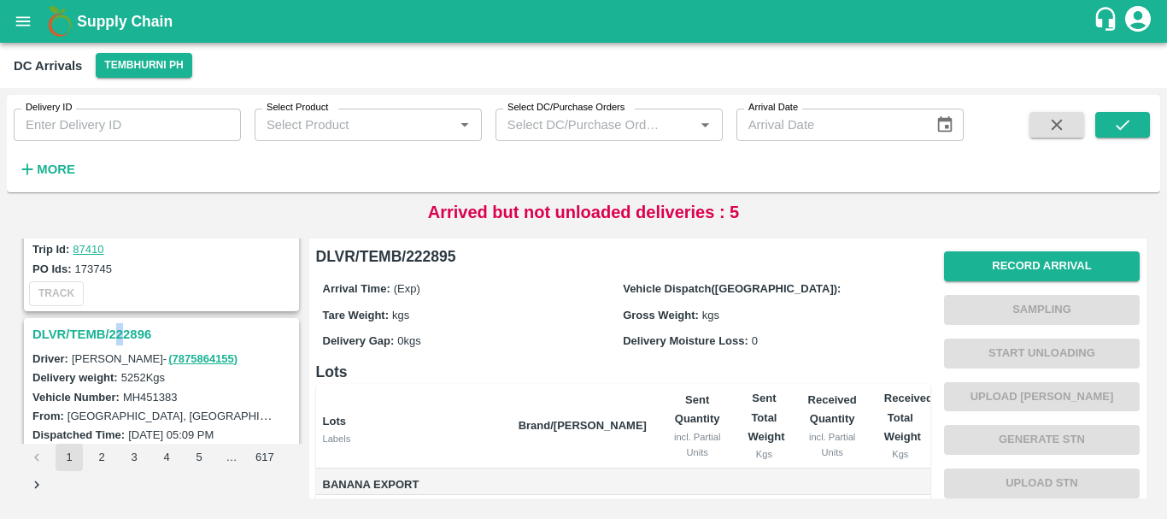
drag, startPoint x: 119, startPoint y: 319, endPoint x: 121, endPoint y: 327, distance: 8.9
click at [121, 327] on div "DLVR/TEMB/222896" at bounding box center [162, 334] width 272 height 29
click at [121, 327] on h3 "DLVR/TEMB/222896" at bounding box center [163, 334] width 263 height 22
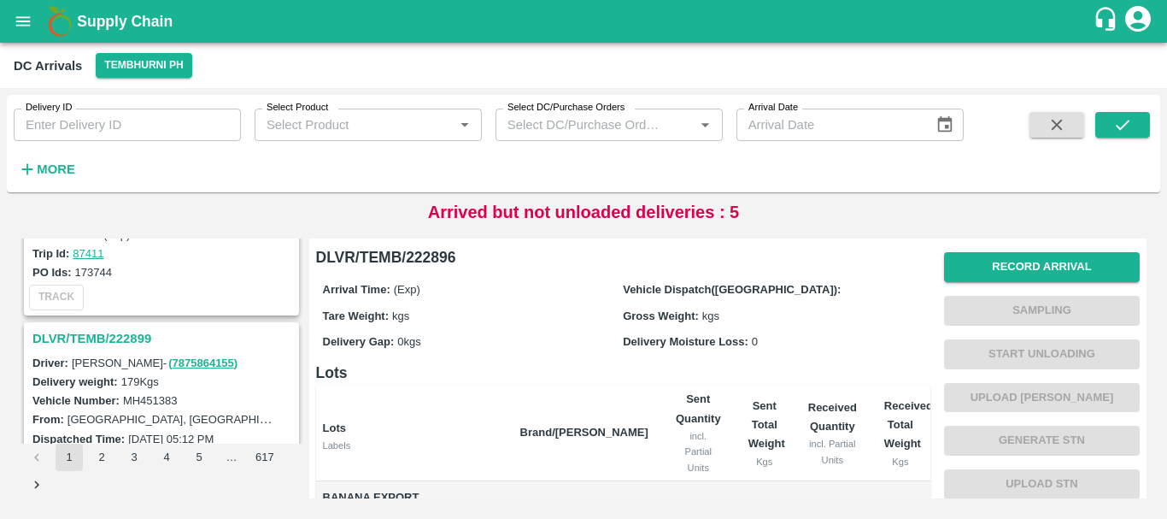
click at [137, 334] on h3 "DLVR/TEMB/222899" at bounding box center [163, 338] width 263 height 22
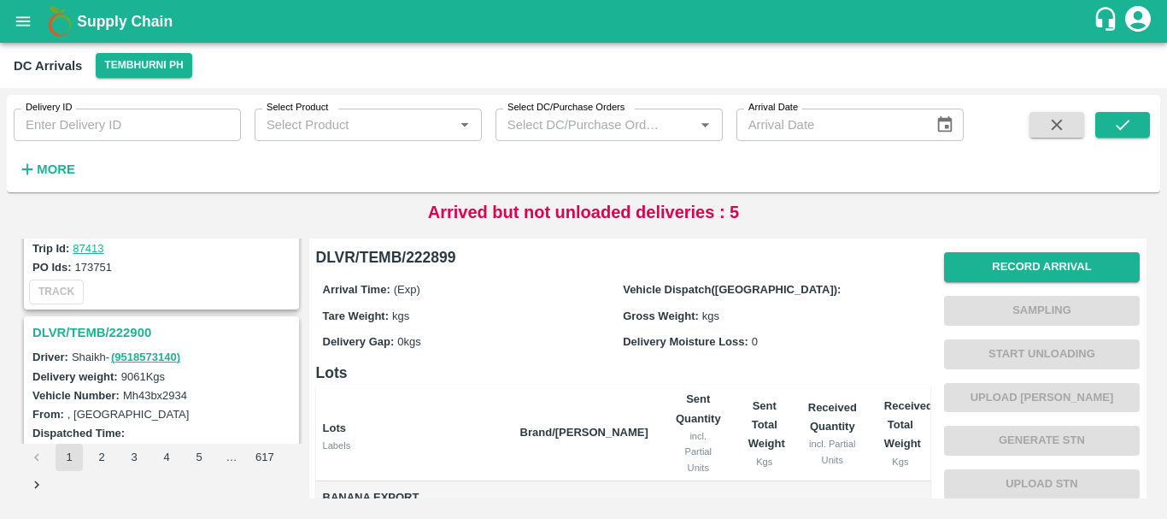
click at [92, 327] on h3 "DLVR/TEMB/222900" at bounding box center [163, 332] width 263 height 22
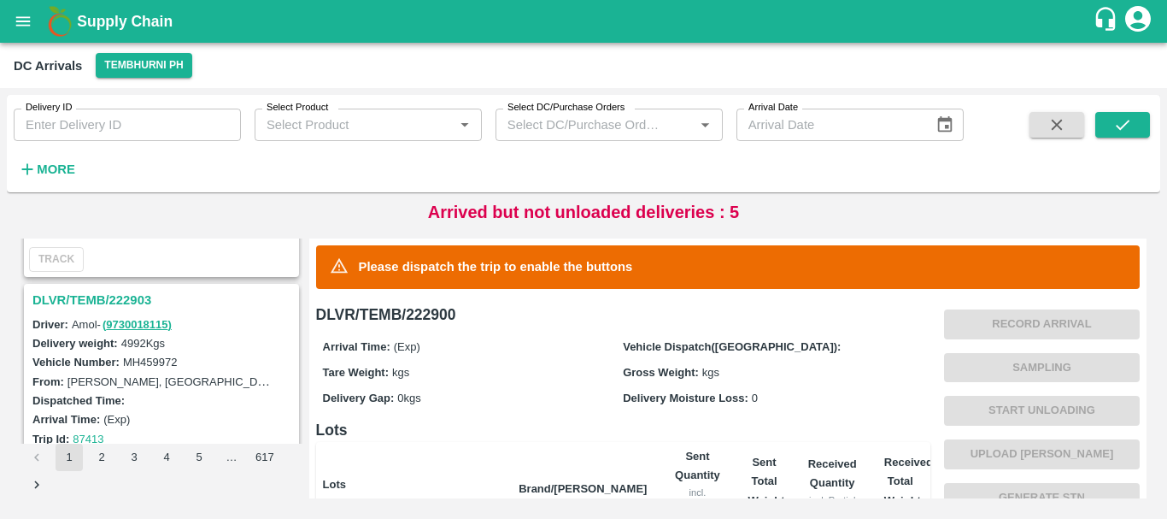
click at [132, 300] on h3 "DLVR/TEMB/222903" at bounding box center [163, 300] width 263 height 22
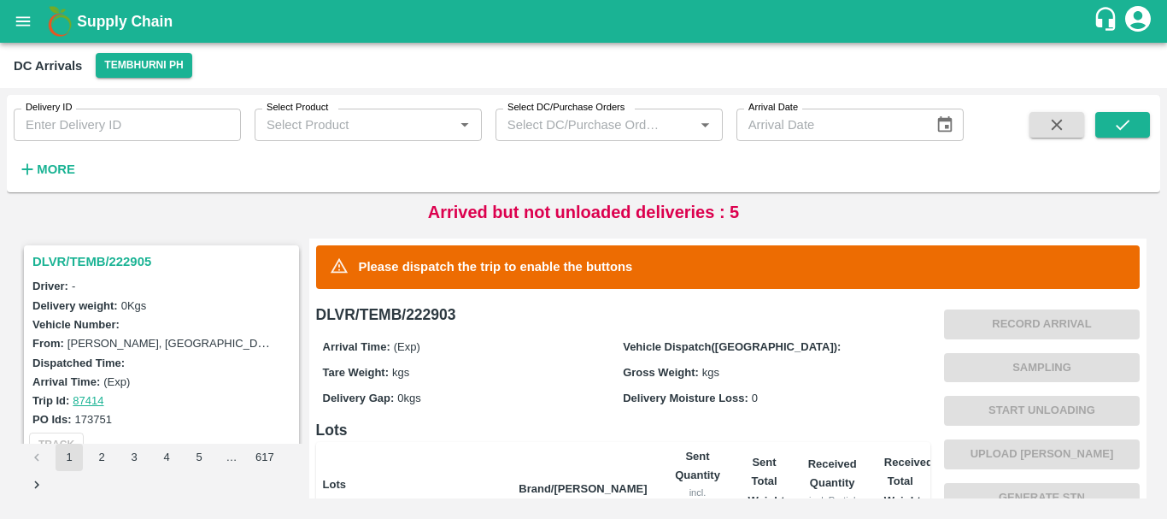
click at [120, 250] on h3 "DLVR/TEMB/222905" at bounding box center [163, 261] width 263 height 22
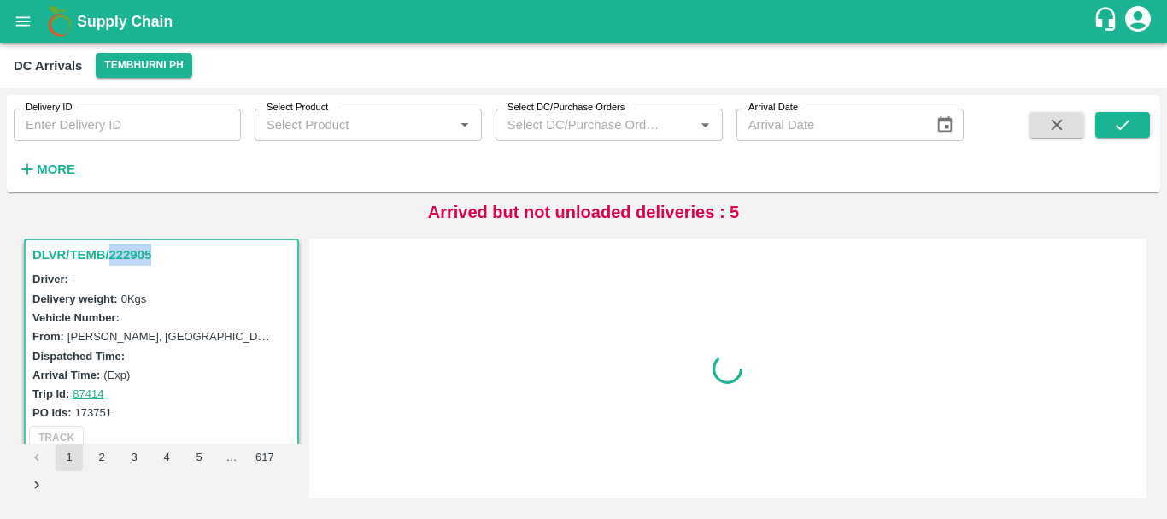
click at [120, 250] on h3 "DLVR/TEMB/222905" at bounding box center [163, 254] width 263 height 22
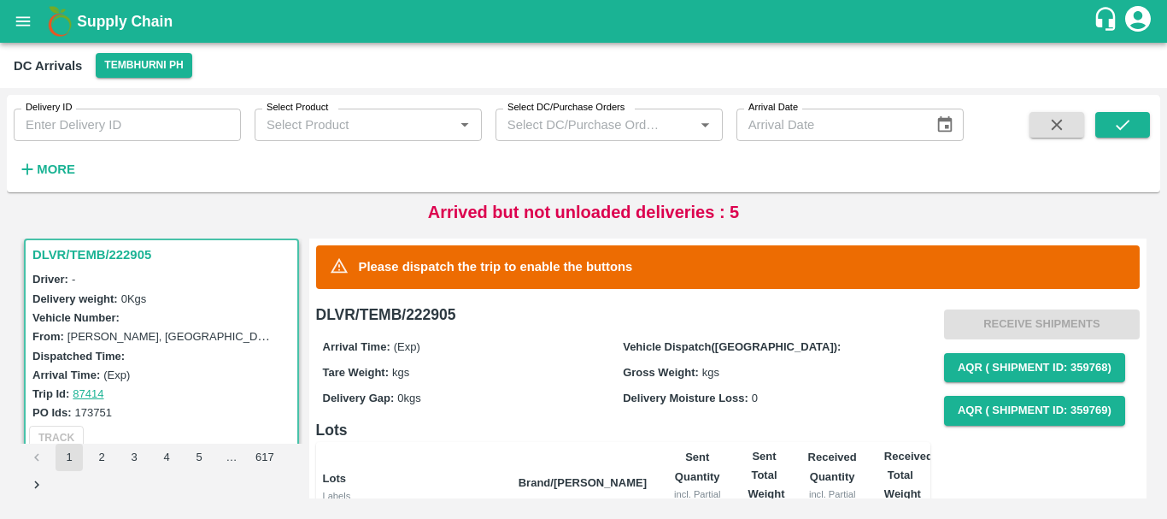
click at [551, 331] on div "Arrival Time: (Exp) Vehicle Dispatch(DC): Tare Weight: kgs Gross Weight: kgs De…" at bounding box center [623, 371] width 614 height 91
click at [176, 371] on div "Arrival Time: (Exp)" at bounding box center [163, 374] width 263 height 19
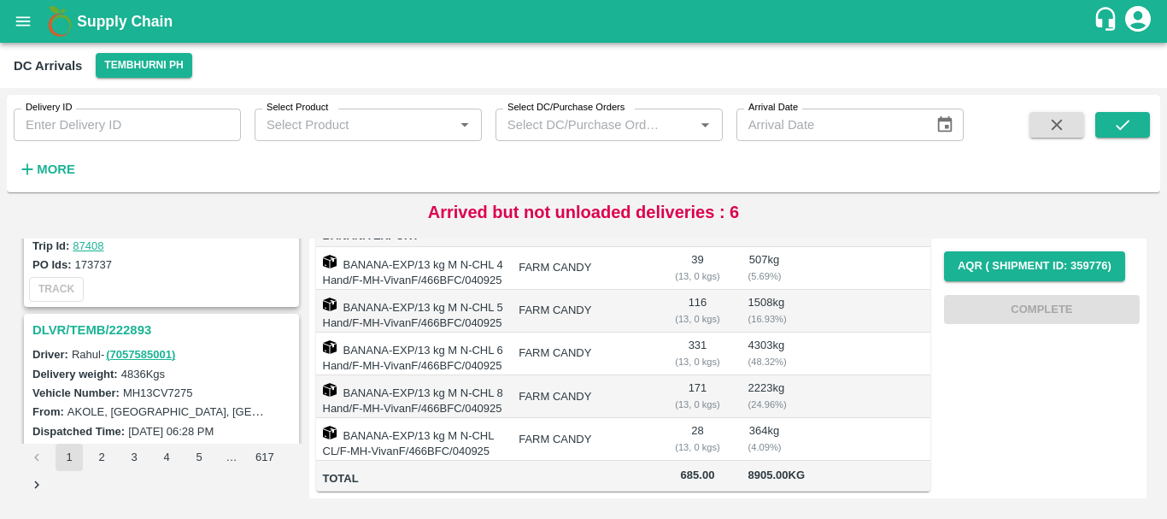
scroll to position [1717, 0]
click at [106, 320] on h3 "DLVR/TEMB/222893" at bounding box center [163, 331] width 263 height 22
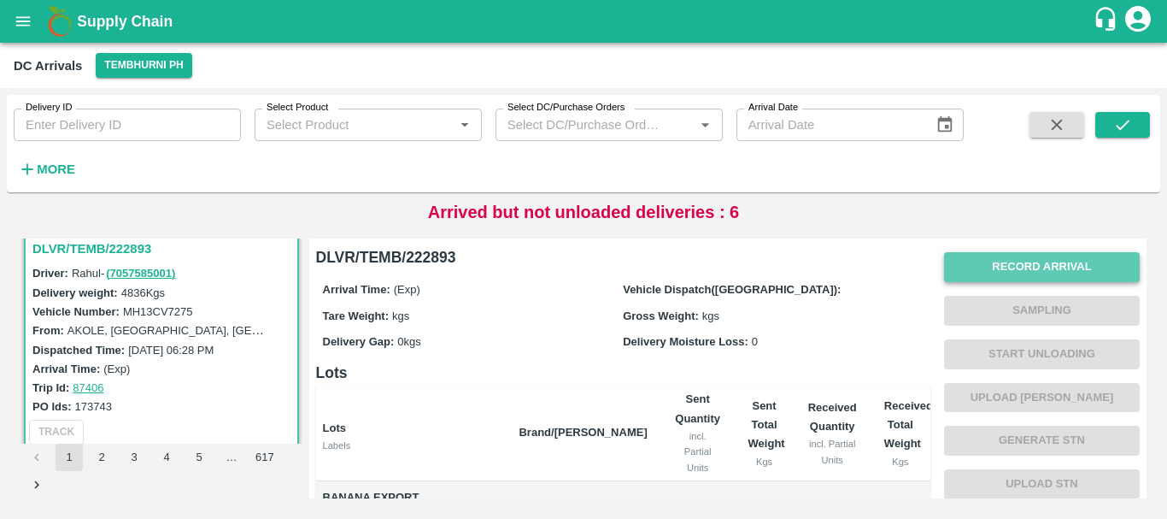
click at [1024, 264] on button "Record Arrival" at bounding box center [1042, 267] width 196 height 30
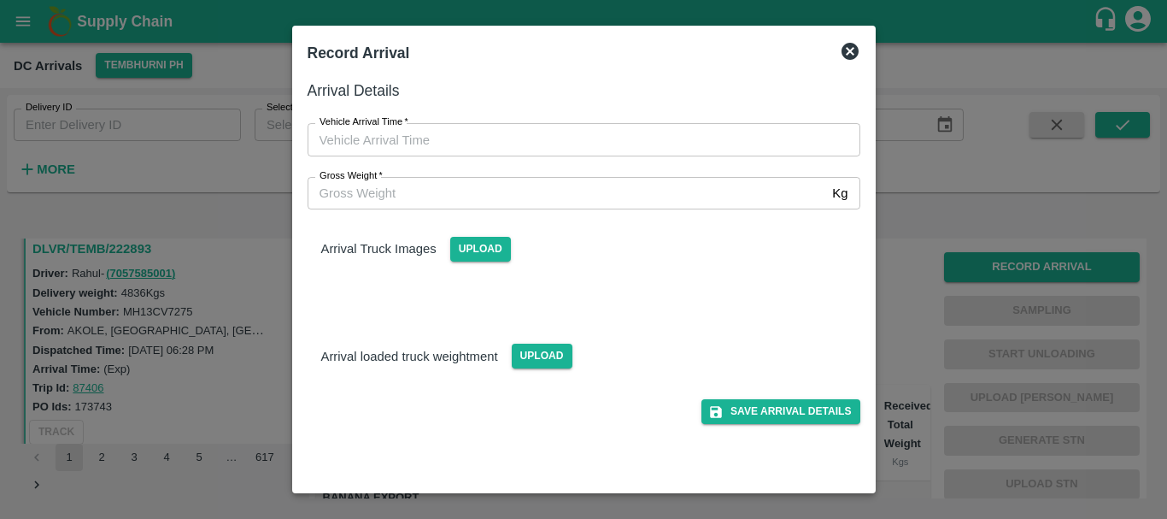
type input "DD/MM/YYYY hh:mm aa"
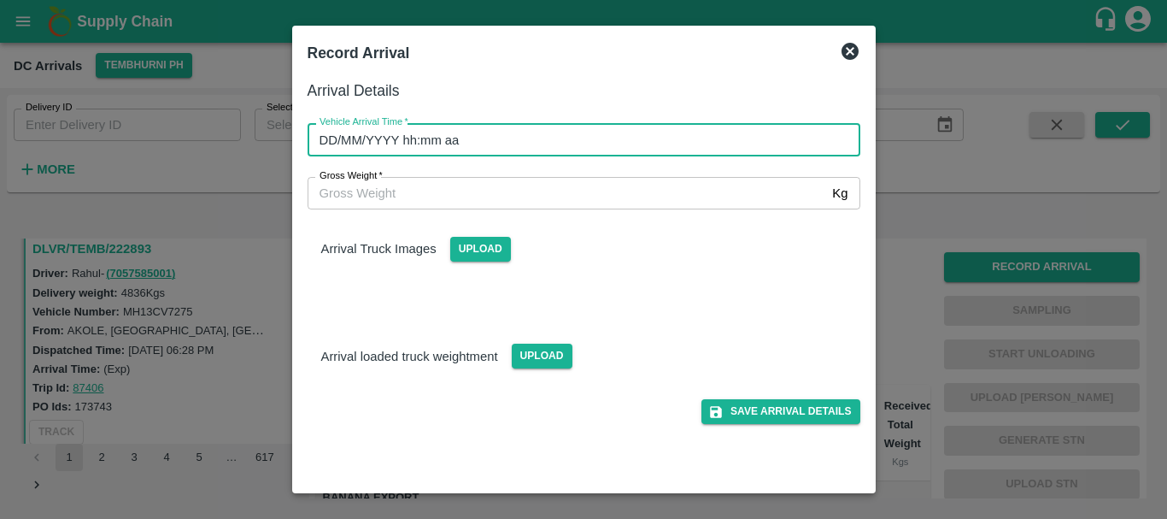
click at [688, 143] on input "DD/MM/YYYY hh:mm aa" at bounding box center [578, 139] width 541 height 32
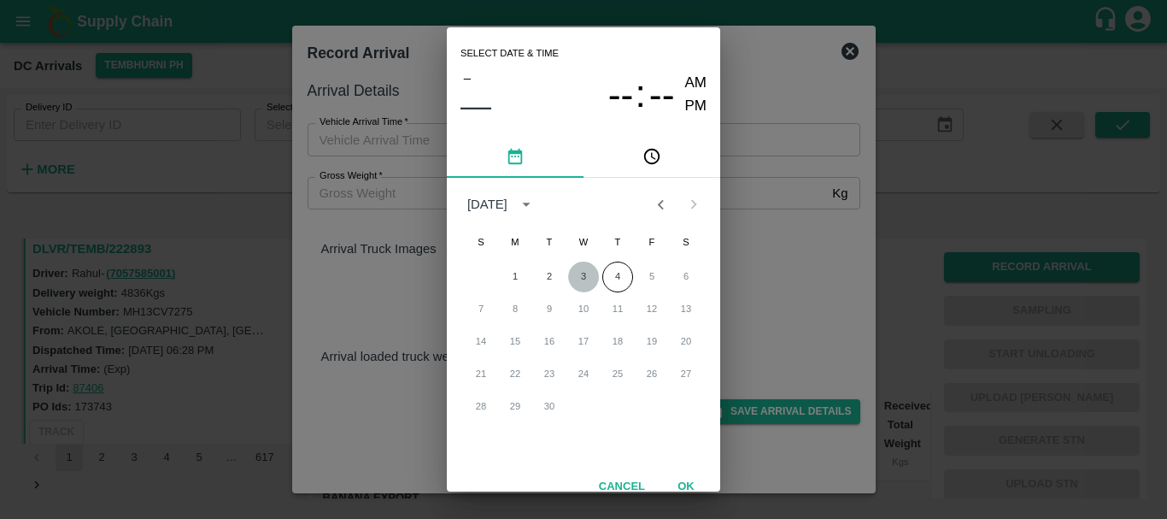
click at [577, 271] on button "3" at bounding box center [583, 276] width 31 height 31
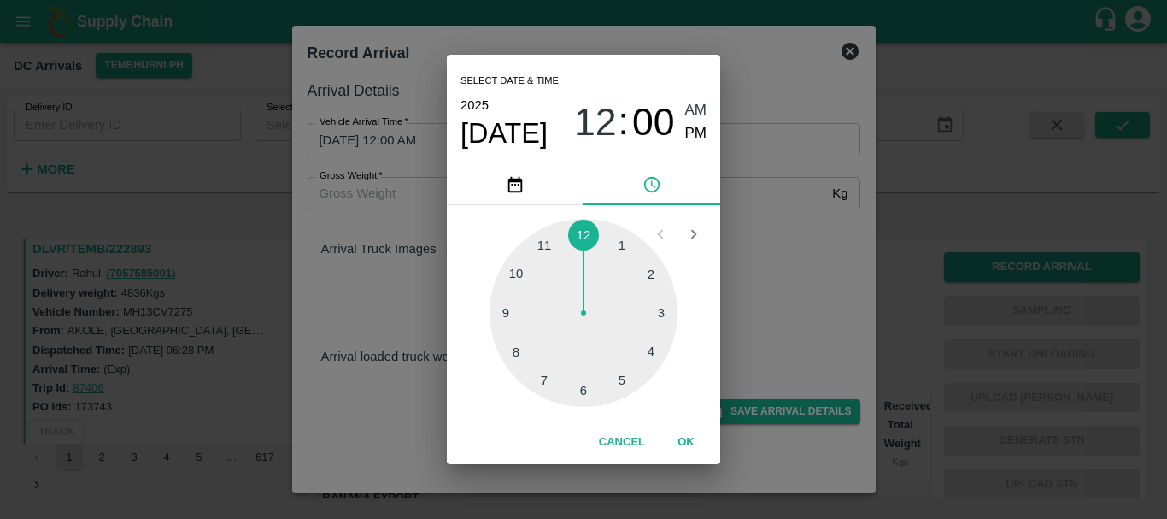
click at [651, 346] on div at bounding box center [584, 313] width 188 height 188
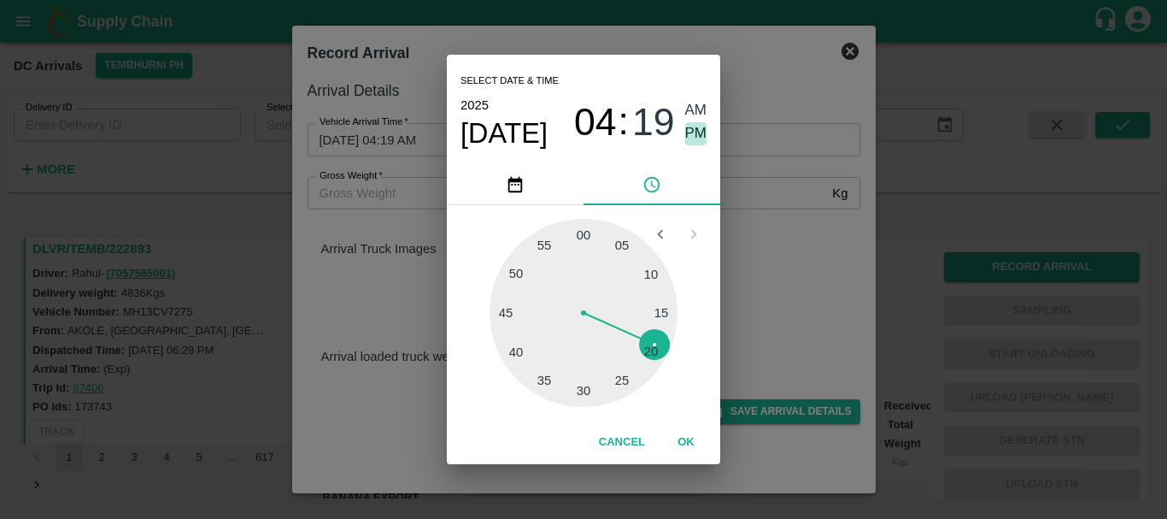
click at [693, 131] on span "PM" at bounding box center [696, 133] width 22 height 23
type input "[DATE] 04:19 PM"
click at [725, 235] on div "Select date & time [DATE] 04 : 19 AM PM 05 10 15 20 25 30 35 40 45 50 55 00 Can…" at bounding box center [583, 259] width 1167 height 519
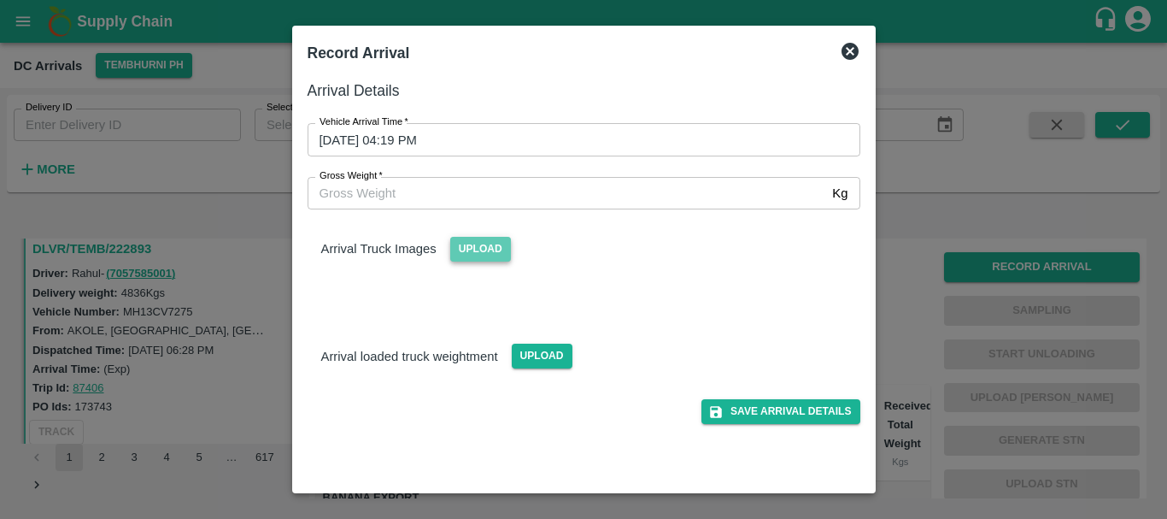
click at [492, 251] on span "Upload" at bounding box center [480, 249] width 61 height 25
click at [0, 0] on input "Upload" at bounding box center [0, 0] width 0 height 0
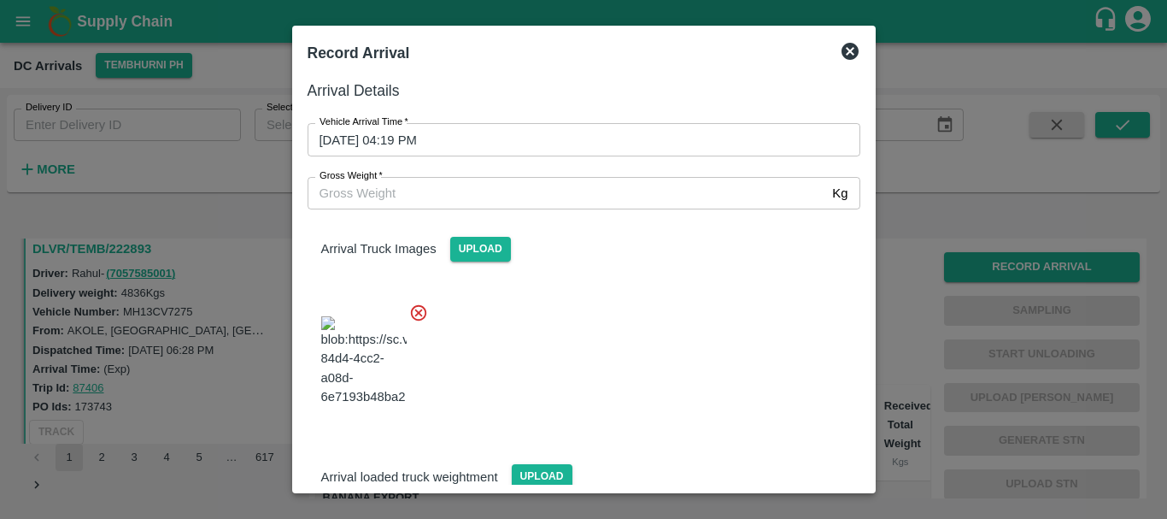
scroll to position [91, 0]
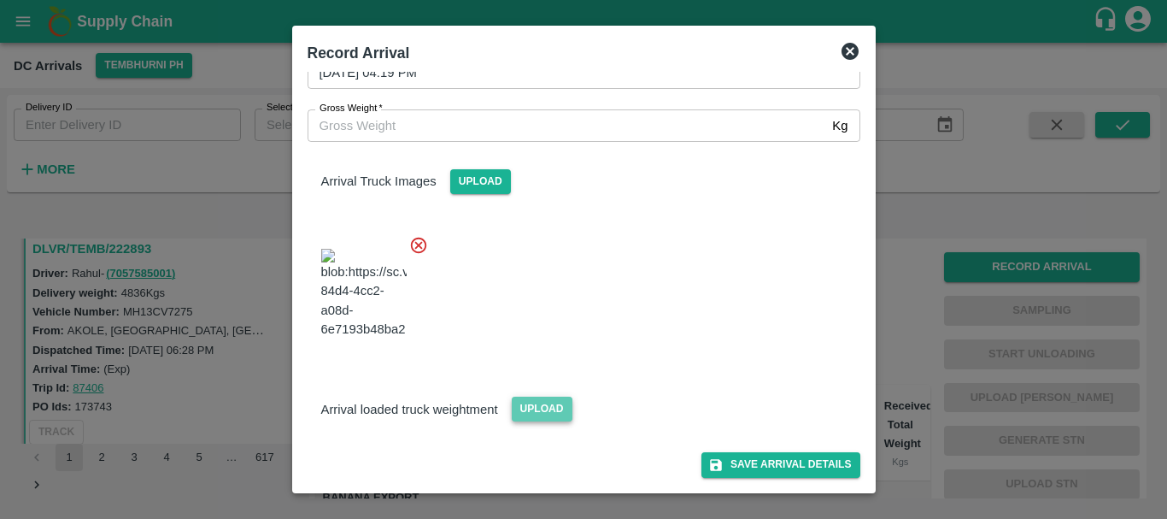
click at [521, 406] on span "Upload" at bounding box center [542, 408] width 61 height 25
click at [0, 0] on input "Upload" at bounding box center [0, 0] width 0 height 0
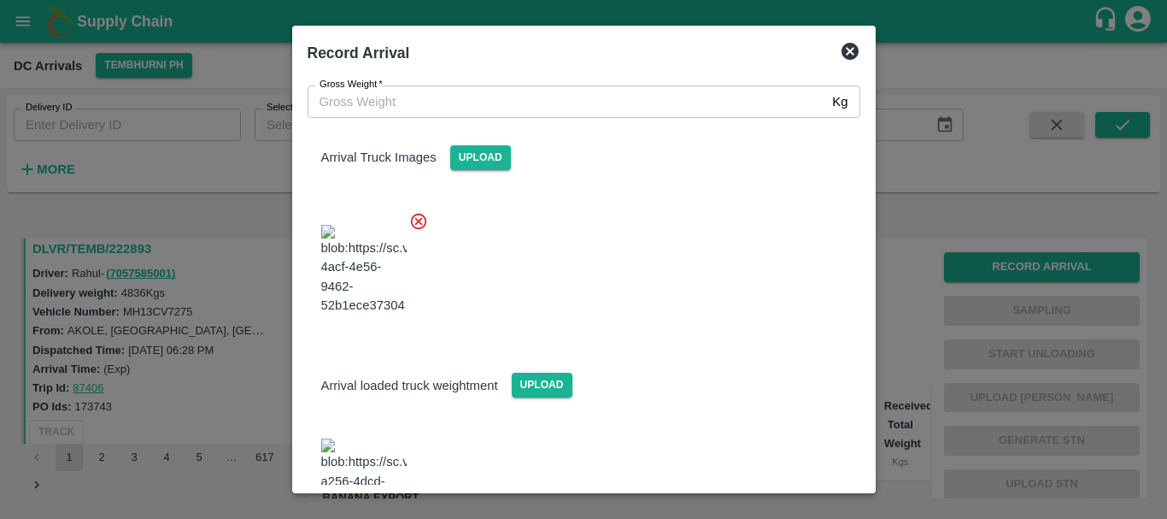
scroll to position [200, 0]
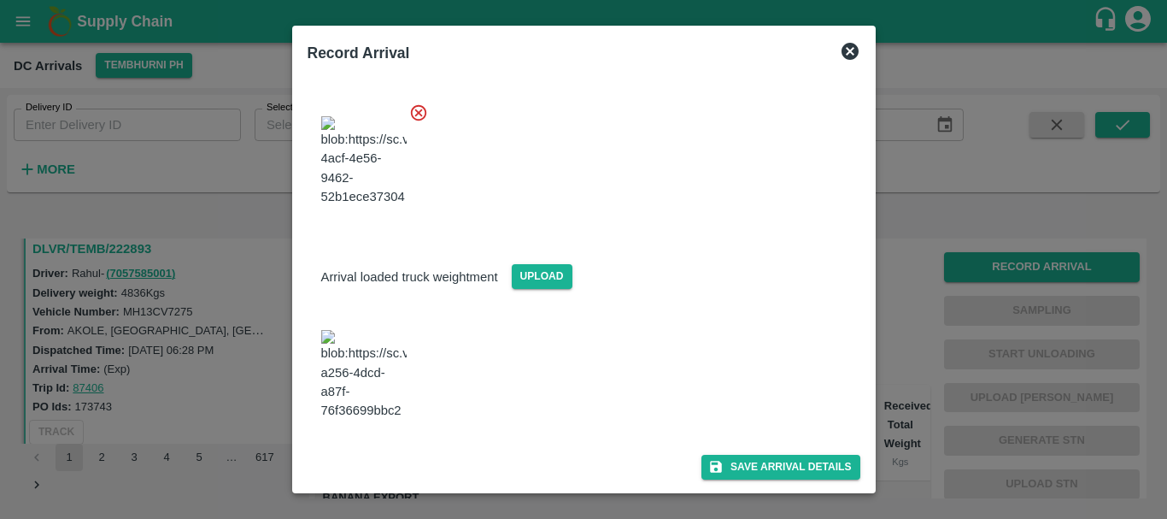
click at [362, 408] on img at bounding box center [363, 375] width 85 height 90
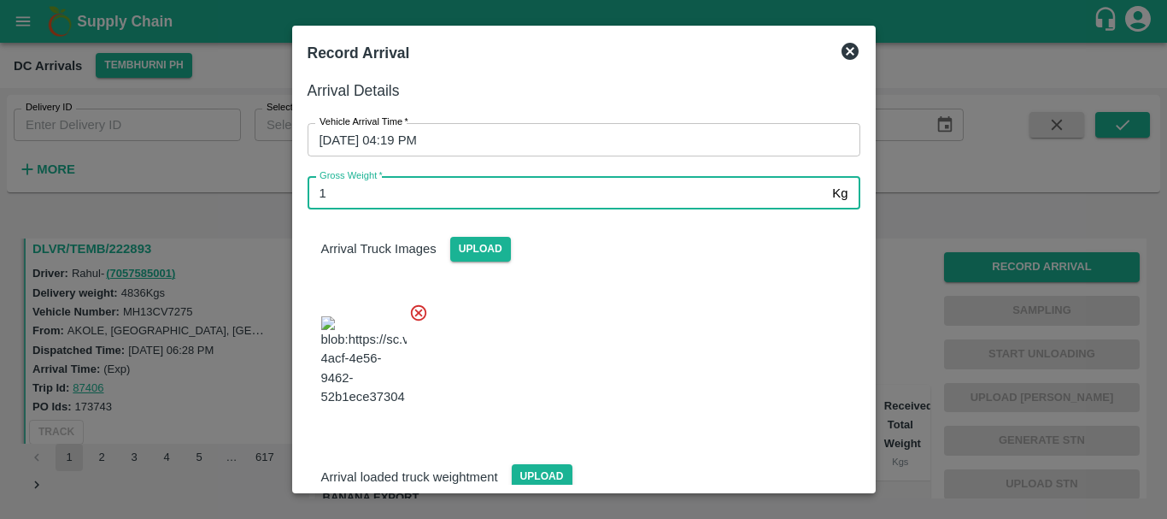
click at [411, 196] on input "1" at bounding box center [567, 193] width 519 height 32
type input "10350"
click at [600, 359] on div at bounding box center [577, 356] width 566 height 134
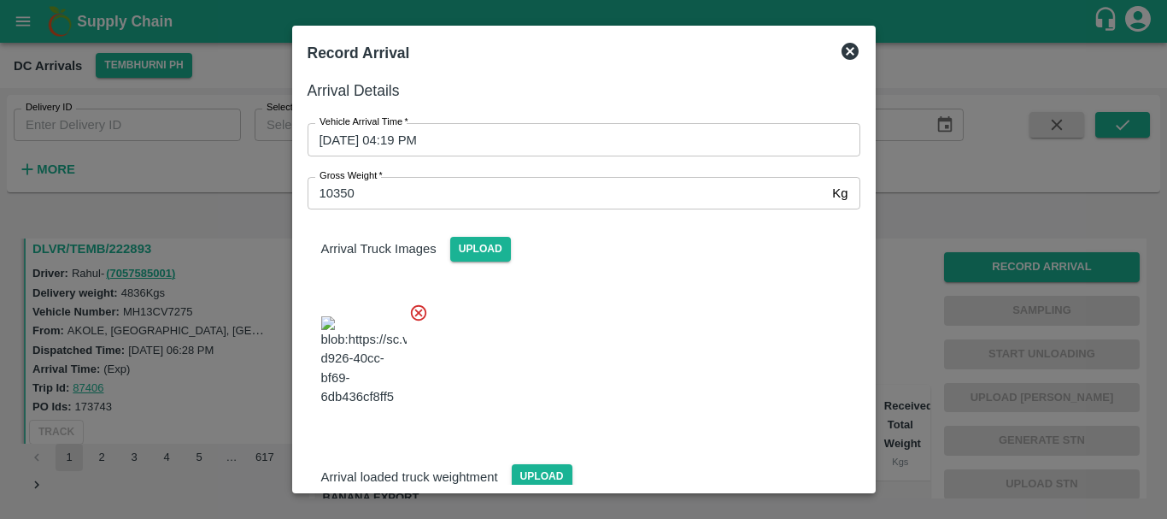
scroll to position [200, 0]
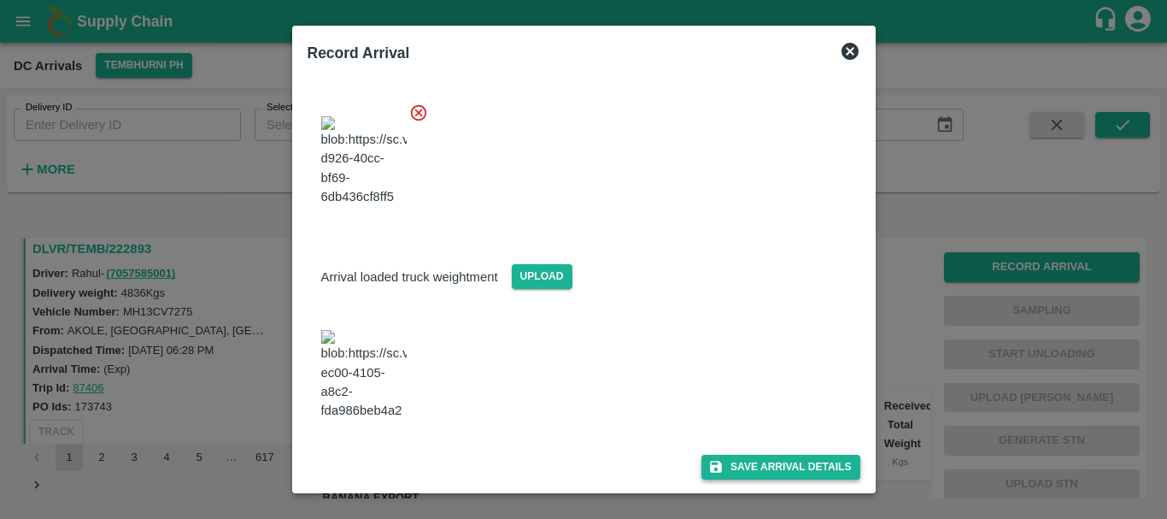
click at [743, 468] on button "Save Arrival Details" at bounding box center [780, 466] width 158 height 25
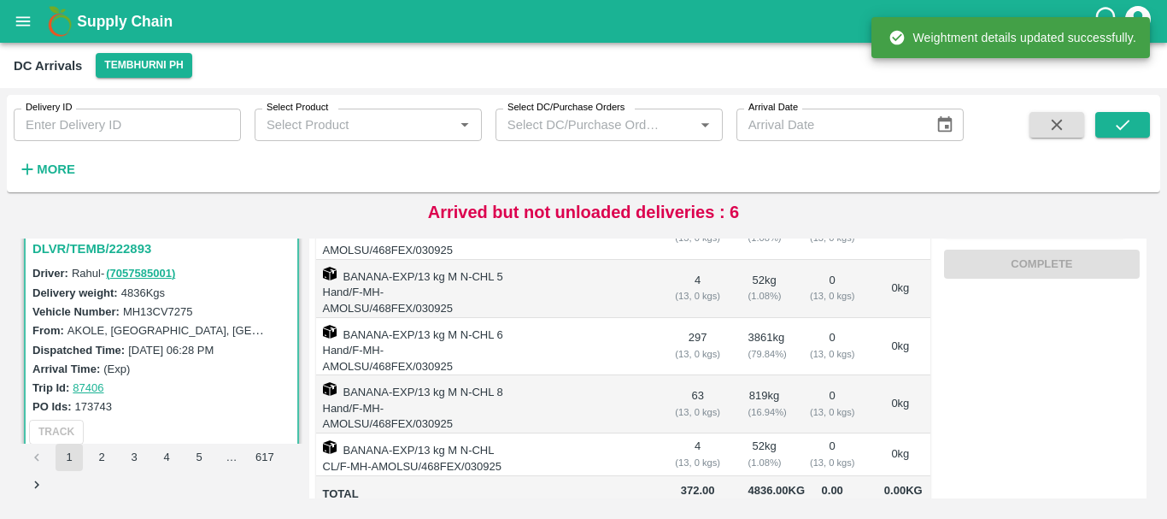
scroll to position [0, 0]
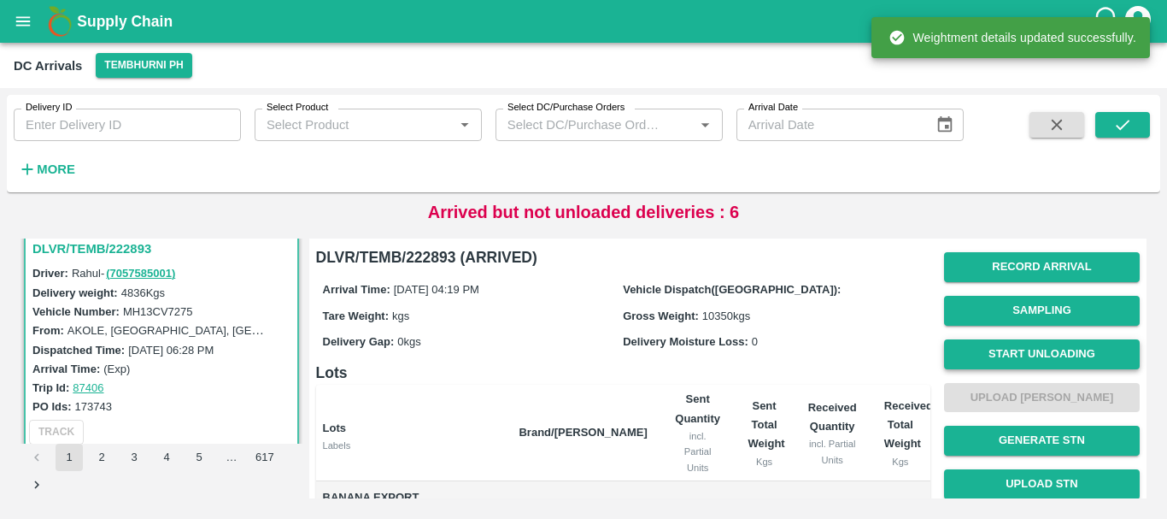
click at [1031, 352] on button "Start Unloading" at bounding box center [1042, 354] width 196 height 30
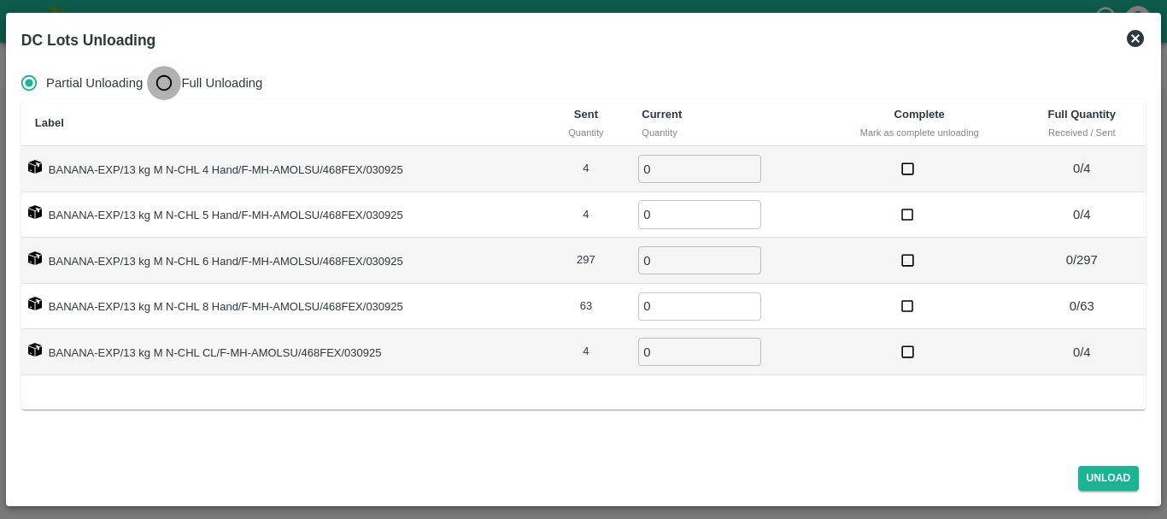
click at [159, 85] on input "Full Unloading" at bounding box center [164, 83] width 34 height 34
radio input "true"
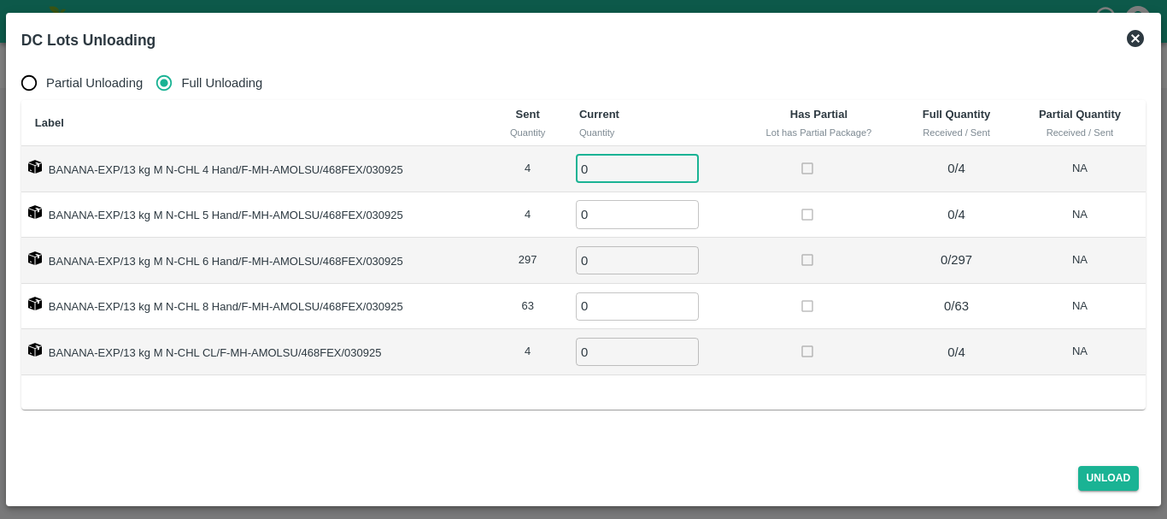
click at [613, 169] on input "0" at bounding box center [637, 169] width 123 height 28
type input "04"
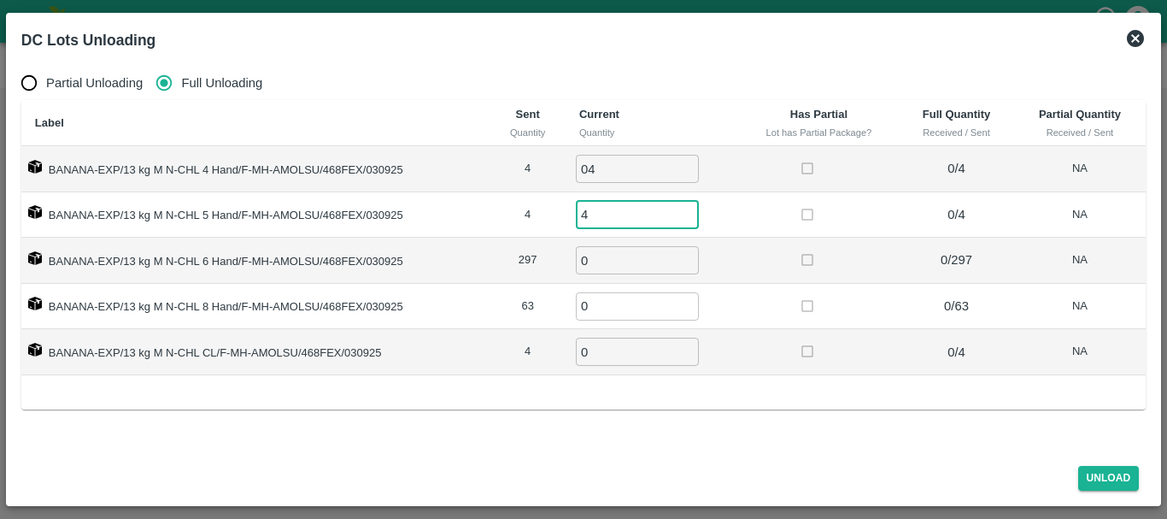
type input "4"
type input "297"
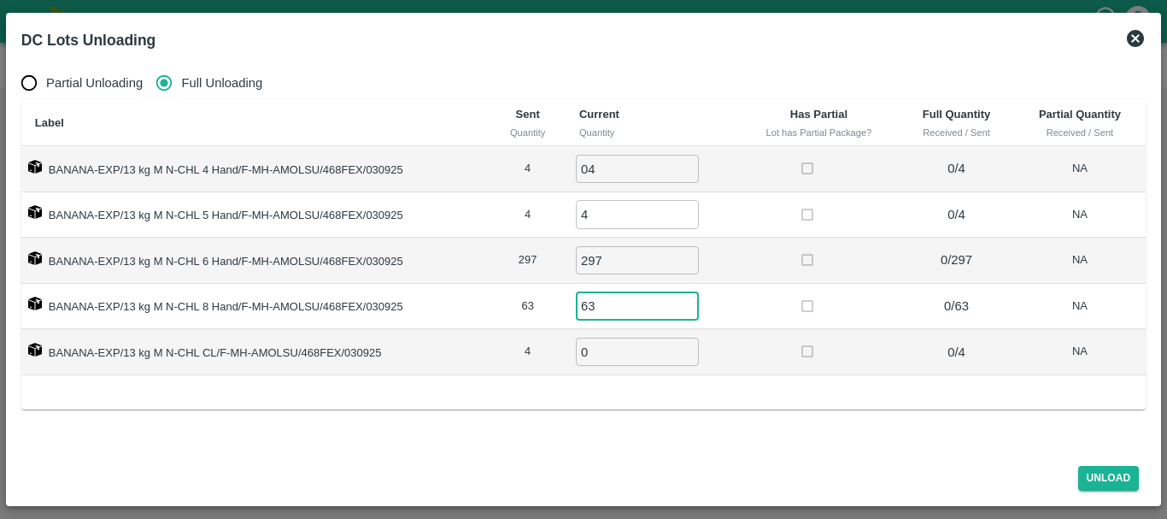
type input "63"
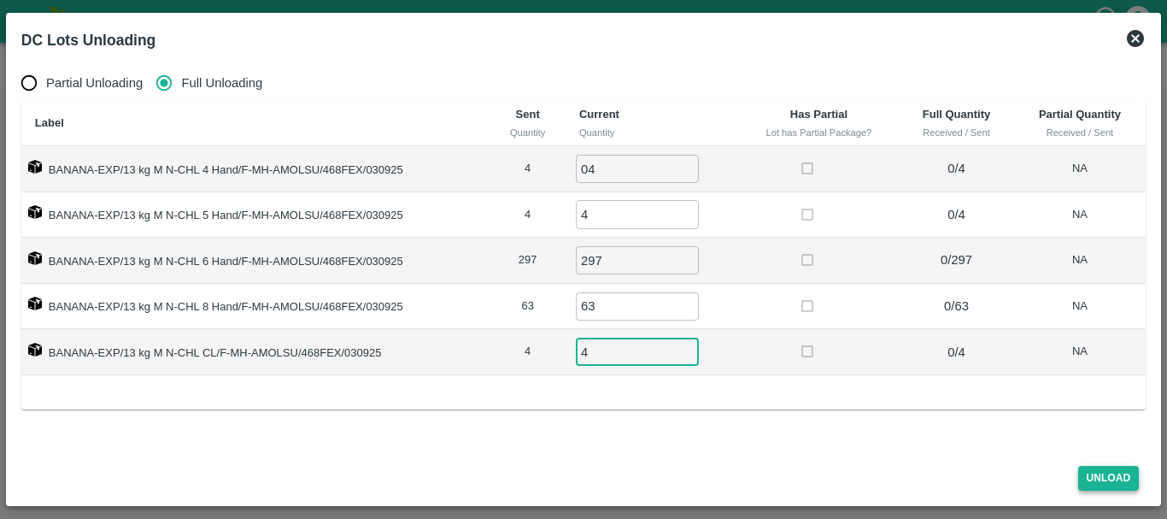
type input "4"
click at [1114, 478] on button "Unload" at bounding box center [1109, 478] width 62 height 25
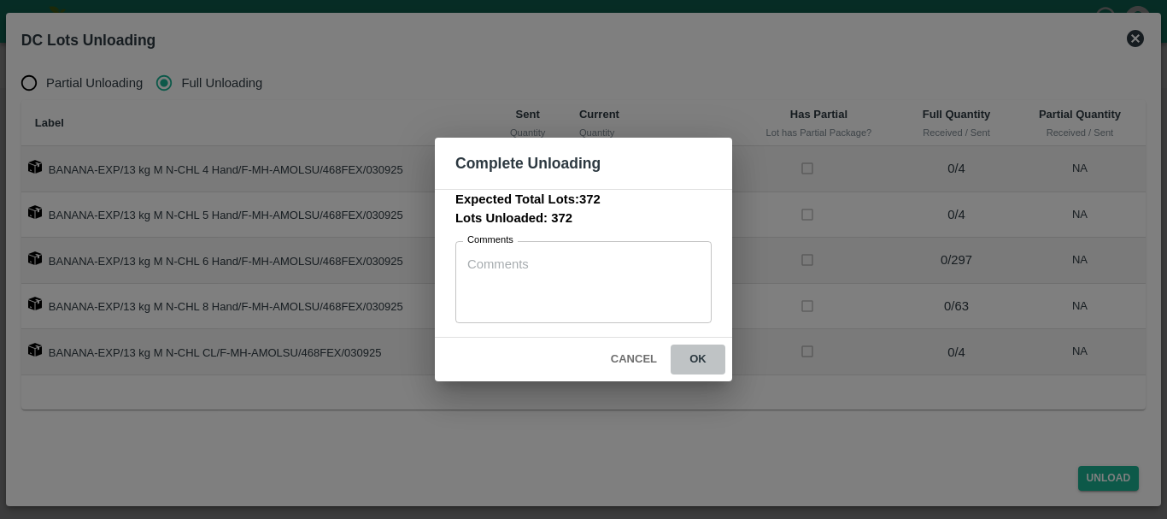
click at [710, 351] on button "ok" at bounding box center [698, 359] width 55 height 30
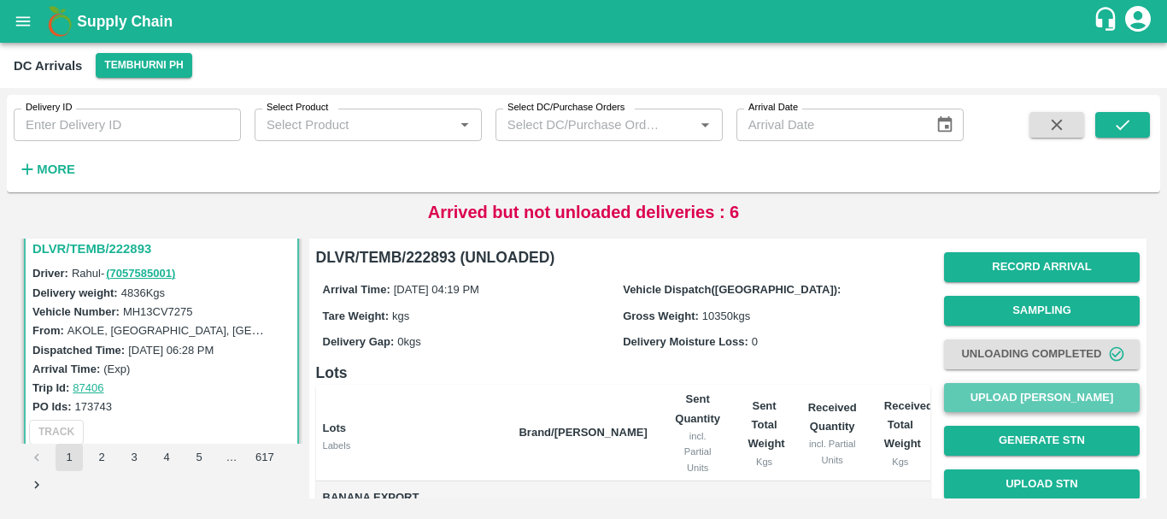
click at [988, 397] on button "Upload [PERSON_NAME]" at bounding box center [1042, 398] width 196 height 30
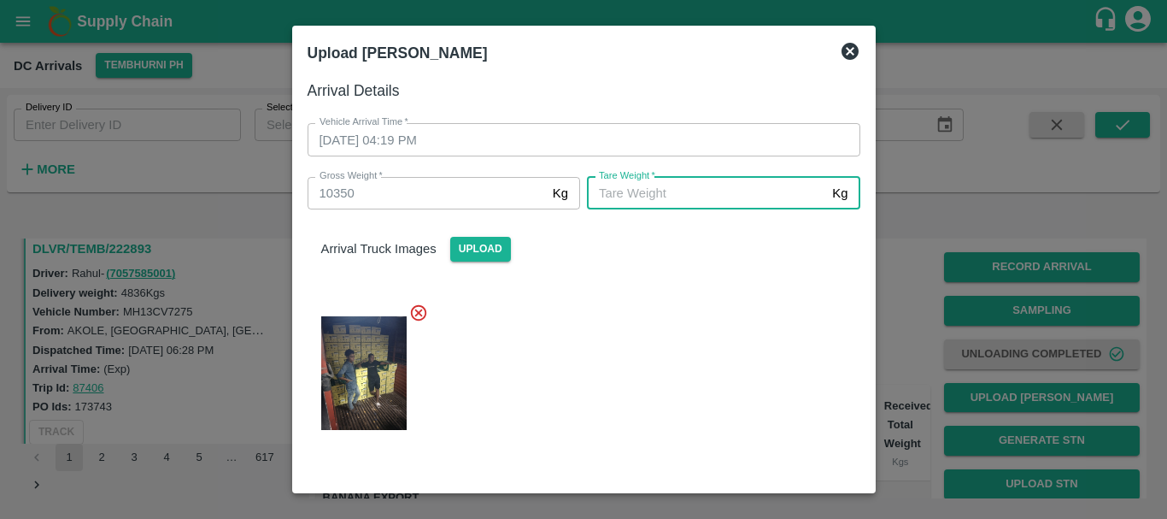
click at [706, 200] on input "Tare Weight   *" at bounding box center [706, 193] width 238 height 32
type input "5070"
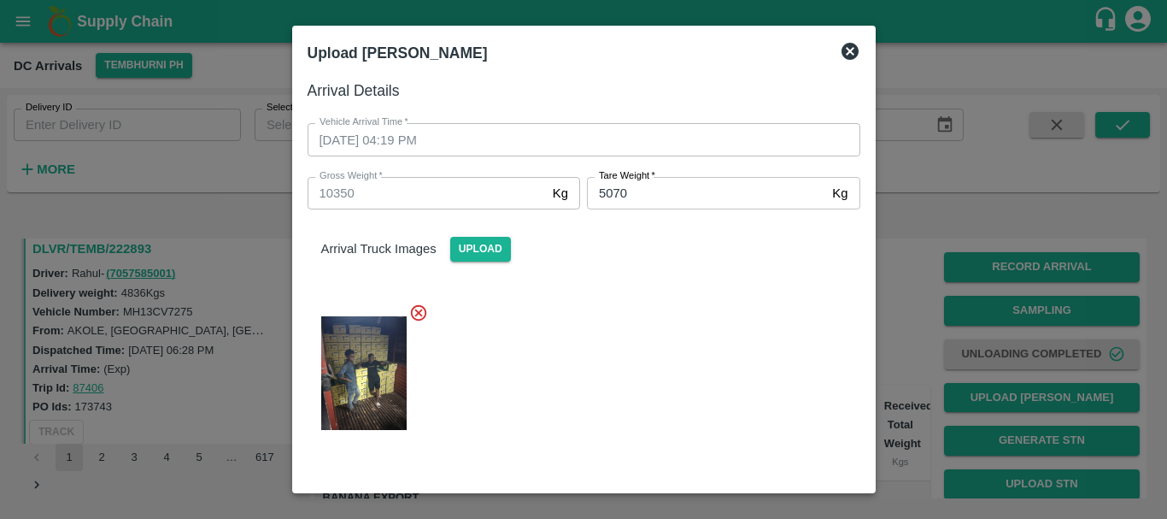
click at [691, 345] on div at bounding box center [577, 368] width 566 height 158
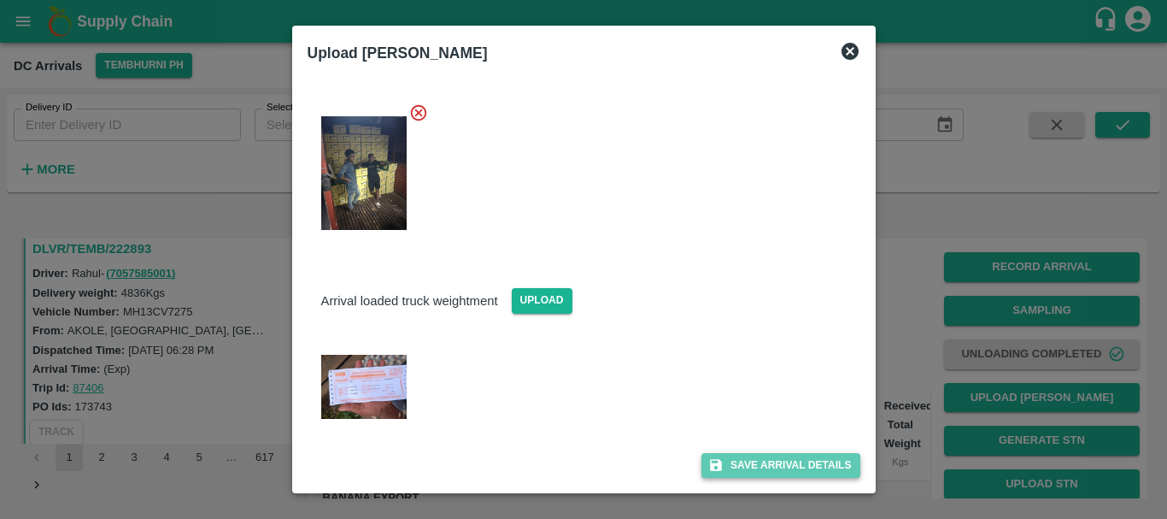
click at [751, 473] on button "Save Arrival Details" at bounding box center [780, 465] width 158 height 25
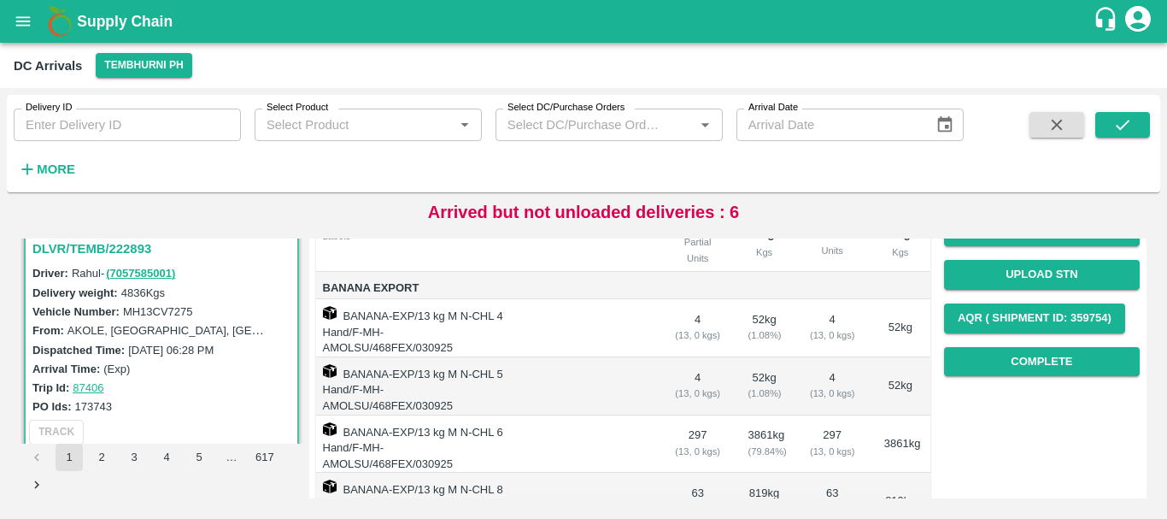
scroll to position [224, 0]
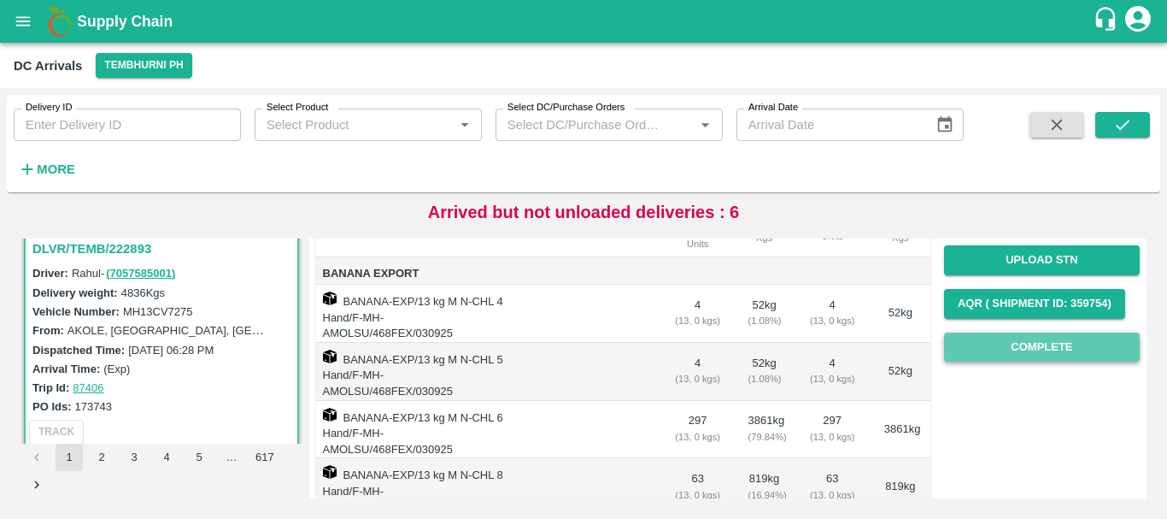
click at [1104, 343] on button "Complete" at bounding box center [1042, 347] width 196 height 30
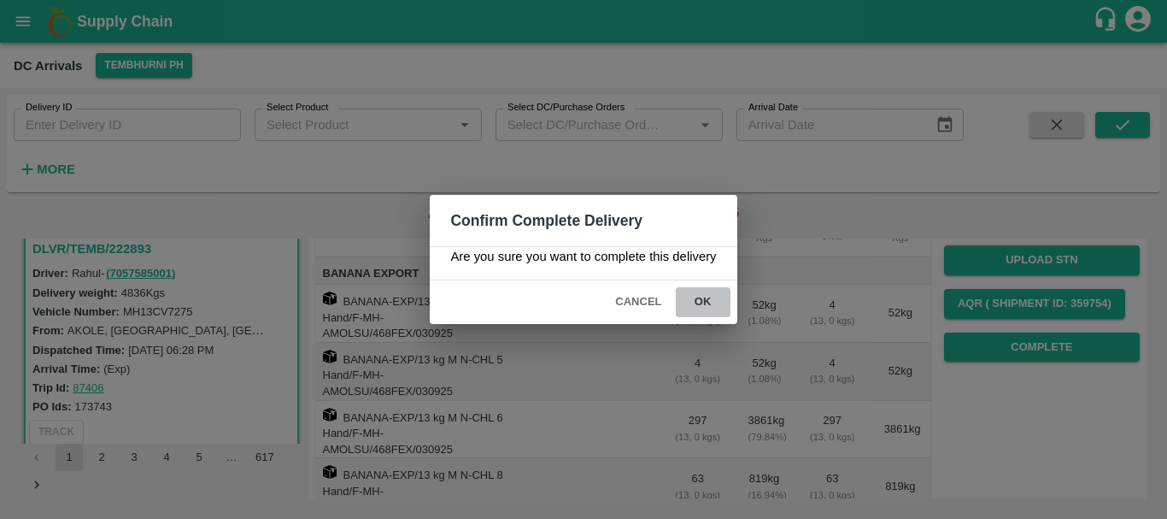
click at [712, 295] on button "ok" at bounding box center [703, 302] width 55 height 30
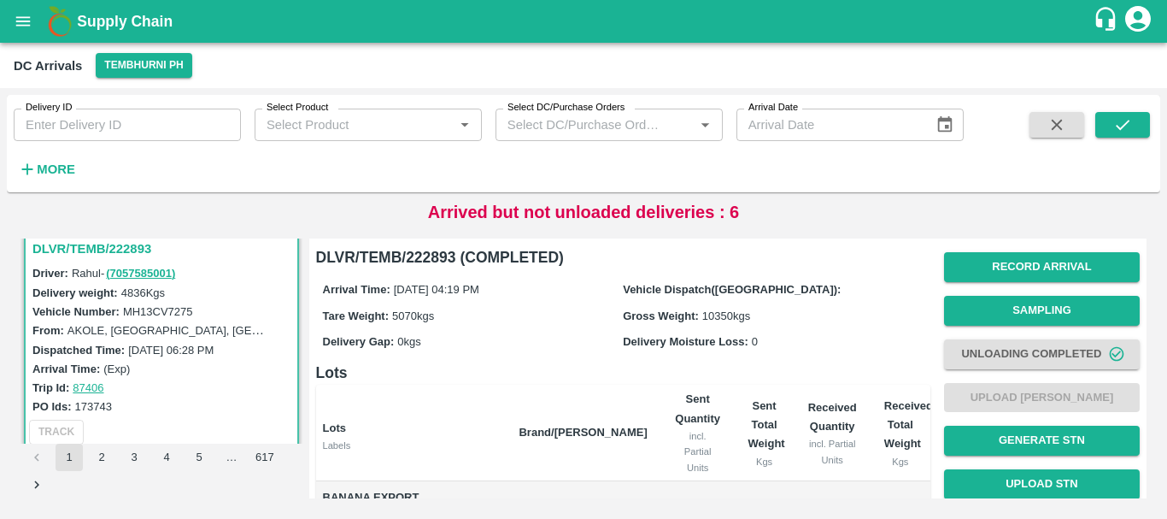
scroll to position [0, 0]
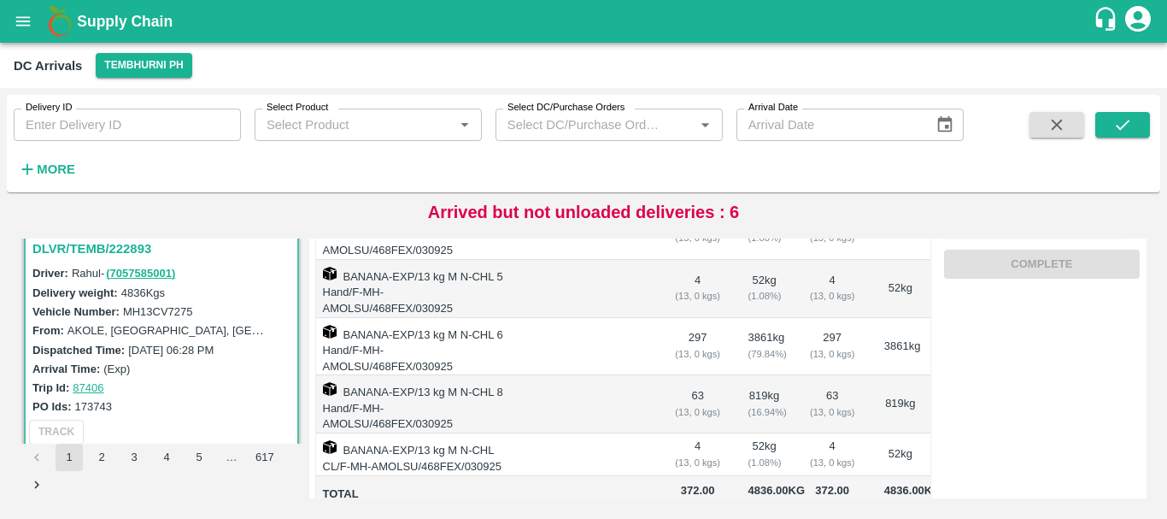
click at [627, 433] on td at bounding box center [582, 454] width 155 height 43
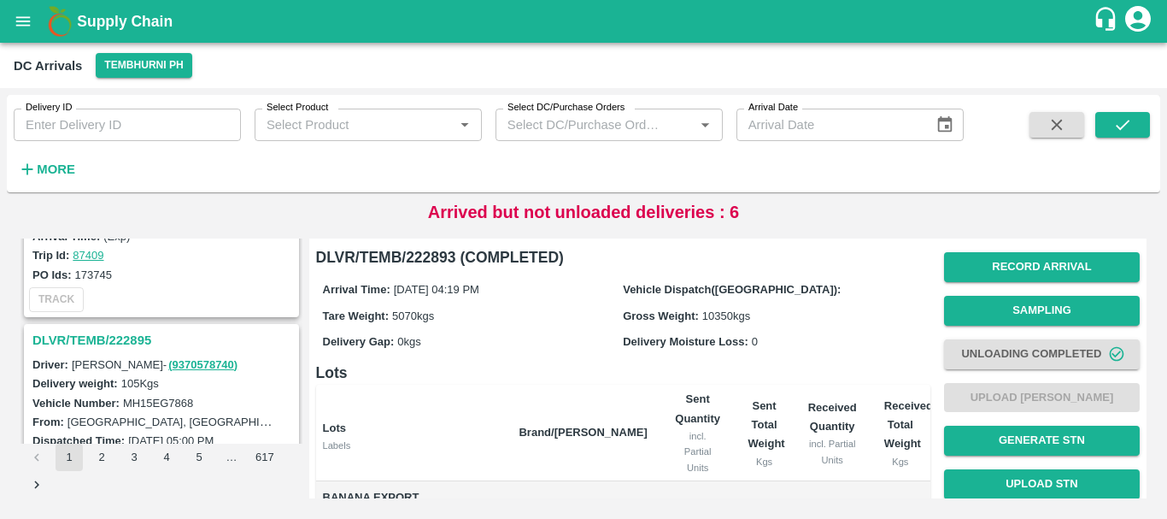
click at [114, 337] on h3 "DLVR/TEMB/222895" at bounding box center [163, 340] width 263 height 22
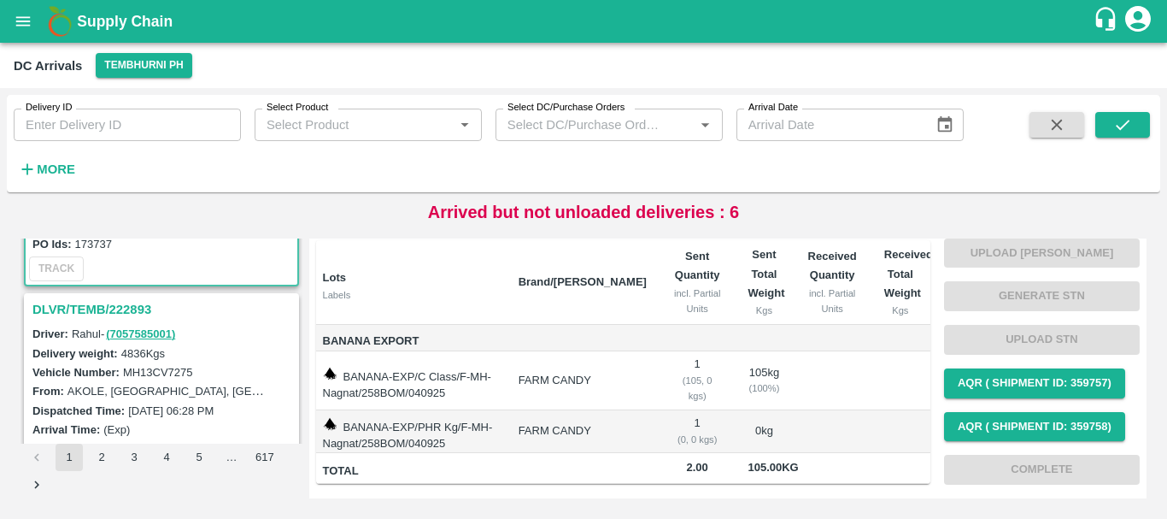
click at [128, 309] on h3 "DLVR/TEMB/222893" at bounding box center [163, 309] width 263 height 22
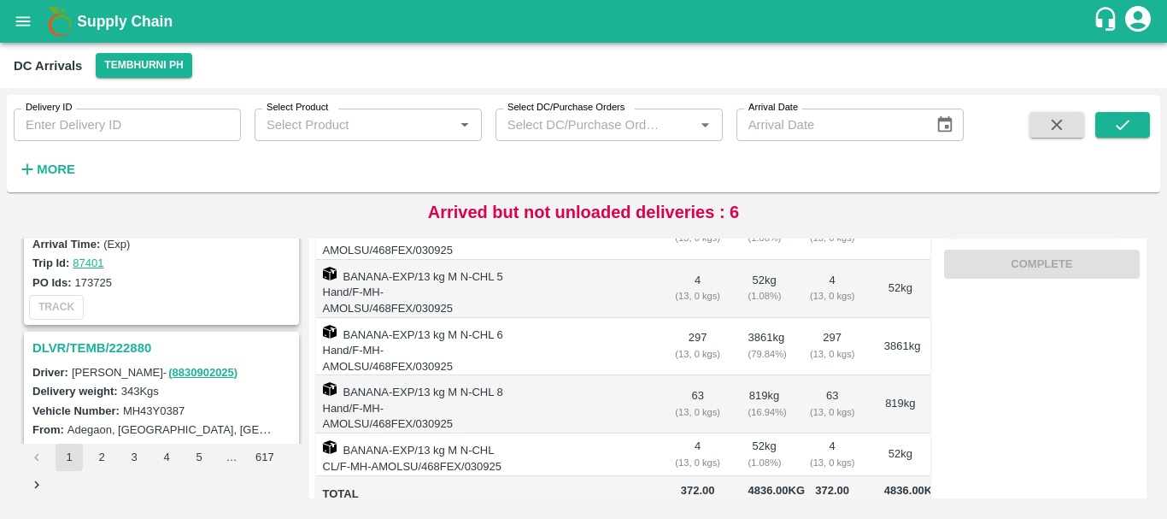
click at [143, 351] on h3 "DLVR/TEMB/222880" at bounding box center [163, 348] width 263 height 22
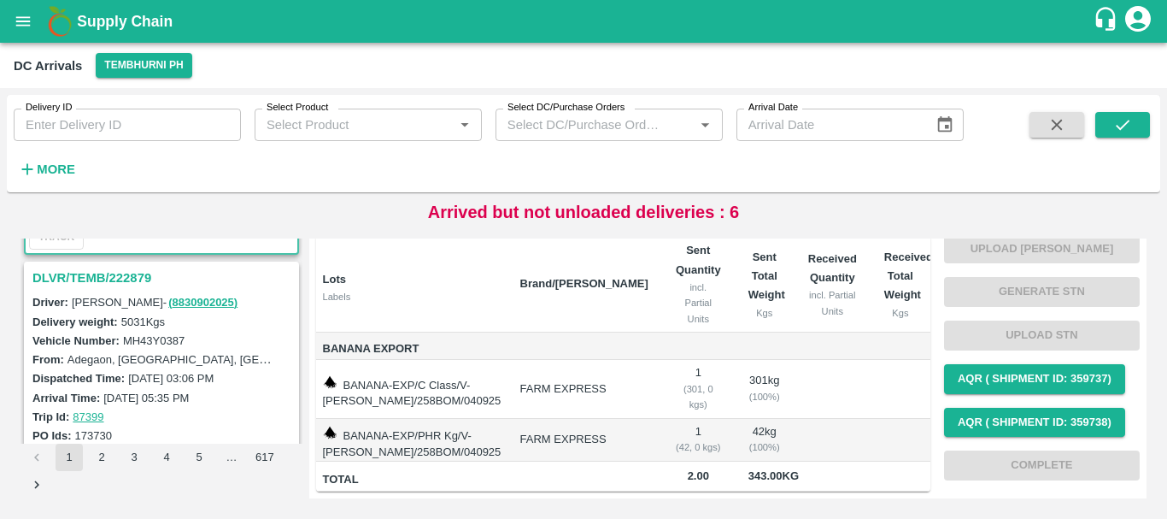
click at [138, 271] on h3 "DLVR/TEMB/222879" at bounding box center [163, 278] width 263 height 22
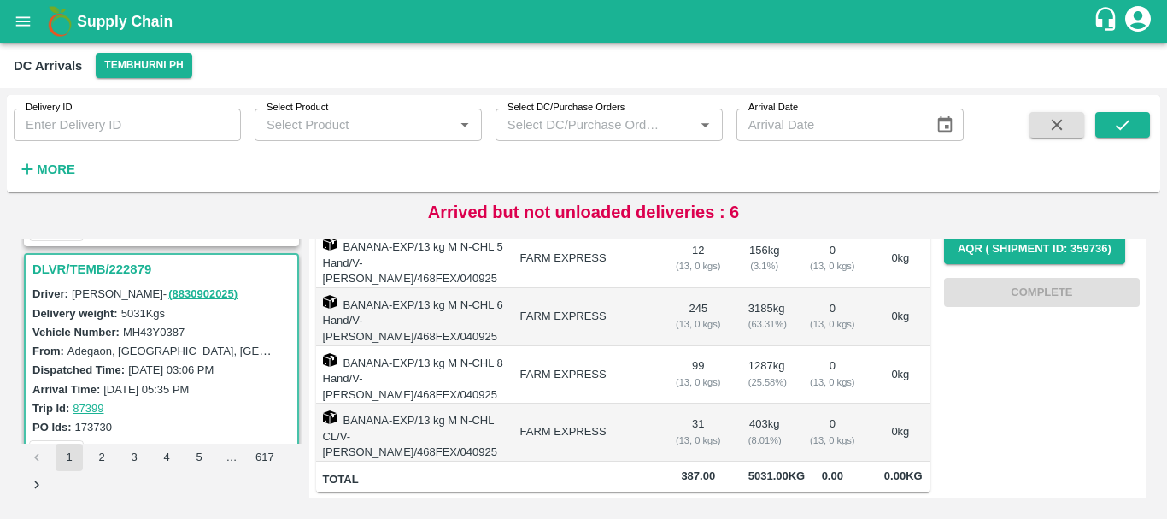
click at [737, 346] on td "1287 kg ( 25.58 %)" at bounding box center [765, 375] width 60 height 58
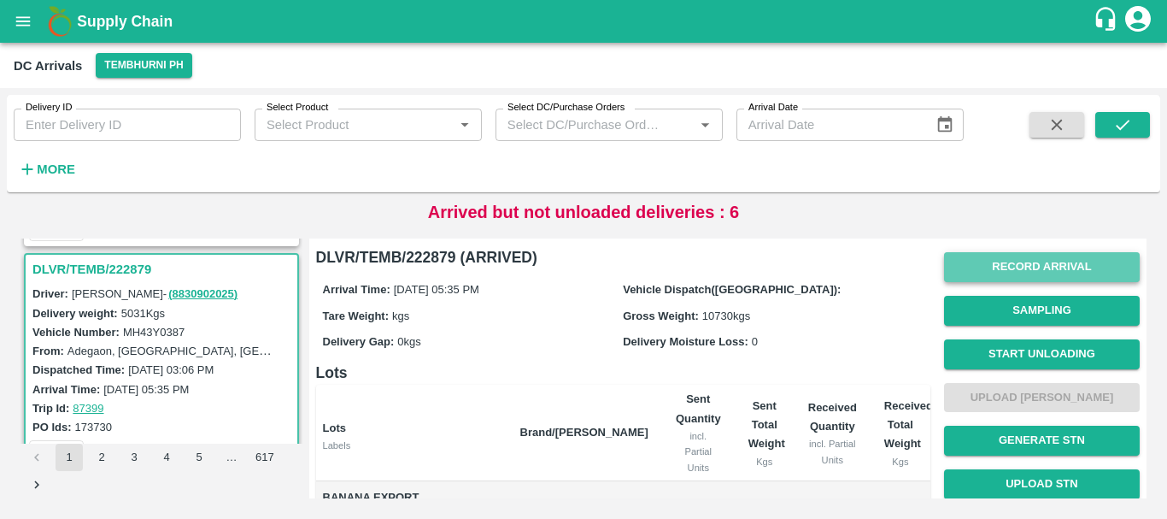
click at [1000, 273] on button "Record Arrival" at bounding box center [1042, 267] width 196 height 30
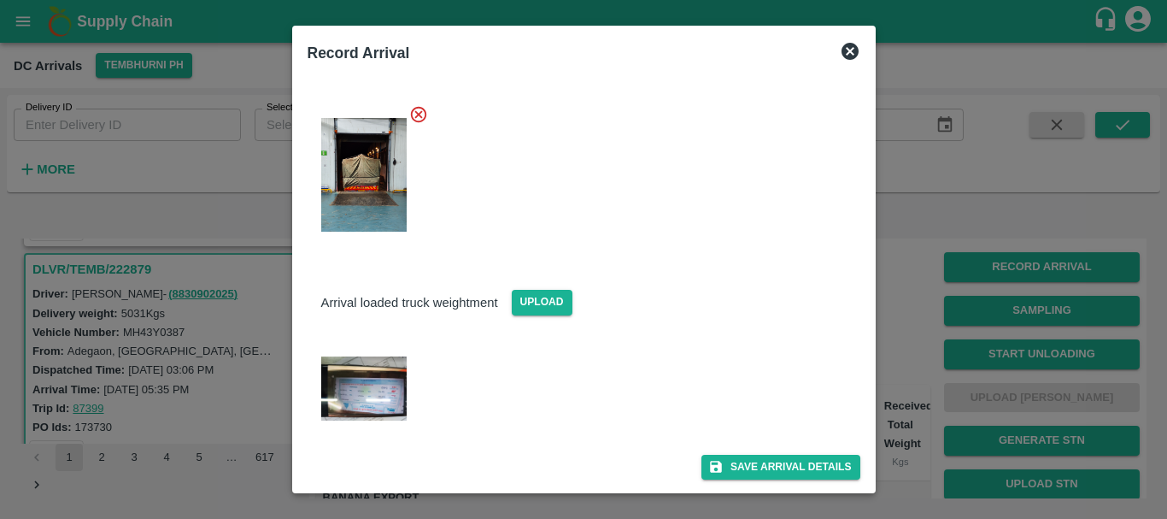
scroll to position [200, 0]
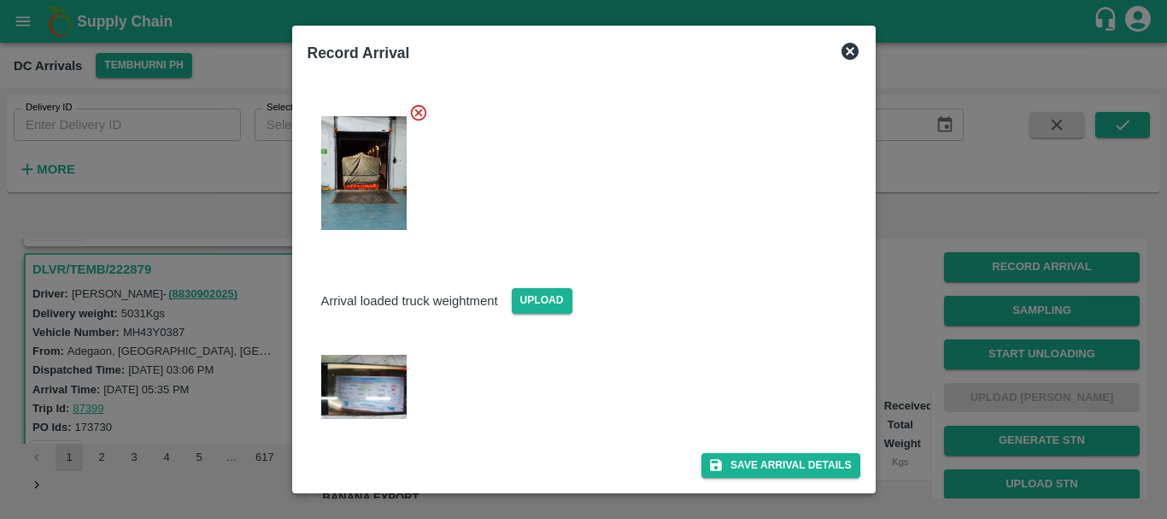
click at [390, 382] on img at bounding box center [363, 387] width 85 height 64
click at [945, 337] on div at bounding box center [583, 259] width 1167 height 519
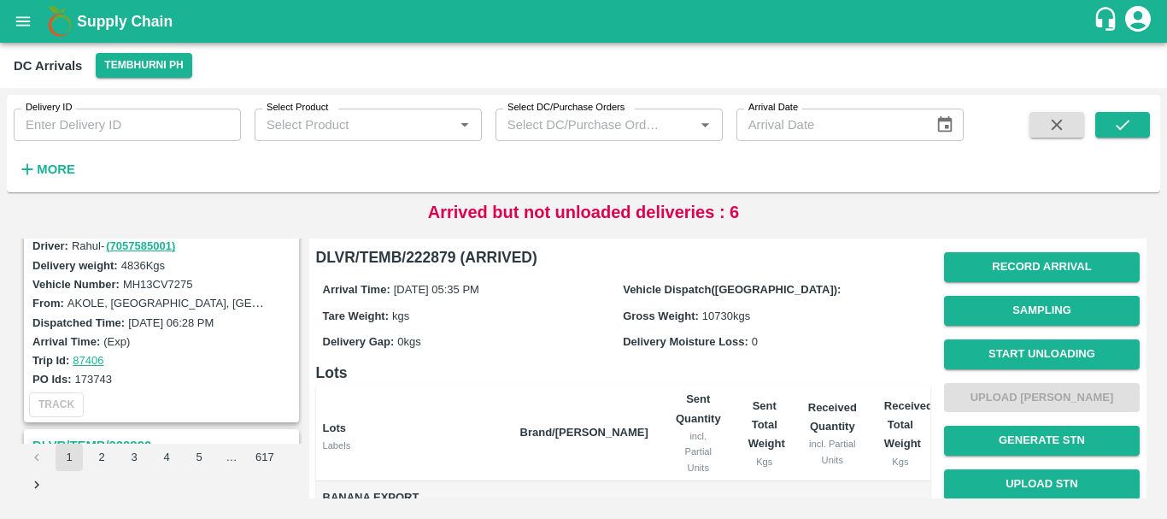
scroll to position [1748, 0]
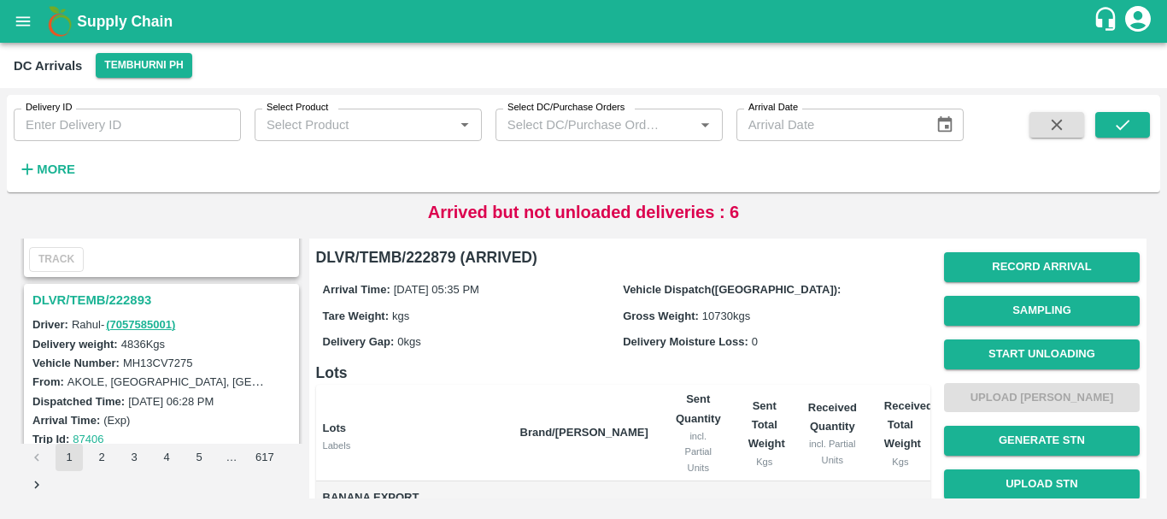
click at [98, 299] on h3 "DLVR/TEMB/222893" at bounding box center [163, 300] width 263 height 22
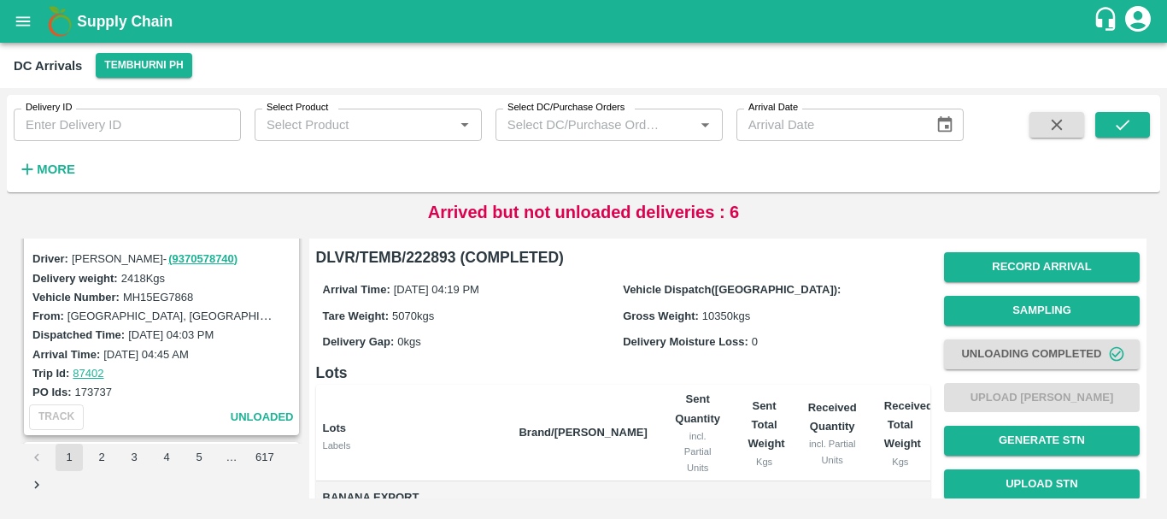
scroll to position [2225, 0]
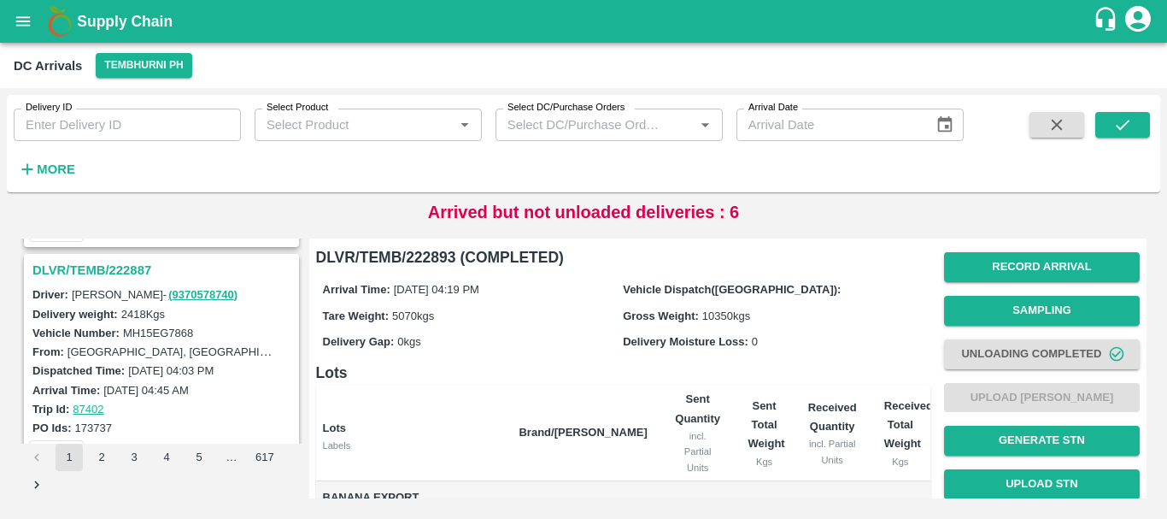
click at [124, 266] on h3 "DLVR/TEMB/222887" at bounding box center [163, 270] width 263 height 22
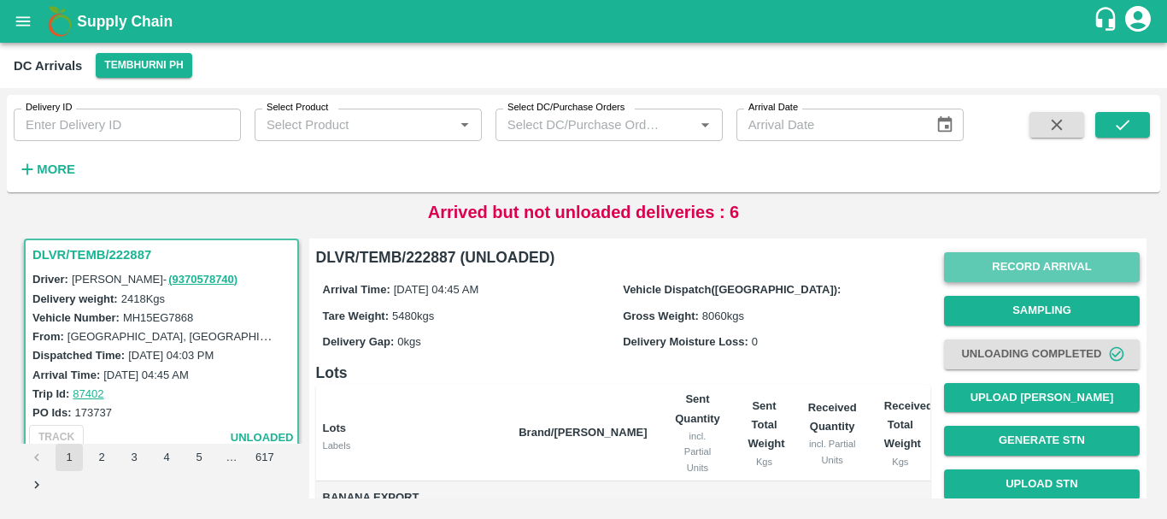
click at [996, 271] on button "Record Arrival" at bounding box center [1042, 267] width 196 height 30
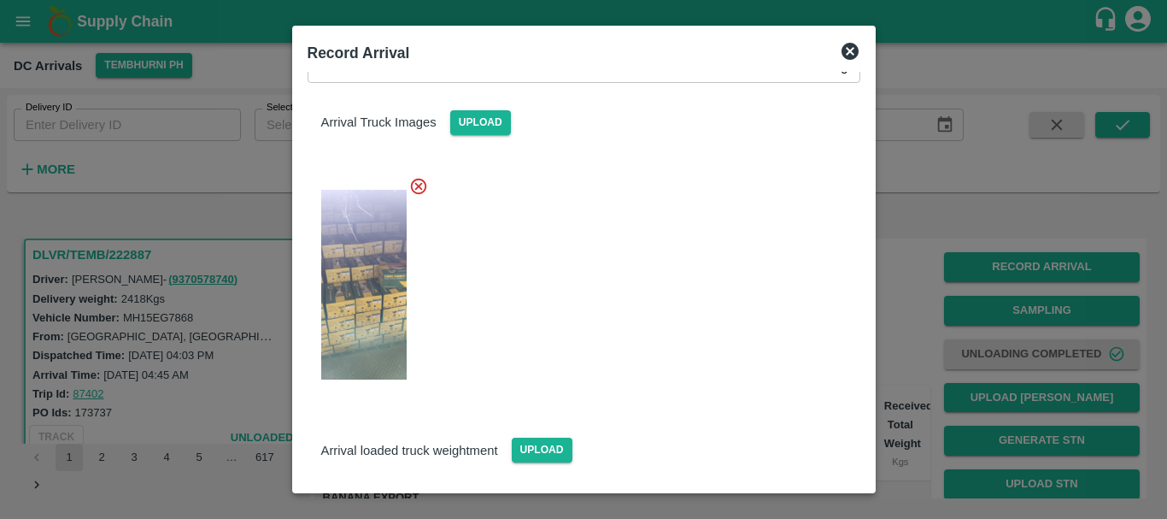
scroll to position [363, 0]
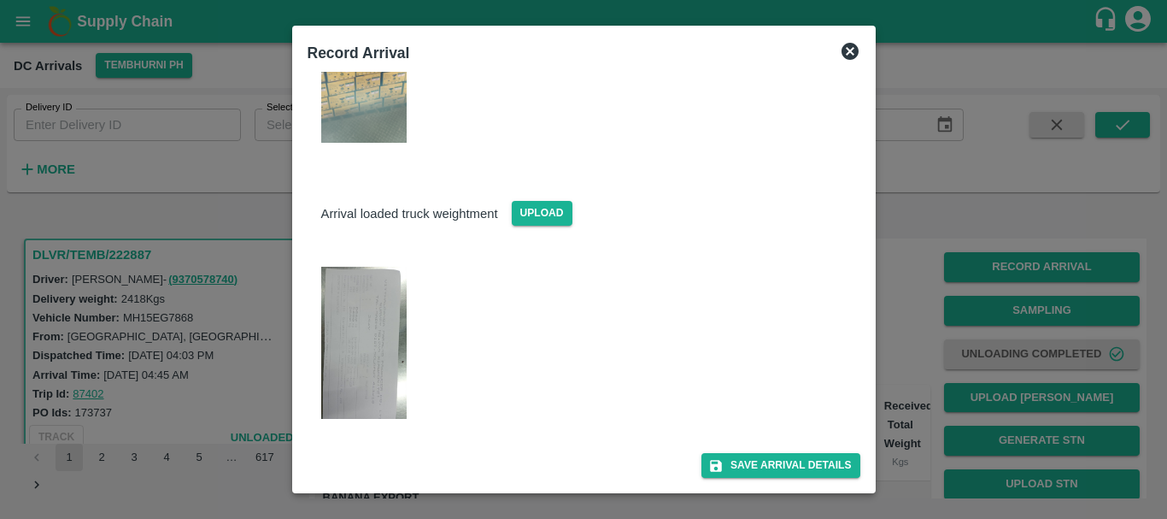
click at [378, 365] on img at bounding box center [363, 343] width 85 height 152
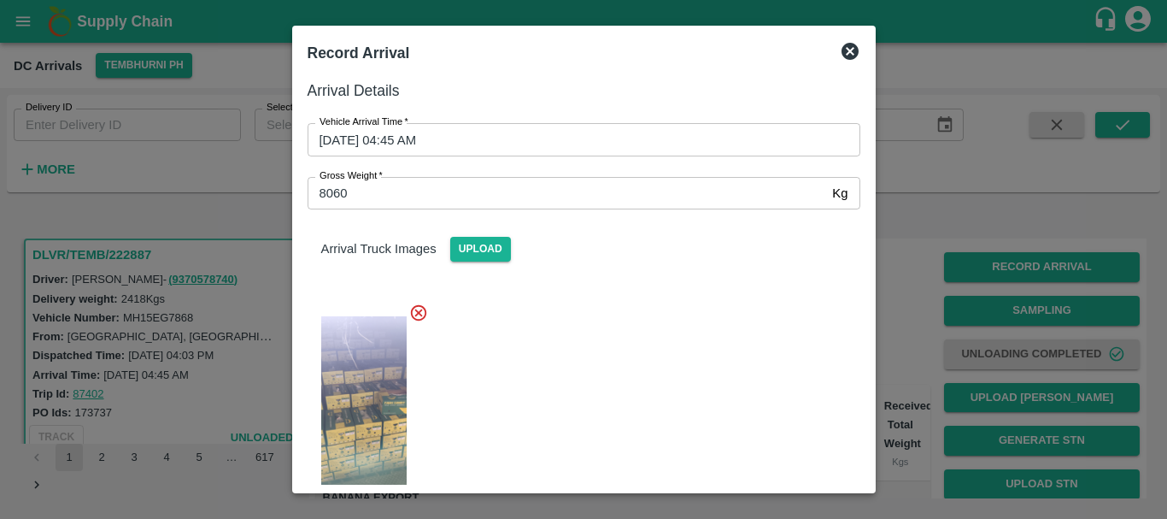
click at [933, 334] on div at bounding box center [583, 259] width 1167 height 519
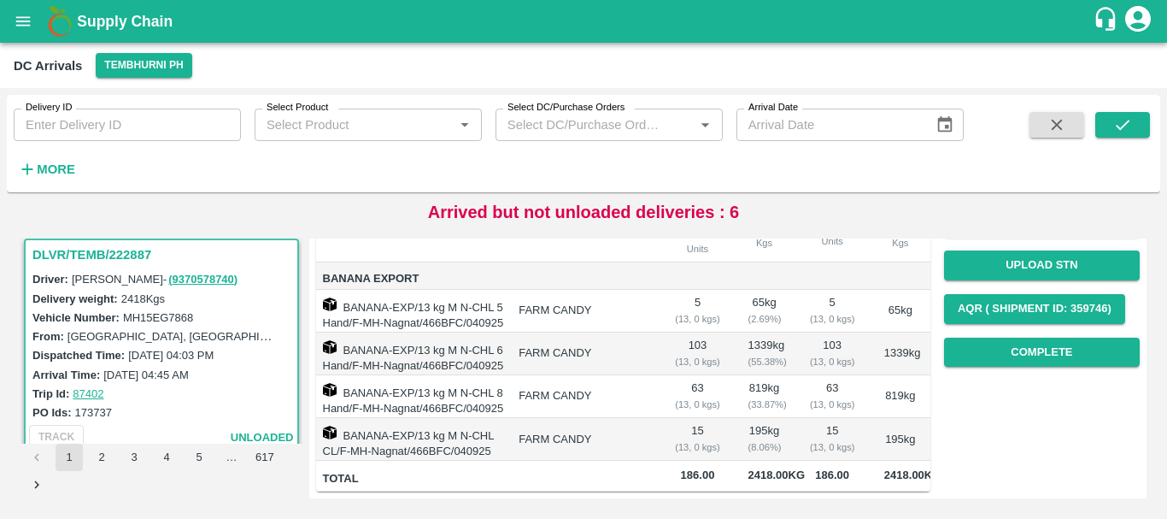
scroll to position [280, 0]
click at [1003, 337] on button "Complete" at bounding box center [1042, 352] width 196 height 30
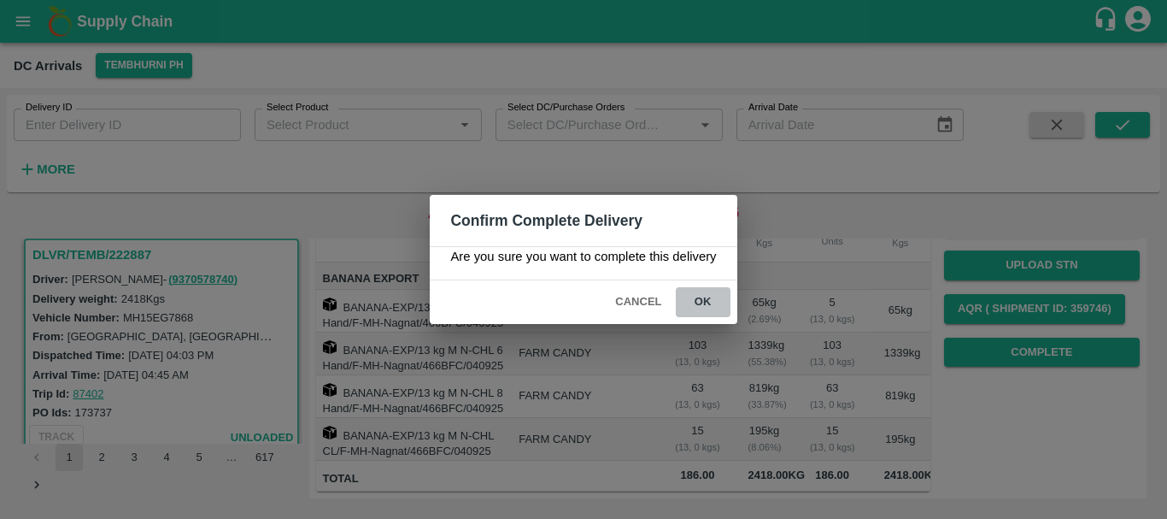
click at [713, 303] on button "ok" at bounding box center [703, 302] width 55 height 30
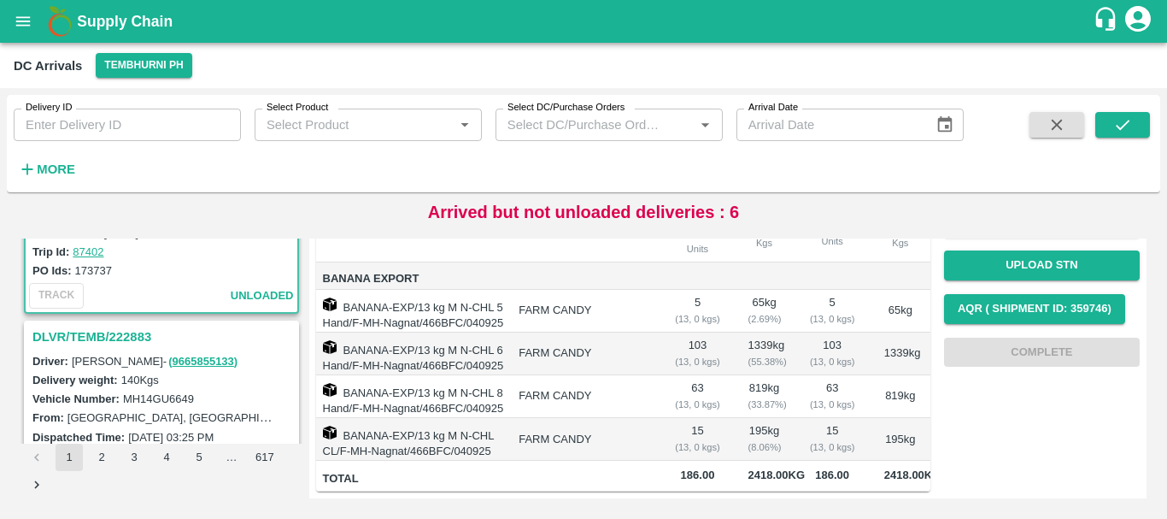
click at [99, 336] on h3 "DLVR/TEMB/222883" at bounding box center [163, 336] width 263 height 22
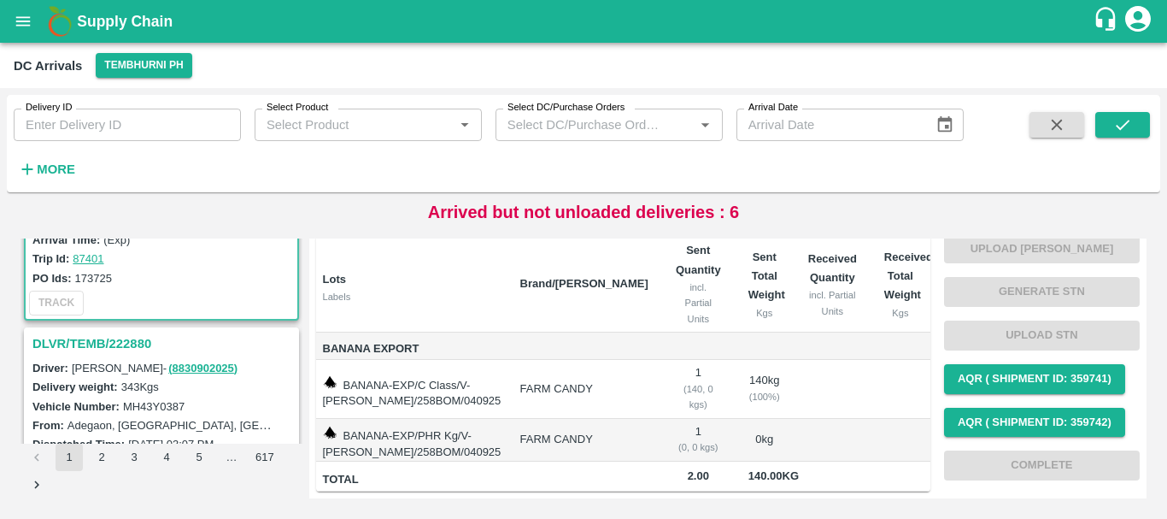
click at [113, 335] on h3 "DLVR/TEMB/222880" at bounding box center [163, 343] width 263 height 22
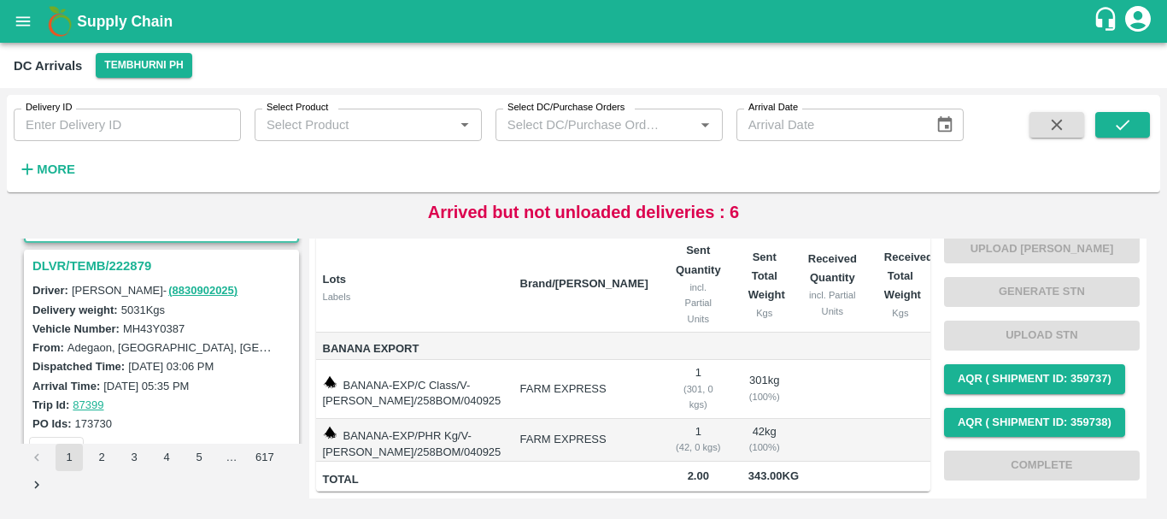
click at [126, 267] on h3 "DLVR/TEMB/222879" at bounding box center [163, 266] width 263 height 22
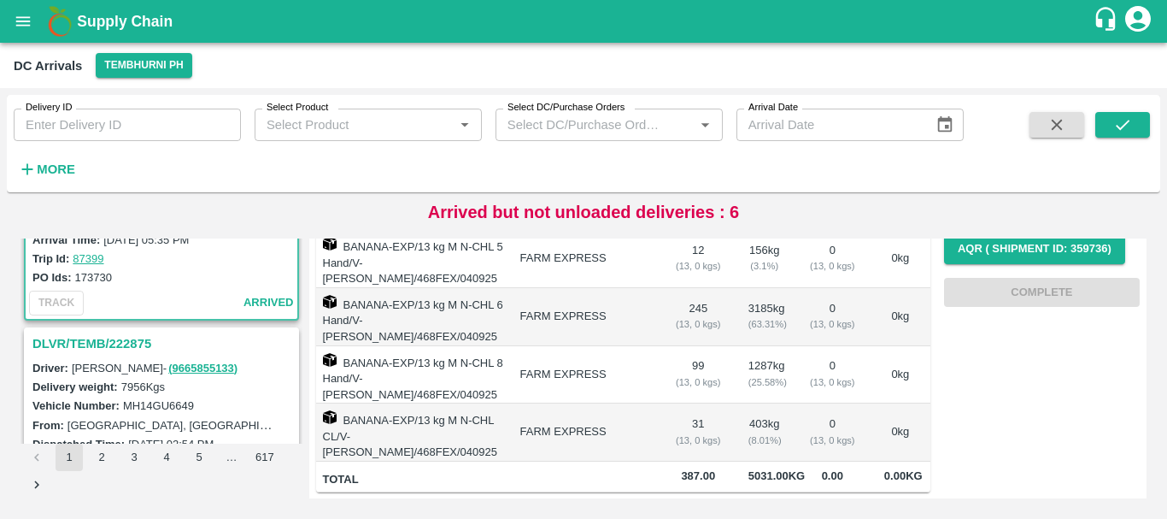
click at [140, 341] on h3 "DLVR/TEMB/222875" at bounding box center [163, 343] width 263 height 22
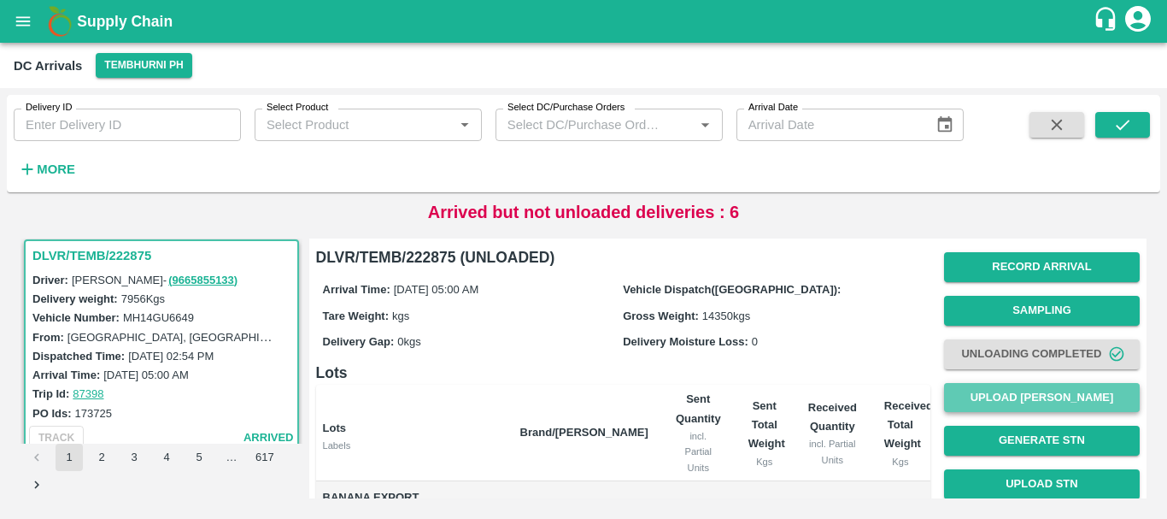
click at [1002, 399] on button "Upload [PERSON_NAME]" at bounding box center [1042, 398] width 196 height 30
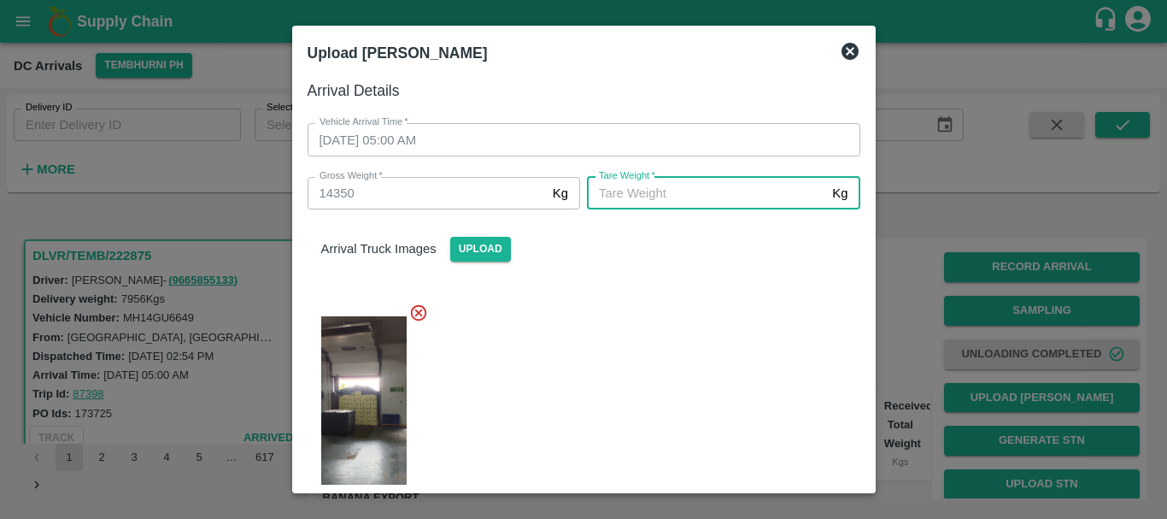
click at [655, 194] on input "Tare Weight   *" at bounding box center [706, 193] width 238 height 32
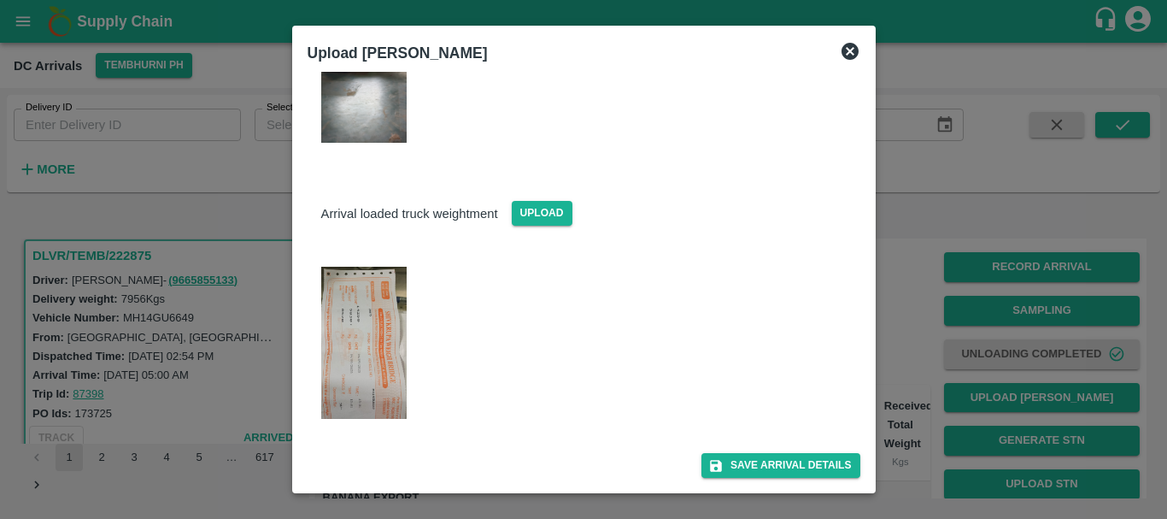
click at [373, 366] on img at bounding box center [363, 343] width 85 height 152
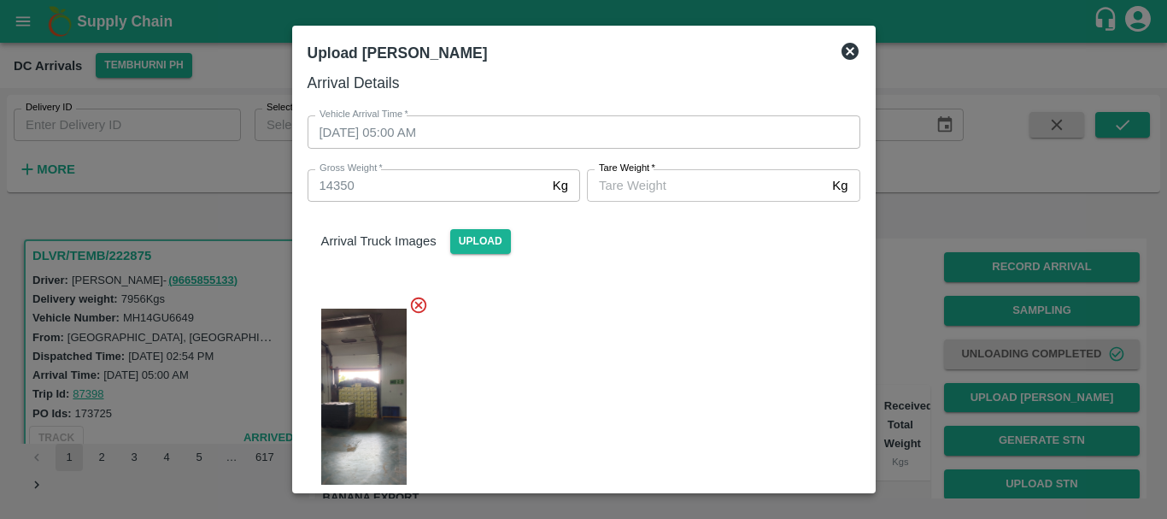
scroll to position [0, 0]
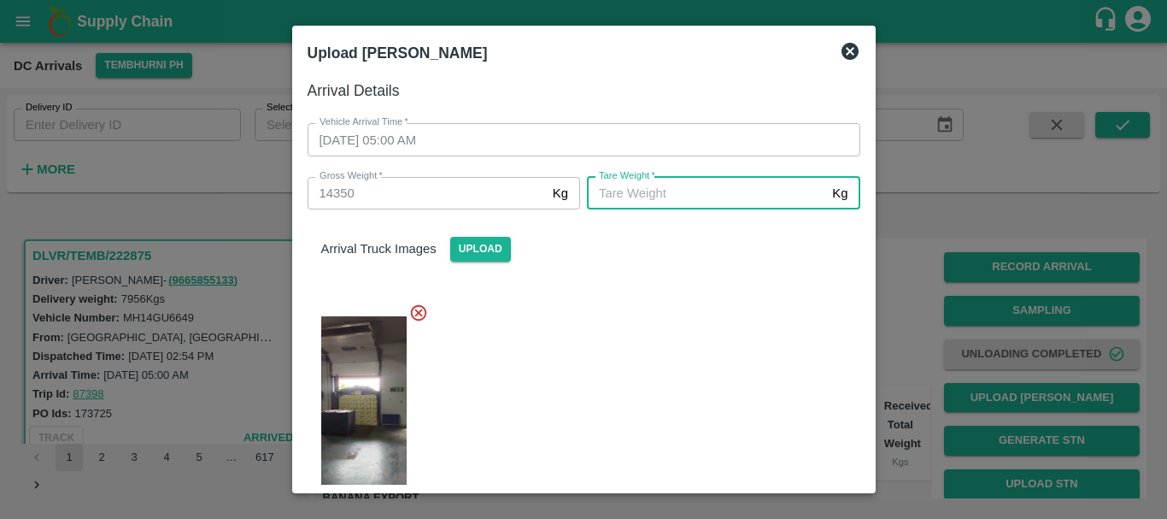
click at [650, 189] on input "Tare Weight   *" at bounding box center [706, 193] width 238 height 32
click at [650, 189] on input "5" at bounding box center [706, 193] width 238 height 32
type input "5830"
click at [649, 366] on div at bounding box center [577, 406] width 566 height 234
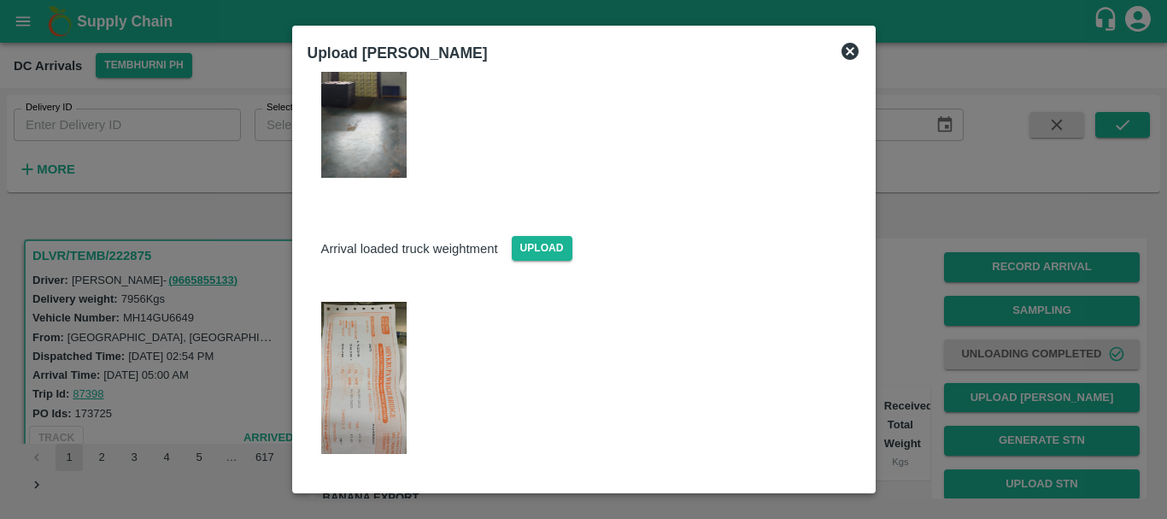
scroll to position [363, 0]
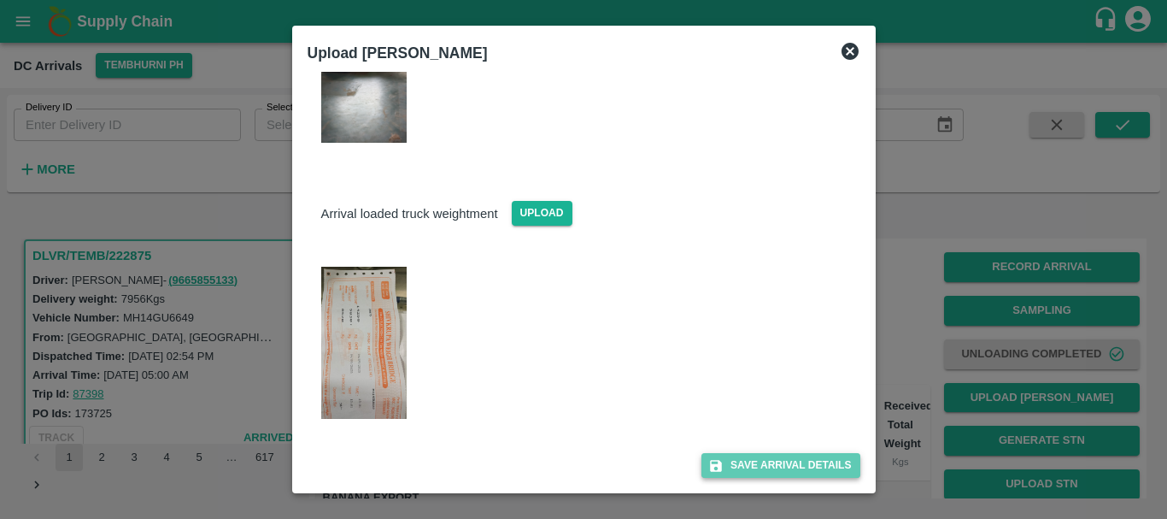
click at [728, 454] on button "Save Arrival Details" at bounding box center [780, 465] width 158 height 25
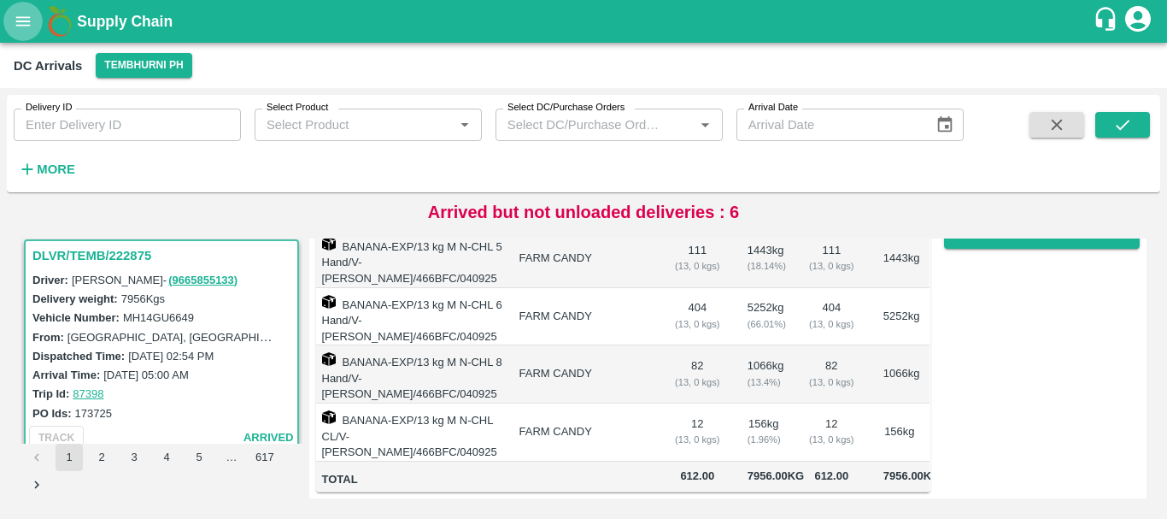
scroll to position [173, 0]
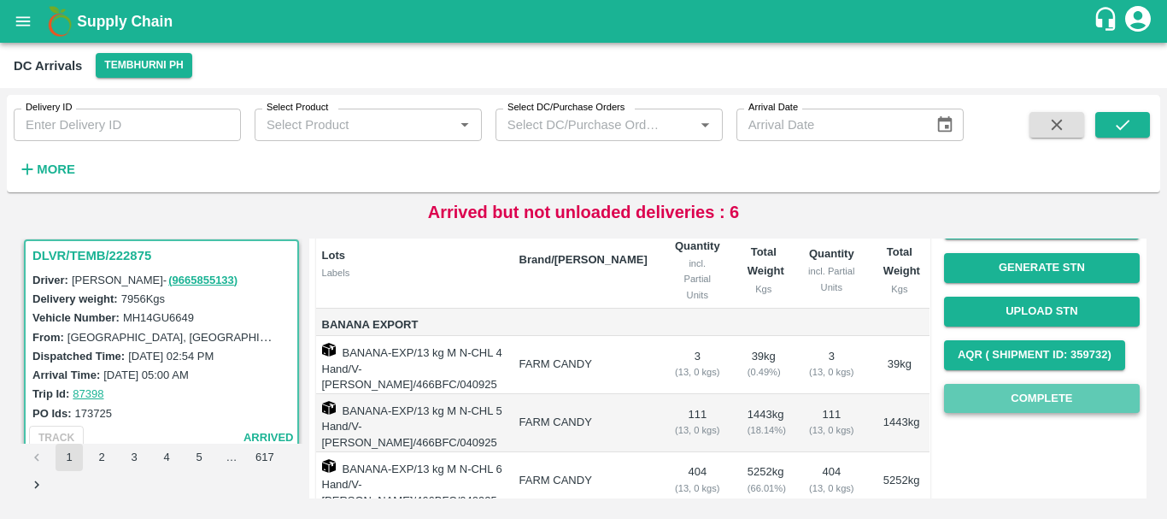
click at [987, 398] on button "Complete" at bounding box center [1042, 399] width 196 height 30
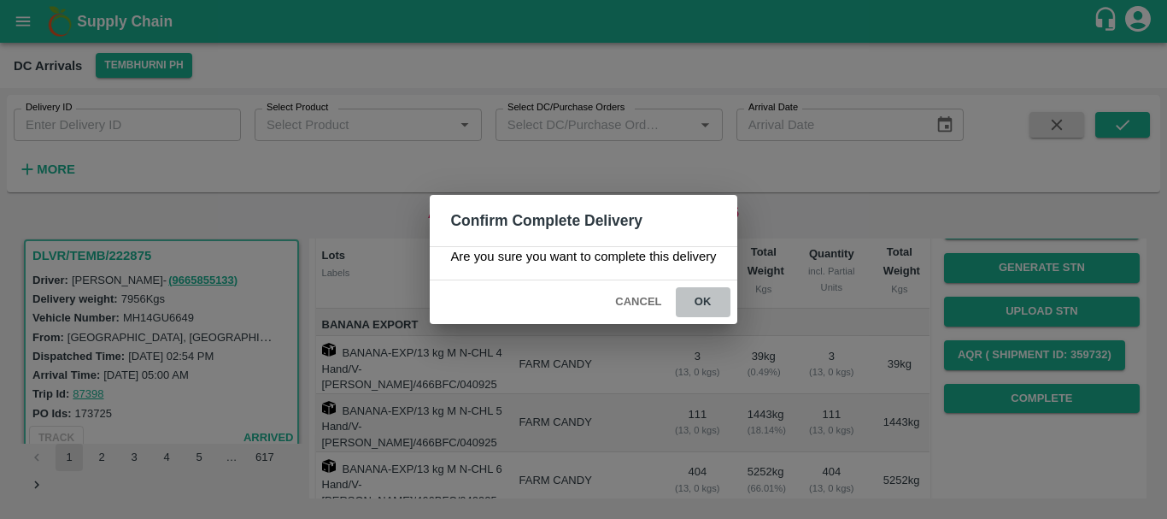
click at [711, 306] on button "ok" at bounding box center [703, 302] width 55 height 30
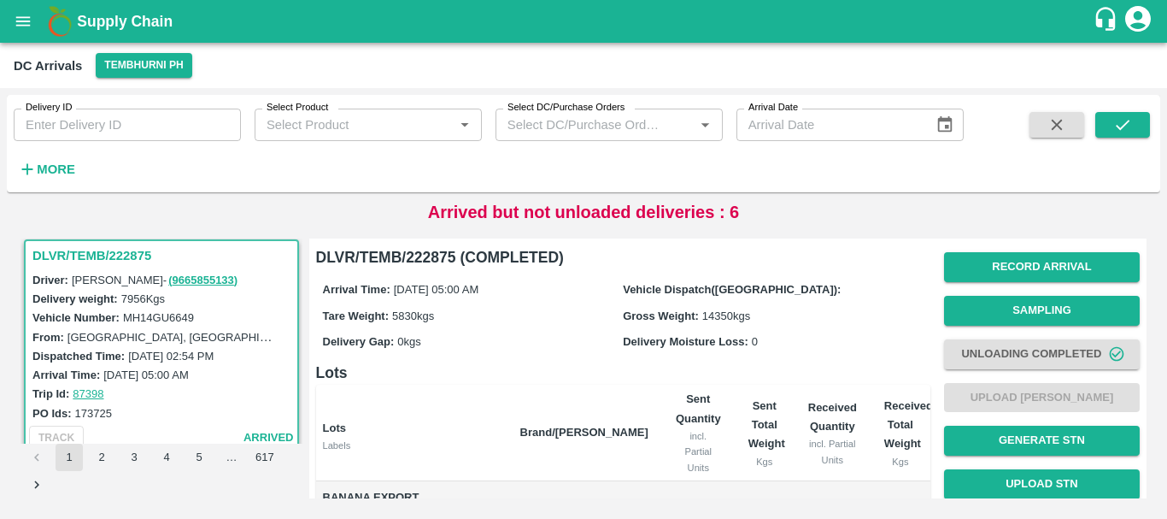
scroll to position [338, 0]
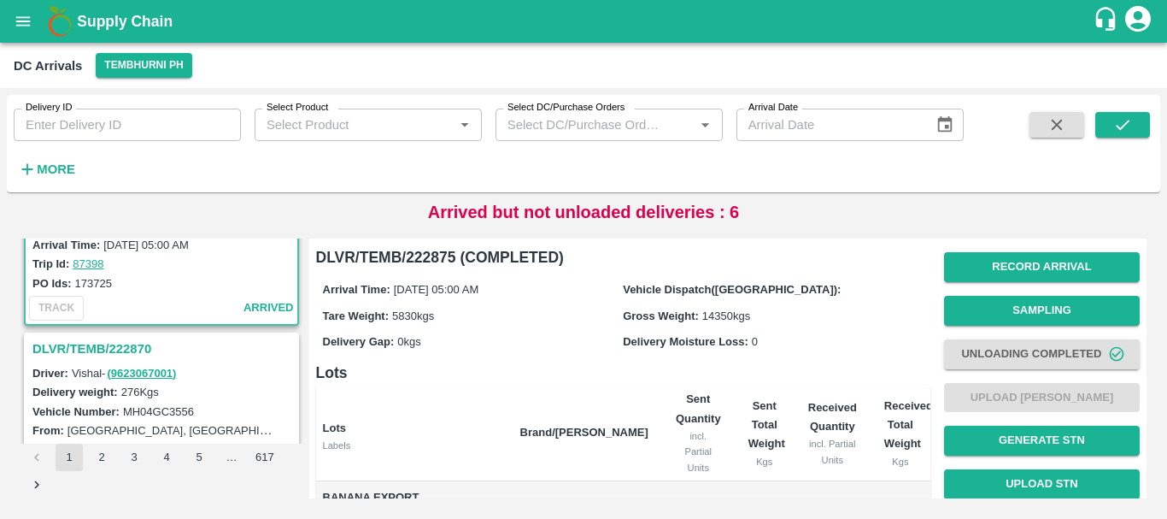
click at [135, 345] on h3 "DLVR/TEMB/222870" at bounding box center [163, 348] width 263 height 22
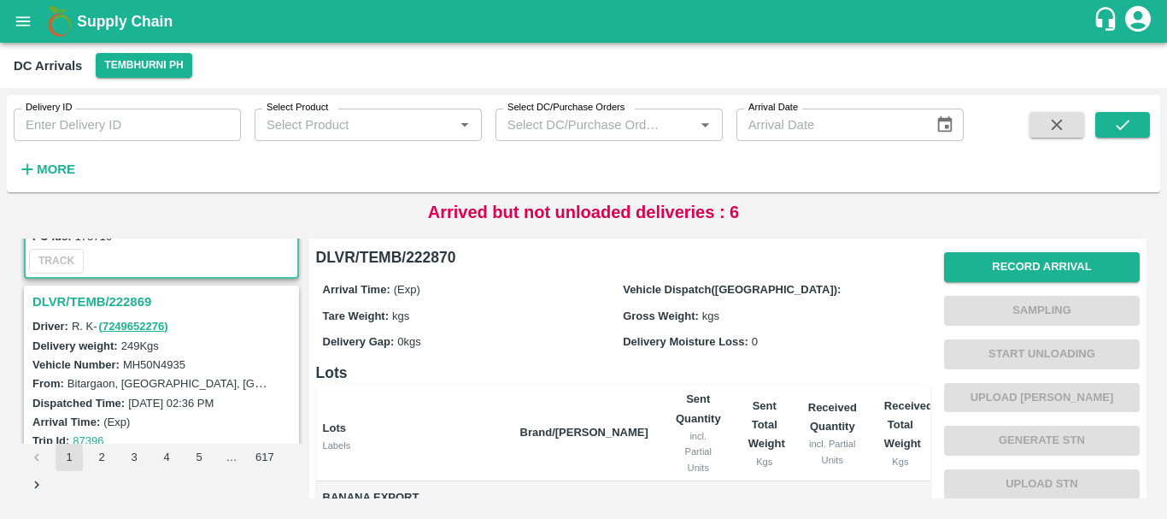
click at [100, 306] on h3 "DLVR/TEMB/222869" at bounding box center [163, 301] width 263 height 22
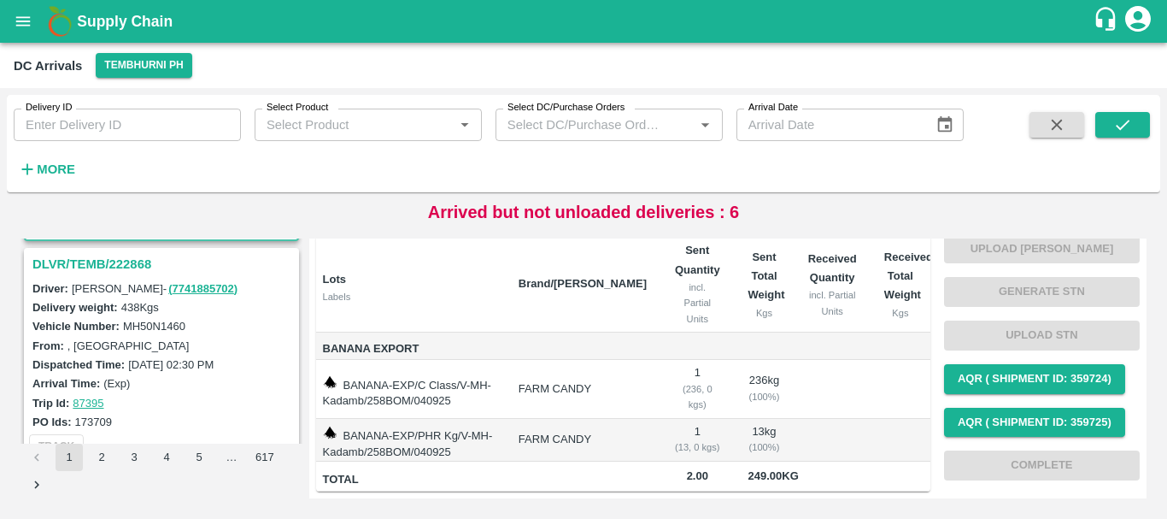
click at [121, 268] on h3 "DLVR/TEMB/222868" at bounding box center [163, 264] width 263 height 22
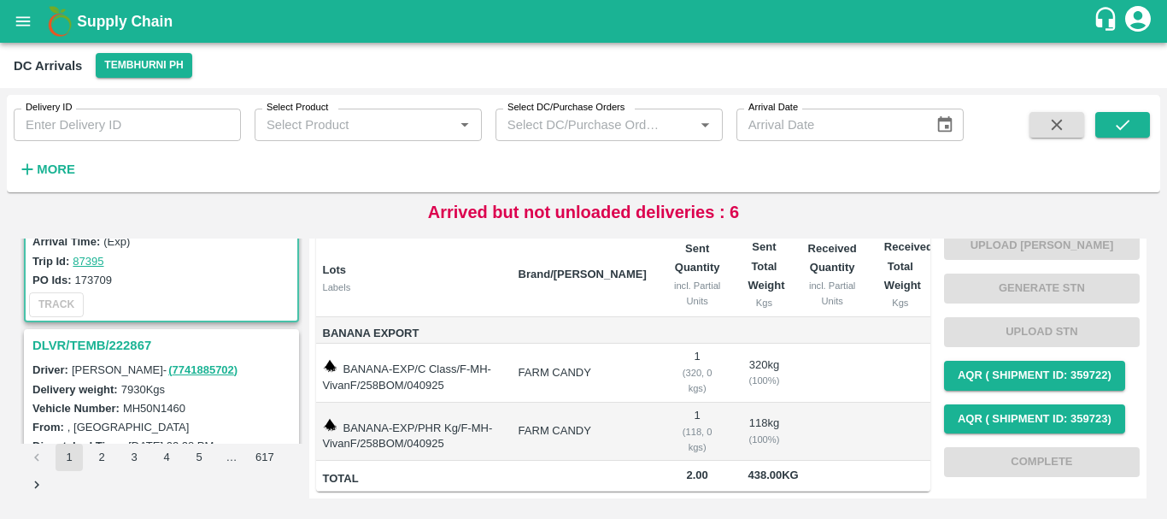
click at [135, 336] on h3 "DLVR/TEMB/222867" at bounding box center [163, 345] width 263 height 22
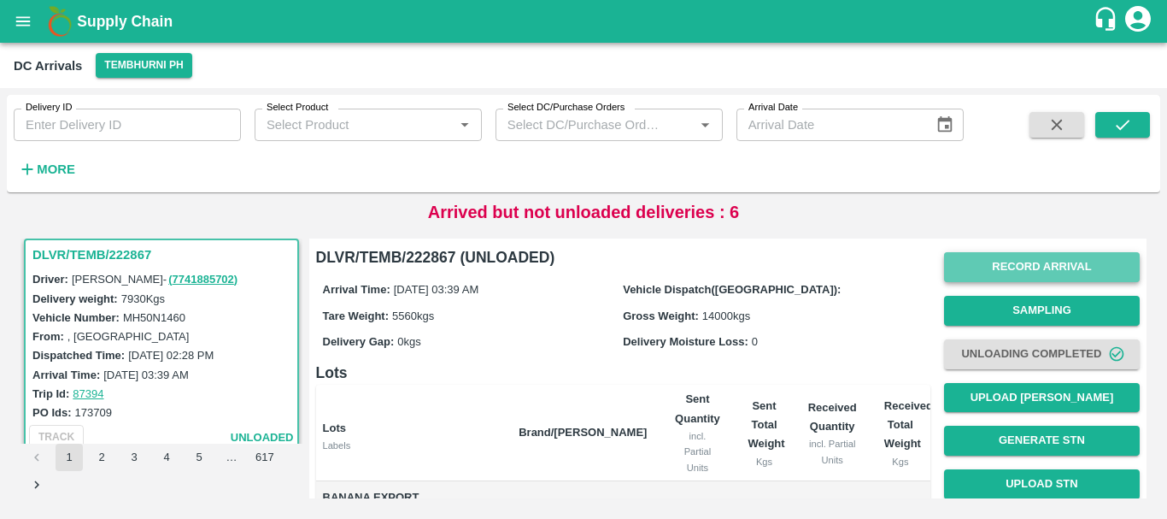
click at [991, 254] on button "Record Arrival" at bounding box center [1042, 267] width 196 height 30
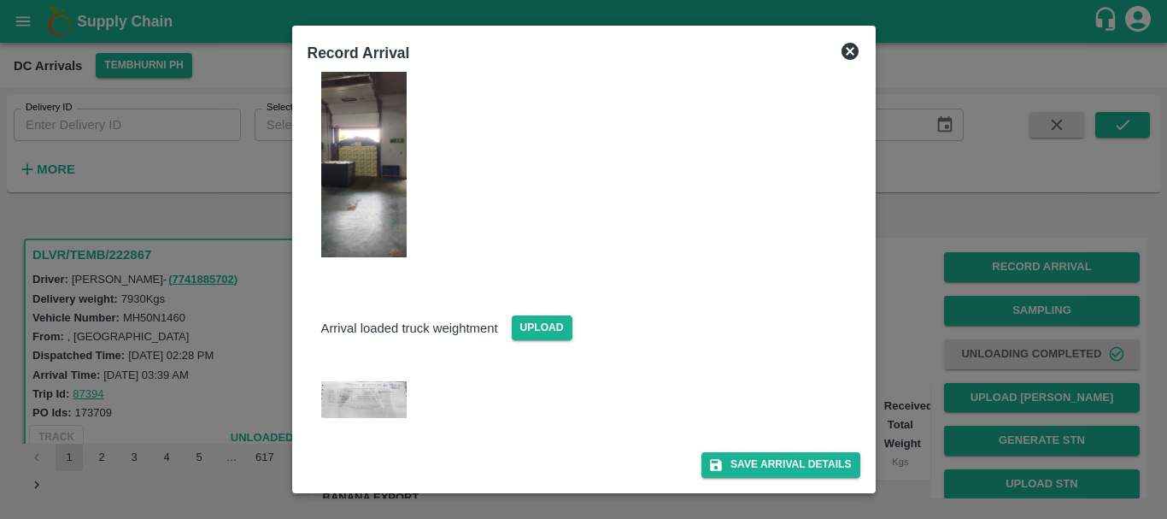
click at [367, 386] on img at bounding box center [363, 399] width 85 height 37
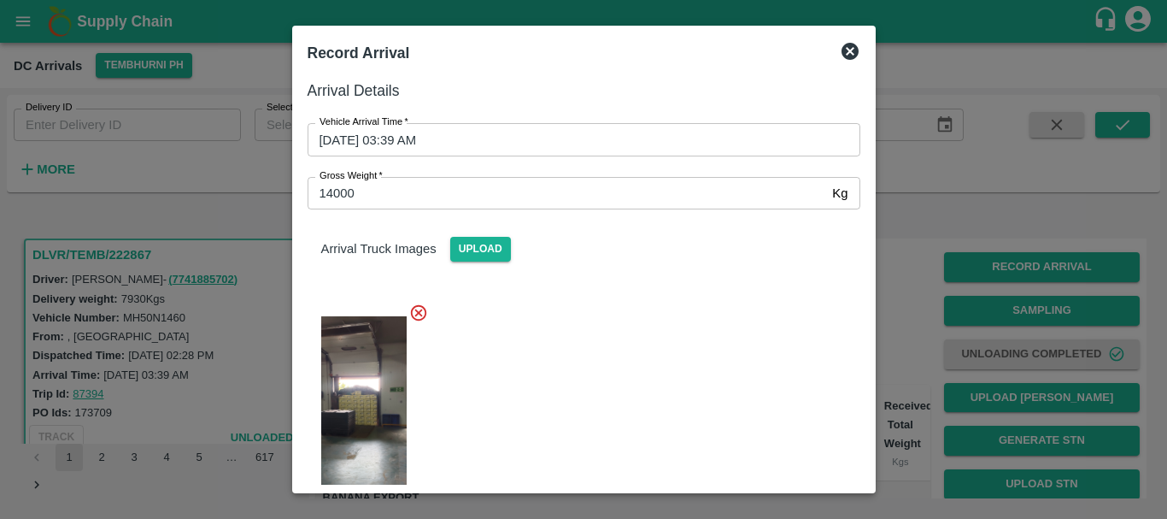
click at [917, 331] on div at bounding box center [583, 259] width 1167 height 519
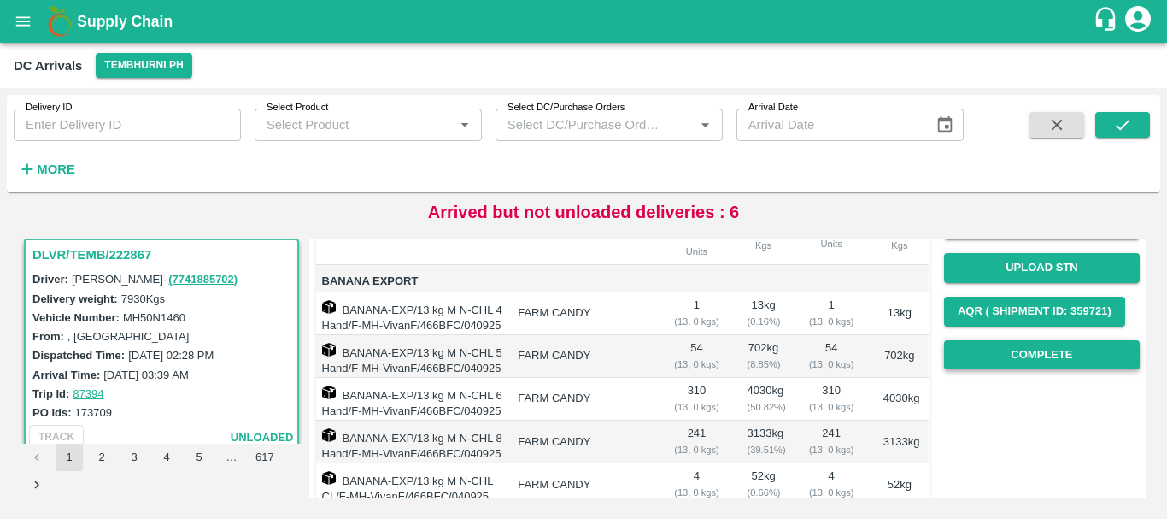
scroll to position [214, 0]
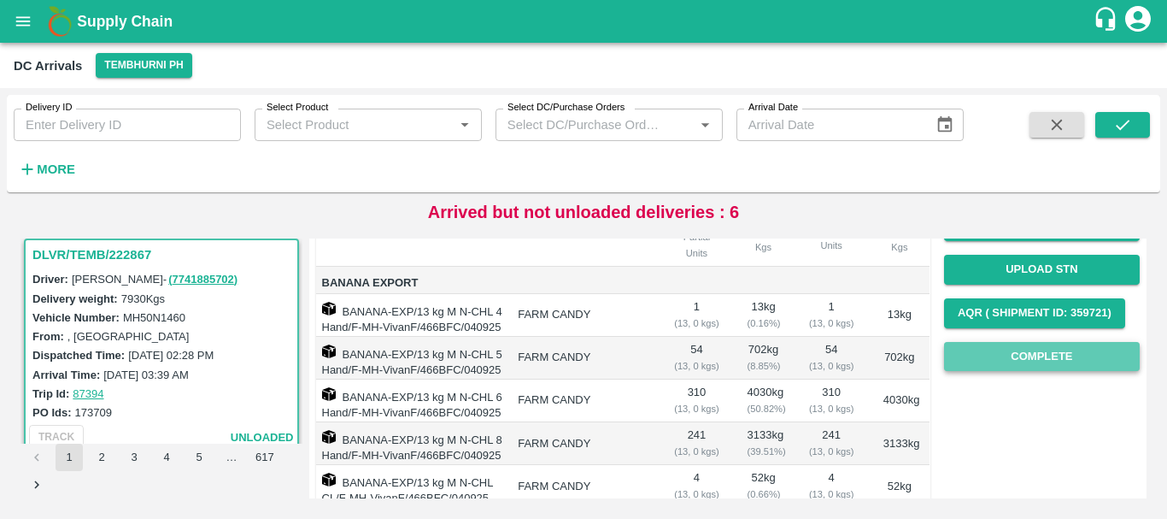
click at [1004, 347] on button "Complete" at bounding box center [1042, 357] width 196 height 30
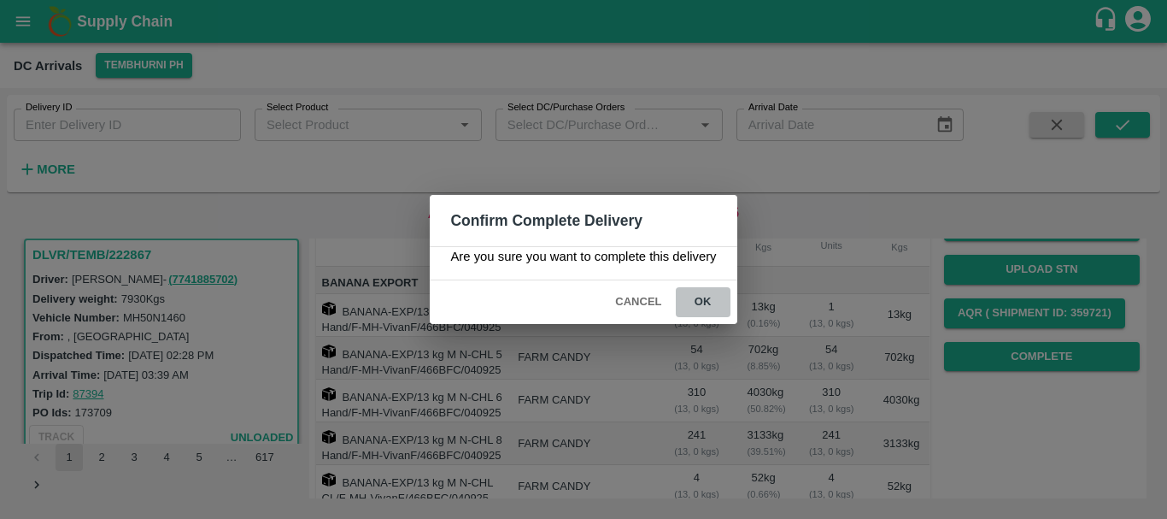
click at [701, 304] on button "ok" at bounding box center [703, 302] width 55 height 30
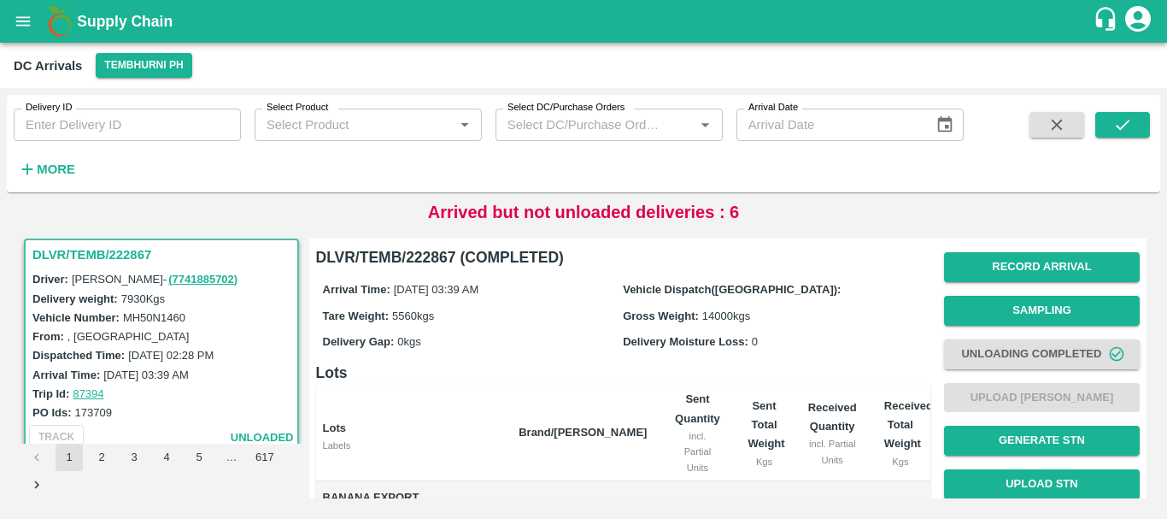
scroll to position [323, 0]
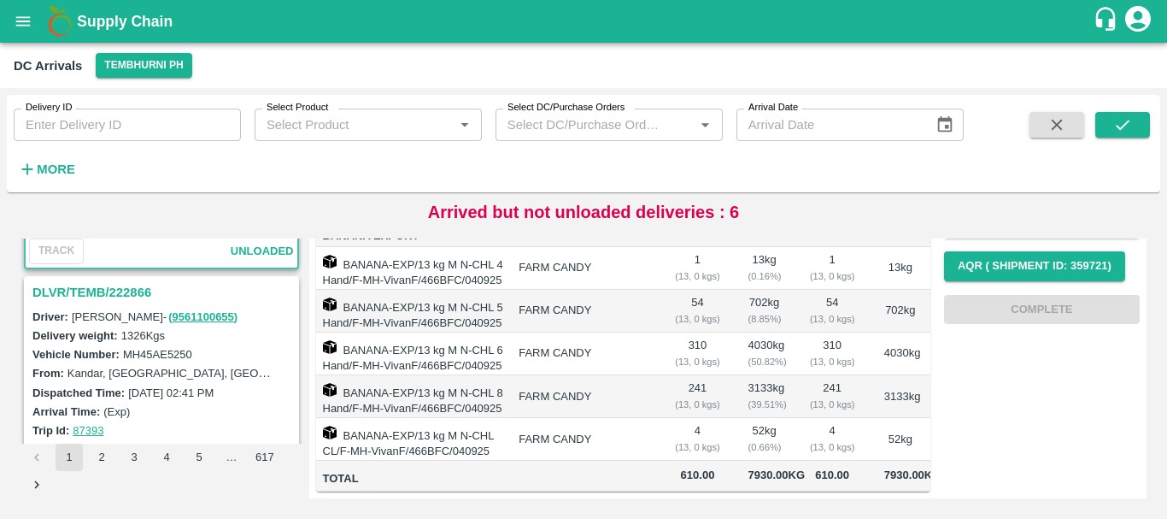
click at [92, 284] on h3 "DLVR/TEMB/222866" at bounding box center [163, 292] width 263 height 22
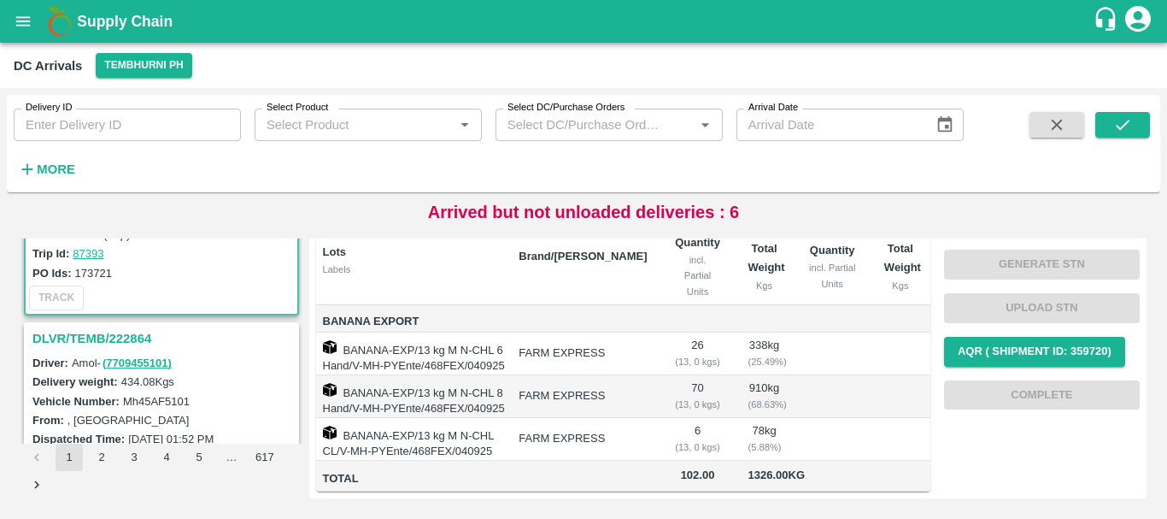
scroll to position [4390, 0]
click at [118, 331] on h3 "DLVR/TEMB/222864" at bounding box center [163, 337] width 263 height 22
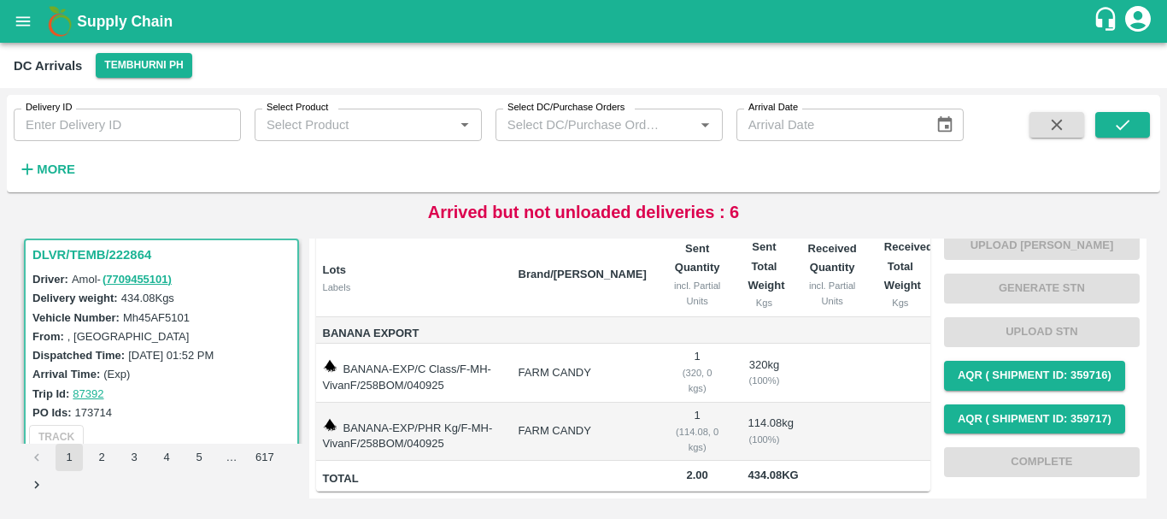
scroll to position [4656, 0]
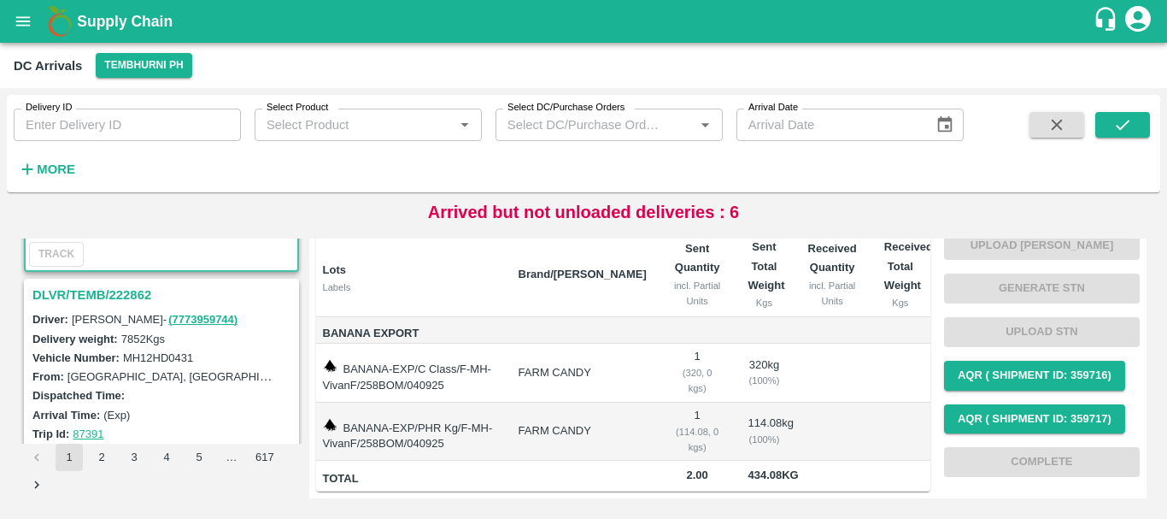
click at [109, 290] on h3 "DLVR/TEMB/222862" at bounding box center [163, 295] width 263 height 22
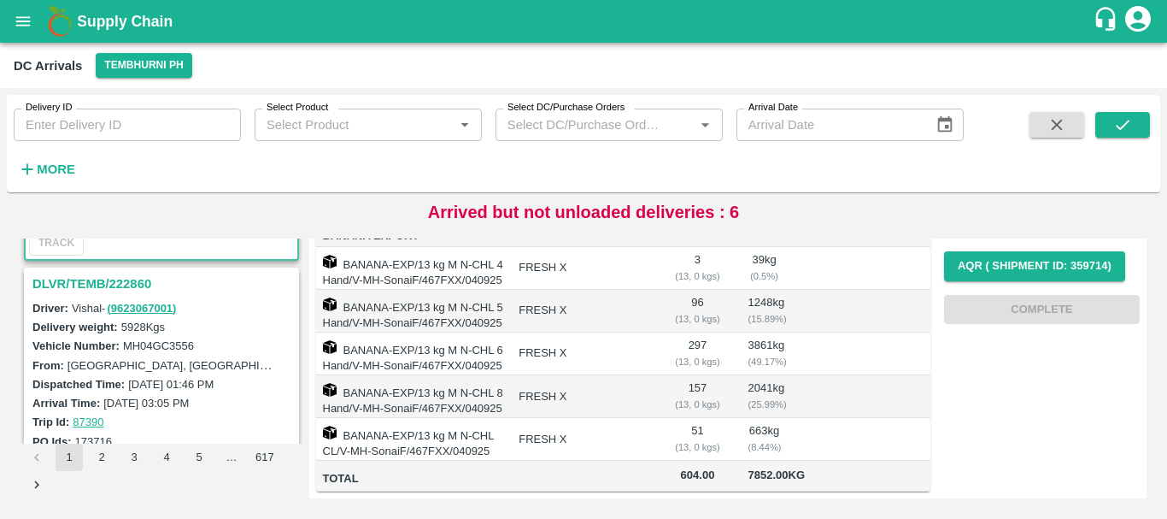
scroll to position [4890, 0]
click at [133, 274] on h3 "DLVR/TEMB/222860" at bounding box center [163, 284] width 263 height 22
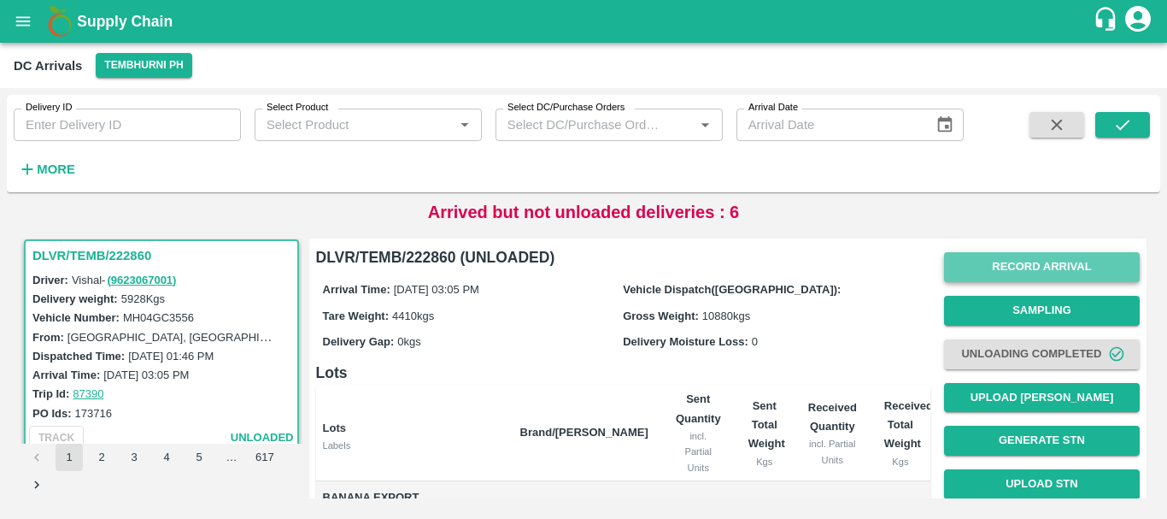
click at [985, 279] on button "Record Arrival" at bounding box center [1042, 267] width 196 height 30
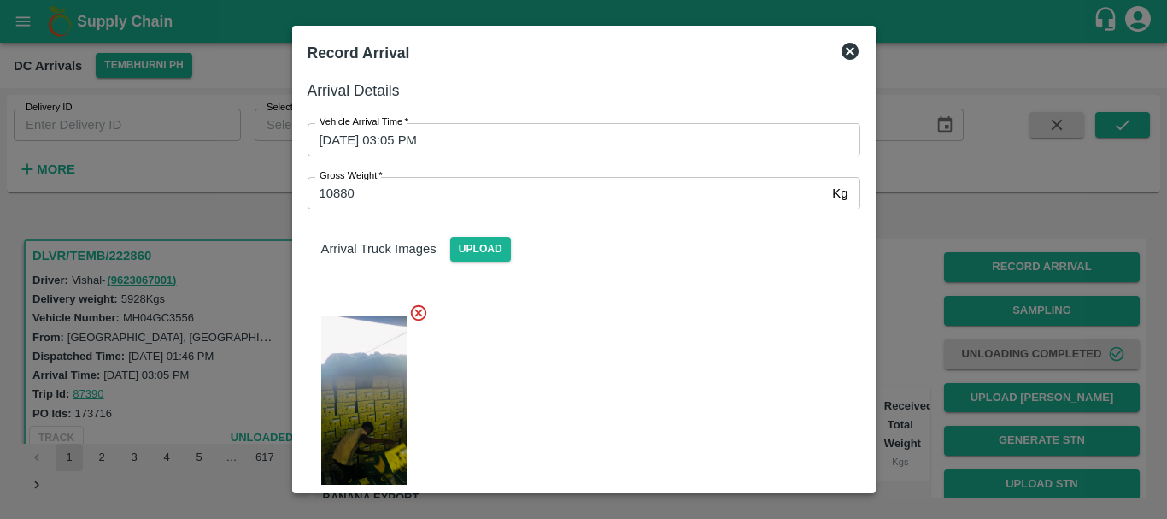
scroll to position [276, 0]
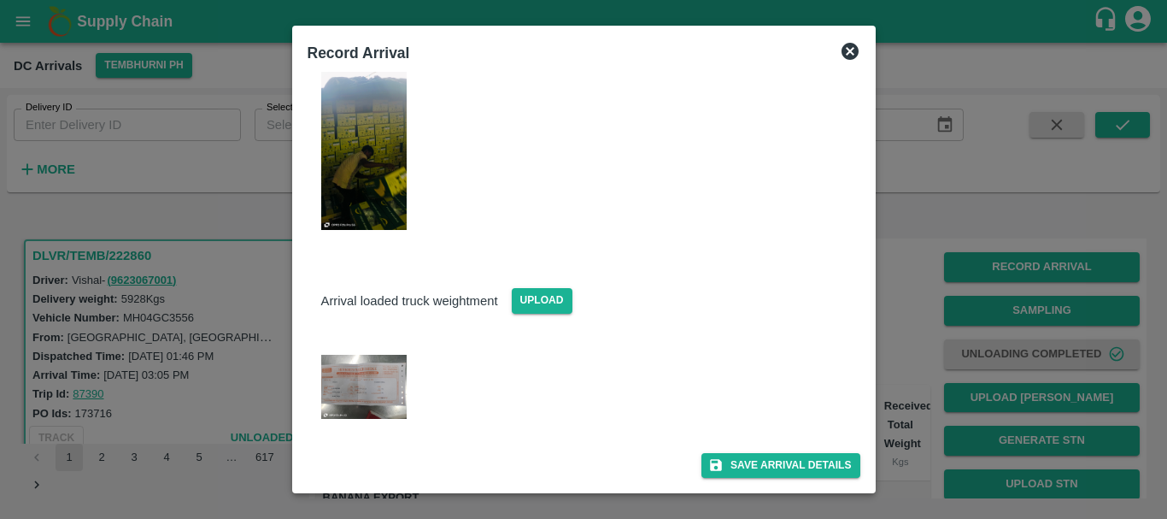
click at [394, 372] on img at bounding box center [363, 387] width 85 height 64
click at [971, 302] on div at bounding box center [583, 259] width 1167 height 519
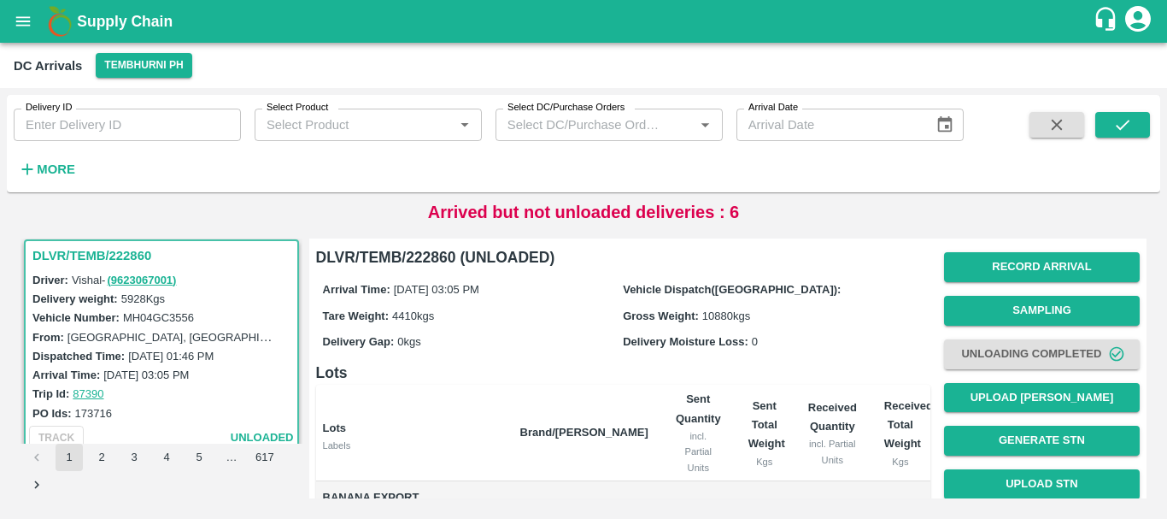
scroll to position [296, 0]
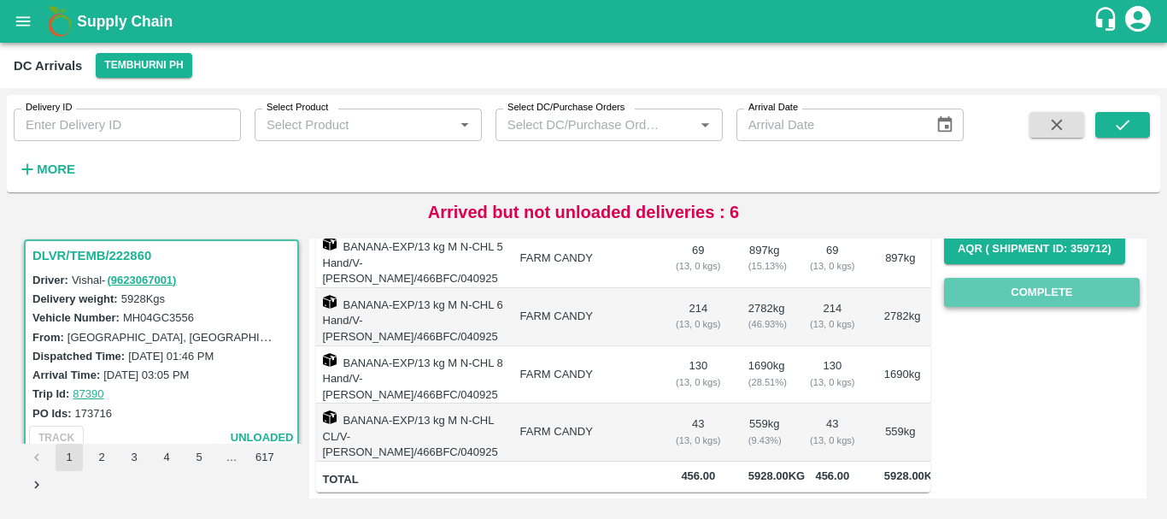
click at [1004, 283] on button "Complete" at bounding box center [1042, 293] width 196 height 30
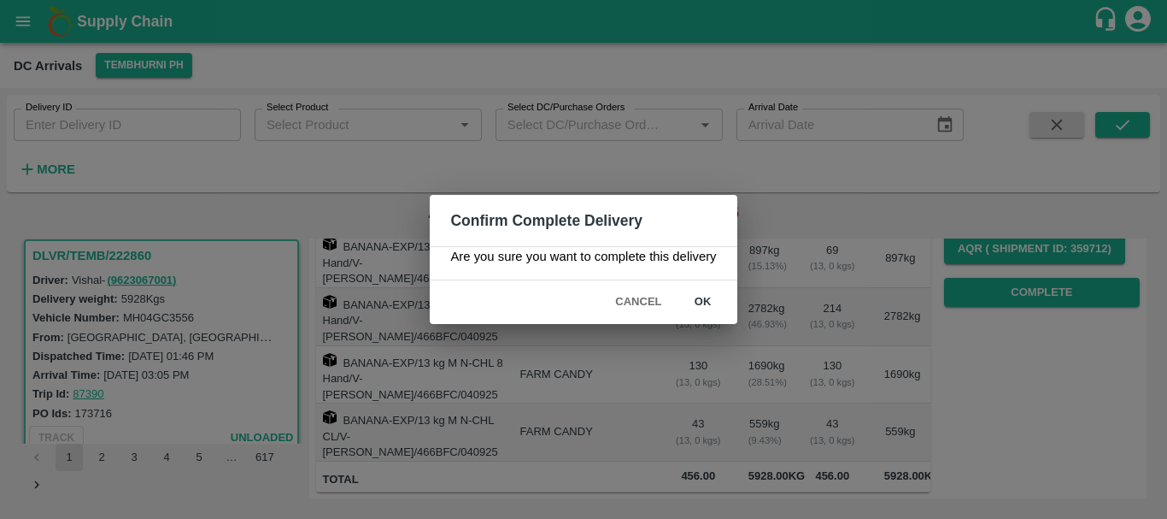
click at [721, 301] on button "ok" at bounding box center [703, 302] width 55 height 30
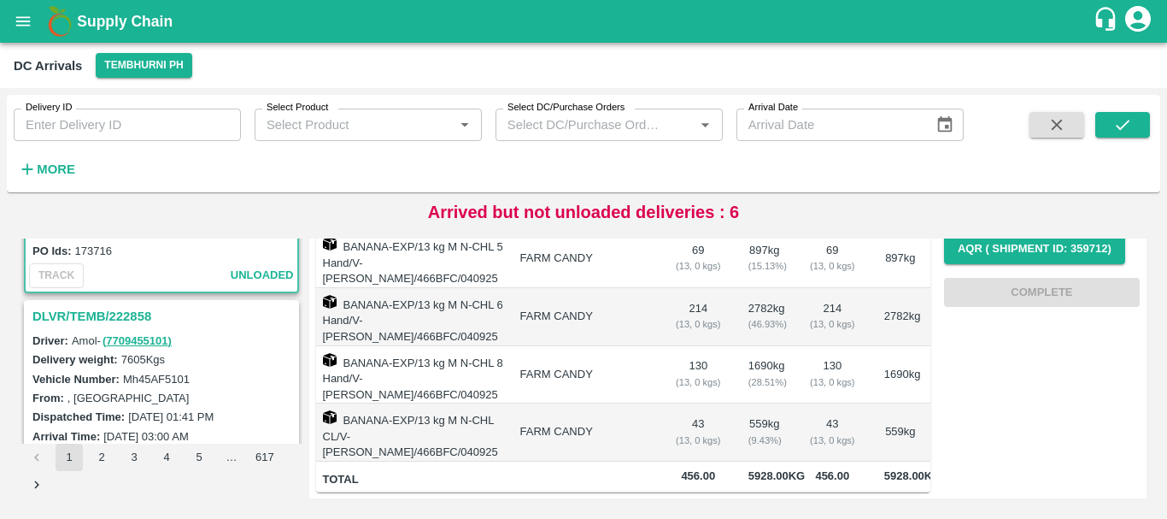
scroll to position [5082, 0]
click at [139, 312] on h3 "DLVR/TEMB/222858" at bounding box center [163, 315] width 263 height 22
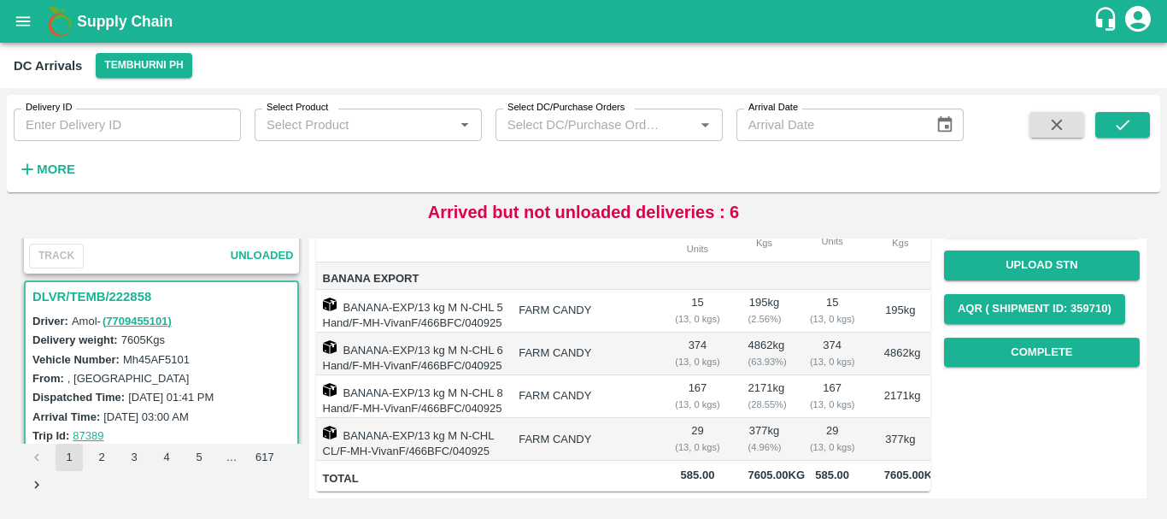
scroll to position [273, 0]
click at [998, 337] on button "Complete" at bounding box center [1042, 352] width 196 height 30
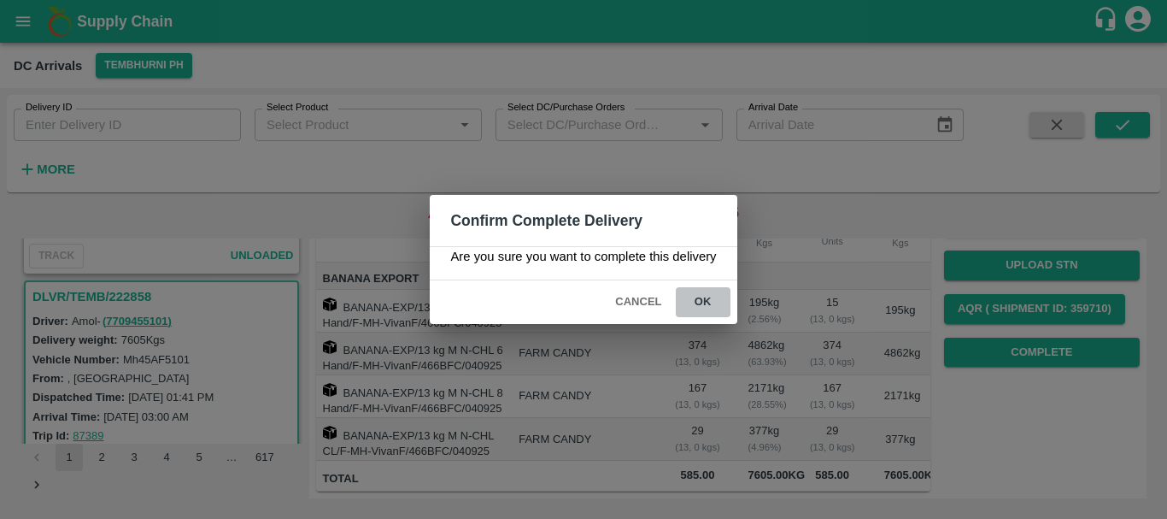
click at [702, 308] on button "ok" at bounding box center [703, 302] width 55 height 30
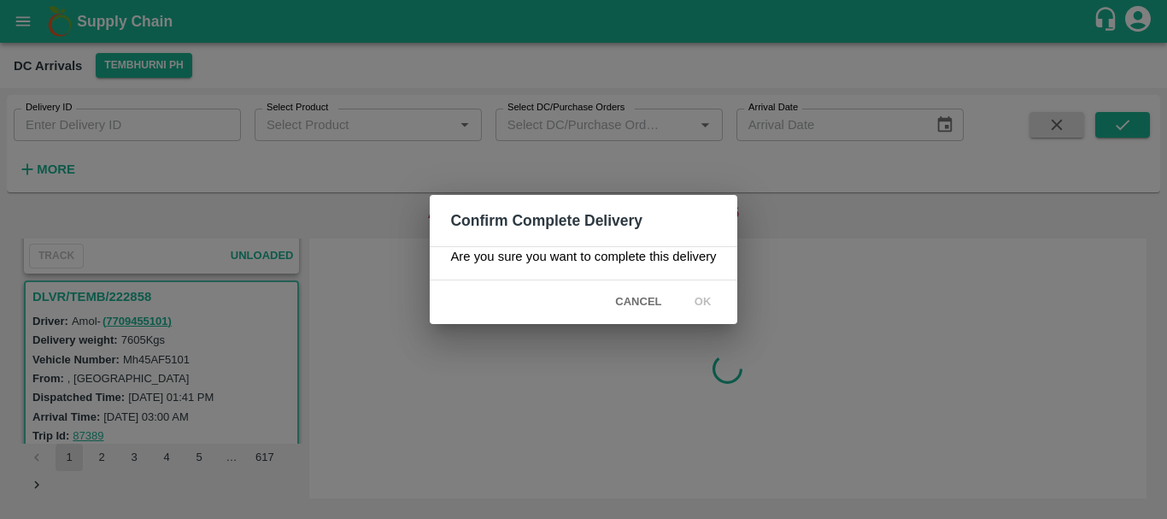
scroll to position [0, 0]
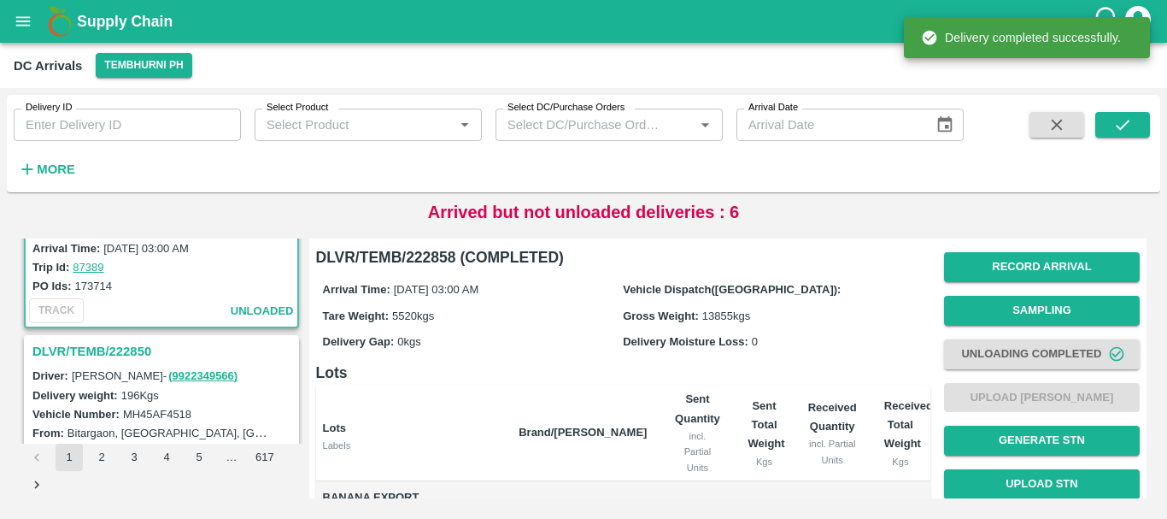
click at [113, 345] on h3 "DLVR/TEMB/222850" at bounding box center [163, 351] width 263 height 22
